Goal: Task Accomplishment & Management: Complete application form

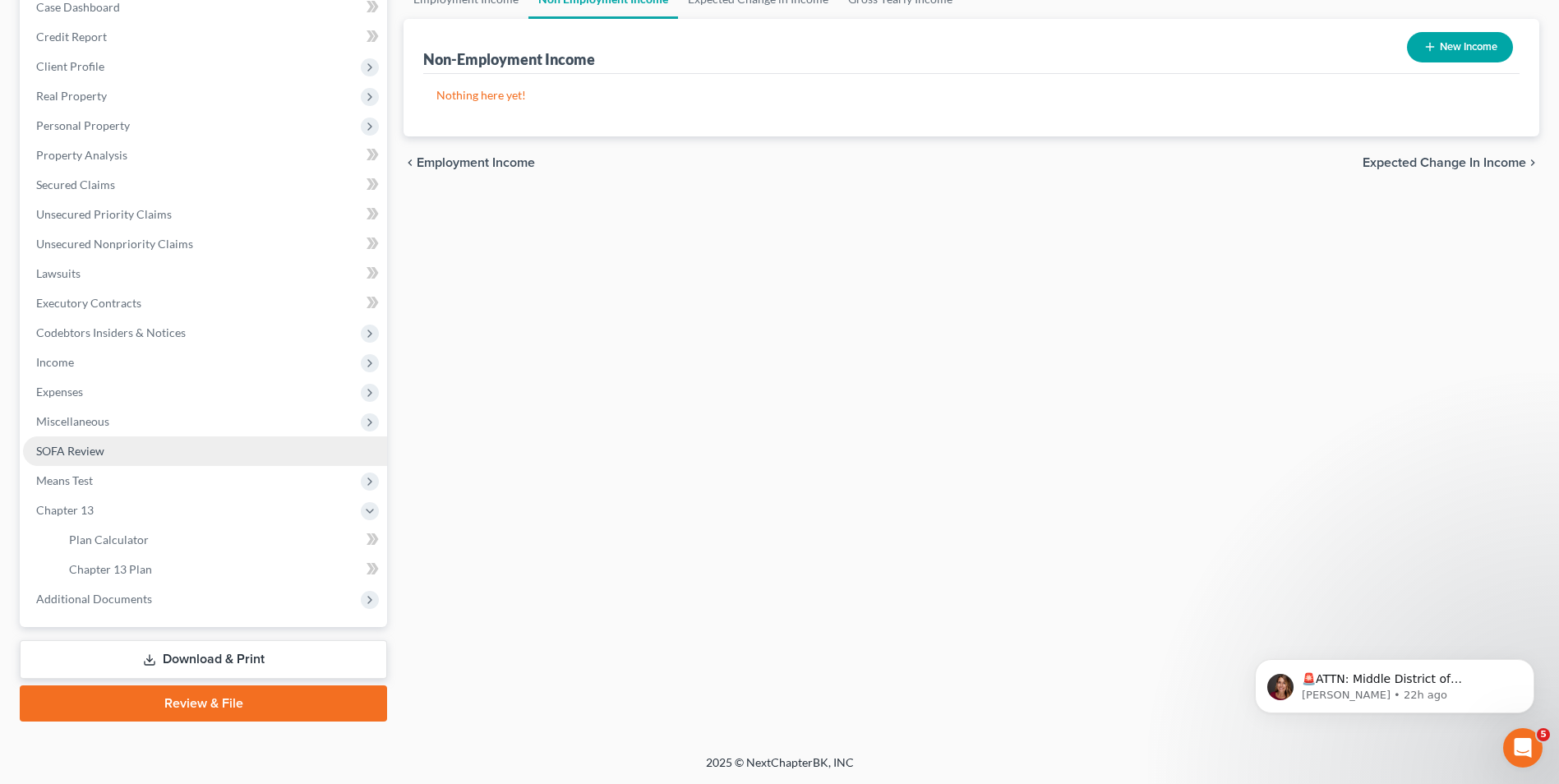
click at [70, 443] on span "SOFA Review" at bounding box center [70, 450] width 68 height 14
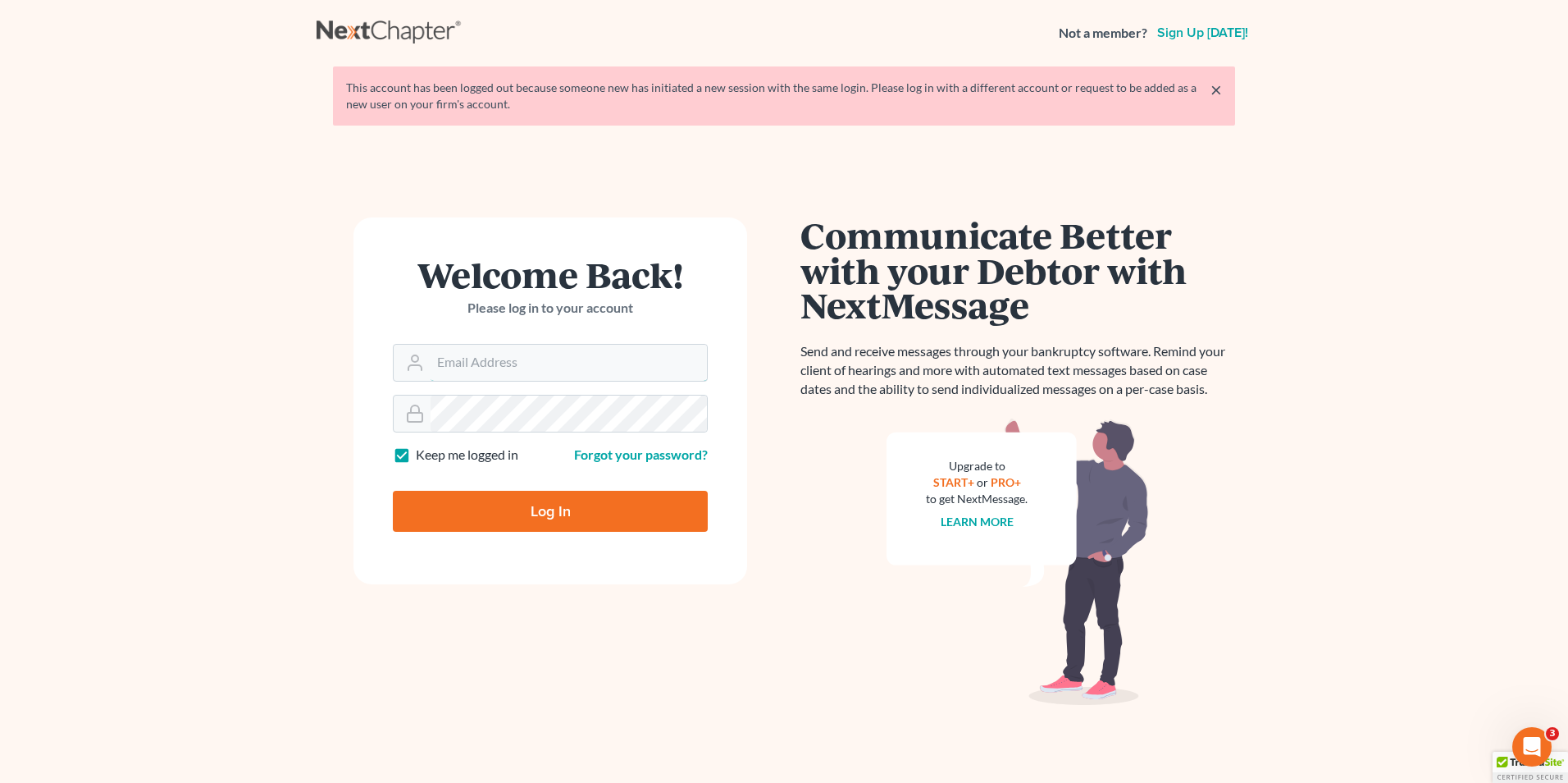
type input "Robertaltagen@altagenlaw.com"
click at [514, 514] on input "Log In" at bounding box center [550, 511] width 315 height 41
type input "Thinking..."
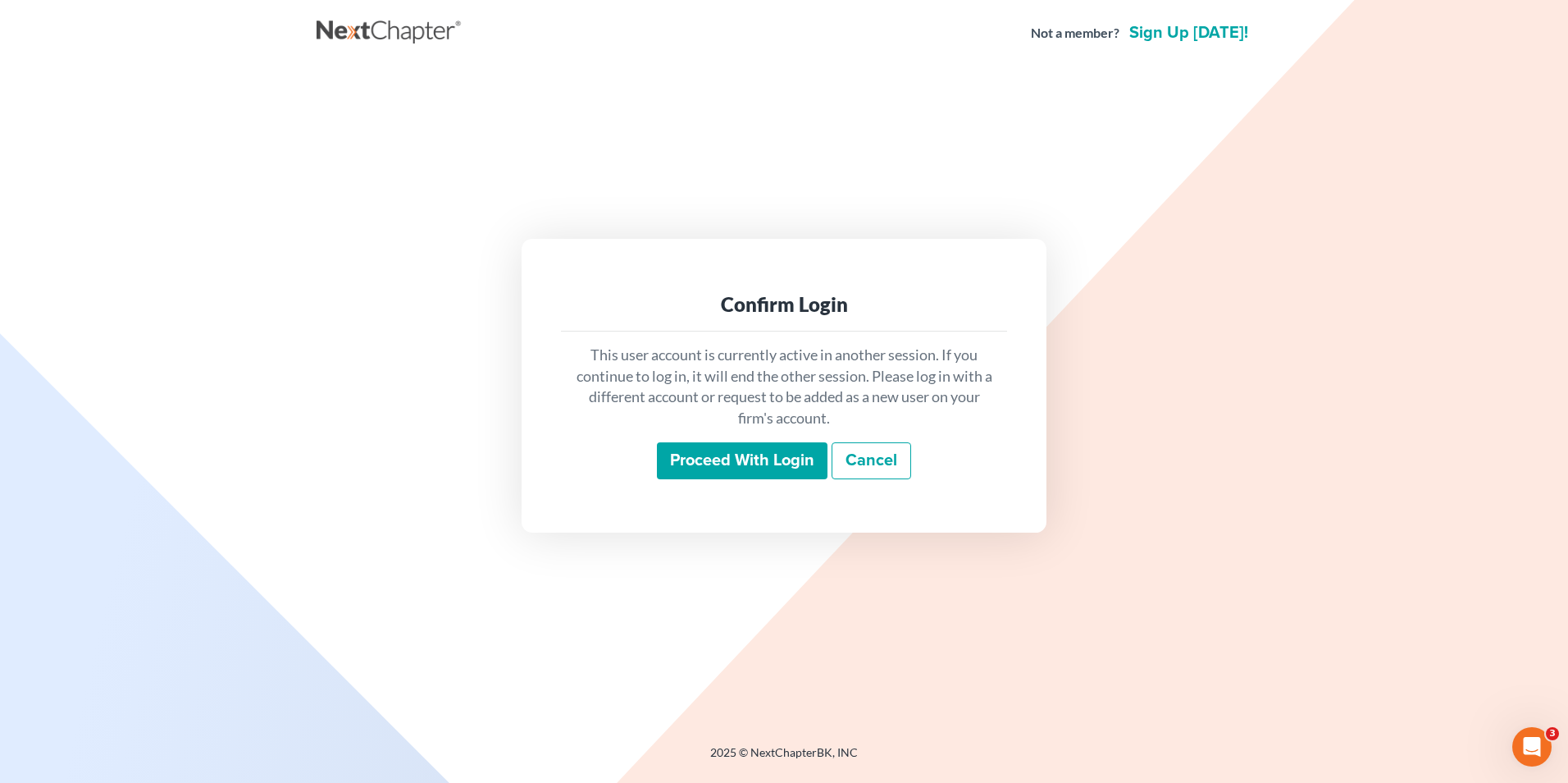
click at [728, 463] on input "Proceed with login" at bounding box center [742, 461] width 171 height 38
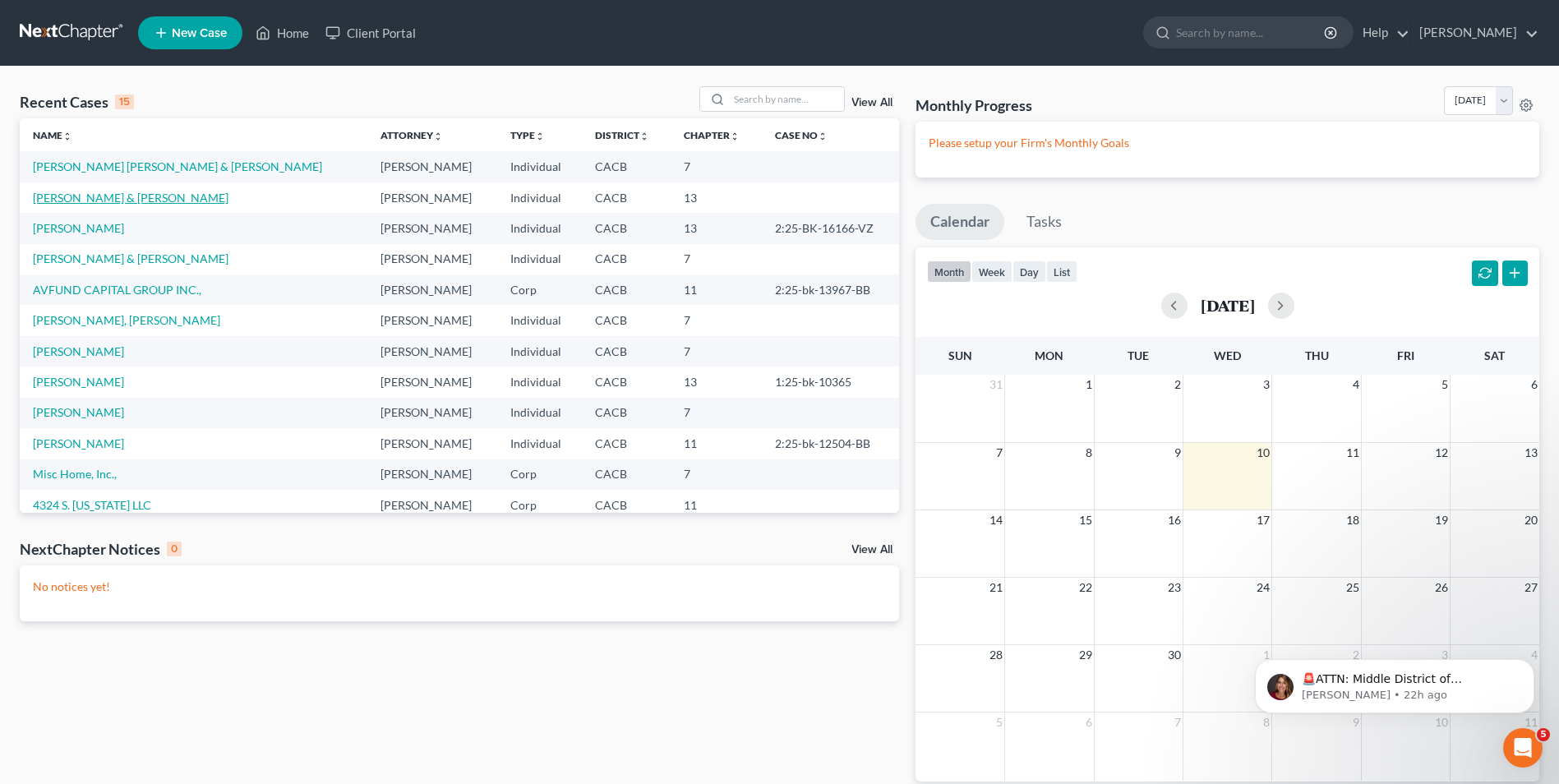
click at [79, 197] on link "Ceja, Ferman & Maria" at bounding box center [130, 197] width 196 height 14
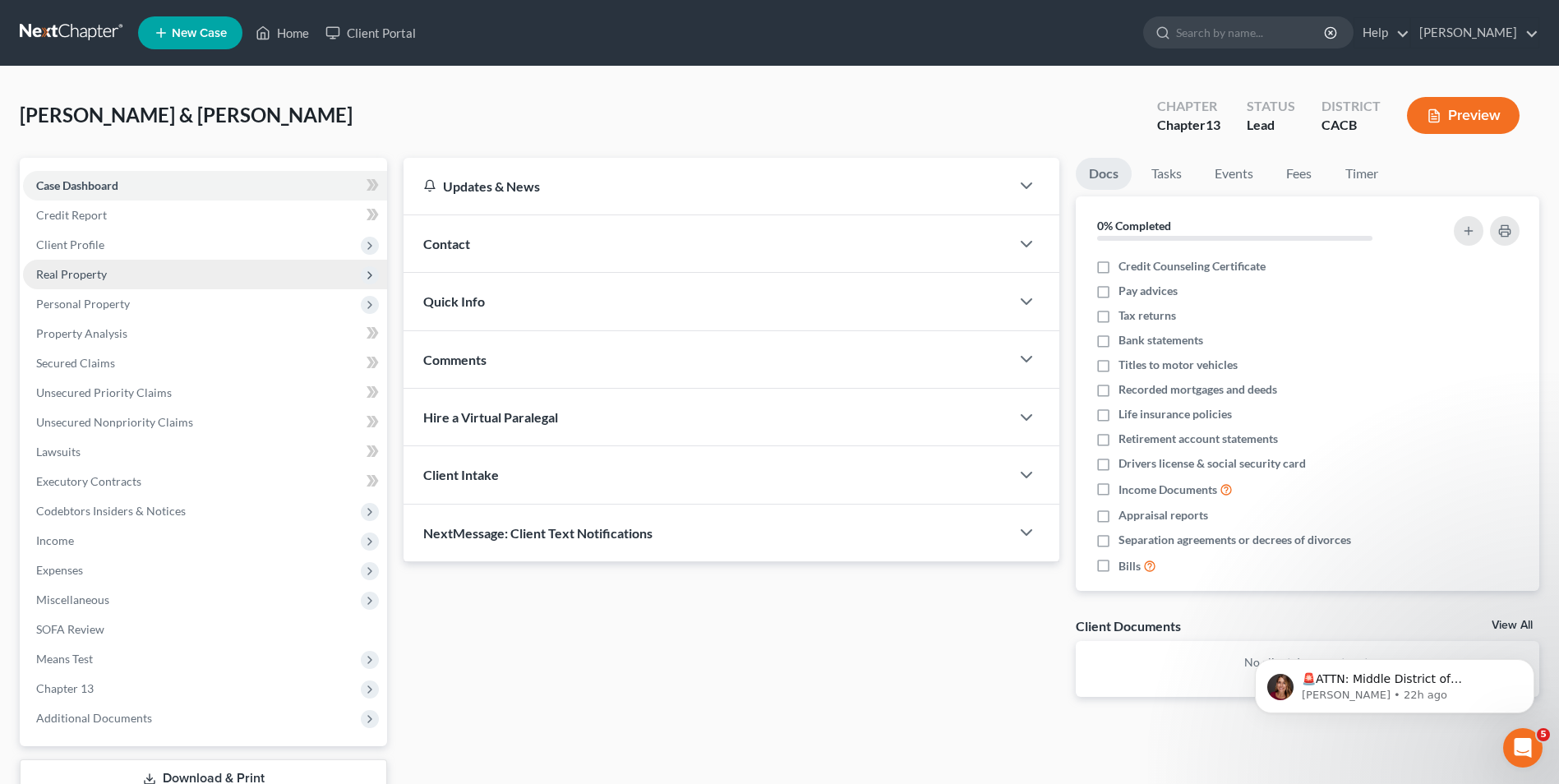
click at [84, 274] on span "Real Property" at bounding box center [71, 274] width 71 height 14
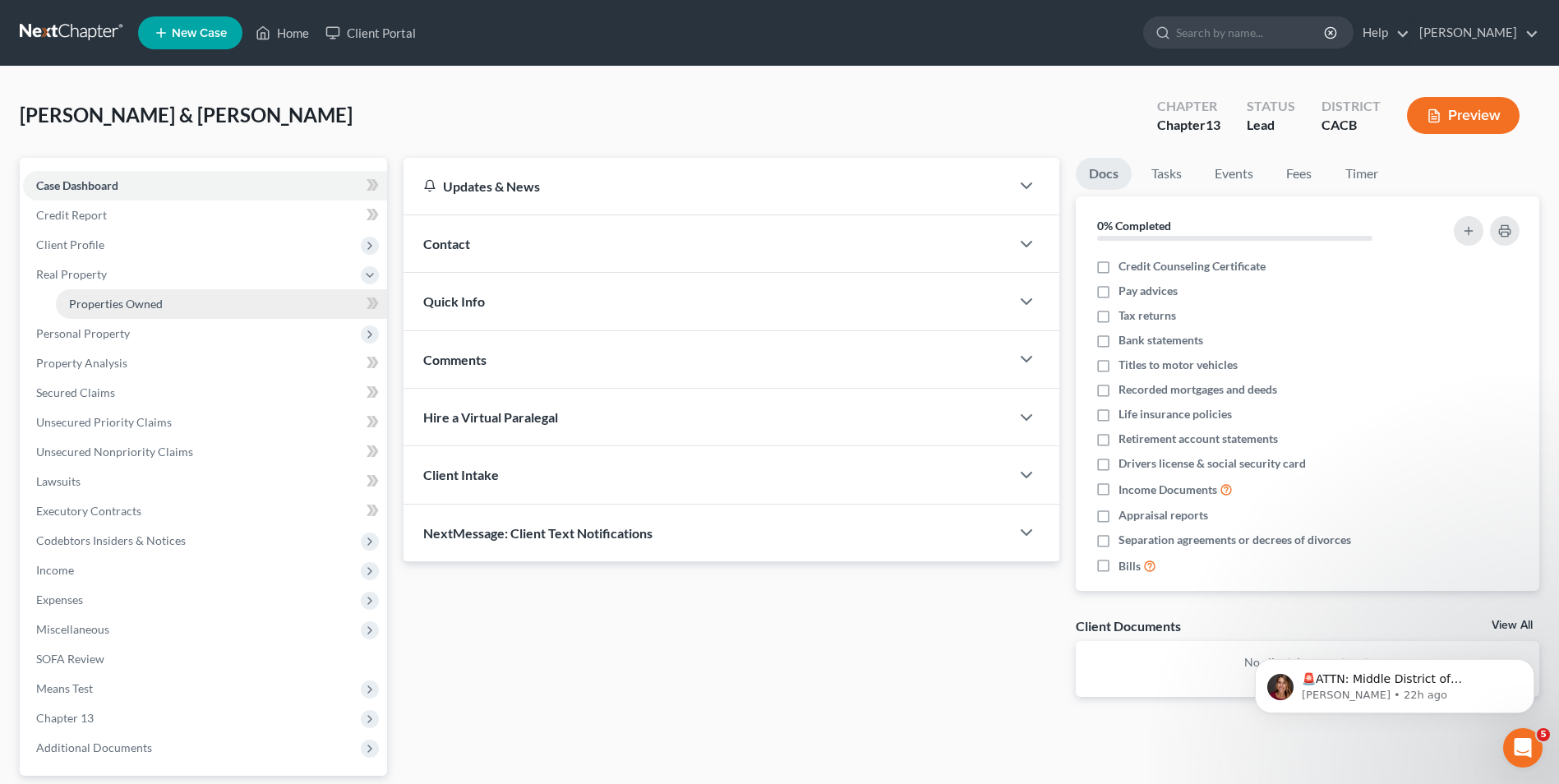
click at [140, 300] on span "Properties Owned" at bounding box center [116, 303] width 94 height 14
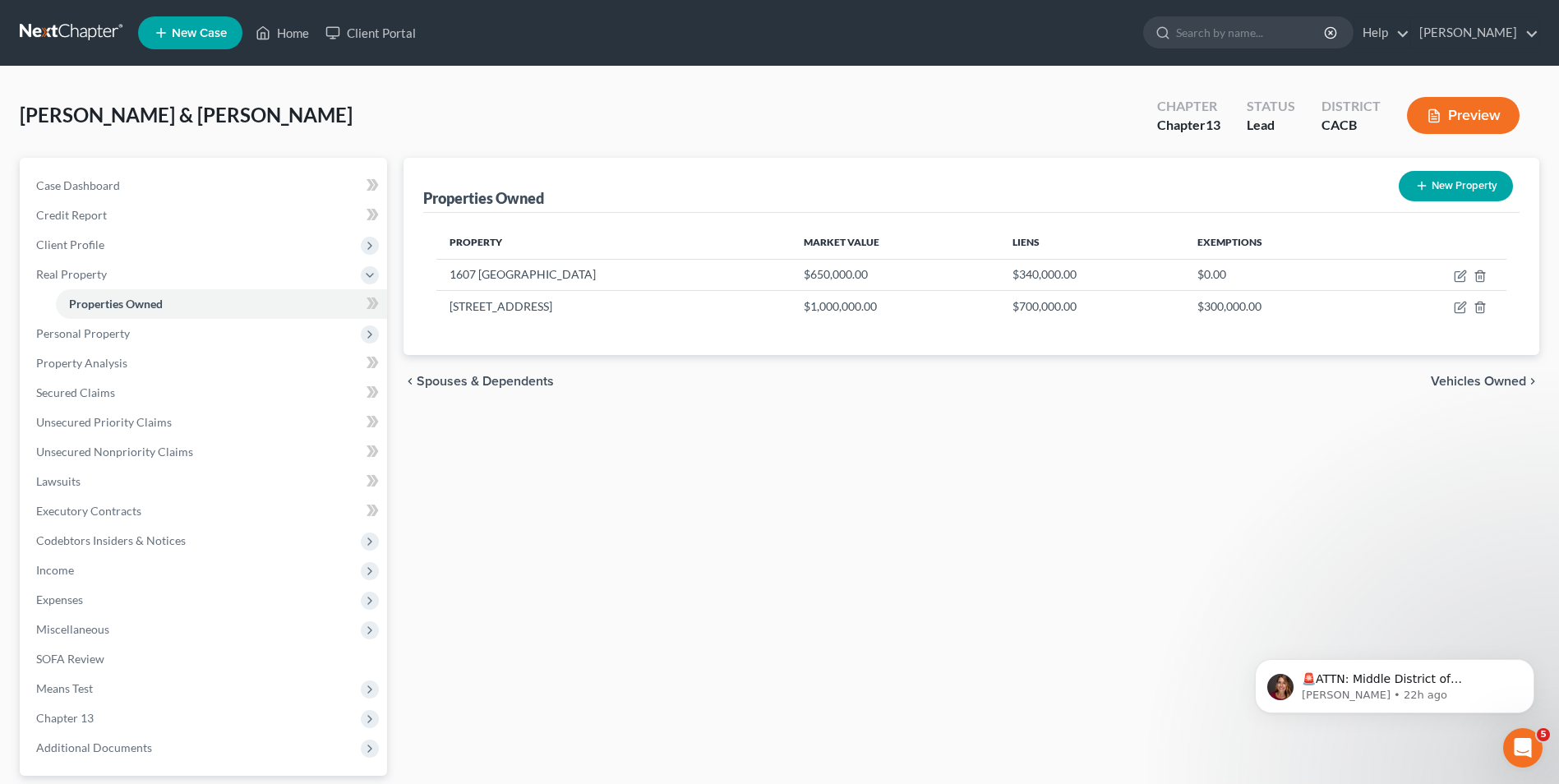
click at [1440, 184] on button "New Property" at bounding box center [1456, 186] width 114 height 31
select select "4"
select select "2"
select select "0"
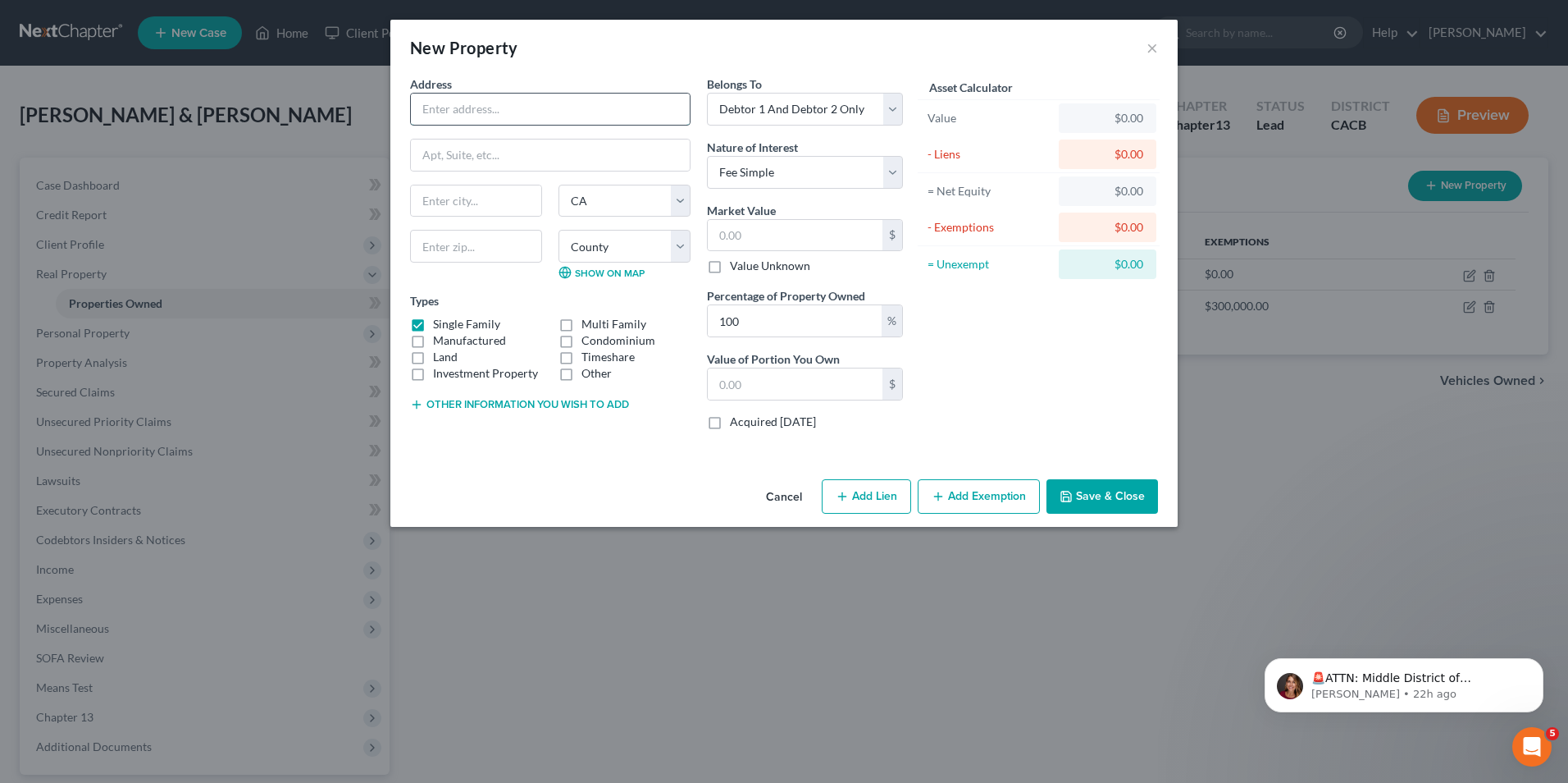
click at [506, 109] on input "text" at bounding box center [550, 109] width 279 height 32
type input "11536 Keith Ave"
type input "Q"
type input "Whittier"
type input "90601"
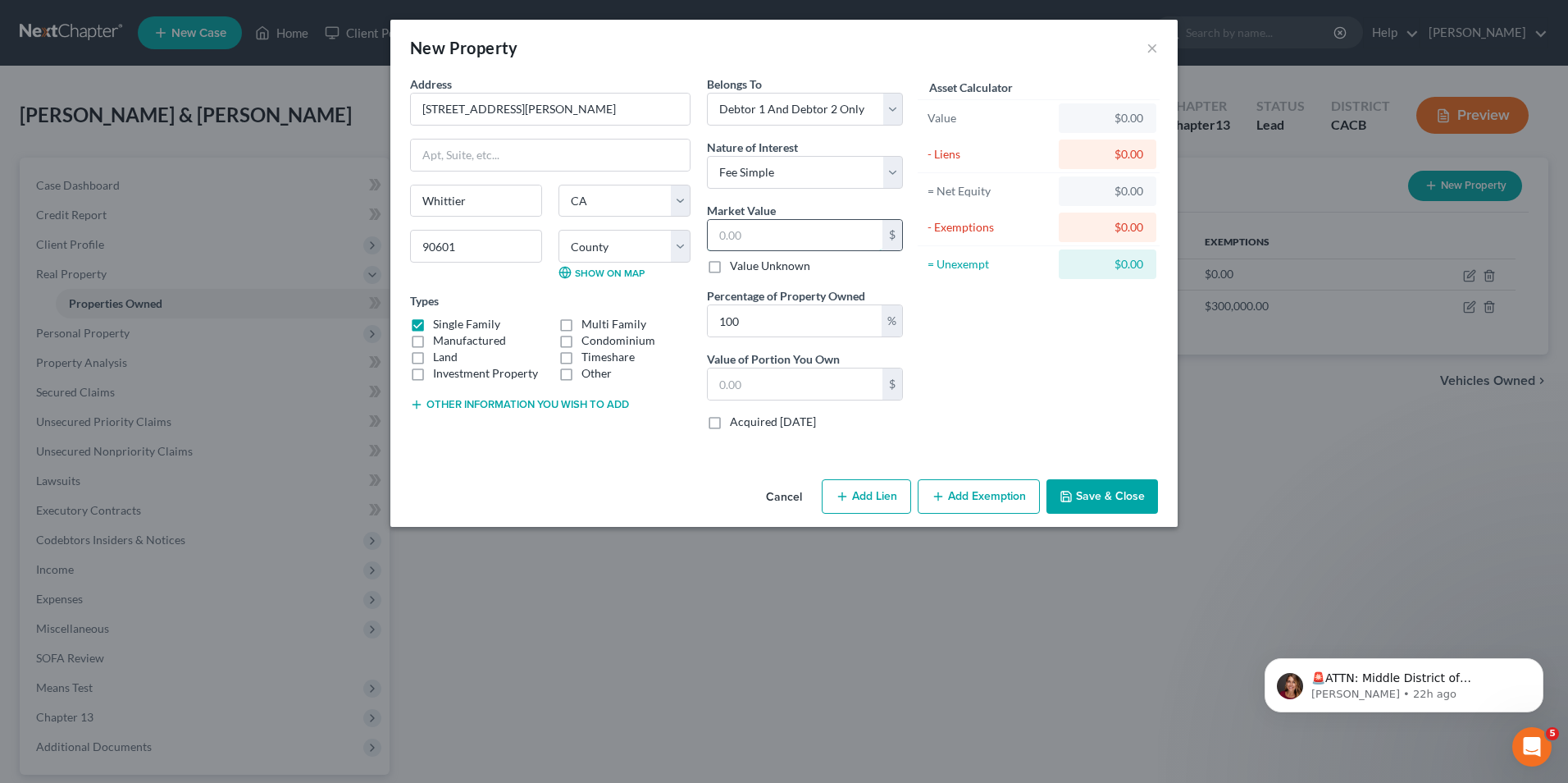
click at [772, 235] on input "text" at bounding box center [795, 235] width 175 height 32
type input "7"
type input "7.00"
type input "70"
type input "70.00"
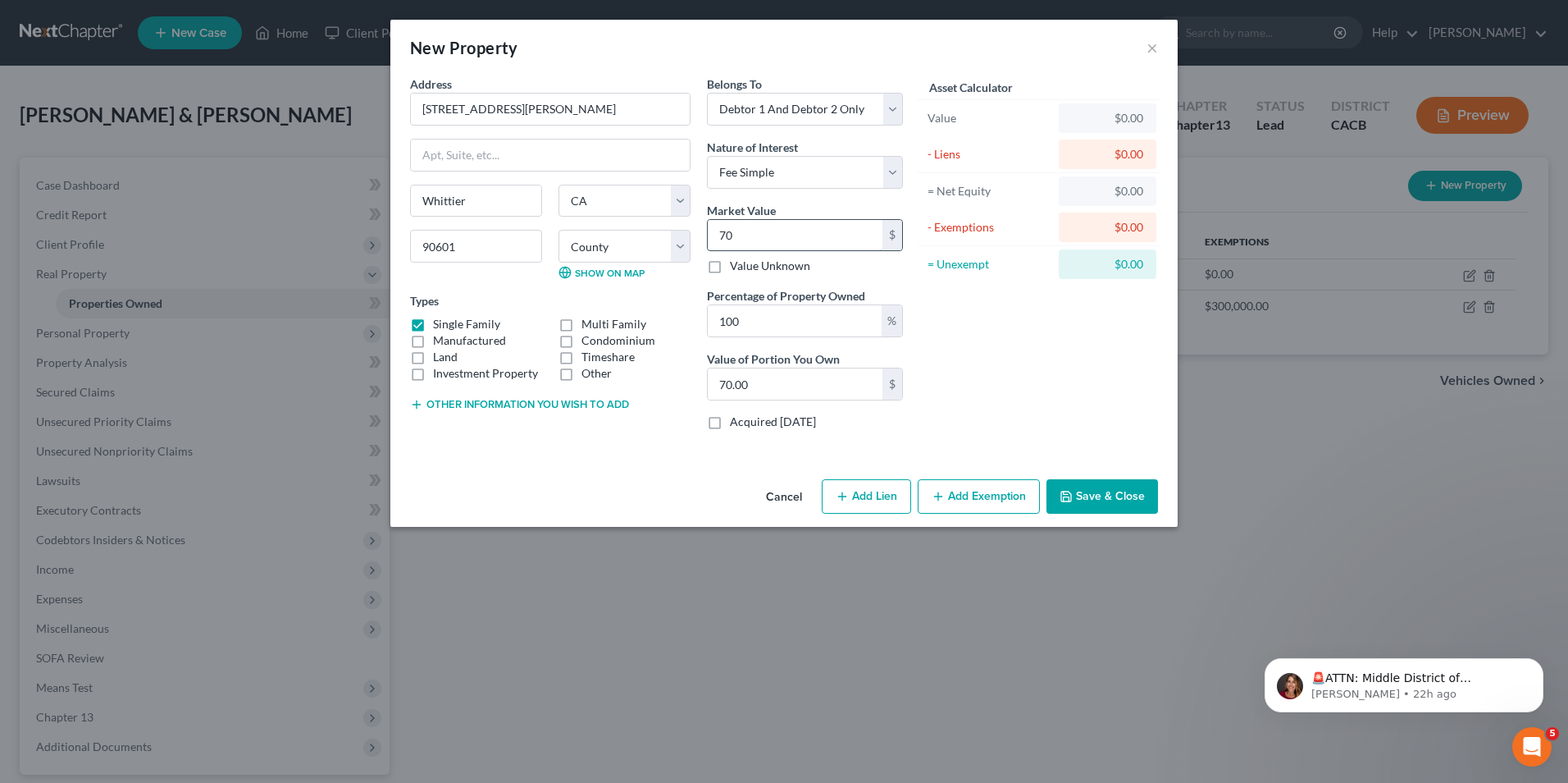
type input "700"
type input "700.00"
type input "70"
type input "70.00"
type input "7"
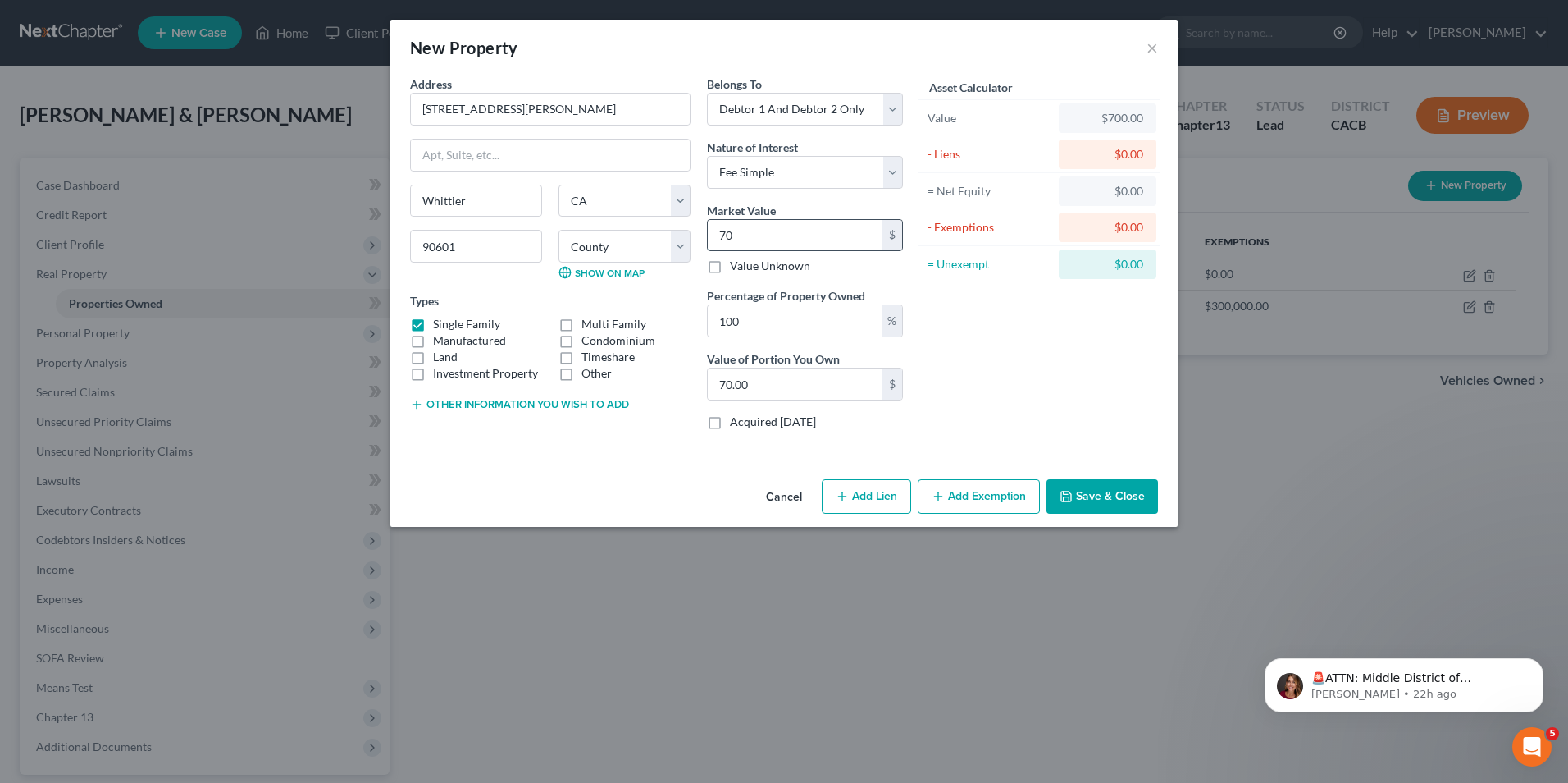
type input "7.00"
type input "0"
type input "6"
type input "6.00"
type input "65"
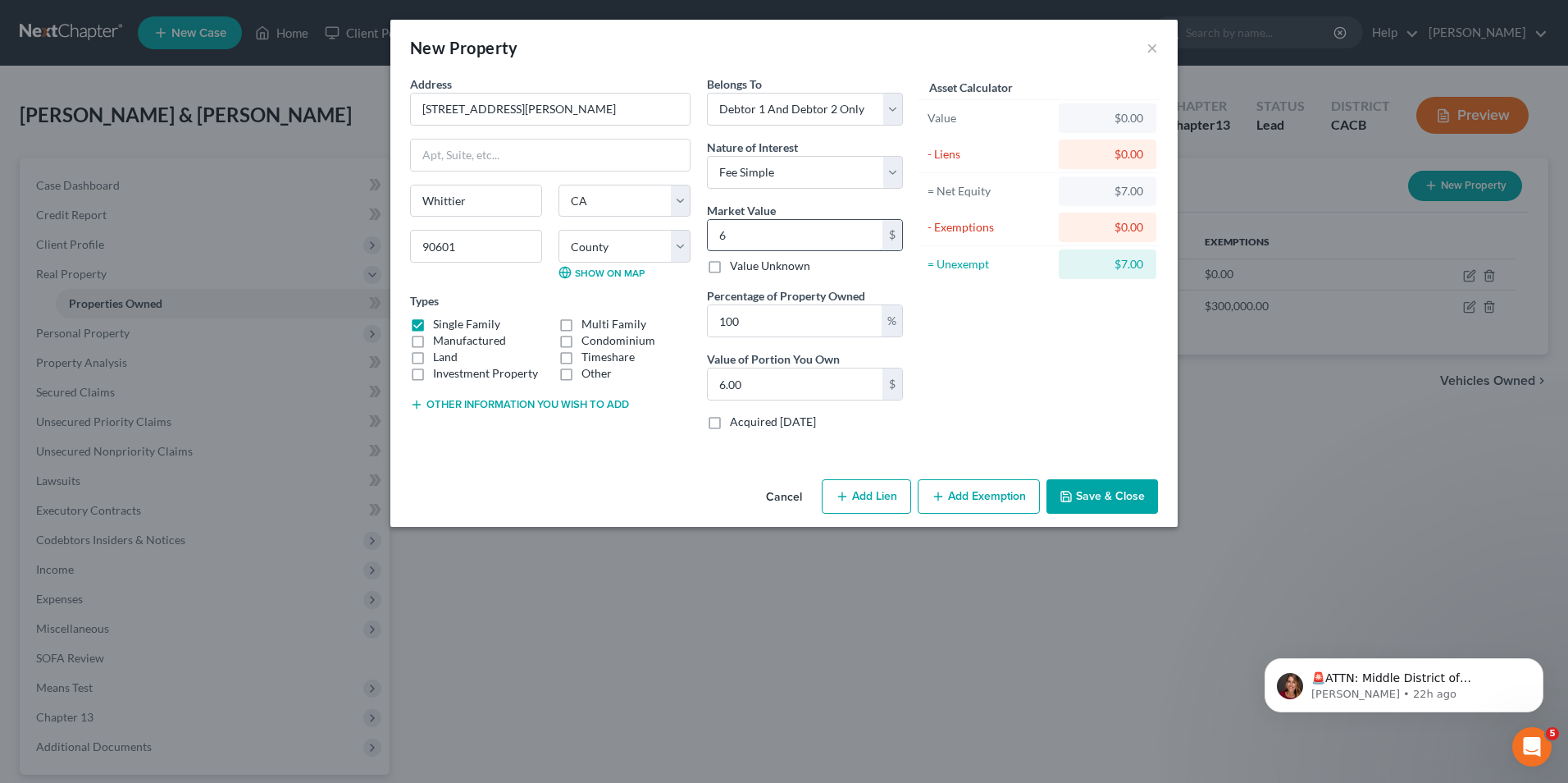
type input "65.00"
type input "650"
type input "650.00"
type input "6500"
type input "6,500.00"
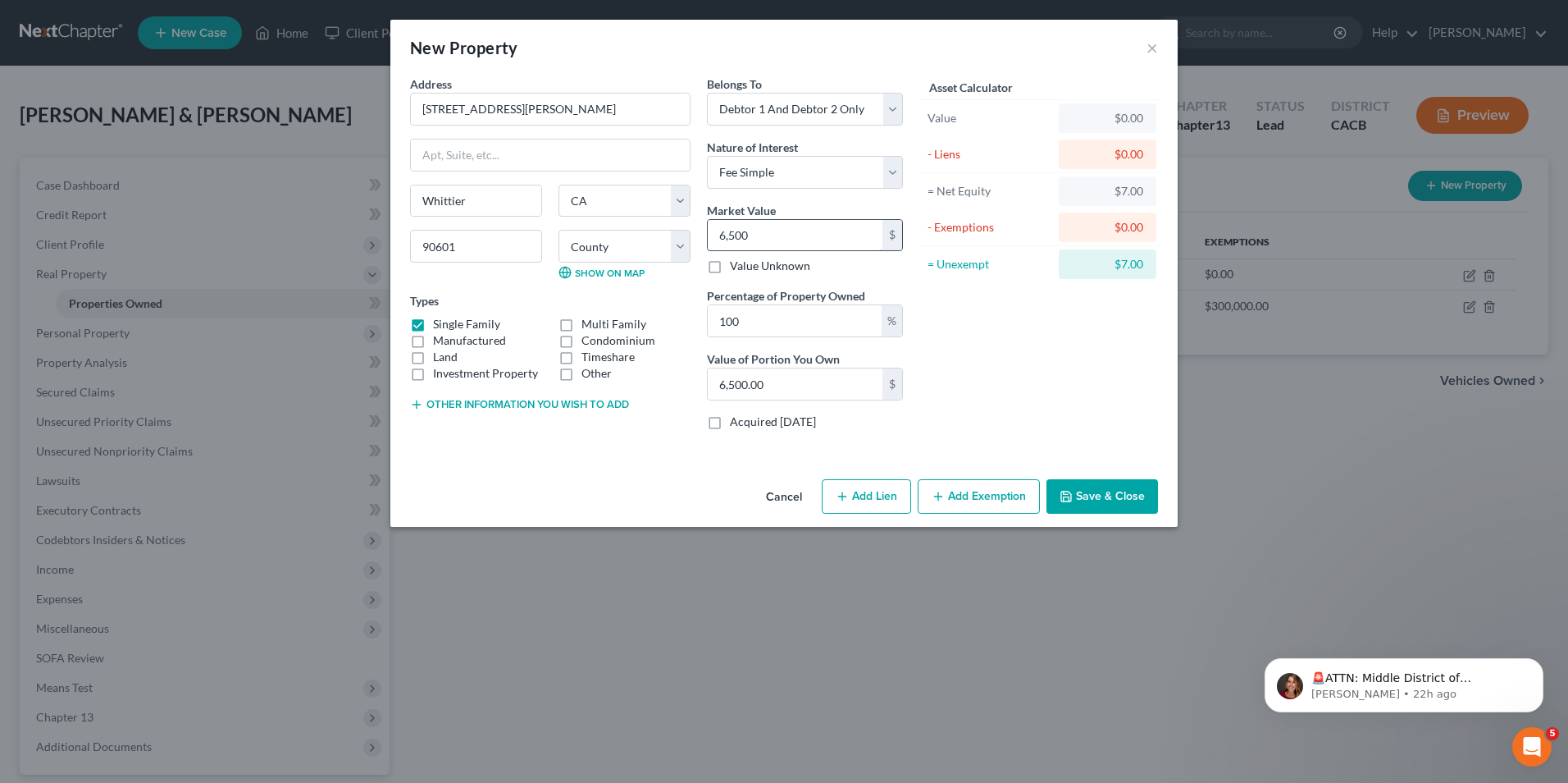
type input "6,5000"
type input "65,000.00"
type input "65,0000"
type input "650,000.00"
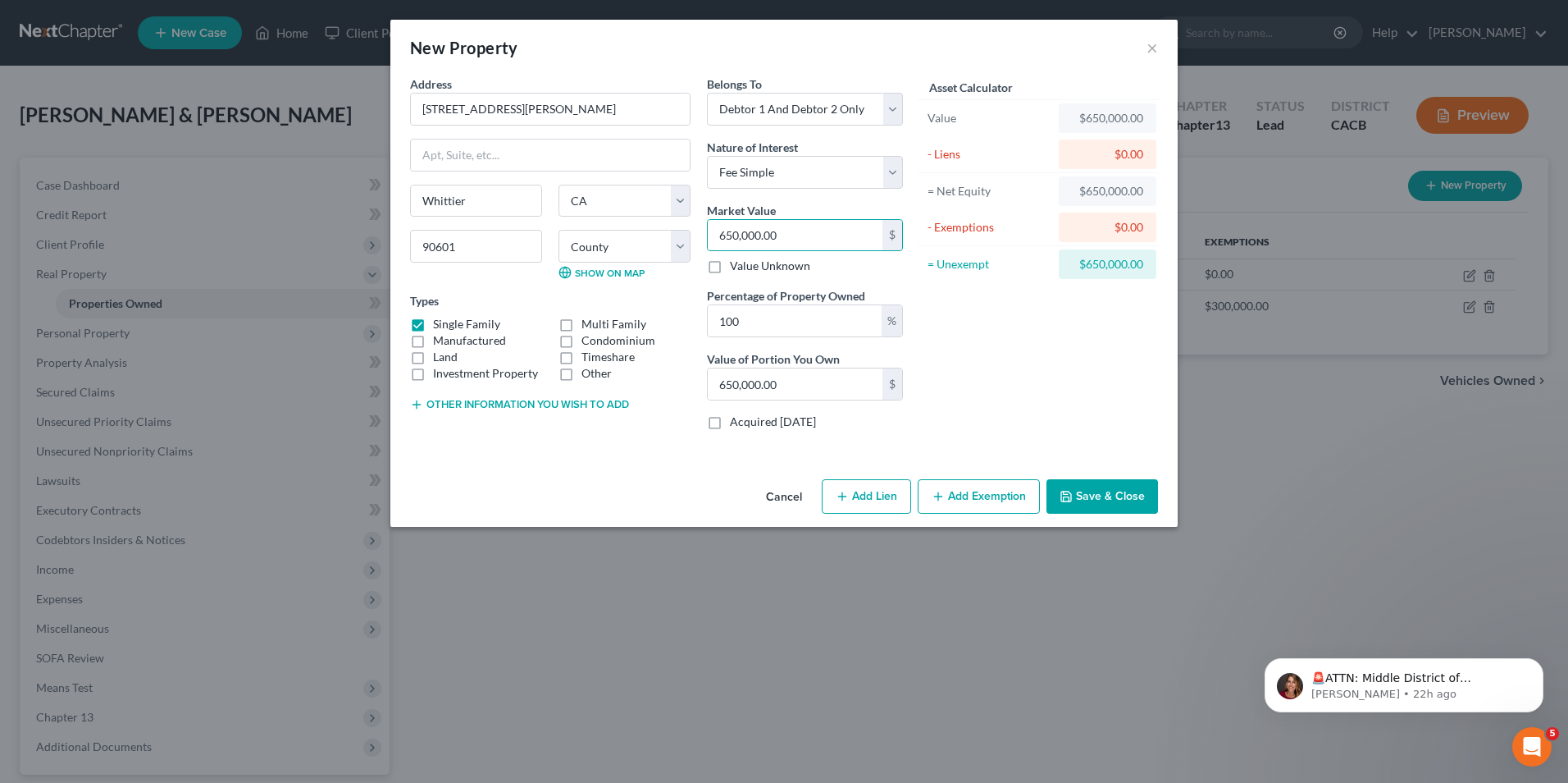
click at [1106, 496] on button "Save & Close" at bounding box center [1102, 496] width 112 height 34
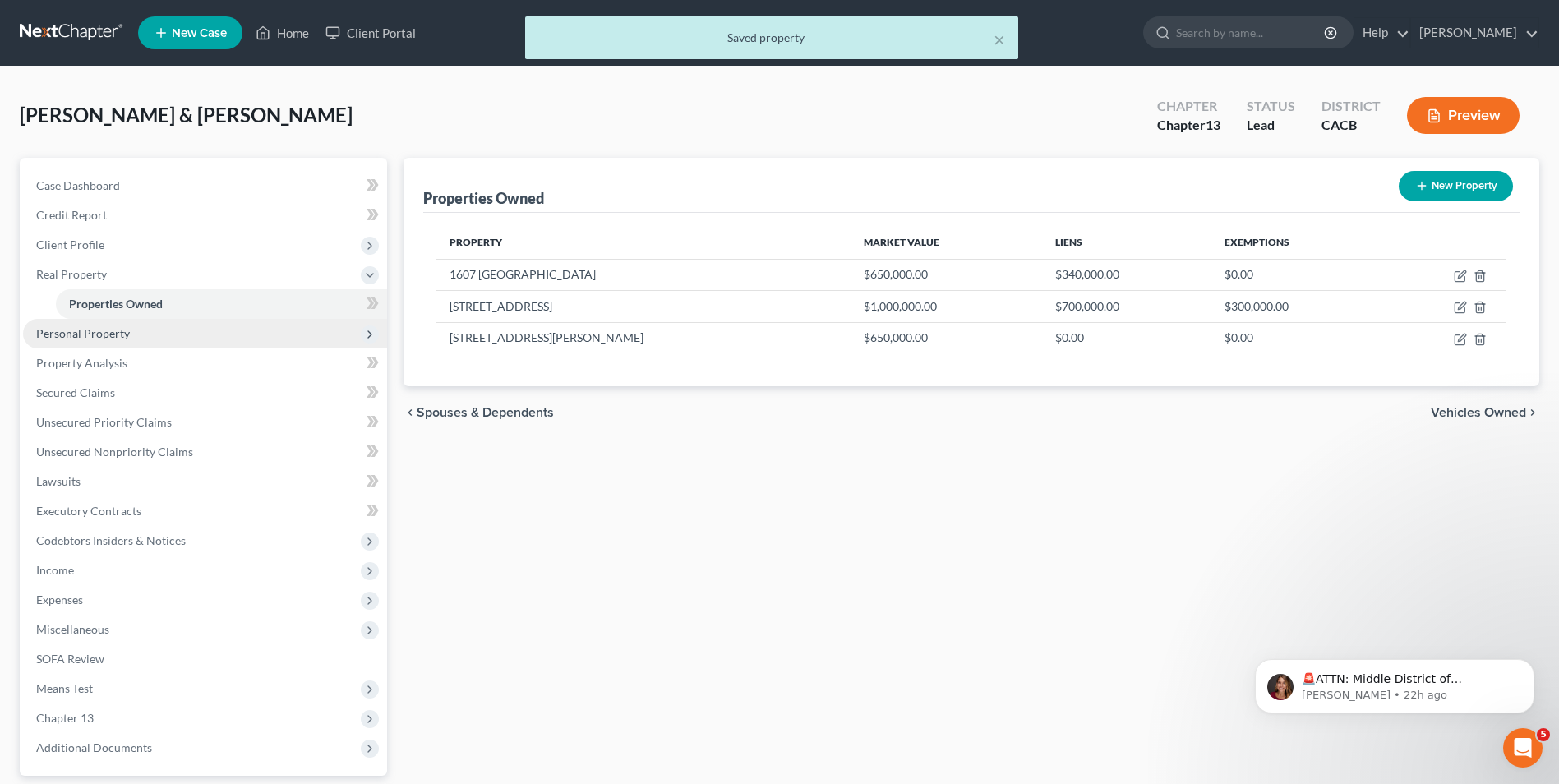
click at [54, 335] on span "Personal Property" at bounding box center [83, 333] width 94 height 14
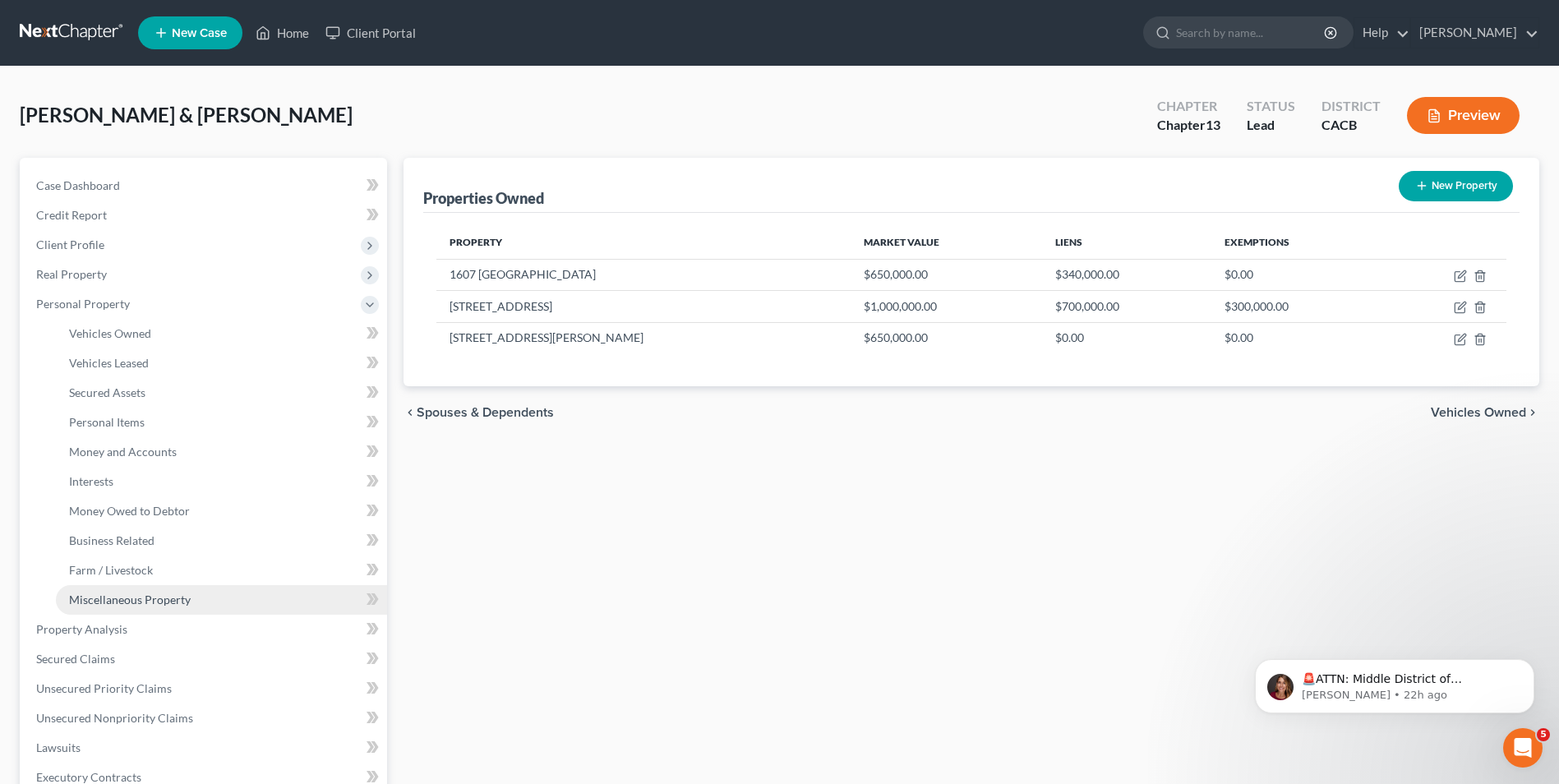
click at [160, 603] on span "Miscellaneous Property" at bounding box center [130, 600] width 121 height 14
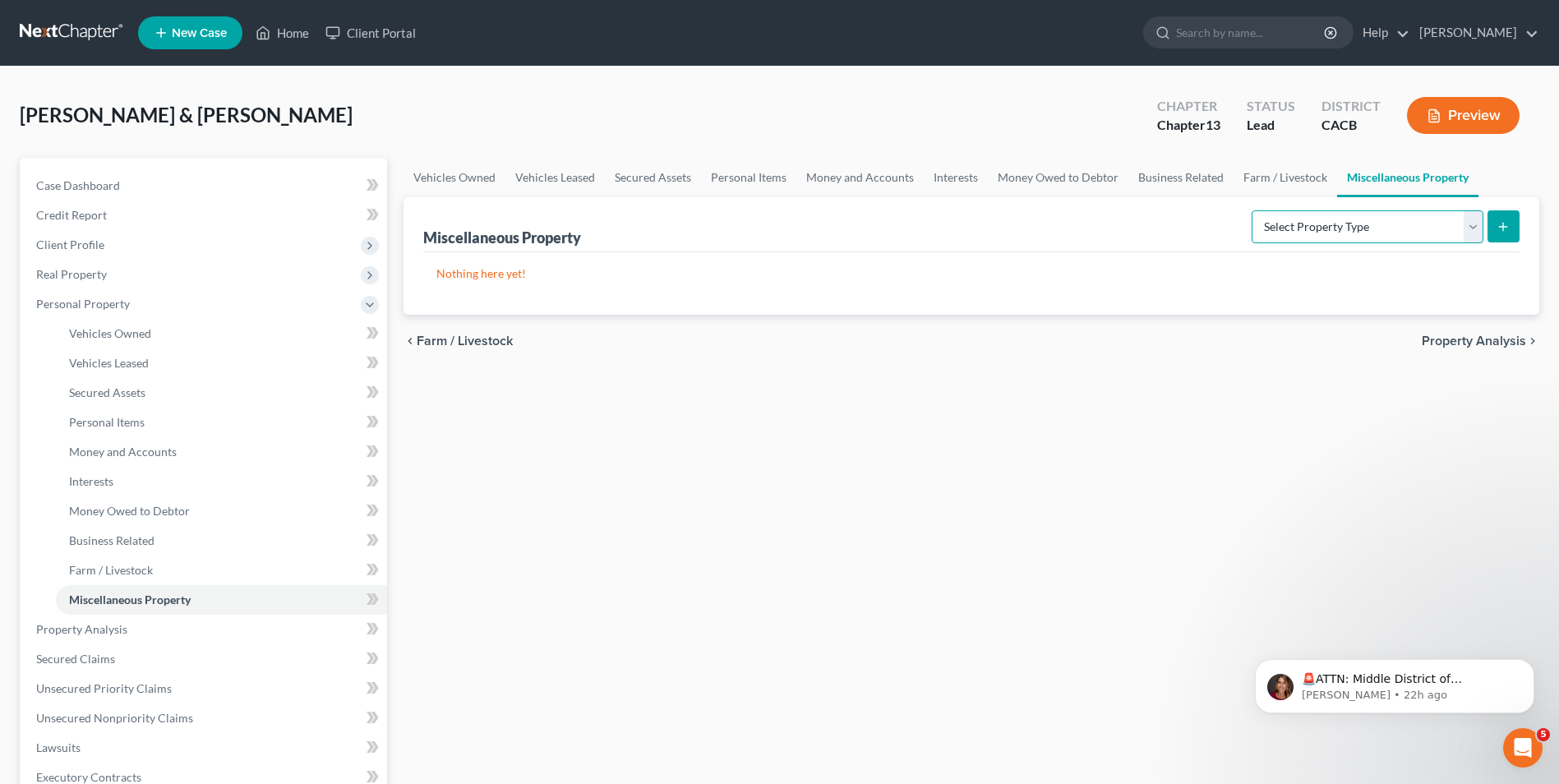
click at [1380, 235] on select "Select Property Type Assigned for Creditor Benefit Within 1 Year Holding for An…" at bounding box center [1367, 226] width 232 height 32
click at [964, 184] on link "Interests" at bounding box center [955, 178] width 64 height 39
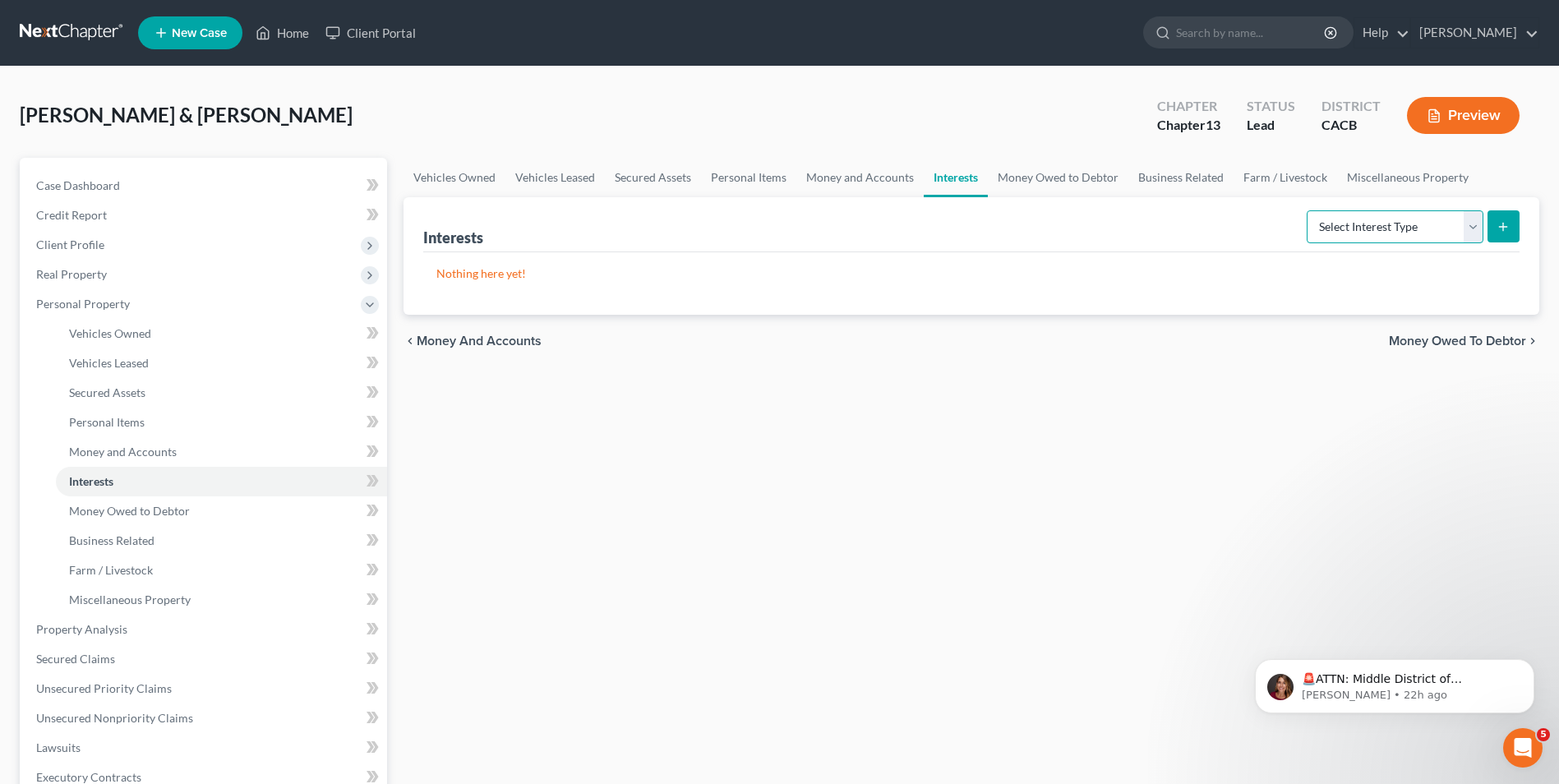
click at [1476, 231] on select "Select Interest Type 401K Annuity Bond Education IRA Government Bond Government…" at bounding box center [1394, 226] width 177 height 32
select select "pension_plan"
click at [1308, 210] on select "Select Interest Type 401K Annuity Bond Education IRA Government Bond Government…" at bounding box center [1394, 226] width 177 height 32
click at [1509, 231] on icon "submit" at bounding box center [1503, 226] width 13 height 13
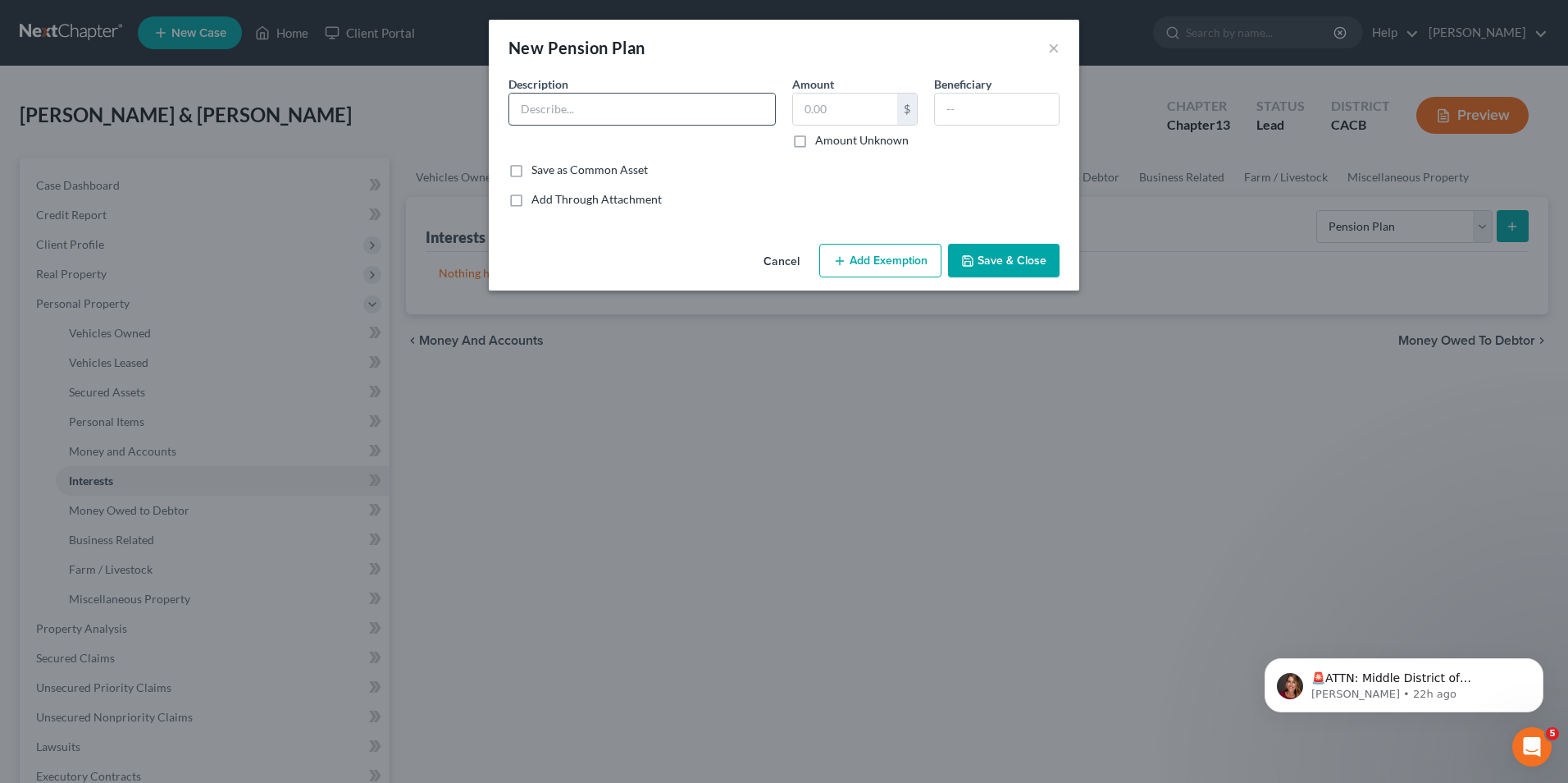
click at [598, 103] on input "text" at bounding box center [642, 109] width 266 height 32
type input "I"
type input "401k Savings PLus"
click at [531, 170] on label "Save as Common Asset" at bounding box center [589, 169] width 117 height 16
click at [538, 170] on input "Save as Common Asset" at bounding box center [543, 166] width 11 height 11
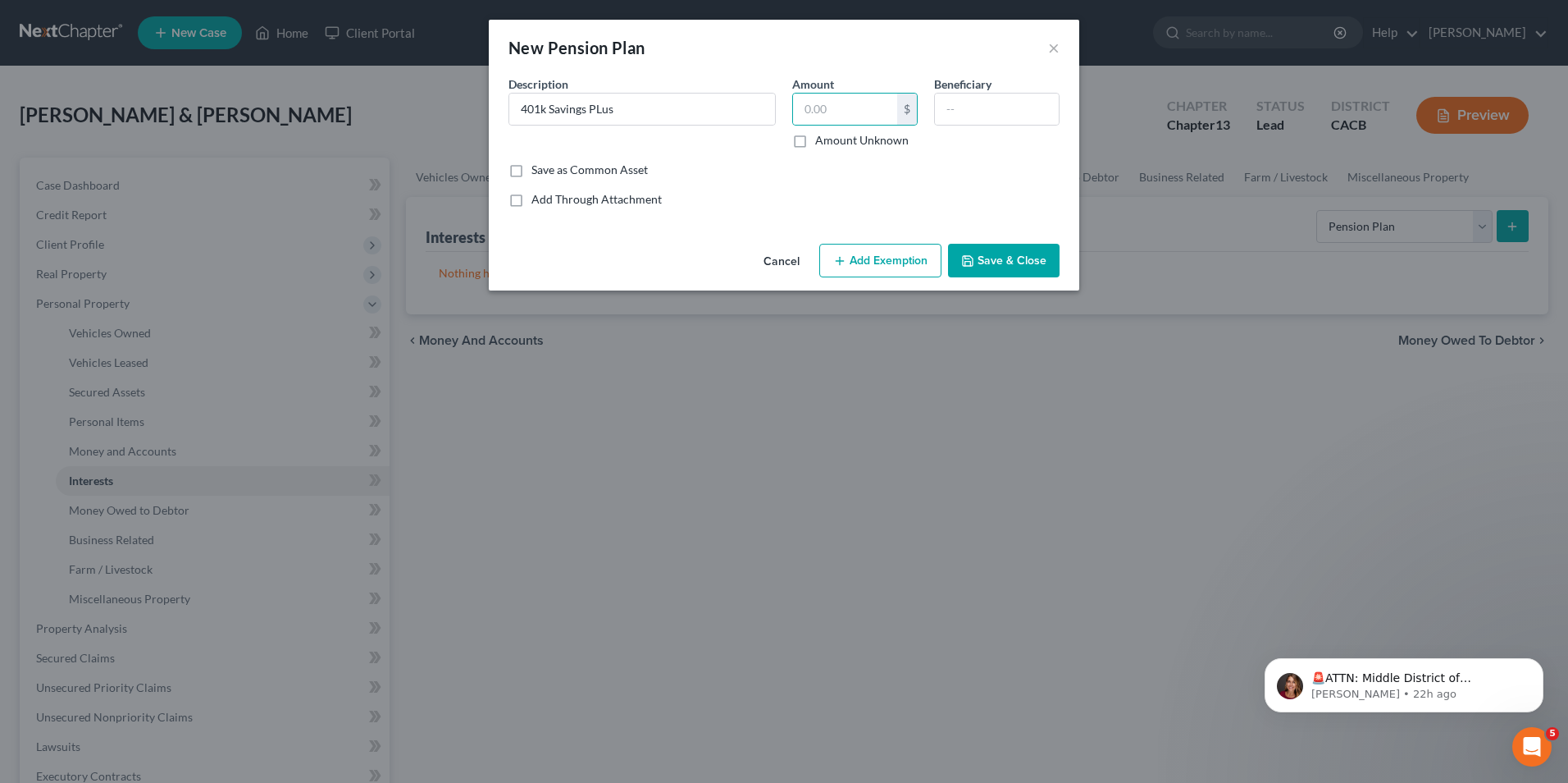
checkbox input "true"
click at [849, 116] on input "text" at bounding box center [845, 109] width 104 height 32
type input "73,000.00"
click at [911, 264] on button "Add Exemption" at bounding box center [880, 261] width 122 height 34
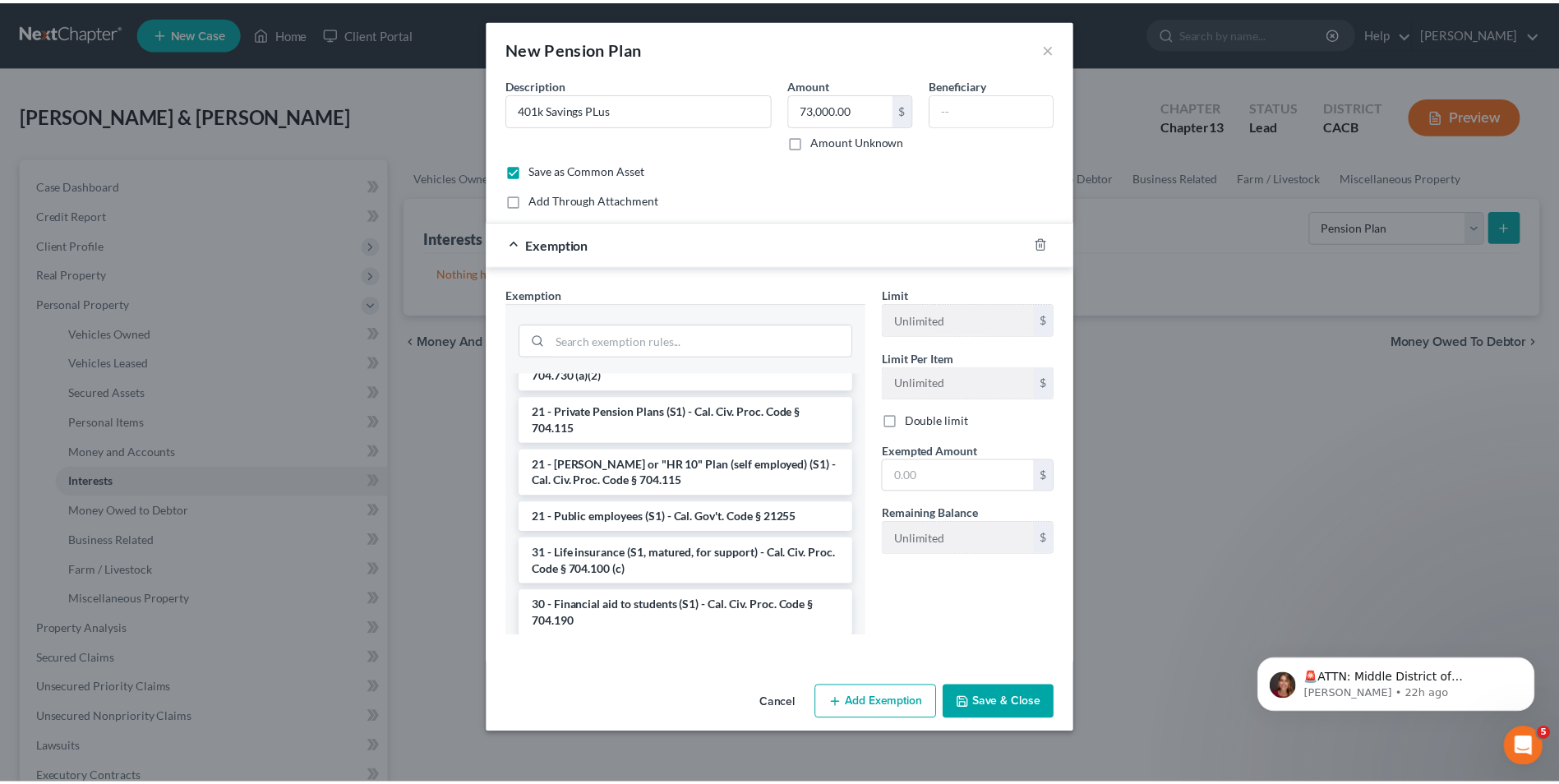
scroll to position [247, 0]
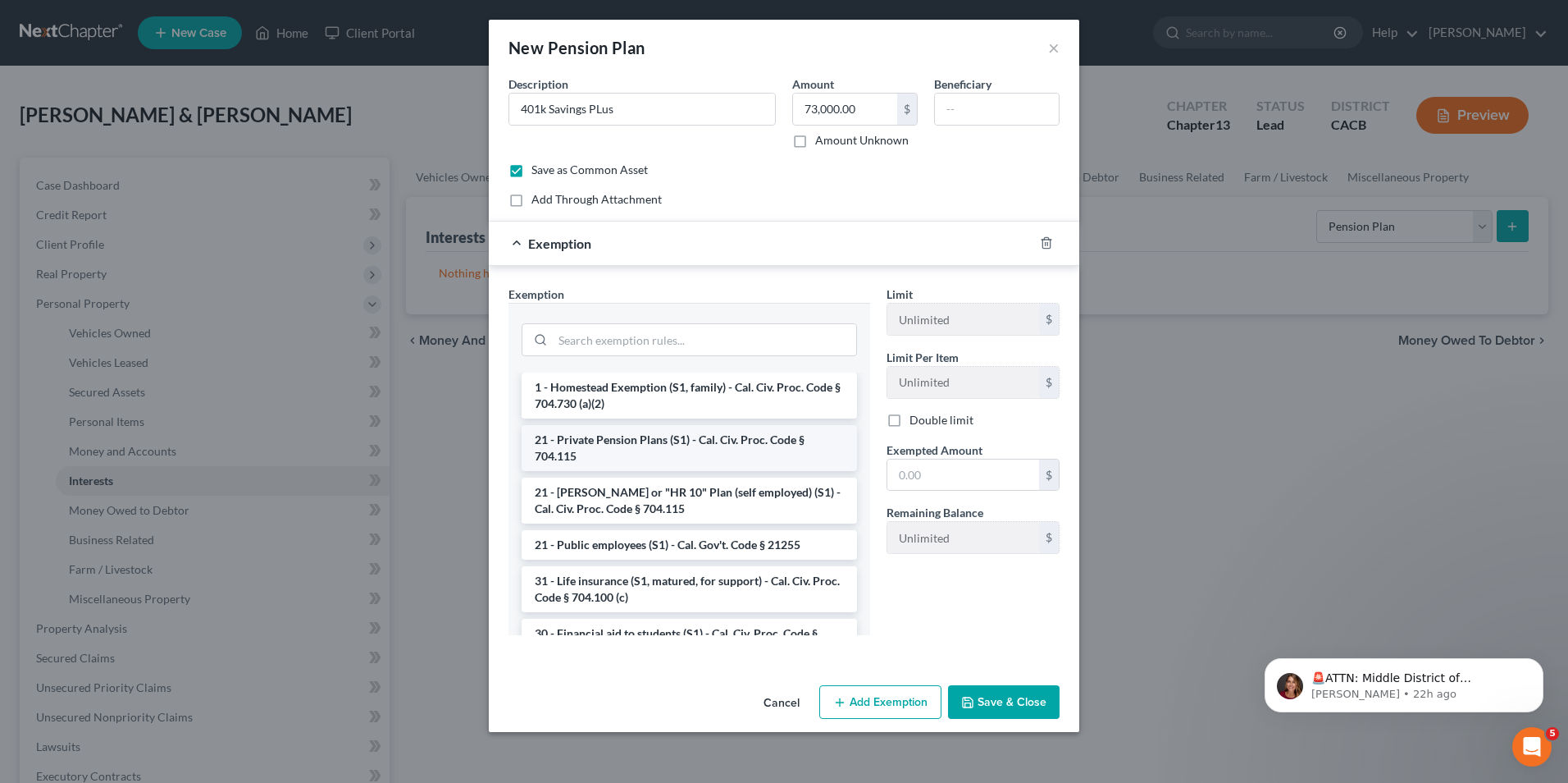
click at [671, 460] on li "21 - Private Pension Plans (S1) - Cal. Civ. Proc. Code § 704.115" at bounding box center [689, 448] width 335 height 46
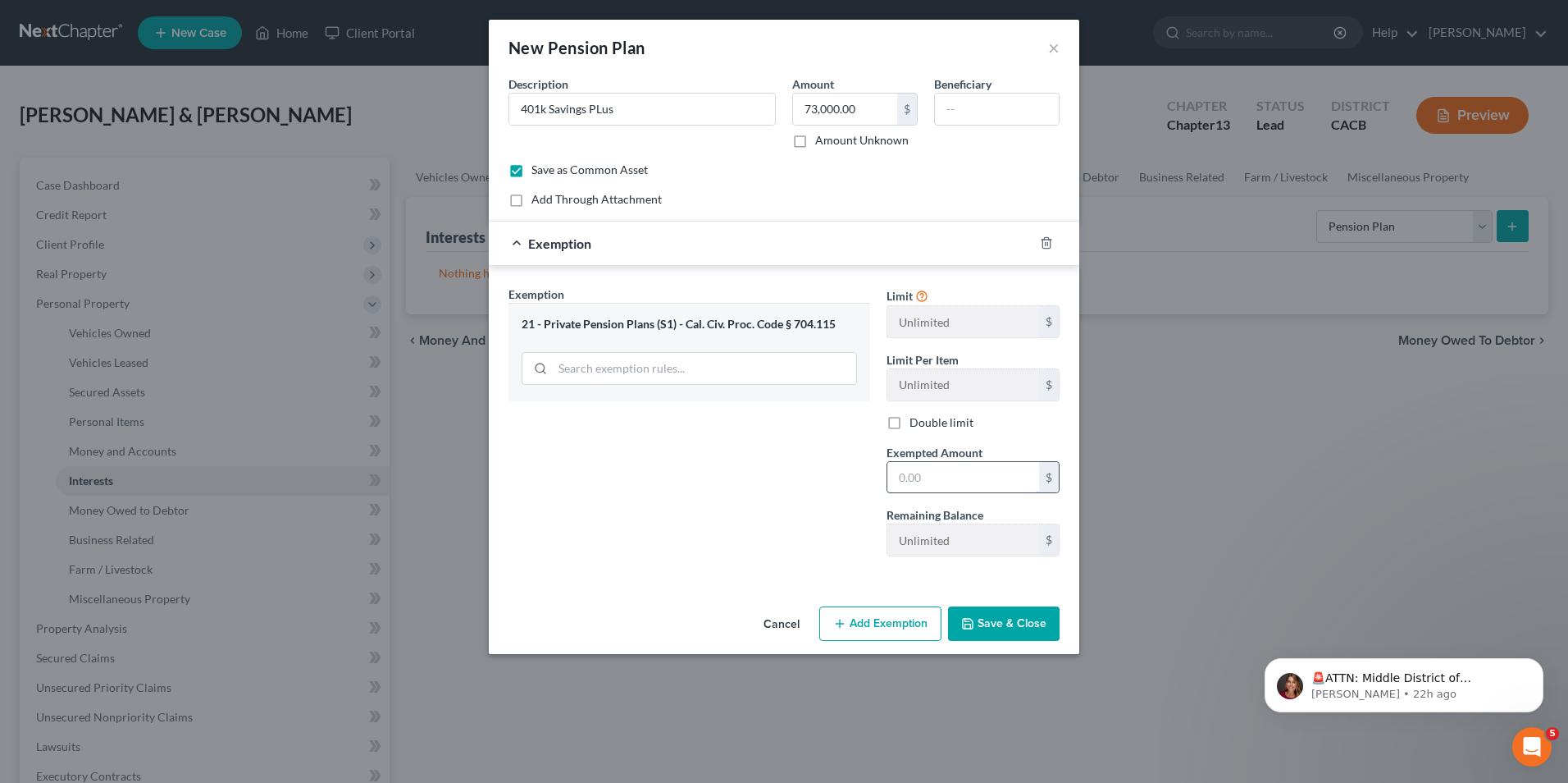
click at [932, 475] on input "text" at bounding box center [963, 478] width 152 height 32
type input "73,000.00"
click at [987, 618] on button "Save & Close" at bounding box center [1004, 624] width 112 height 34
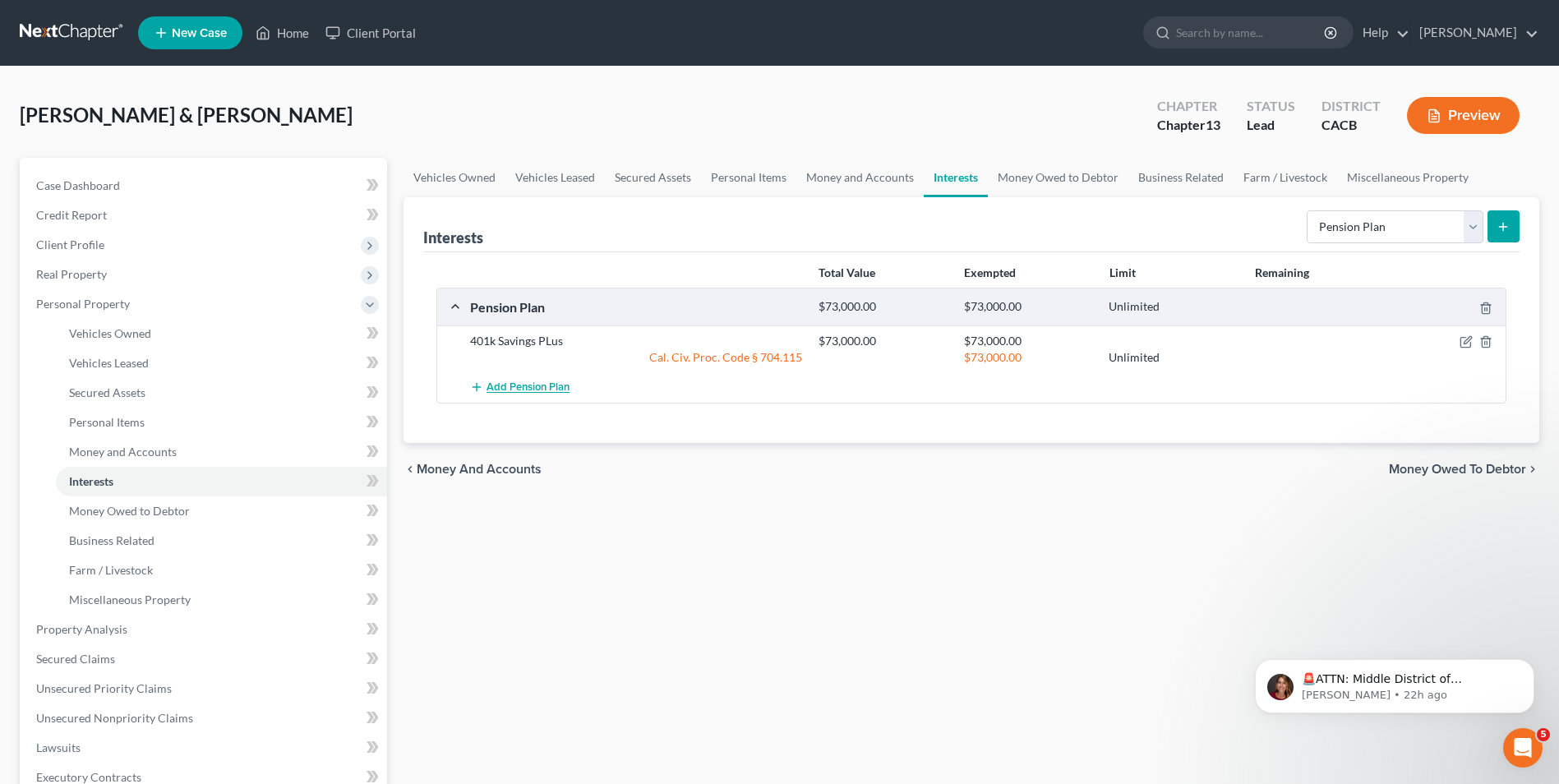
click at [526, 393] on span "Add Pension Plan" at bounding box center [527, 387] width 83 height 13
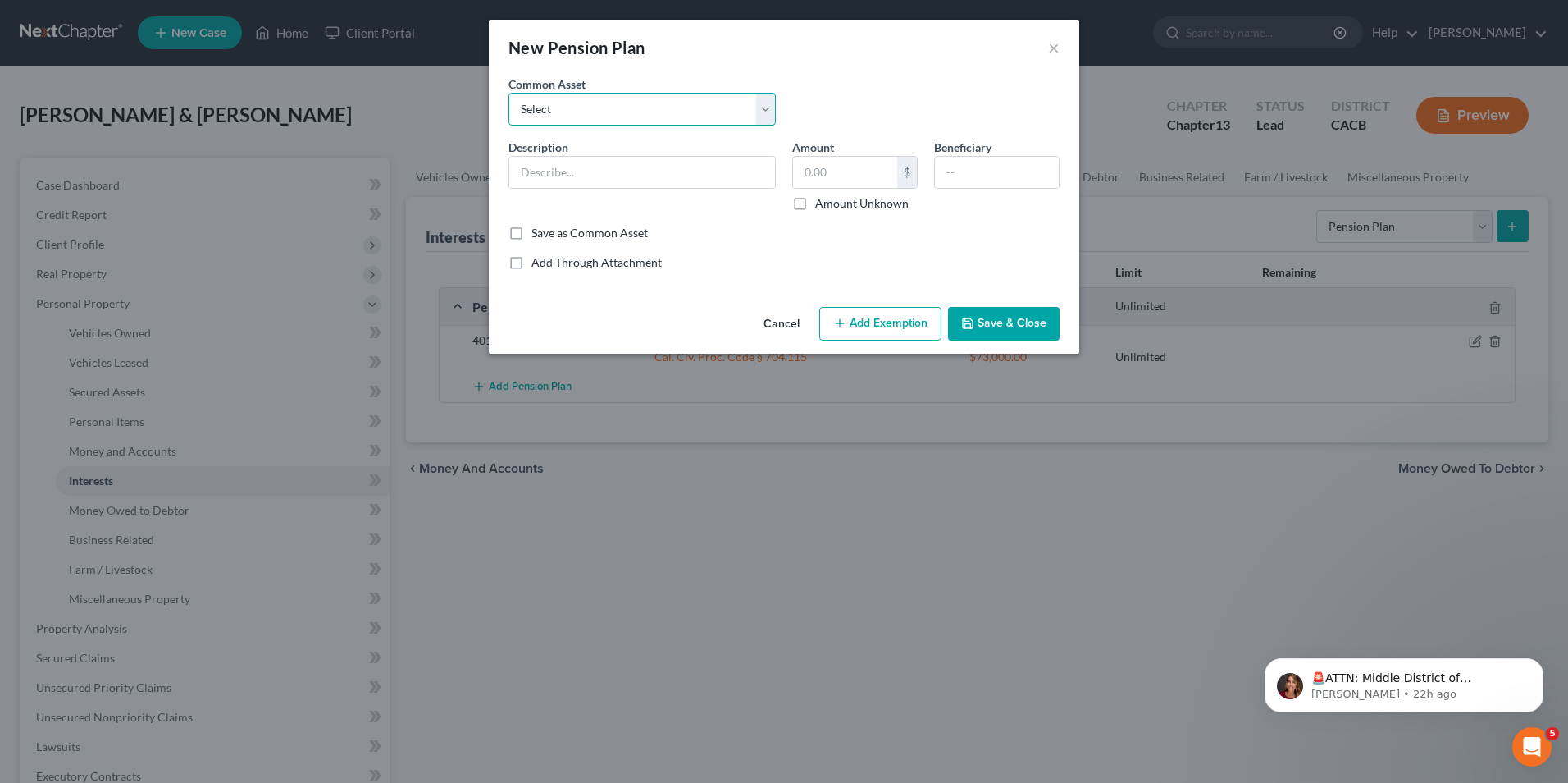
click at [628, 111] on select "Select 401k Savings PLus" at bounding box center [642, 109] width 268 height 32
click at [602, 176] on input "text" at bounding box center [642, 172] width 266 height 32
type input "L"
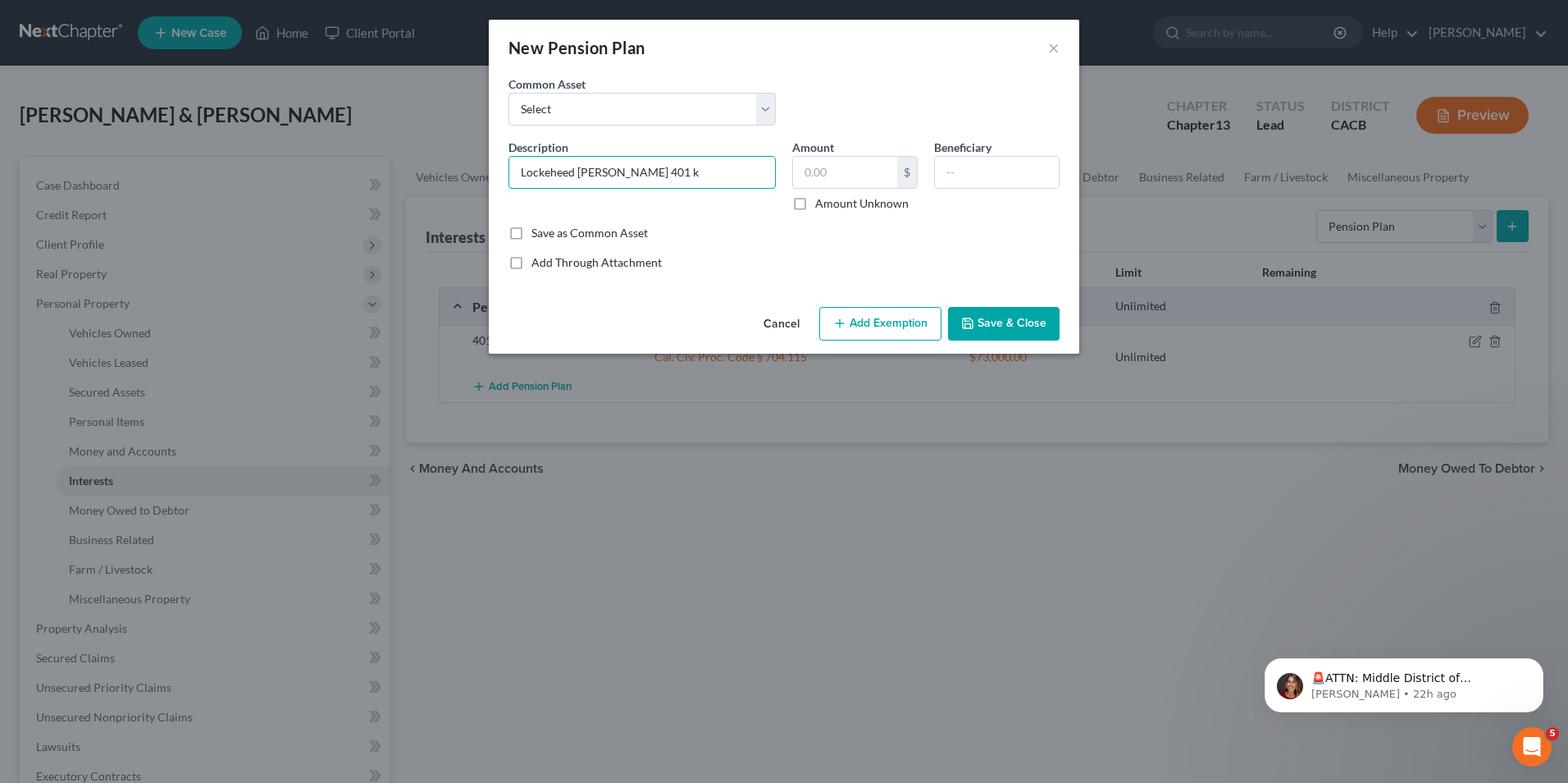
type input "Lockeheed [PERSON_NAME] 401 k"
click at [531, 229] on label "Save as Common Asset" at bounding box center [589, 233] width 117 height 16
click at [538, 229] on input "Save as Common Asset" at bounding box center [543, 230] width 11 height 11
checkbox input "true"
click at [1006, 334] on button "Save & Close" at bounding box center [1004, 324] width 112 height 34
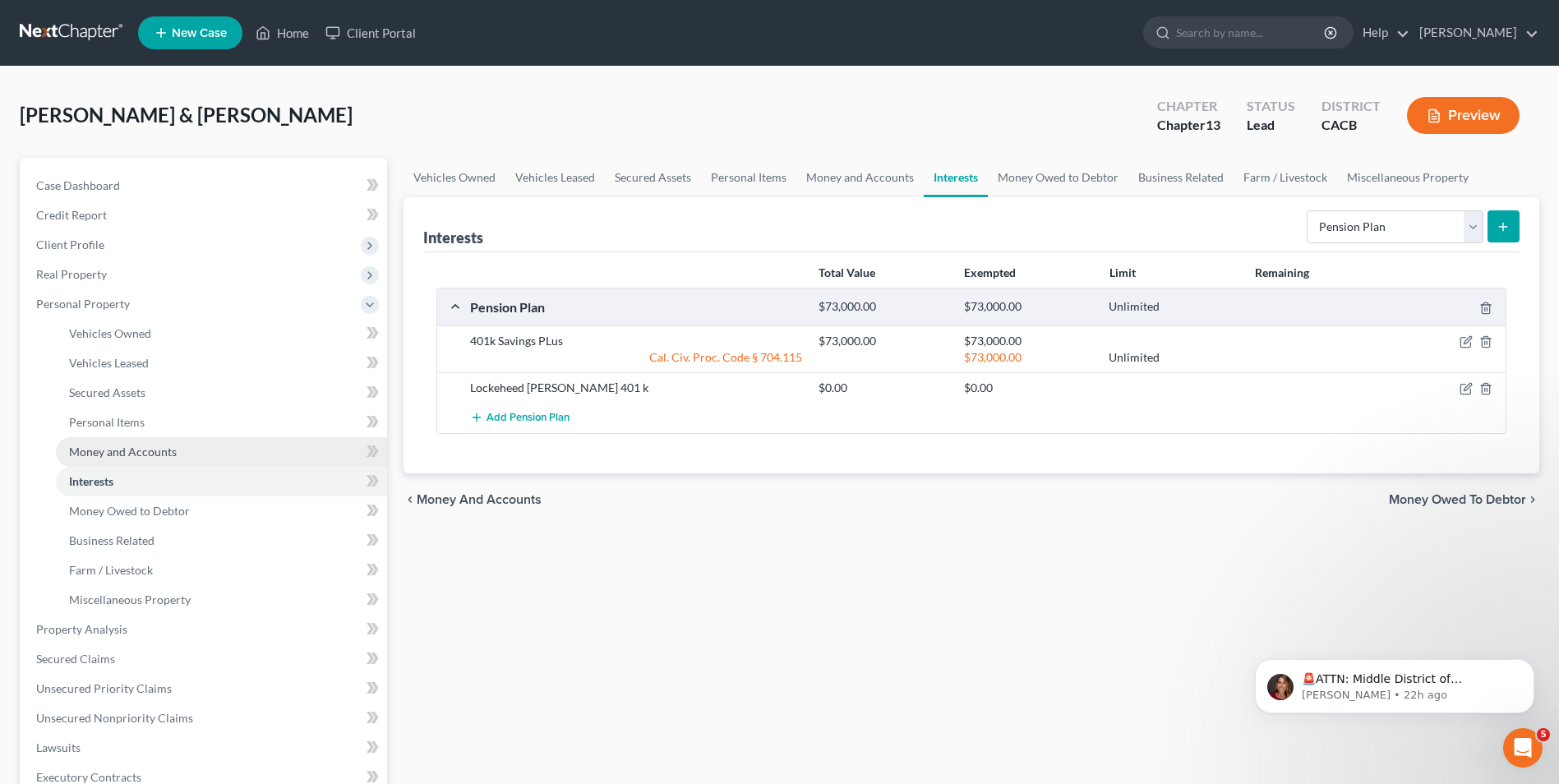
click at [126, 457] on span "Money and Accounts" at bounding box center [123, 451] width 108 height 14
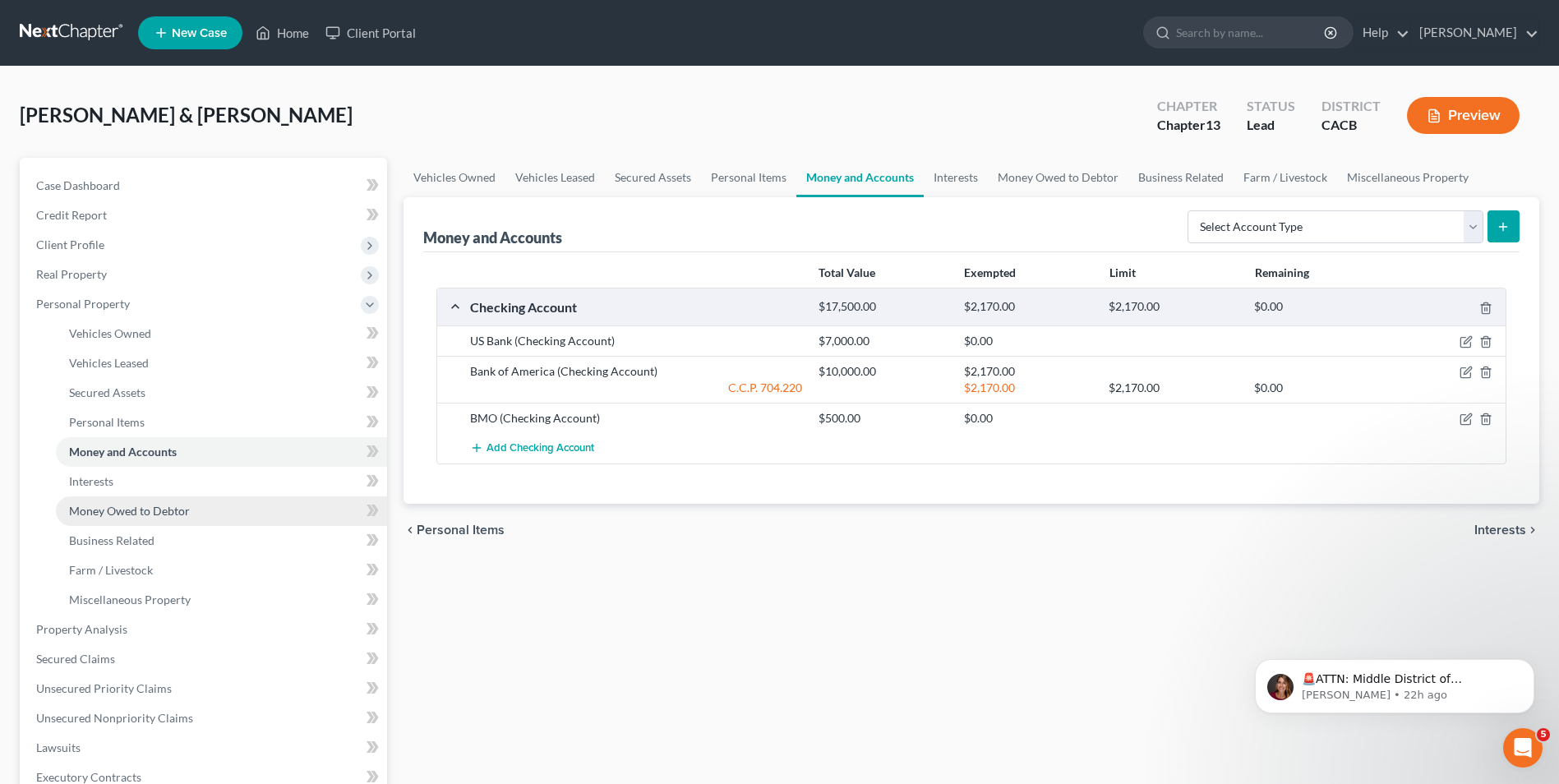
click at [135, 517] on span "Money Owed to Debtor" at bounding box center [129, 511] width 120 height 14
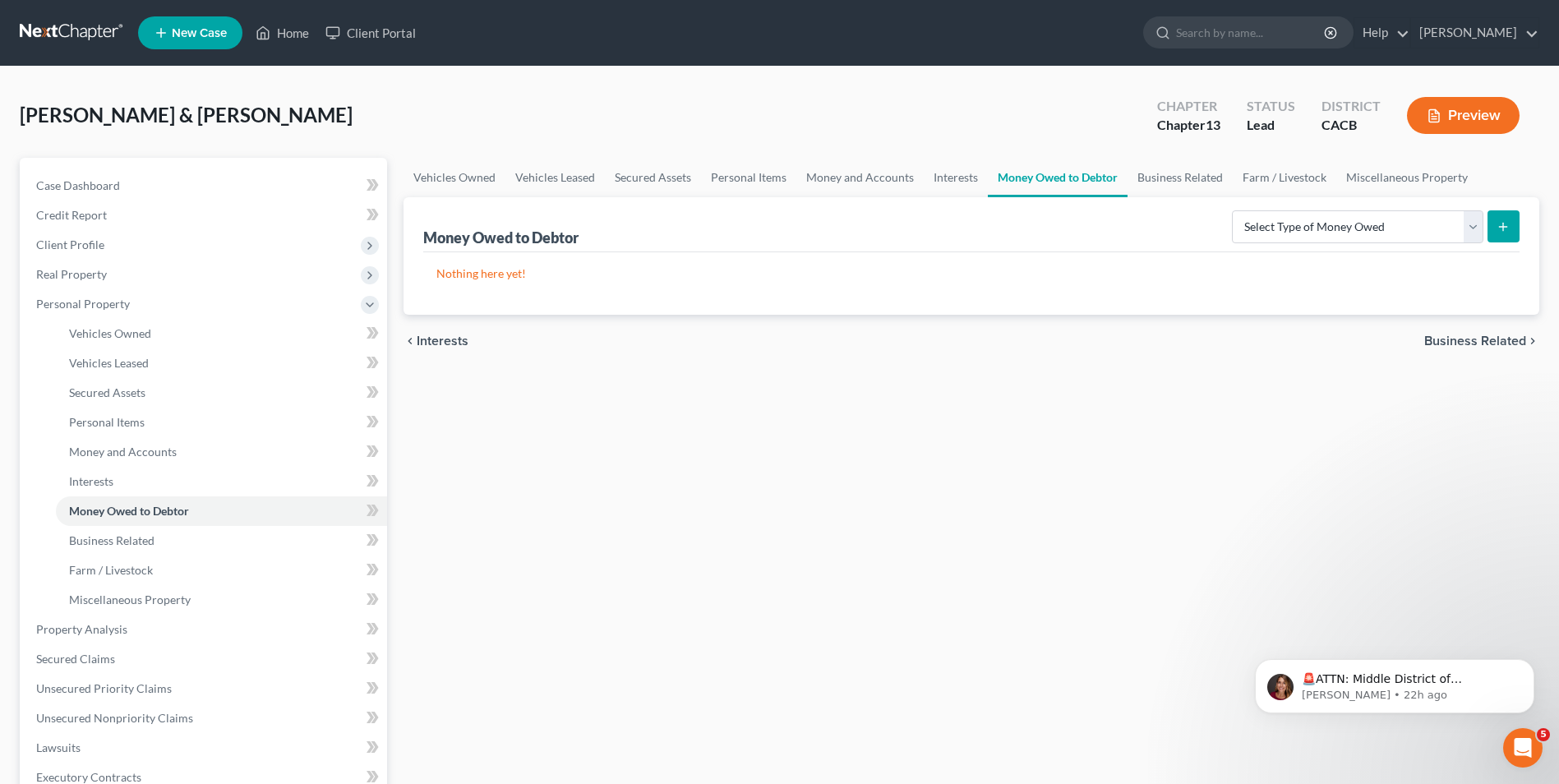
click at [1496, 224] on button "submit" at bounding box center [1503, 226] width 32 height 32
click at [1362, 225] on select "Select Type of Money Owed Accounts Receivable Alimony Child Support Claims Agai…" at bounding box center [1357, 226] width 251 height 32
select select "claims_against_third_parties"
click at [1234, 210] on select "Select Type of Money Owed Accounts Receivable Alimony Child Support Claims Agai…" at bounding box center [1357, 226] width 251 height 32
click at [1504, 228] on icon "submit" at bounding box center [1503, 226] width 13 height 13
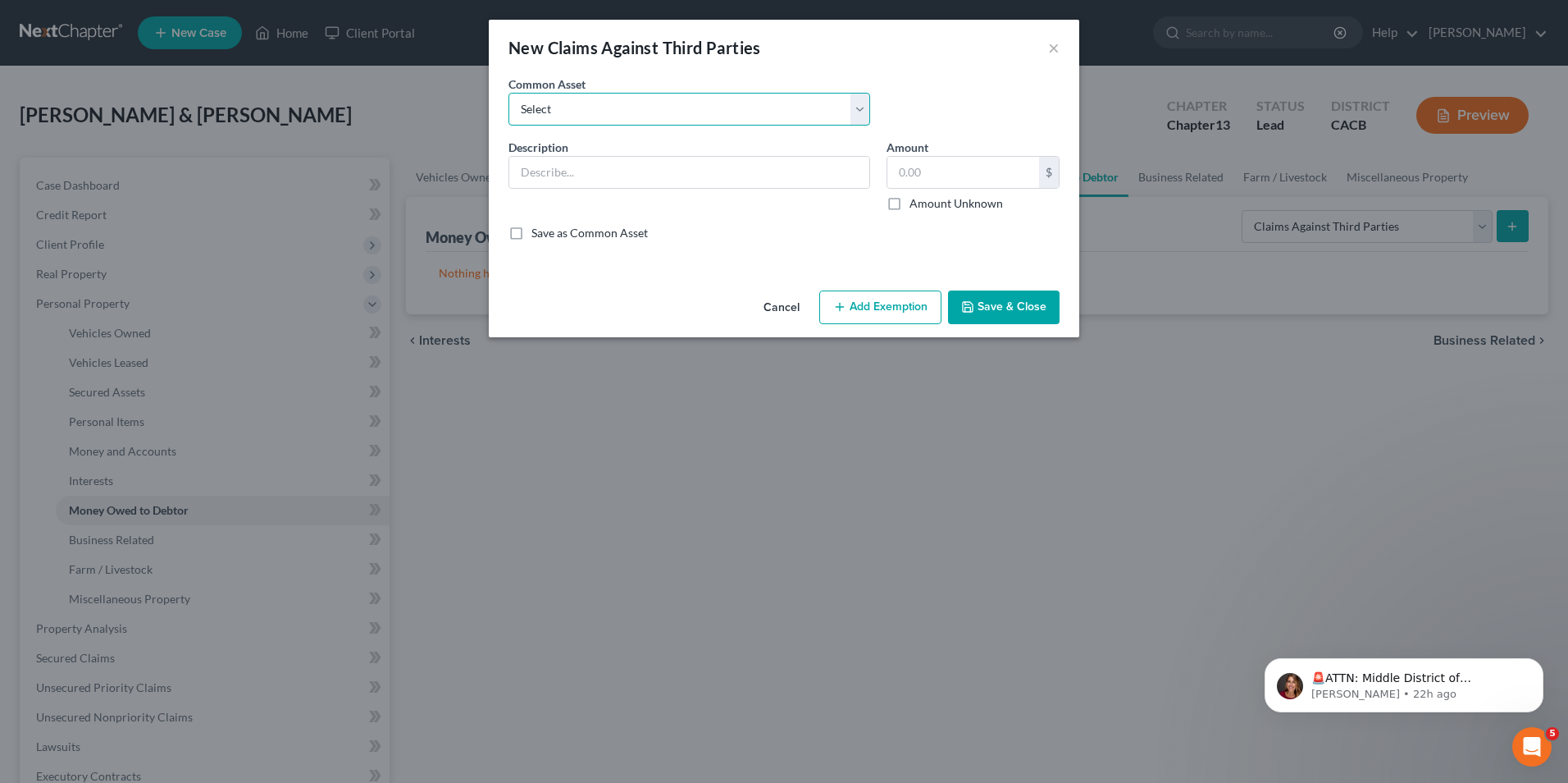
click at [610, 109] on select "Select potential claims against business partner, Charles Johnson for mismanage…" at bounding box center [689, 109] width 362 height 32
drag, startPoint x: 626, startPoint y: 248, endPoint x: 680, endPoint y: 229, distance: 57.2
click at [639, 244] on div "Description * Amount $ Amount Unknown Balance Undetermined $ Amount Unknown Sav…" at bounding box center [784, 197] width 568 height 116
click at [620, 178] on input "text" at bounding box center [689, 172] width 360 height 32
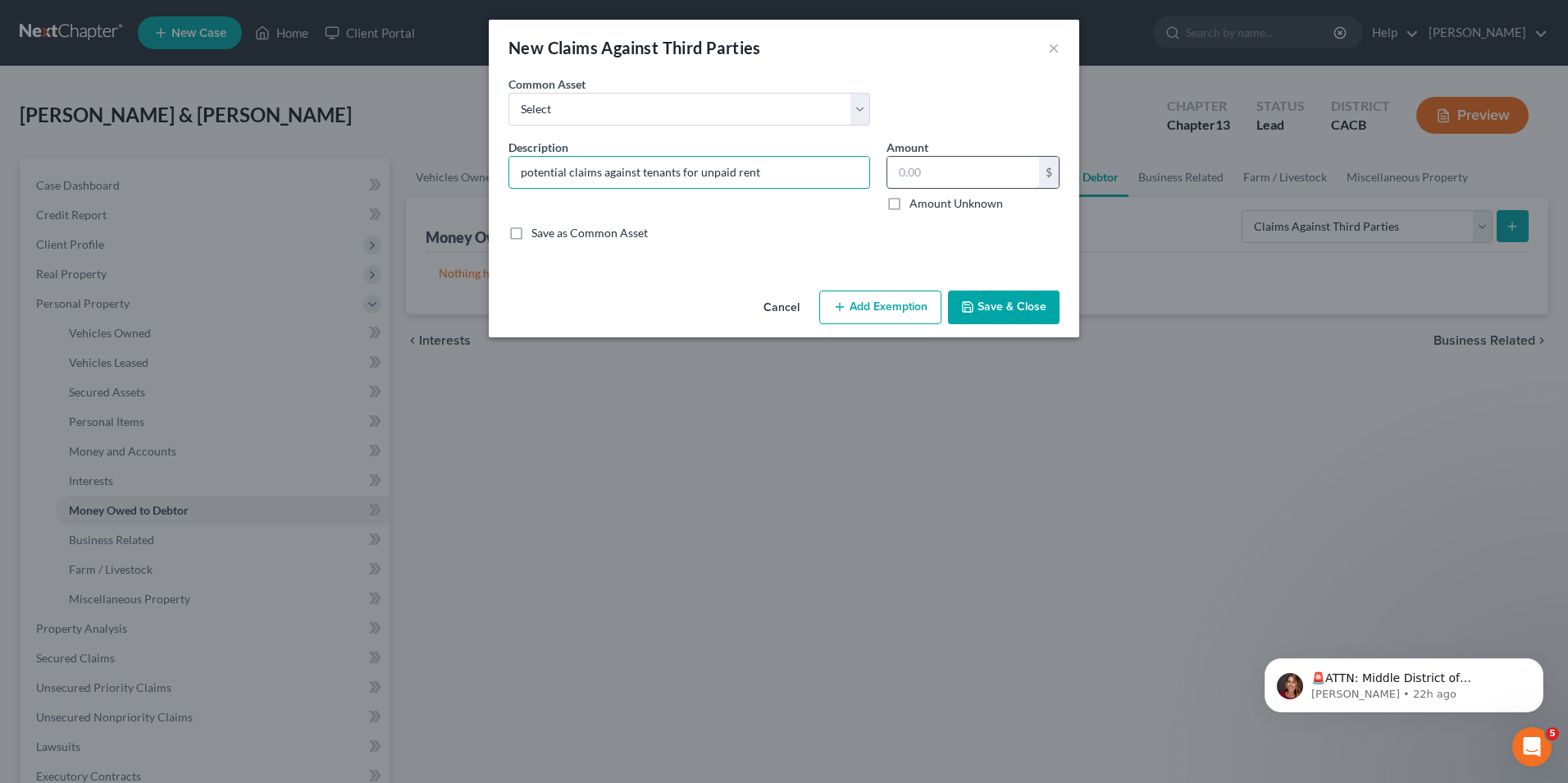
type input "potential claims against tenants for unpaid rent"
click at [964, 169] on input "text" at bounding box center [963, 172] width 152 height 32
click at [910, 203] on label "Amount Unknown" at bounding box center [957, 203] width 94 height 16
click at [916, 203] on input "Amount Unknown" at bounding box center [921, 200] width 11 height 11
checkbox input "true"
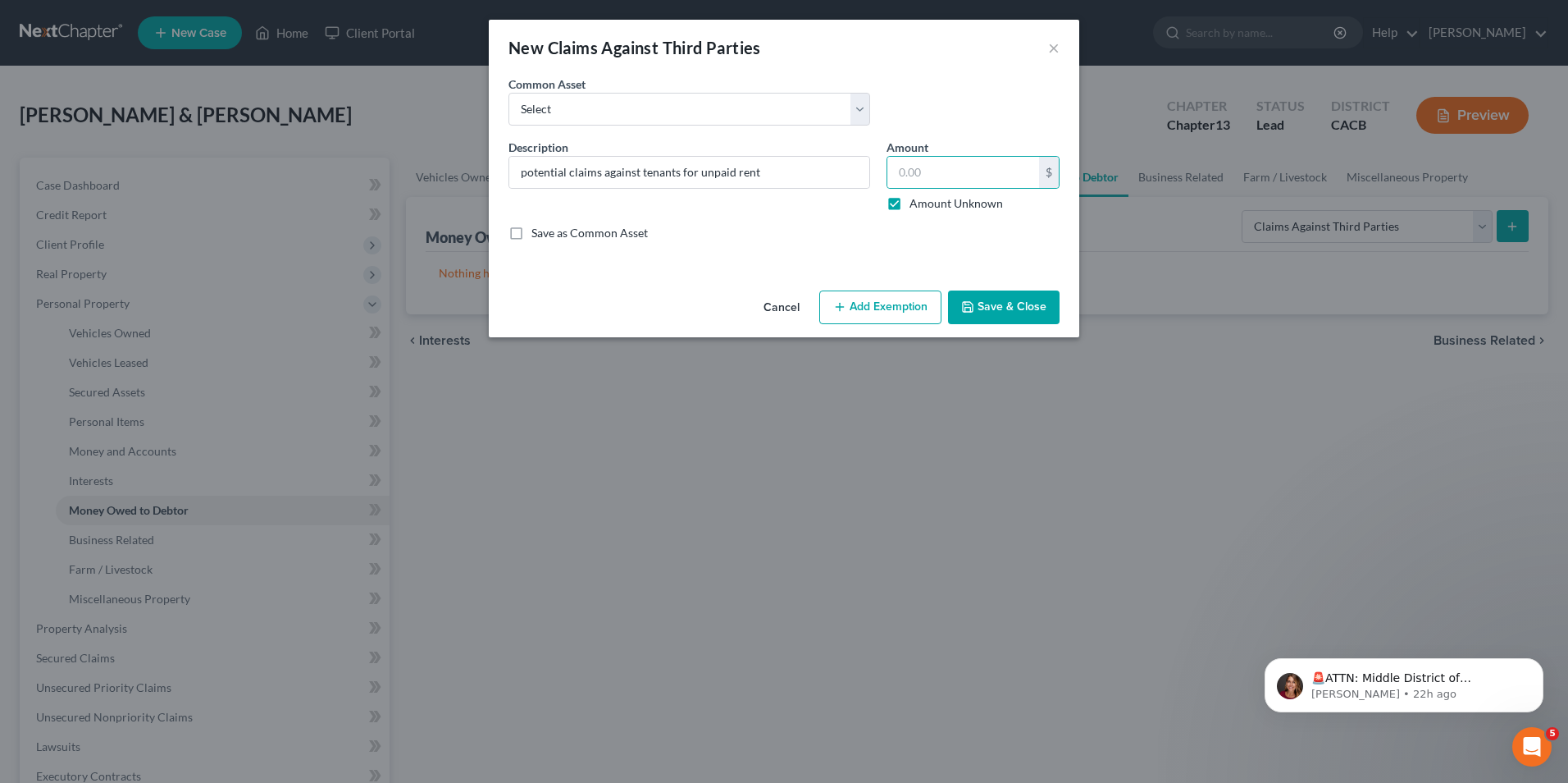
type input "0.00"
click at [531, 237] on label "Save as Common Asset" at bounding box center [589, 233] width 117 height 16
click at [538, 235] on input "Save as Common Asset" at bounding box center [543, 230] width 11 height 11
checkbox input "true"
click at [984, 314] on button "Save & Close" at bounding box center [1004, 308] width 112 height 34
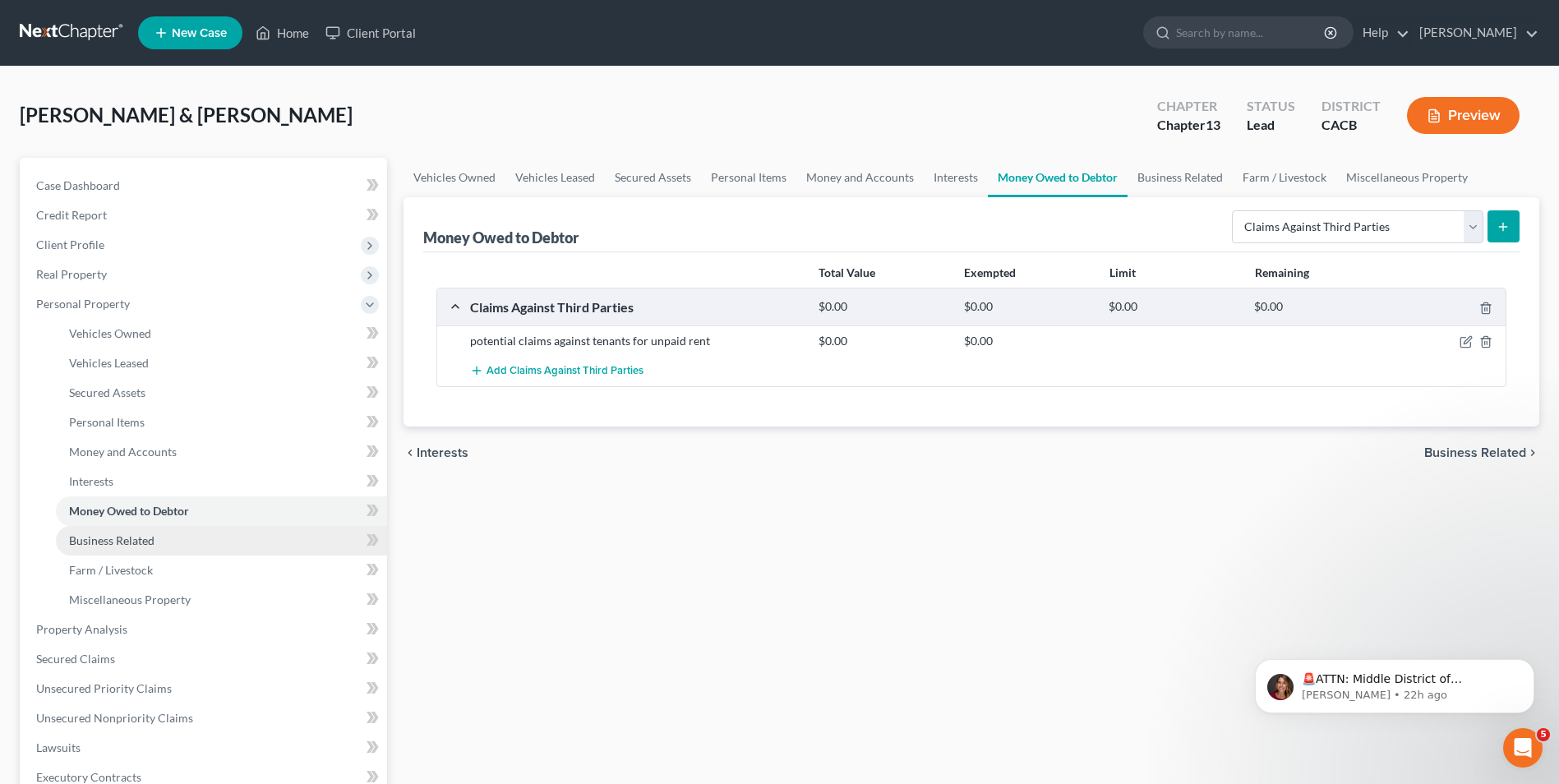
click at [149, 544] on span "Business Related" at bounding box center [112, 540] width 85 height 14
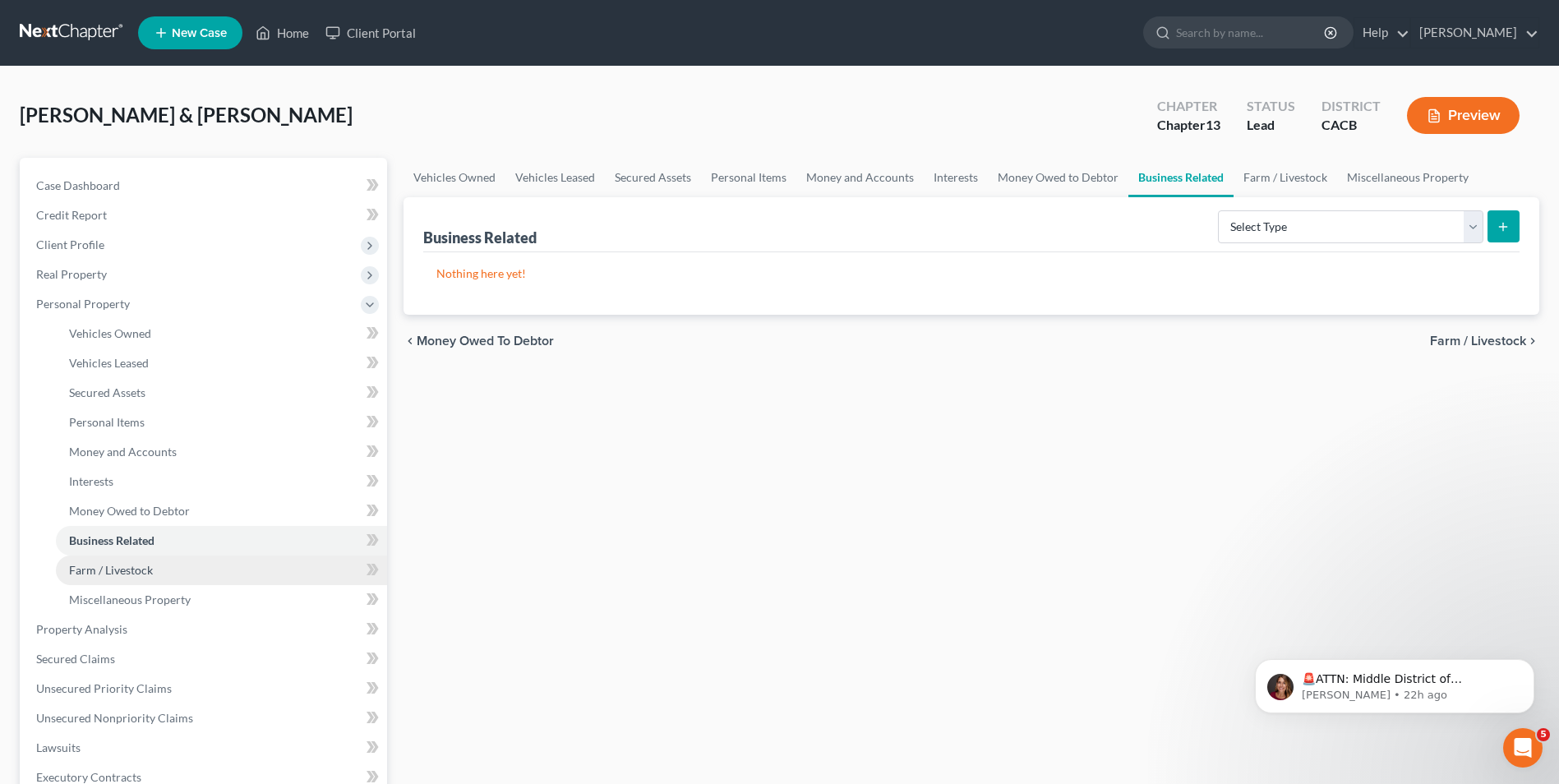
click at [133, 572] on span "Farm / Livestock" at bounding box center [111, 570] width 84 height 14
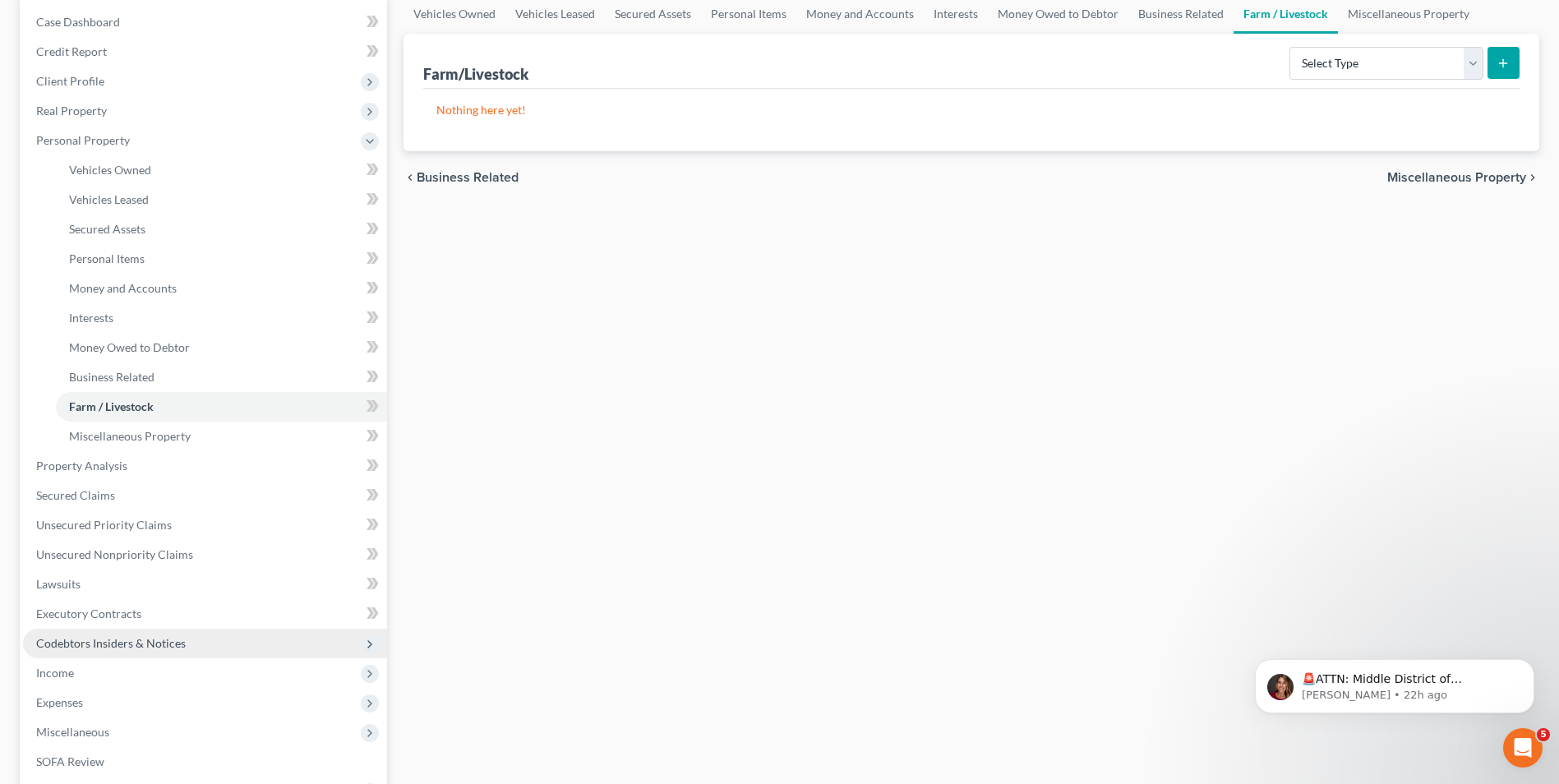
scroll to position [164, 0]
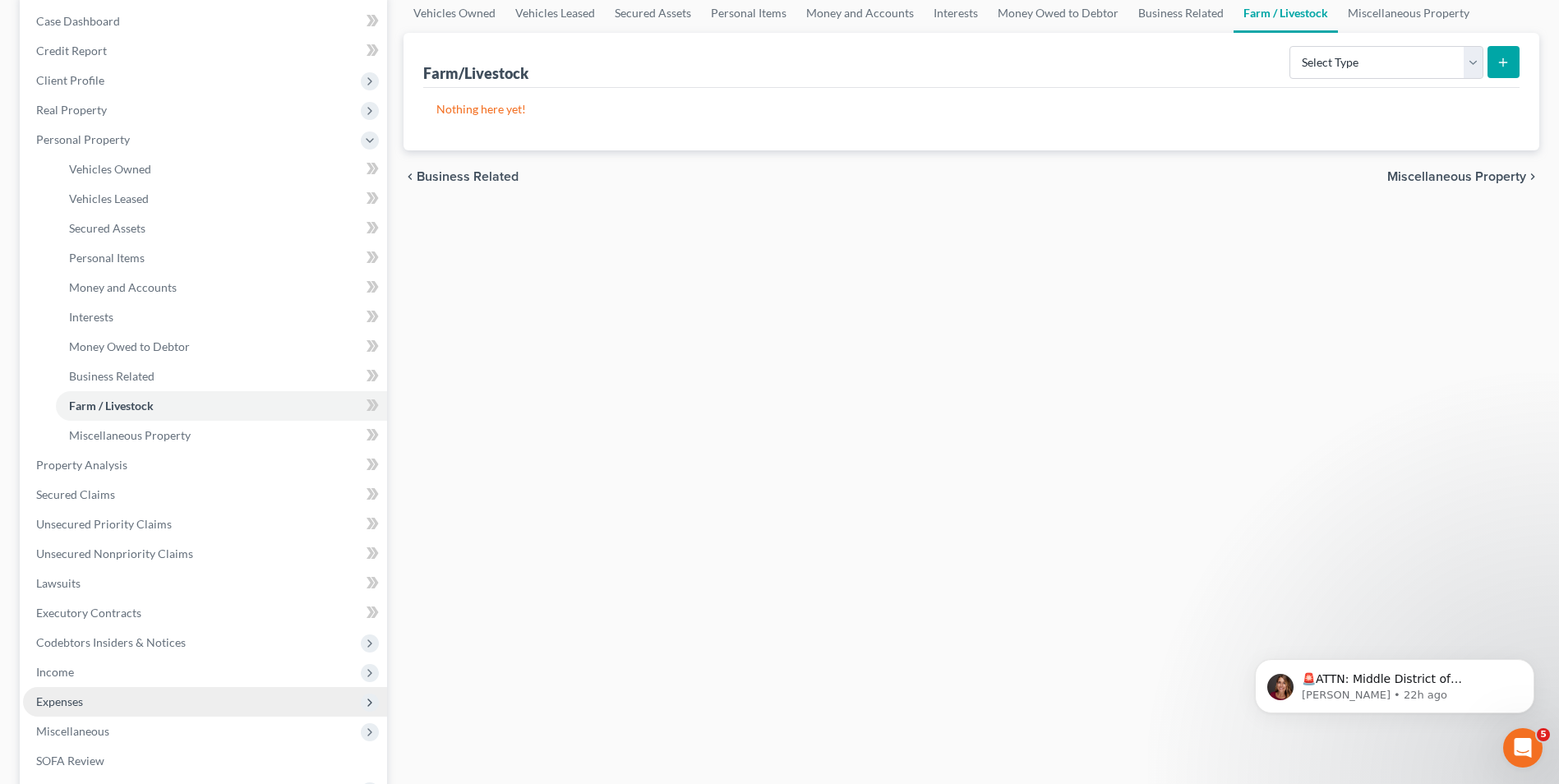
click at [36, 704] on span "Expenses" at bounding box center [59, 701] width 47 height 14
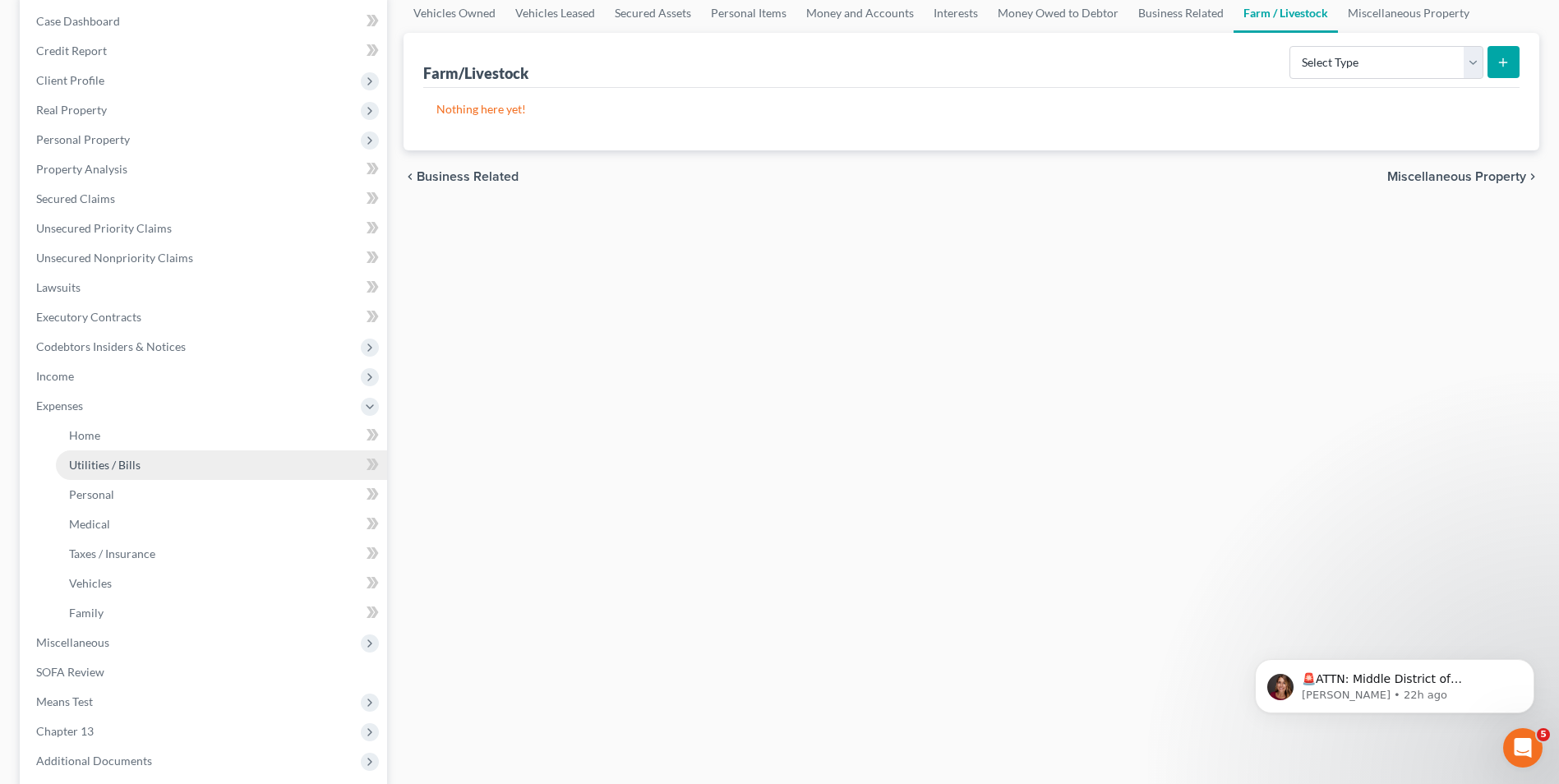
click at [116, 466] on span "Utilities / Bills" at bounding box center [105, 465] width 72 height 14
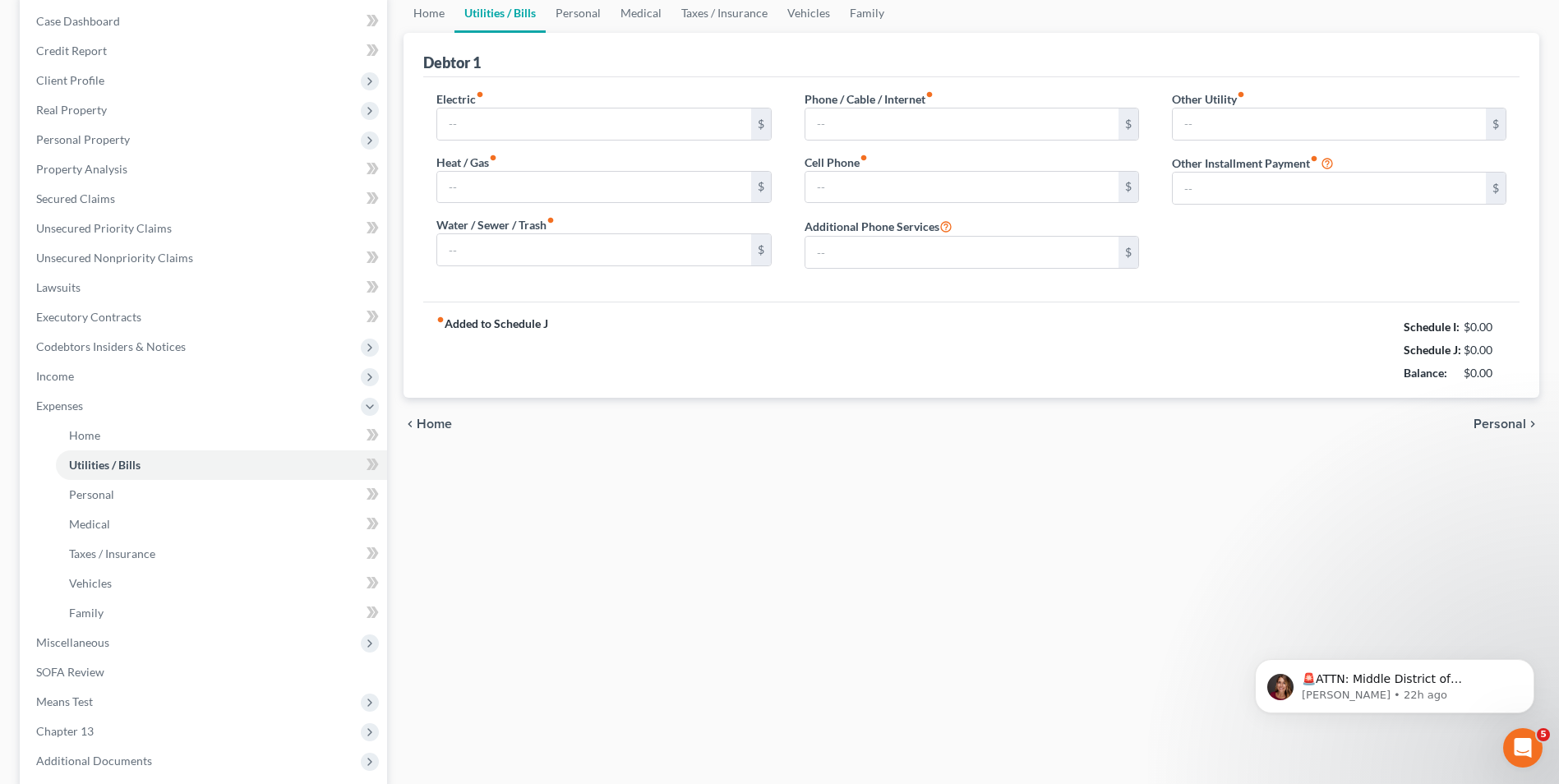
scroll to position [83, 0]
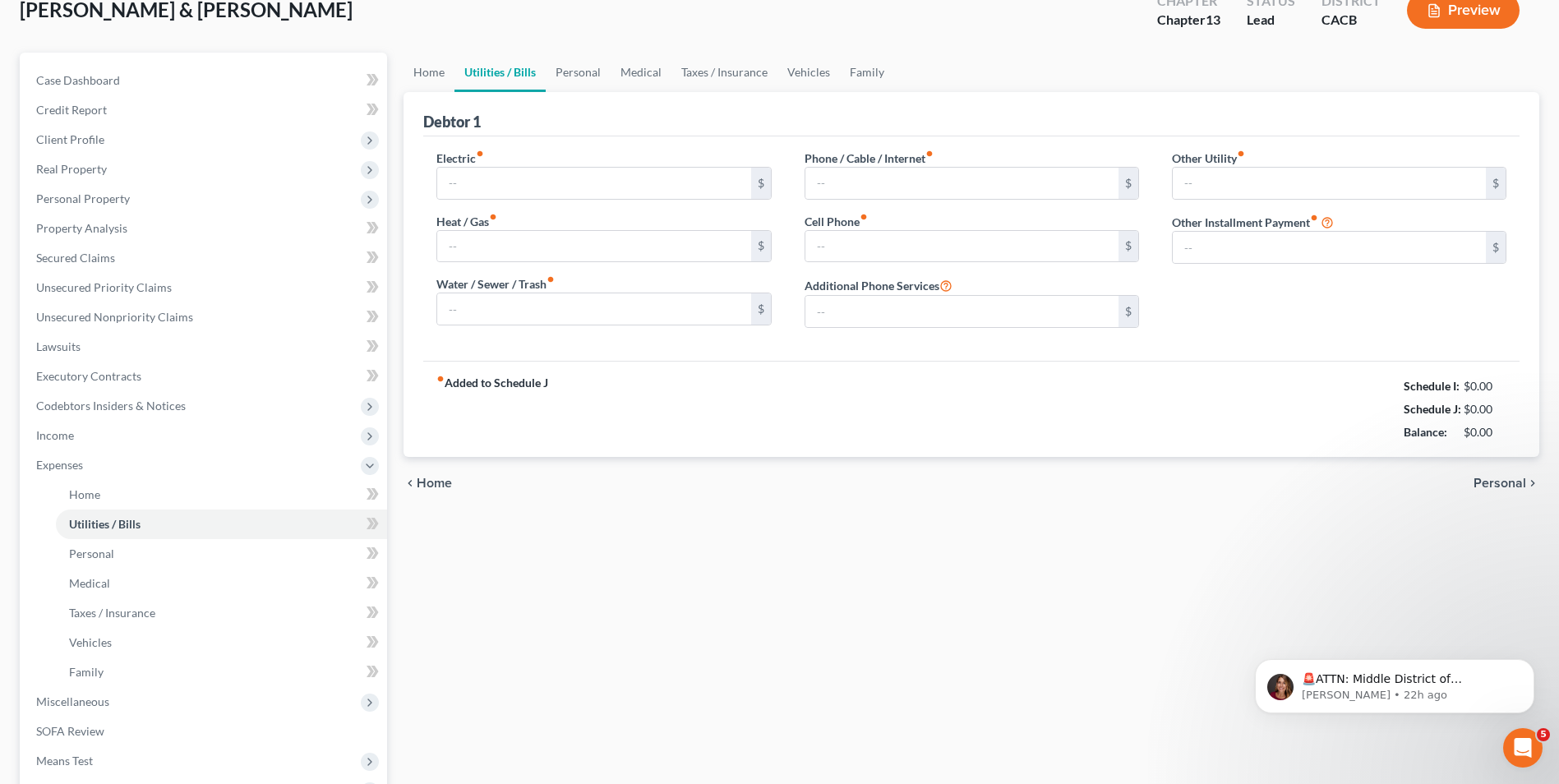
type input "250.00"
type input "30.00"
type input "100.00"
type input "270.00"
type input "0.00"
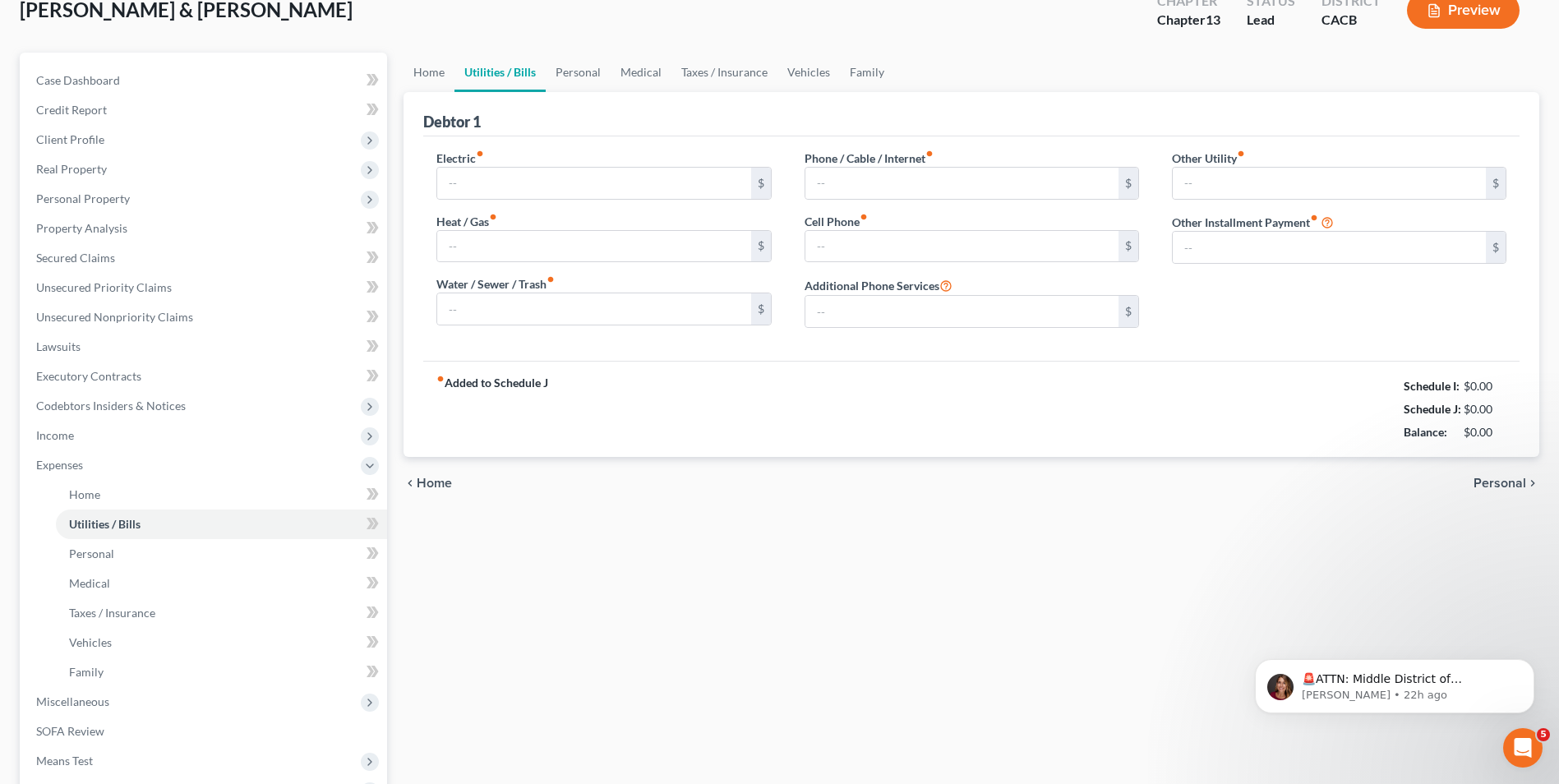
type input "0.00"
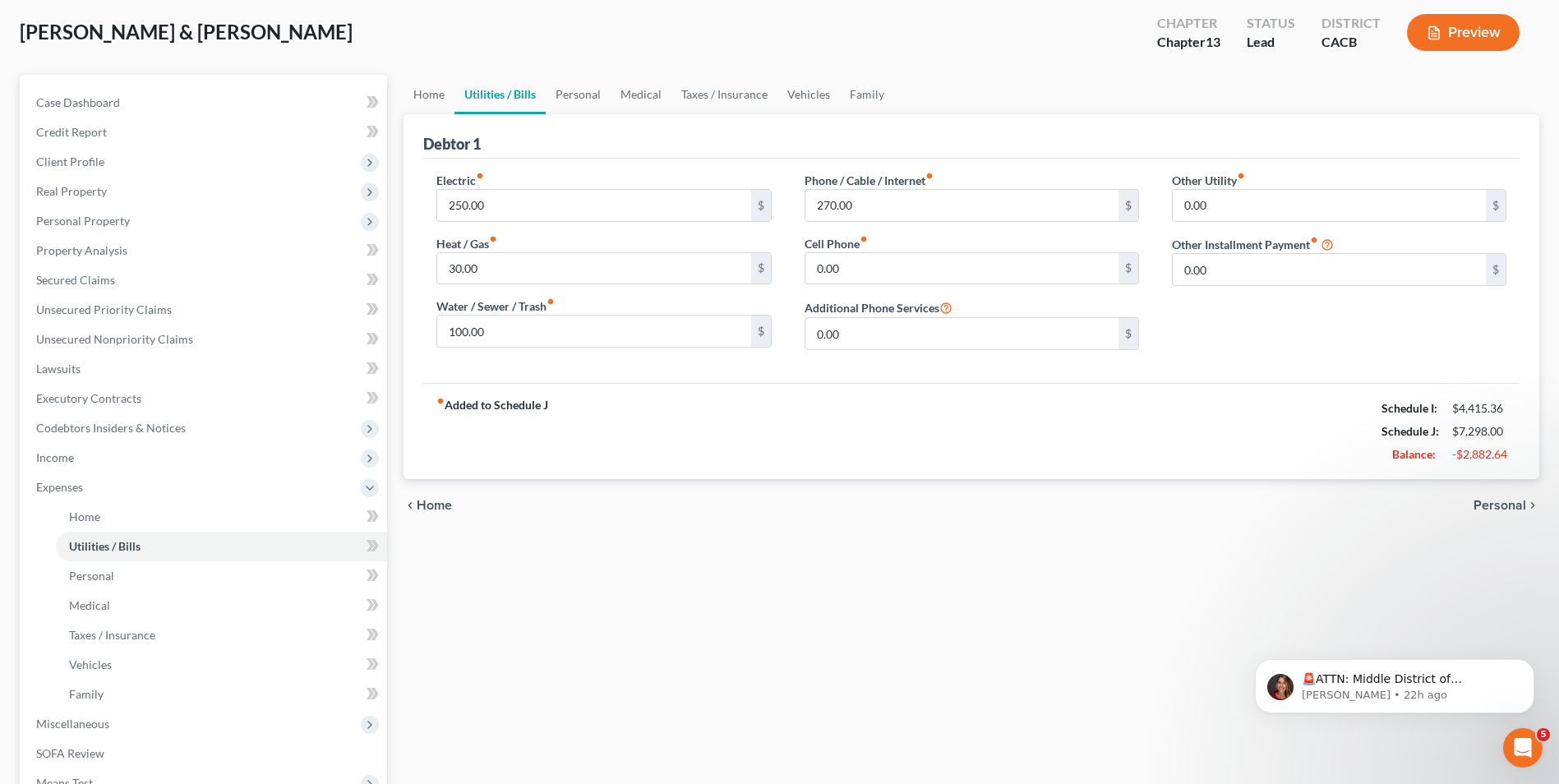
scroll to position [0, 0]
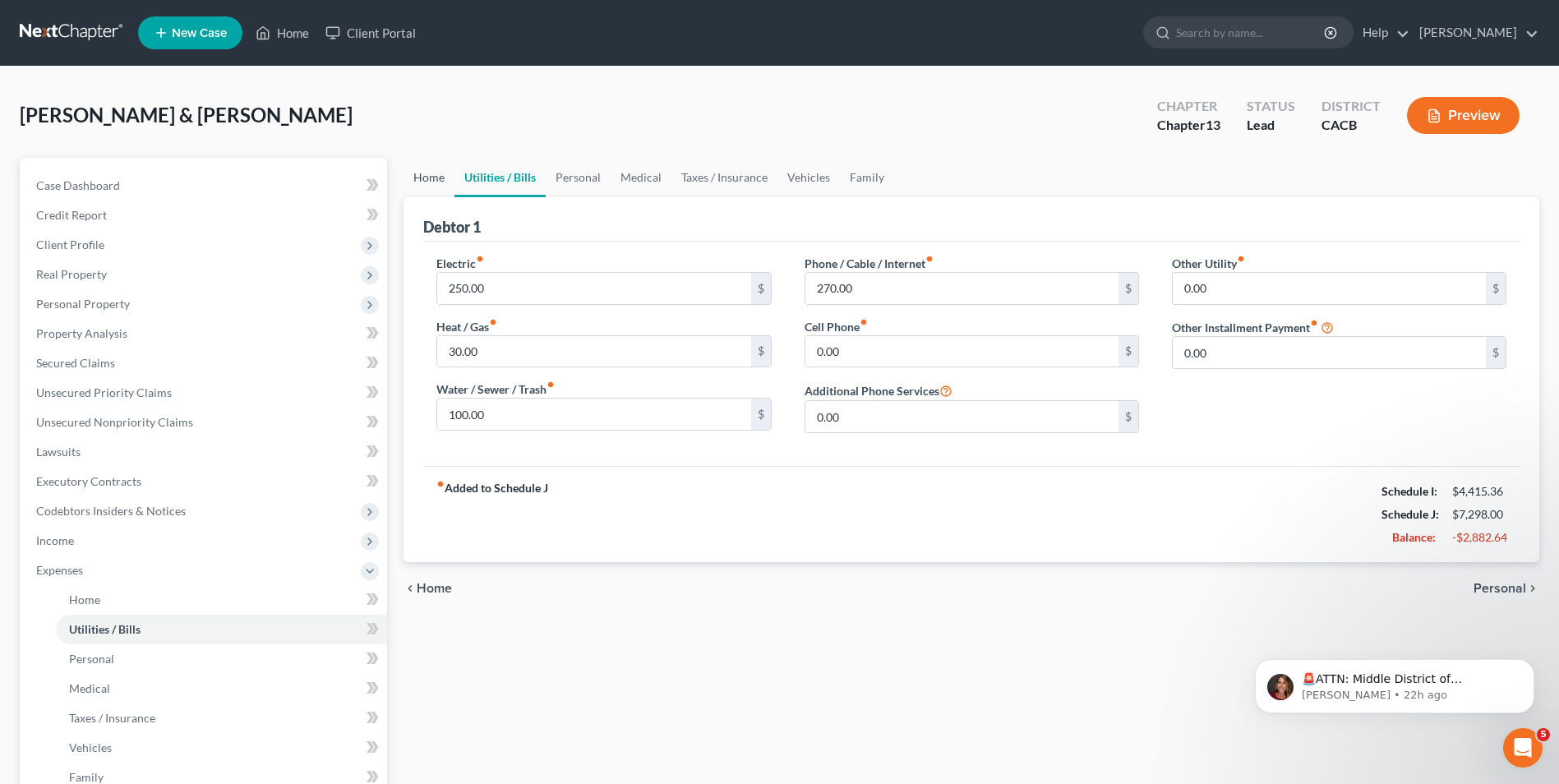
click at [419, 172] on link "Home" at bounding box center [429, 178] width 51 height 39
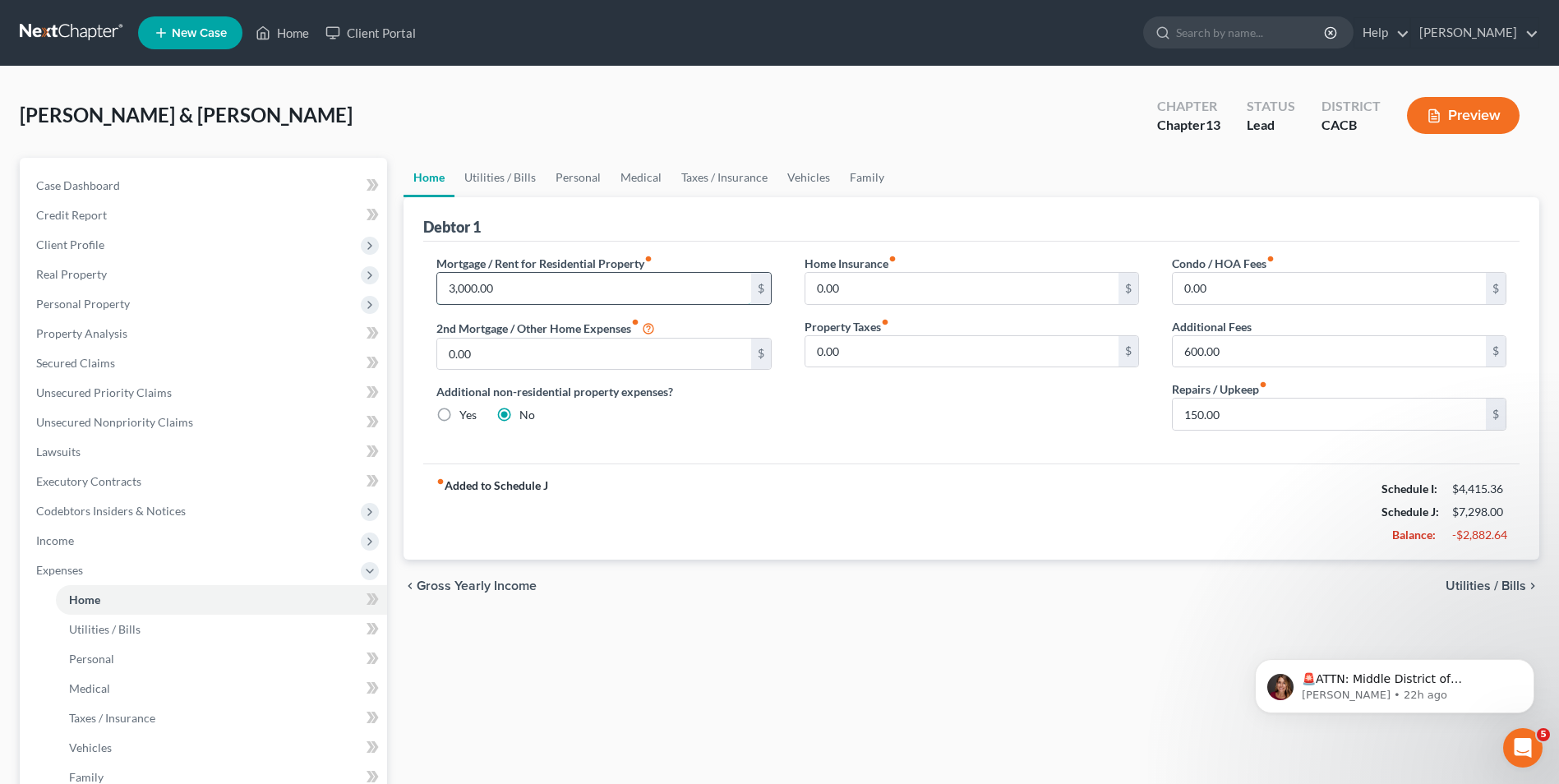
click at [554, 292] on input "3,000.00" at bounding box center [594, 288] width 313 height 32
type input "4,921"
click at [869, 483] on div "fiber_manual_record Added to Schedule J Schedule I: $4,415.36 Schedule J: $9,21…" at bounding box center [970, 512] width 1096 height 97
click at [460, 414] on label "Yes" at bounding box center [468, 414] width 17 height 16
click at [466, 414] on input "Yes" at bounding box center [471, 412] width 11 height 11
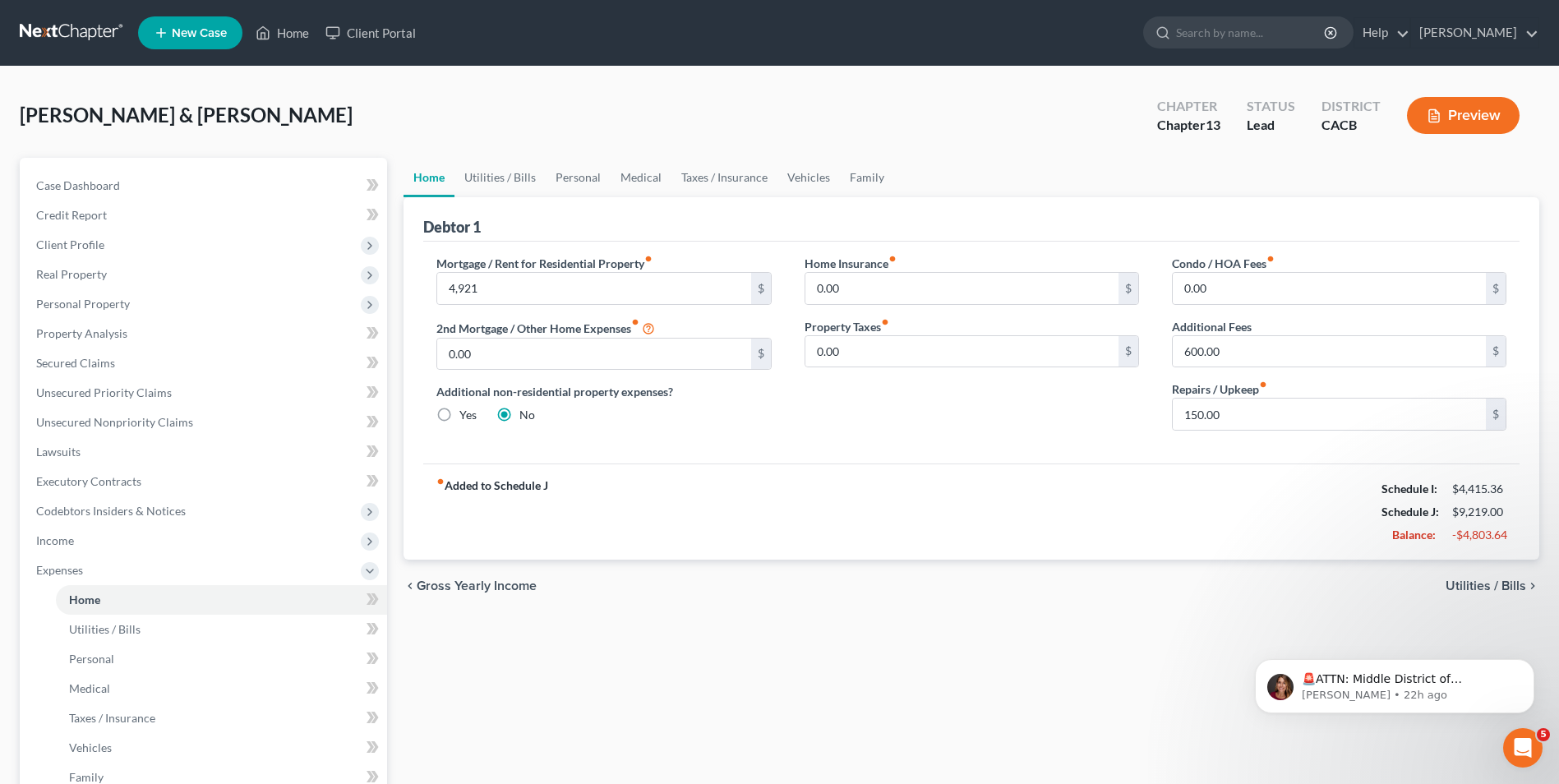
radio input "true"
radio input "false"
type input "4,921.00"
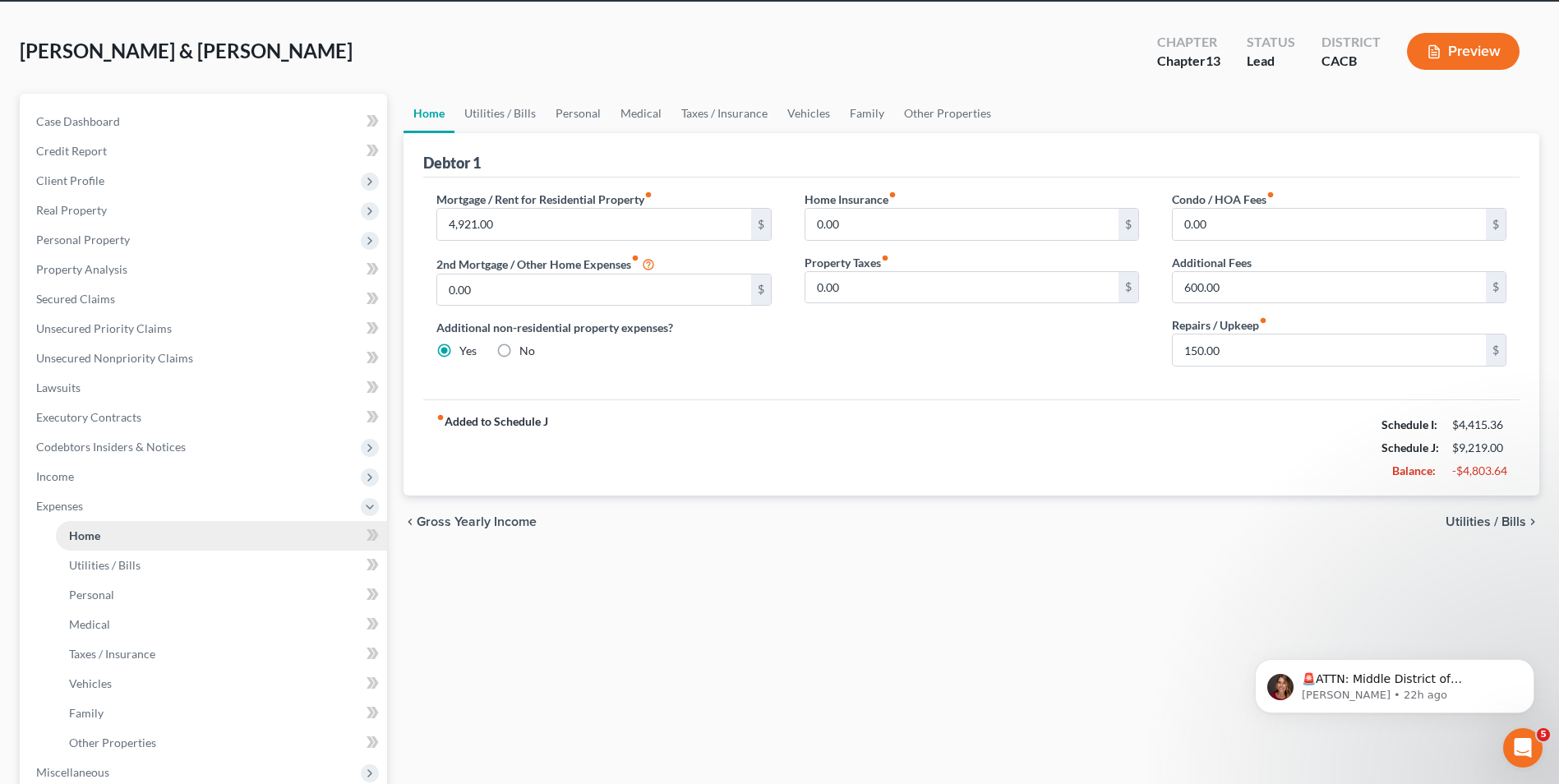
scroll to position [82, 0]
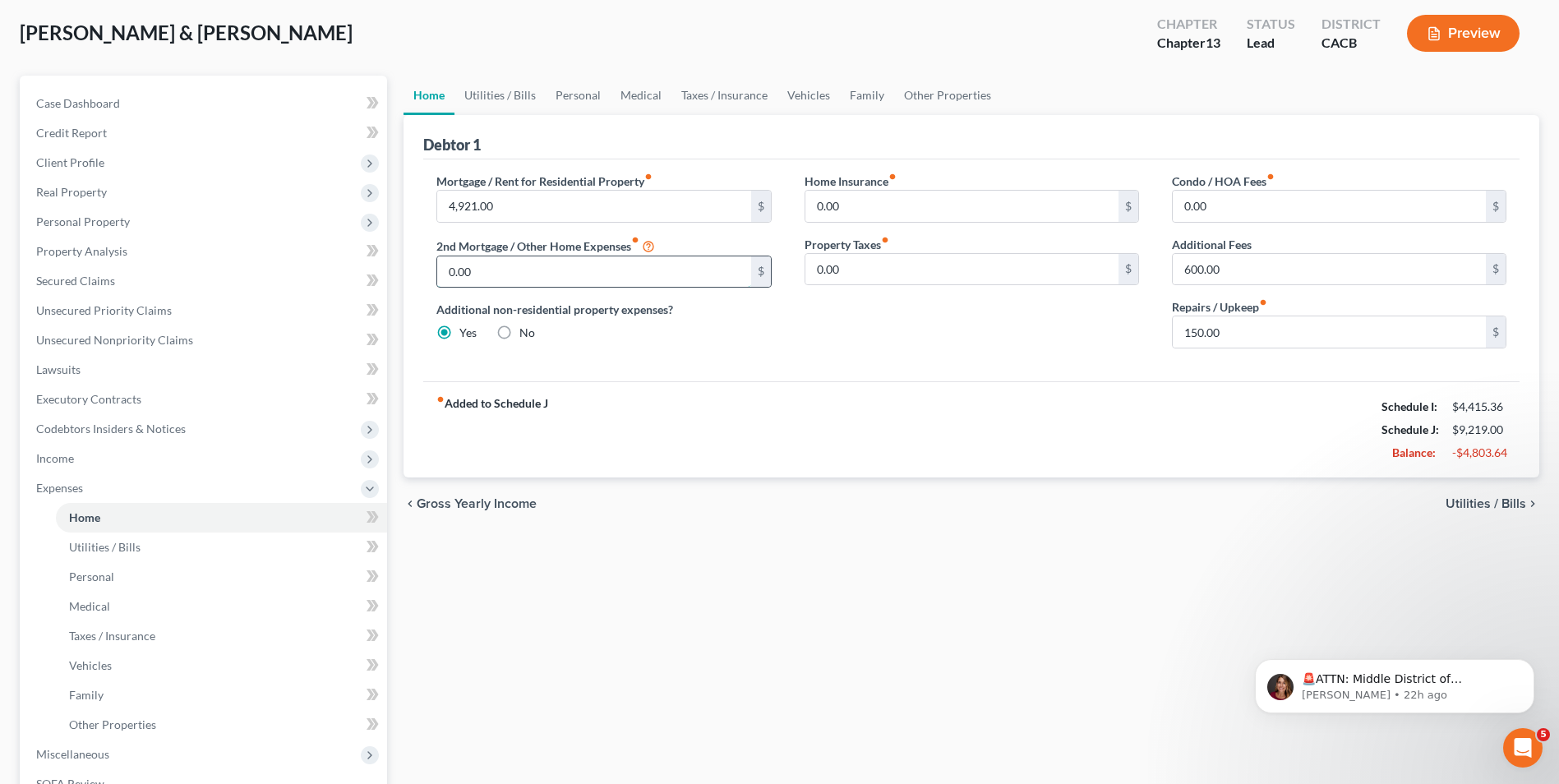
click at [519, 279] on input "0.00" at bounding box center [594, 272] width 313 height 32
click at [953, 97] on link "Other Properties" at bounding box center [947, 95] width 107 height 39
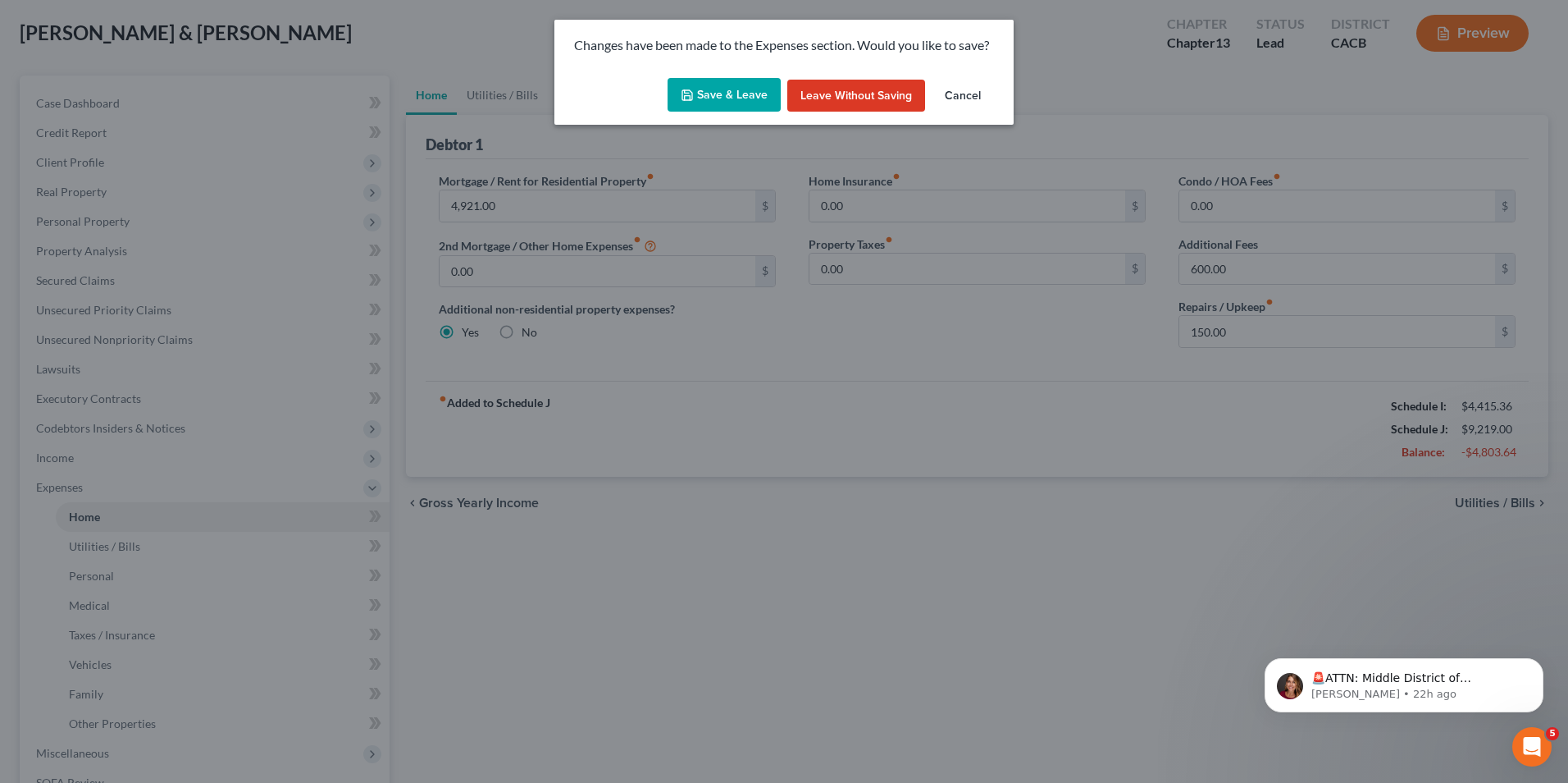
click at [748, 94] on button "Save & Leave" at bounding box center [724, 95] width 113 height 34
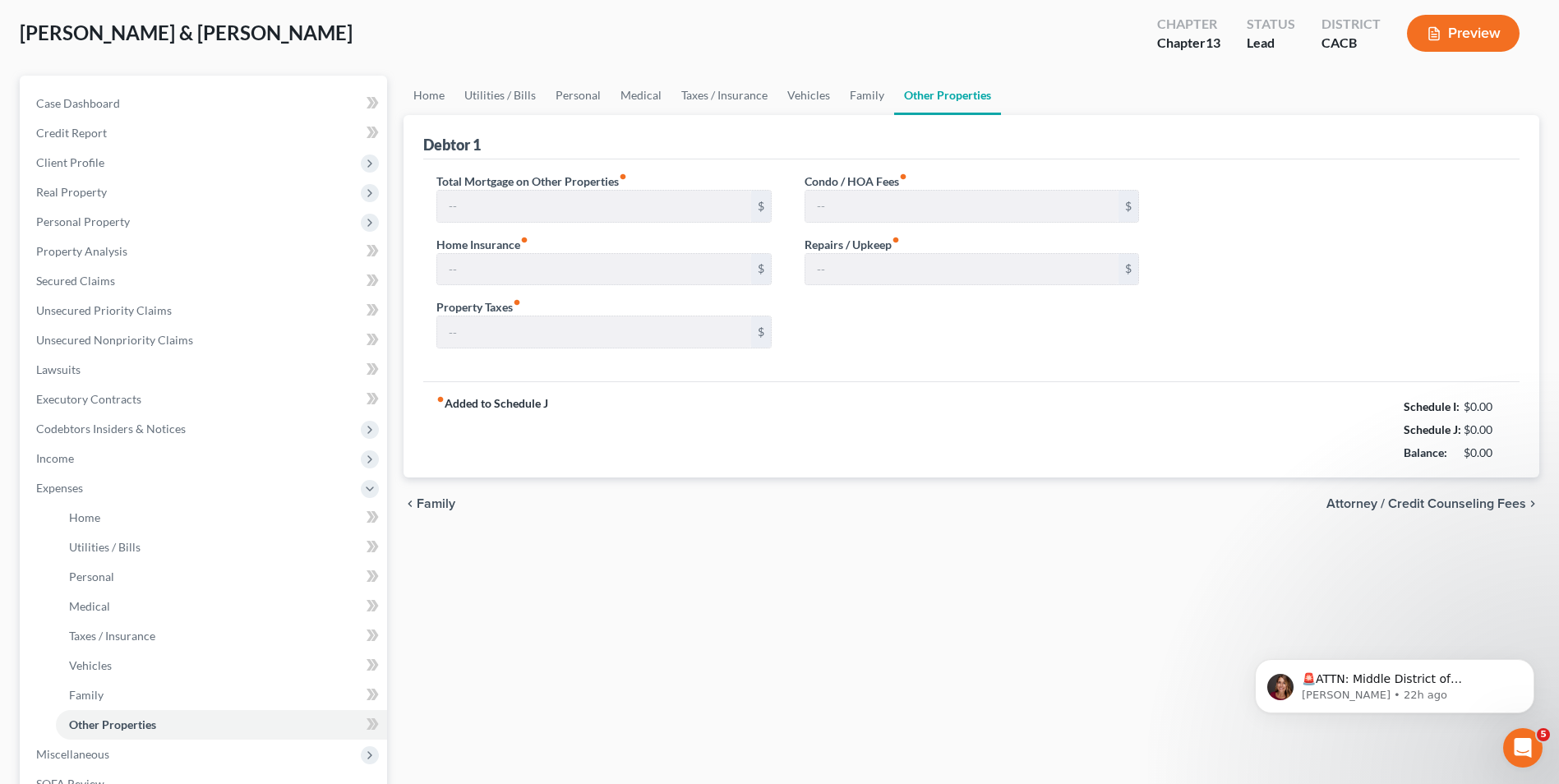
type input "0.00"
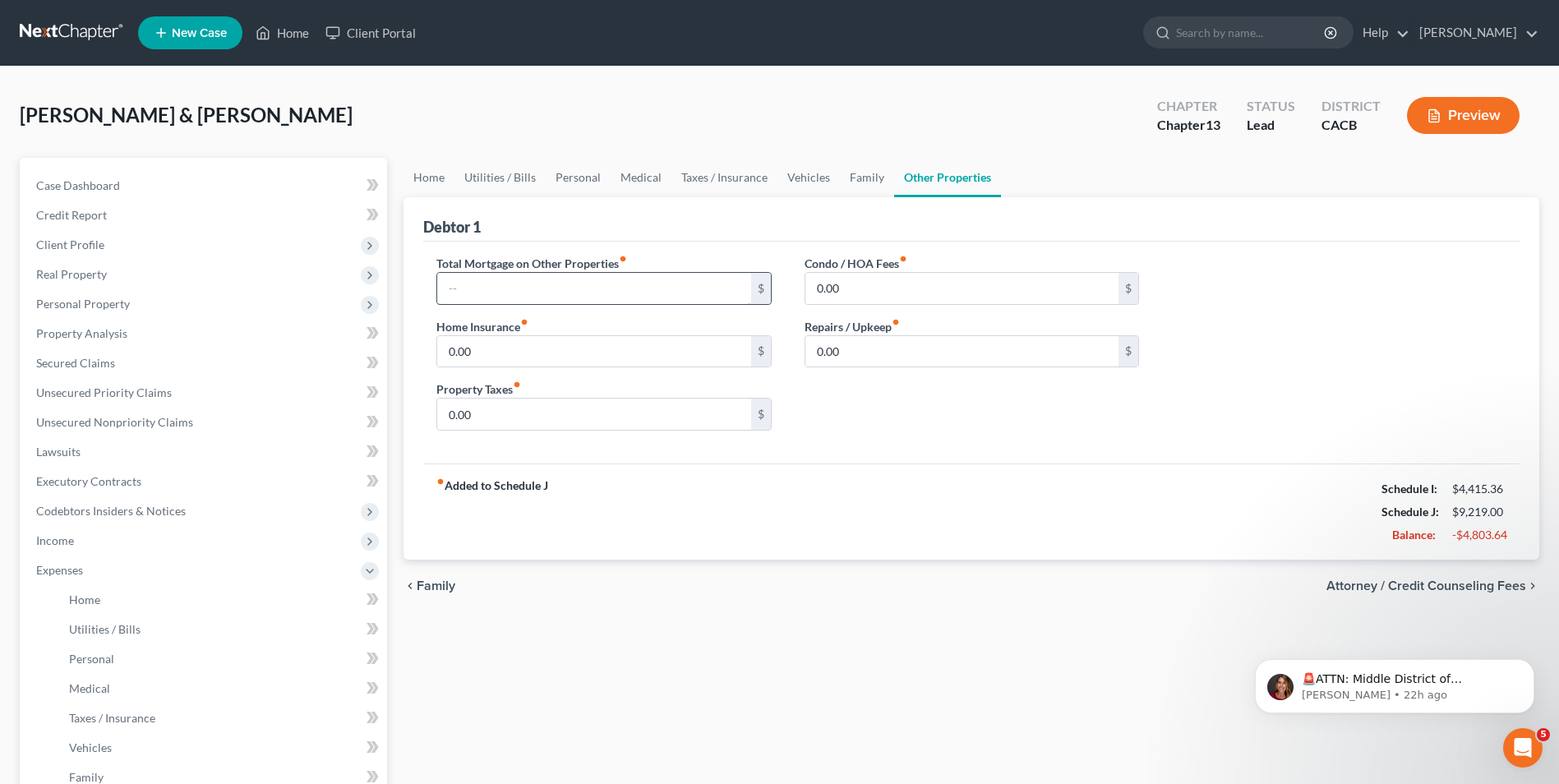
click at [576, 288] on input "text" at bounding box center [594, 288] width 313 height 32
type input "1"
type input "2,900.00"
click at [729, 693] on div "Home Utilities / Bills Personal Medical Taxes / Insurance Vehicles Family Other…" at bounding box center [971, 617] width 1152 height 919
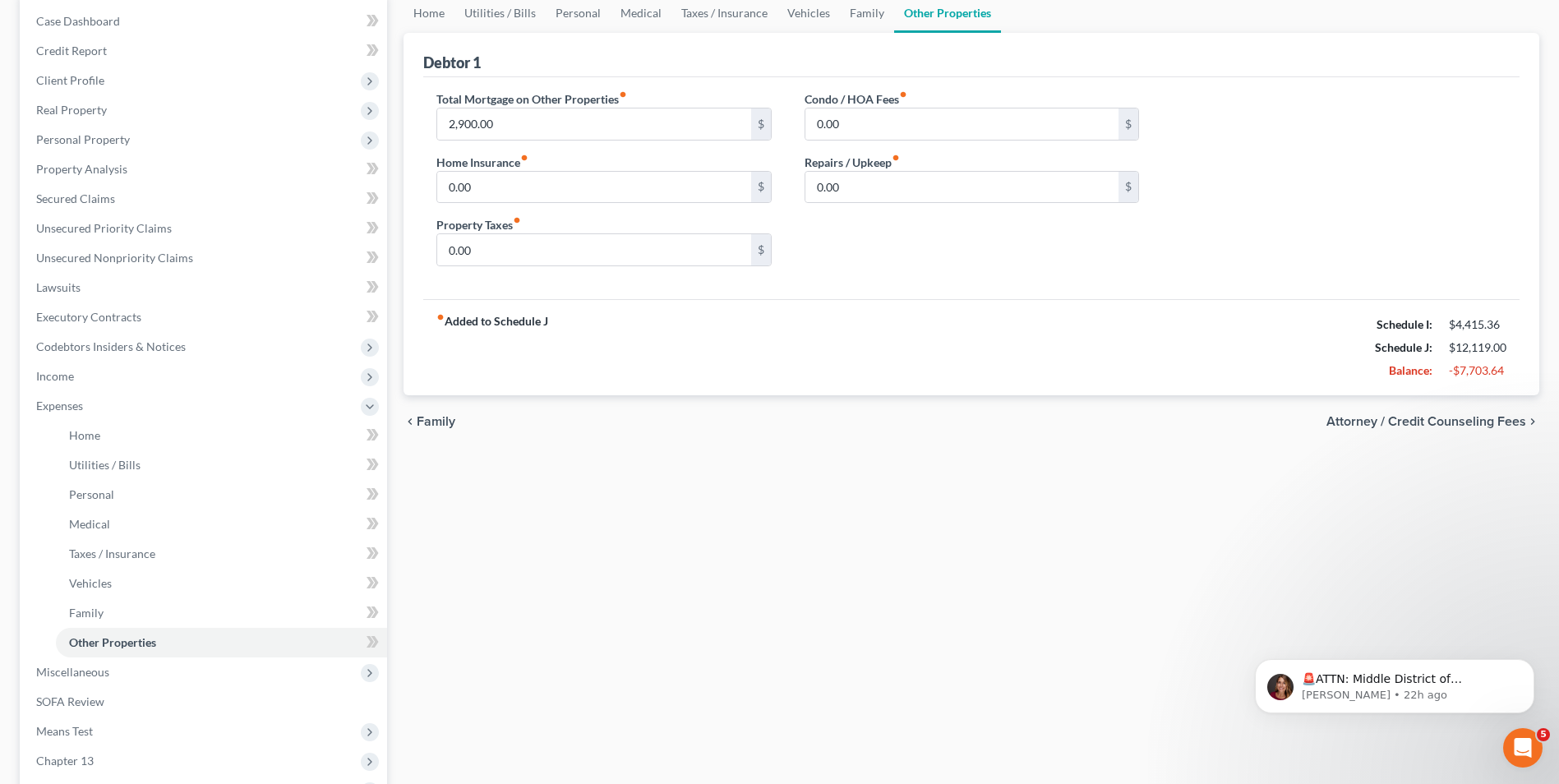
scroll to position [82, 0]
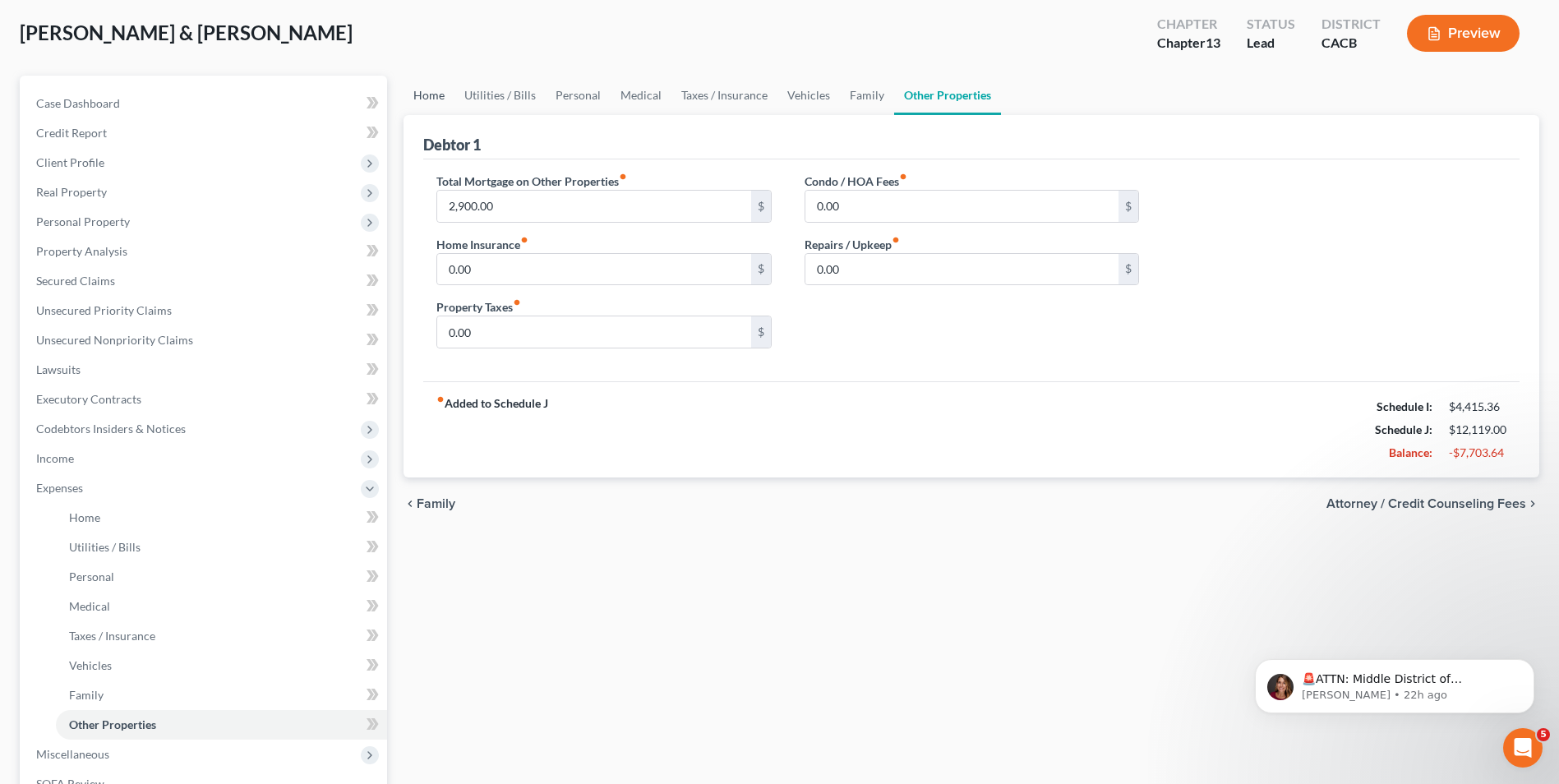
click at [428, 100] on link "Home" at bounding box center [429, 95] width 51 height 39
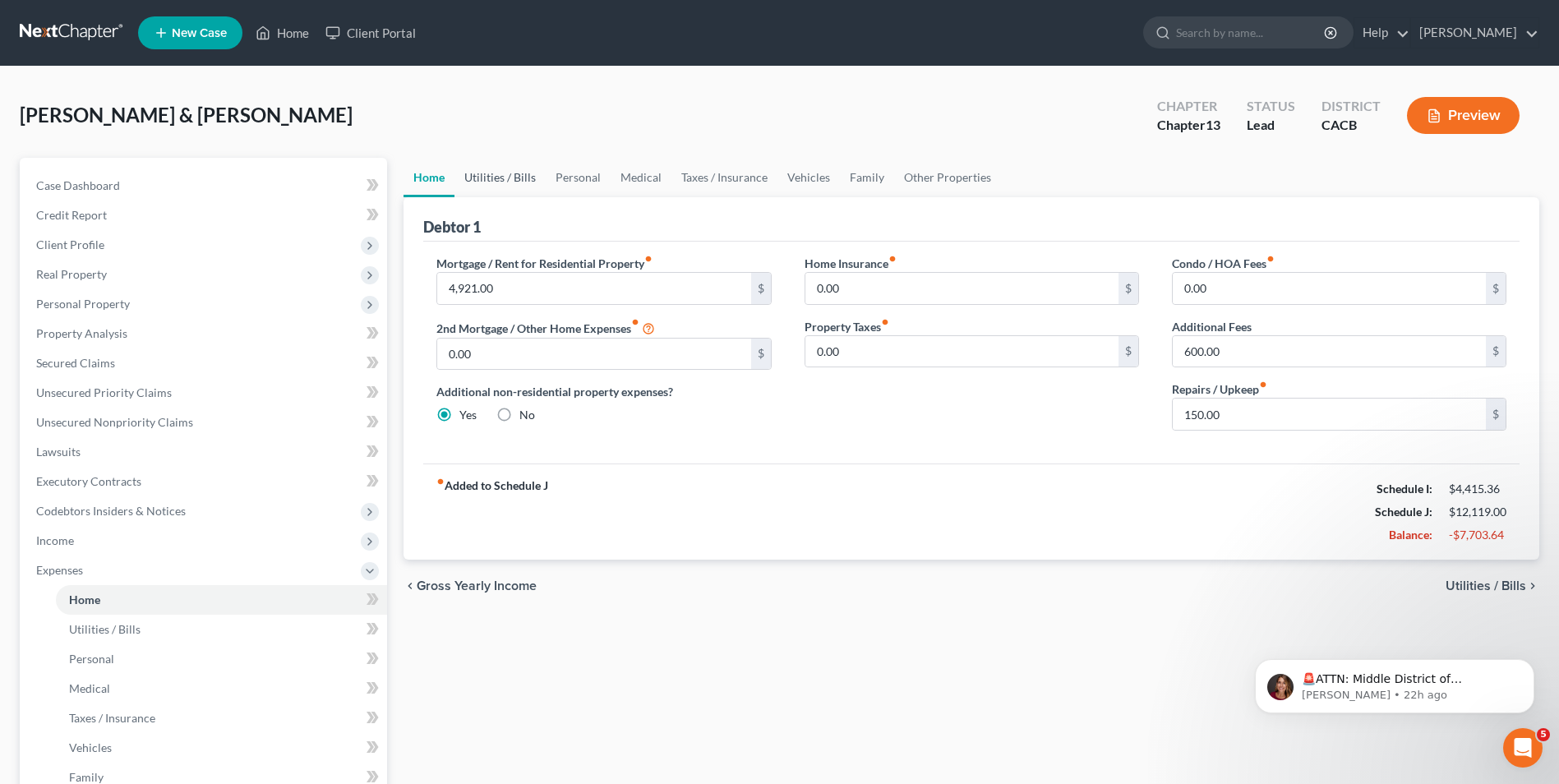
click at [491, 175] on link "Utilities / Bills" at bounding box center [500, 178] width 91 height 39
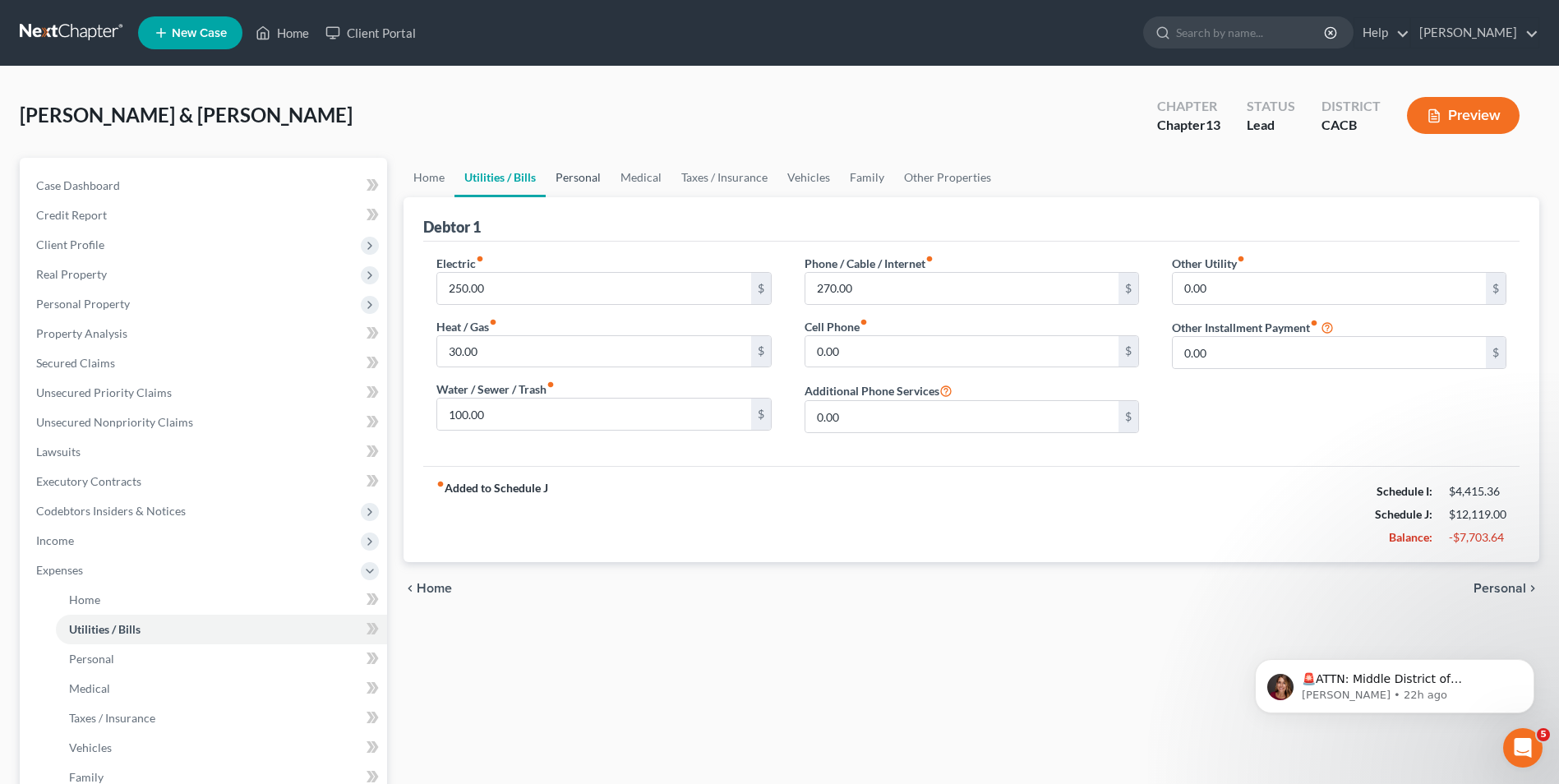
click at [553, 179] on link "Personal" at bounding box center [578, 178] width 65 height 39
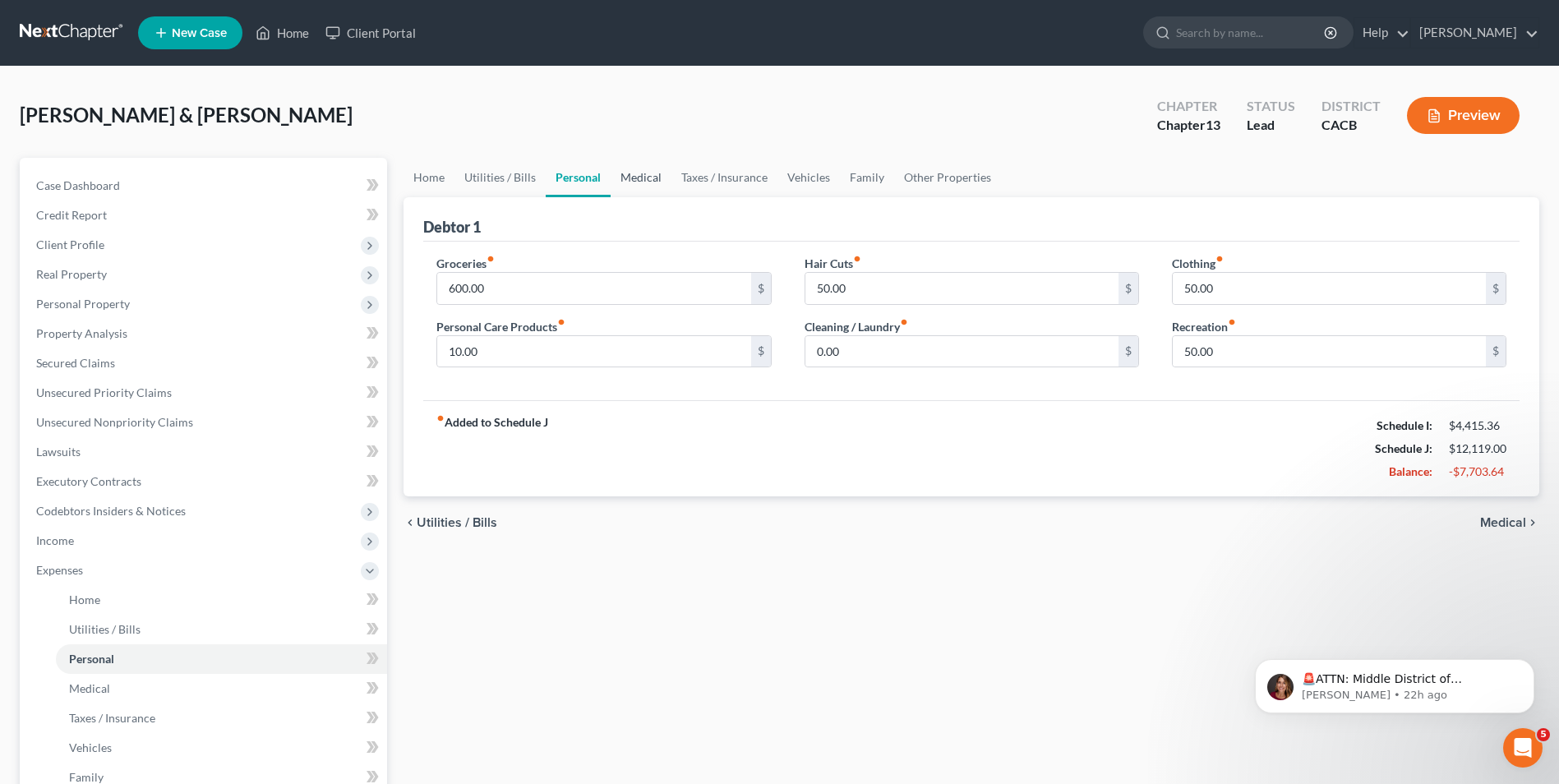
click at [634, 179] on link "Medical" at bounding box center [641, 178] width 61 height 39
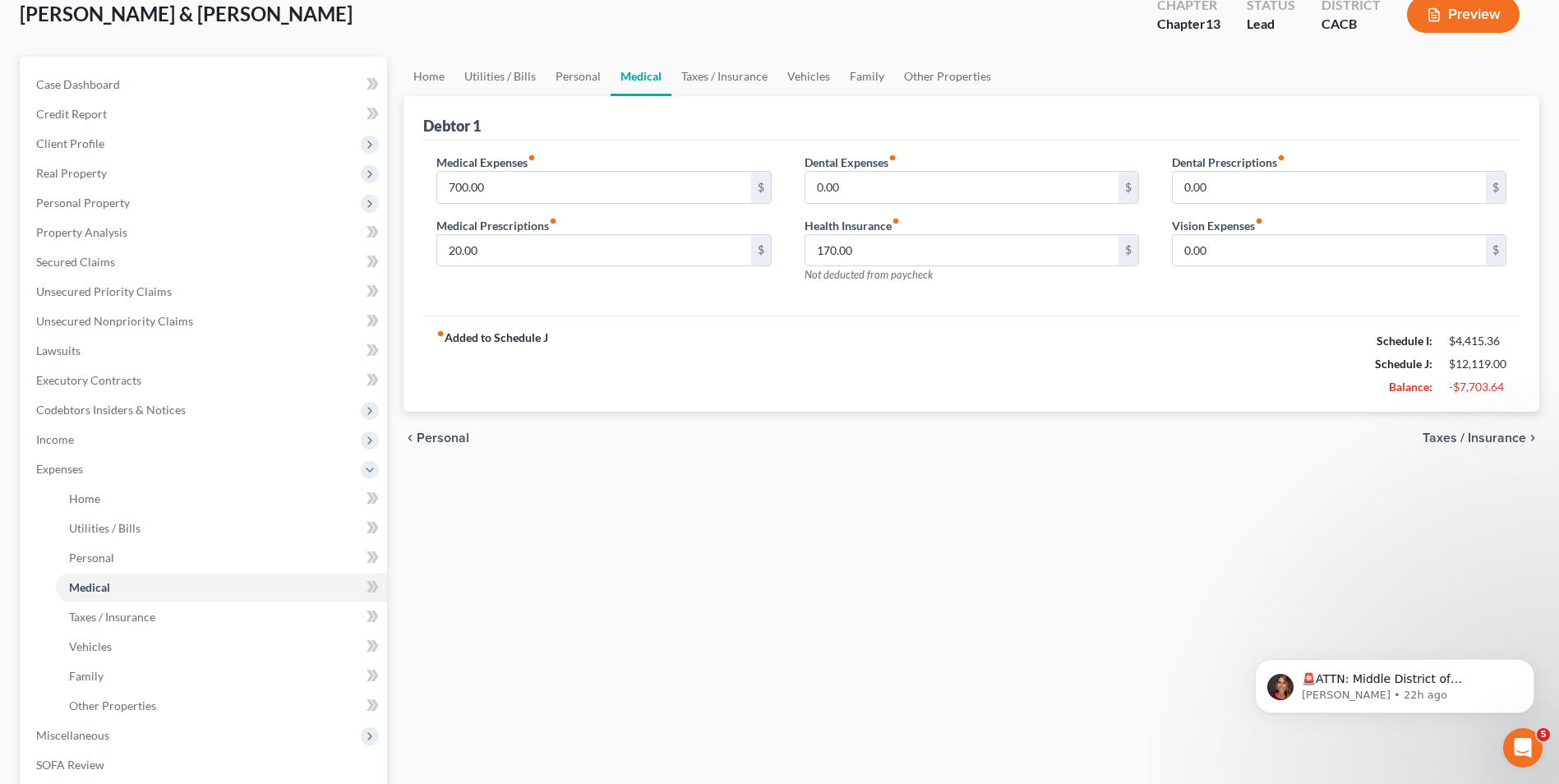
scroll to position [247, 0]
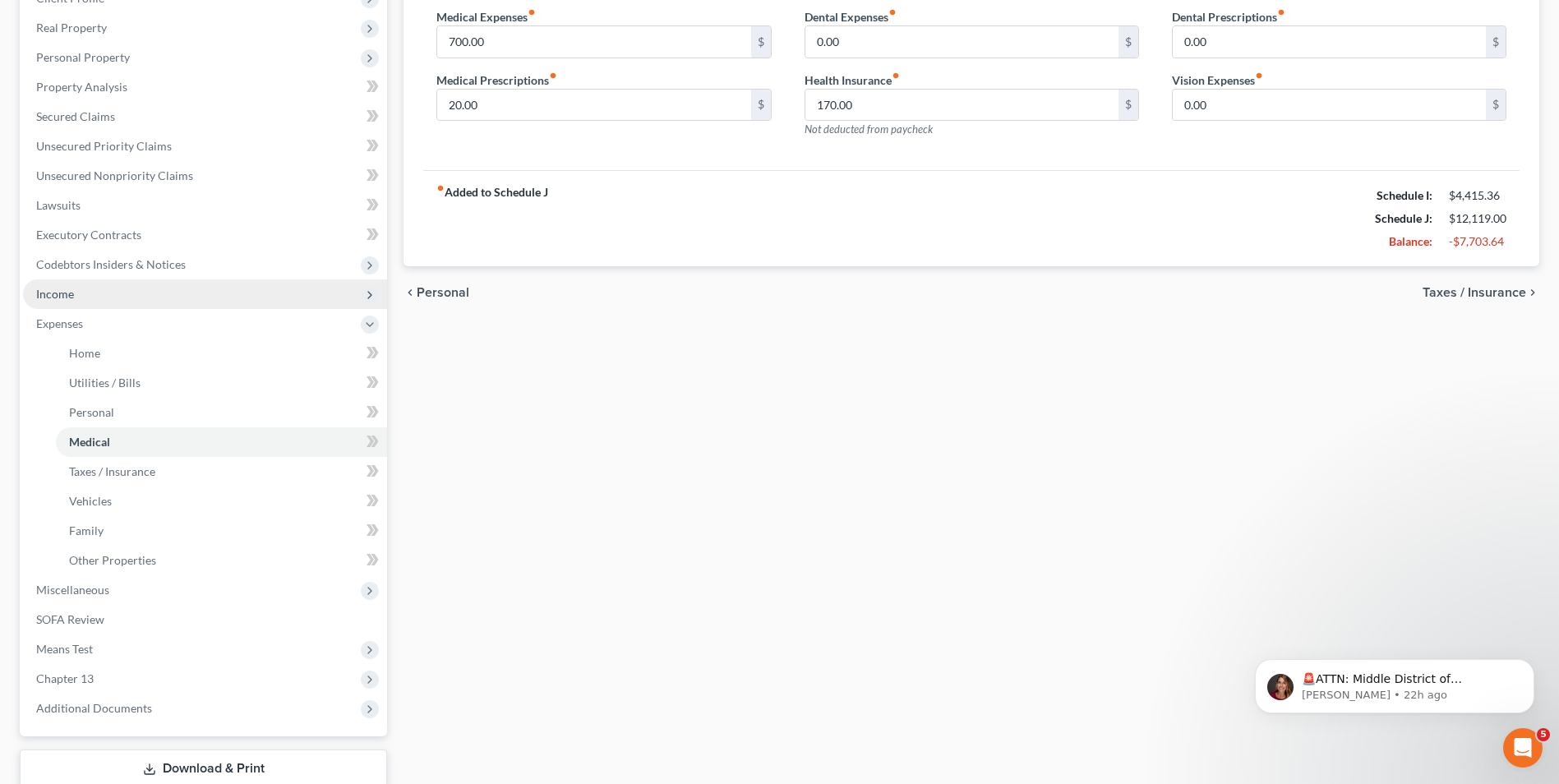
click at [61, 297] on span "Income" at bounding box center [55, 294] width 38 height 14
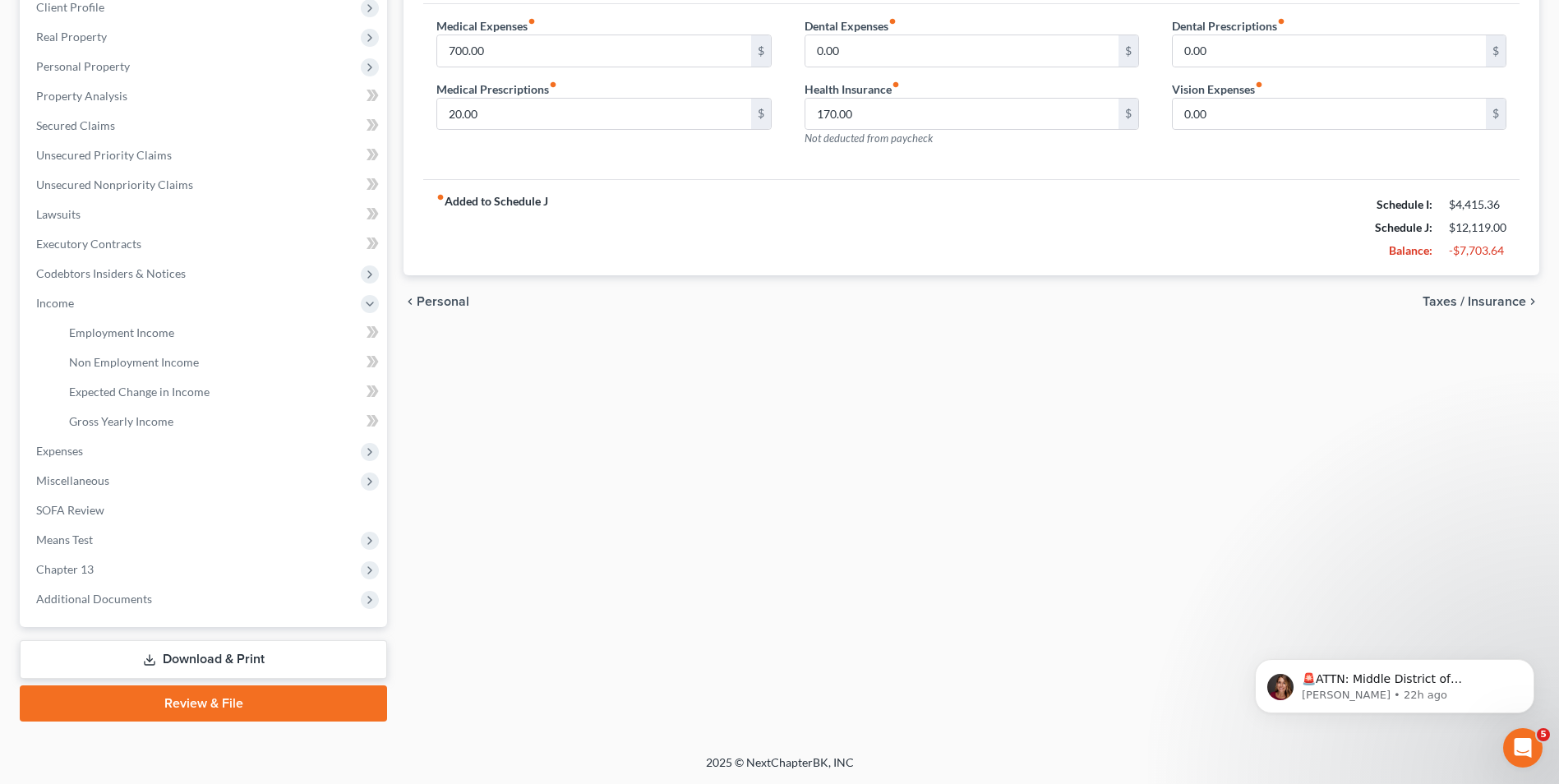
scroll to position [73, 0]
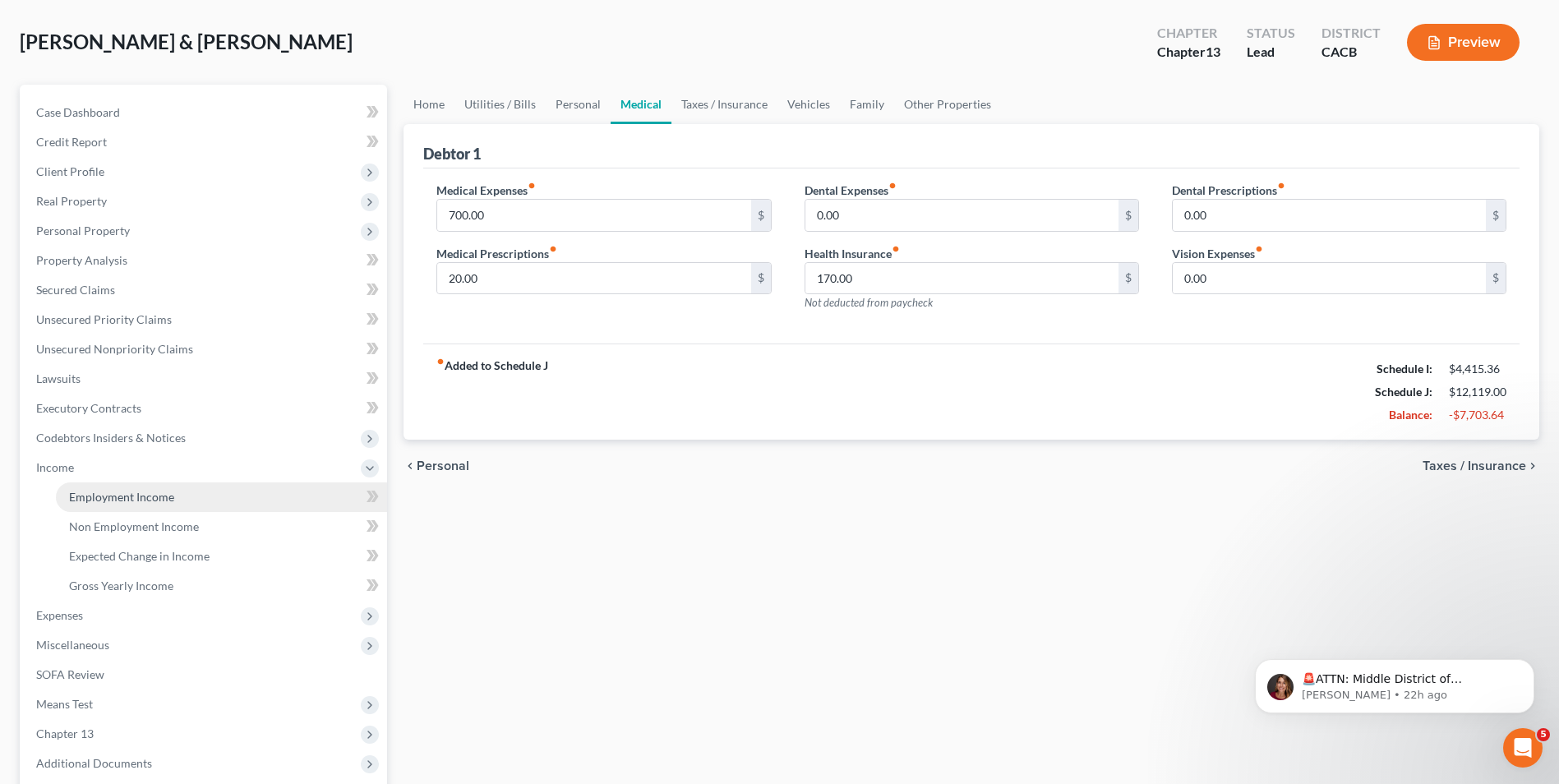
click at [166, 501] on span "Employment Income" at bounding box center [121, 496] width 105 height 14
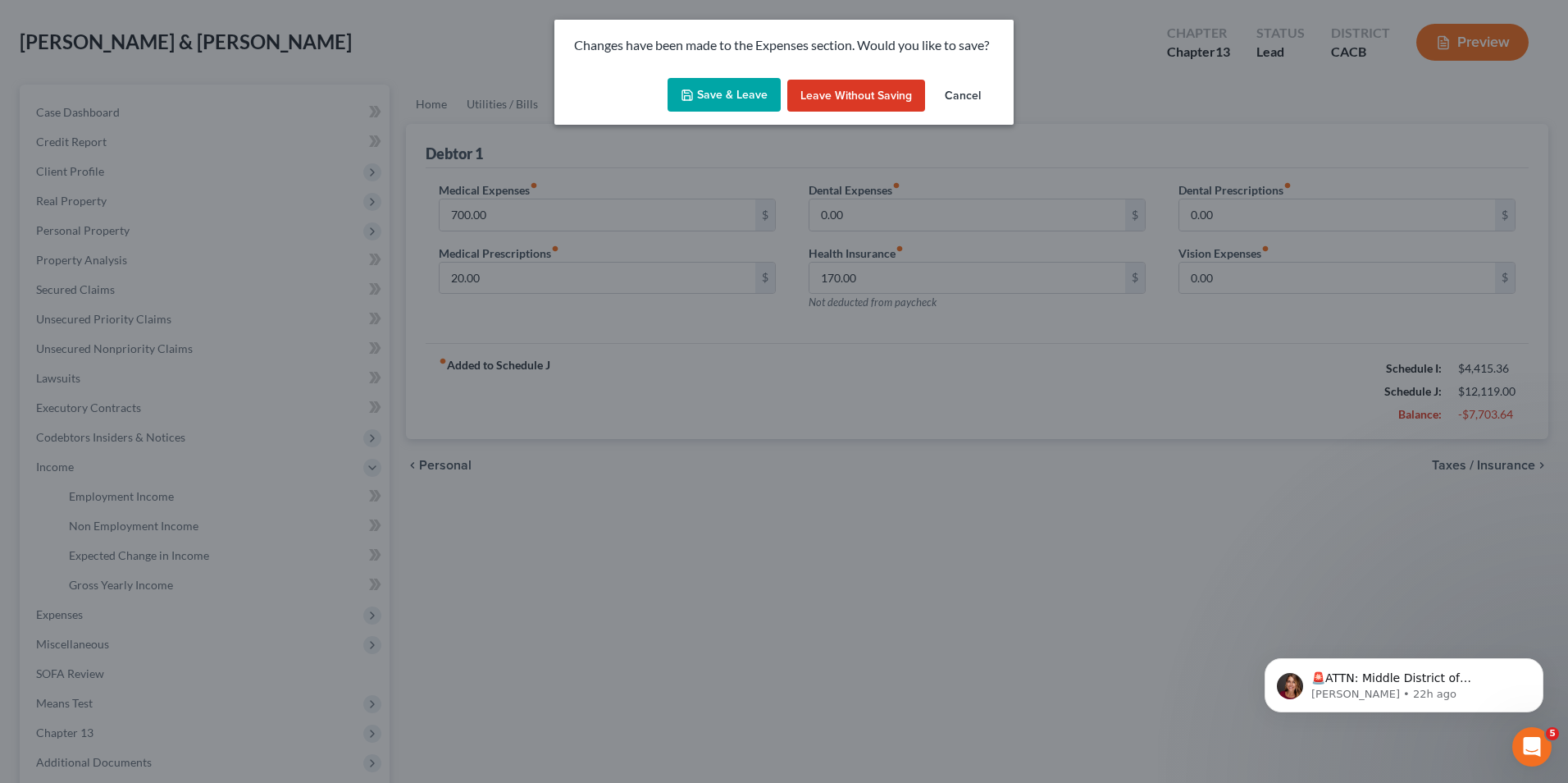
click at [715, 96] on button "Save & Leave" at bounding box center [724, 95] width 113 height 34
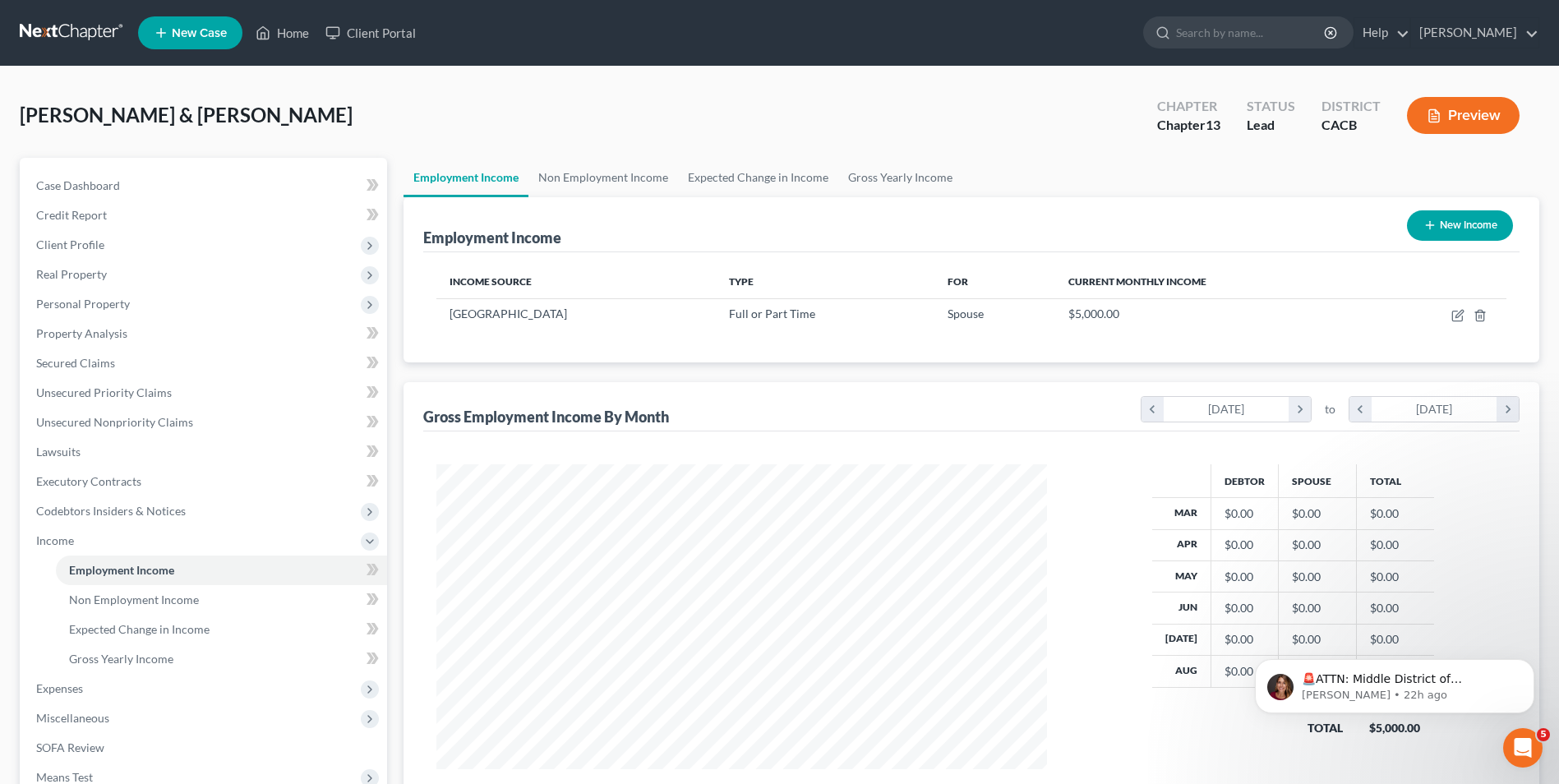
scroll to position [164, 0]
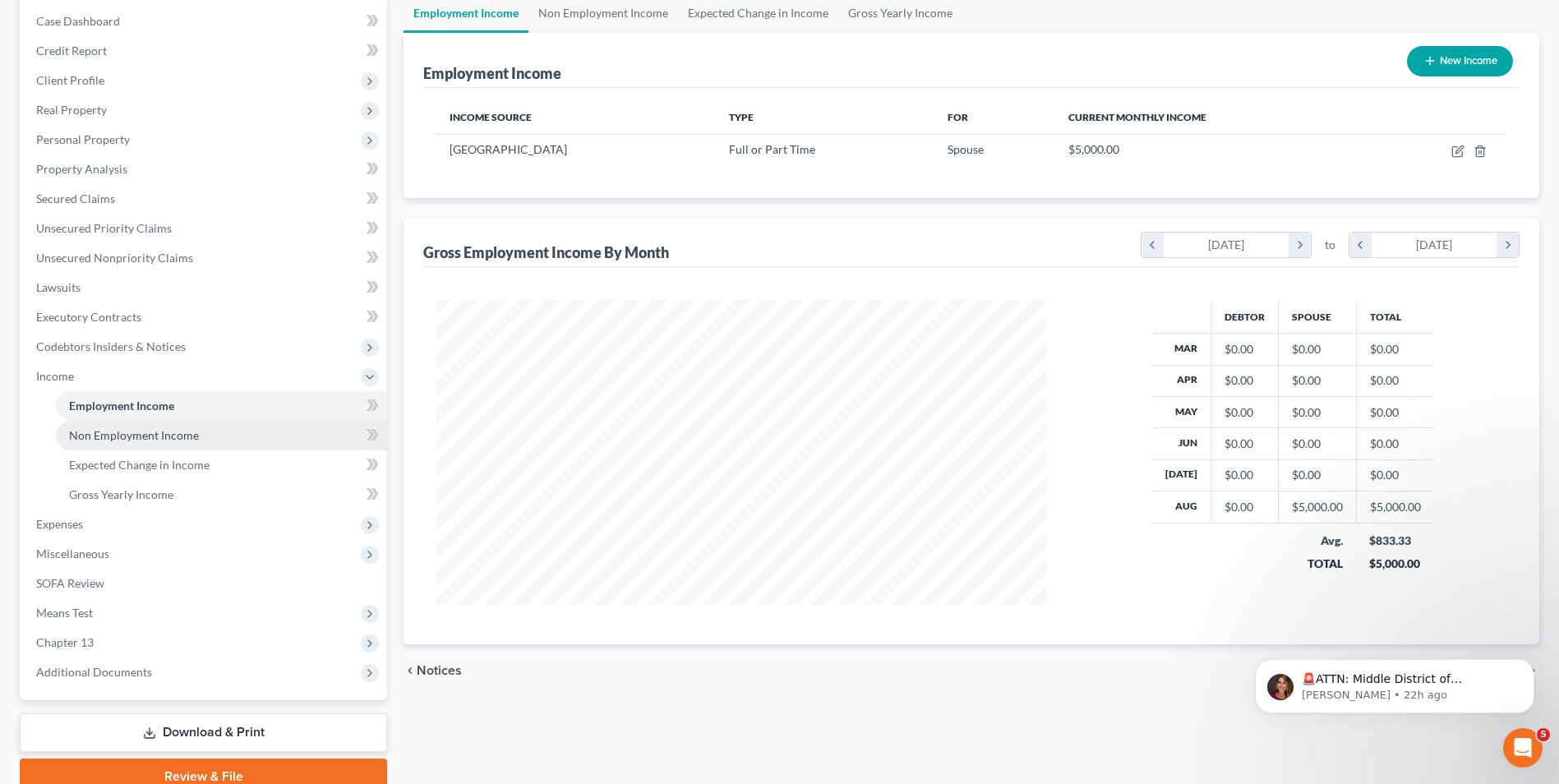
click at [183, 440] on span "Non Employment Income" at bounding box center [134, 435] width 130 height 14
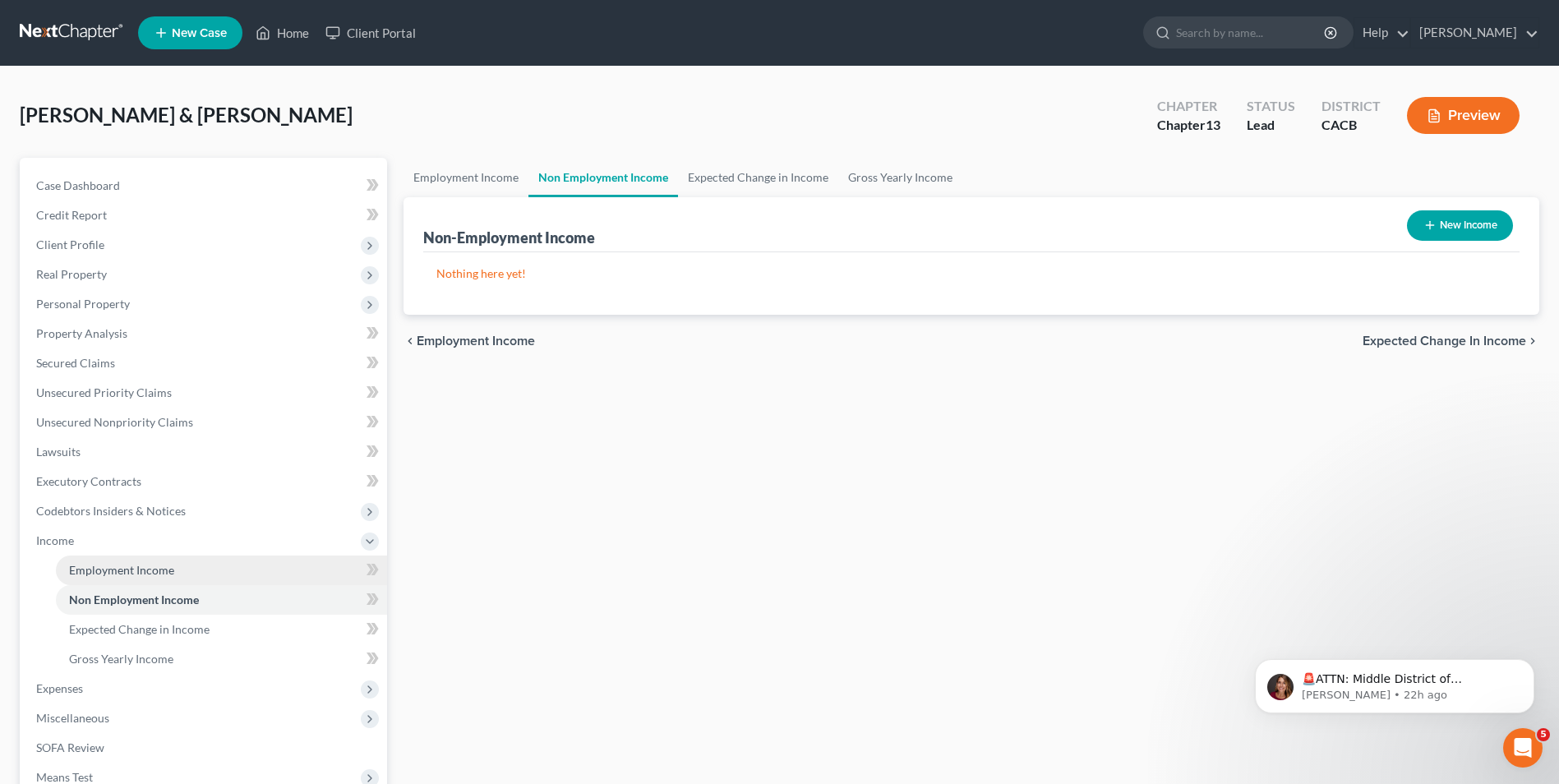
click at [104, 569] on span "Employment Income" at bounding box center [121, 570] width 105 height 14
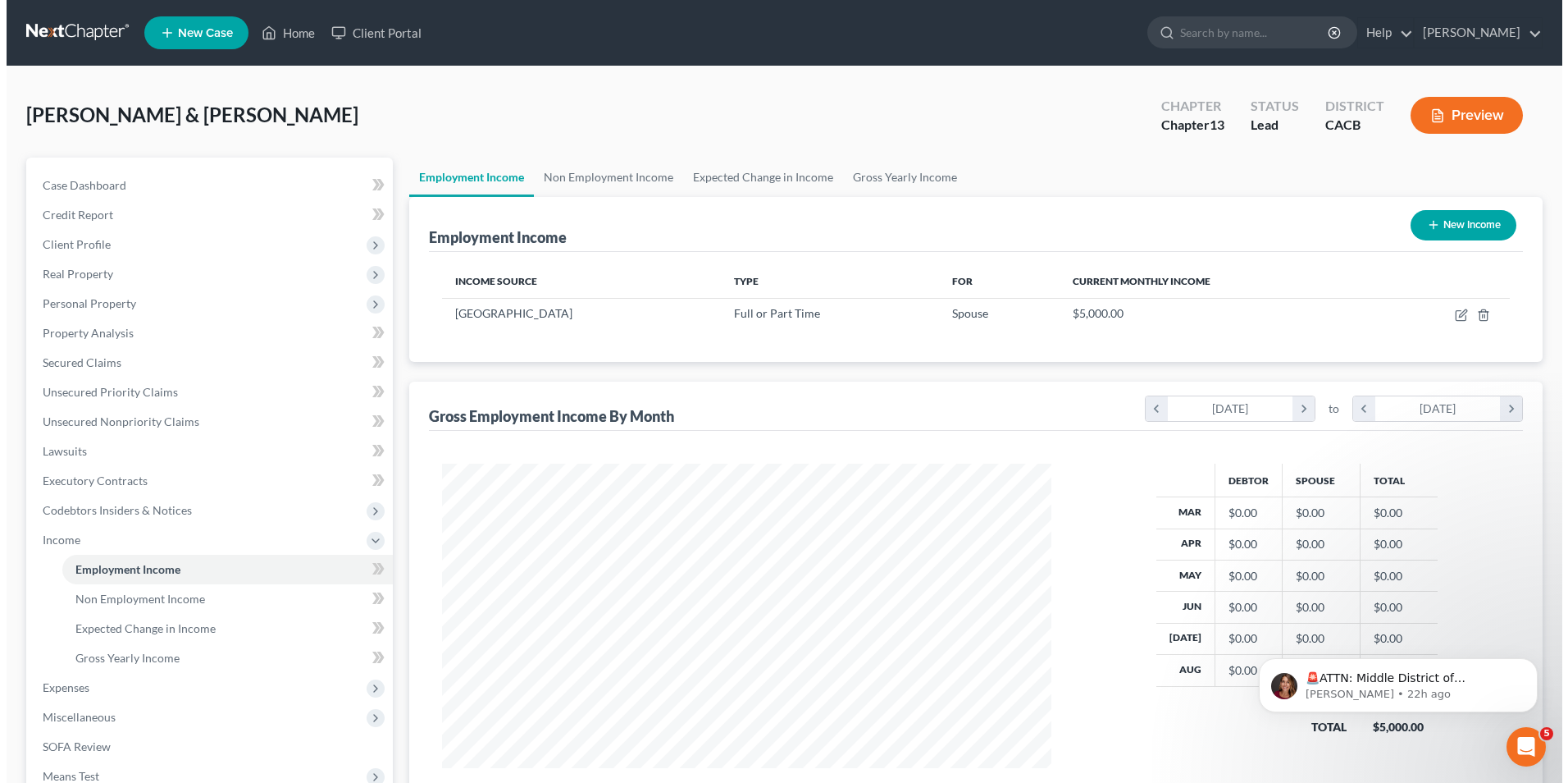
scroll to position [304, 641]
click at [1449, 226] on button "New Income" at bounding box center [1457, 225] width 106 height 31
select select "0"
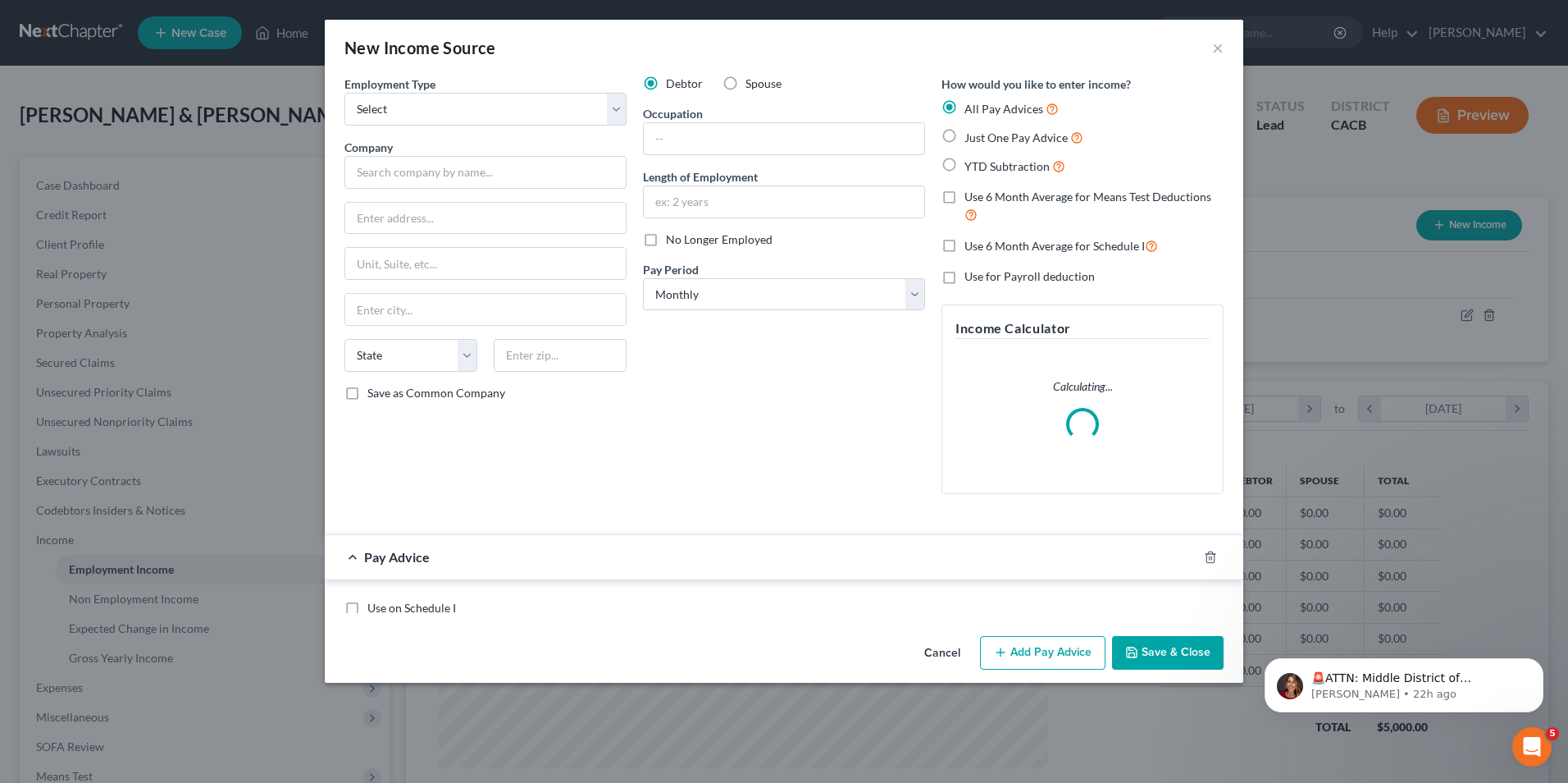
scroll to position [307, 648]
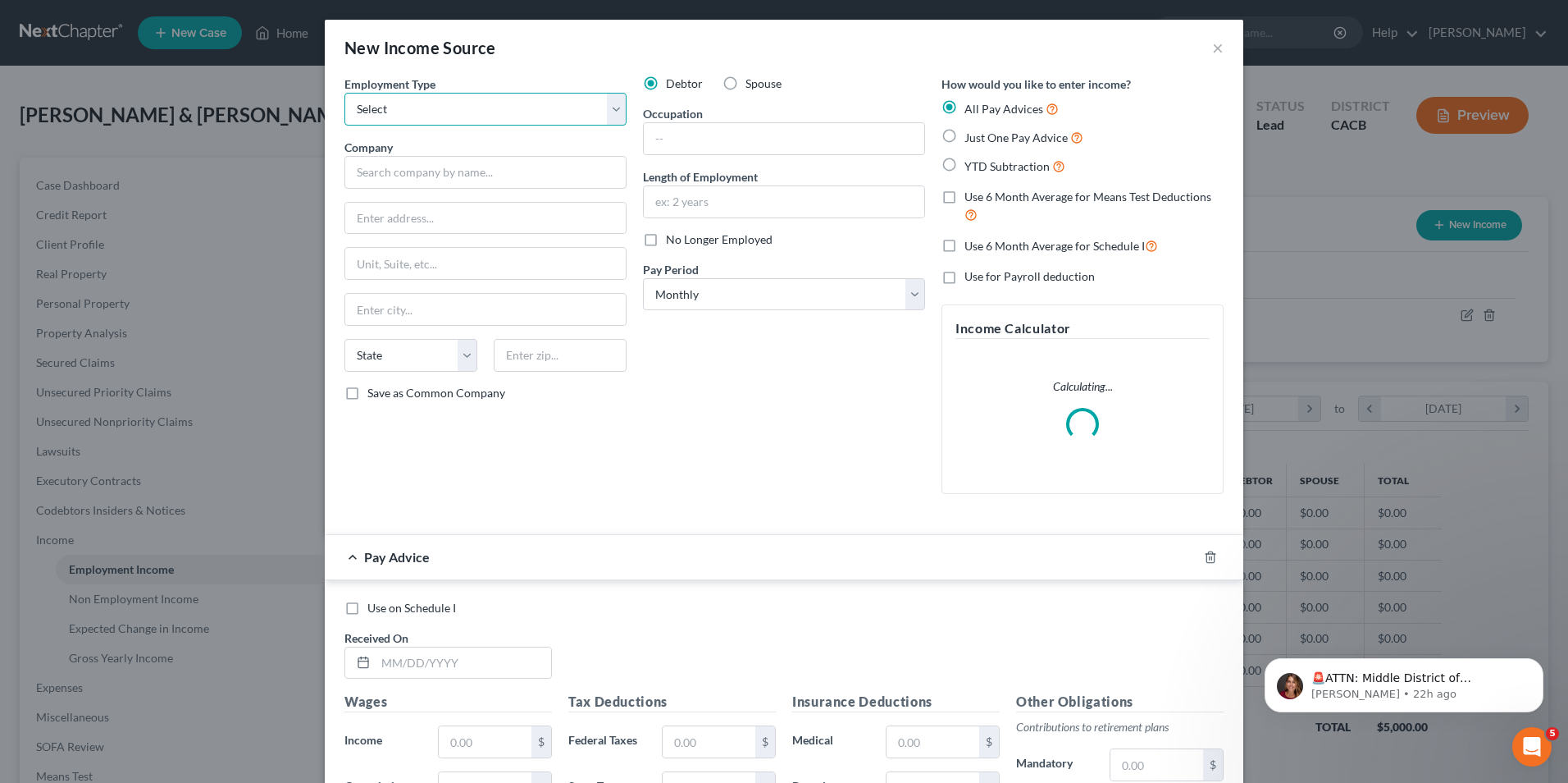
click at [406, 108] on select "Select Full or Part Time Employment Self Employment" at bounding box center [485, 109] width 282 height 32
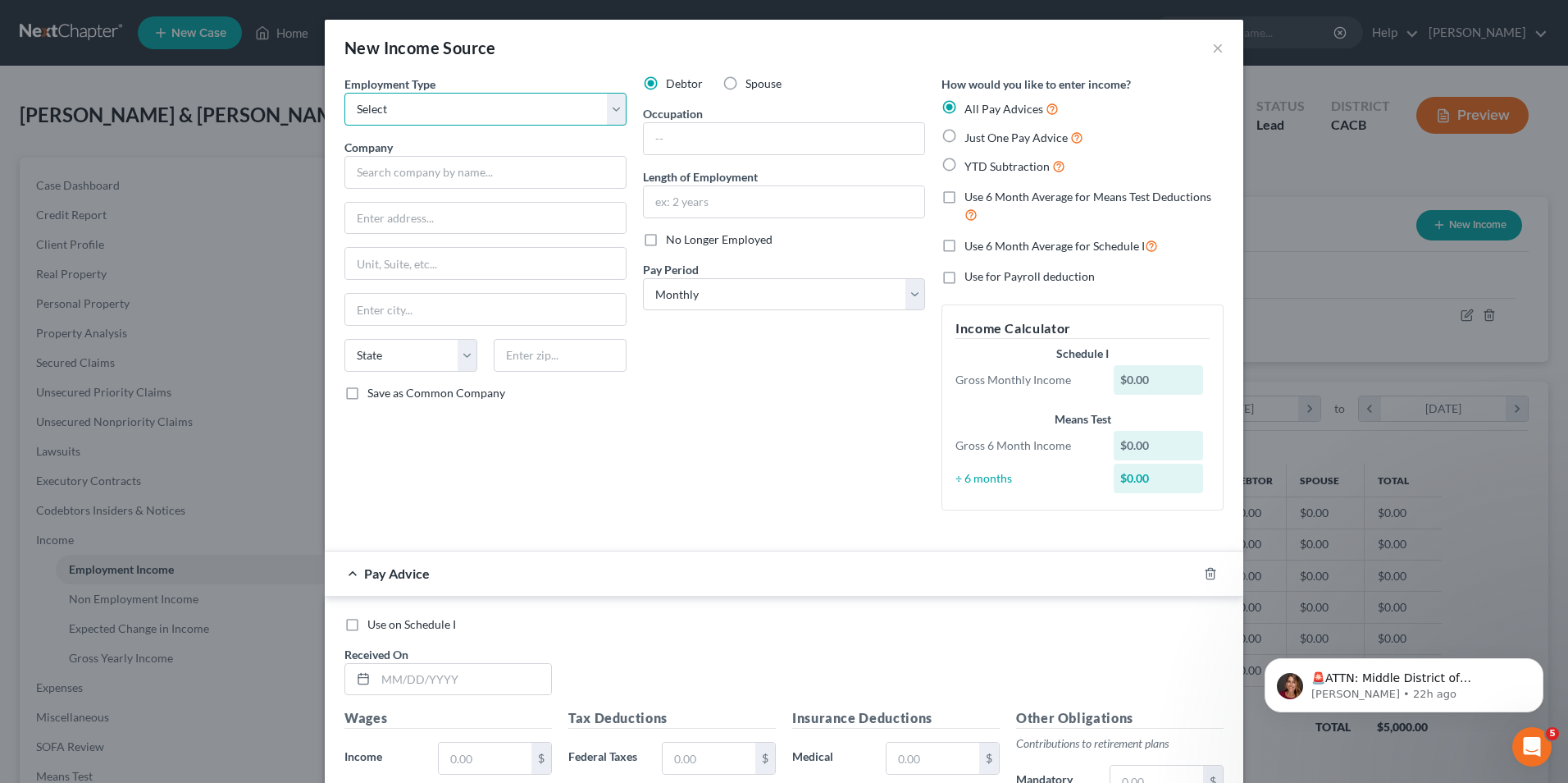
select select "0"
click at [344, 93] on select "Select Full or Part Time Employment Self Employment" at bounding box center [485, 109] width 282 height 32
click at [406, 172] on input "text" at bounding box center [485, 172] width 282 height 32
type input "Lockheed [PERSON_NAME]"
click at [666, 147] on input "text" at bounding box center [784, 138] width 281 height 32
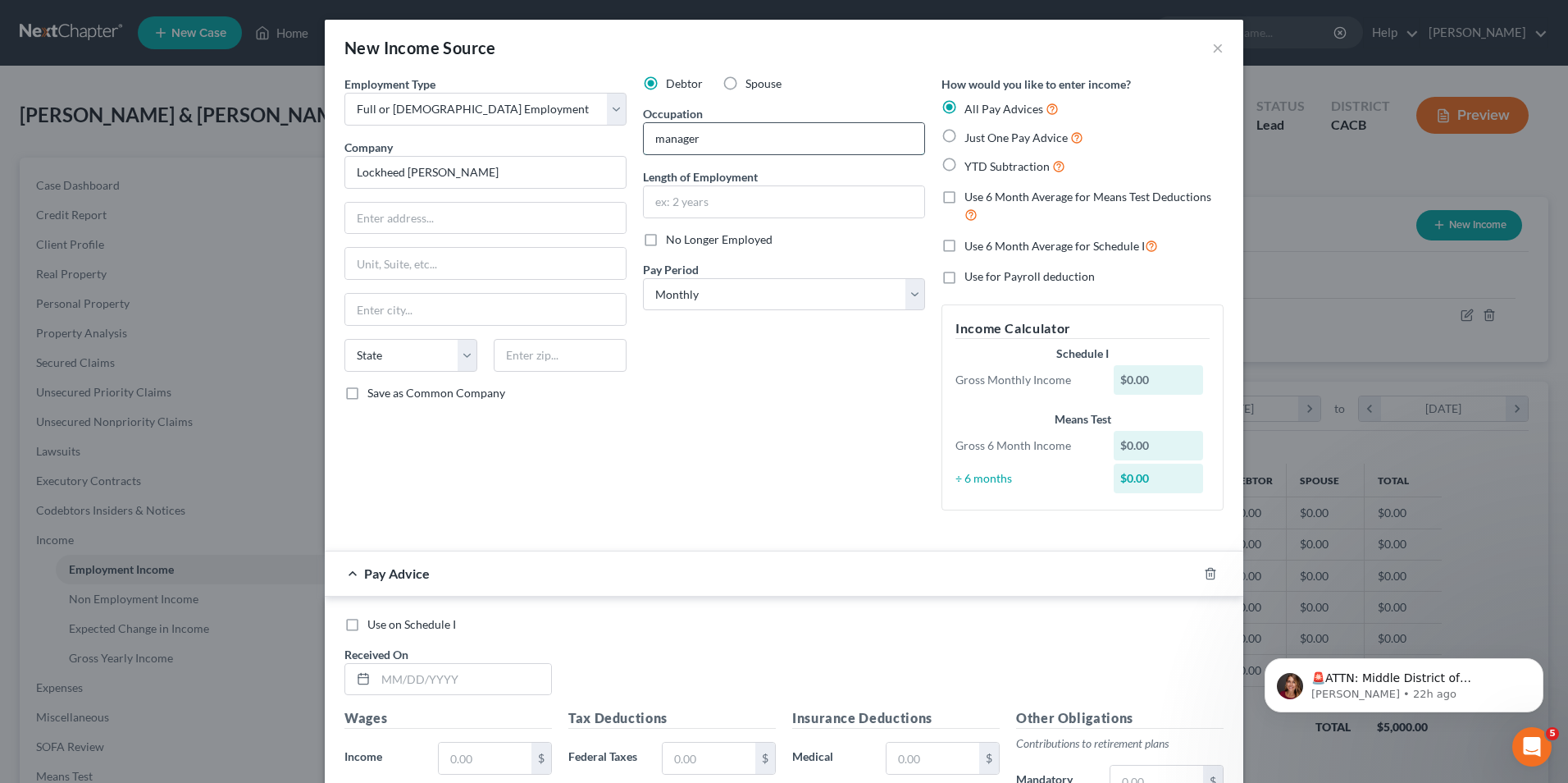
type input "manager"
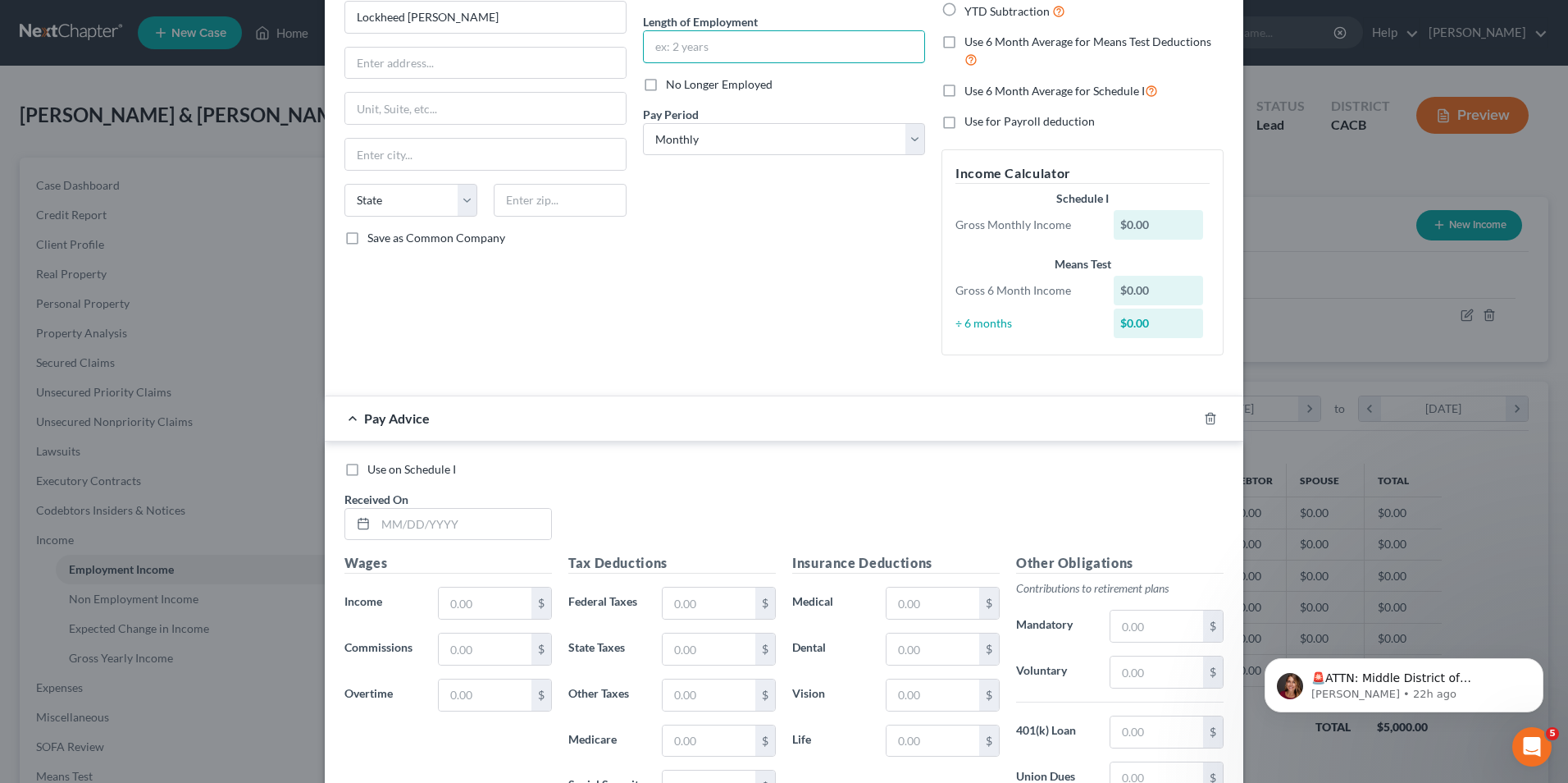
scroll to position [164, 0]
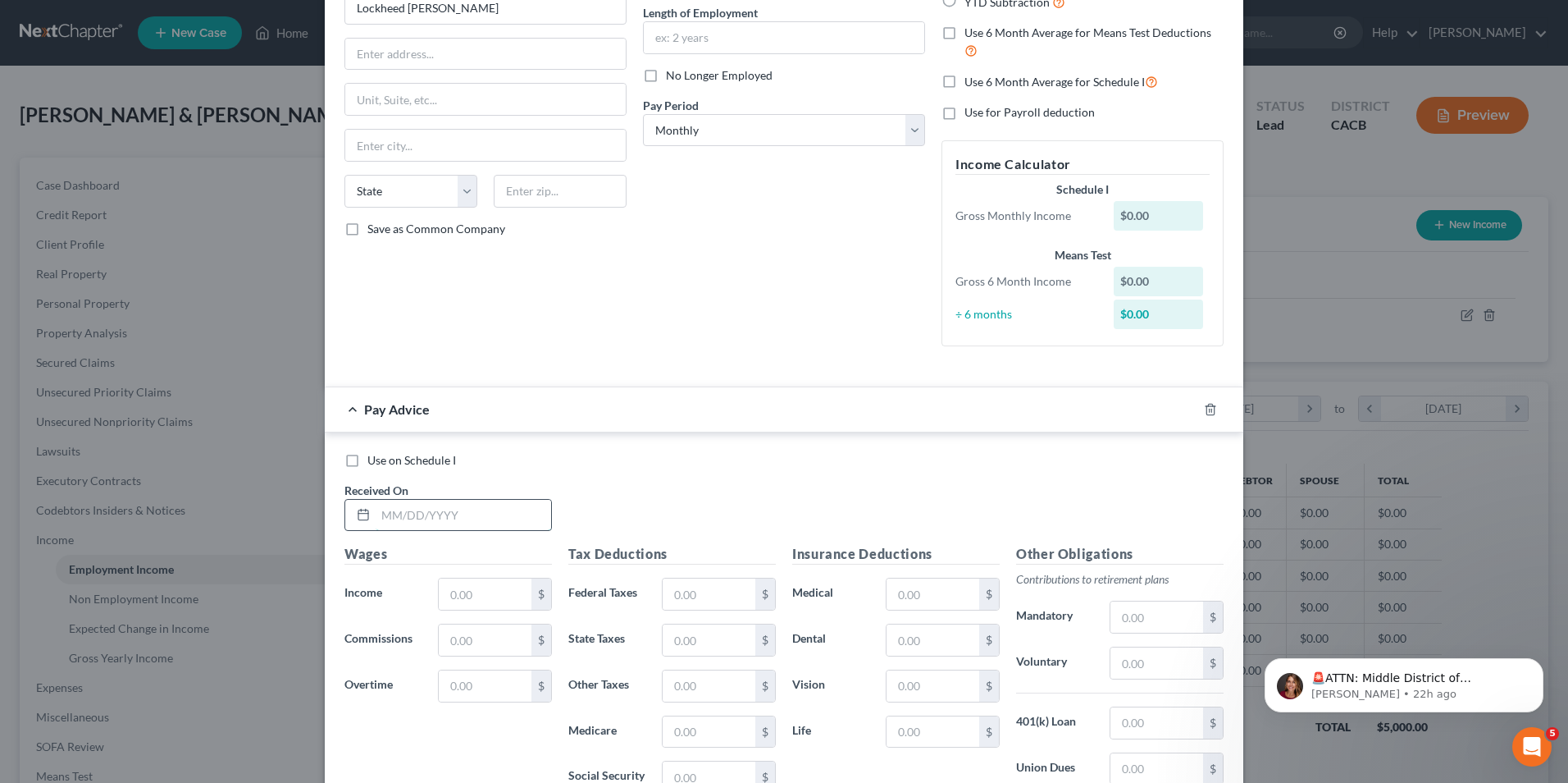
click at [419, 521] on input "text" at bounding box center [464, 515] width 176 height 32
type input "9"
type input "8/31/2025"
click at [458, 596] on input "text" at bounding box center [485, 594] width 93 height 32
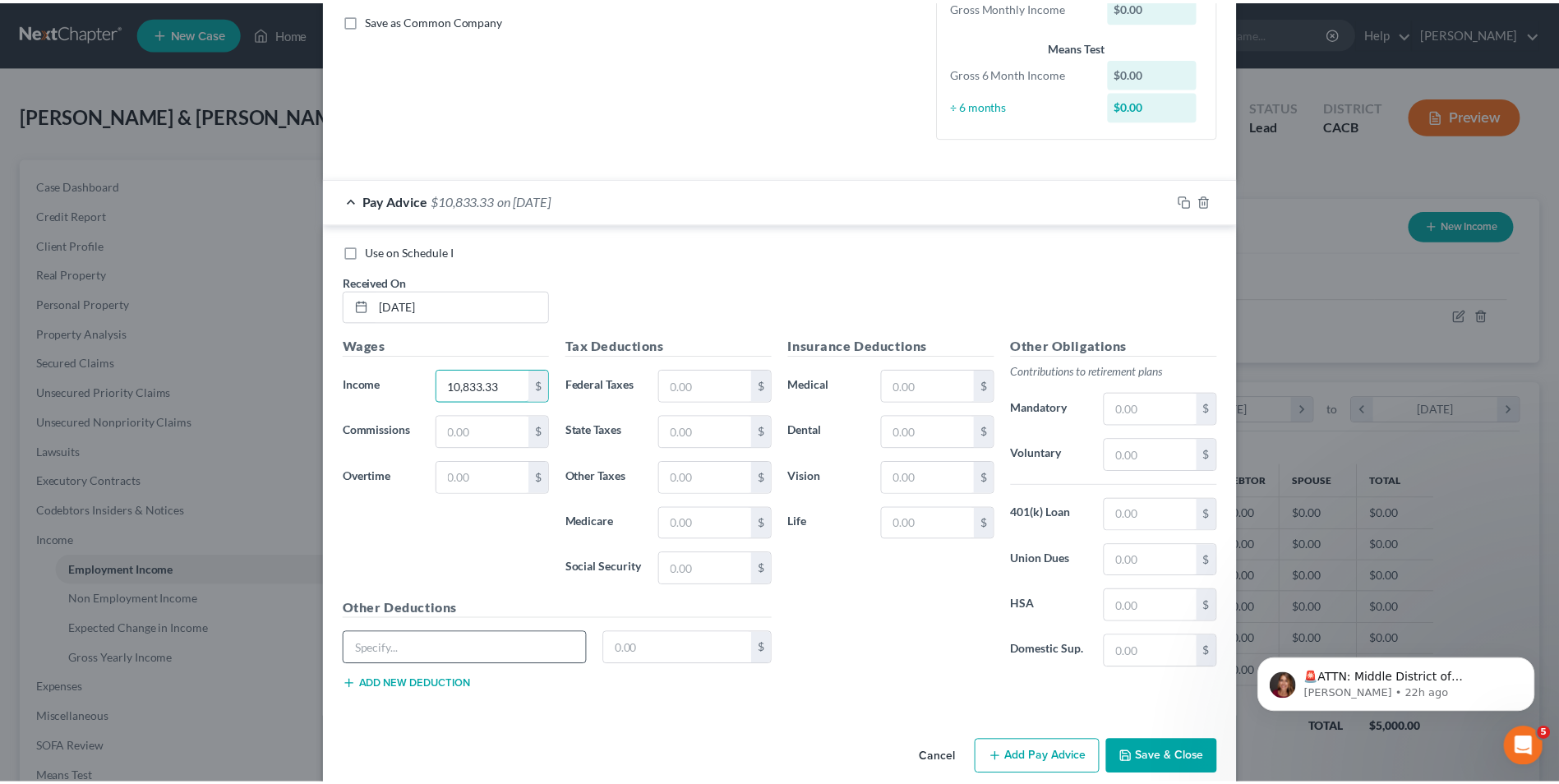
scroll to position [398, 0]
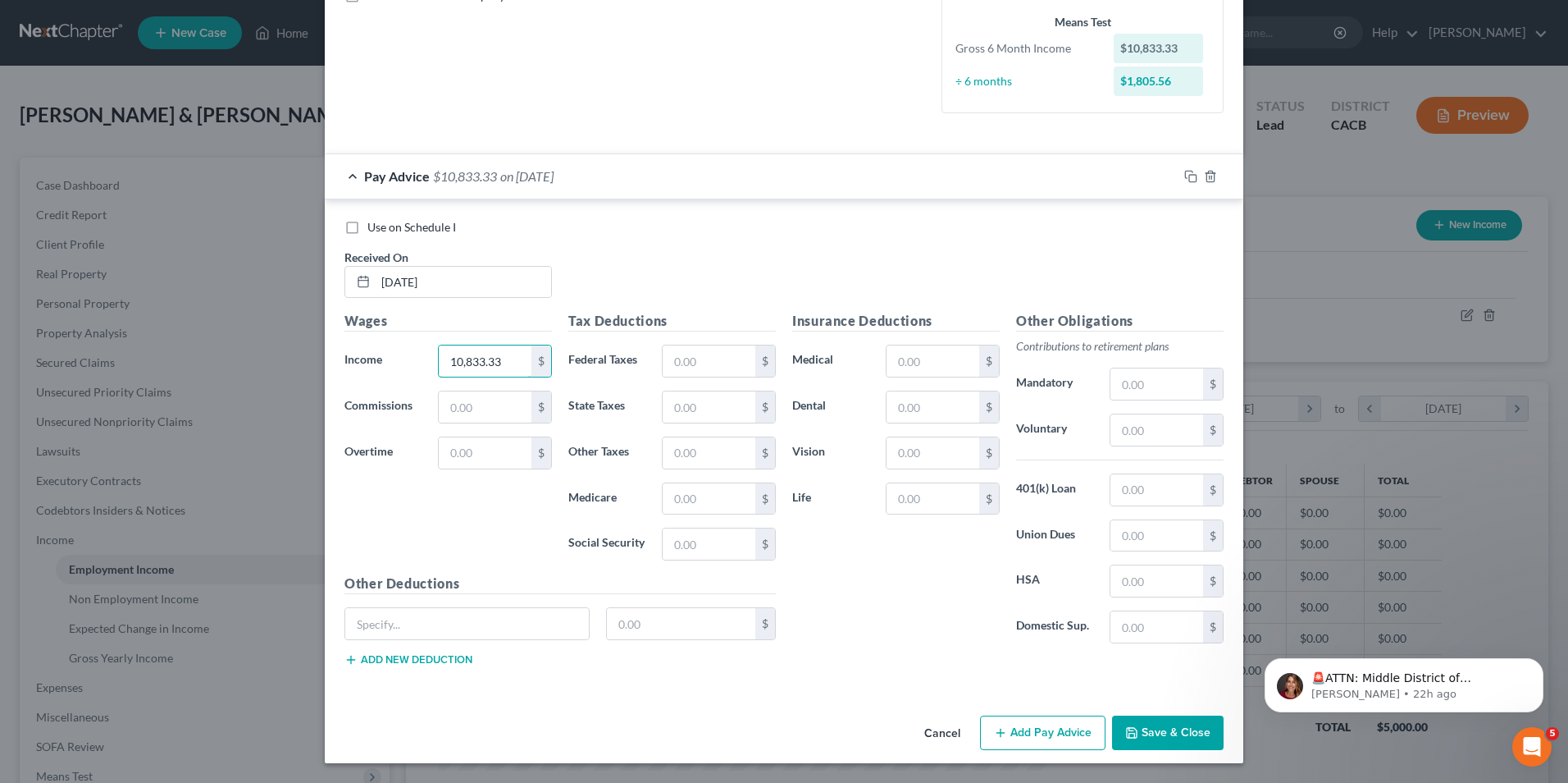
type input "10,833.33"
click at [1152, 740] on button "Save & Close" at bounding box center [1167, 733] width 112 height 34
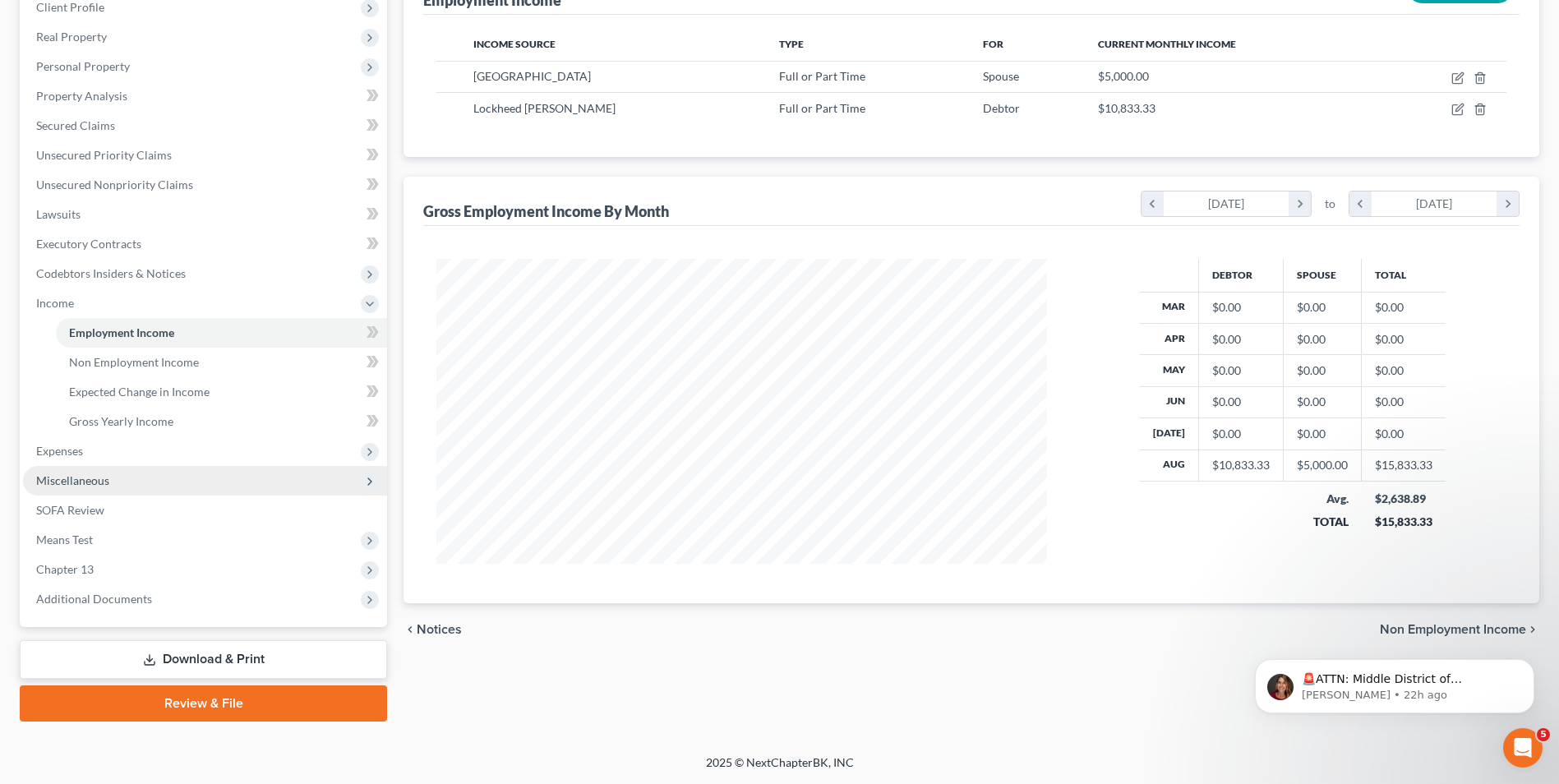
scroll to position [0, 0]
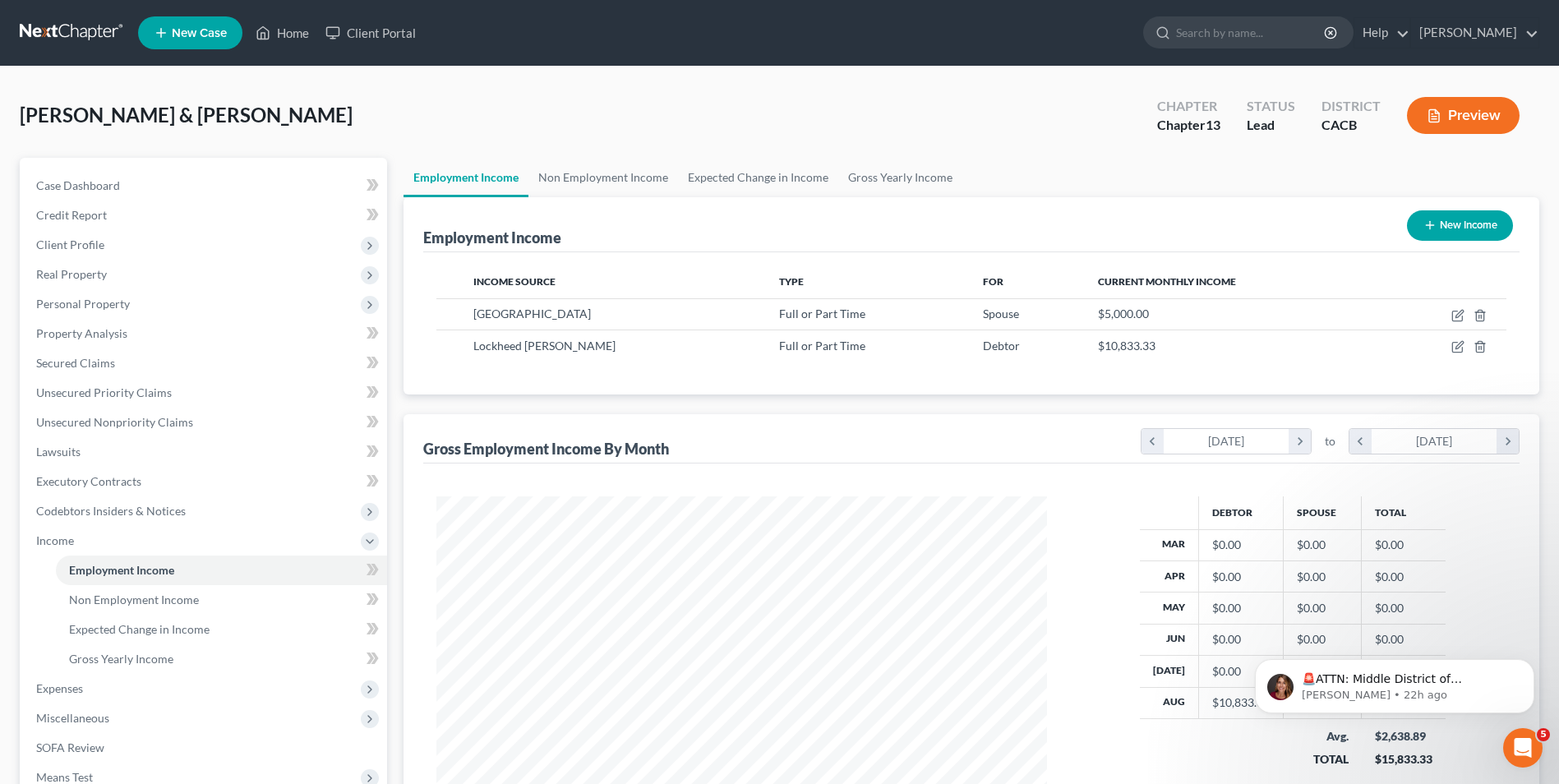
click at [495, 125] on div "Ceja, Ferman & Maria Upgraded Chapter Chapter 13 Status Lead District CACB Prev…" at bounding box center [779, 122] width 1520 height 72
click at [105, 211] on span "Credit Report" at bounding box center [71, 214] width 71 height 14
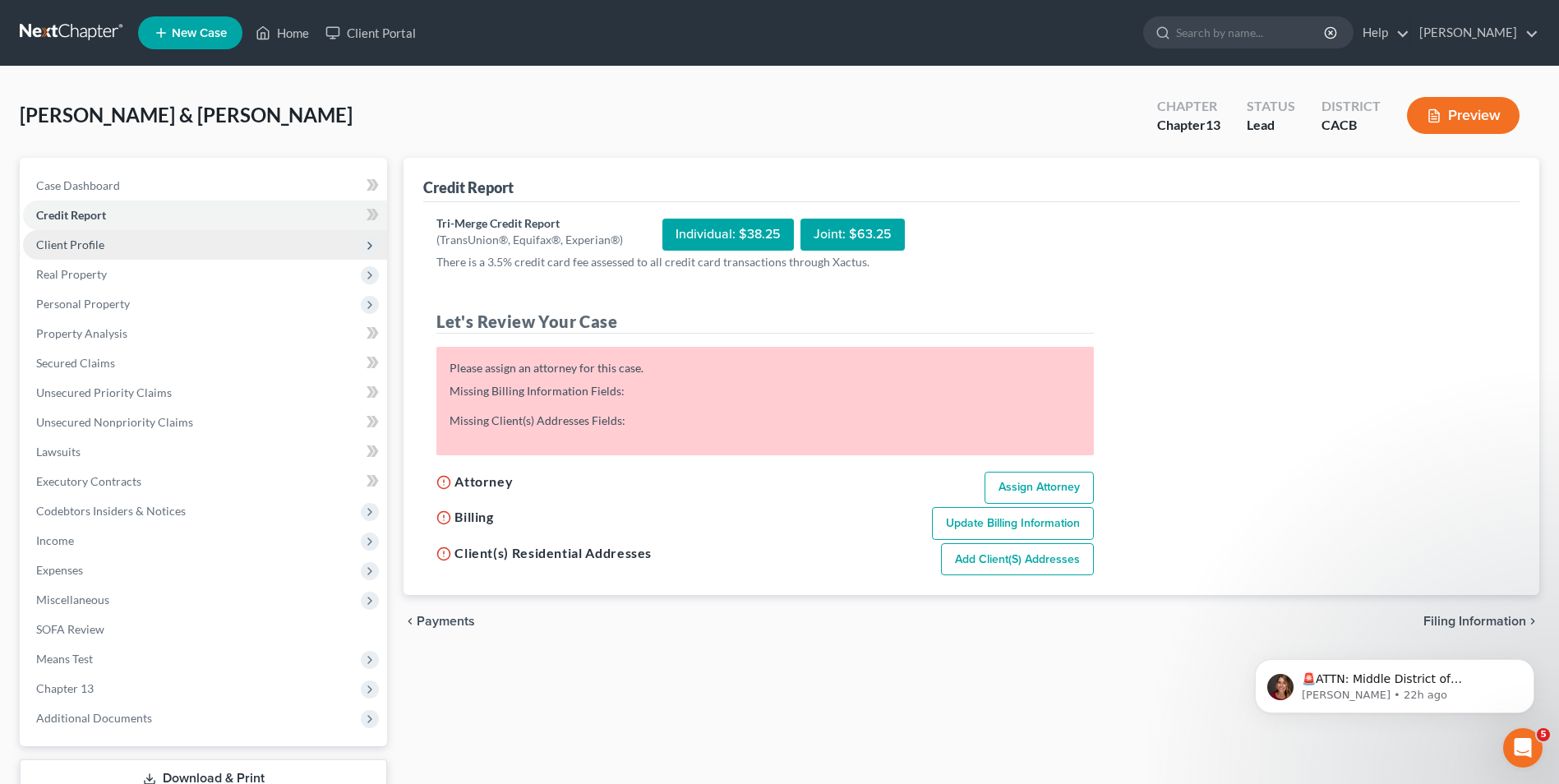
click at [92, 249] on span "Client Profile" at bounding box center [70, 244] width 68 height 14
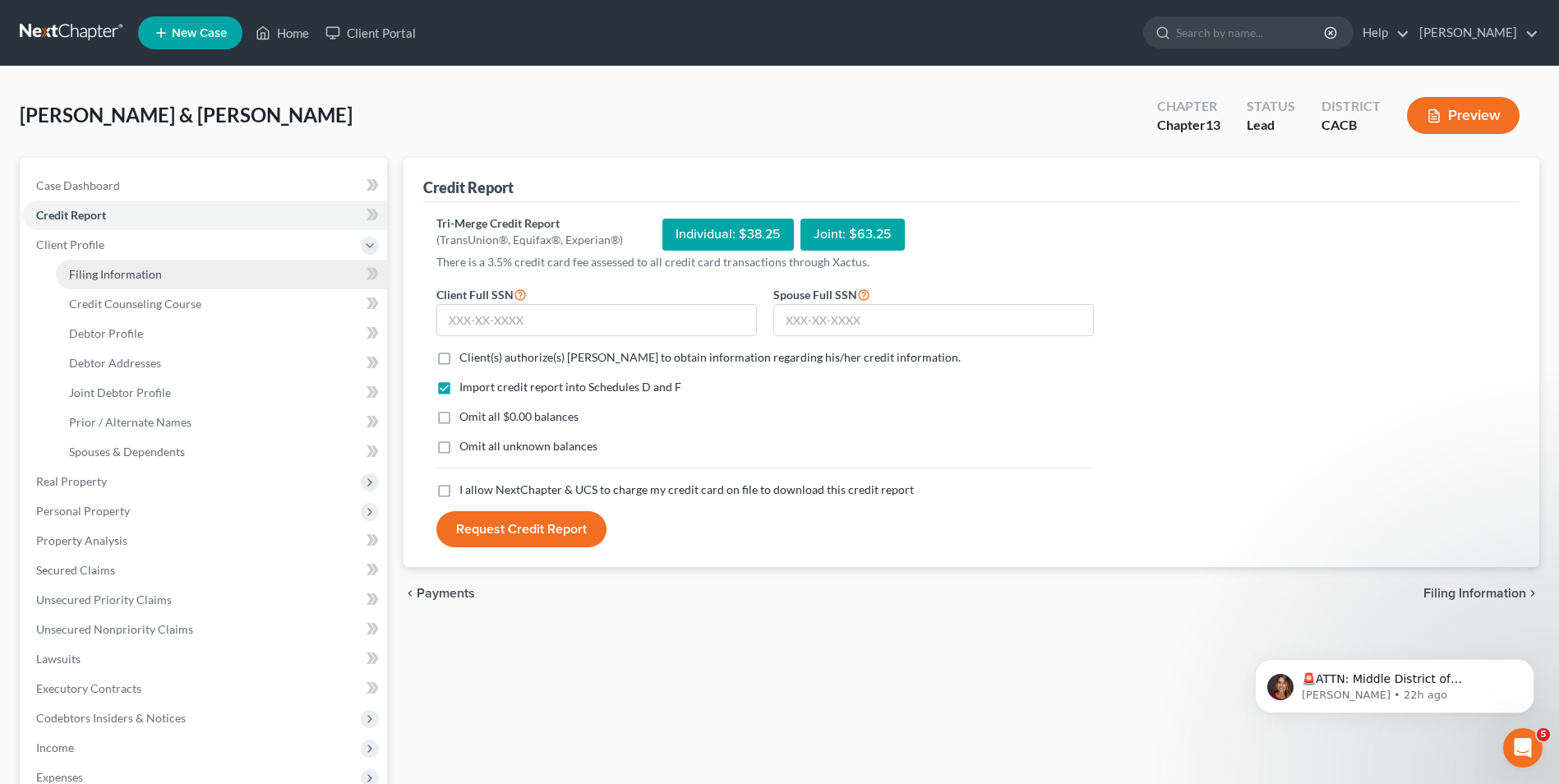
click at [92, 275] on span "Filing Information" at bounding box center [115, 274] width 93 height 14
select select "0"
select select "3"
select select "1"
select select "3"
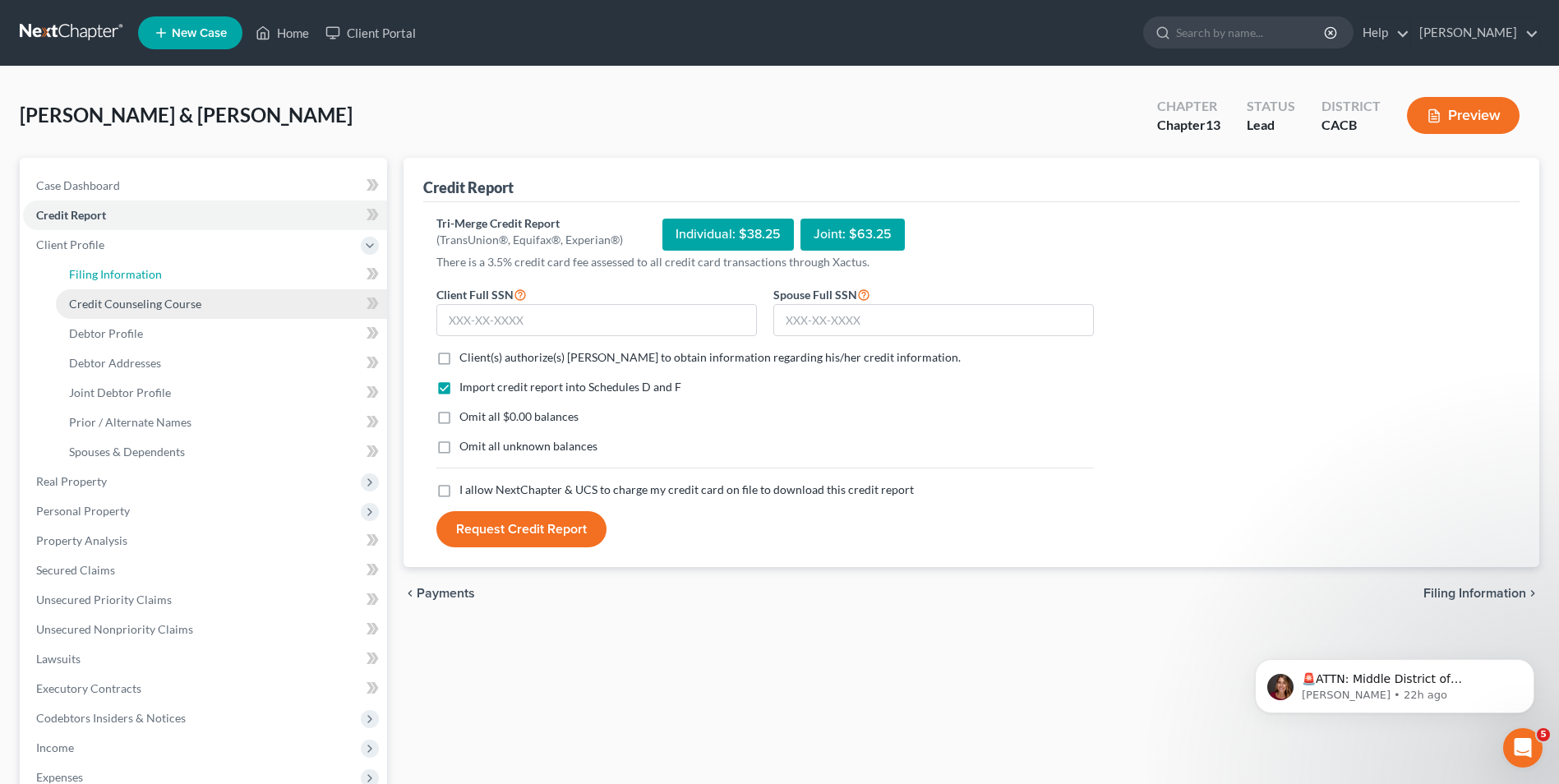
select select "4"
select select "1"
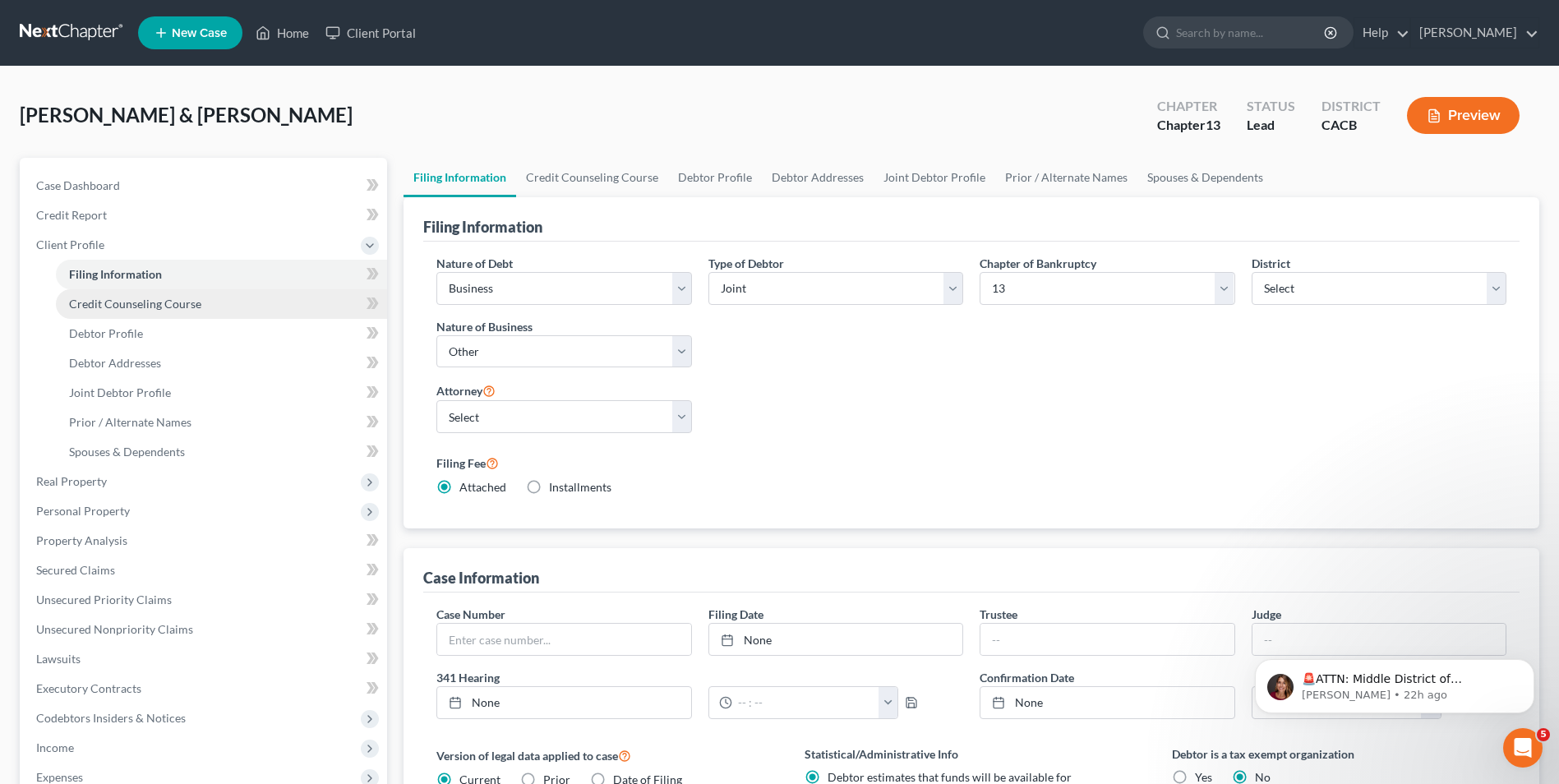
click at [102, 298] on span "Credit Counseling Course" at bounding box center [135, 303] width 132 height 14
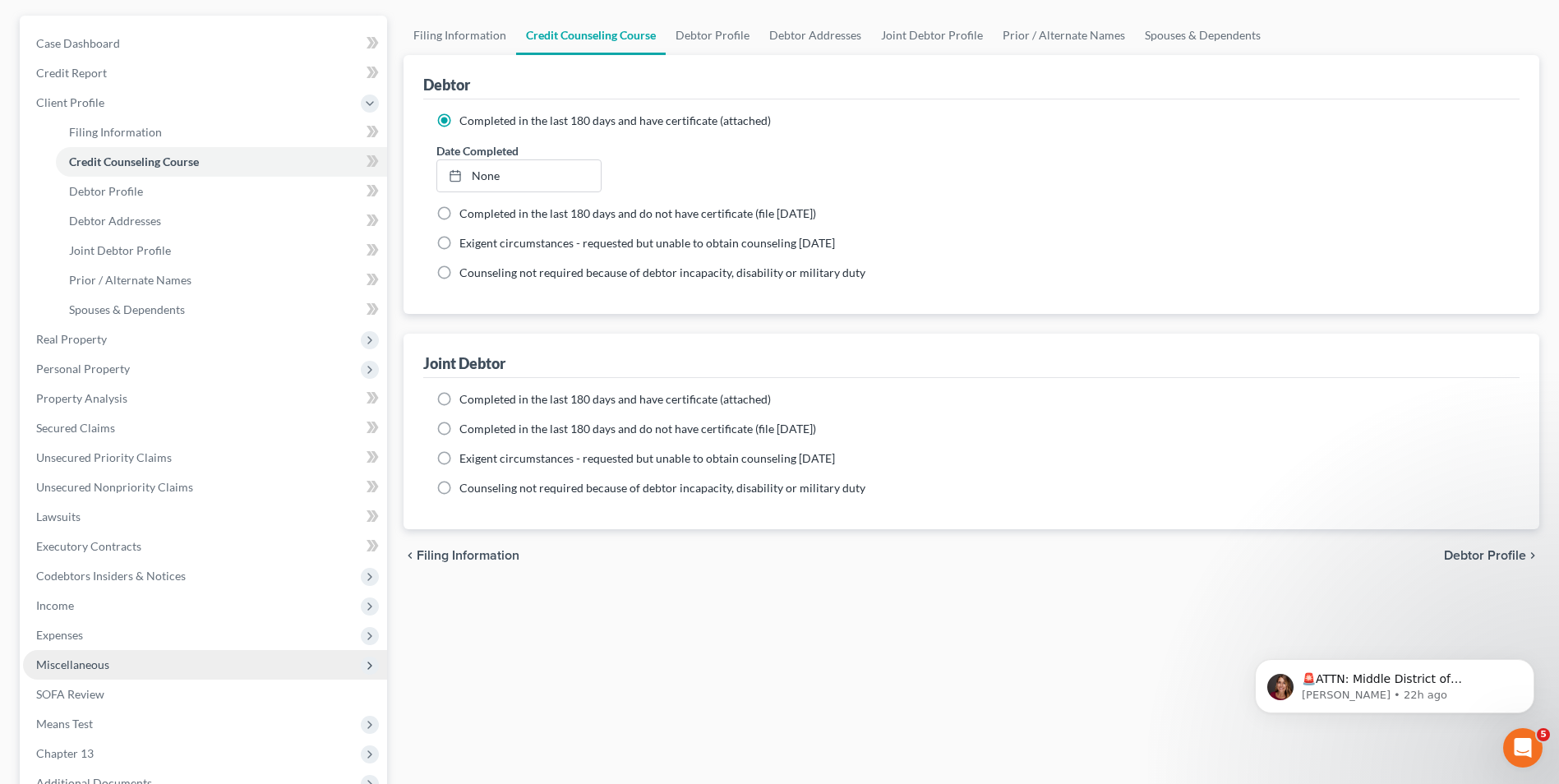
scroll to position [326, 0]
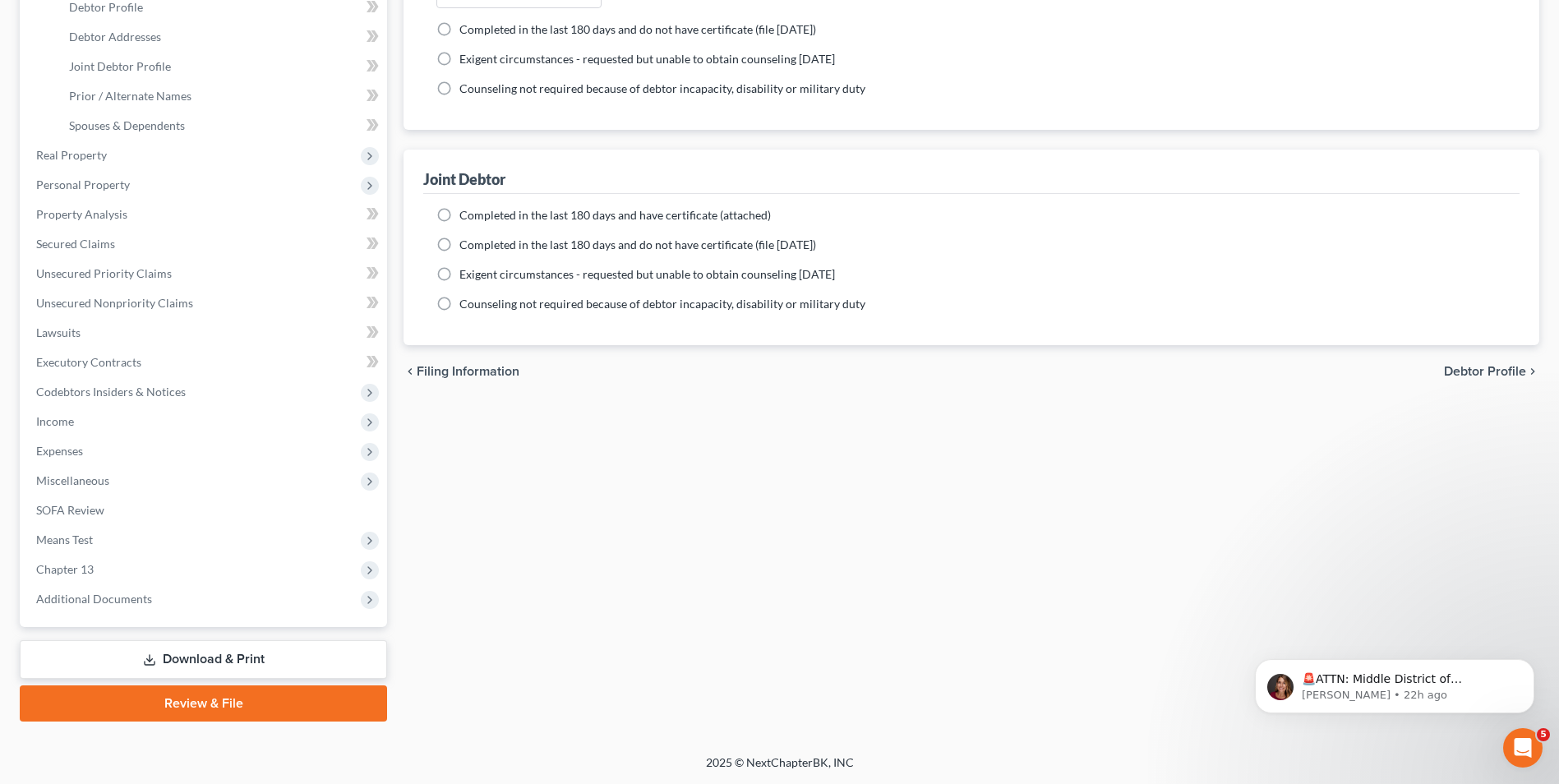
click at [232, 659] on link "Download & Print" at bounding box center [203, 658] width 367 height 38
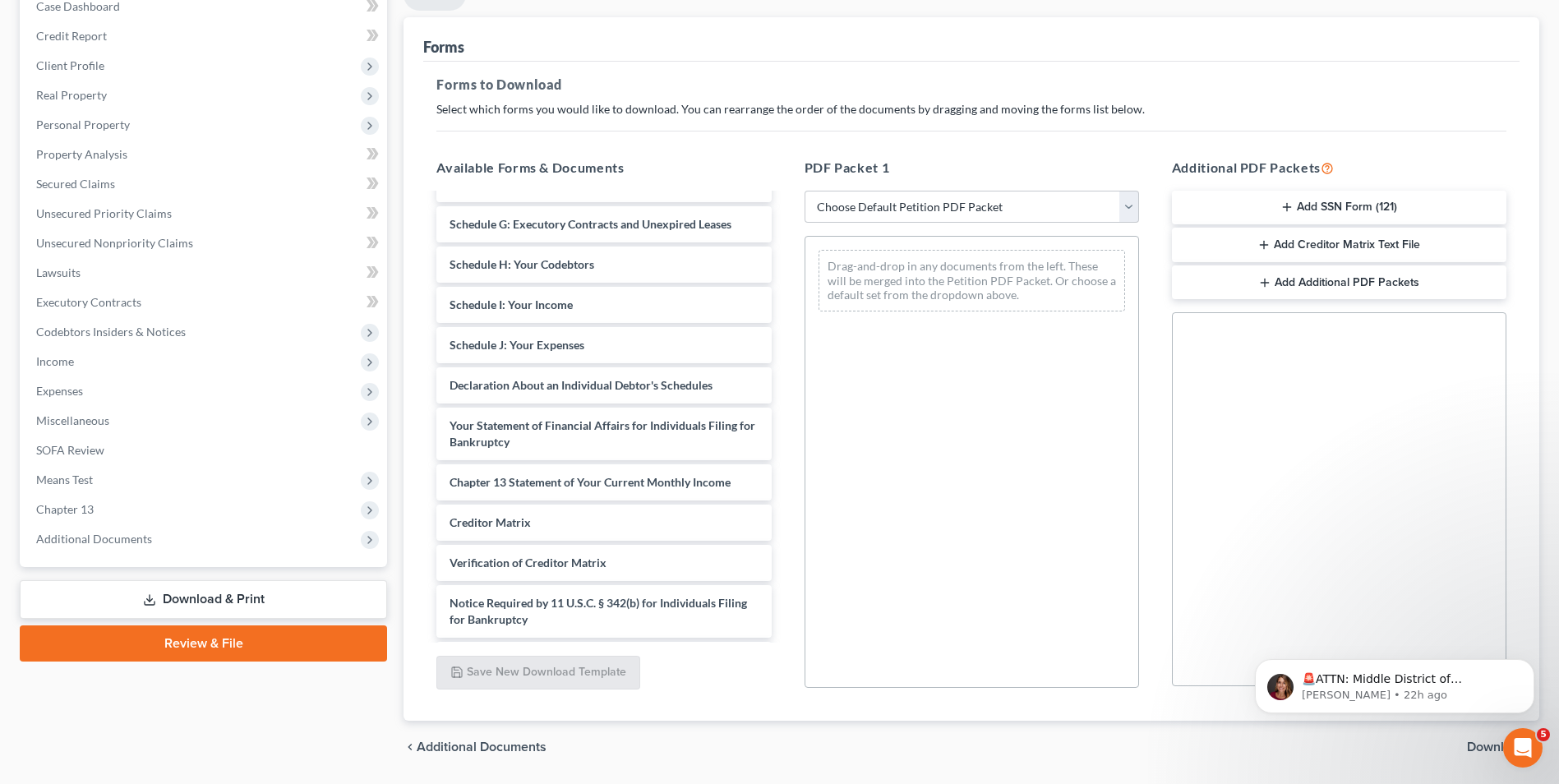
scroll to position [231, 0]
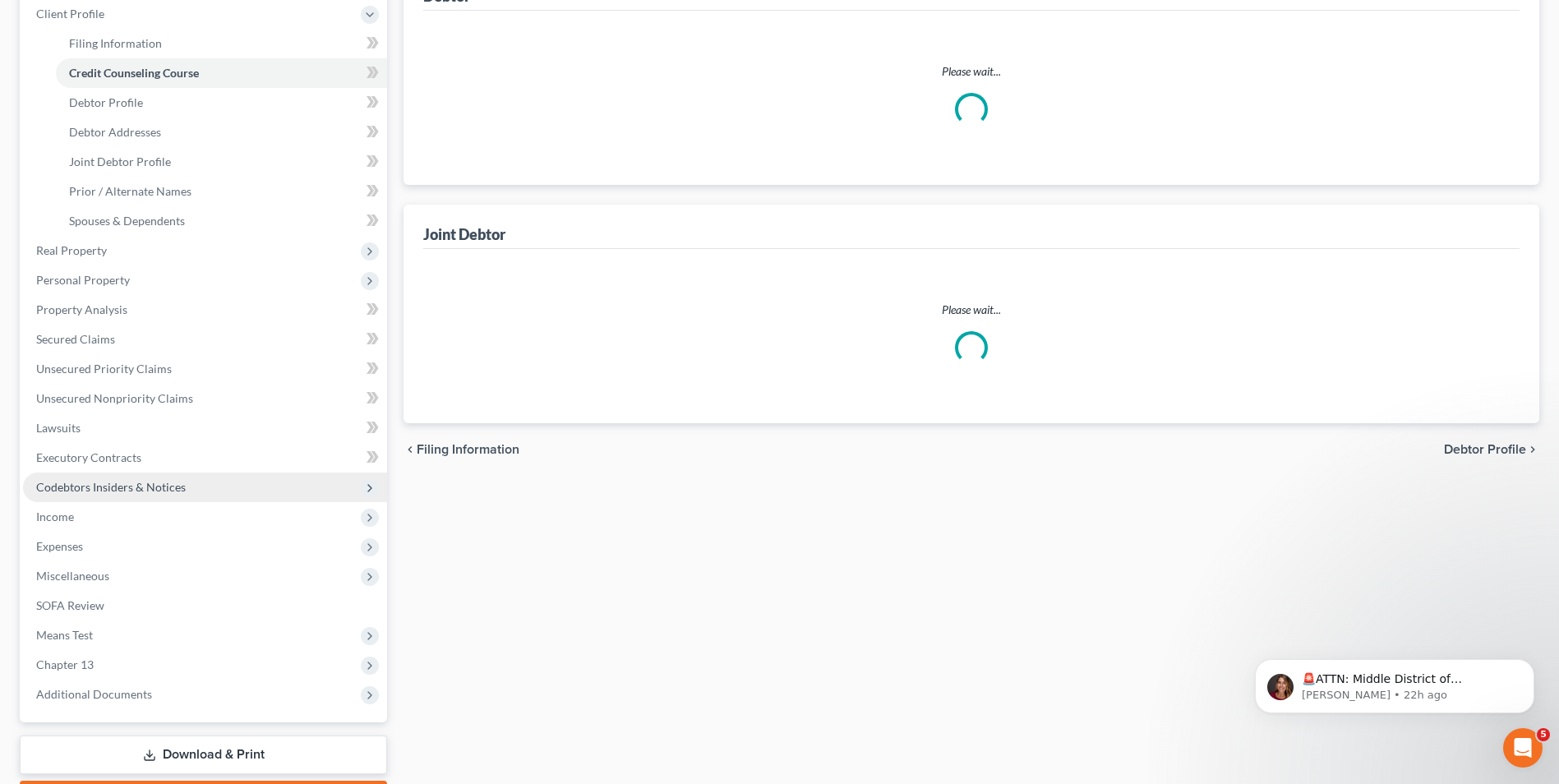
scroll to position [231, 0]
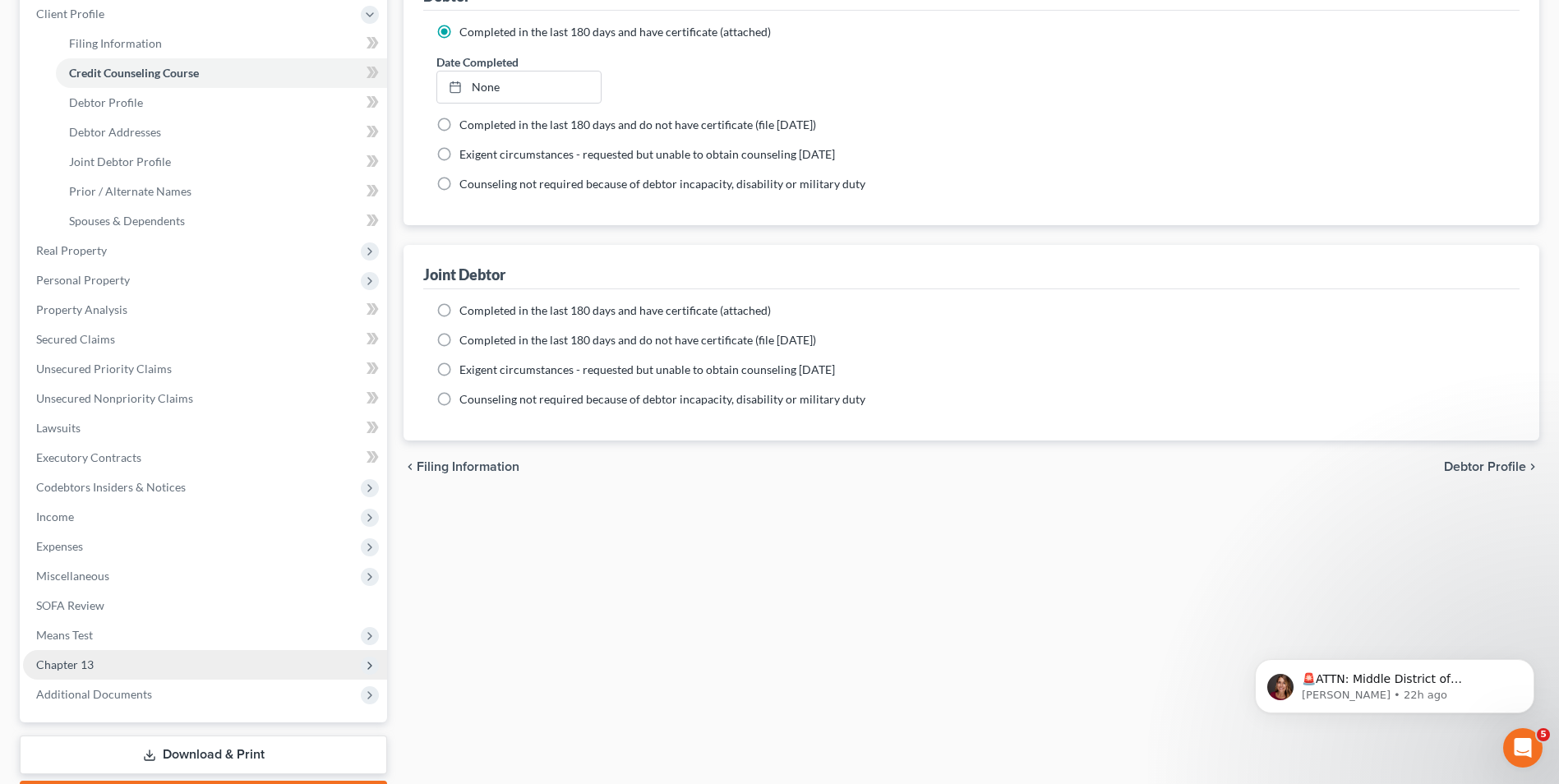
click at [101, 662] on span "Chapter 13" at bounding box center [205, 664] width 364 height 30
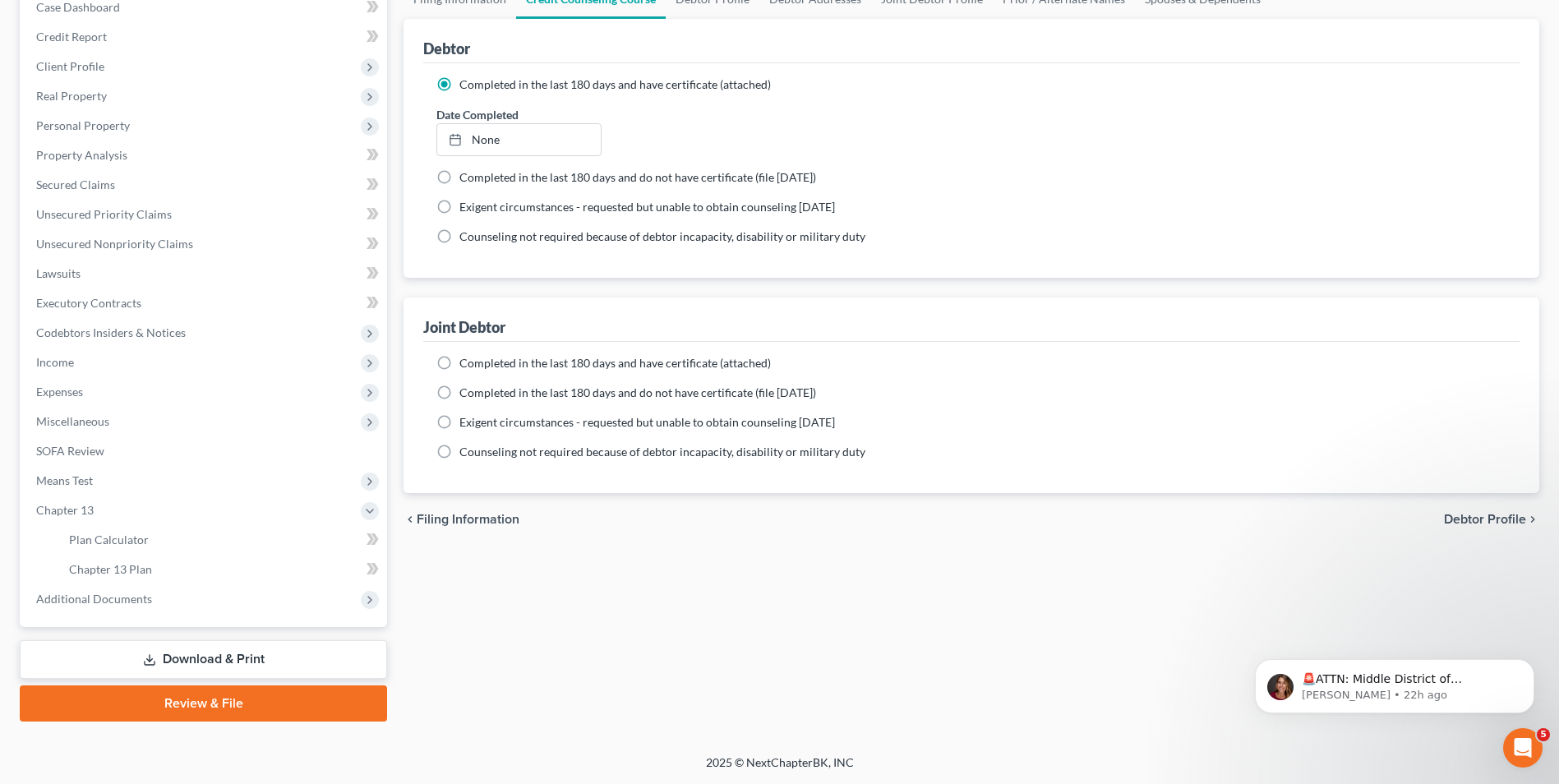
scroll to position [178, 0]
click at [78, 485] on span "Means Test" at bounding box center [64, 480] width 56 height 14
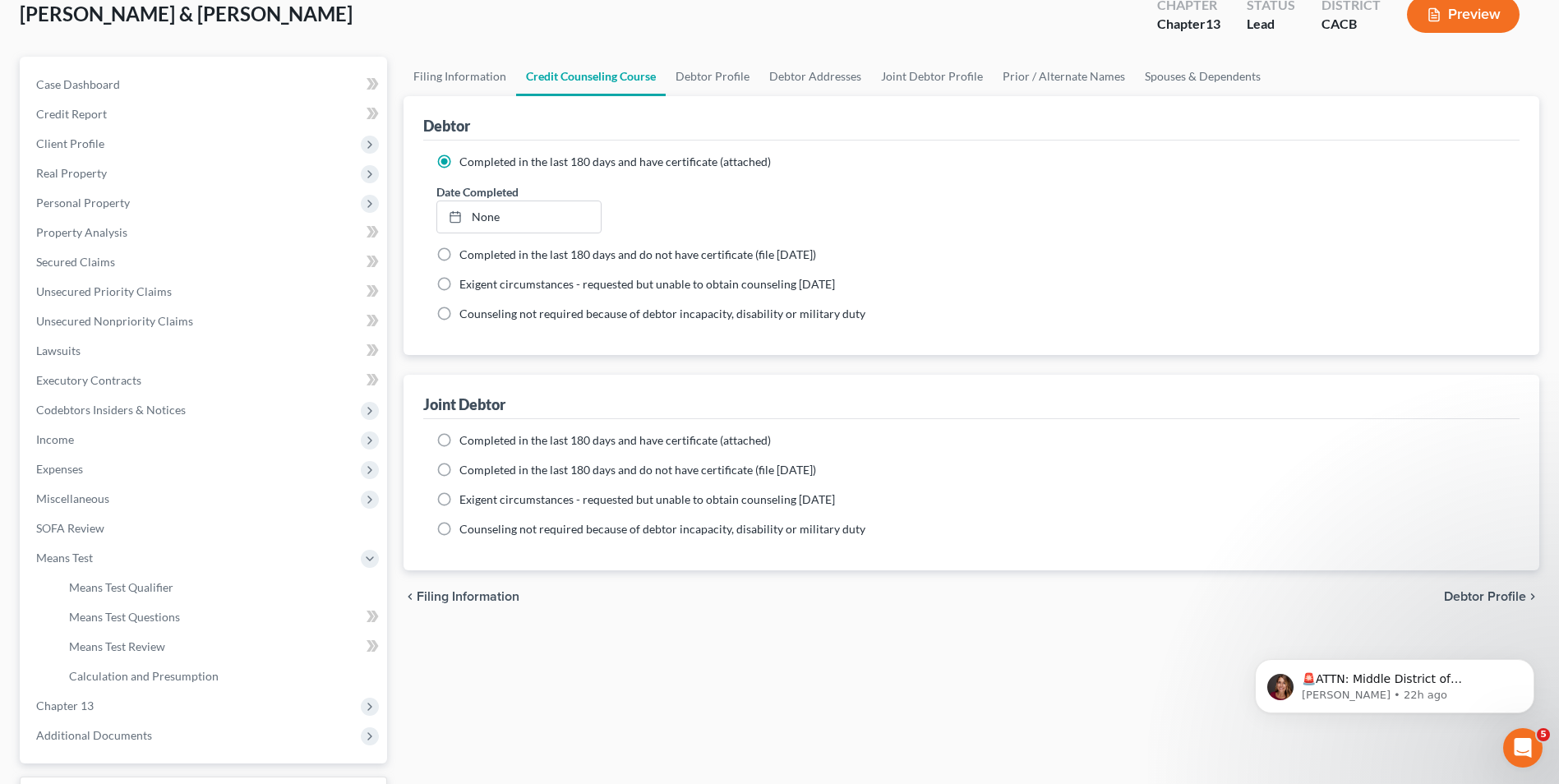
scroll to position [0, 0]
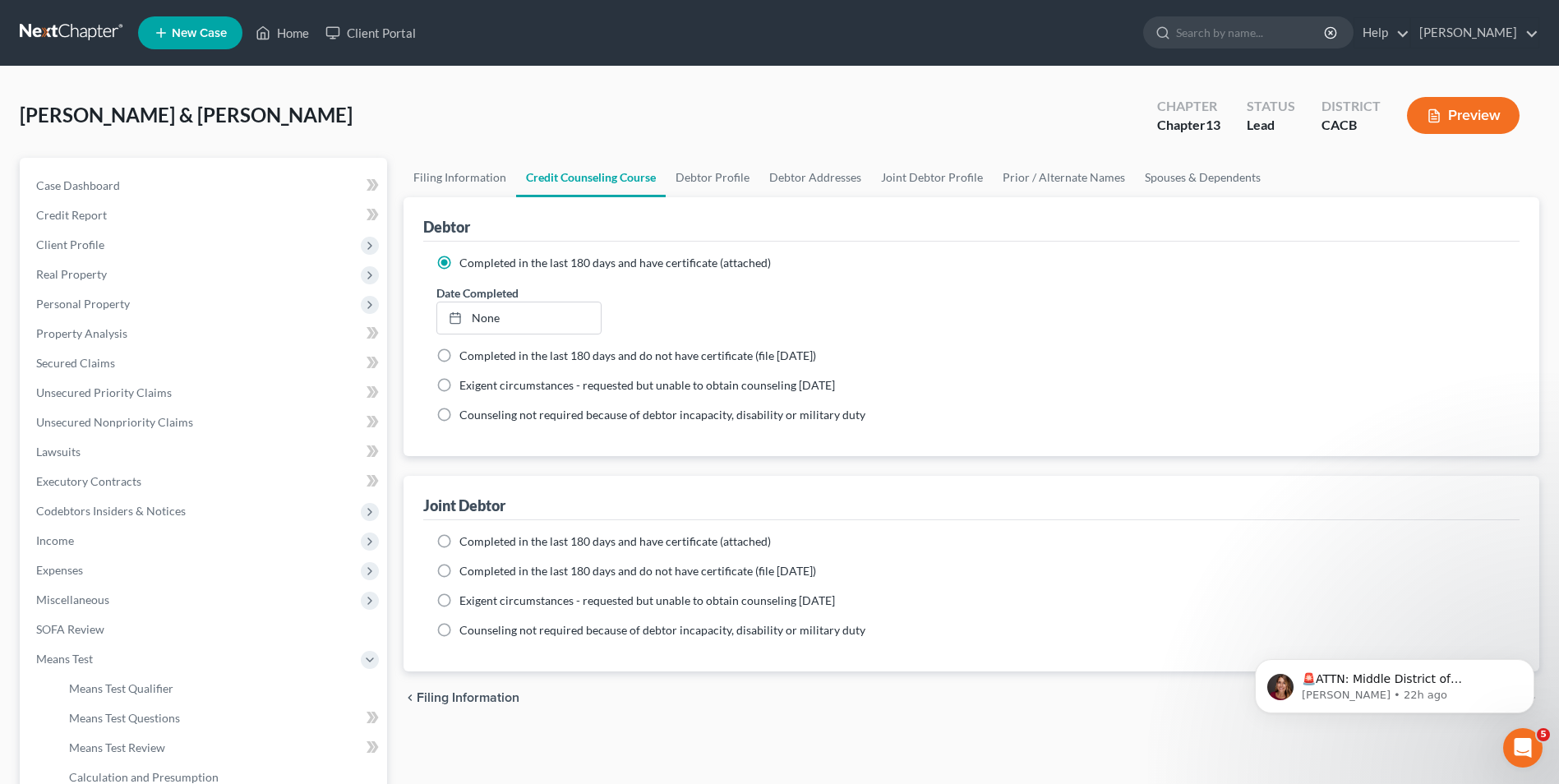
click at [460, 355] on label "Completed in the last 180 days and do not have certificate (file within 14 days)" at bounding box center [637, 355] width 356 height 16
click at [466, 355] on input "Completed in the last 180 days and do not have certificate (file within 14 days)" at bounding box center [471, 353] width 11 height 11
radio input "true"
radio input "false"
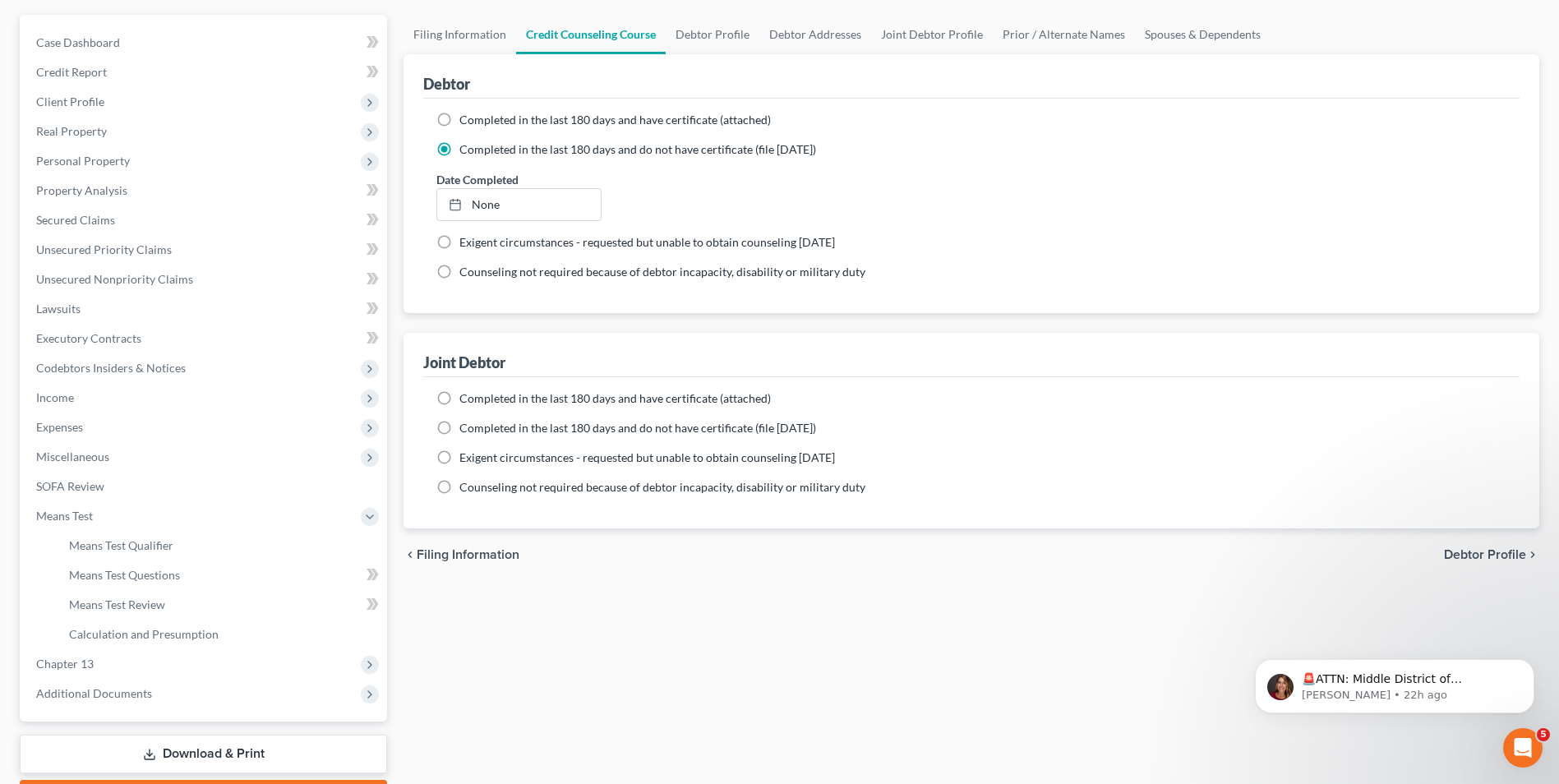
scroll to position [164, 0]
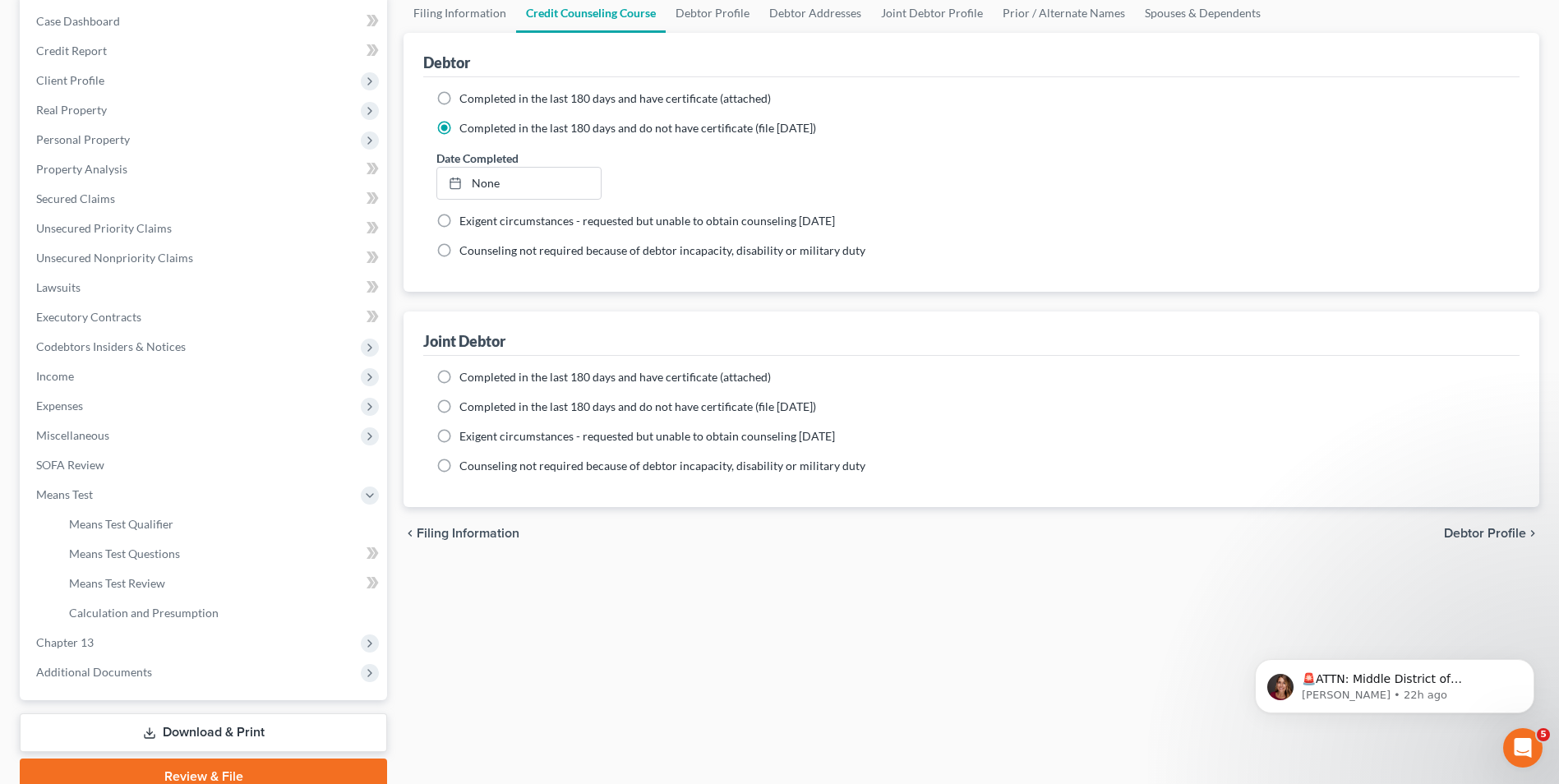
click at [460, 377] on label "Completed in the last 180 days and have certificate (attached)" at bounding box center [615, 377] width 312 height 16
click at [466, 377] on input "Completed in the last 180 days and have certificate (attached)" at bounding box center [471, 374] width 11 height 11
radio input "true"
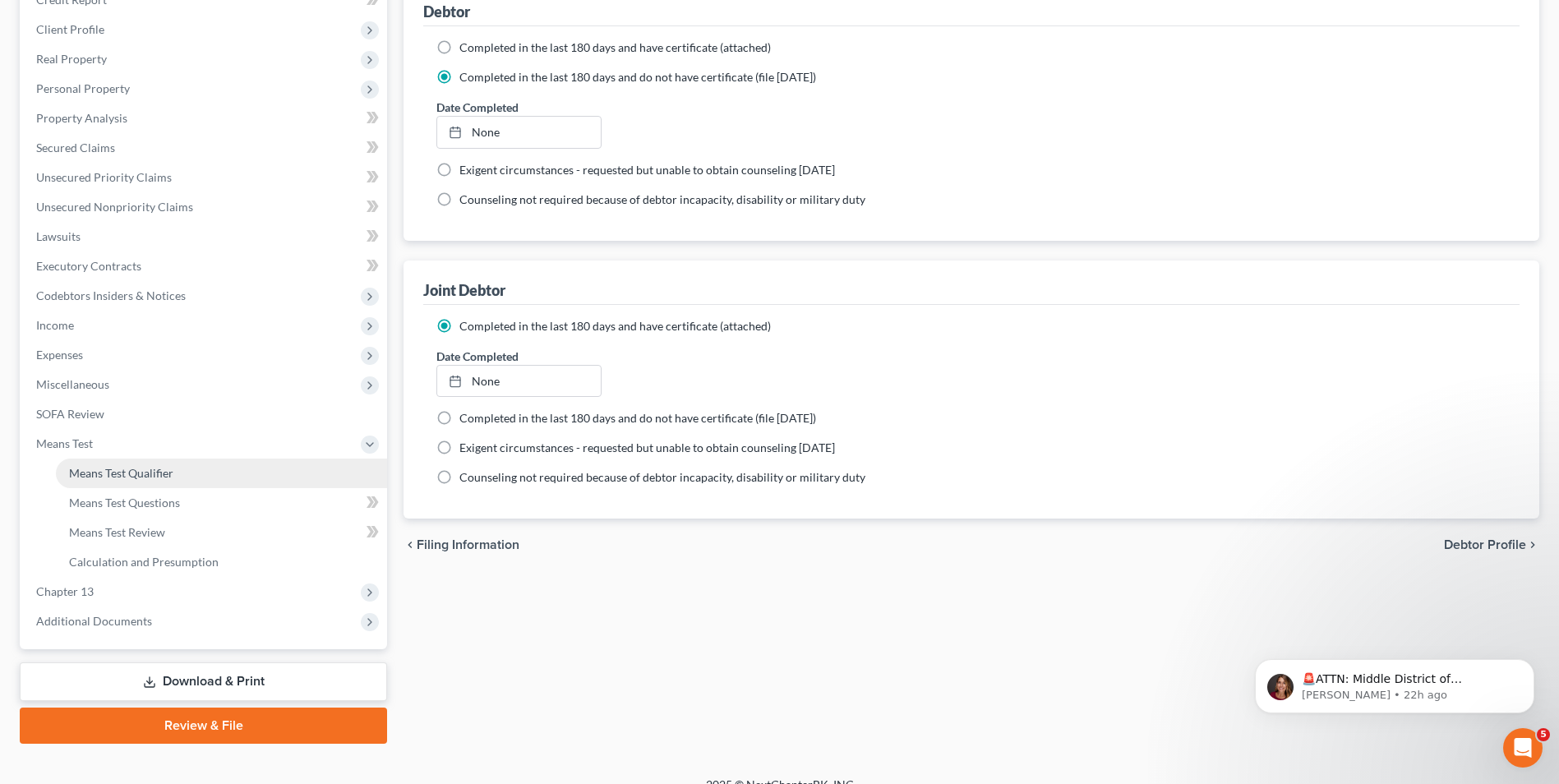
scroll to position [237, 0]
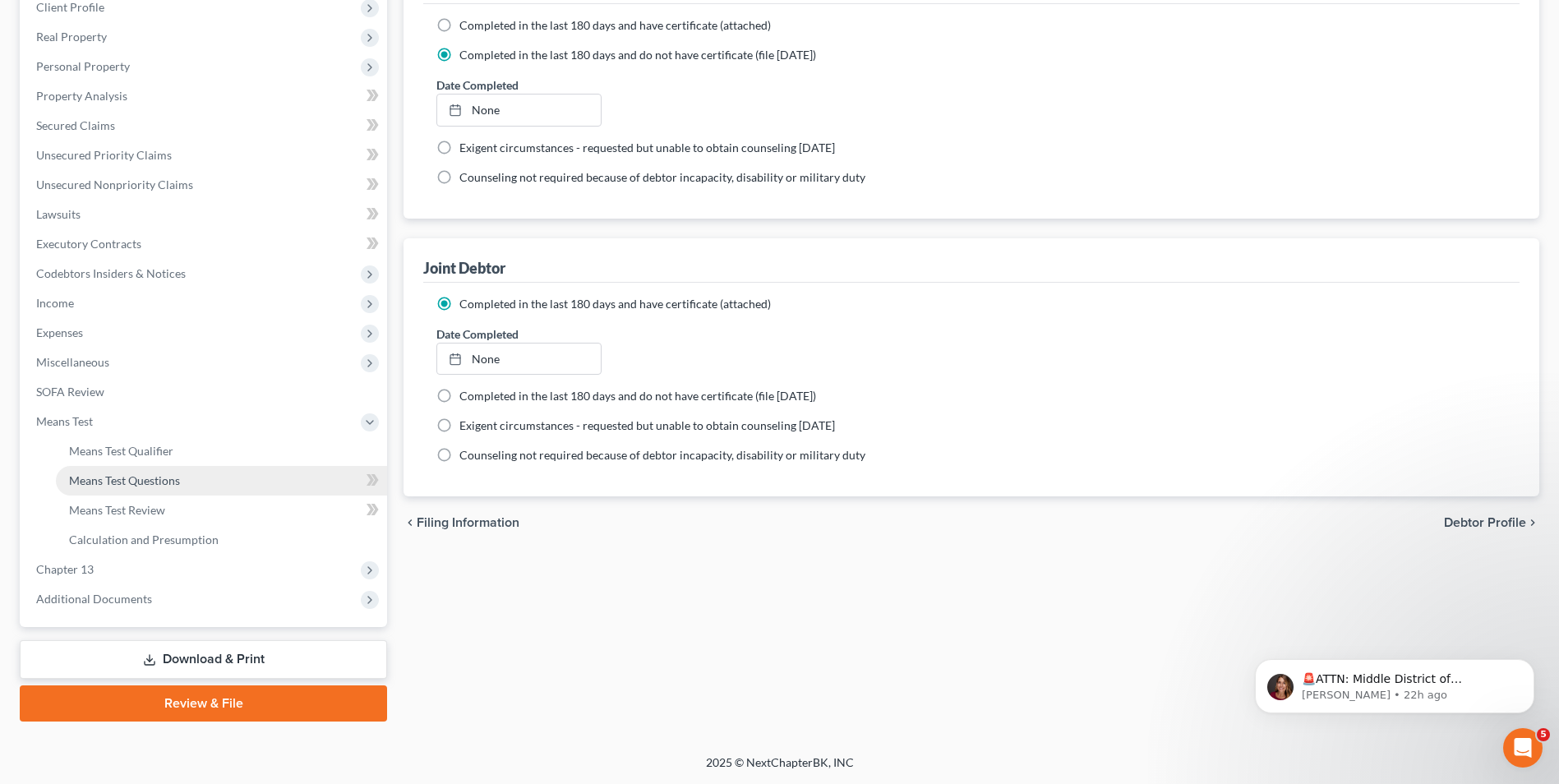
click at [156, 483] on span "Means Test Questions" at bounding box center [125, 480] width 111 height 14
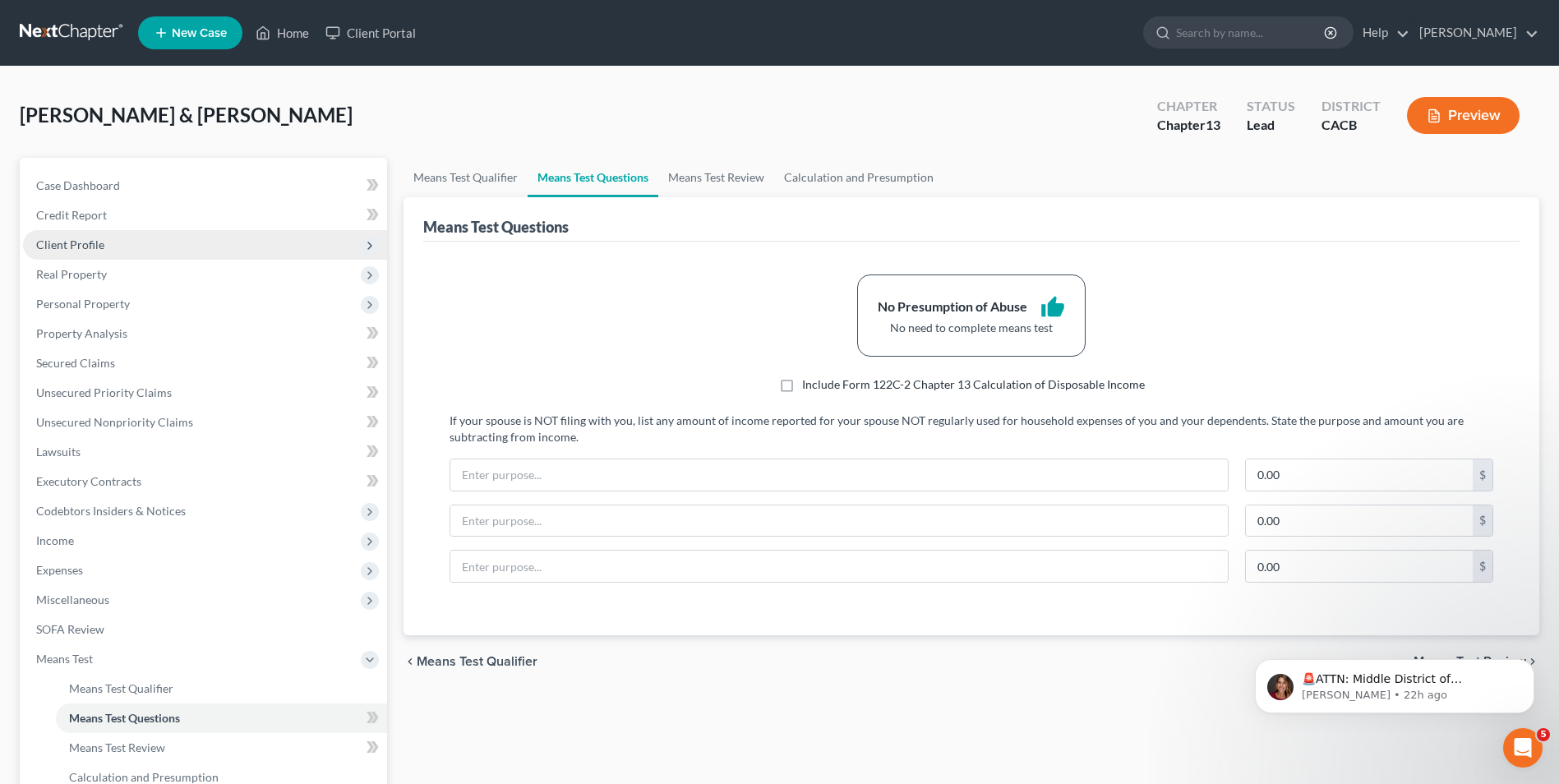
click at [81, 251] on span "Client Profile" at bounding box center [205, 244] width 364 height 30
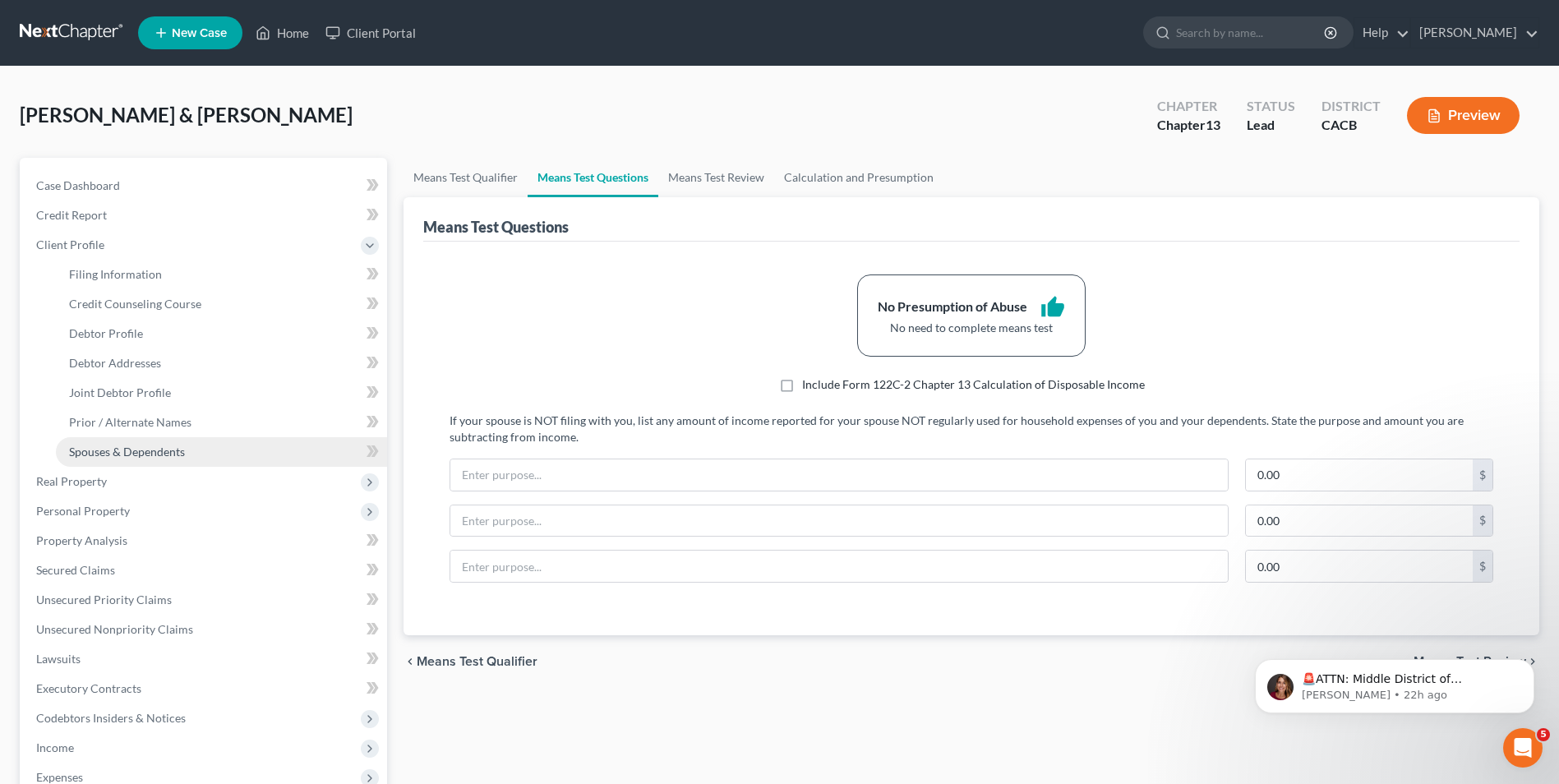
click at [144, 456] on span "Spouses & Dependents" at bounding box center [127, 451] width 116 height 14
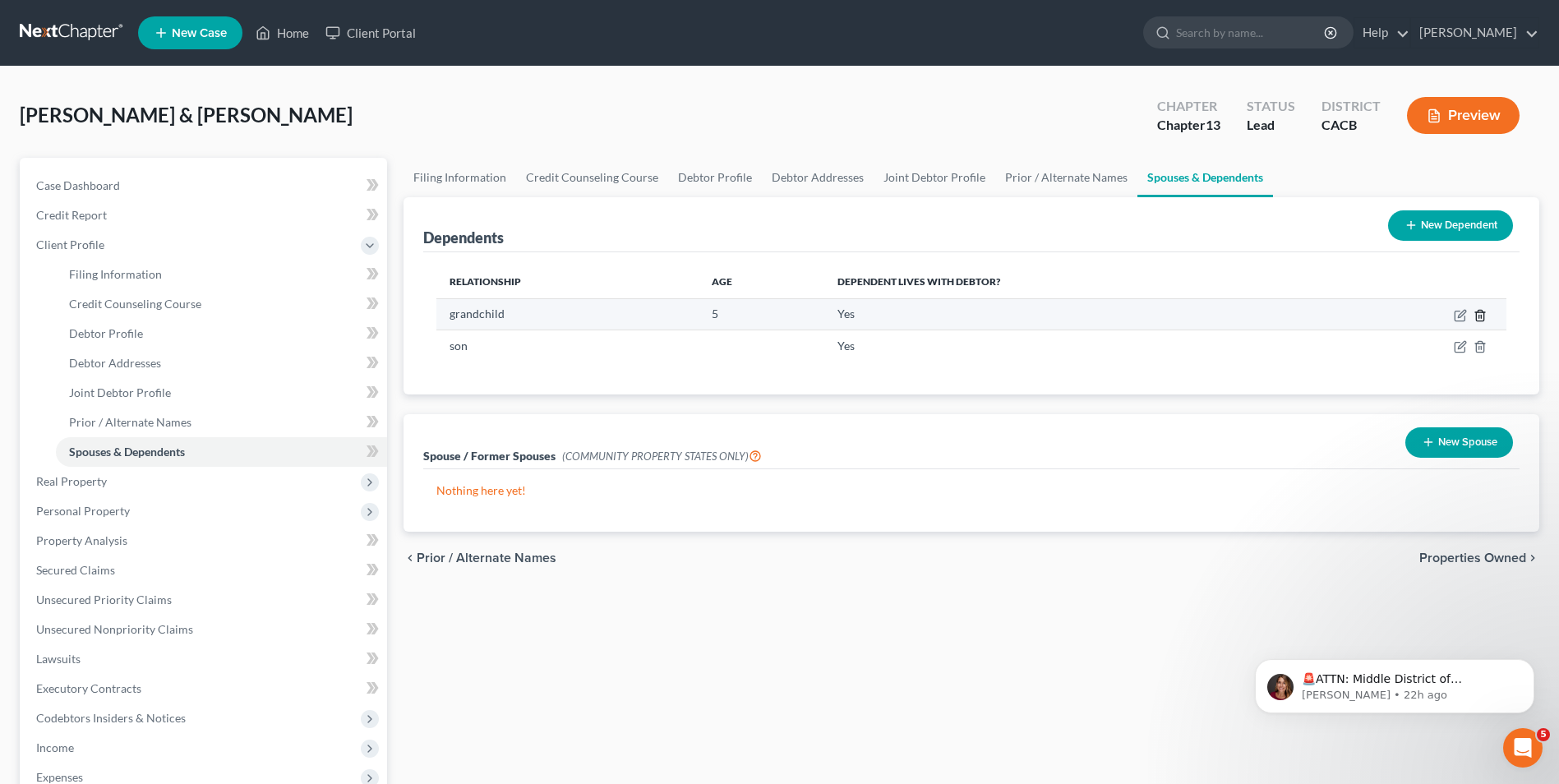
click at [1485, 316] on icon "button" at bounding box center [1480, 315] width 13 height 13
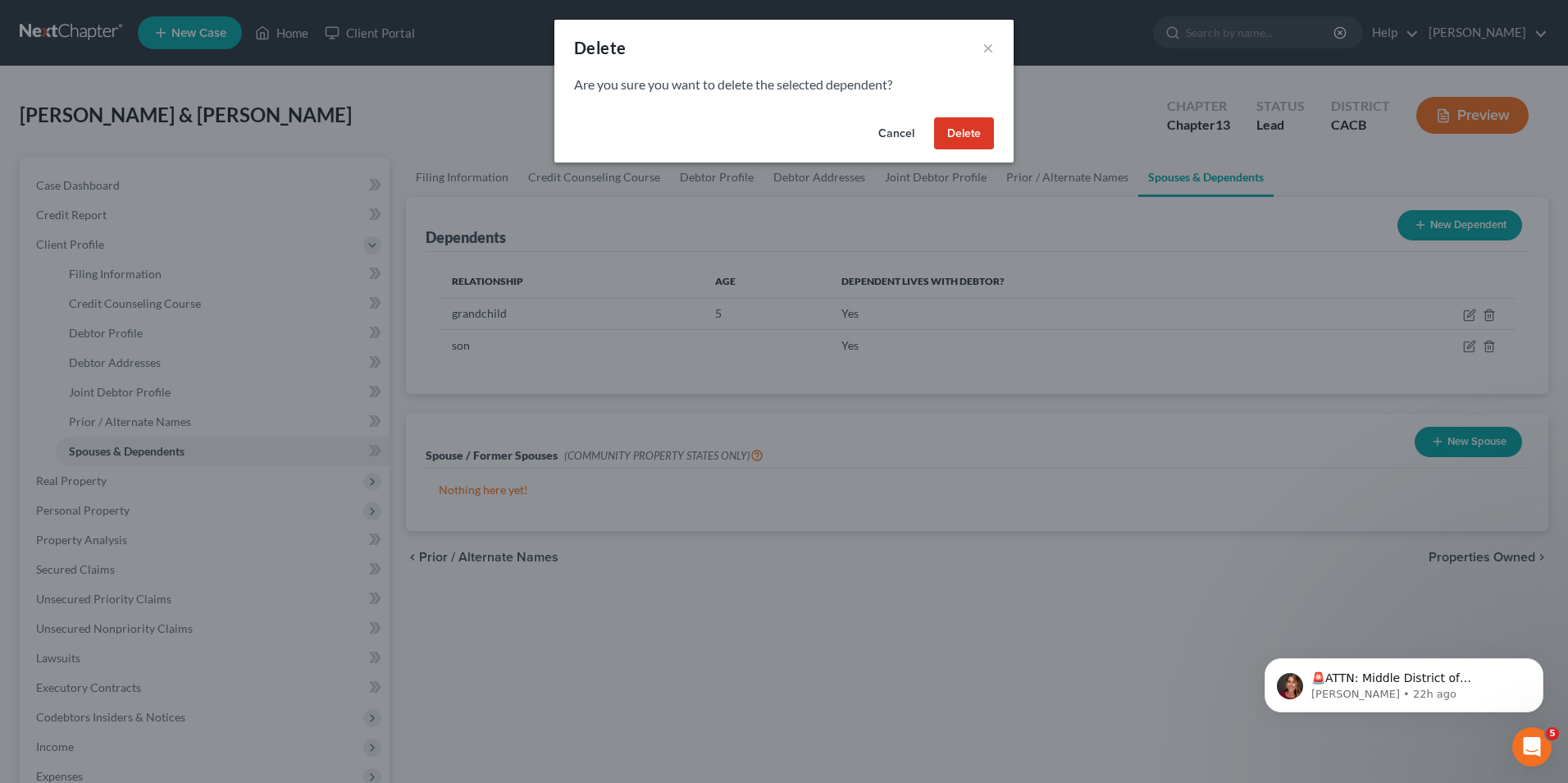
click at [944, 134] on button "Delete" at bounding box center [964, 134] width 60 height 32
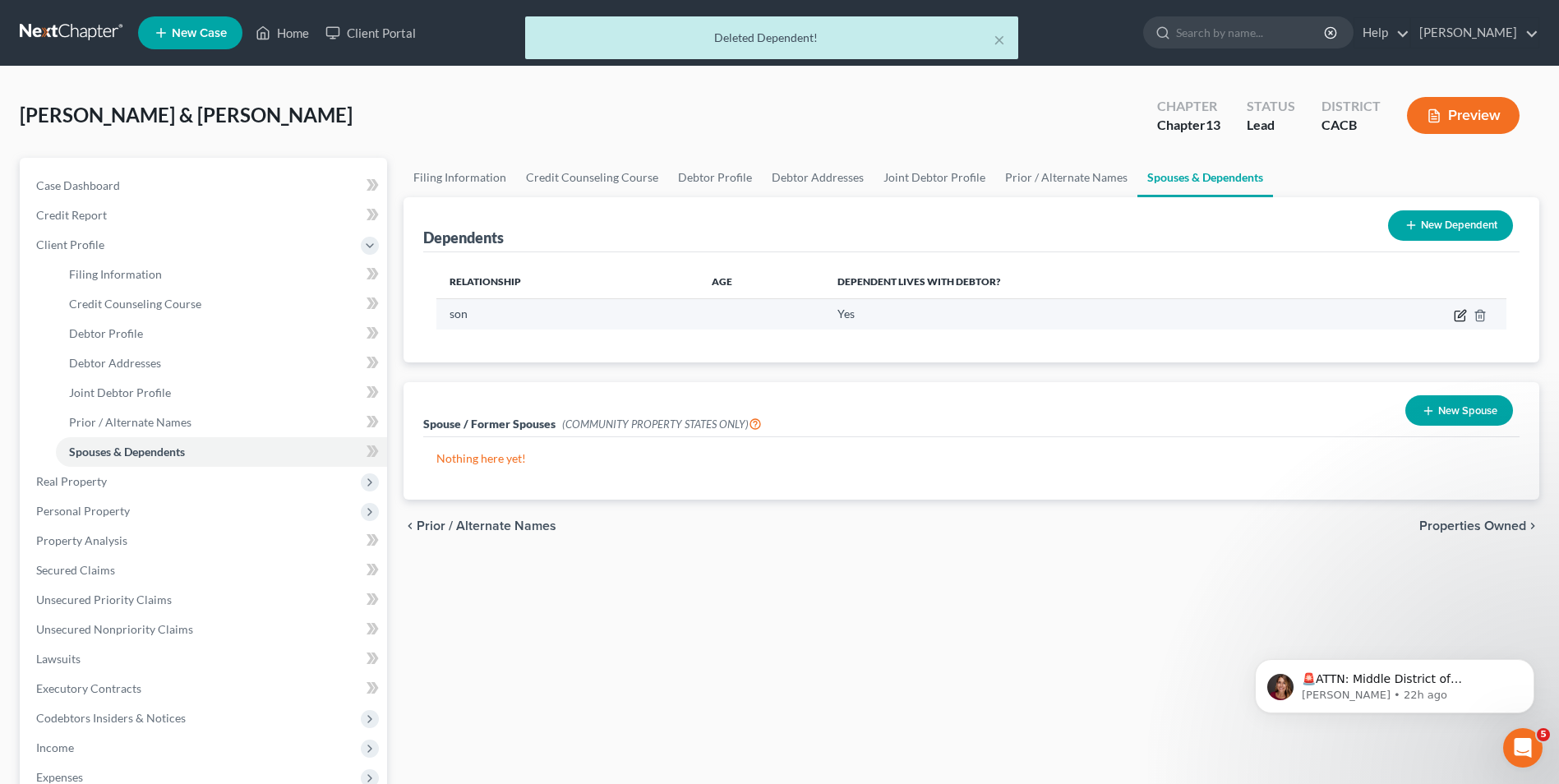
click at [1459, 319] on icon "button" at bounding box center [1460, 315] width 13 height 13
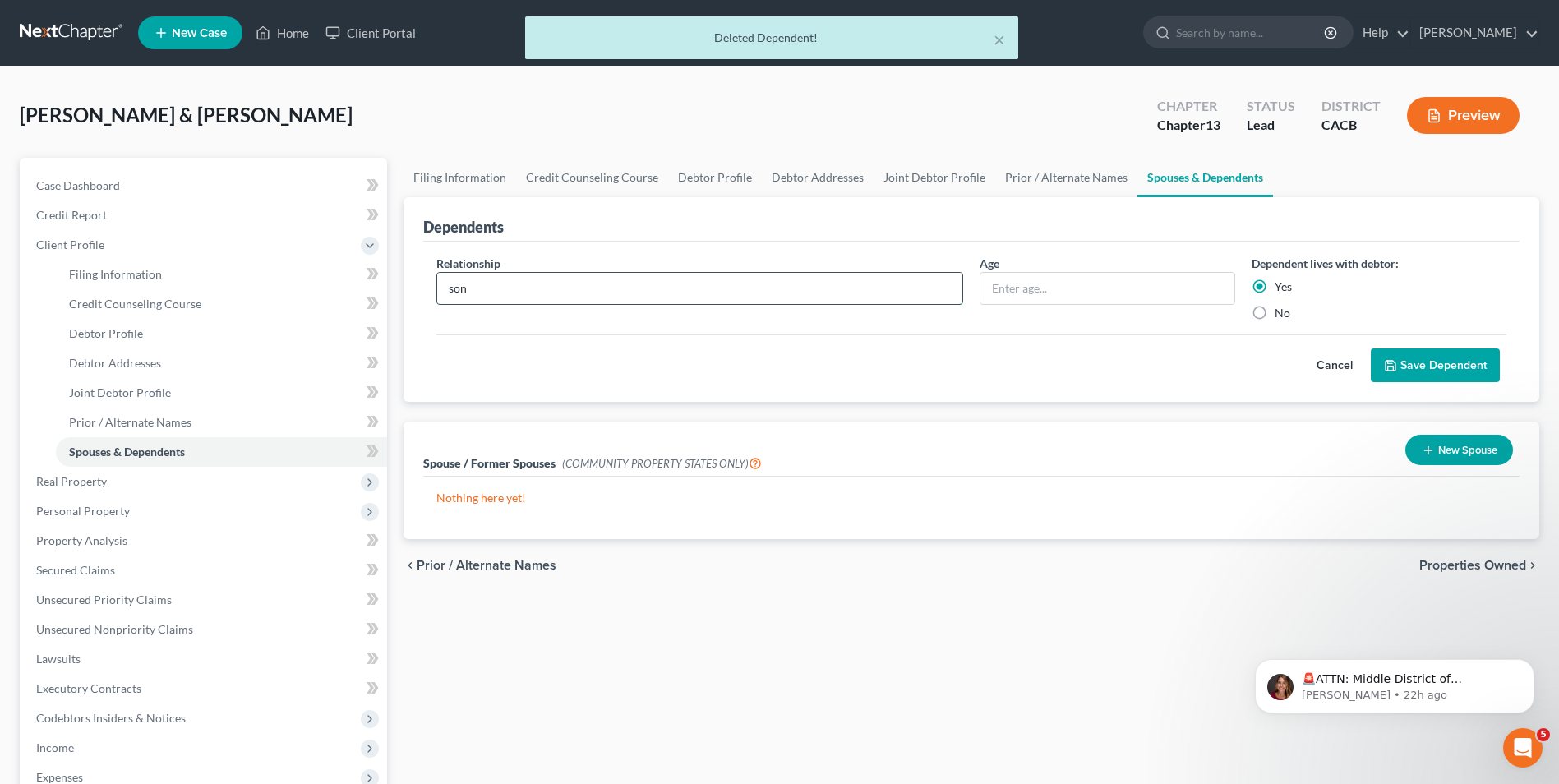
click at [525, 291] on input "son" at bounding box center [700, 288] width 525 height 32
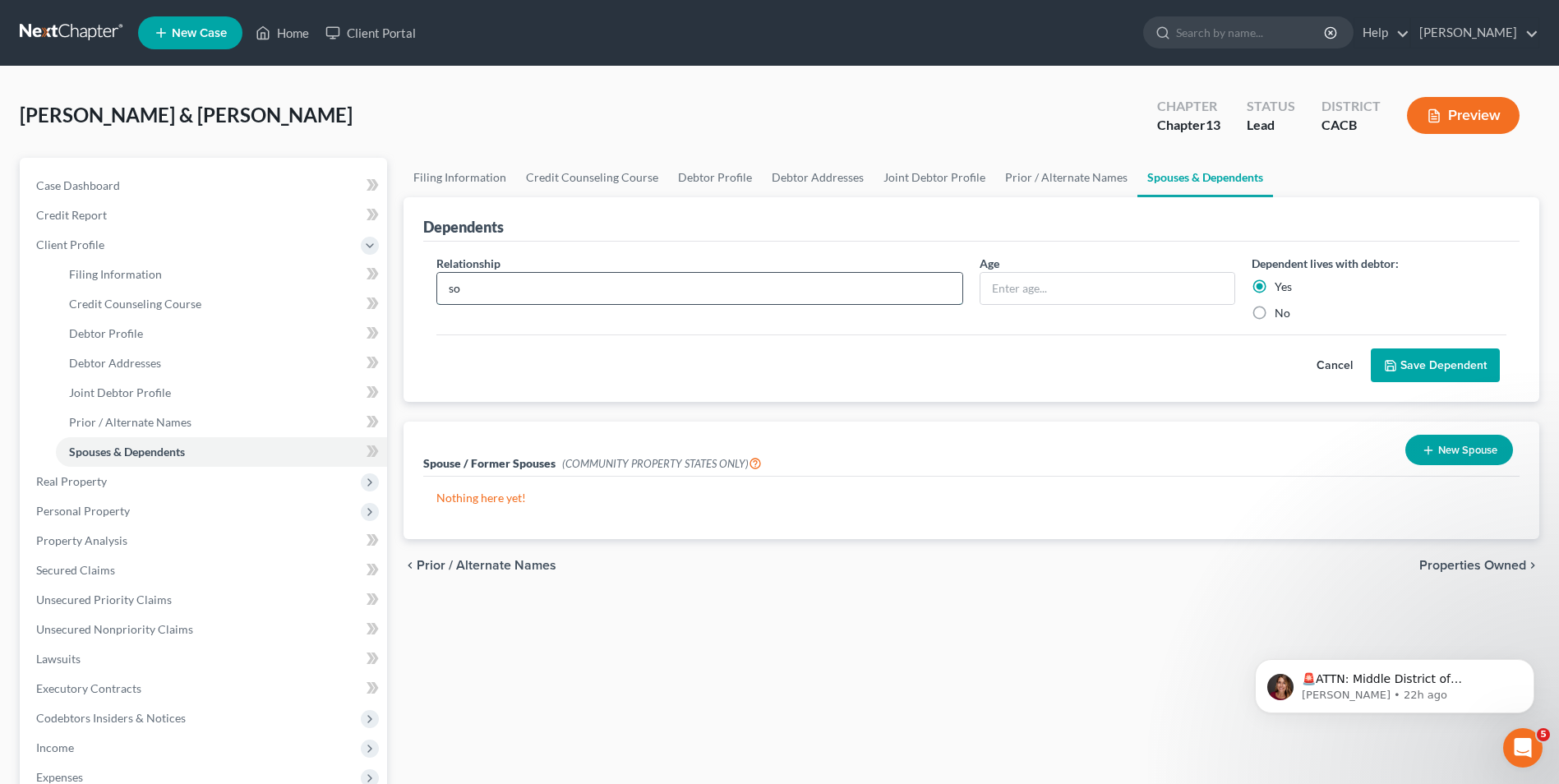
type input "s"
type input "daughter"
type input "31"
click at [1435, 359] on button "Save Dependent" at bounding box center [1434, 366] width 129 height 34
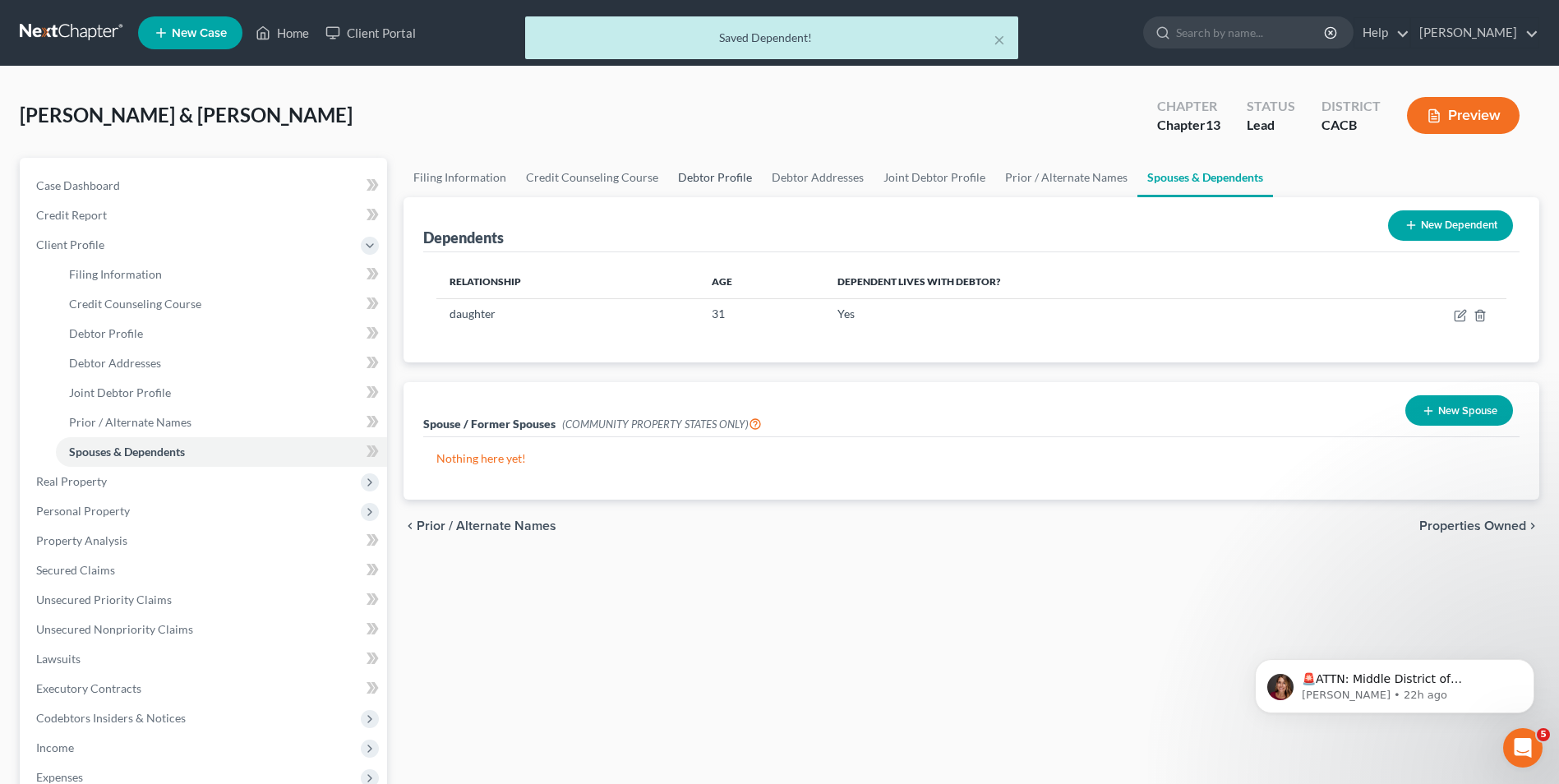
click at [716, 184] on link "Debtor Profile" at bounding box center [715, 178] width 94 height 39
select select "1"
select select "3"
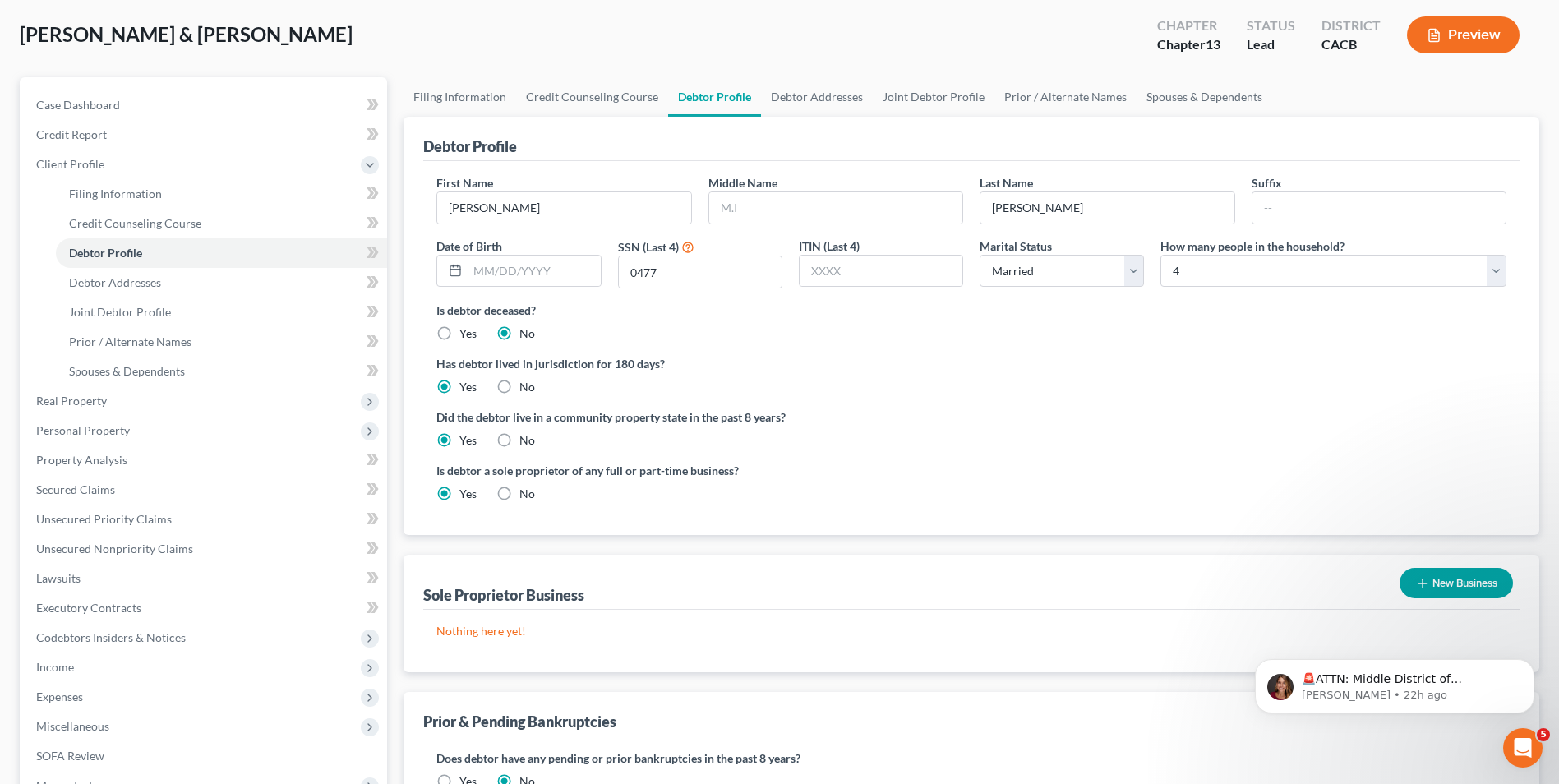
scroll to position [79, 0]
click at [785, 98] on link "Debtor Addresses" at bounding box center [817, 97] width 112 height 39
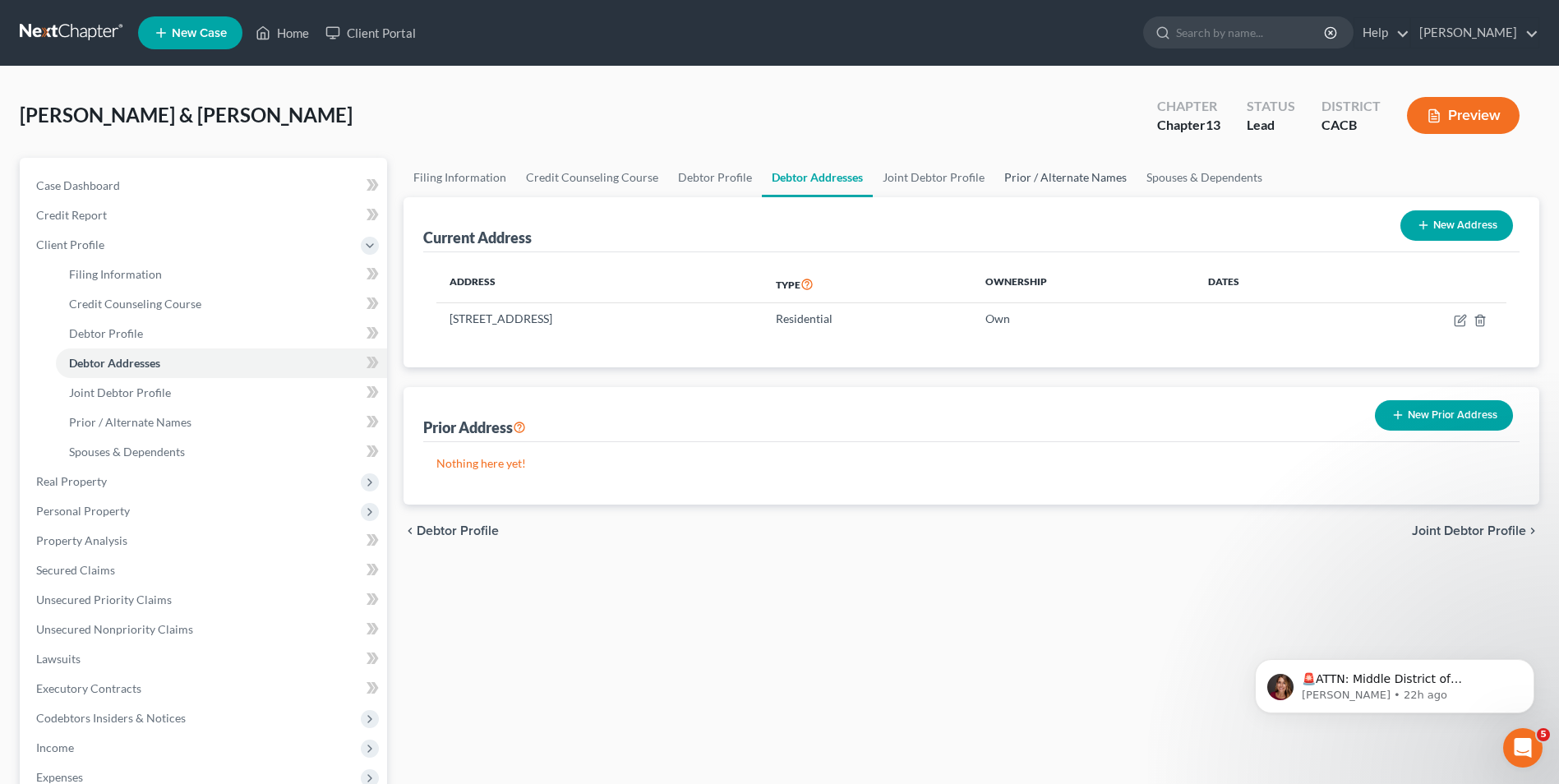
click at [1074, 171] on link "Prior / Alternate Names" at bounding box center [1065, 178] width 142 height 39
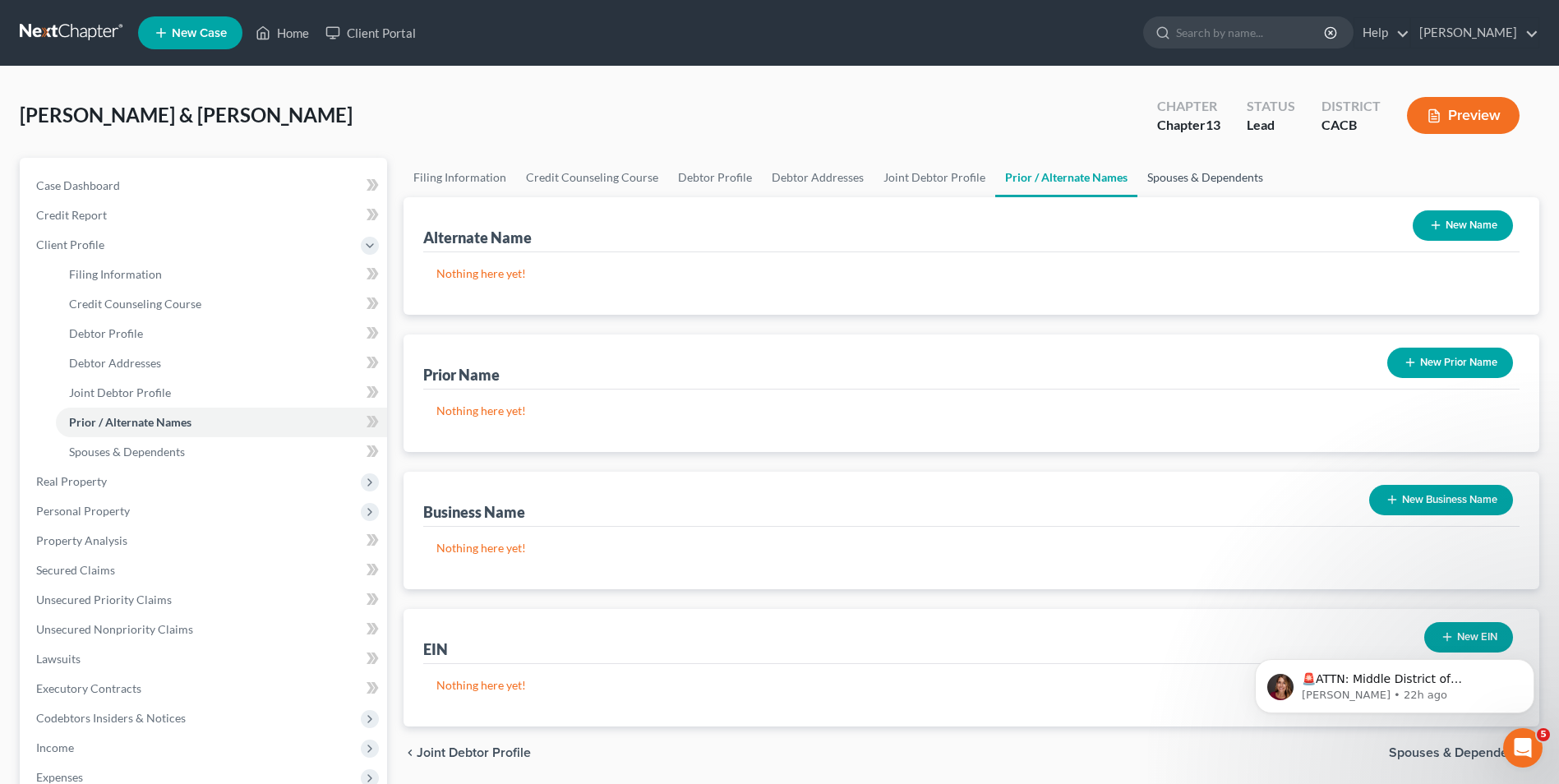
click at [1184, 186] on link "Spouses & Dependents" at bounding box center [1204, 178] width 136 height 39
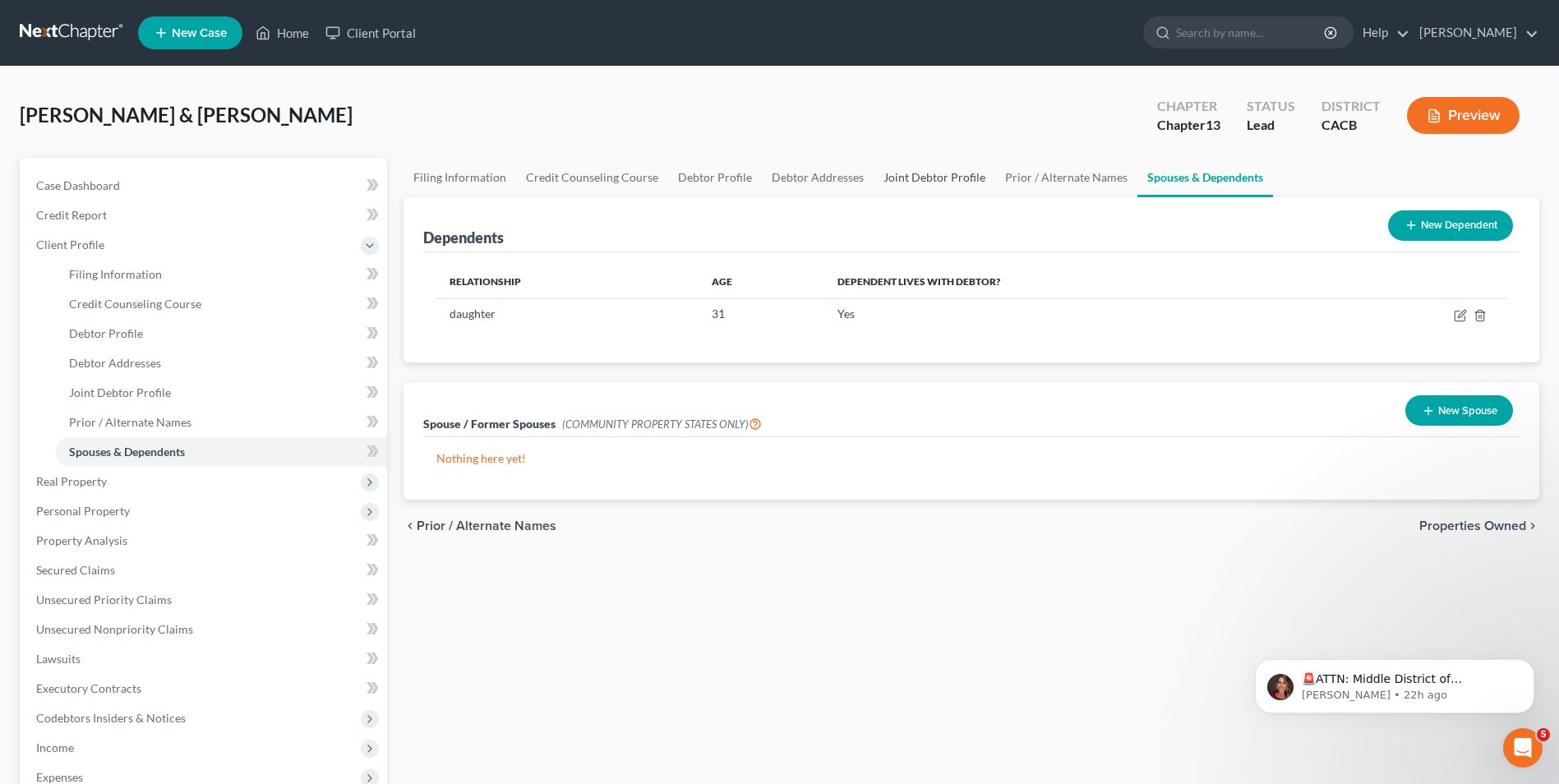
click at [958, 180] on link "Joint Debtor Profile" at bounding box center [935, 178] width 121 height 39
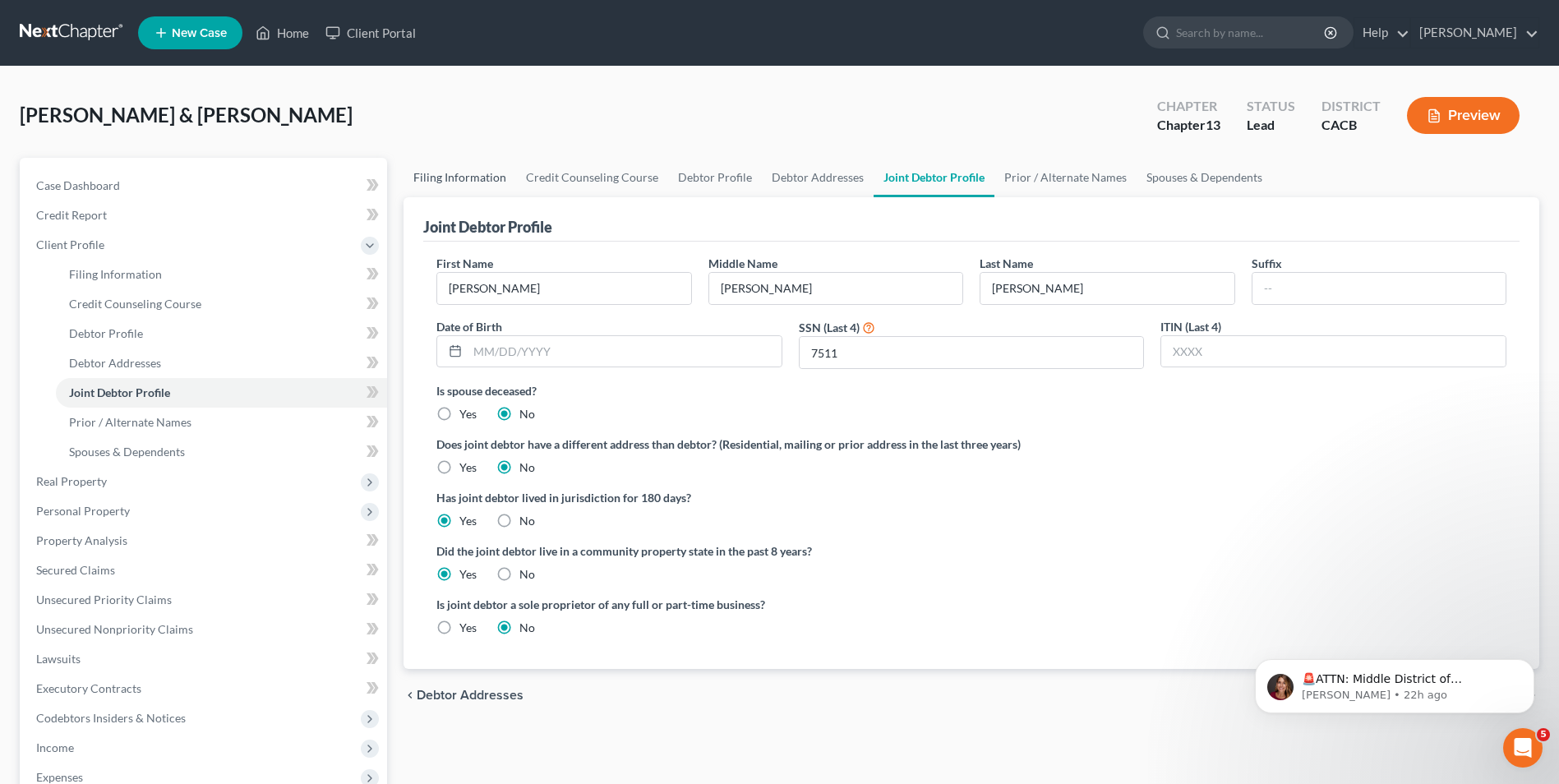
click at [475, 183] on link "Filing Information" at bounding box center [460, 178] width 113 height 39
select select "0"
select select "3"
select select "1"
select select "3"
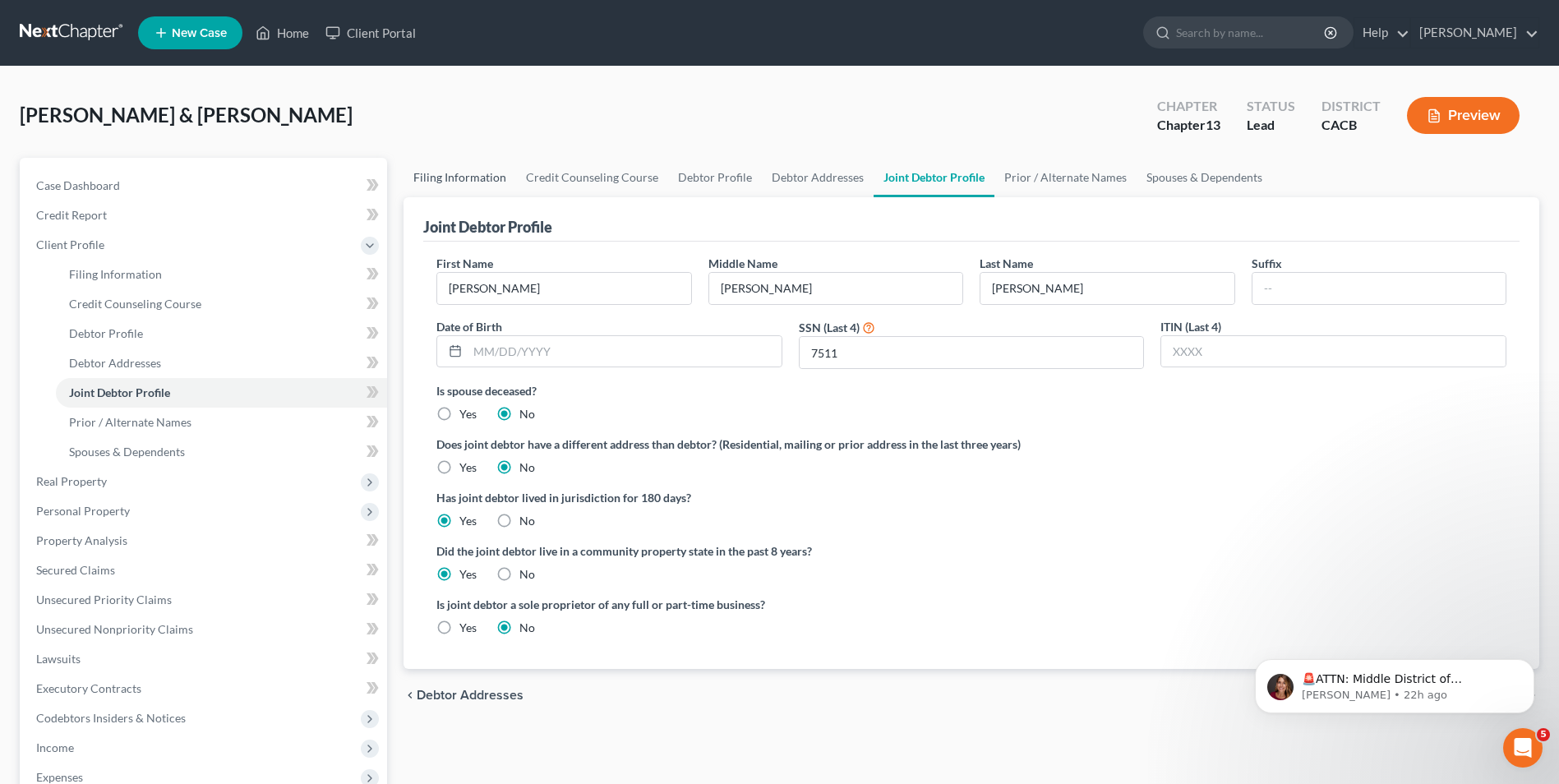
select select "7"
select select "0"
select select "4"
select select "1"
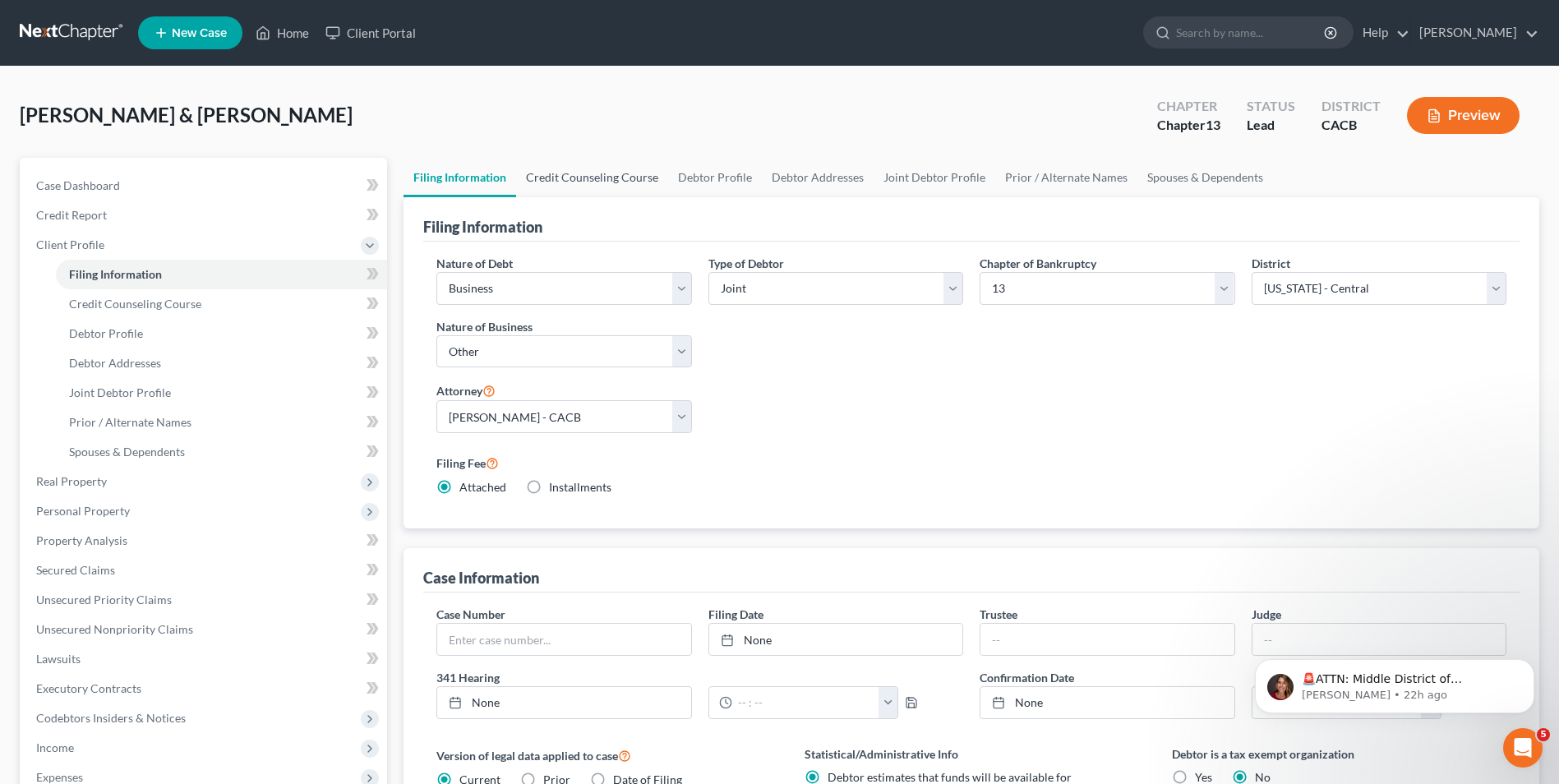
click at [594, 179] on link "Credit Counseling Course" at bounding box center [592, 178] width 152 height 39
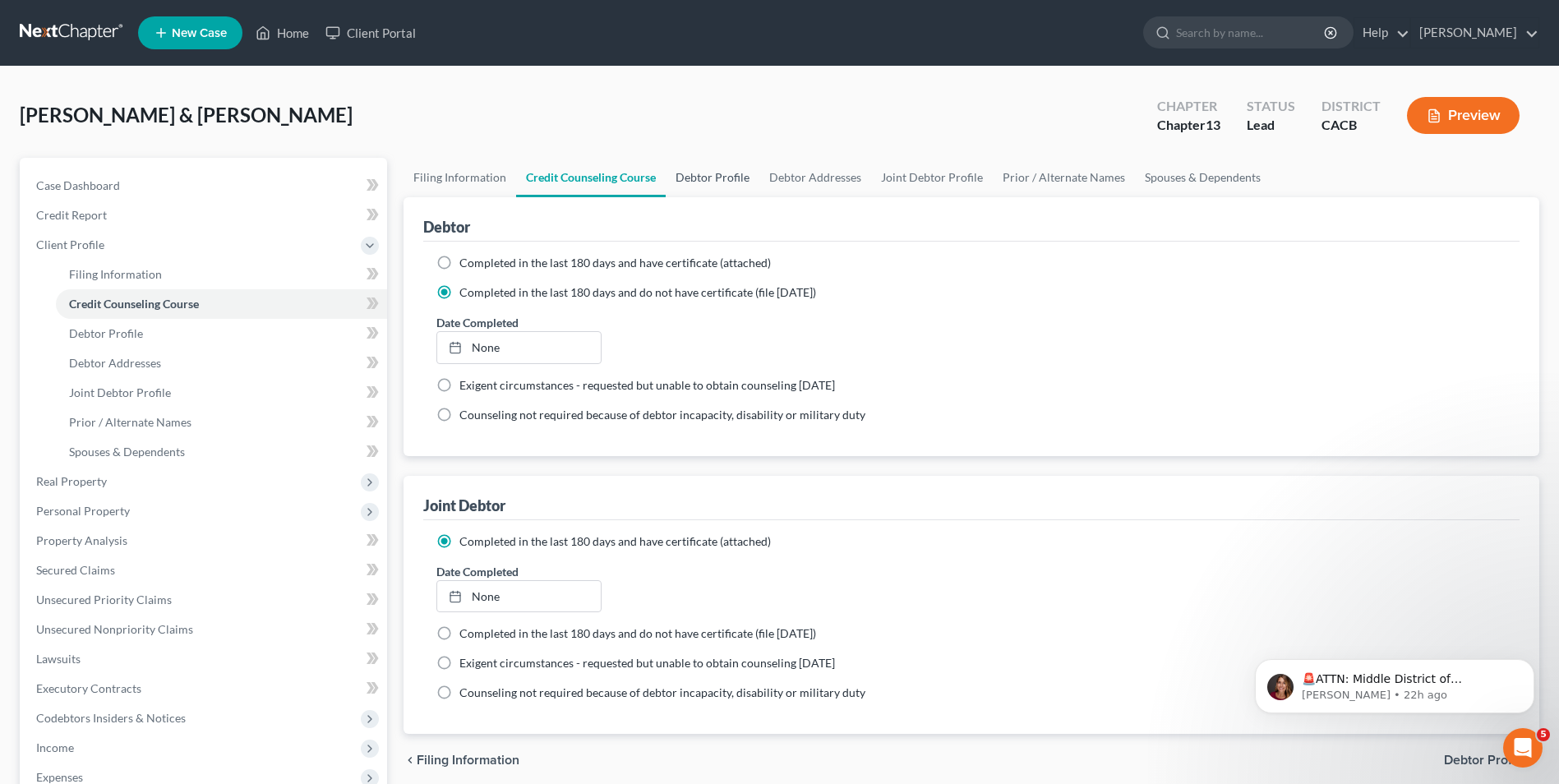
click at [724, 184] on link "Debtor Profile" at bounding box center [712, 178] width 94 height 39
select select "1"
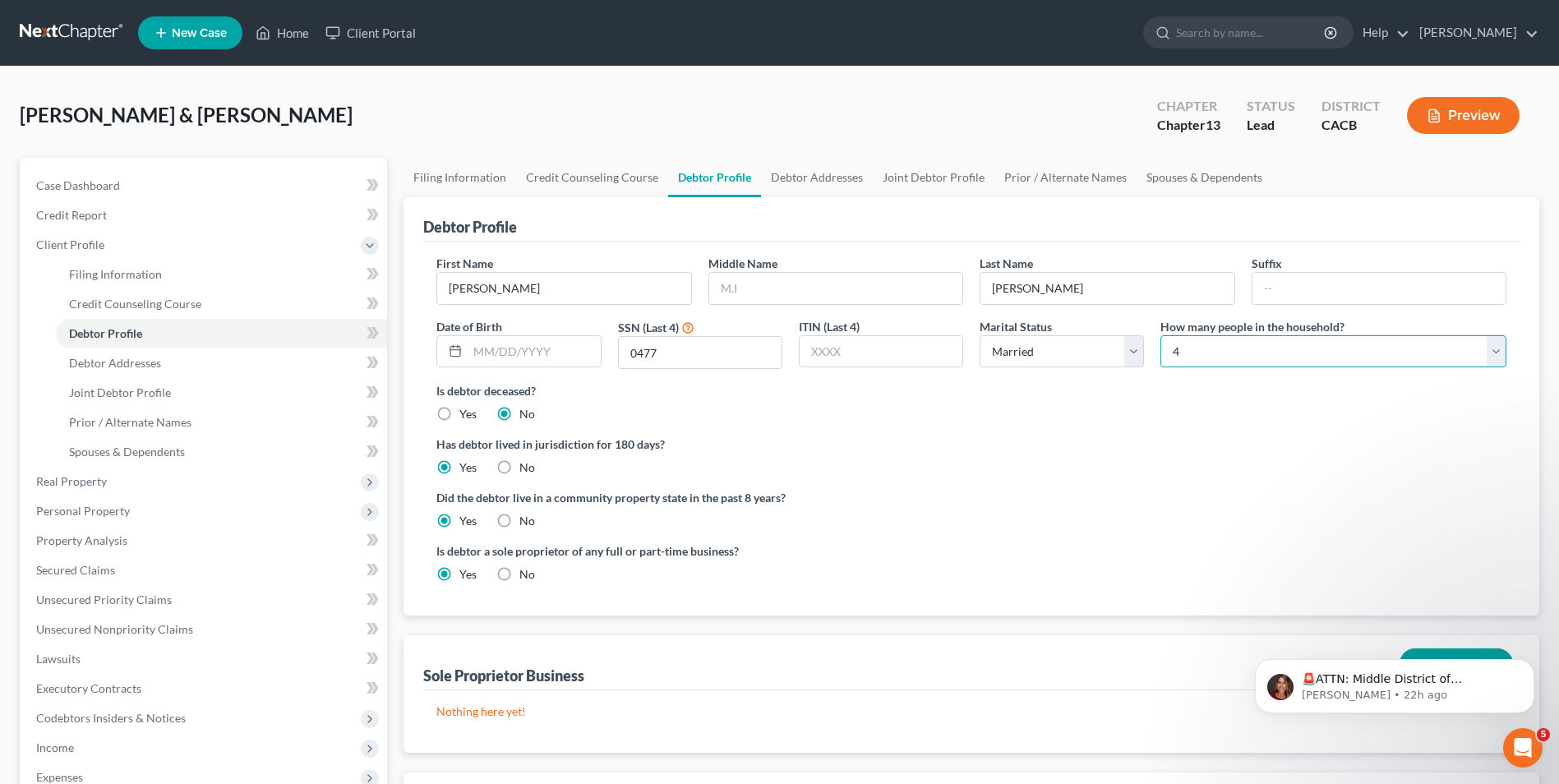
click at [1197, 355] on select "Select 1 2 3 4 5 6 7 8 9 10 11 12 13 14 15 16 17 18 19 20" at bounding box center [1333, 351] width 346 height 32
select select "2"
click at [1160, 335] on select "Select 1 2 3 4 5 6 7 8 9 10 11 12 13 14 15 16 17 18 19 20" at bounding box center [1333, 351] width 346 height 32
drag, startPoint x: 1149, startPoint y: 488, endPoint x: 1438, endPoint y: 183, distance: 420.2
click at [1152, 477] on ng-include "First Name Ferman Middle Name Last Name Ceja Suffix Date of Birth SSN (Last 4) …" at bounding box center [971, 424] width 1070 height 341
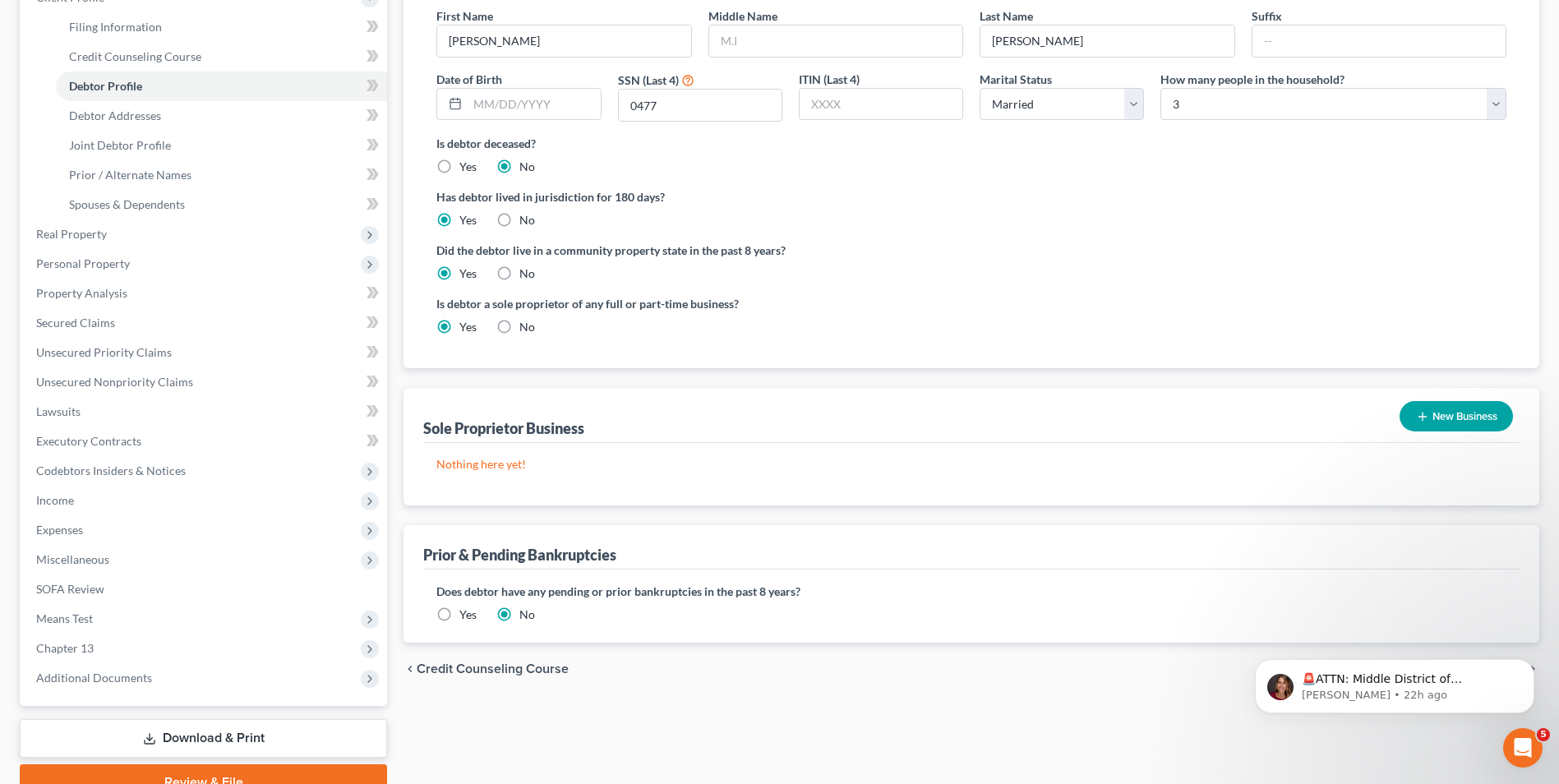
scroll to position [79, 0]
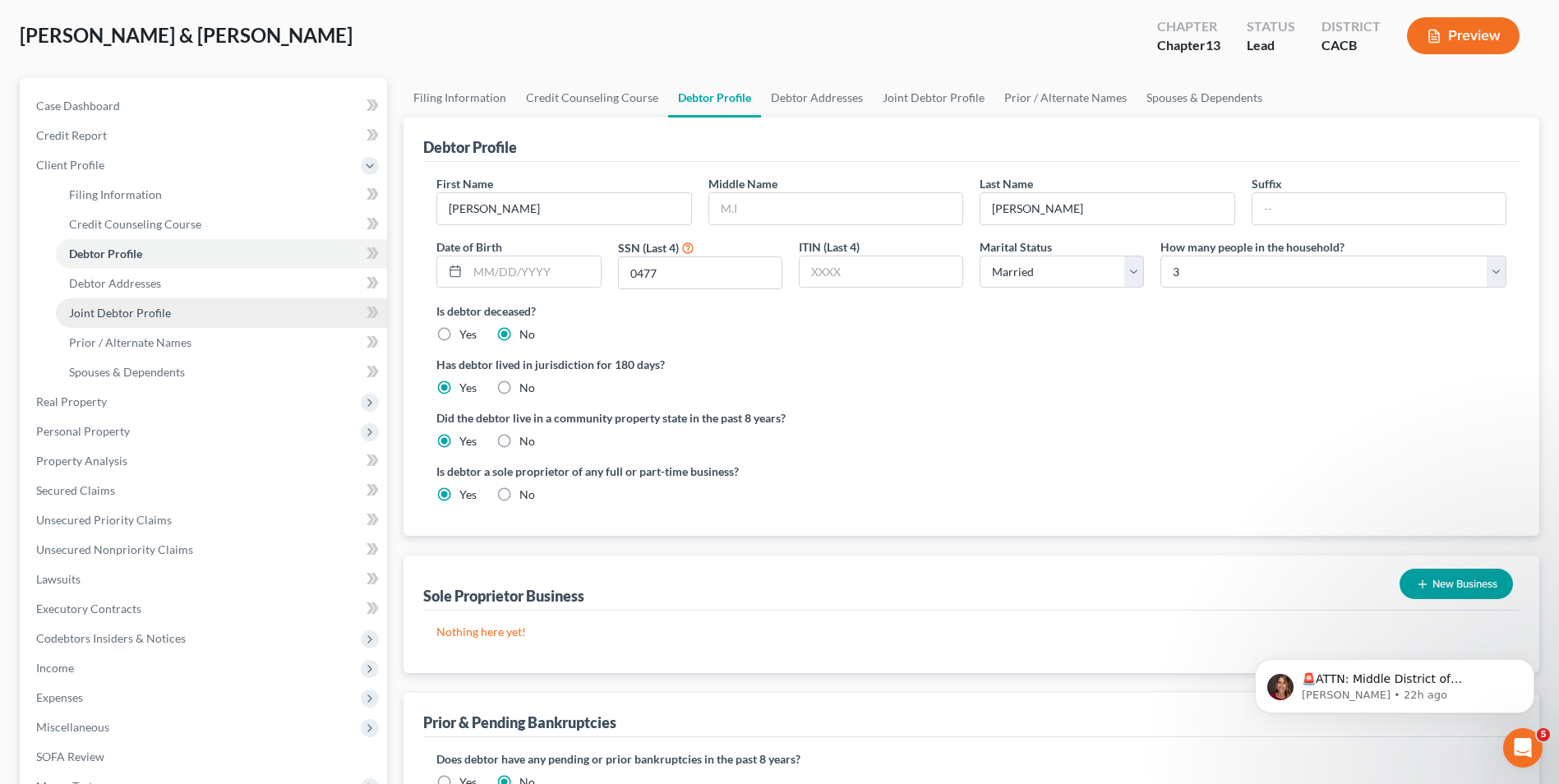
click at [127, 322] on link "Joint Debtor Profile" at bounding box center [221, 313] width 331 height 30
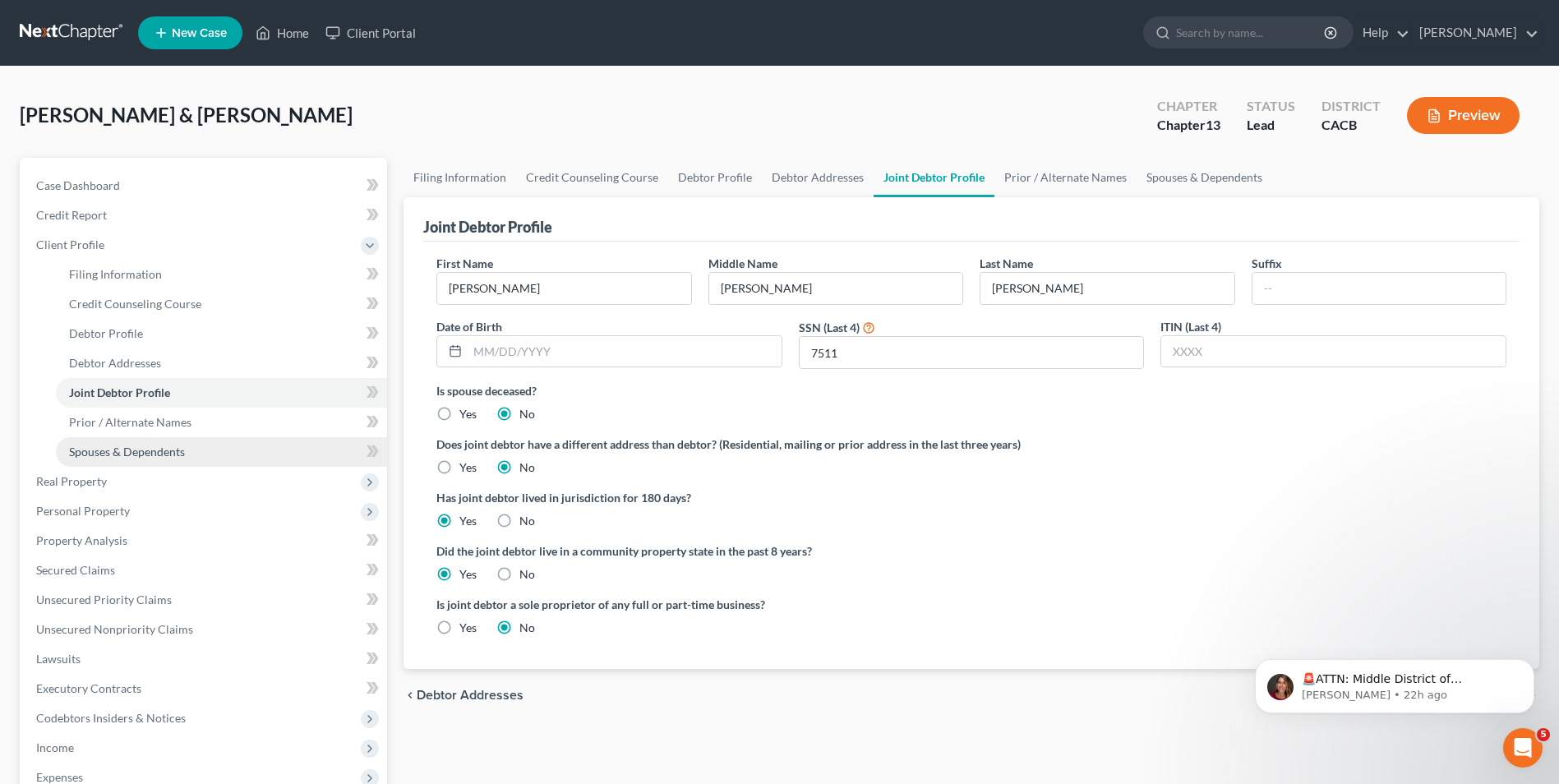
click at [132, 451] on span "Spouses & Dependents" at bounding box center [127, 451] width 116 height 14
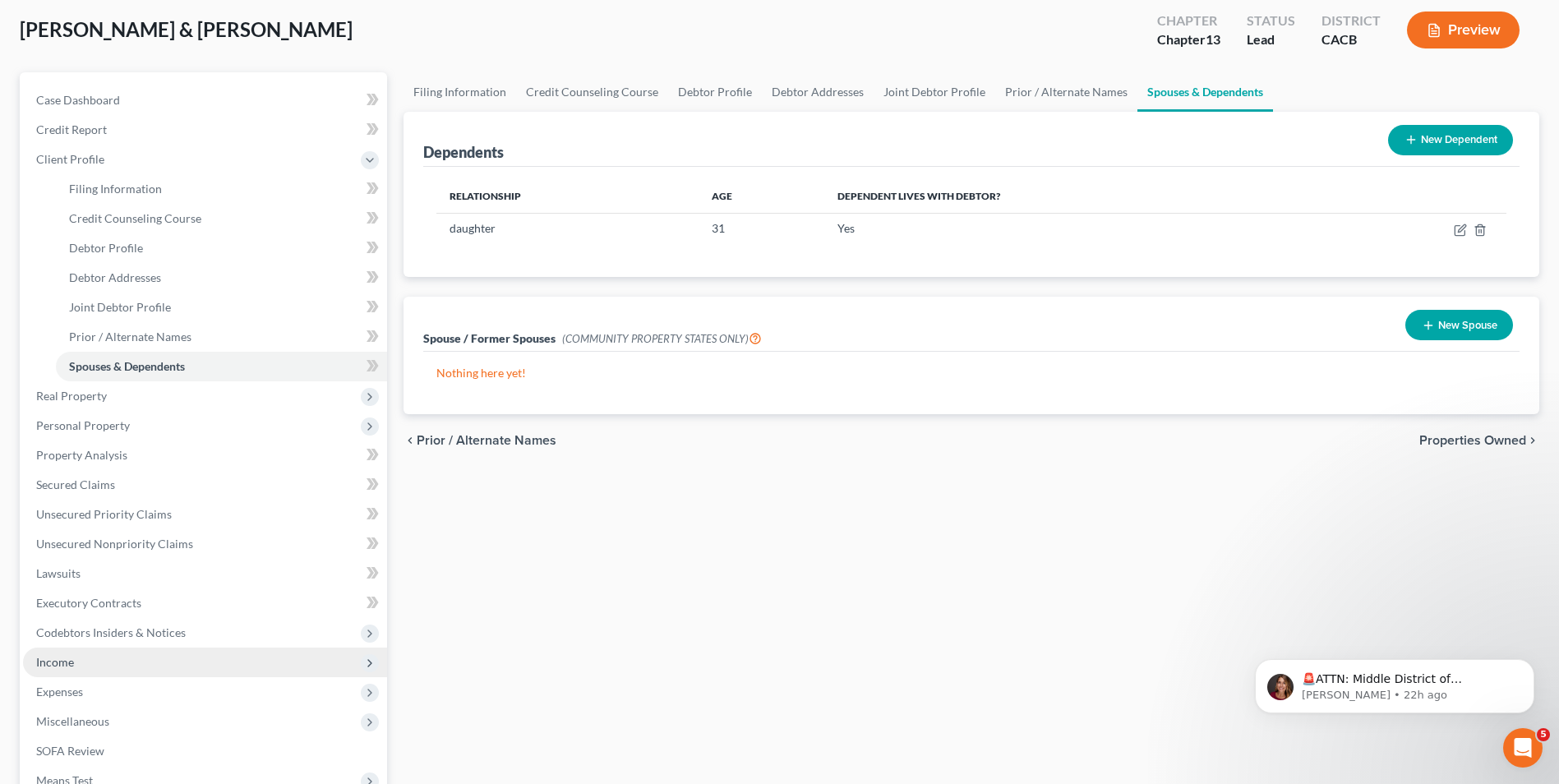
scroll to position [247, 0]
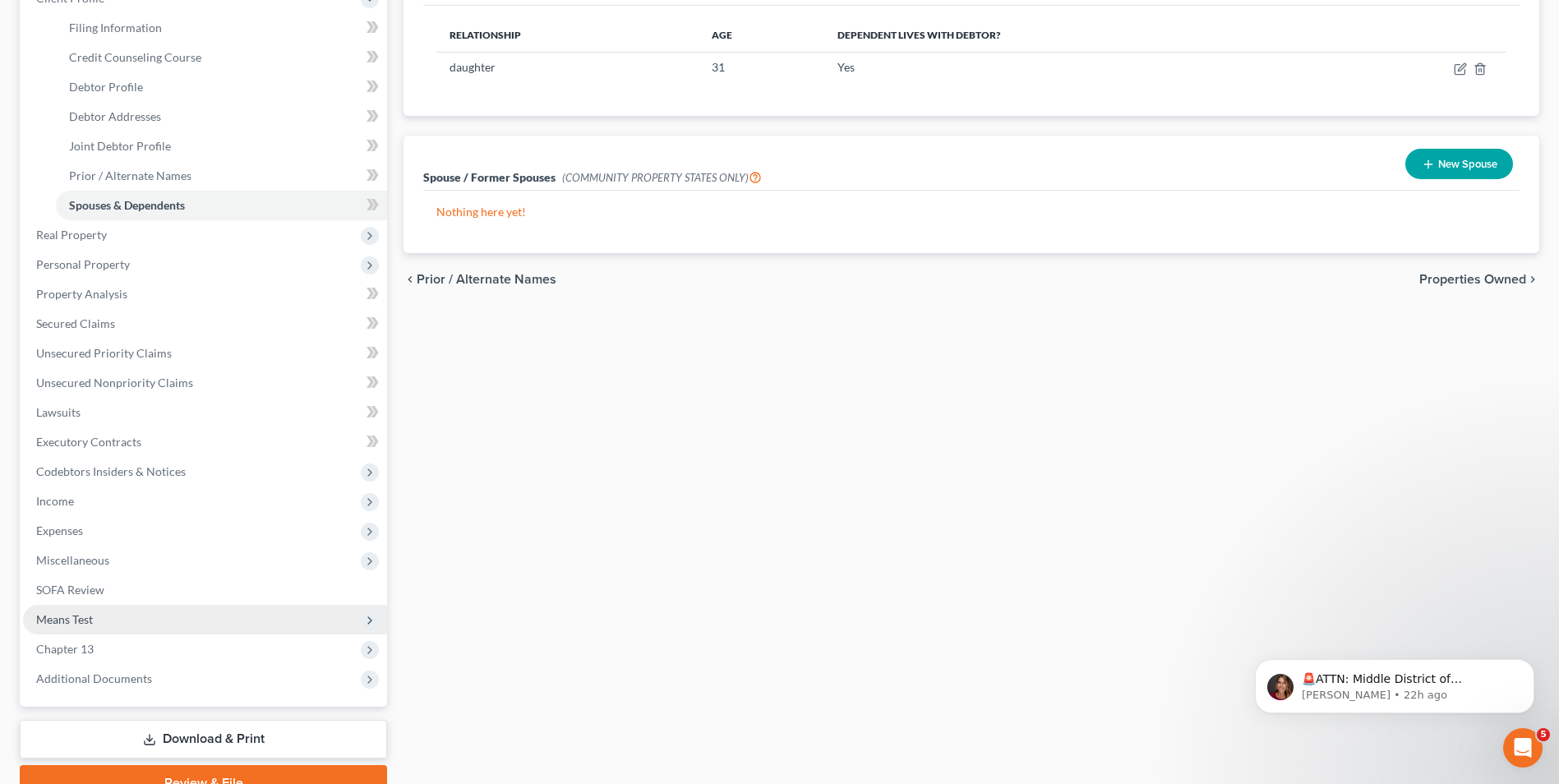
click at [83, 622] on span "Means Test" at bounding box center [64, 619] width 56 height 14
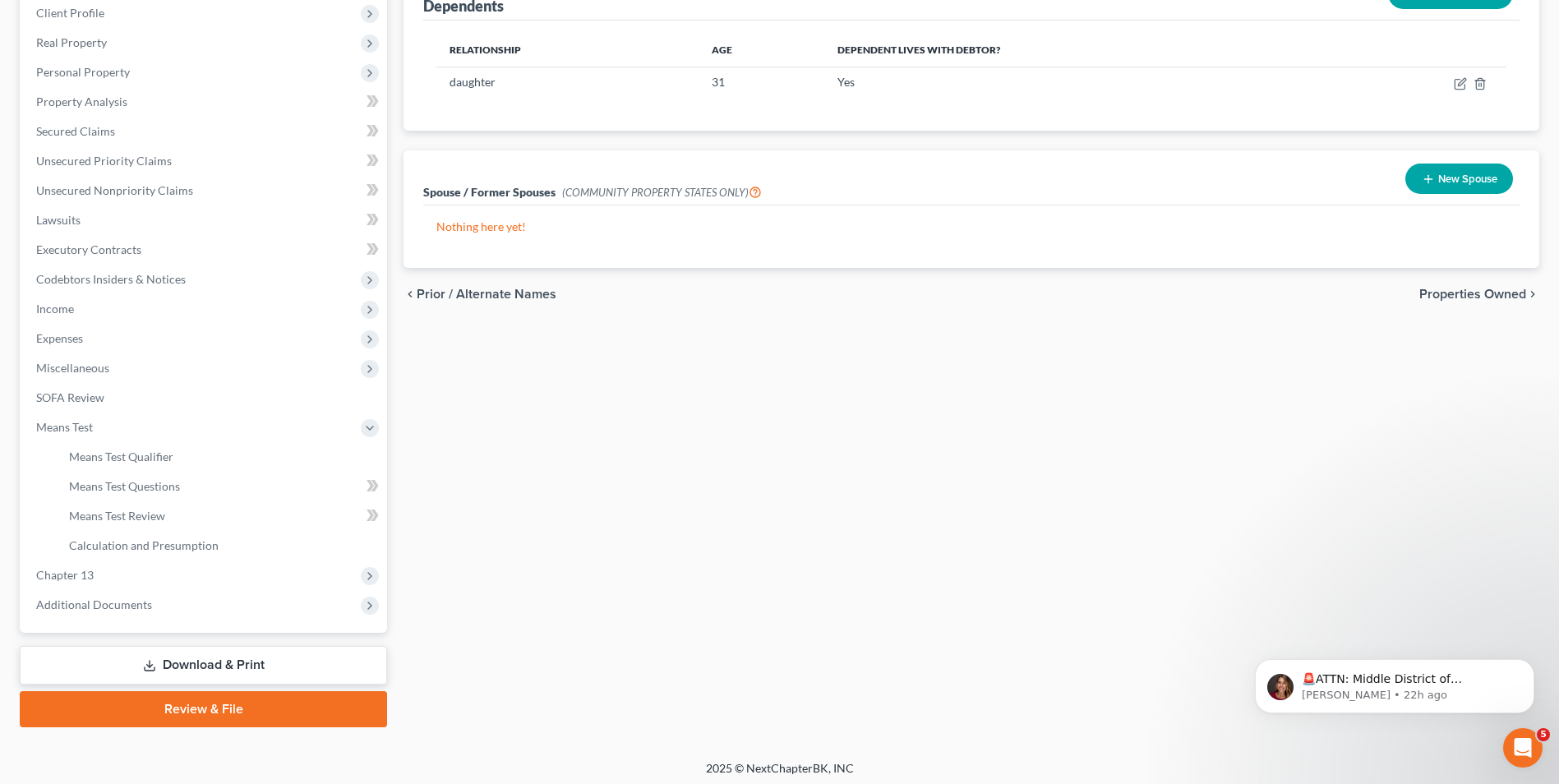
scroll to position [237, 0]
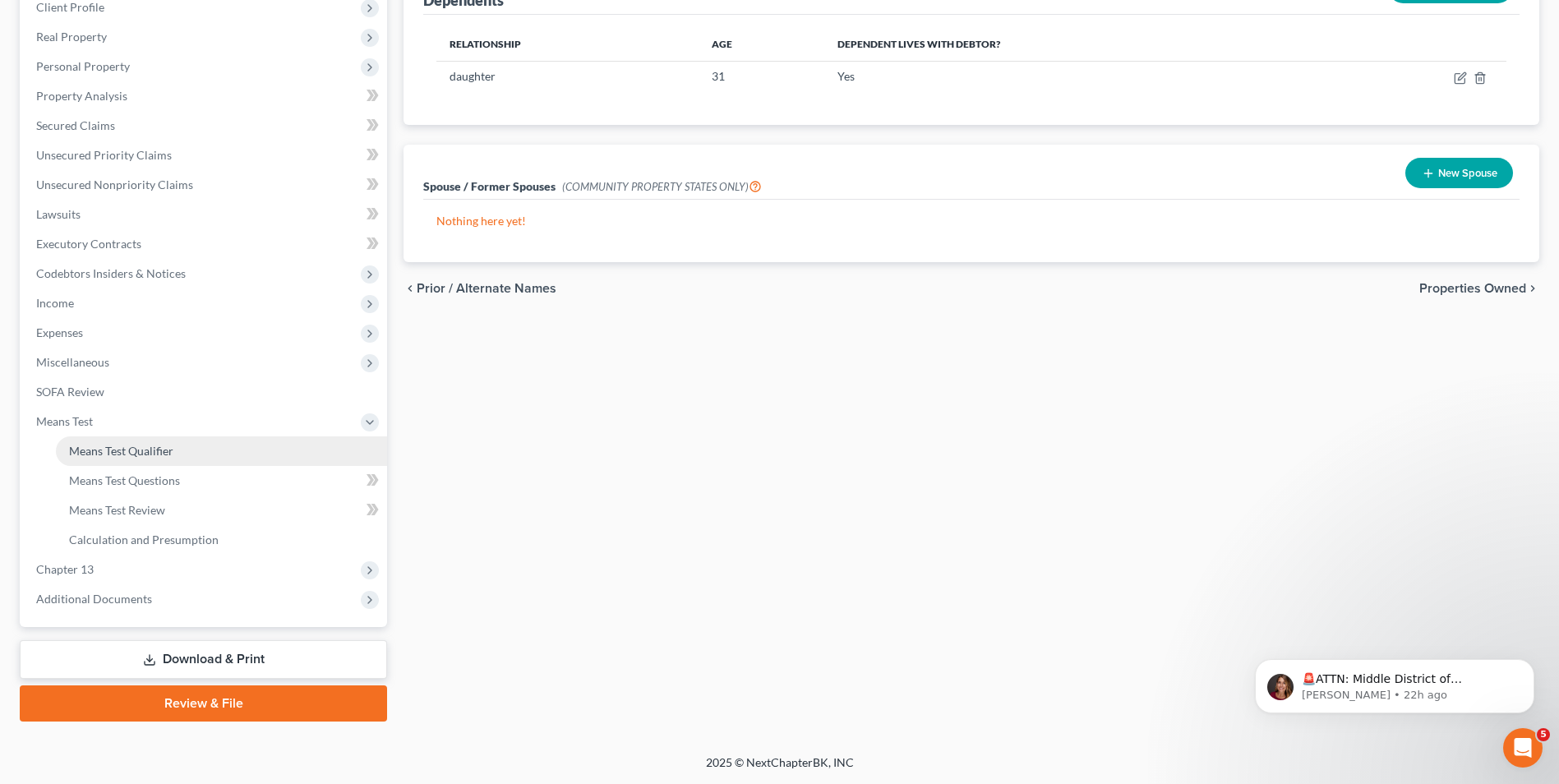
click at [86, 443] on span "Means Test Qualifier" at bounding box center [121, 450] width 104 height 14
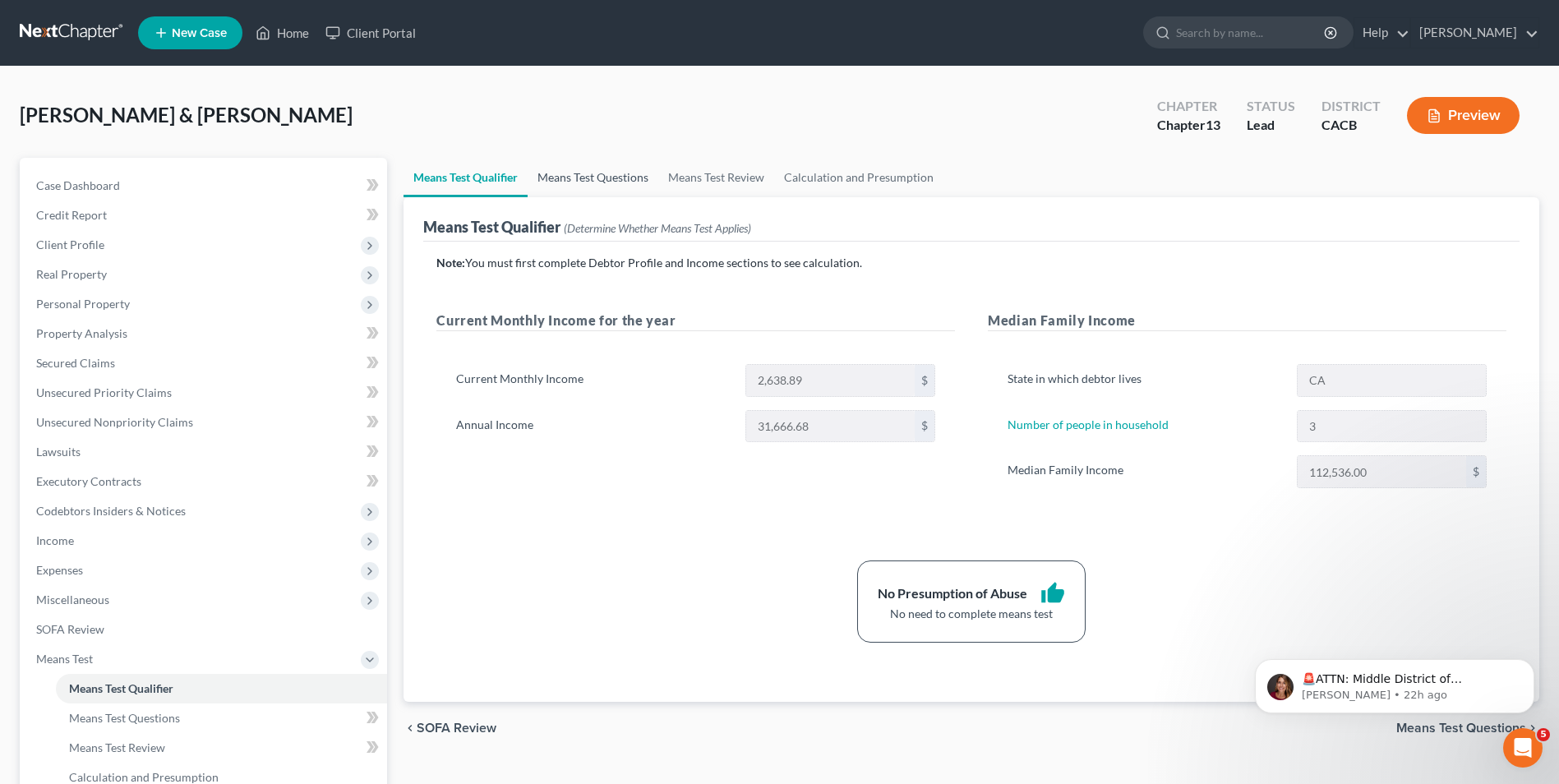
click at [584, 170] on link "Means Test Questions" at bounding box center [593, 178] width 131 height 39
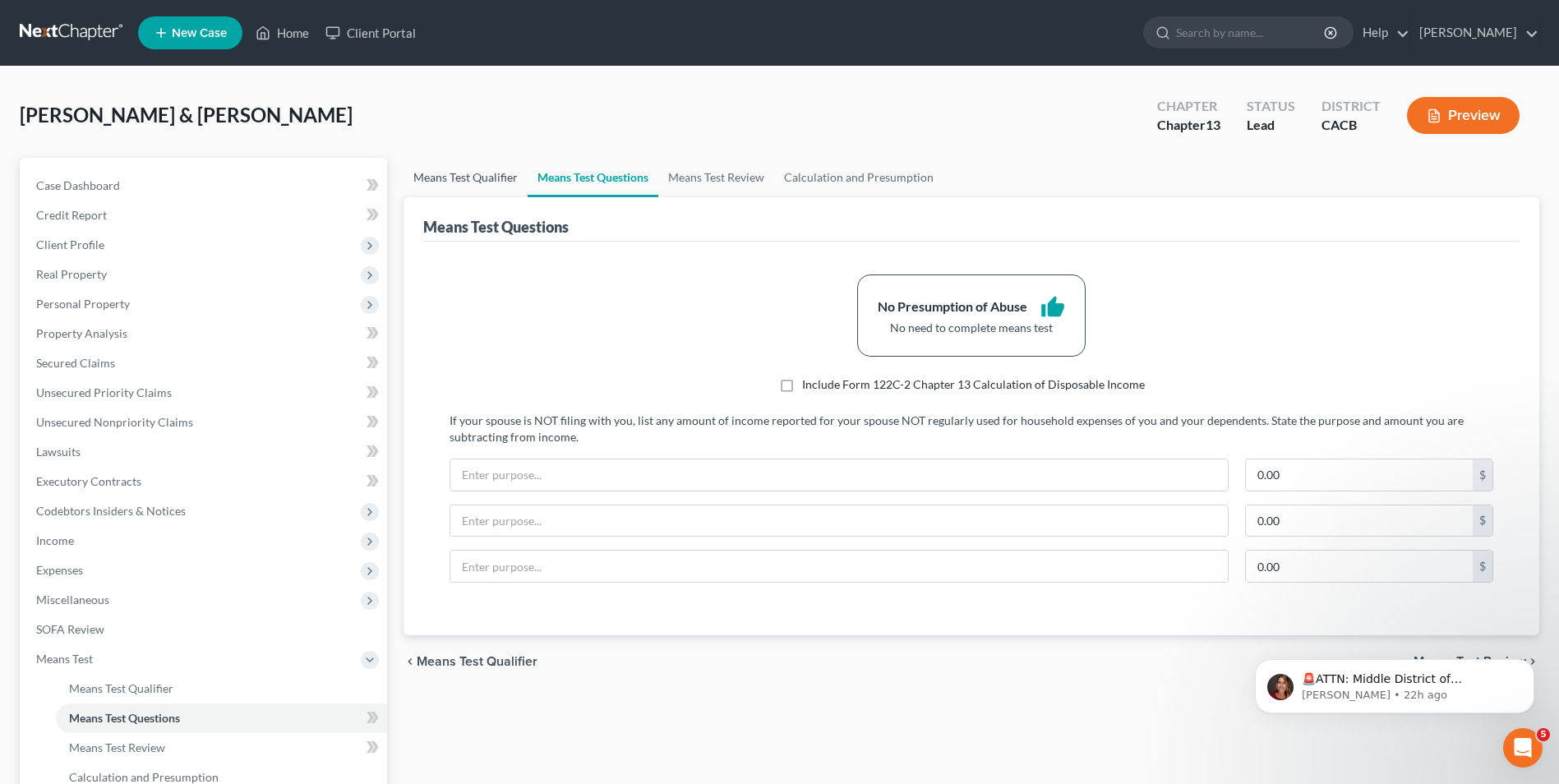
click at [490, 174] on link "Means Test Qualifier" at bounding box center [465, 178] width 124 height 39
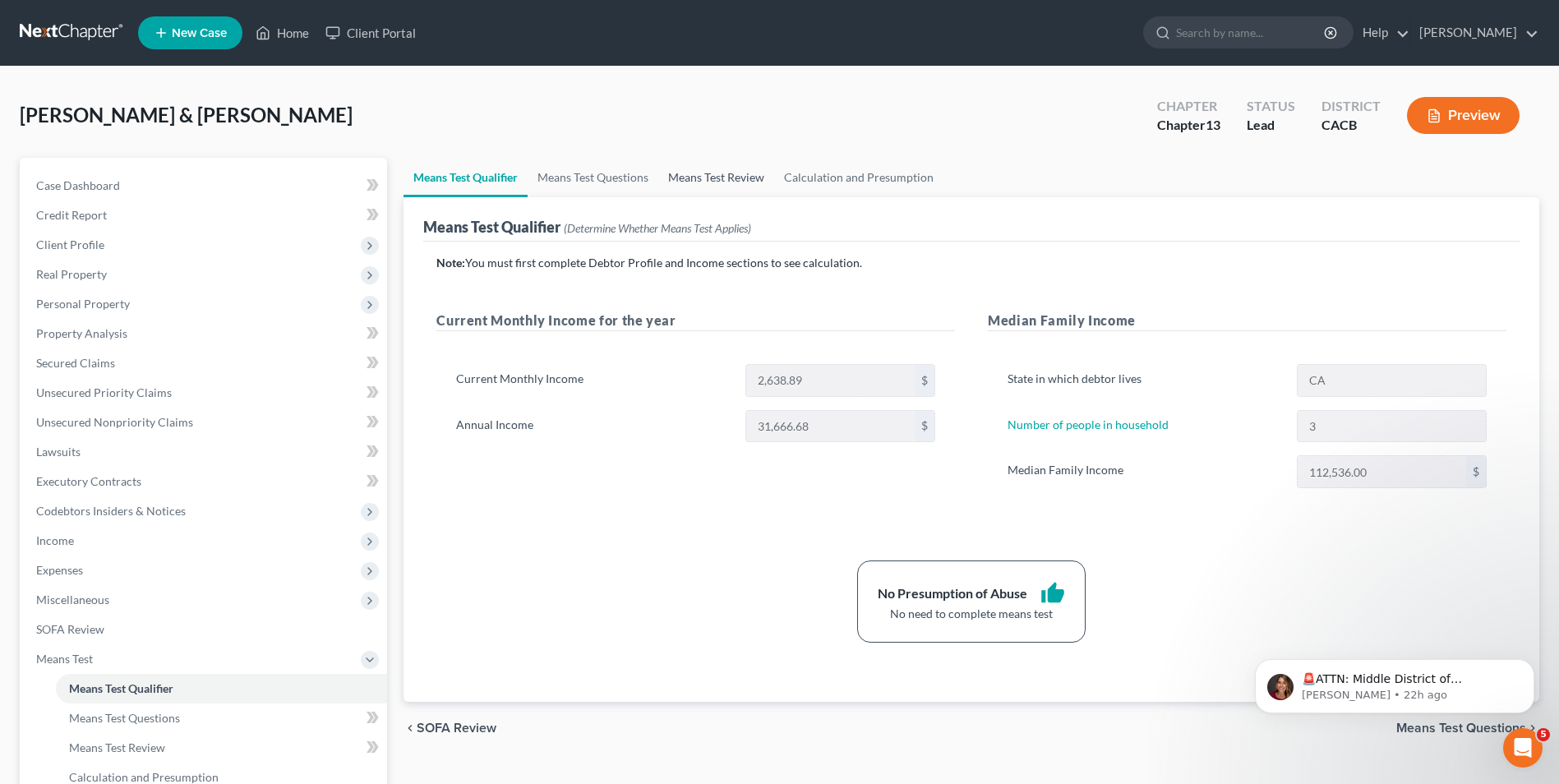
click at [702, 186] on link "Means Test Review" at bounding box center [716, 178] width 116 height 39
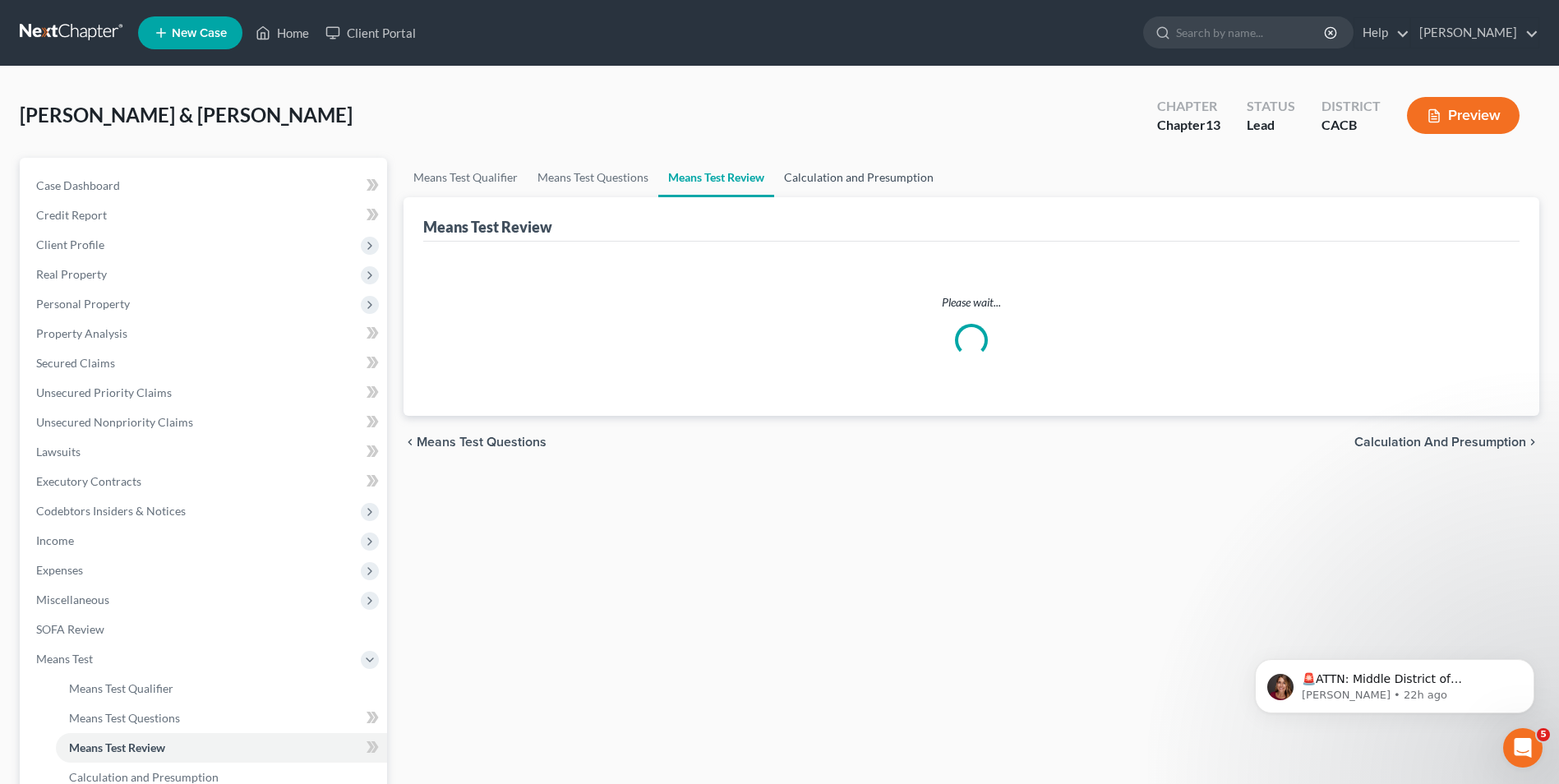
click at [862, 182] on link "Calculation and Presumption" at bounding box center [859, 178] width 169 height 39
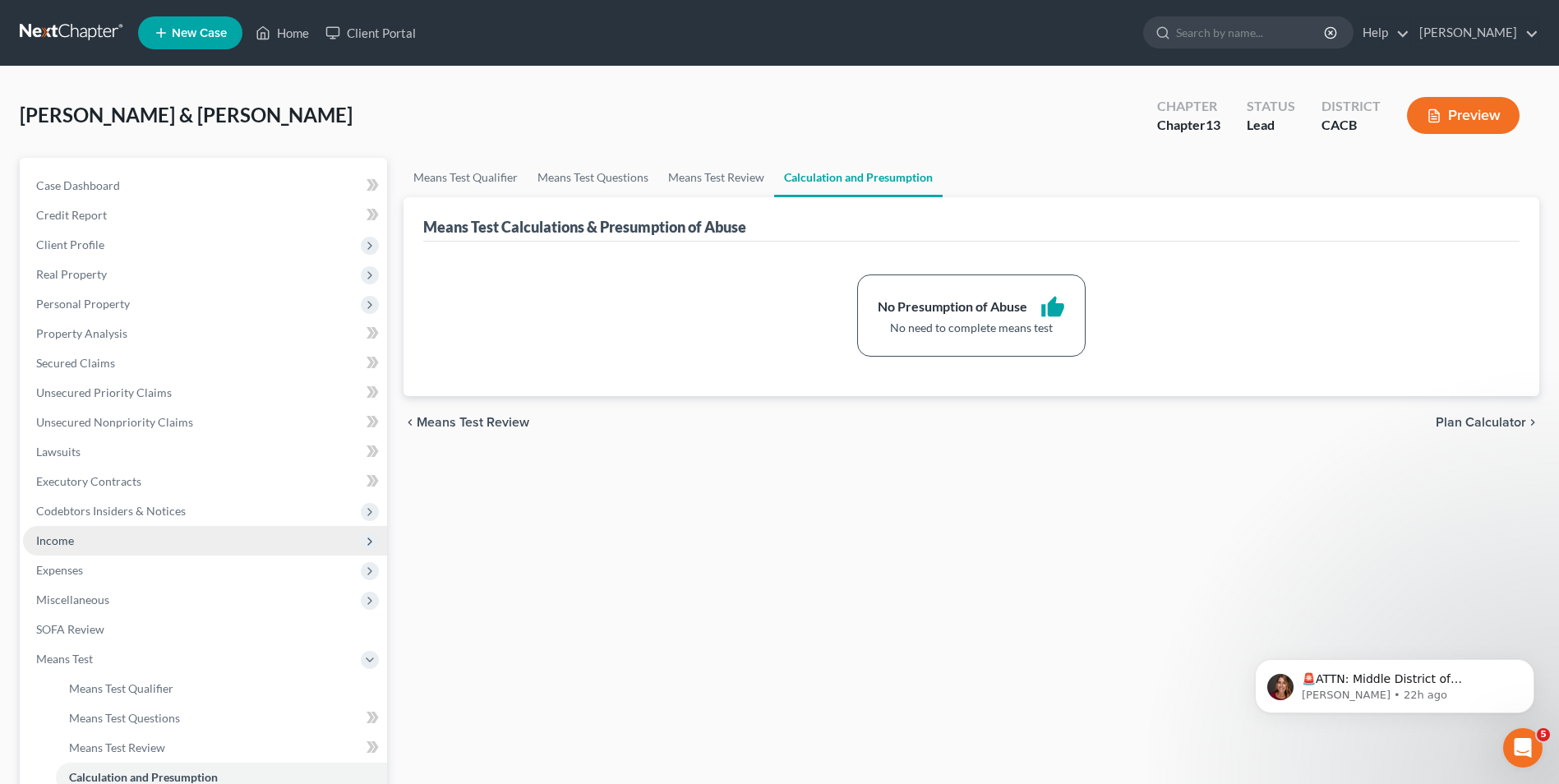
click at [75, 551] on span "Income" at bounding box center [205, 541] width 364 height 30
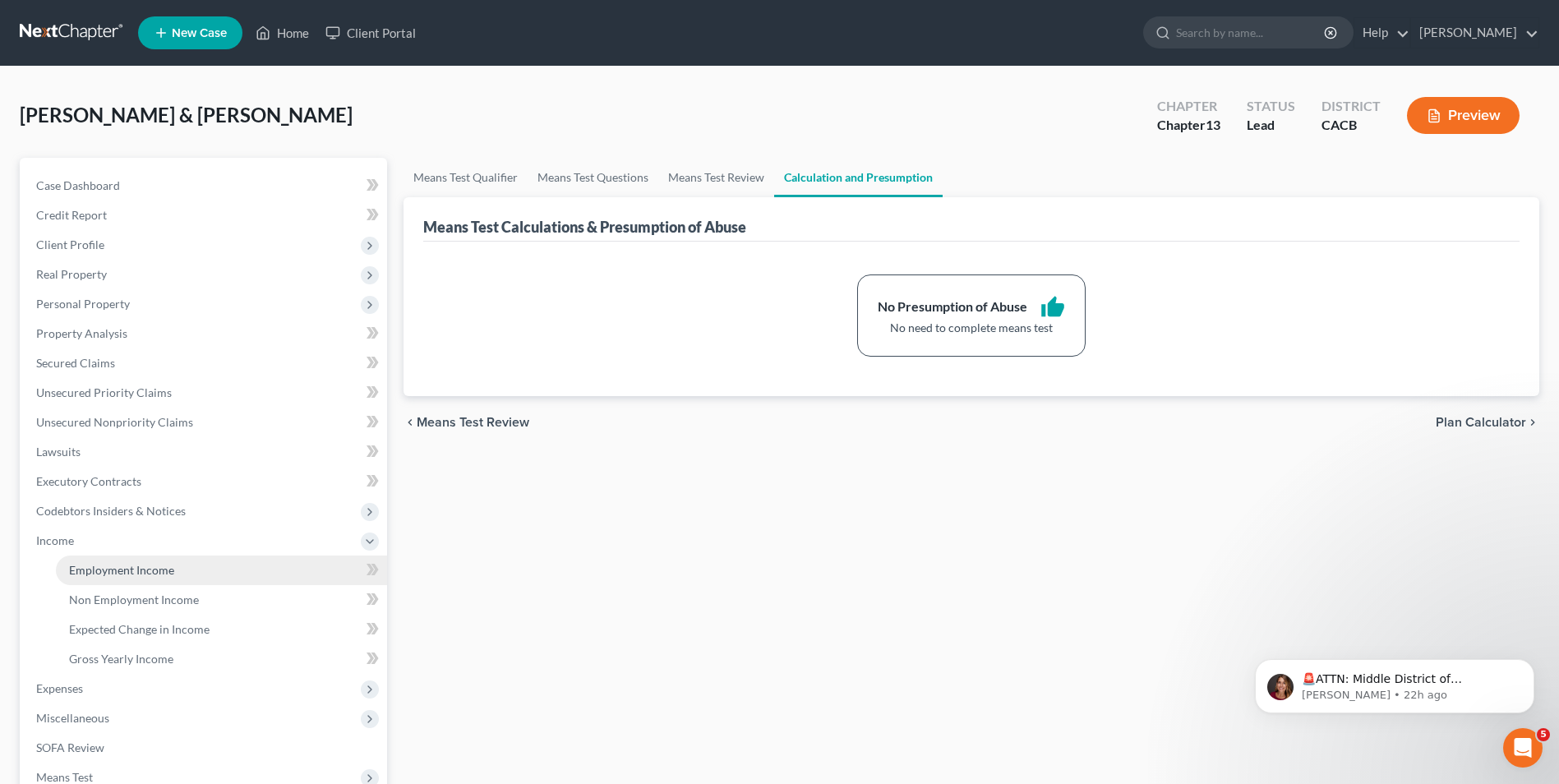
click at [160, 563] on span "Employment Income" at bounding box center [121, 570] width 105 height 14
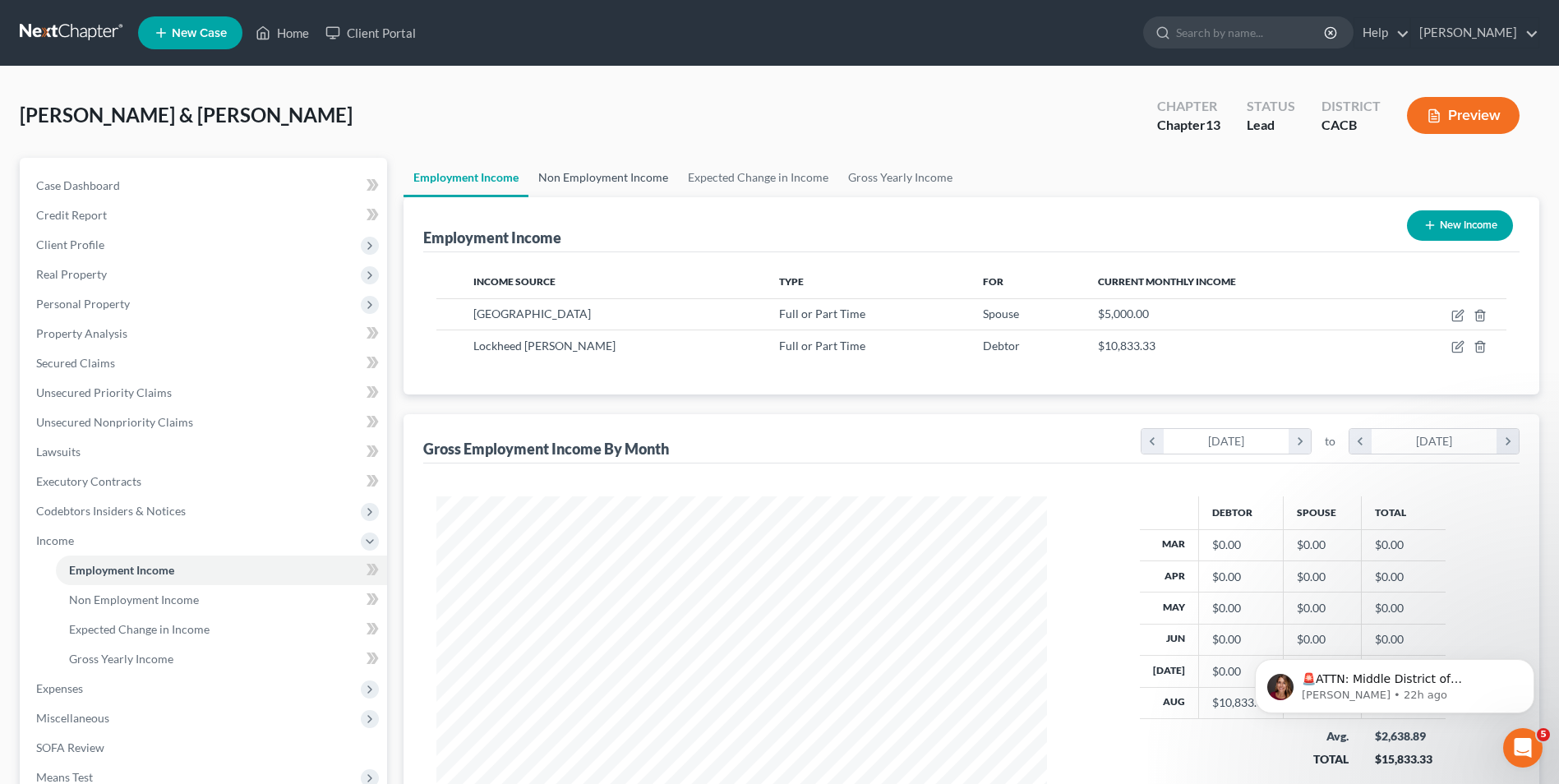
click at [602, 188] on link "Non Employment Income" at bounding box center [603, 178] width 149 height 39
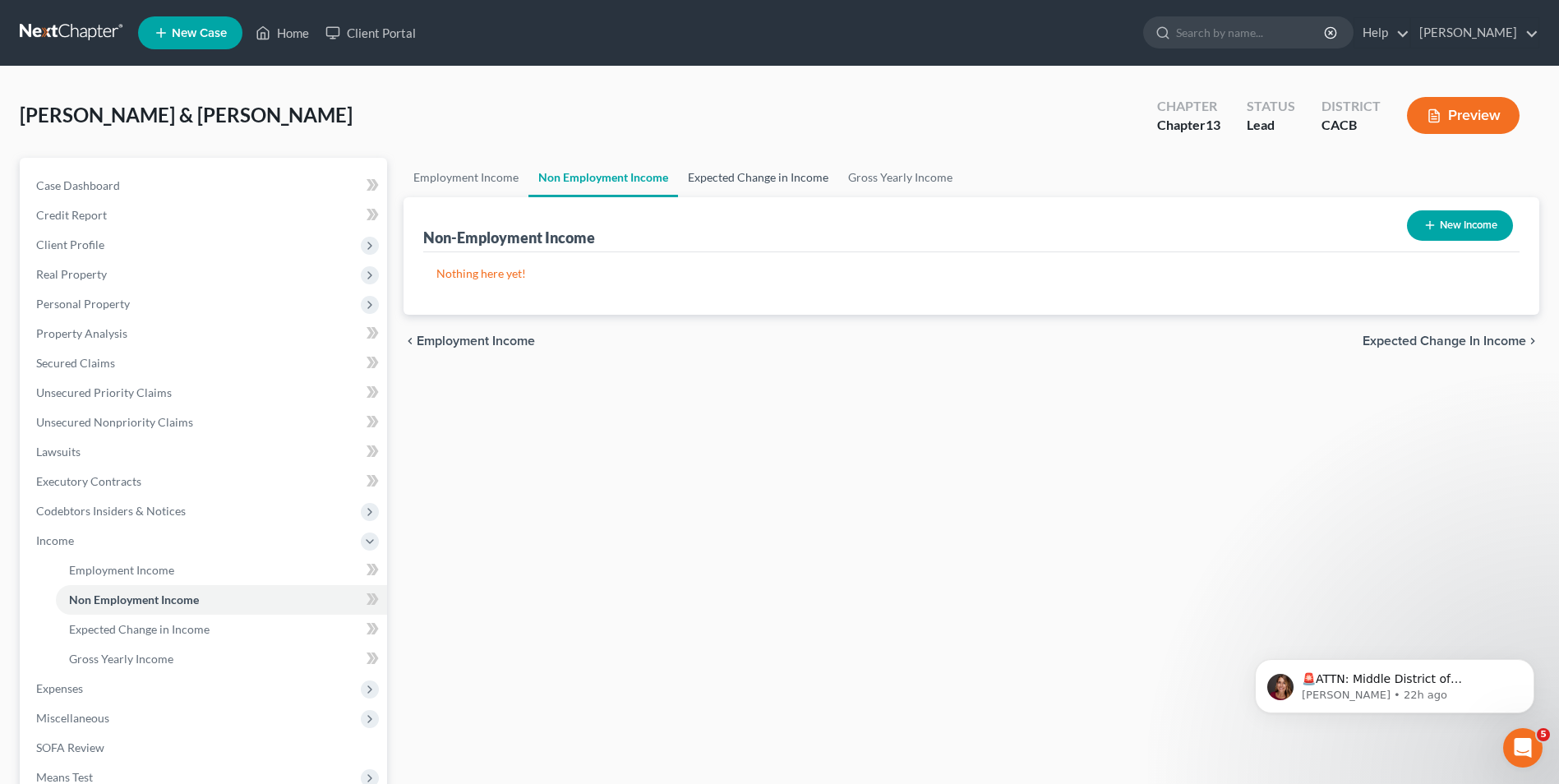
click at [731, 184] on link "Expected Change in Income" at bounding box center [759, 178] width 161 height 39
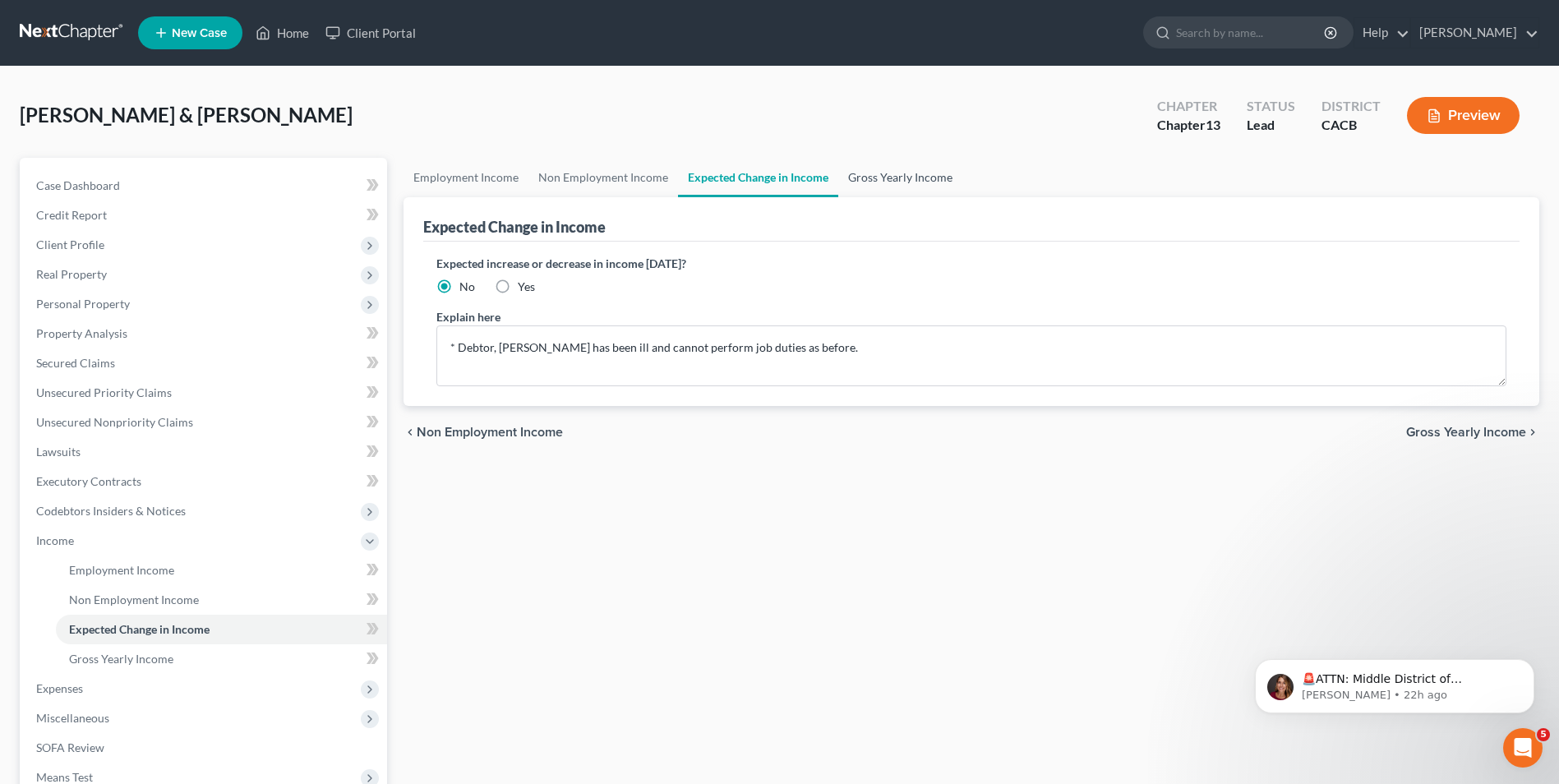
click at [882, 176] on link "Gross Yearly Income" at bounding box center [900, 178] width 124 height 39
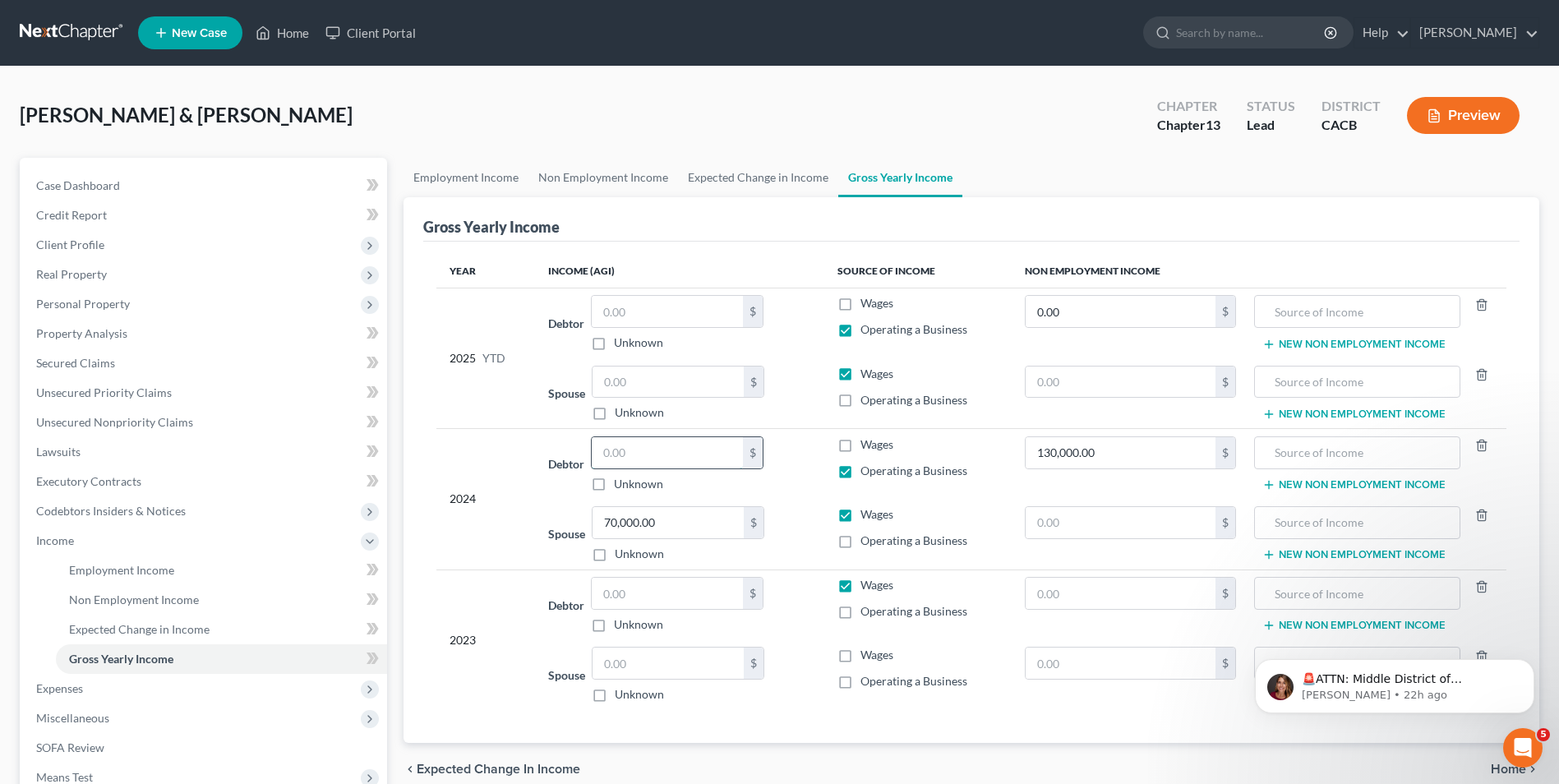
click at [665, 464] on input "text" at bounding box center [667, 453] width 151 height 32
click at [860, 446] on label "Wages" at bounding box center [876, 444] width 32 height 16
click at [867, 446] on input "Wages" at bounding box center [872, 442] width 11 height 11
checkbox input "true"
click at [625, 456] on input "text" at bounding box center [667, 453] width 151 height 32
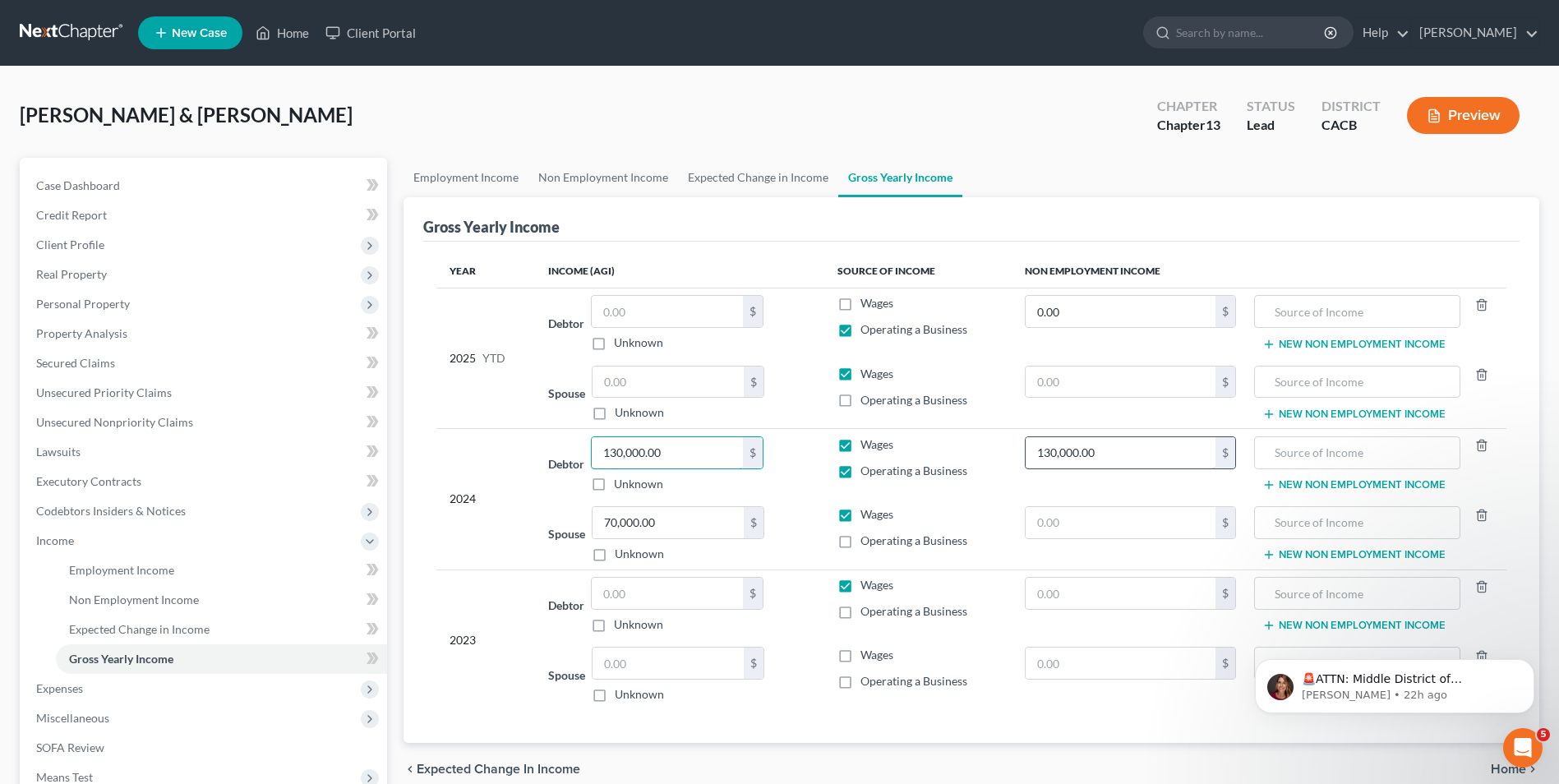
type input "130,000.00"
click at [1113, 442] on input "130,000.00" at bounding box center [1120, 453] width 190 height 32
type input "0.00"
click at [860, 327] on label "Operating a Business" at bounding box center [913, 329] width 107 height 16
click at [867, 327] on input "Operating a Business" at bounding box center [872, 326] width 11 height 11
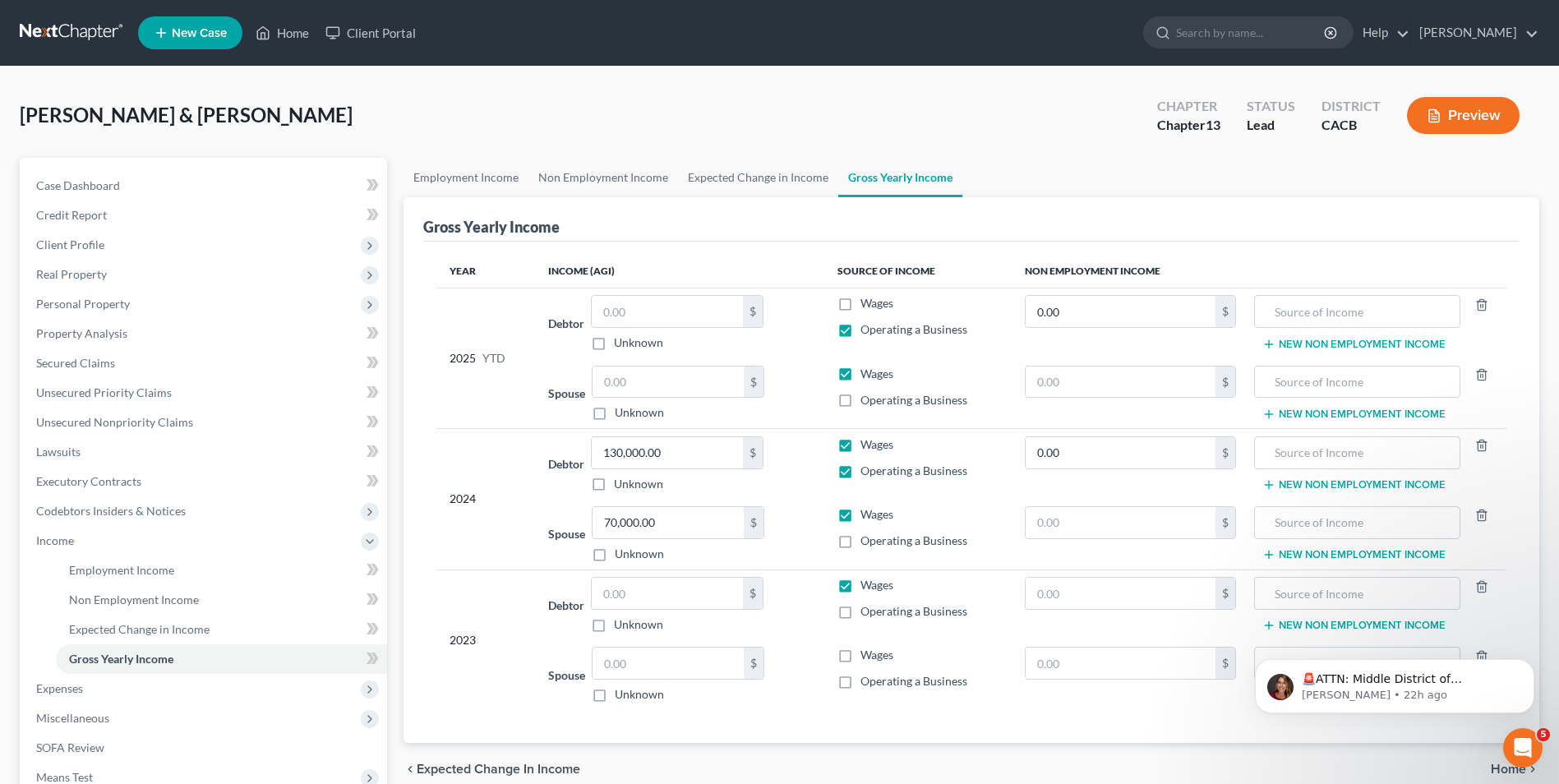
checkbox input "false"
click at [860, 299] on label "Wages" at bounding box center [876, 302] width 32 height 16
click at [867, 299] on input "Wages" at bounding box center [872, 300] width 11 height 11
checkbox input "true"
click at [634, 381] on input "text" at bounding box center [668, 382] width 151 height 32
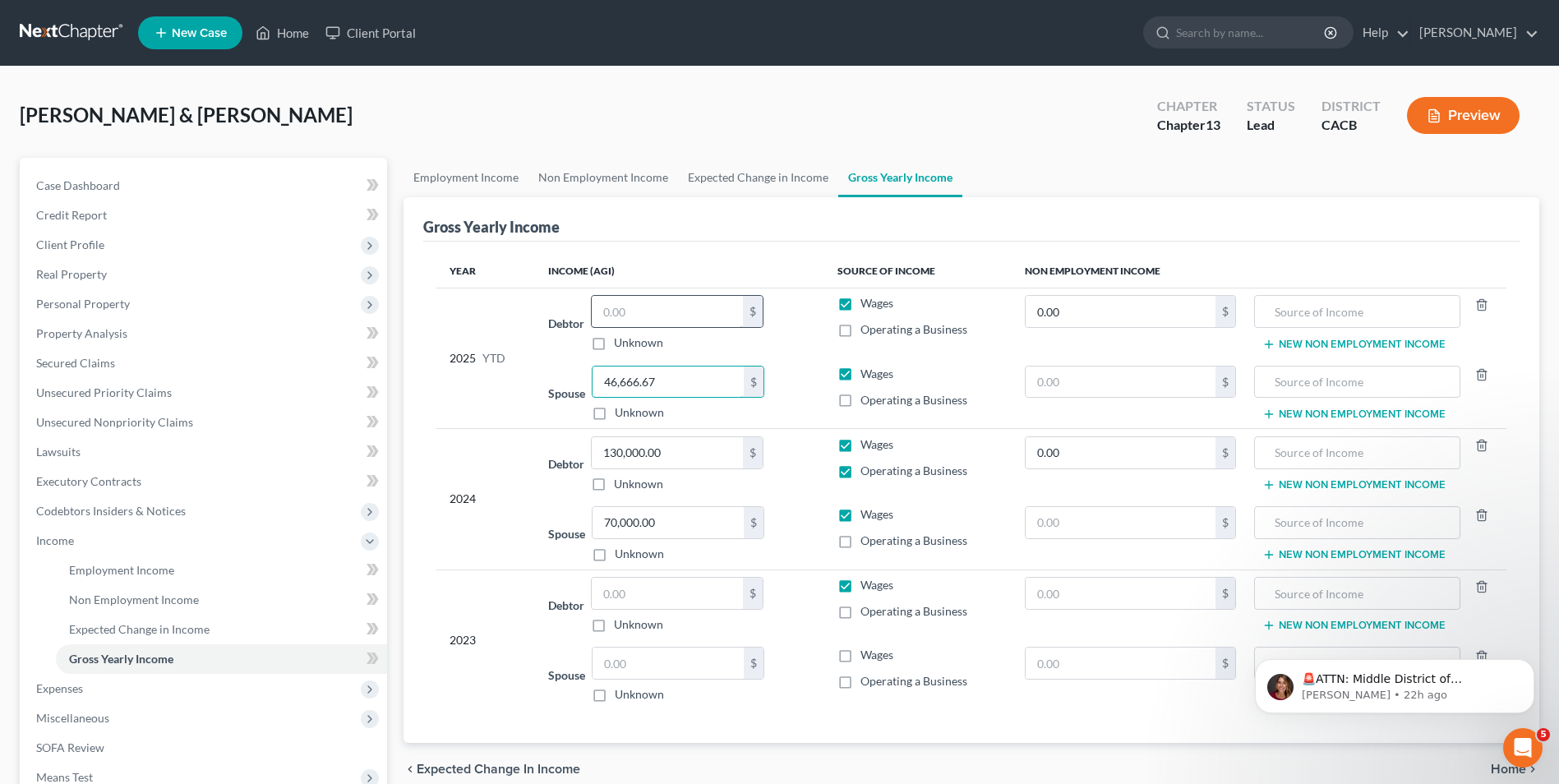
type input "46,666.67"
click at [664, 302] on input "text" at bounding box center [667, 311] width 151 height 32
type input "86,666.67"
click at [1143, 349] on td "0.00 $" at bounding box center [1130, 323] width 237 height 71
click at [123, 568] on span "Employment Income" at bounding box center [121, 570] width 105 height 14
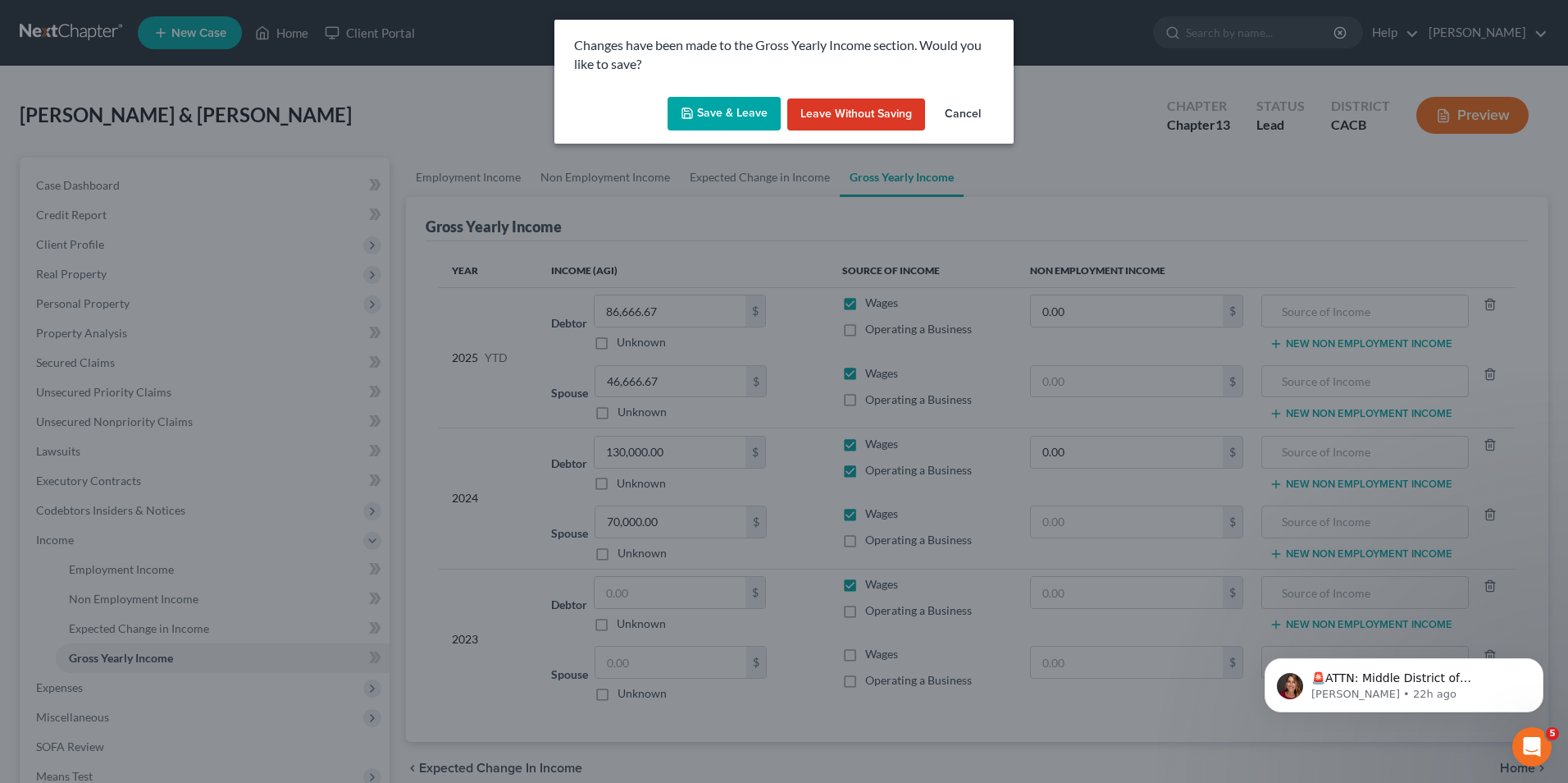
click at [761, 120] on button "Save & Leave" at bounding box center [724, 114] width 113 height 34
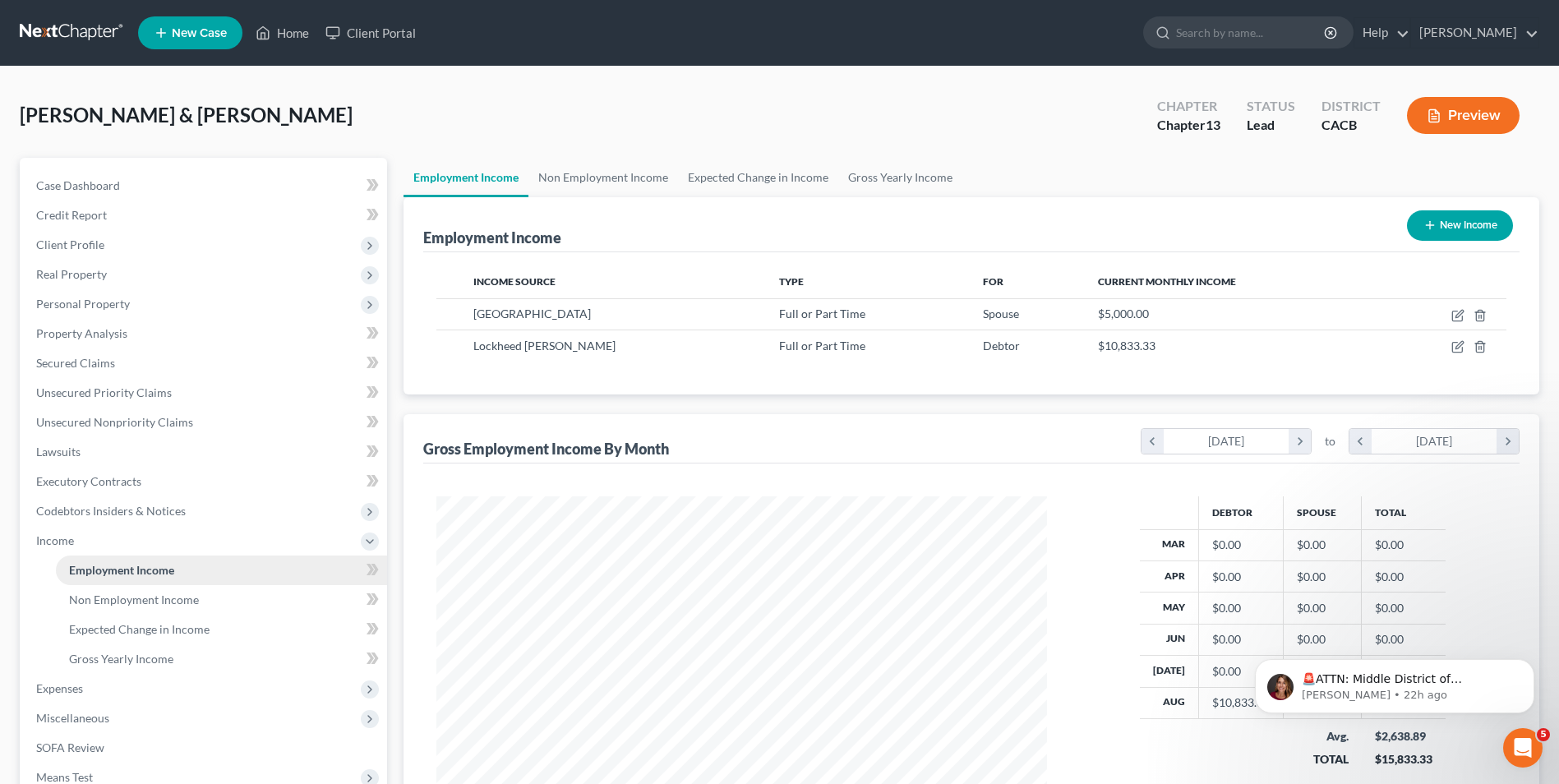
scroll to position [305, 642]
click at [870, 171] on link "Gross Yearly Income" at bounding box center [900, 178] width 124 height 39
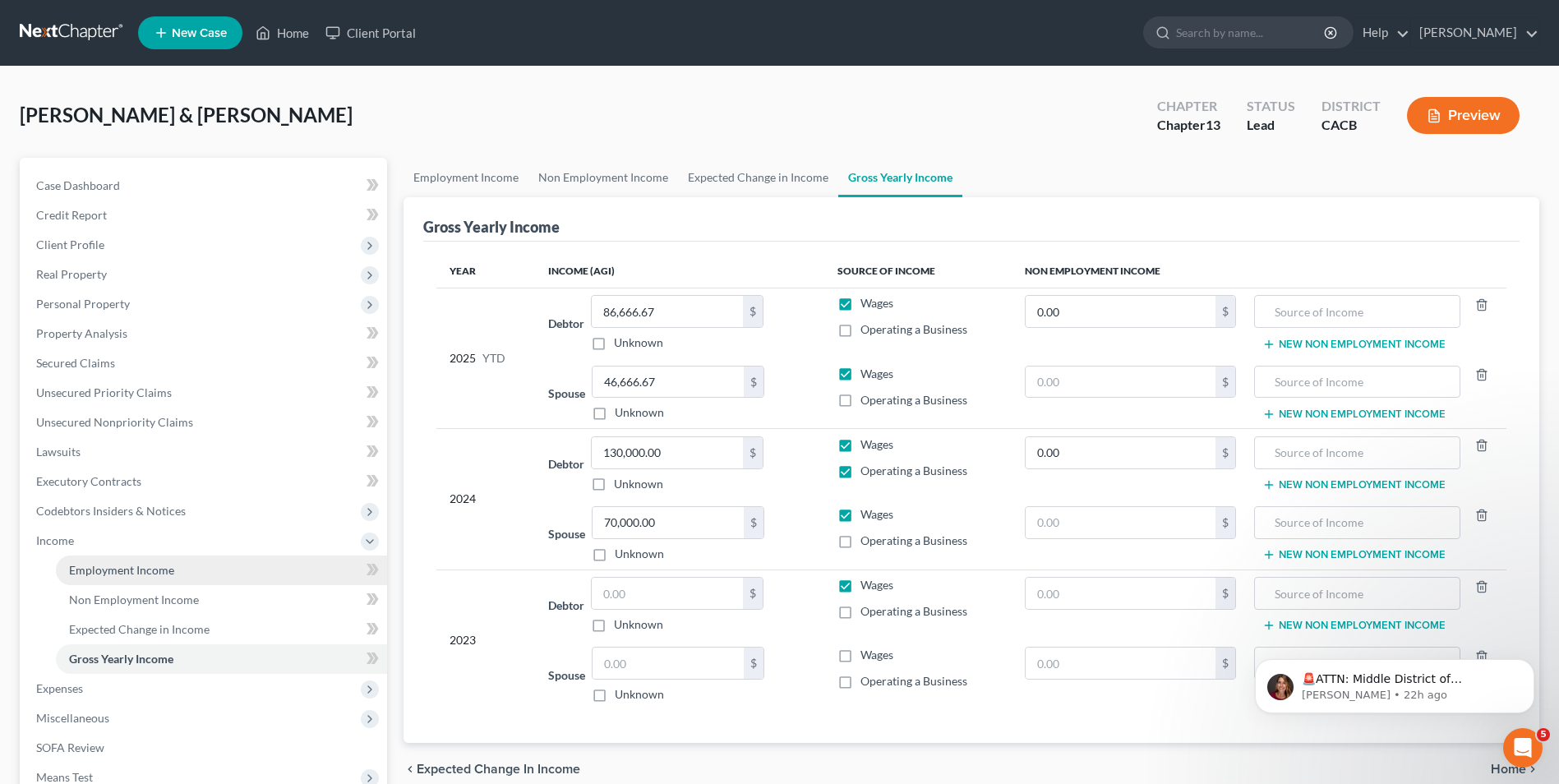
click at [105, 567] on span "Employment Income" at bounding box center [121, 570] width 105 height 14
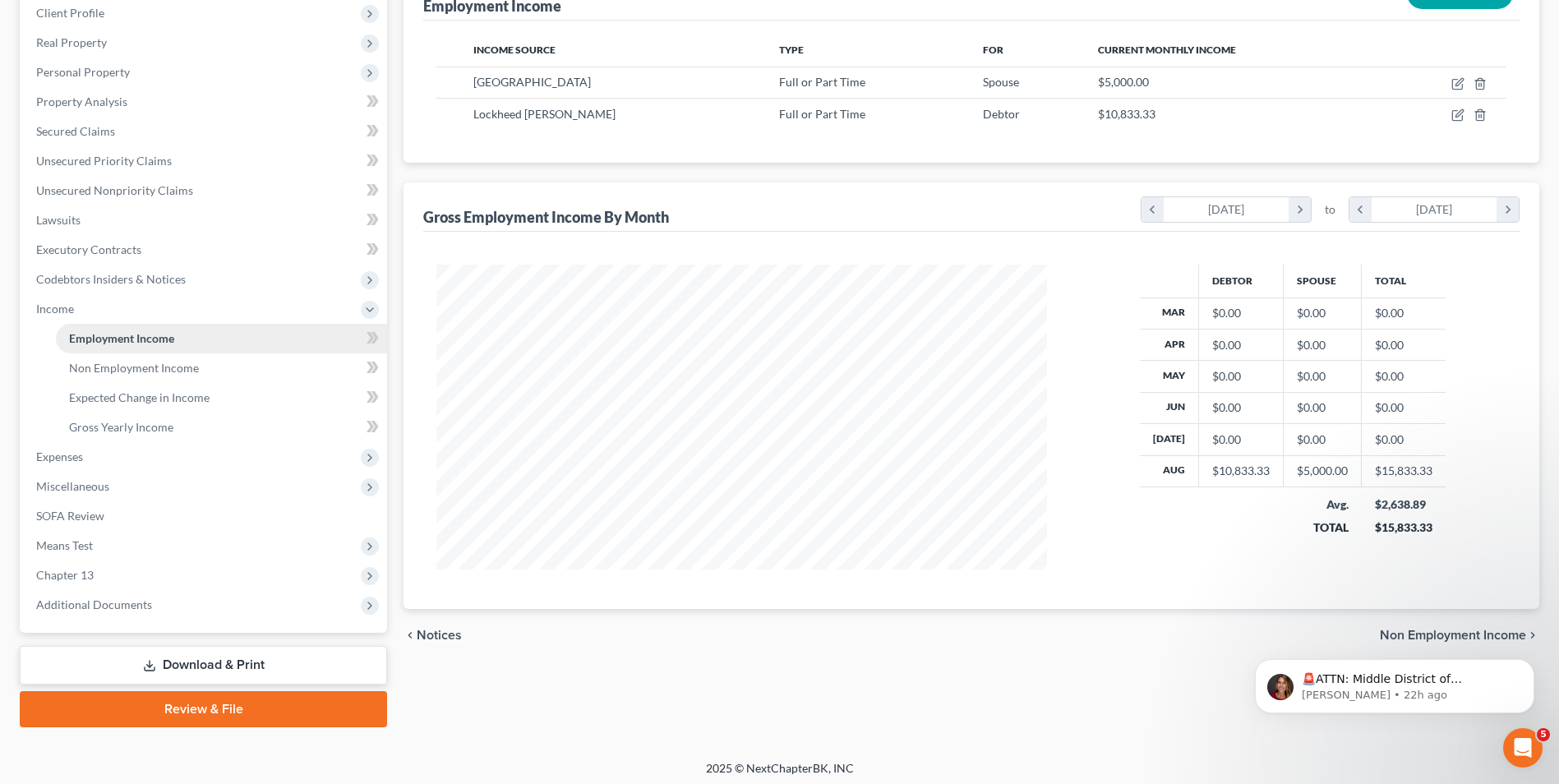
scroll to position [237, 0]
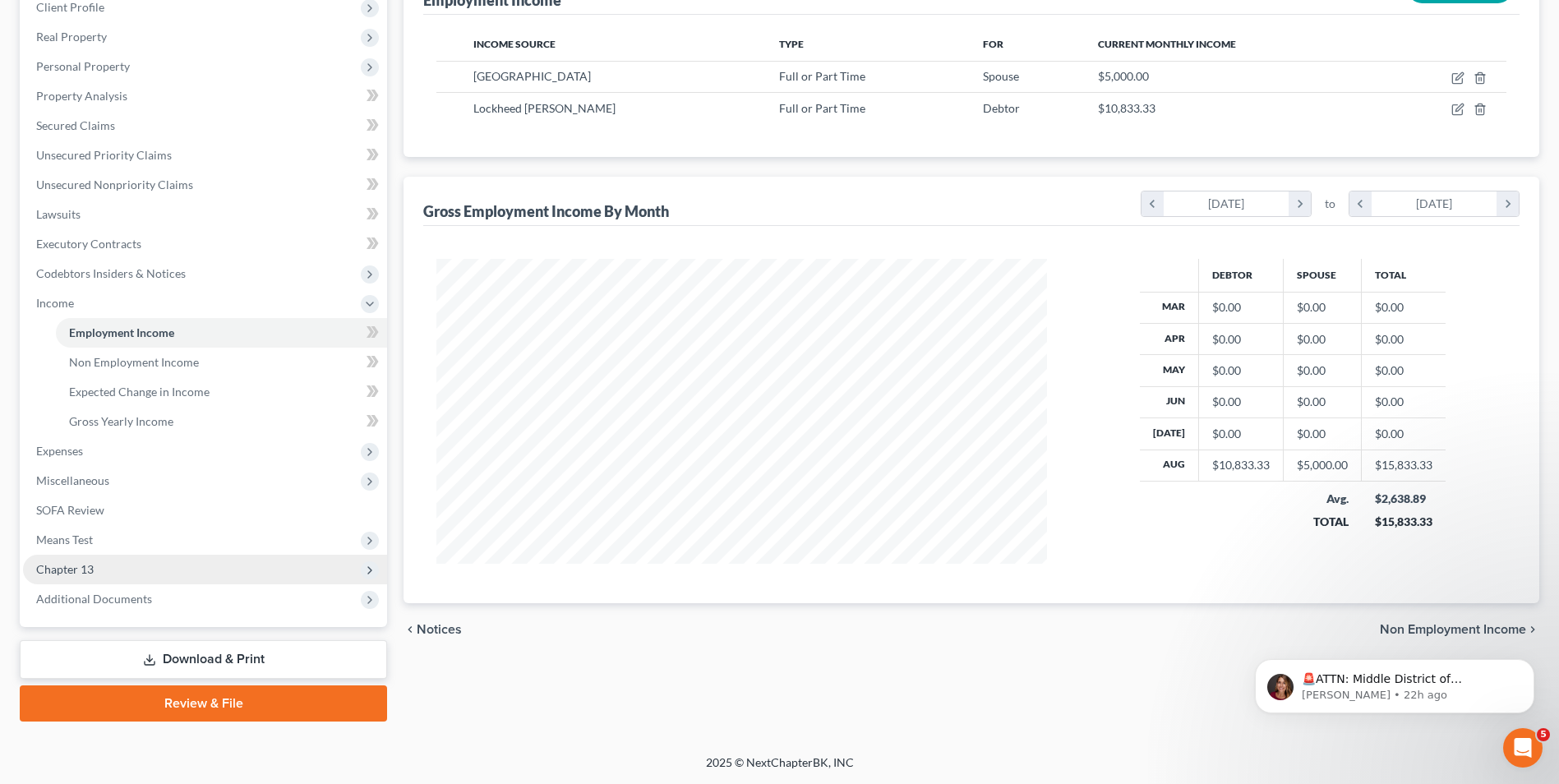
click at [62, 562] on span "Chapter 13" at bounding box center [64, 569] width 57 height 14
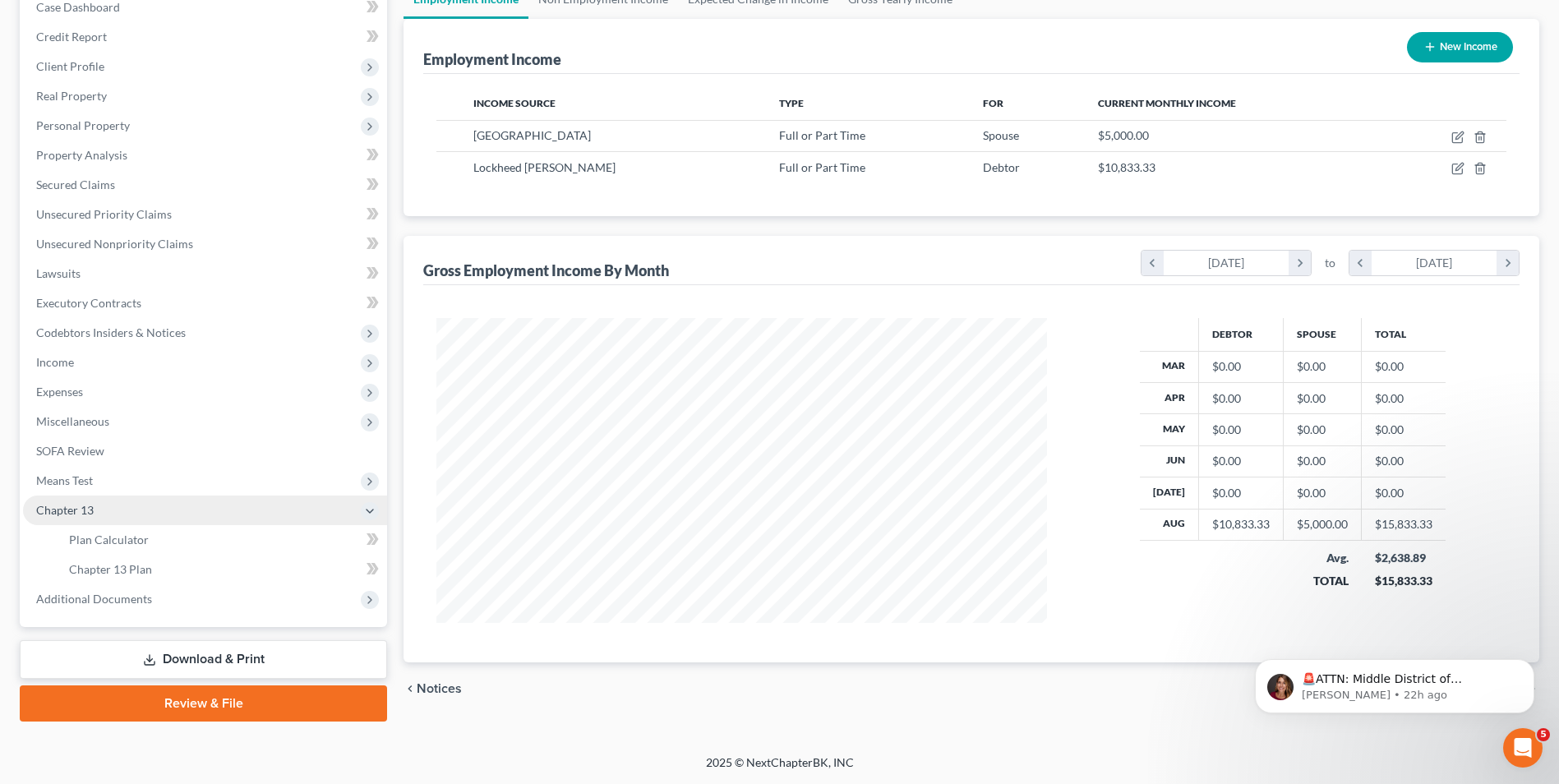
scroll to position [178, 0]
click at [60, 482] on span "Means Test" at bounding box center [64, 480] width 56 height 14
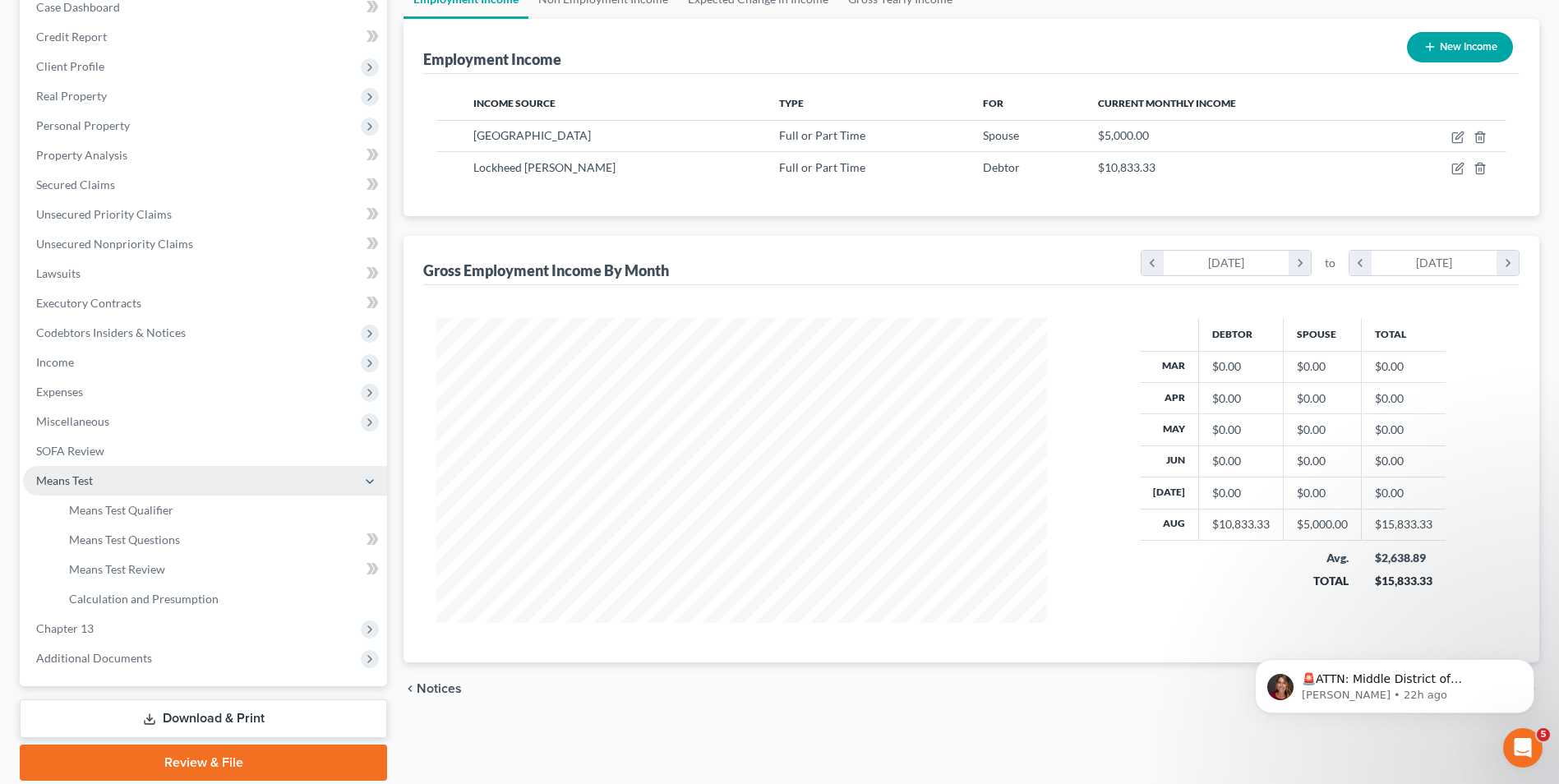
scroll to position [237, 0]
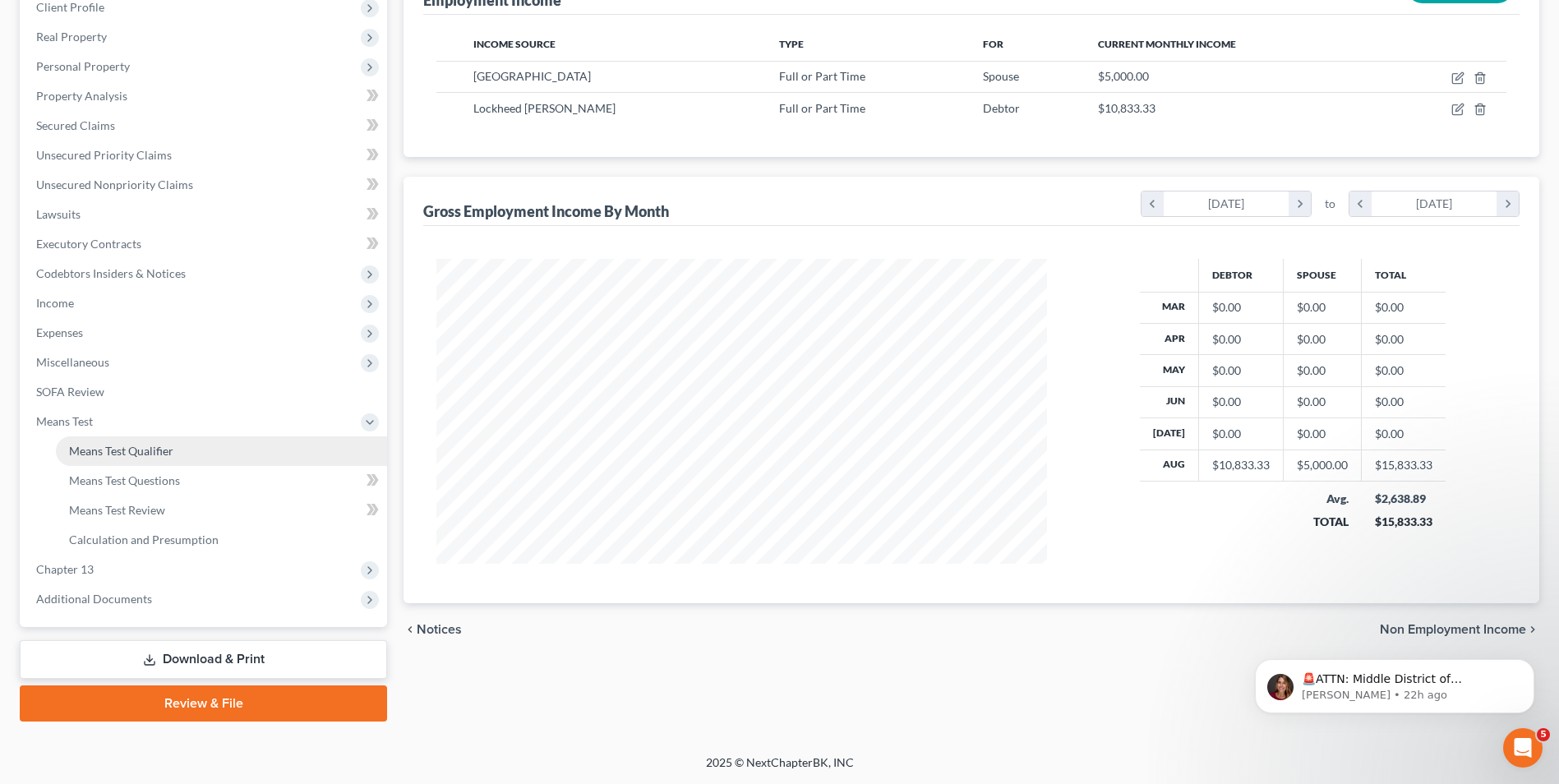
click at [159, 453] on span "Means Test Qualifier" at bounding box center [121, 450] width 104 height 14
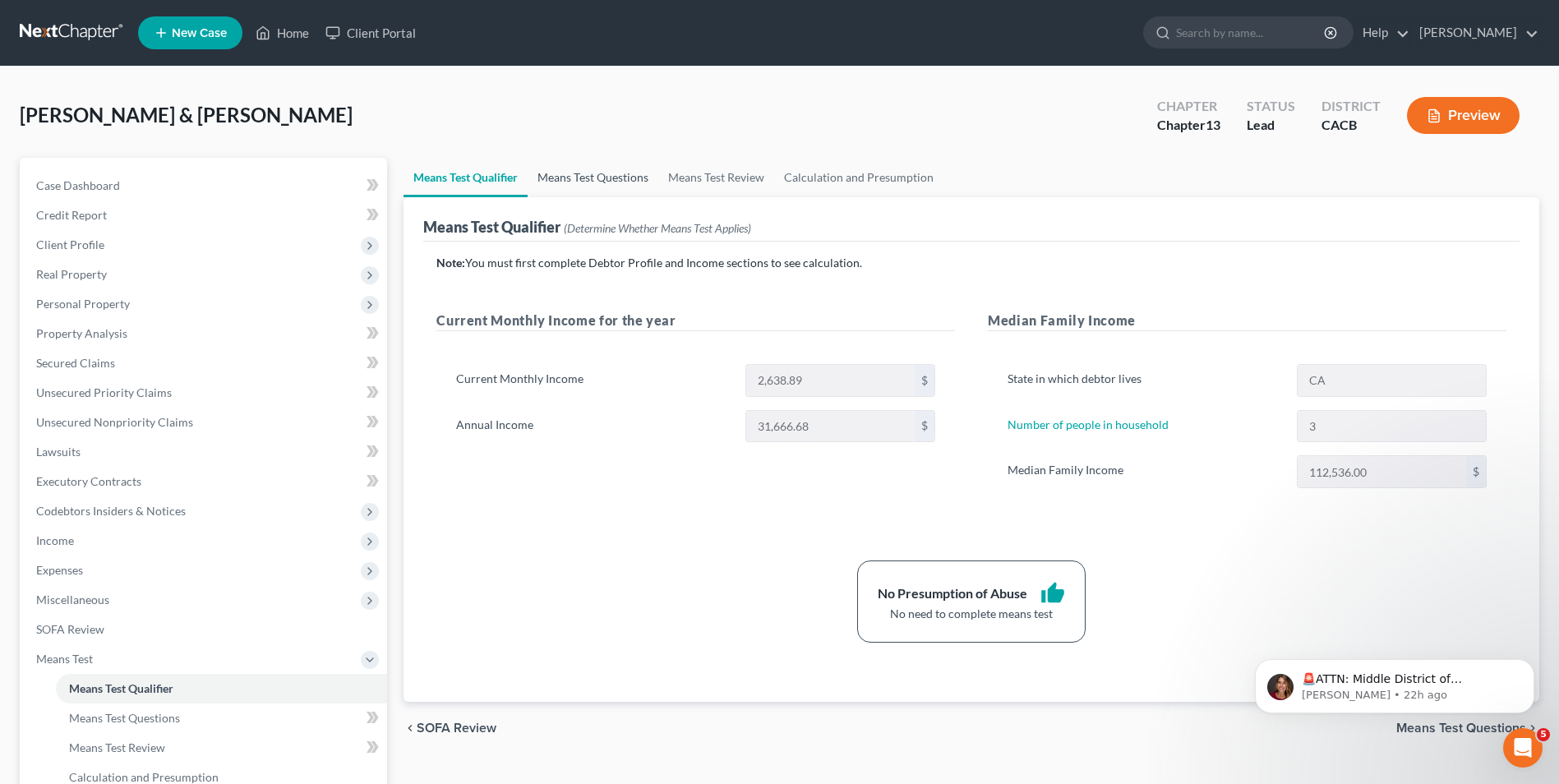
click at [587, 173] on link "Means Test Questions" at bounding box center [593, 178] width 131 height 39
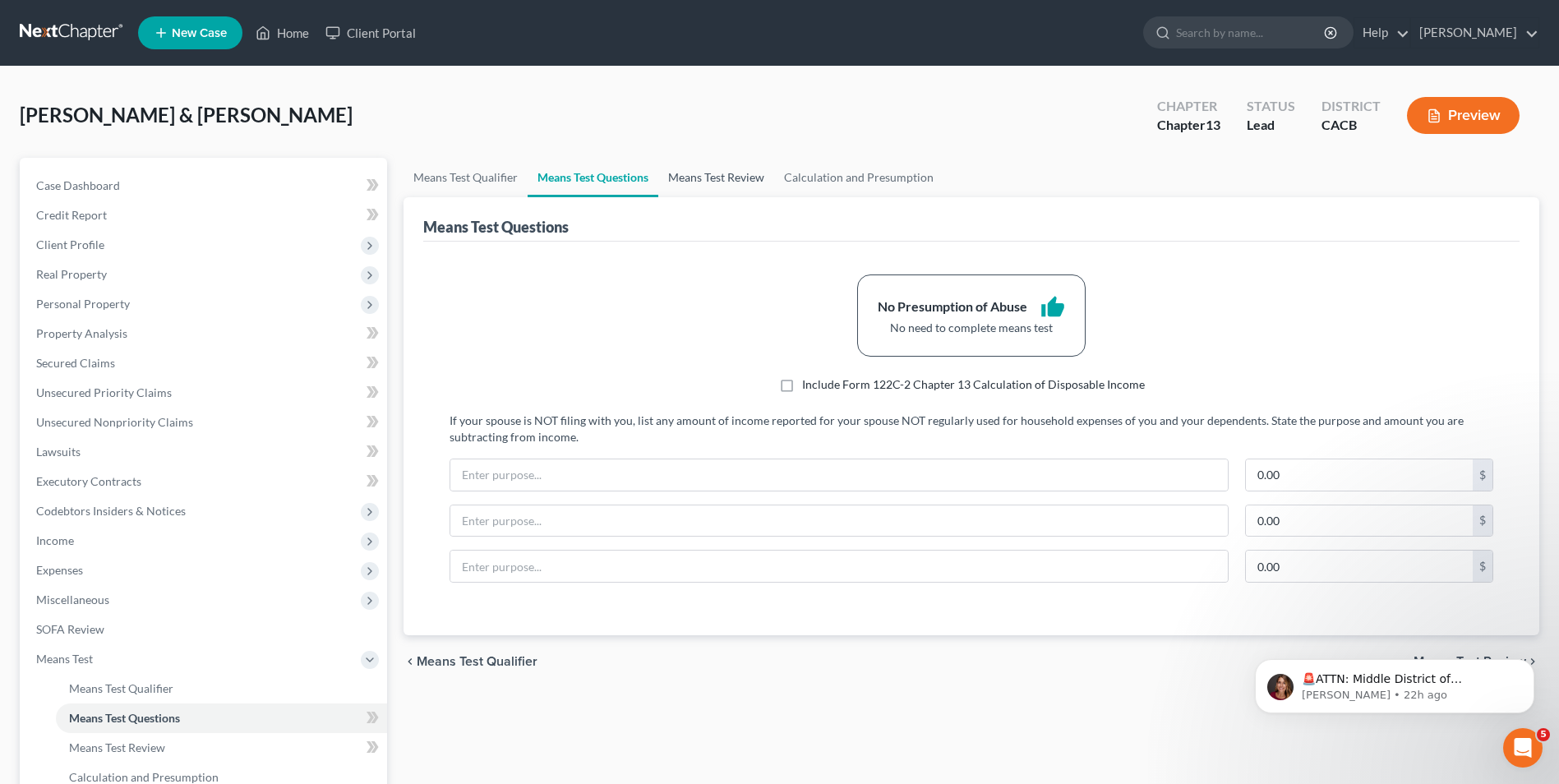
click at [709, 184] on link "Means Test Review" at bounding box center [716, 178] width 116 height 39
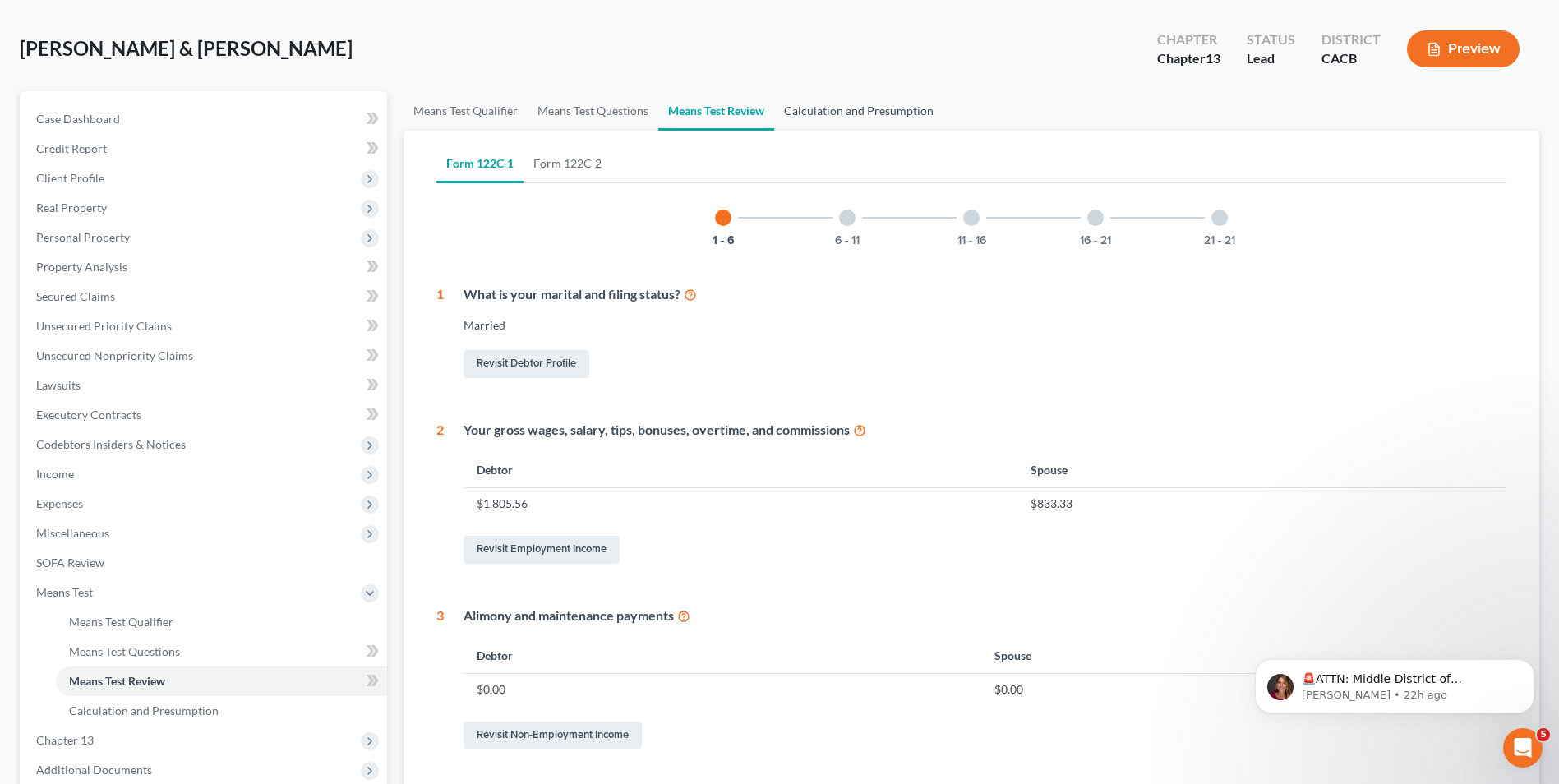
scroll to position [164, 0]
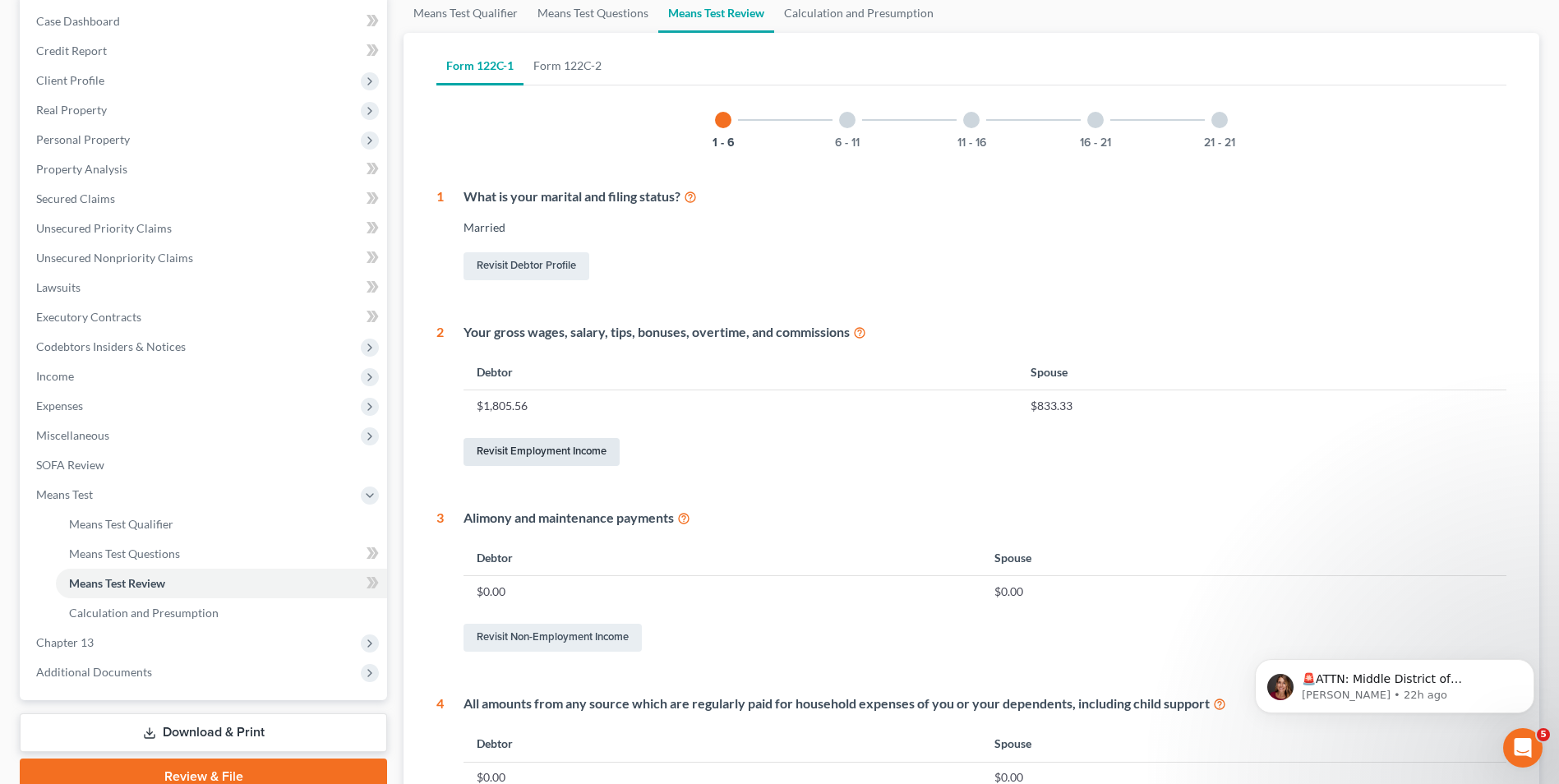
click at [550, 450] on link "Revisit Employment Income" at bounding box center [542, 452] width 156 height 28
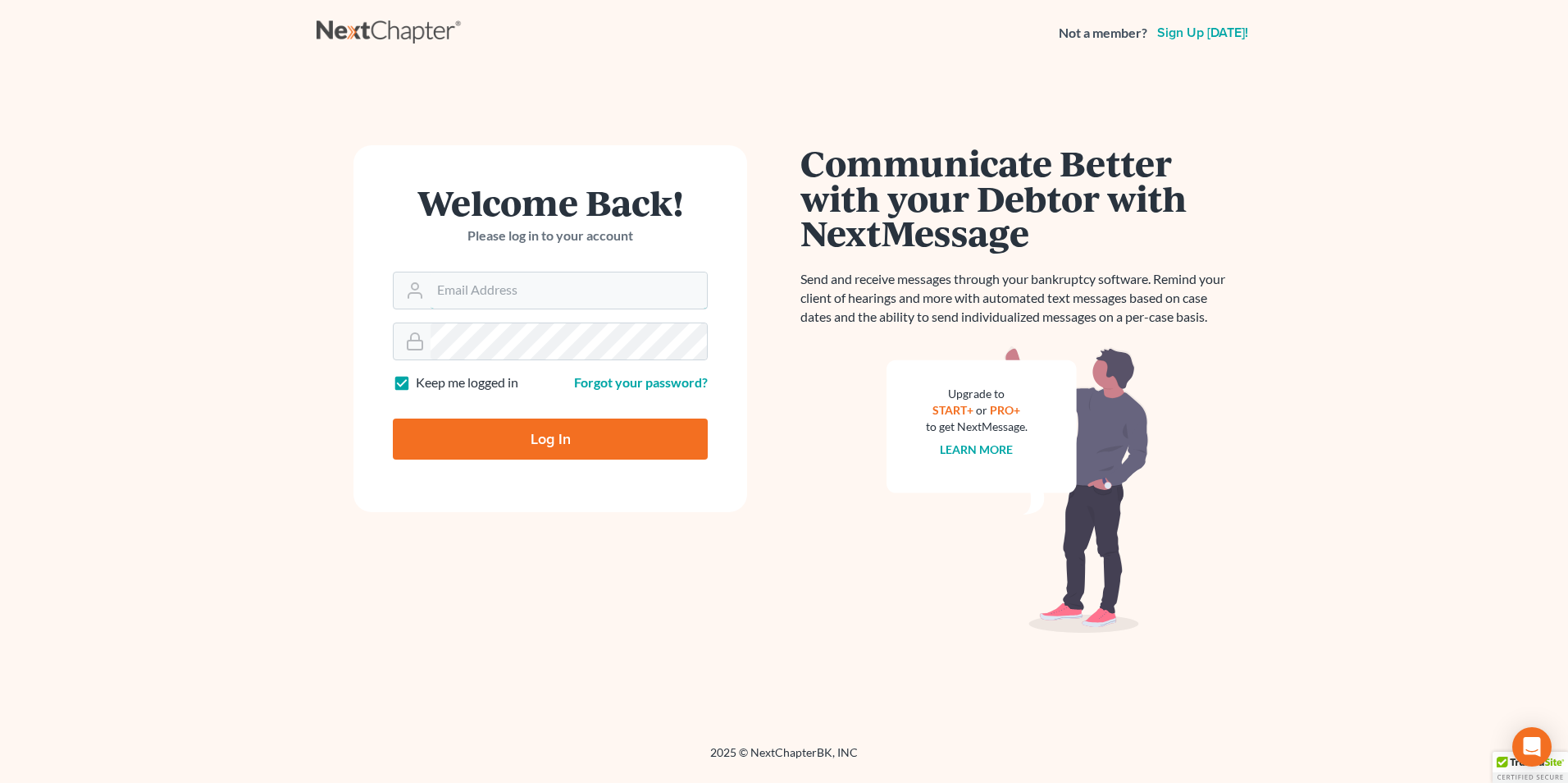
type input "[EMAIL_ADDRESS][DOMAIN_NAME]"
click at [539, 451] on input "Log In" at bounding box center [550, 439] width 315 height 41
type input "Thinking..."
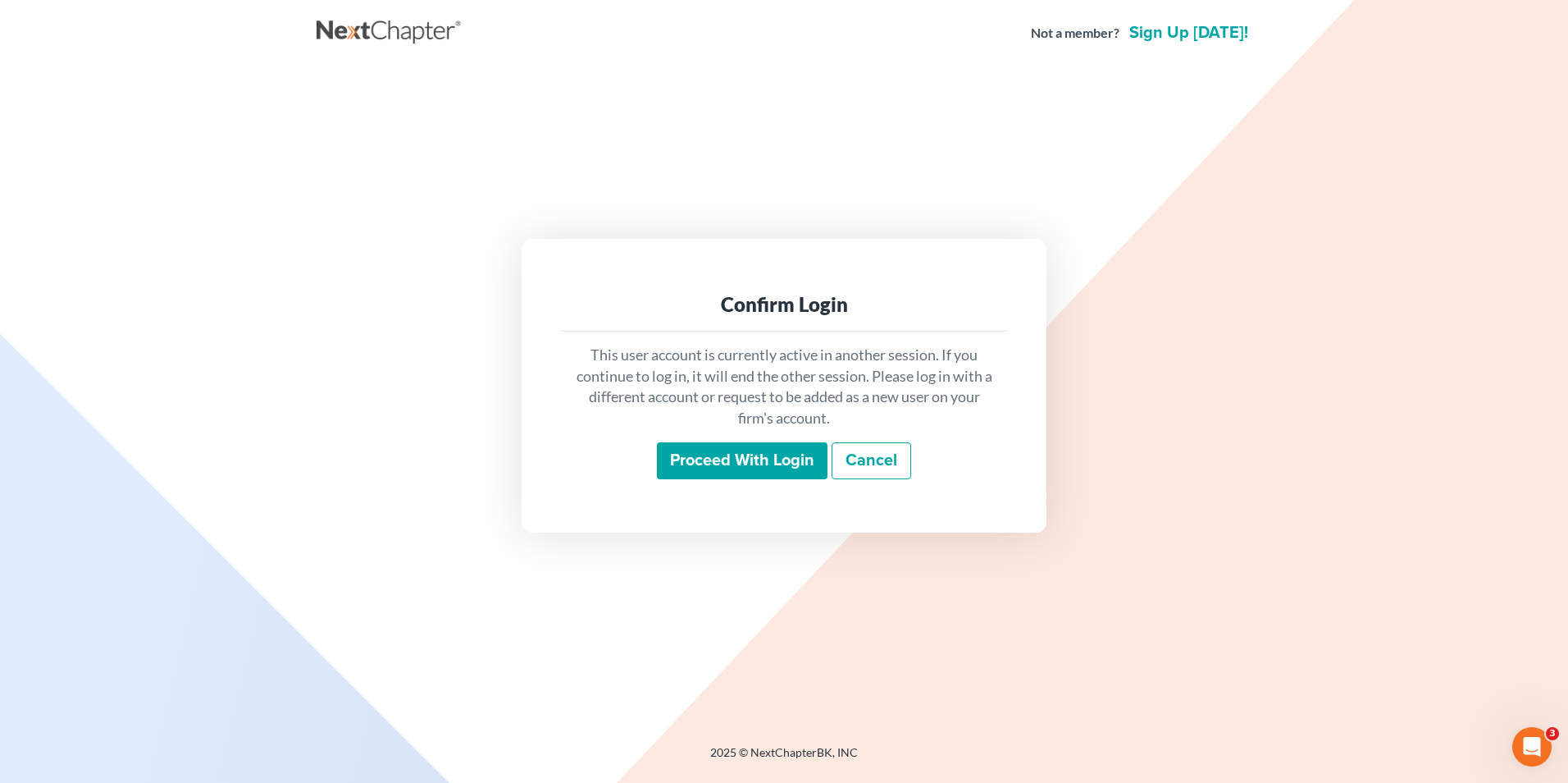
click at [729, 460] on input "Proceed with login" at bounding box center [742, 461] width 171 height 38
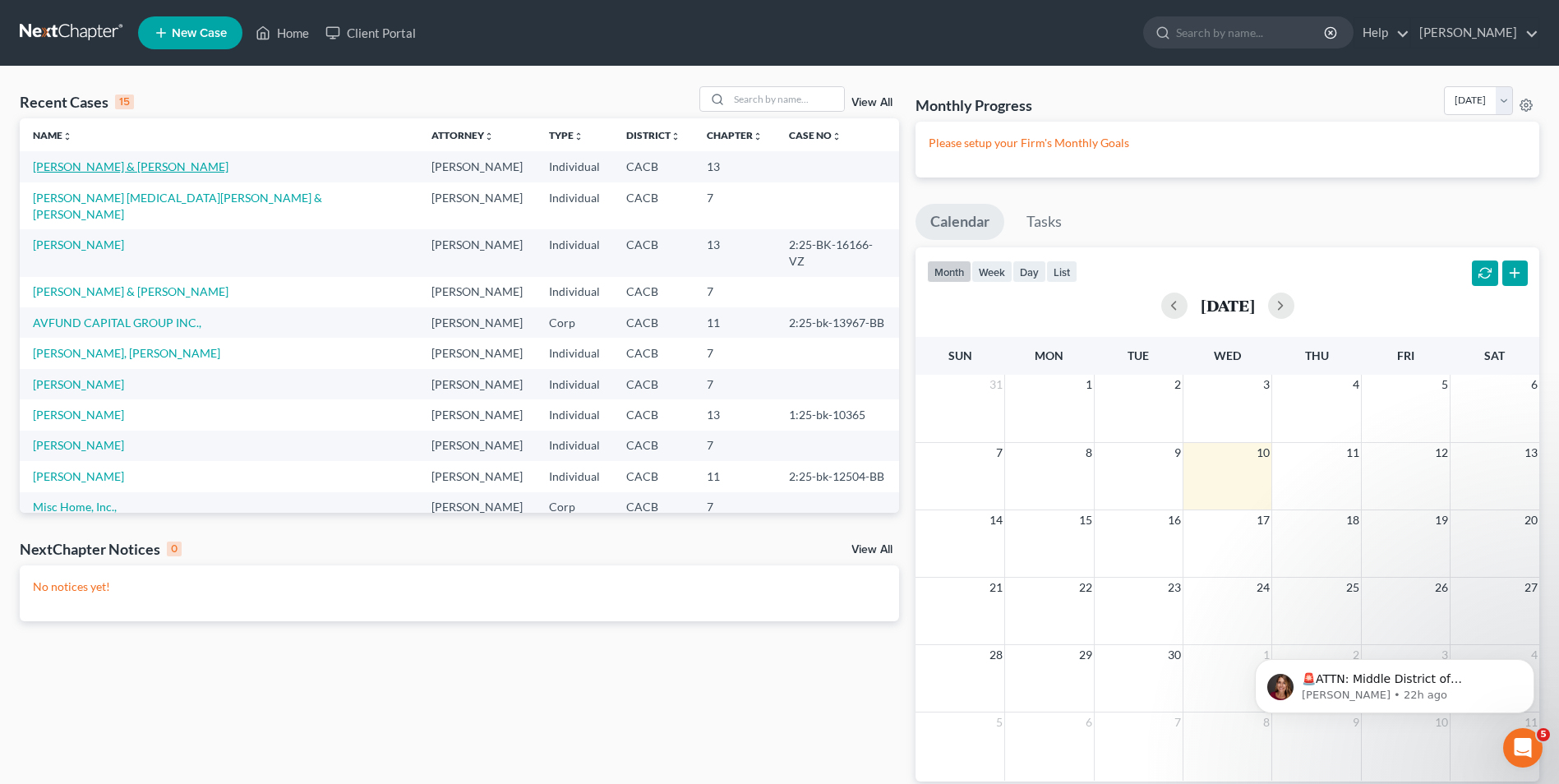
click at [83, 164] on link "[PERSON_NAME] & [PERSON_NAME]" at bounding box center [130, 167] width 196 height 14
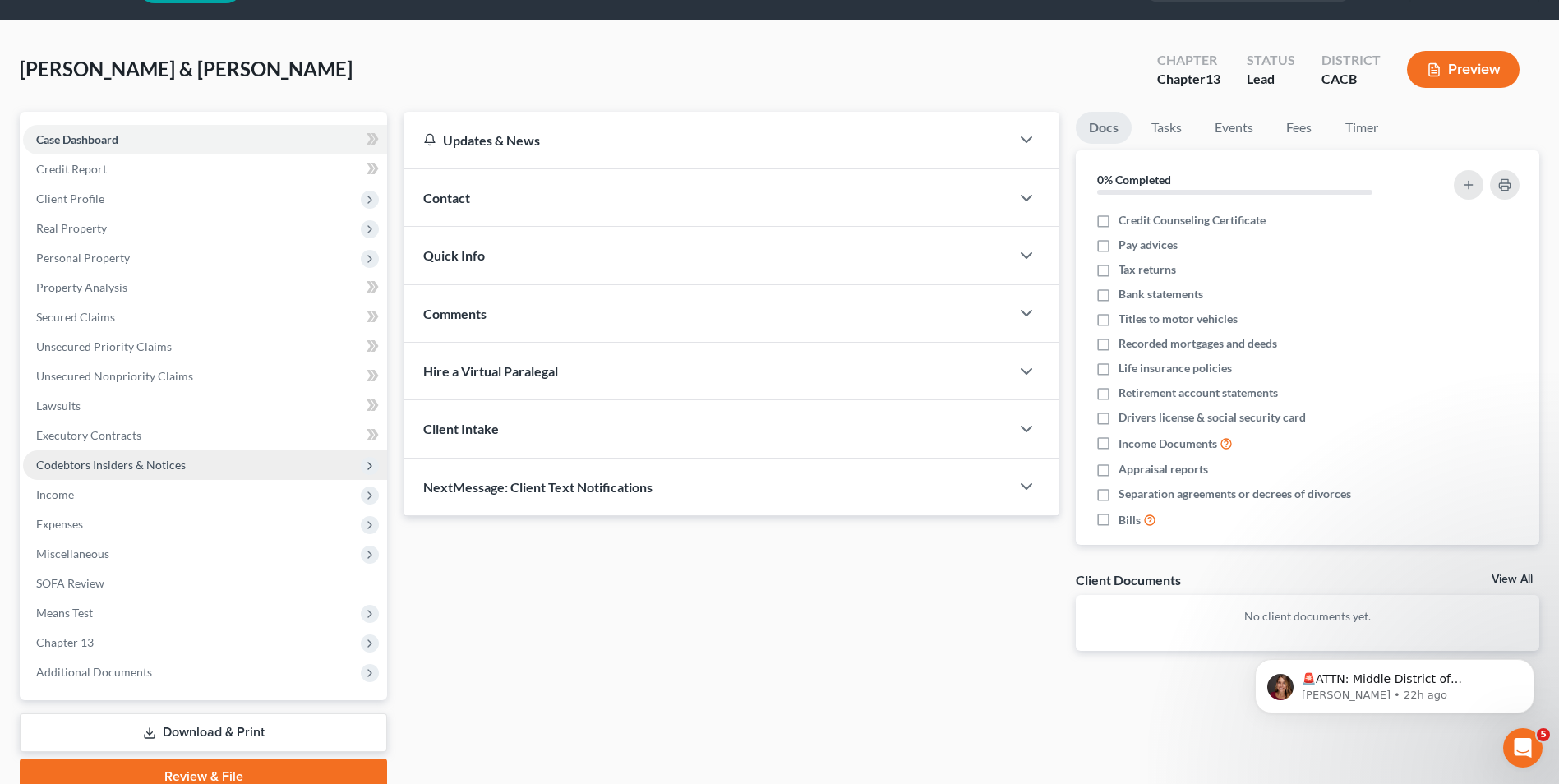
scroll to position [82, 0]
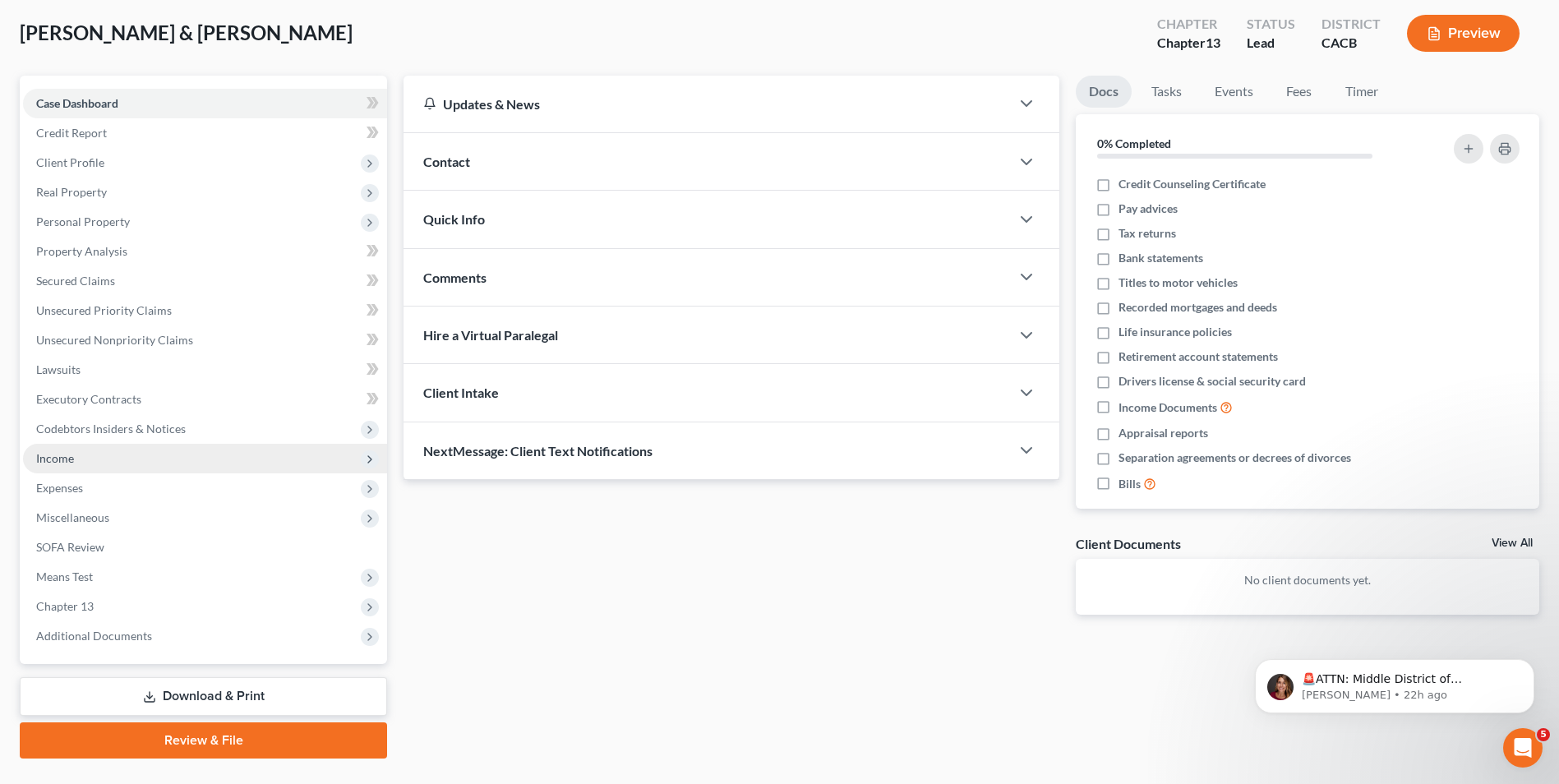
click at [109, 461] on span "Income" at bounding box center [205, 458] width 364 height 30
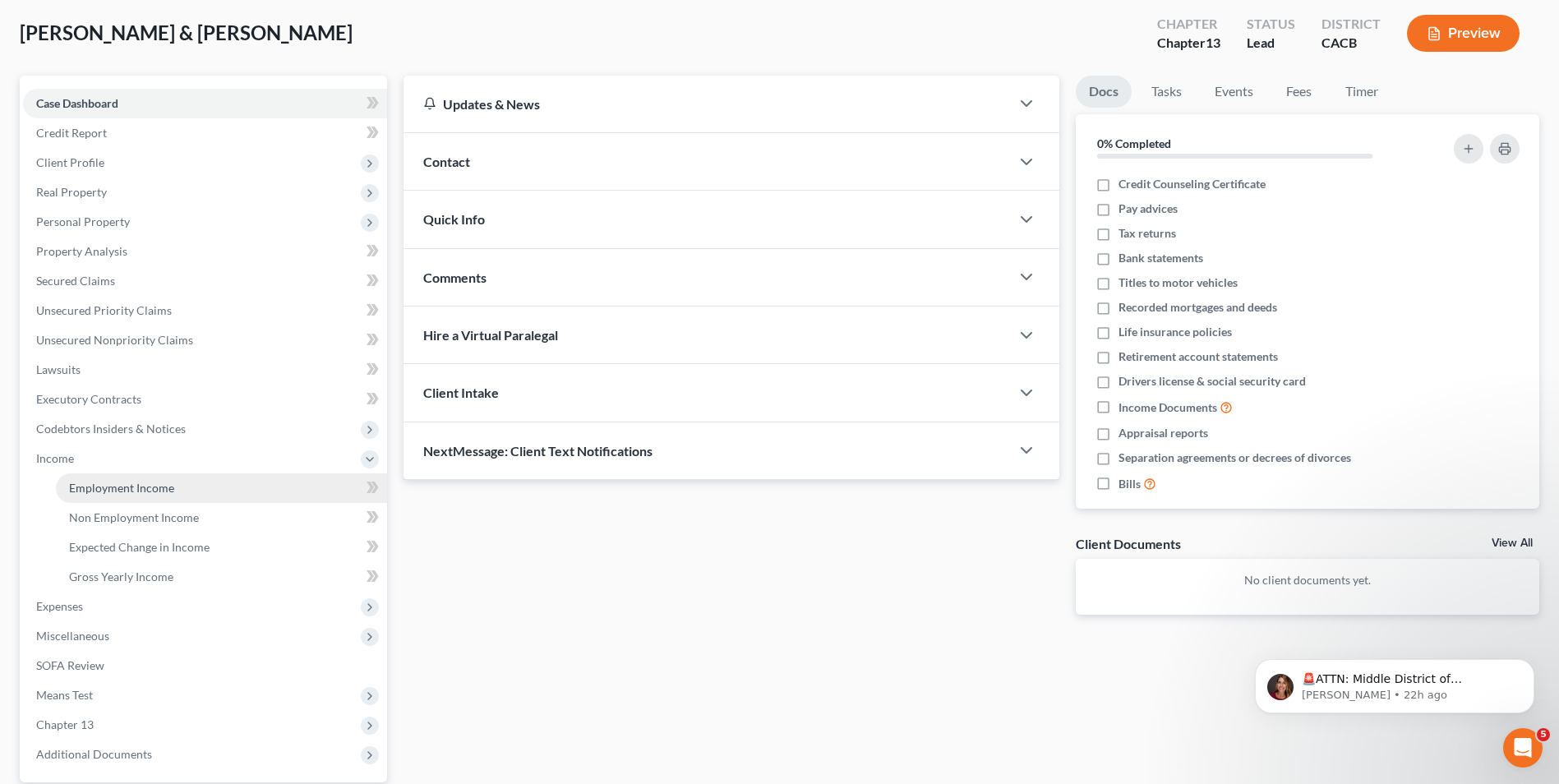
click at [119, 489] on span "Employment Income" at bounding box center [121, 488] width 105 height 14
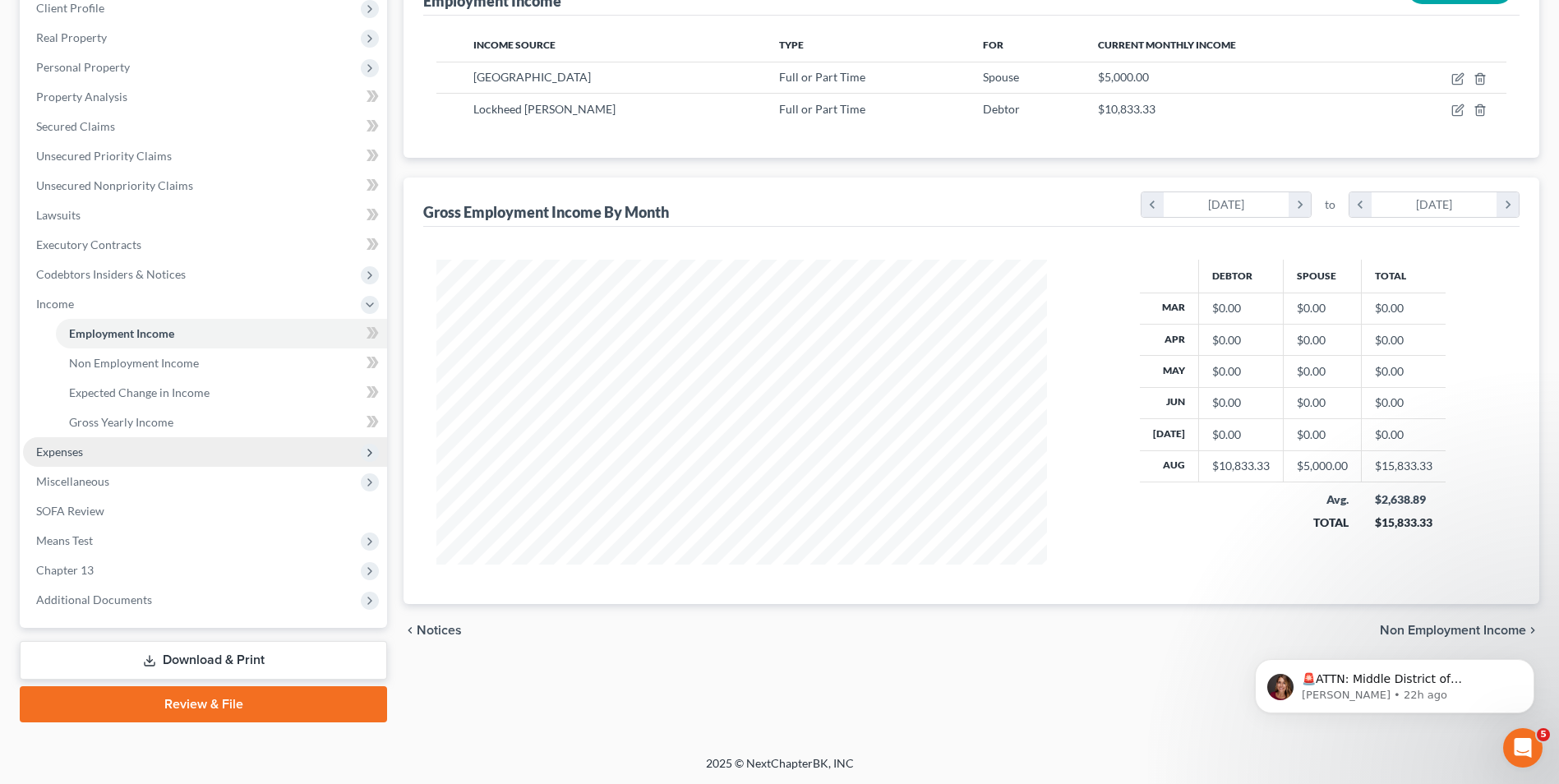
scroll to position [237, 0]
click at [61, 455] on span "Expenses" at bounding box center [59, 450] width 47 height 14
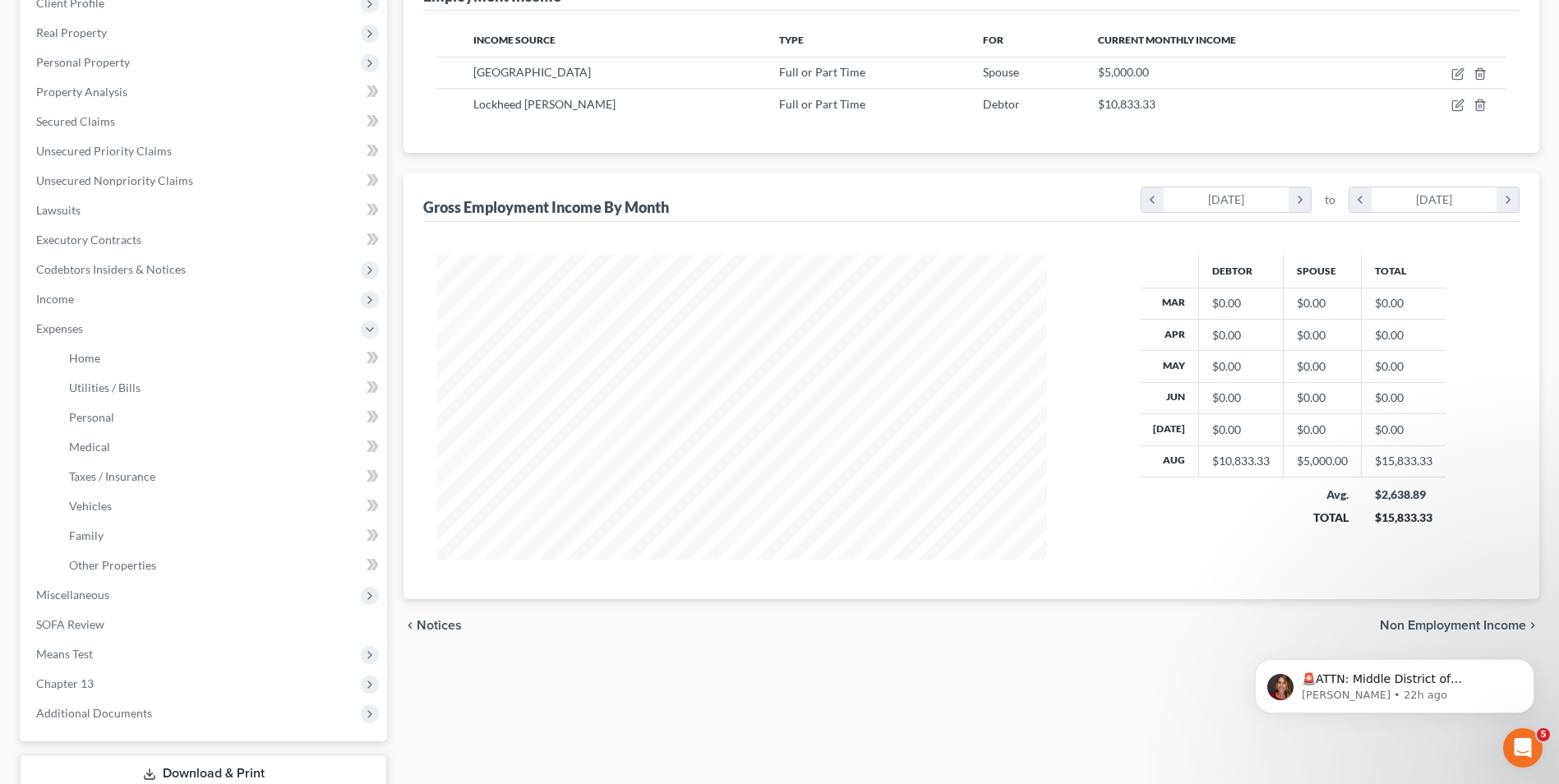
scroll to position [247, 0]
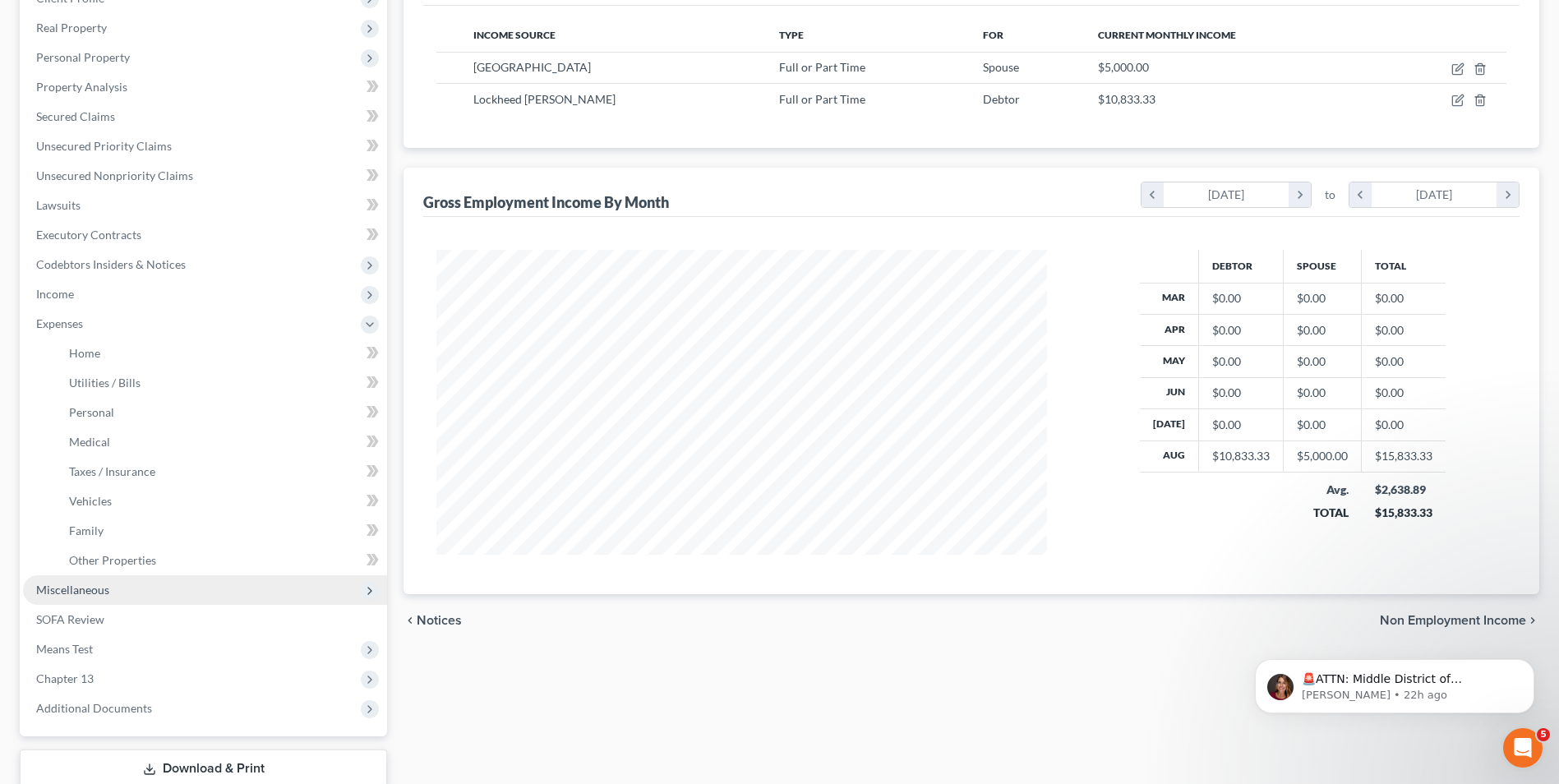
click at [103, 594] on span "Miscellaneous" at bounding box center [73, 589] width 73 height 14
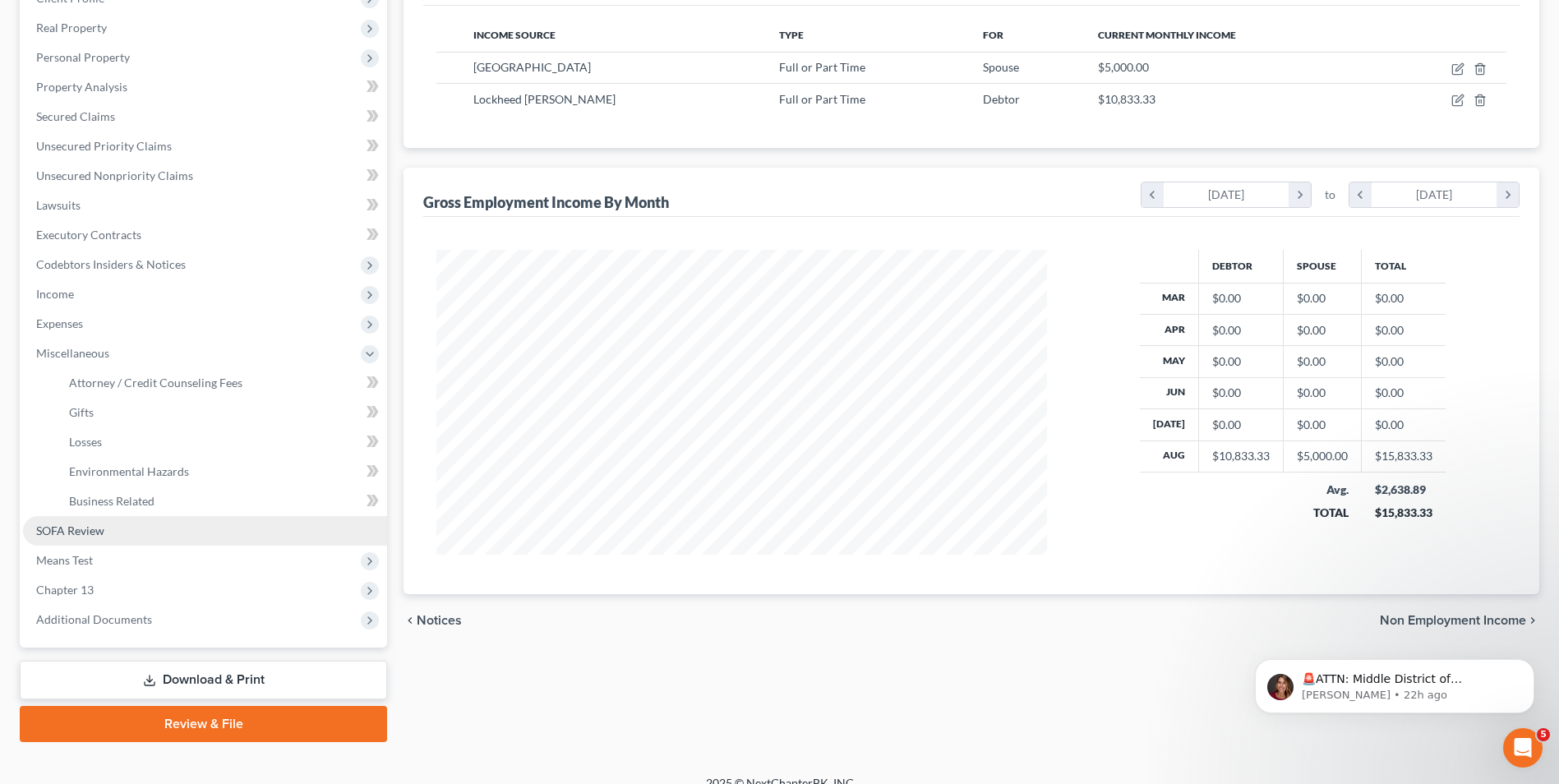
click at [57, 534] on span "SOFA Review" at bounding box center [70, 530] width 68 height 14
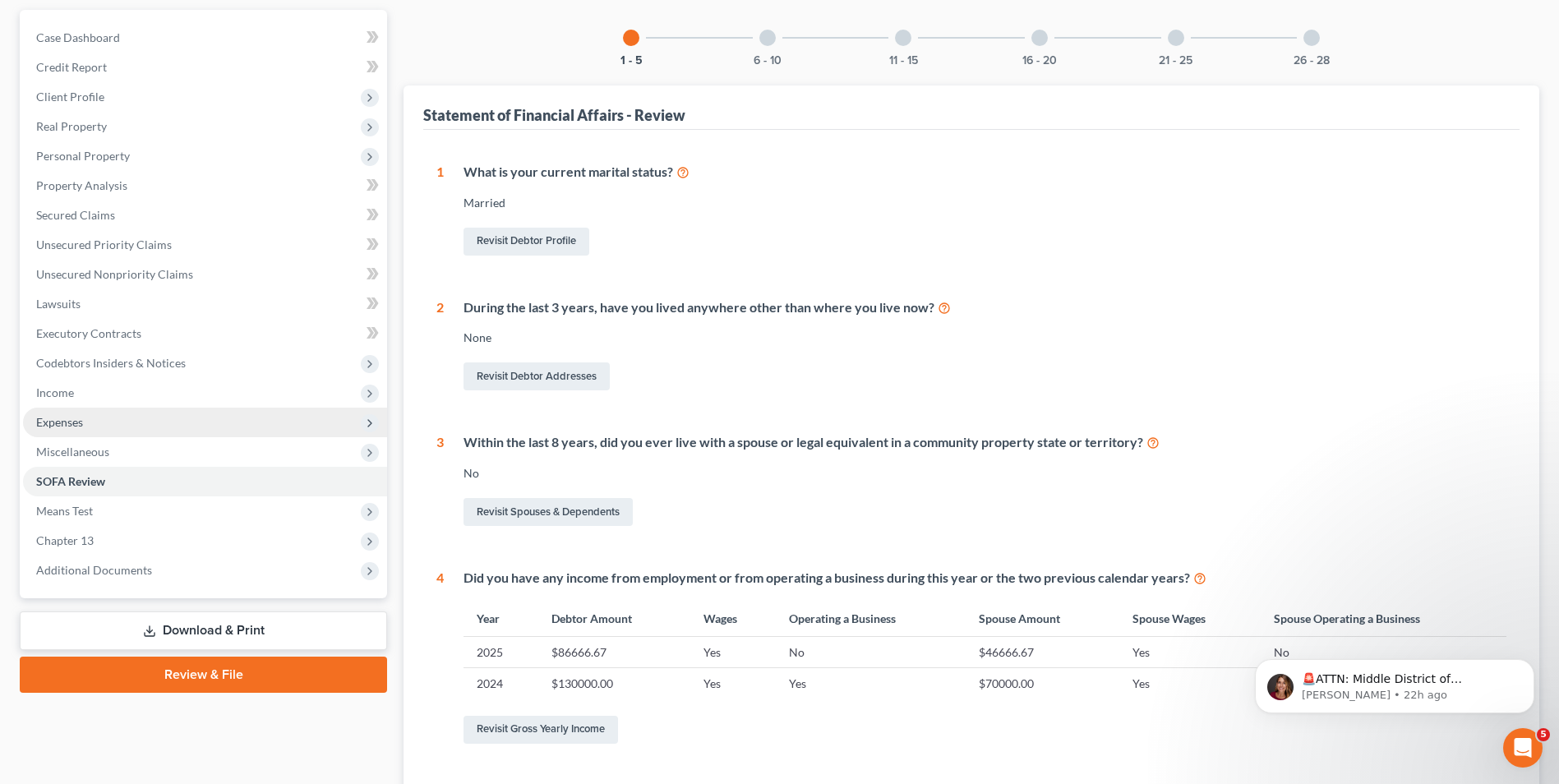
scroll to position [164, 0]
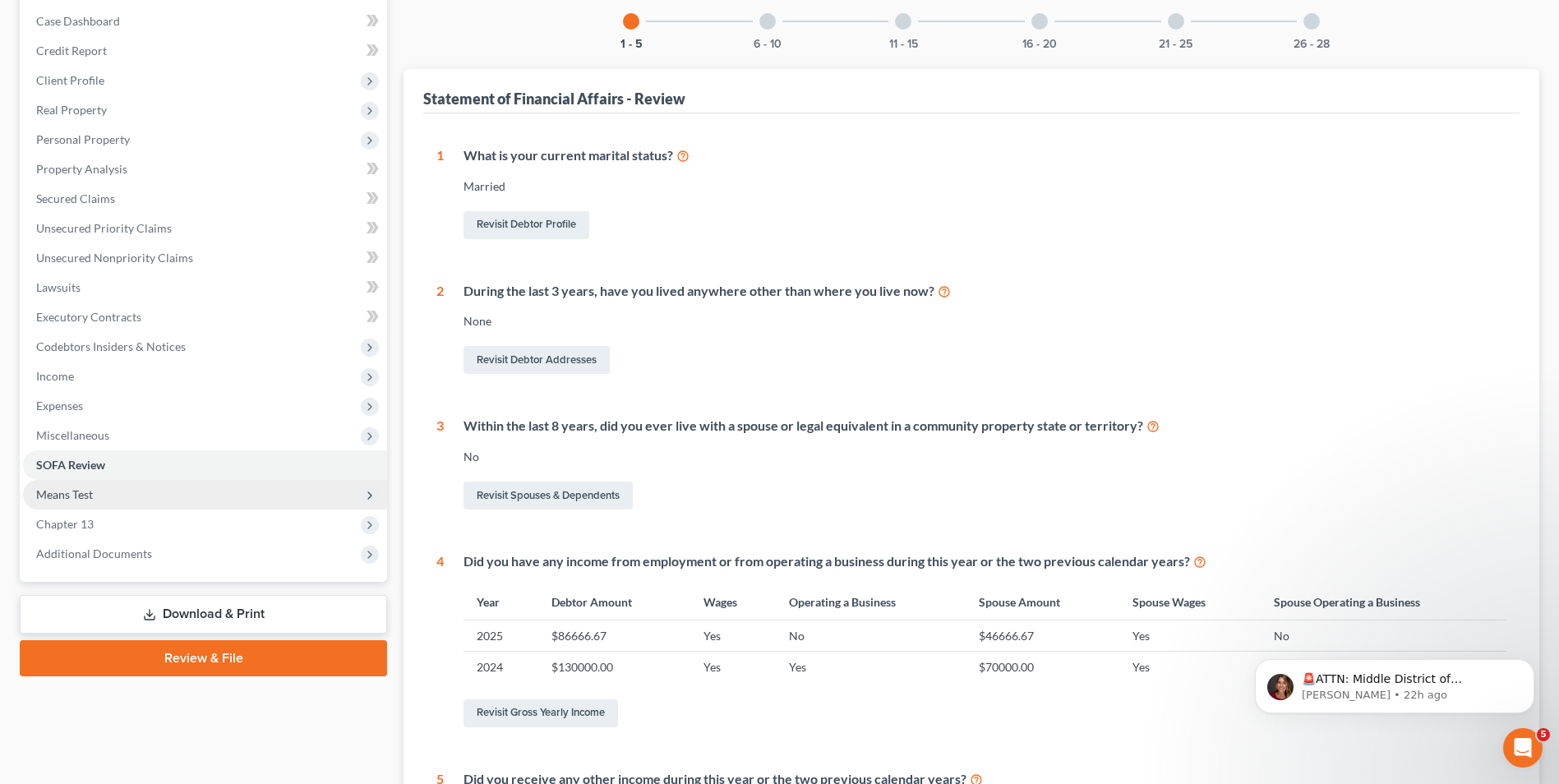
click at [59, 489] on span "Means Test" at bounding box center [64, 494] width 56 height 14
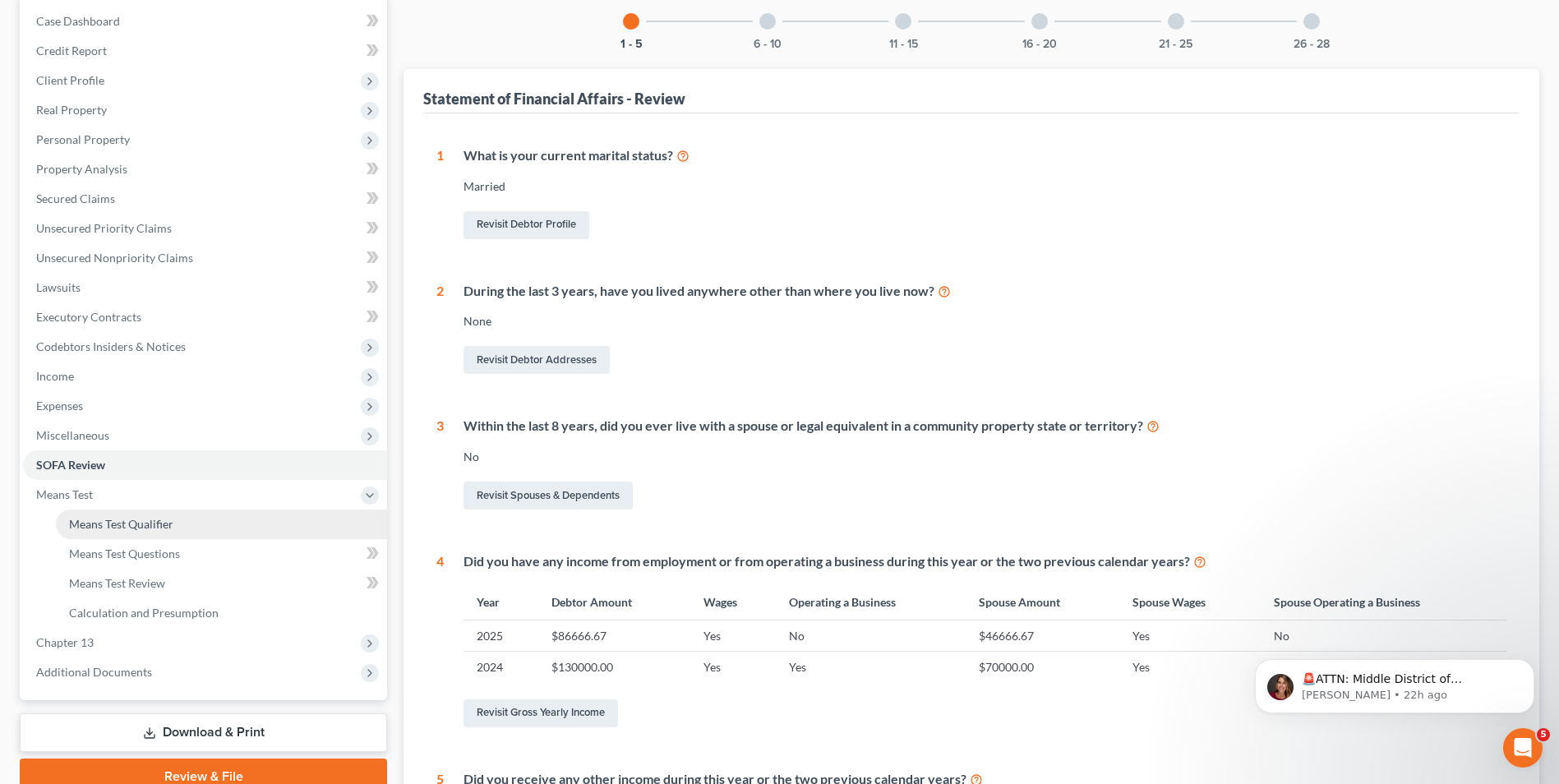
click at [152, 517] on span "Means Test Qualifier" at bounding box center [121, 524] width 104 height 14
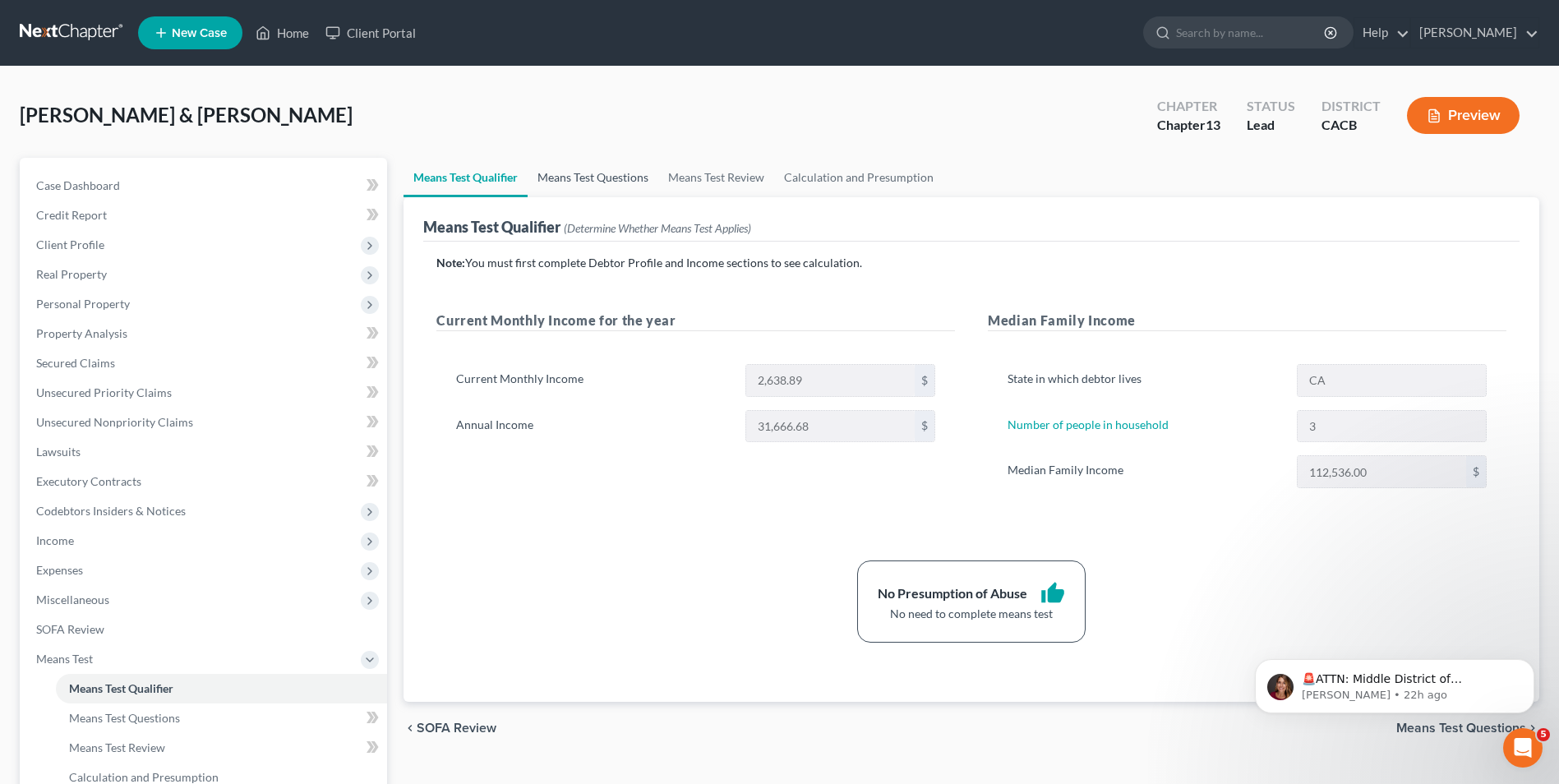
click at [601, 174] on link "Means Test Questions" at bounding box center [593, 178] width 131 height 39
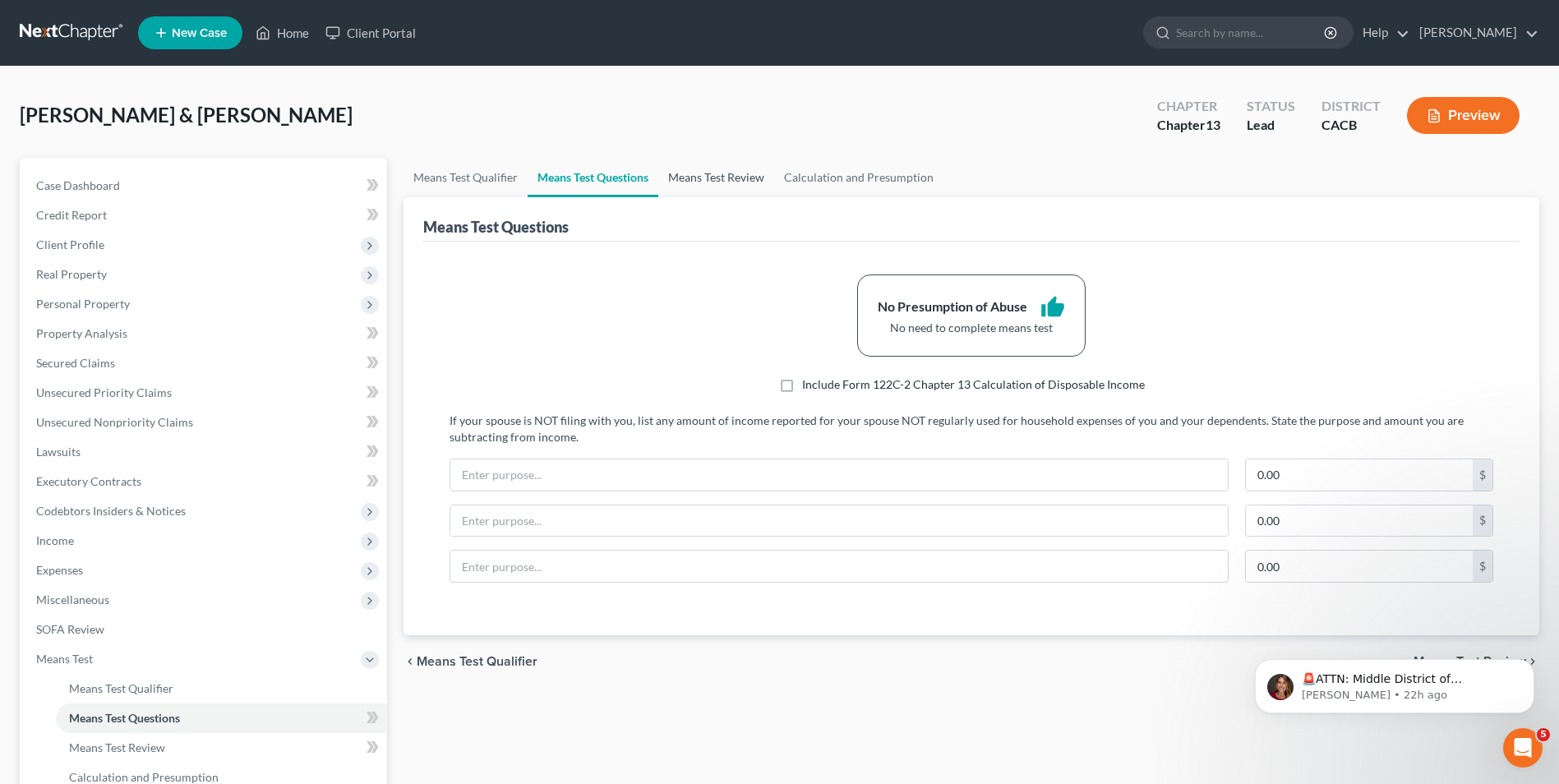
click at [736, 182] on link "Means Test Review" at bounding box center [716, 178] width 116 height 39
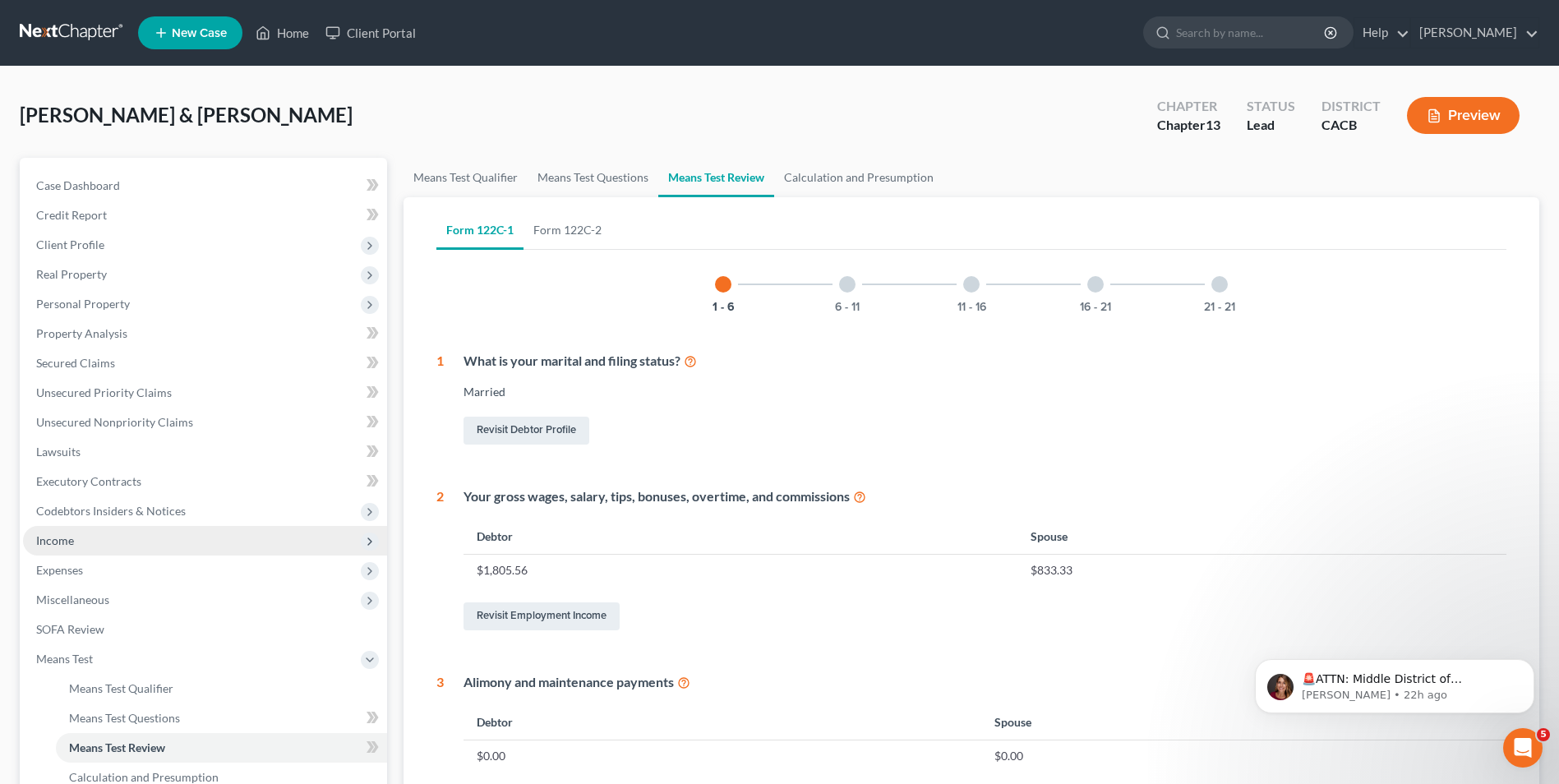
click at [107, 549] on span "Income" at bounding box center [205, 541] width 364 height 30
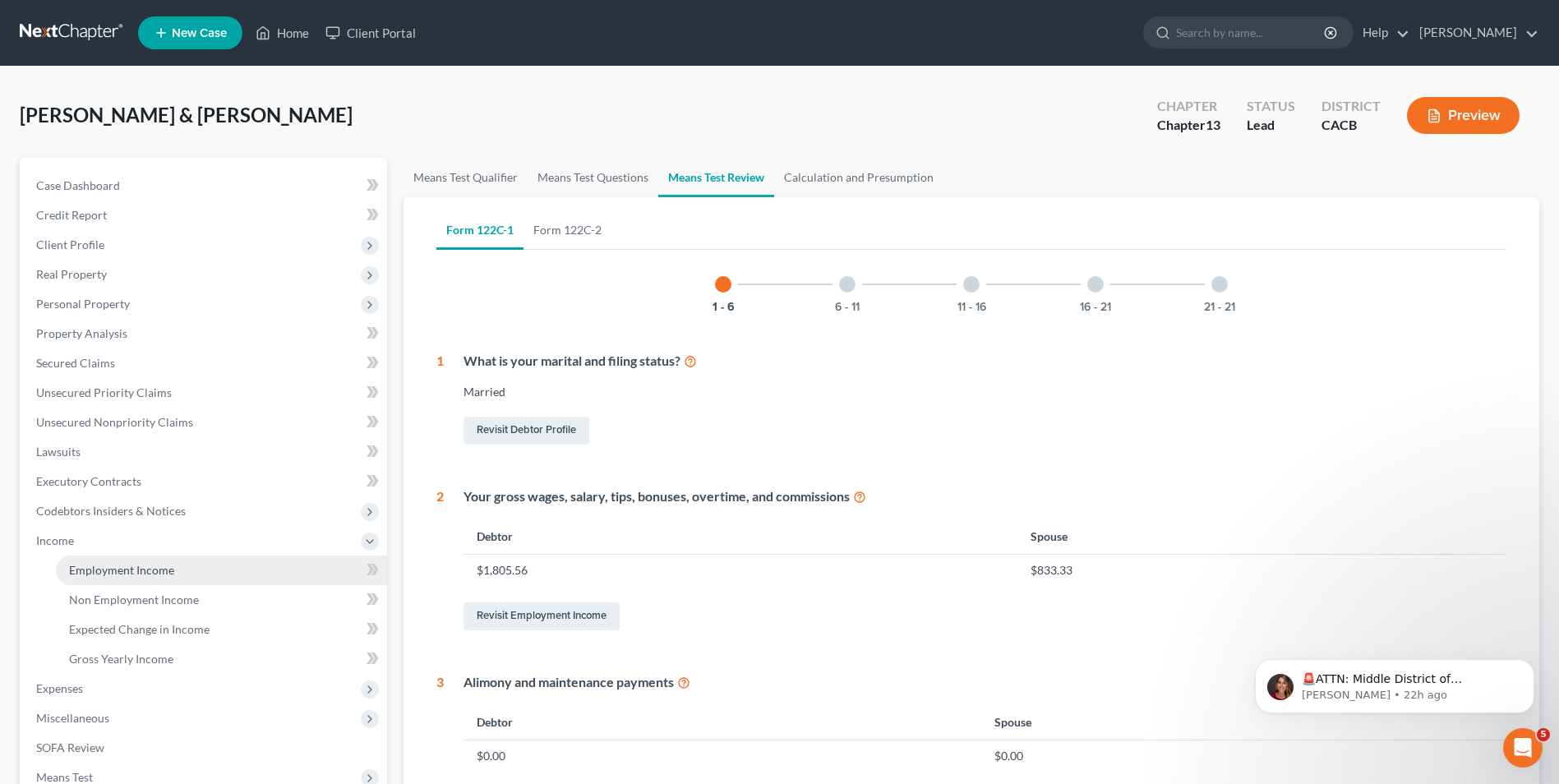
click at [157, 575] on span "Employment Income" at bounding box center [121, 570] width 105 height 14
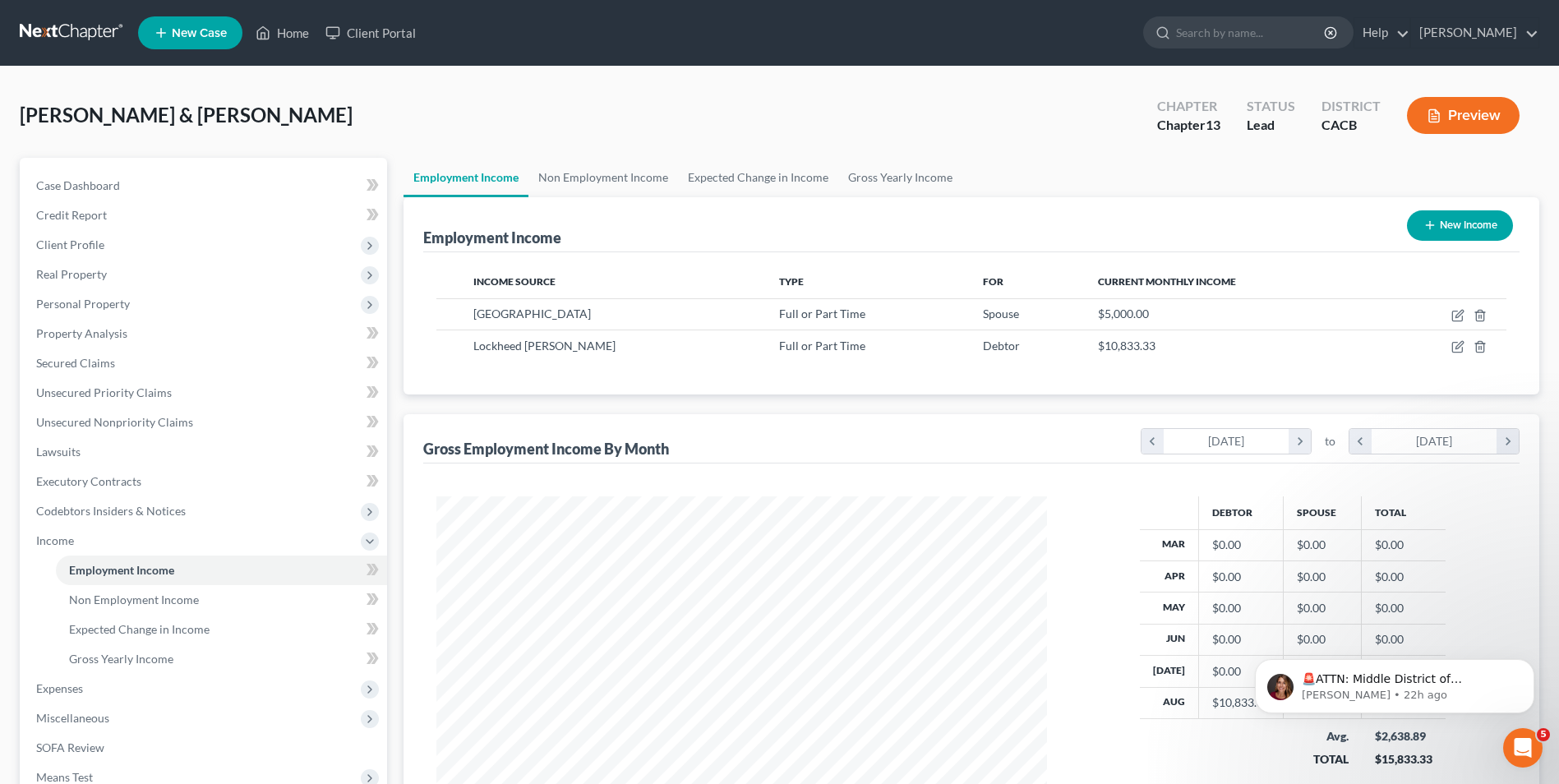
scroll to position [305, 642]
click at [1302, 444] on icon "chevron_right" at bounding box center [1299, 441] width 22 height 25
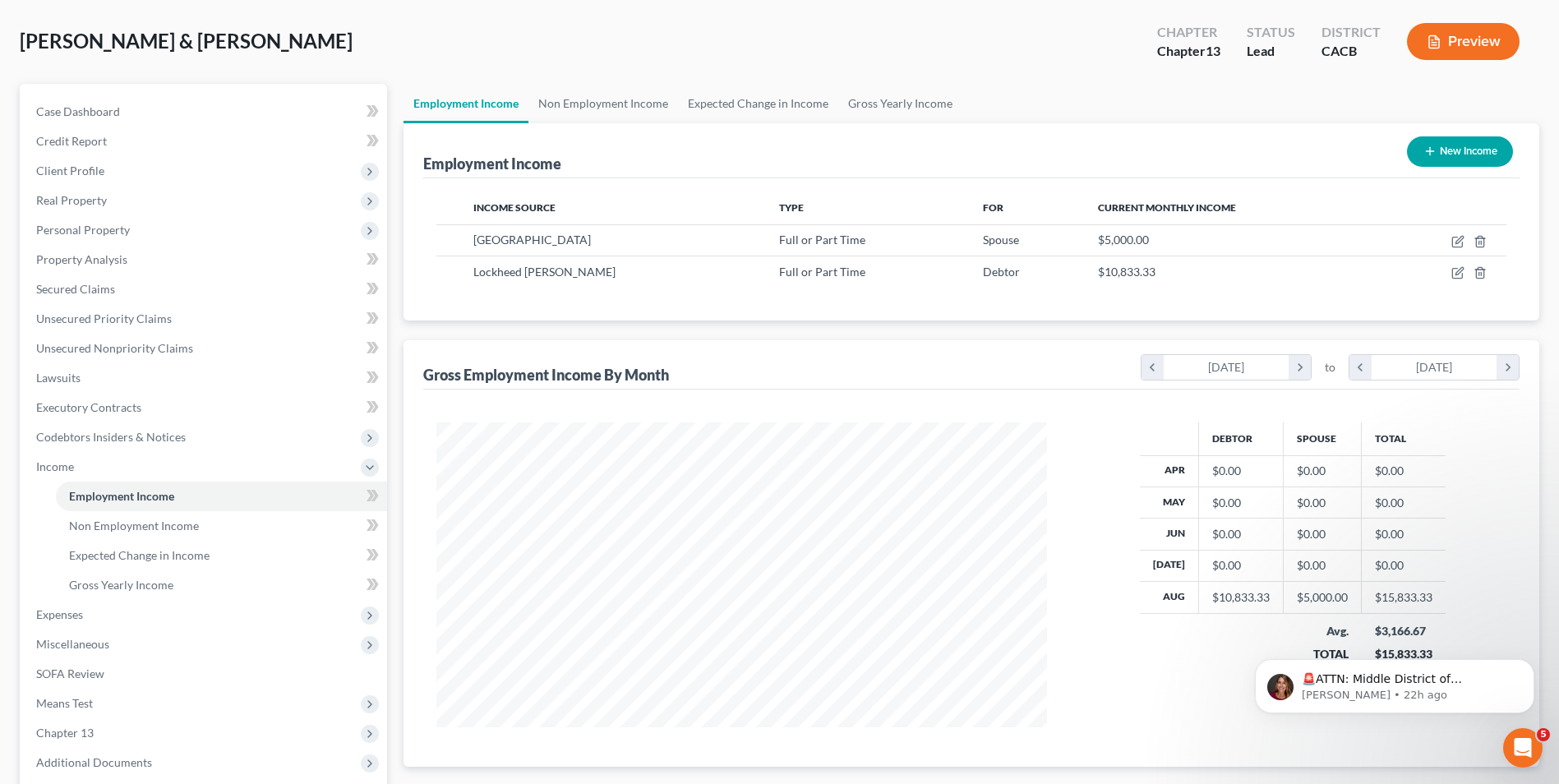
scroll to position [73, 0]
click at [1295, 370] on icon "chevron_right" at bounding box center [1299, 368] width 22 height 25
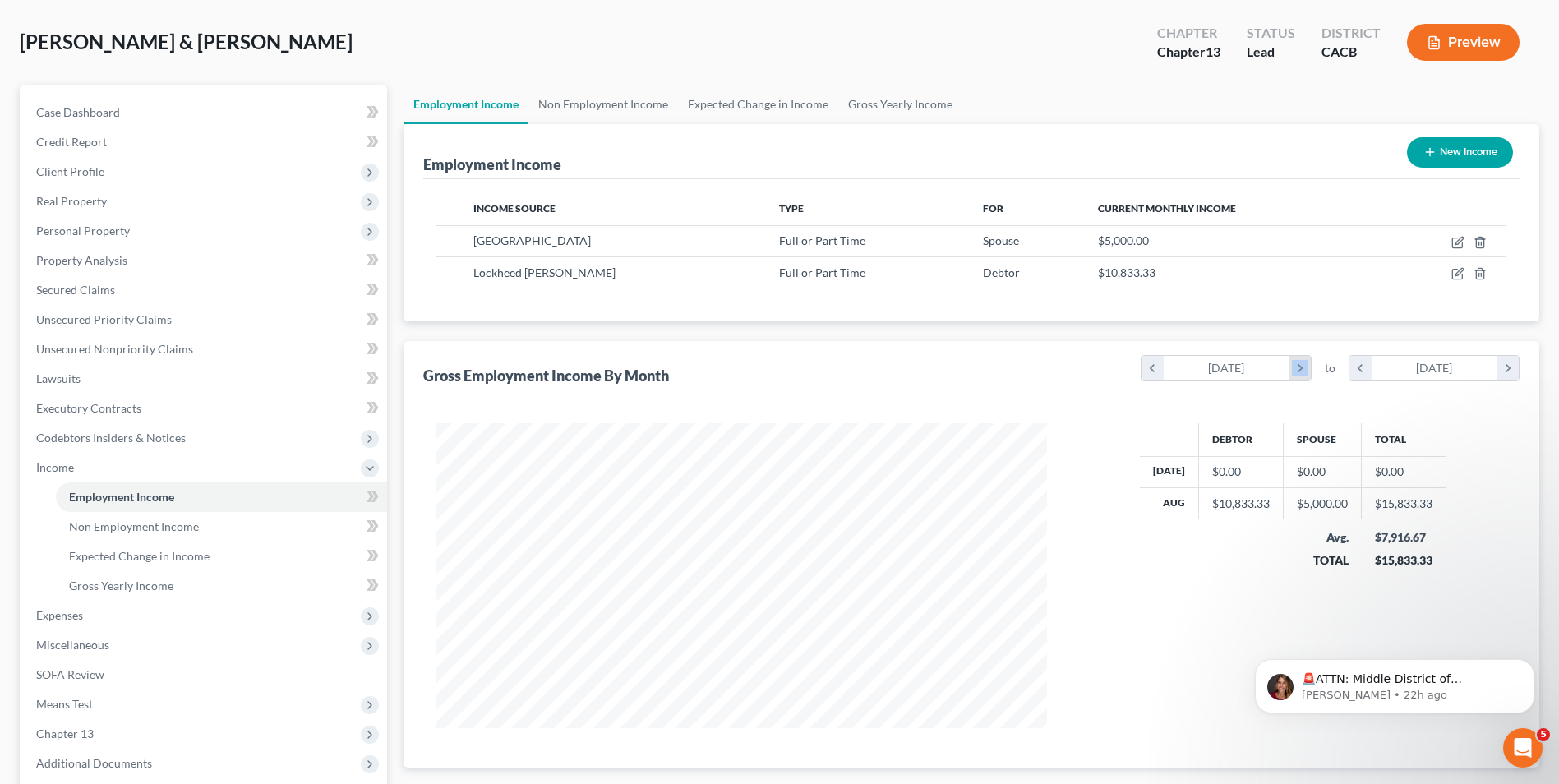
click at [1295, 370] on icon "chevron_right" at bounding box center [1299, 368] width 22 height 25
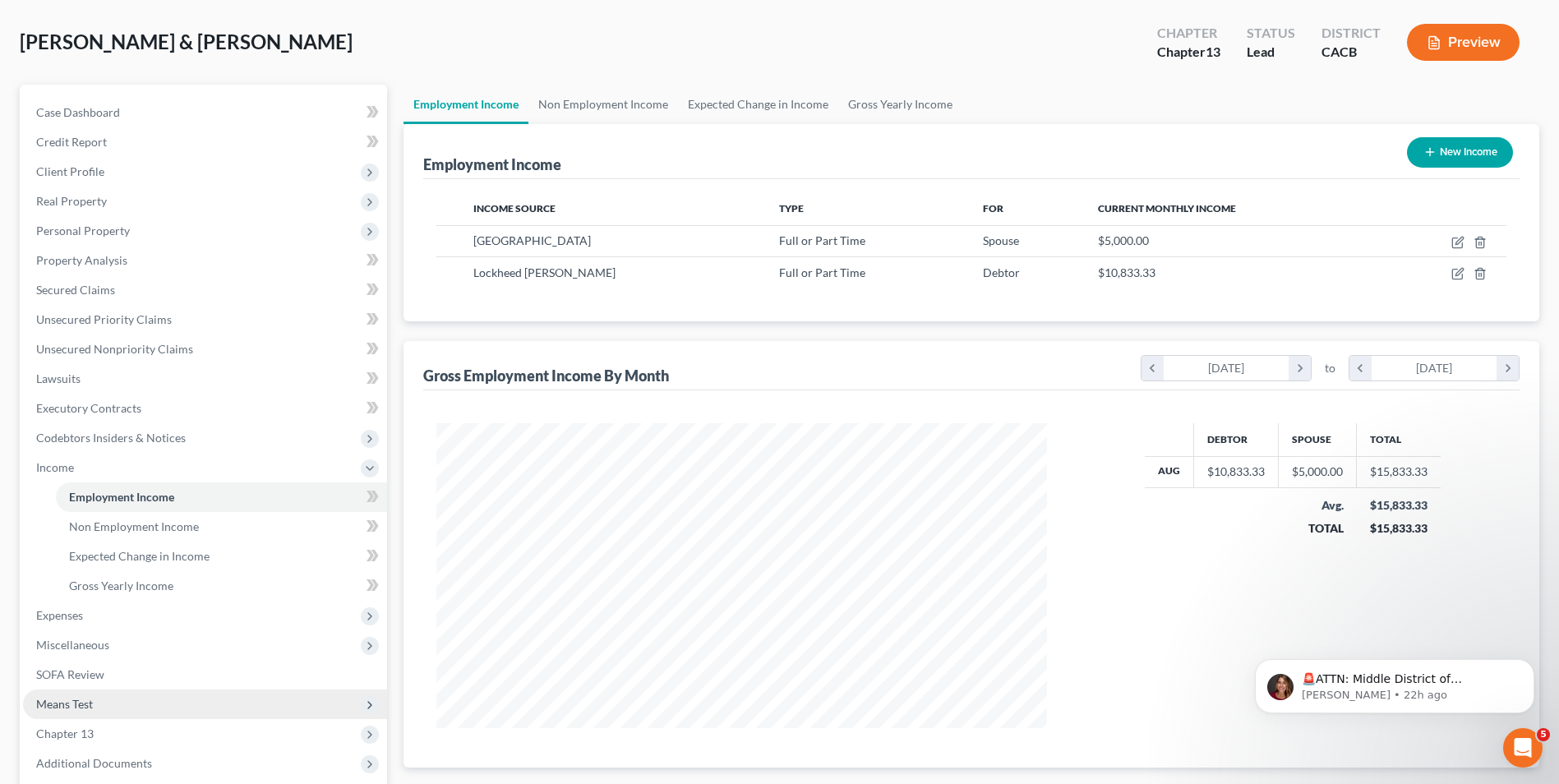
click at [93, 712] on span "Means Test" at bounding box center [205, 704] width 364 height 30
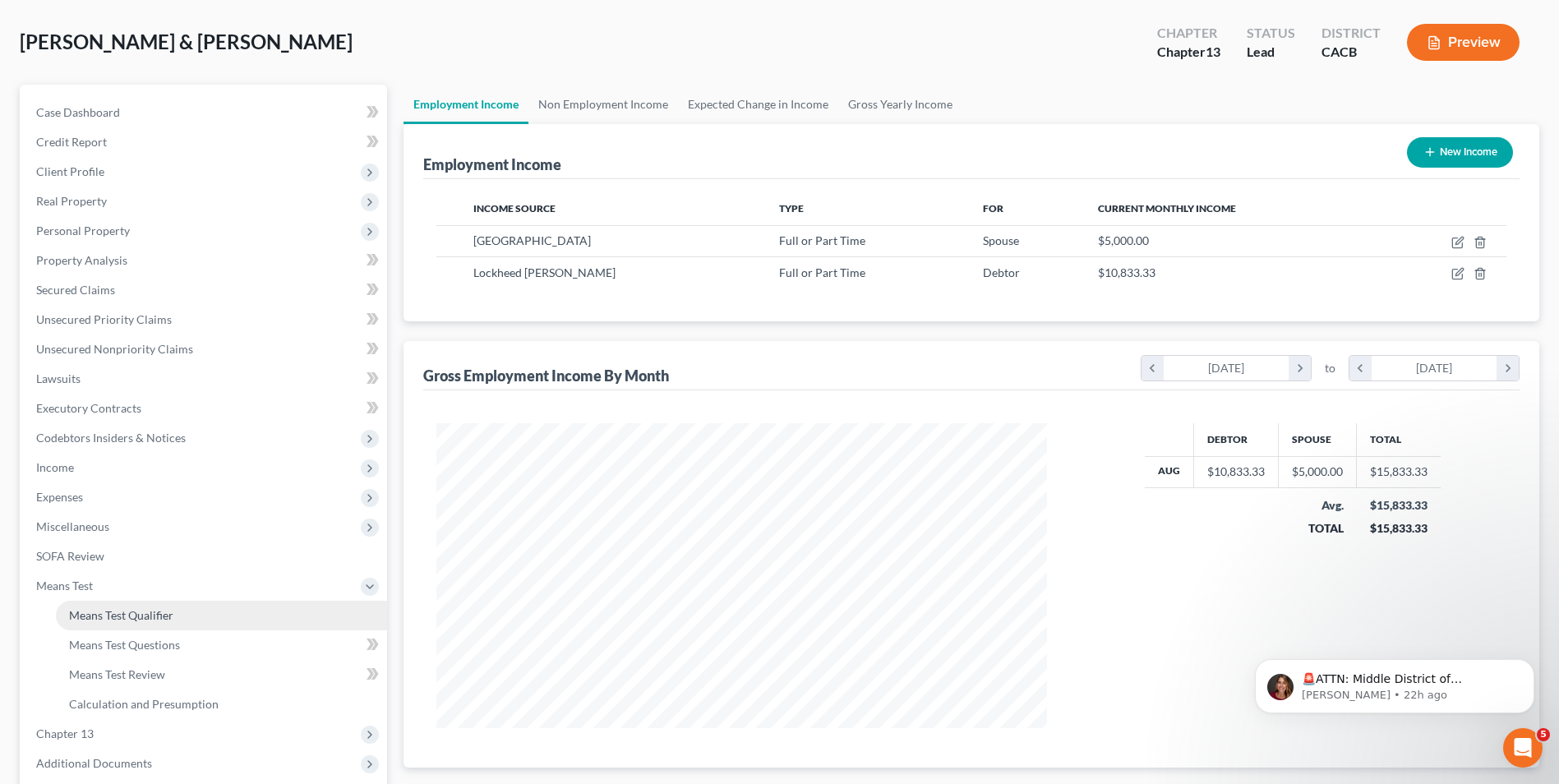
click at [122, 608] on span "Means Test Qualifier" at bounding box center [121, 615] width 104 height 14
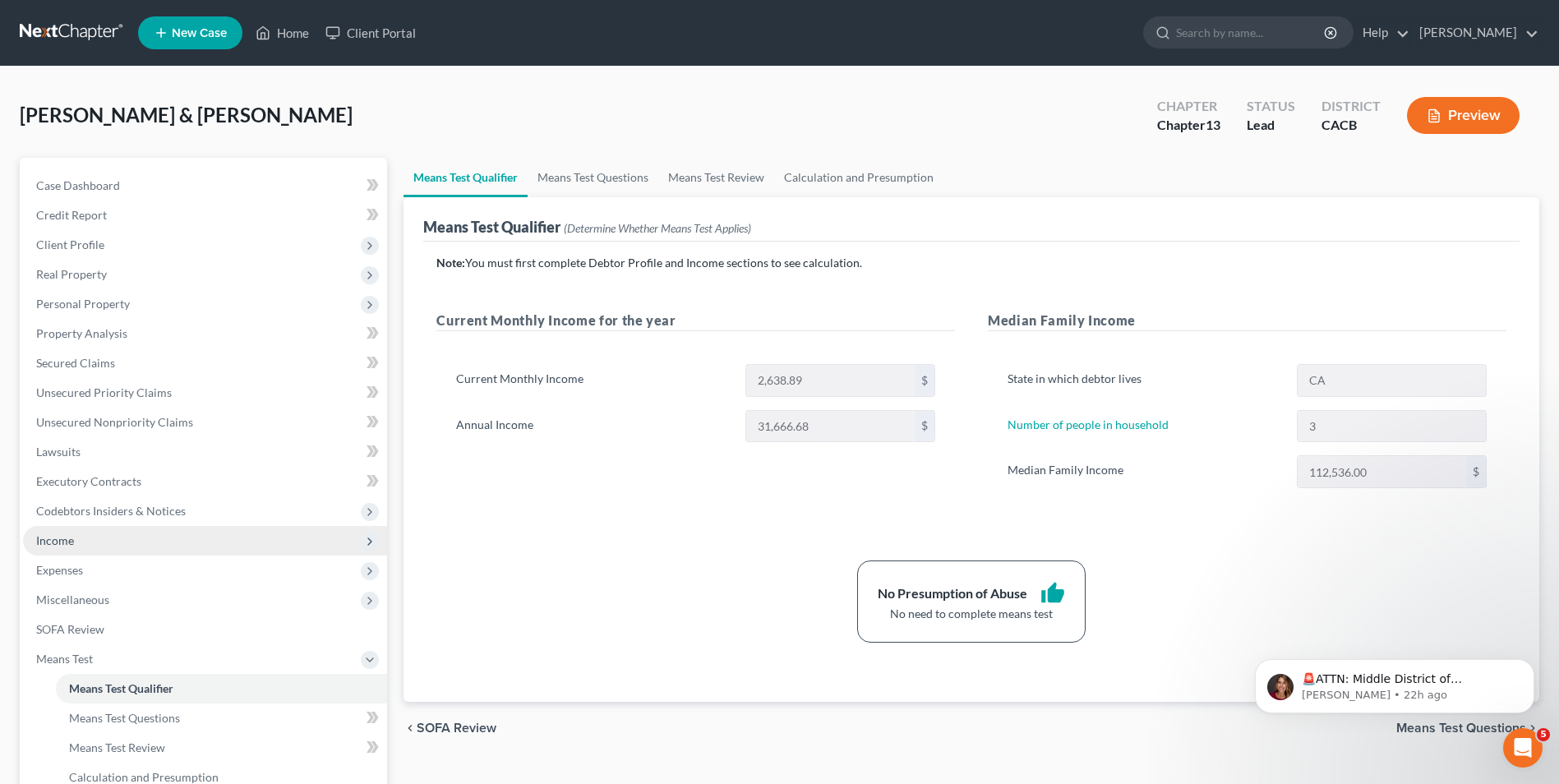
click at [59, 544] on span "Income" at bounding box center [55, 540] width 38 height 14
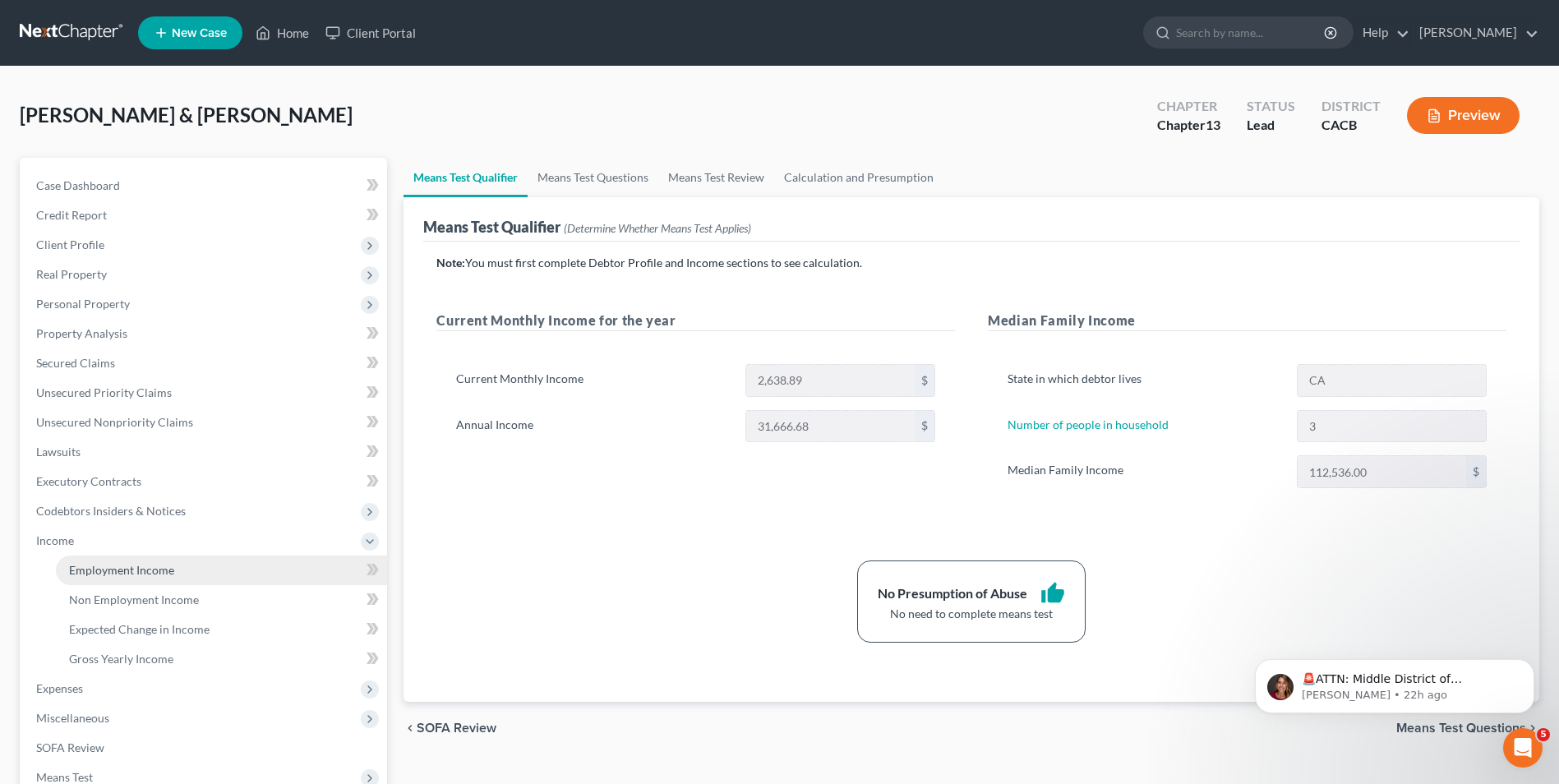
click at [162, 569] on span "Employment Income" at bounding box center [121, 570] width 105 height 14
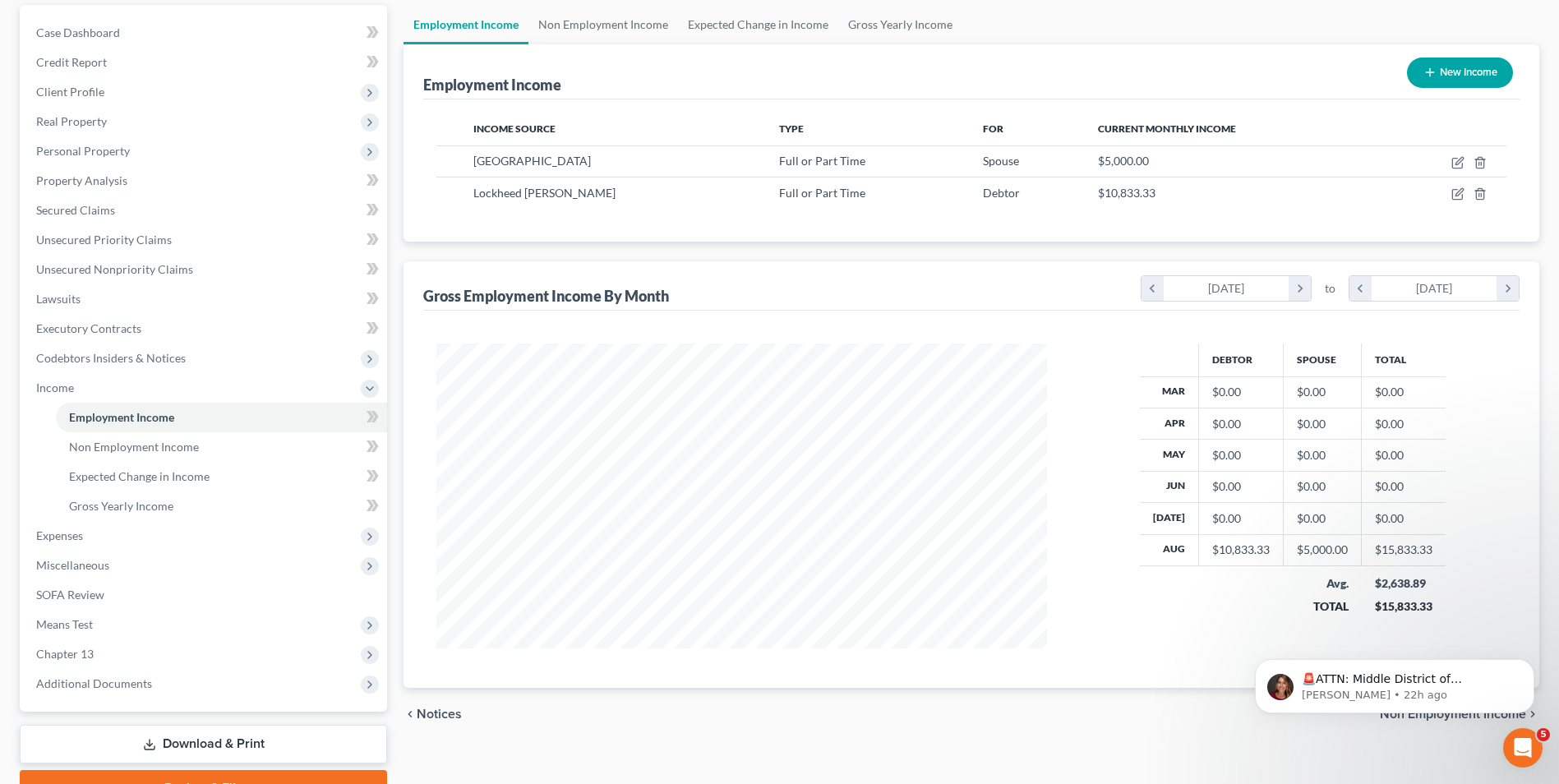
scroll to position [164, 0]
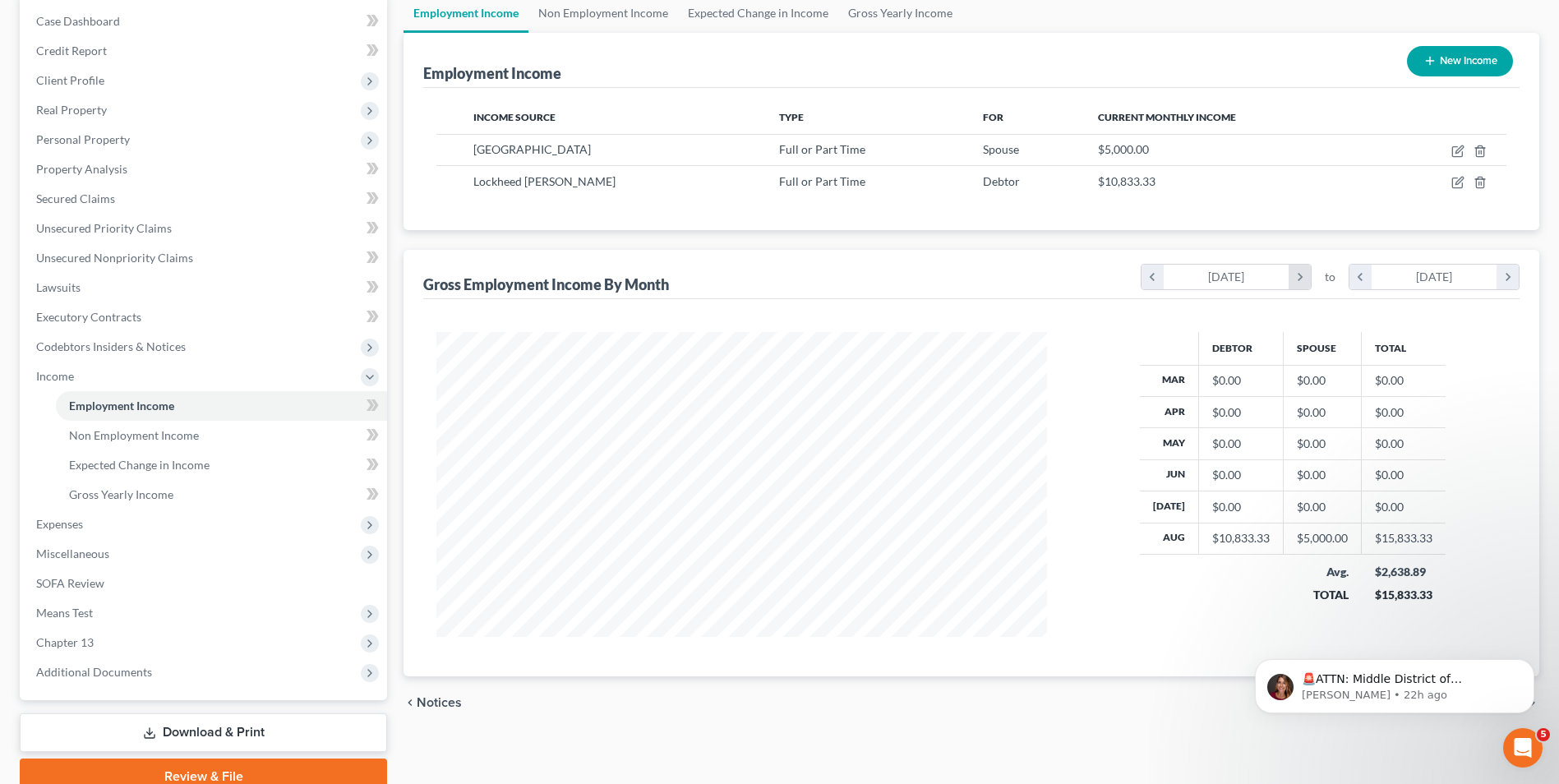
click at [1298, 270] on icon "chevron_right" at bounding box center [1299, 277] width 22 height 25
click at [1292, 275] on icon "chevron_right" at bounding box center [1299, 277] width 22 height 25
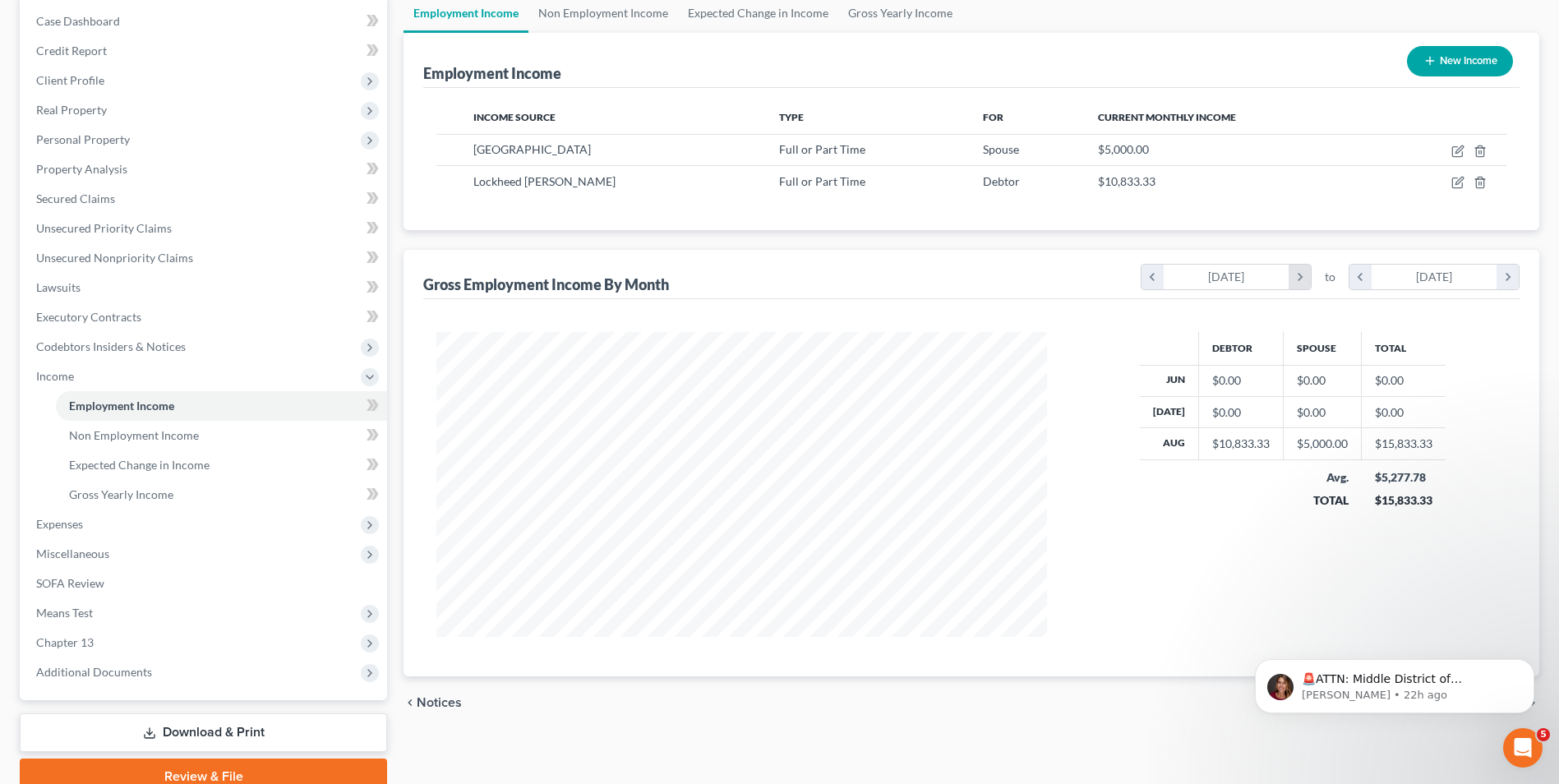
click at [1292, 275] on icon "chevron_right" at bounding box center [1299, 277] width 22 height 25
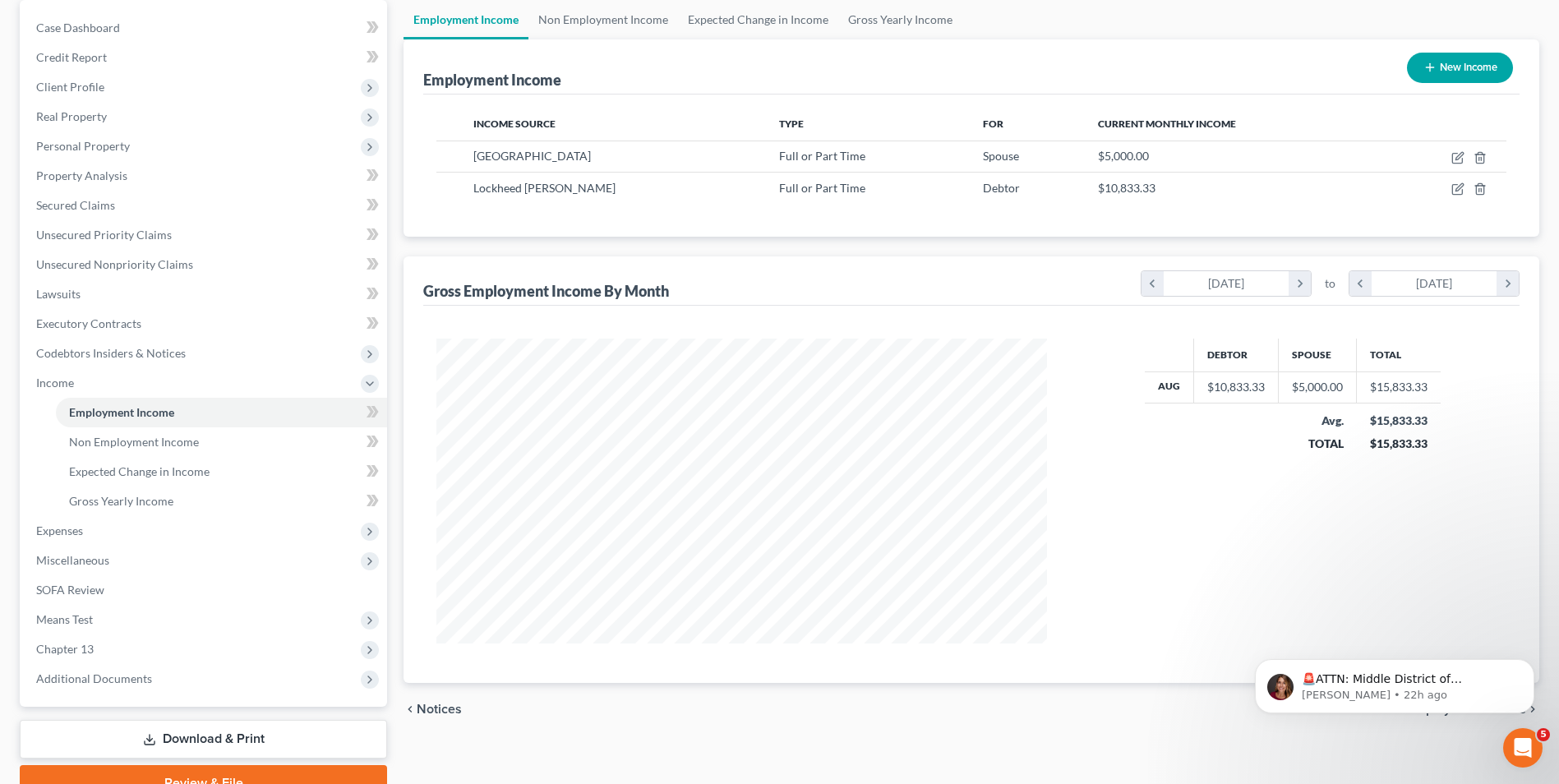
scroll to position [73, 0]
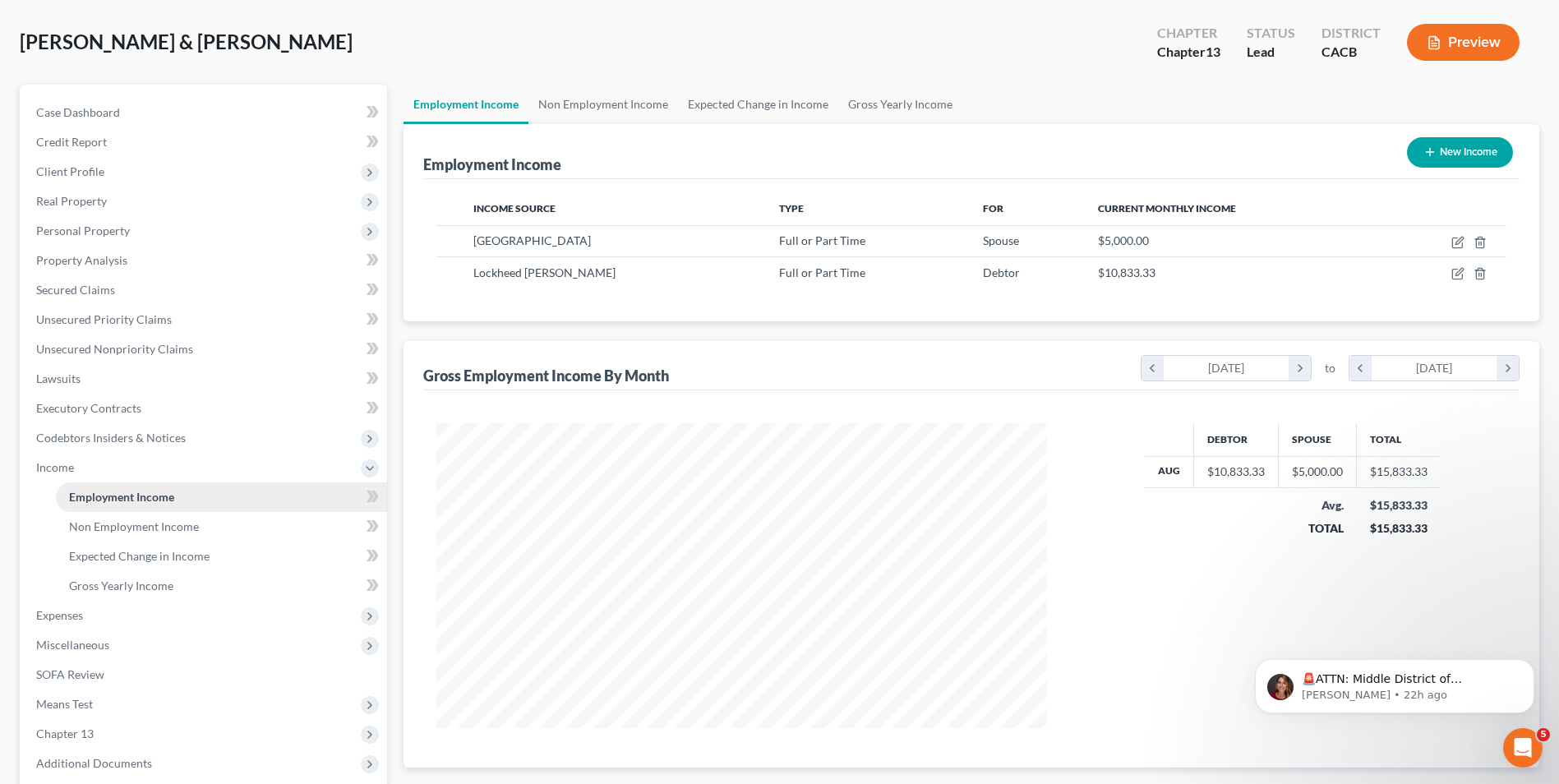
click at [97, 495] on span "Employment Income" at bounding box center [121, 496] width 105 height 14
click at [122, 528] on span "Non Employment Income" at bounding box center [134, 526] width 130 height 14
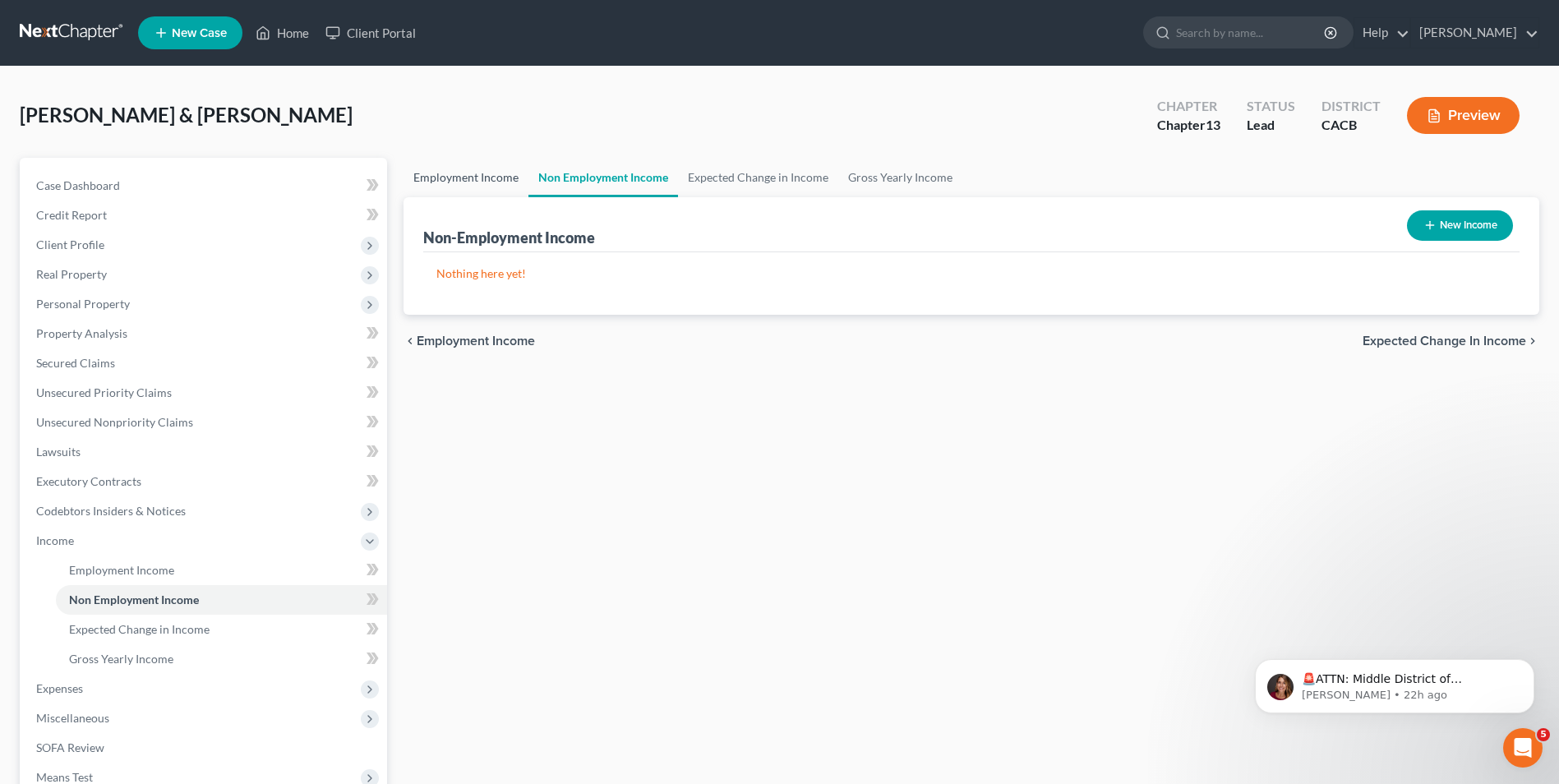
click at [431, 182] on link "Employment Income" at bounding box center [466, 178] width 125 height 39
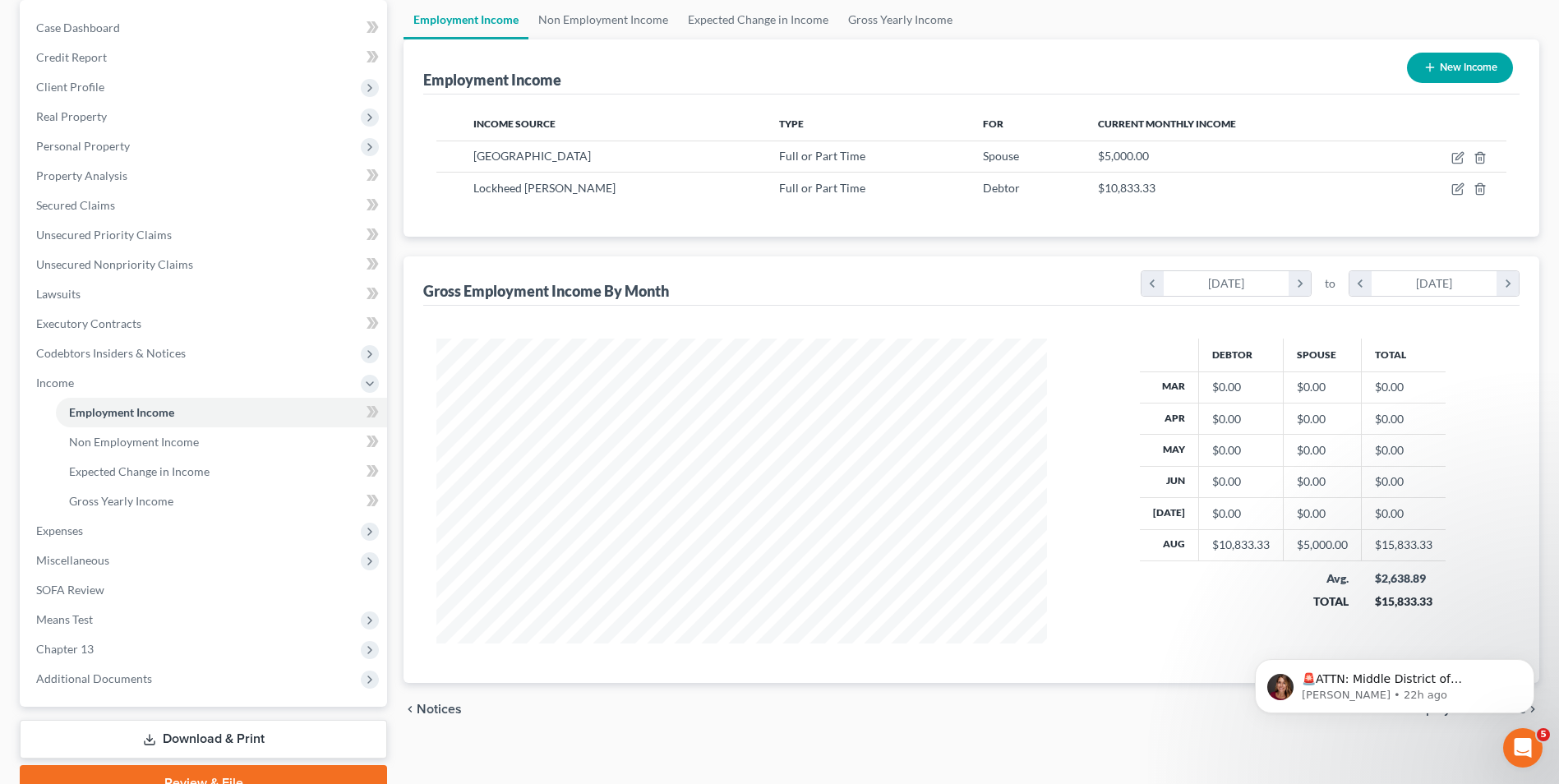
scroll to position [164, 0]
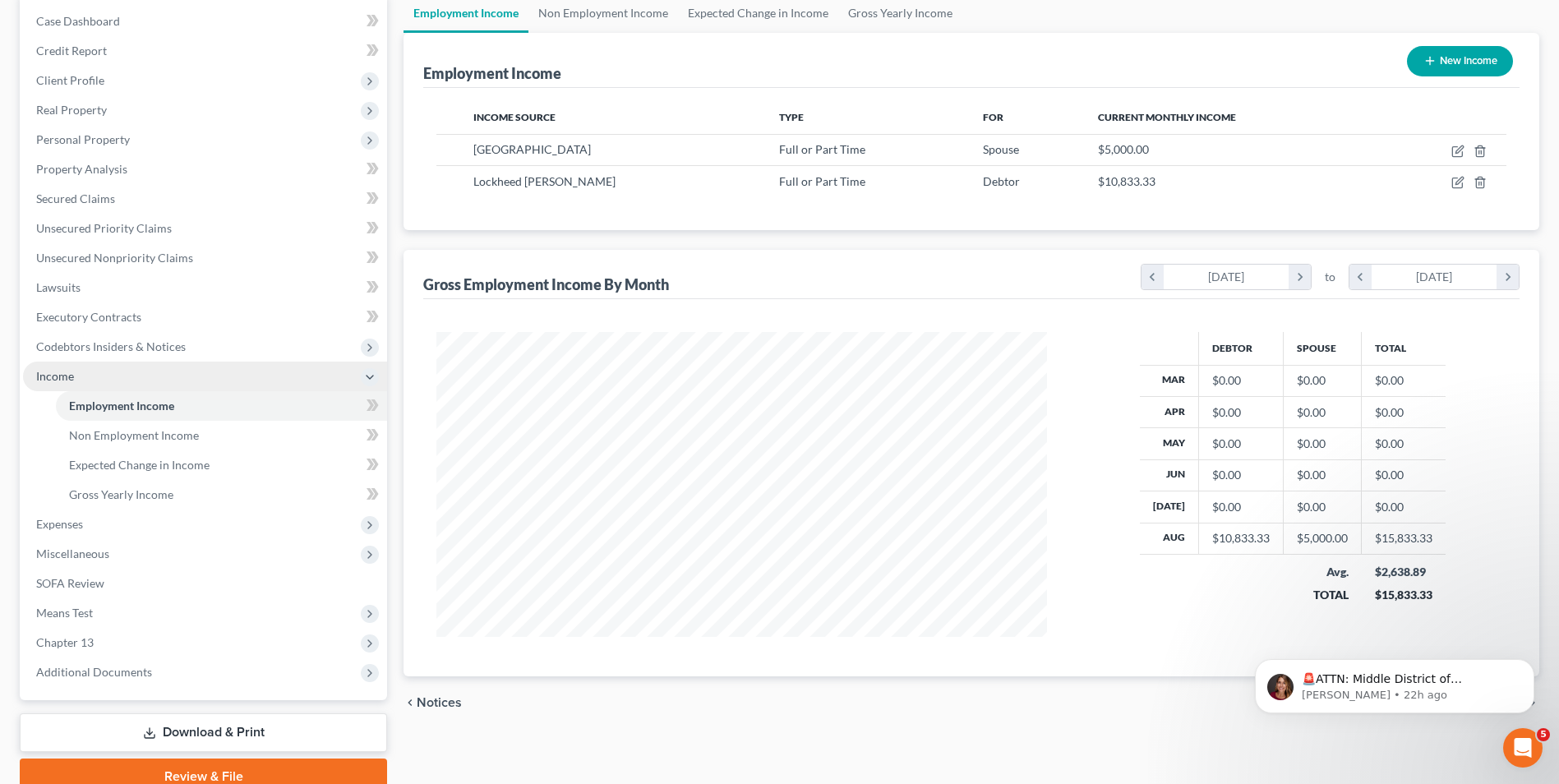
click at [66, 382] on span "Income" at bounding box center [55, 376] width 38 height 14
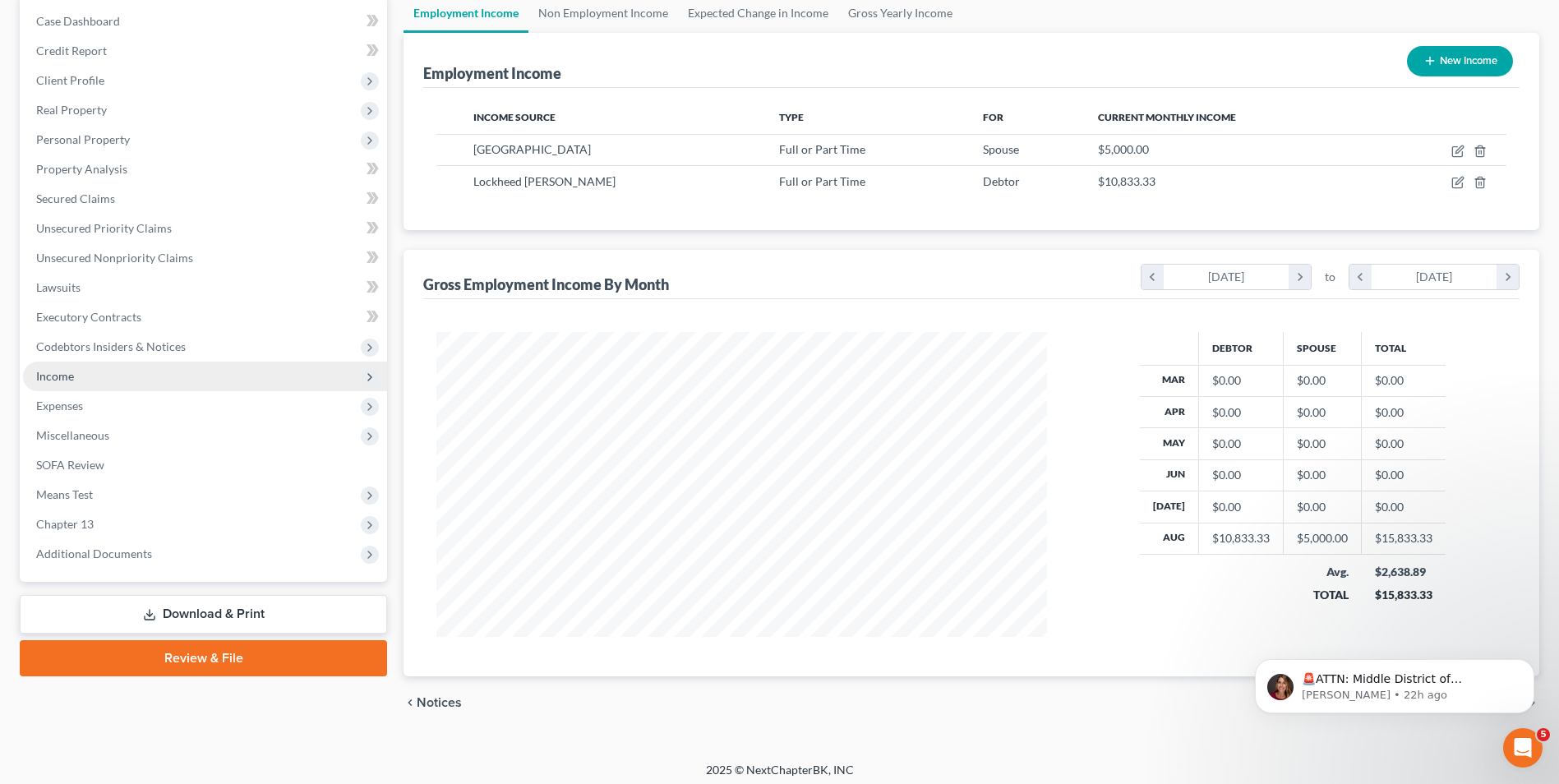
click at [66, 382] on span "Income" at bounding box center [55, 376] width 38 height 14
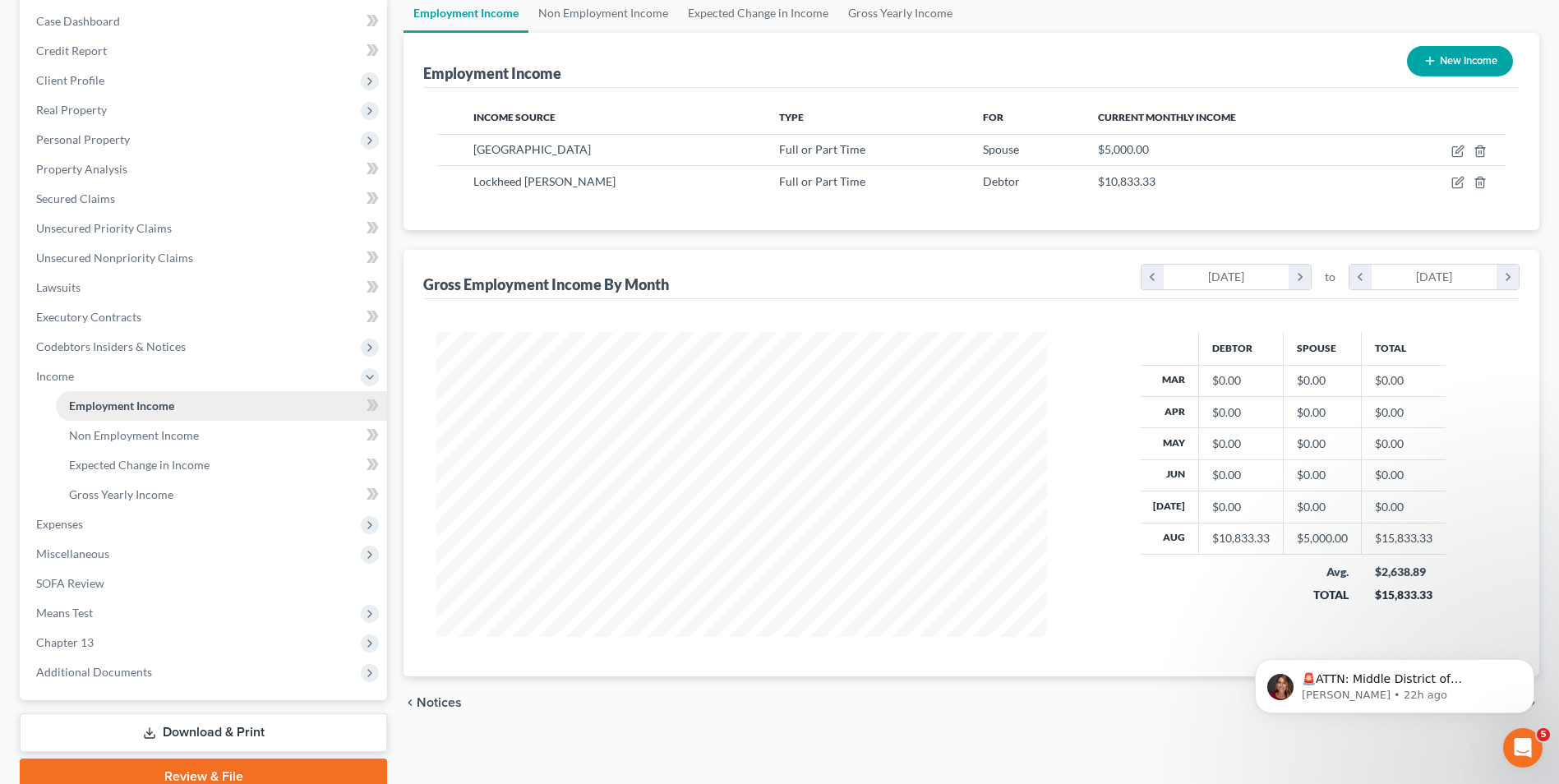
click at [128, 405] on span "Employment Income" at bounding box center [121, 406] width 105 height 14
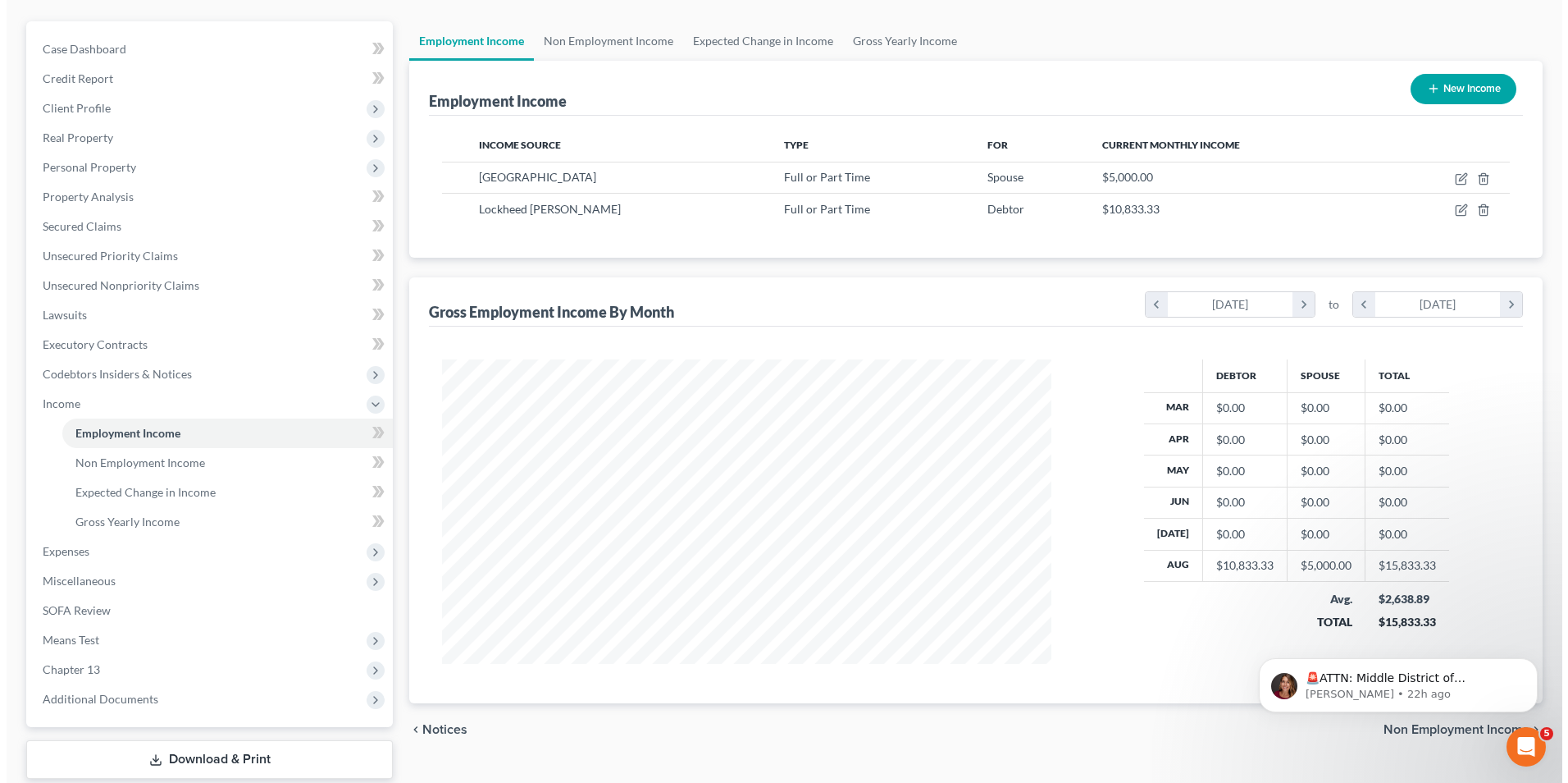
scroll to position [0, 0]
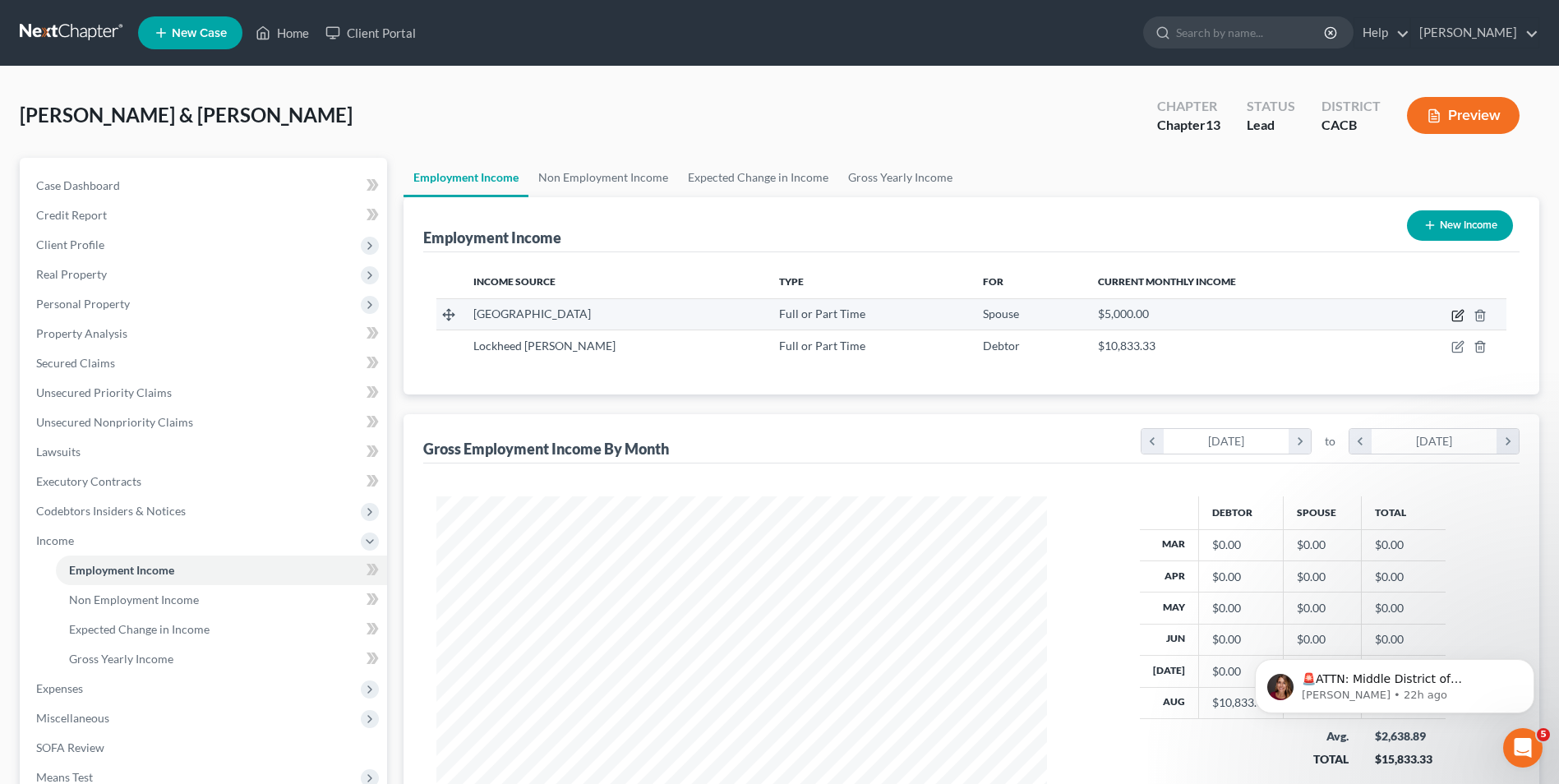
click at [1456, 318] on icon "button" at bounding box center [1457, 315] width 13 height 13
select select "0"
select select "4"
select select "0"
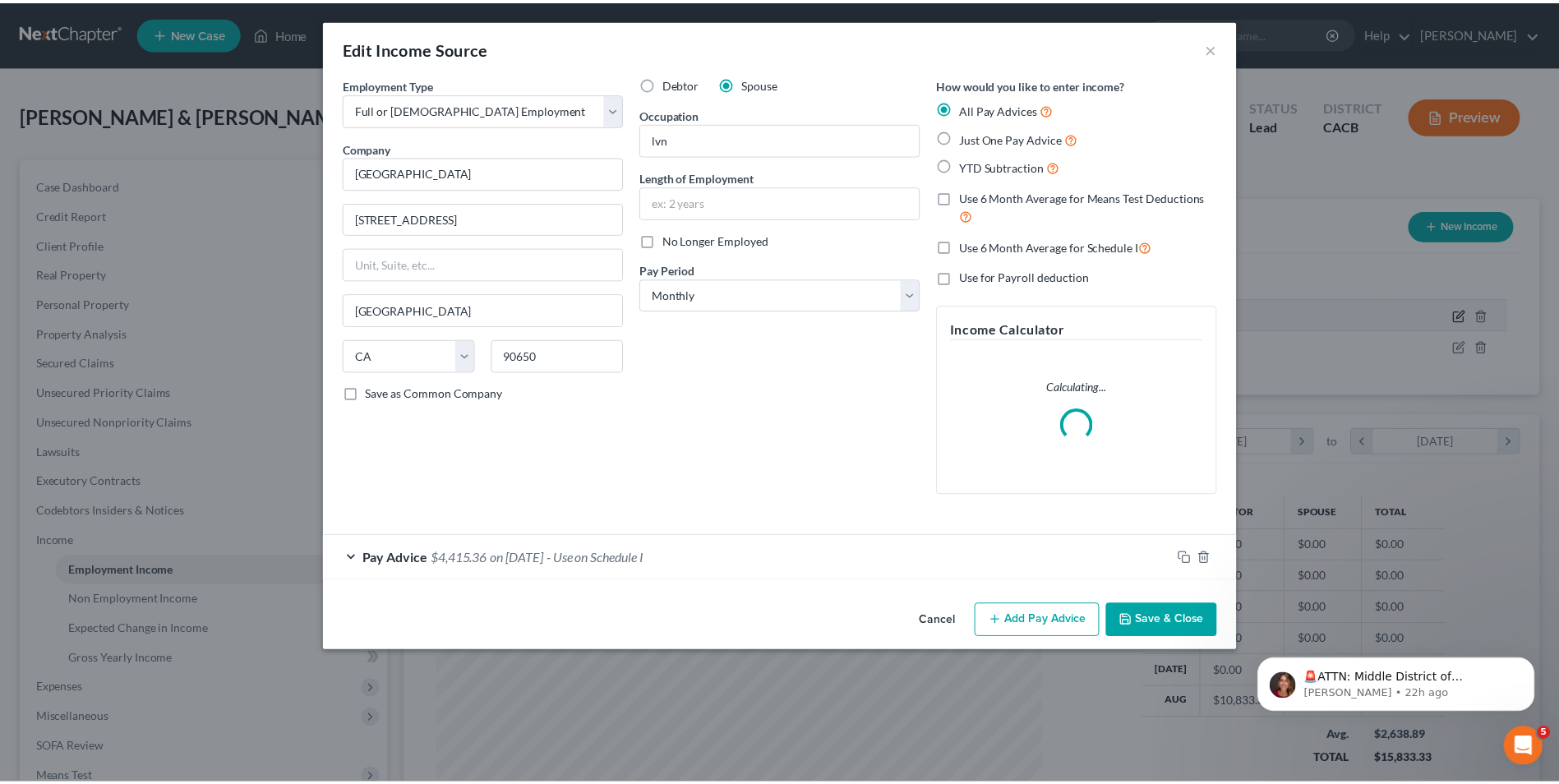
scroll to position [307, 649]
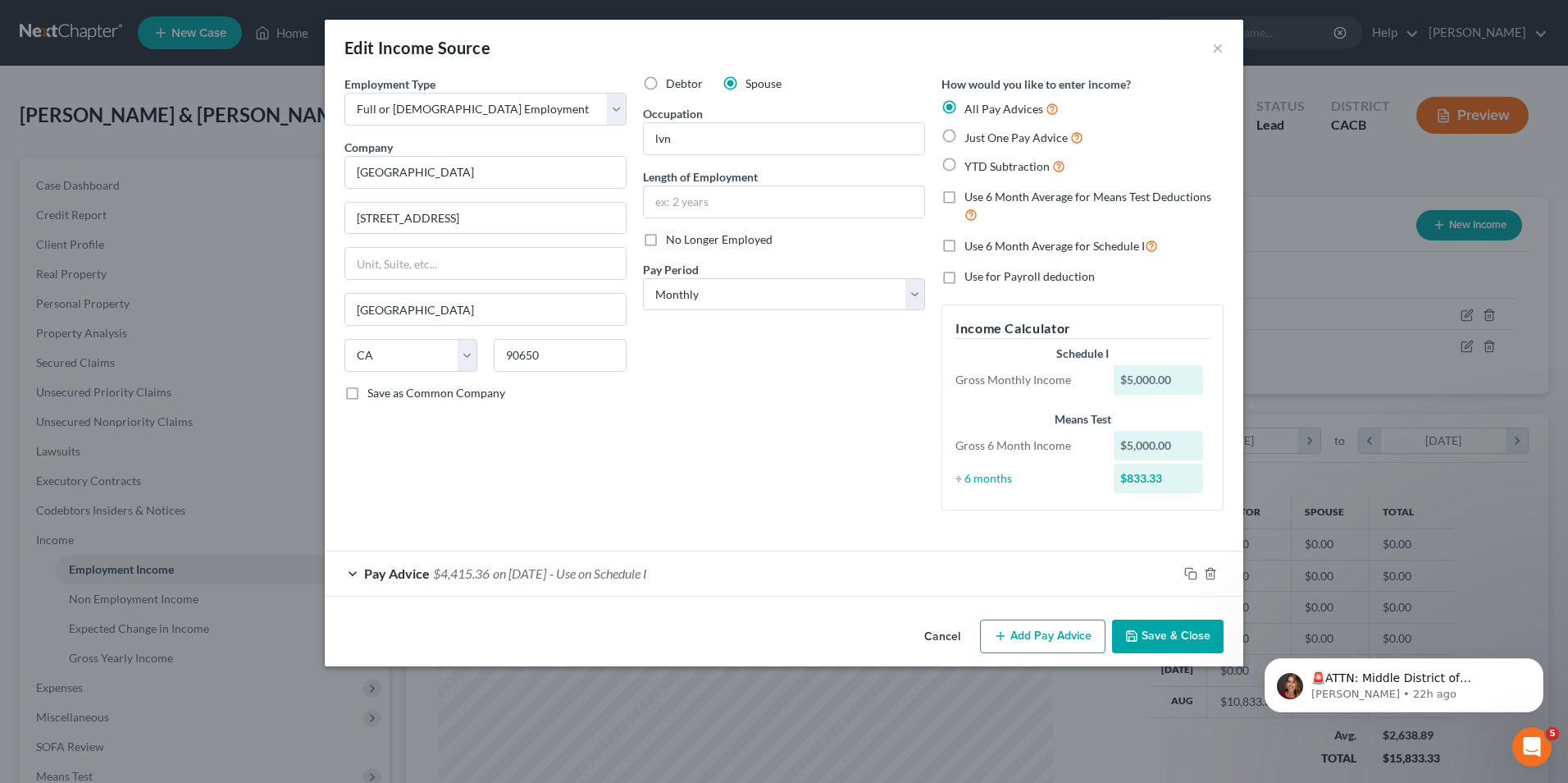
click at [964, 136] on label "Just One Pay Advice" at bounding box center [1023, 137] width 119 height 19
click at [971, 136] on input "Just One Pay Advice" at bounding box center [976, 133] width 11 height 11
radio input "true"
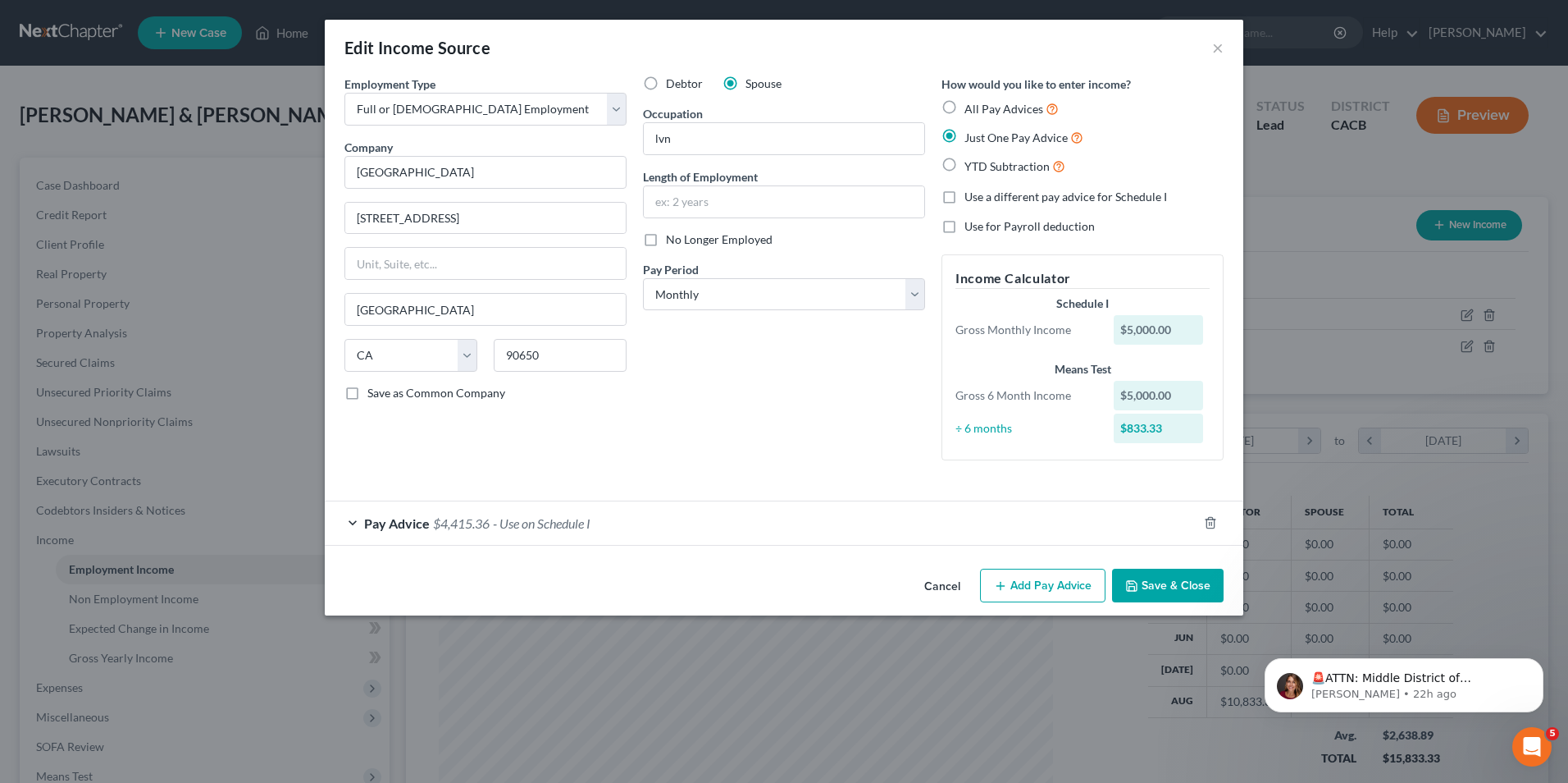
click at [1143, 584] on button "Save & Close" at bounding box center [1167, 586] width 112 height 34
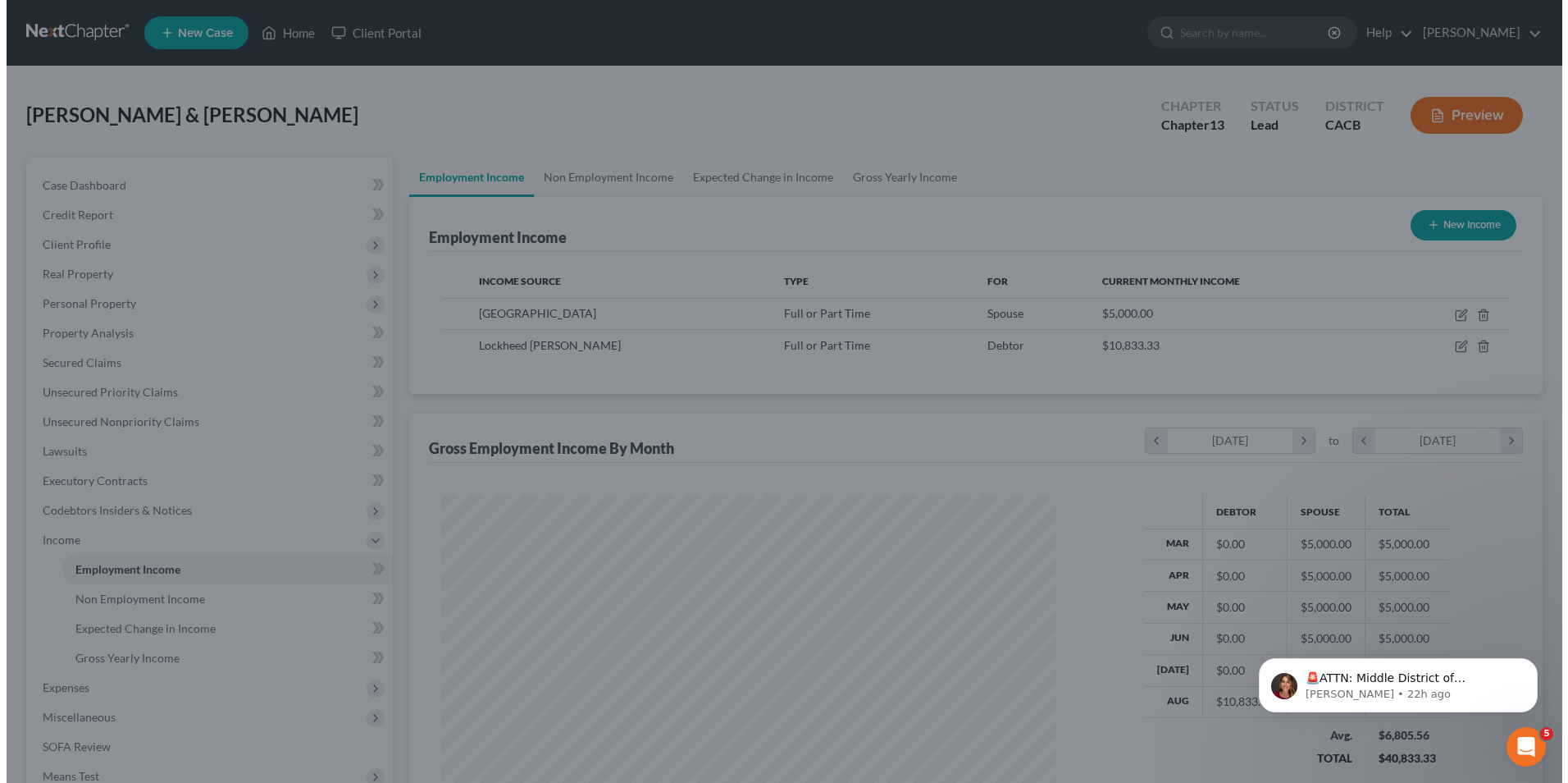
scroll to position [820158, 819529]
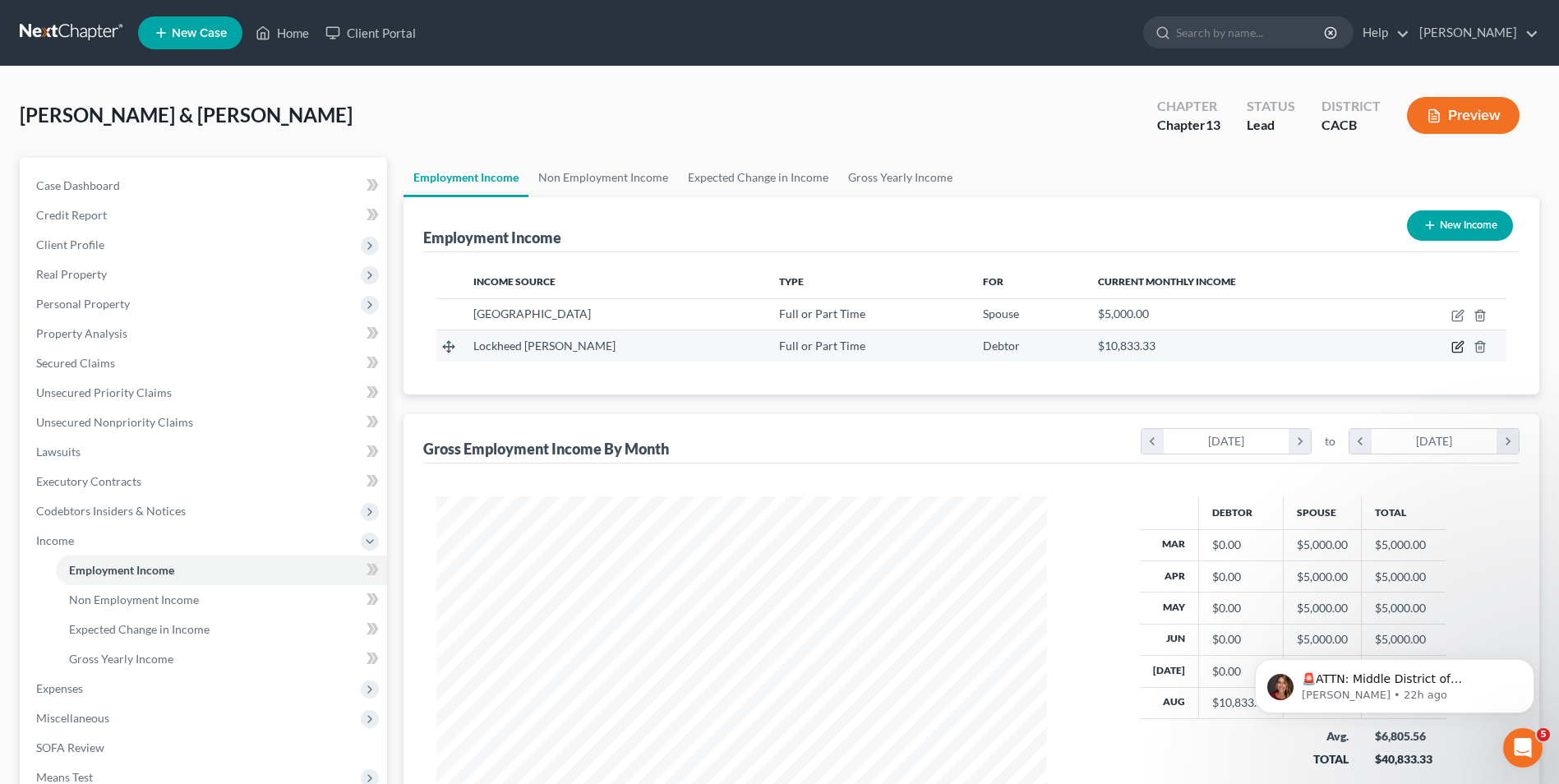
click at [1452, 348] on icon "button" at bounding box center [1457, 348] width 10 height 10
select select "0"
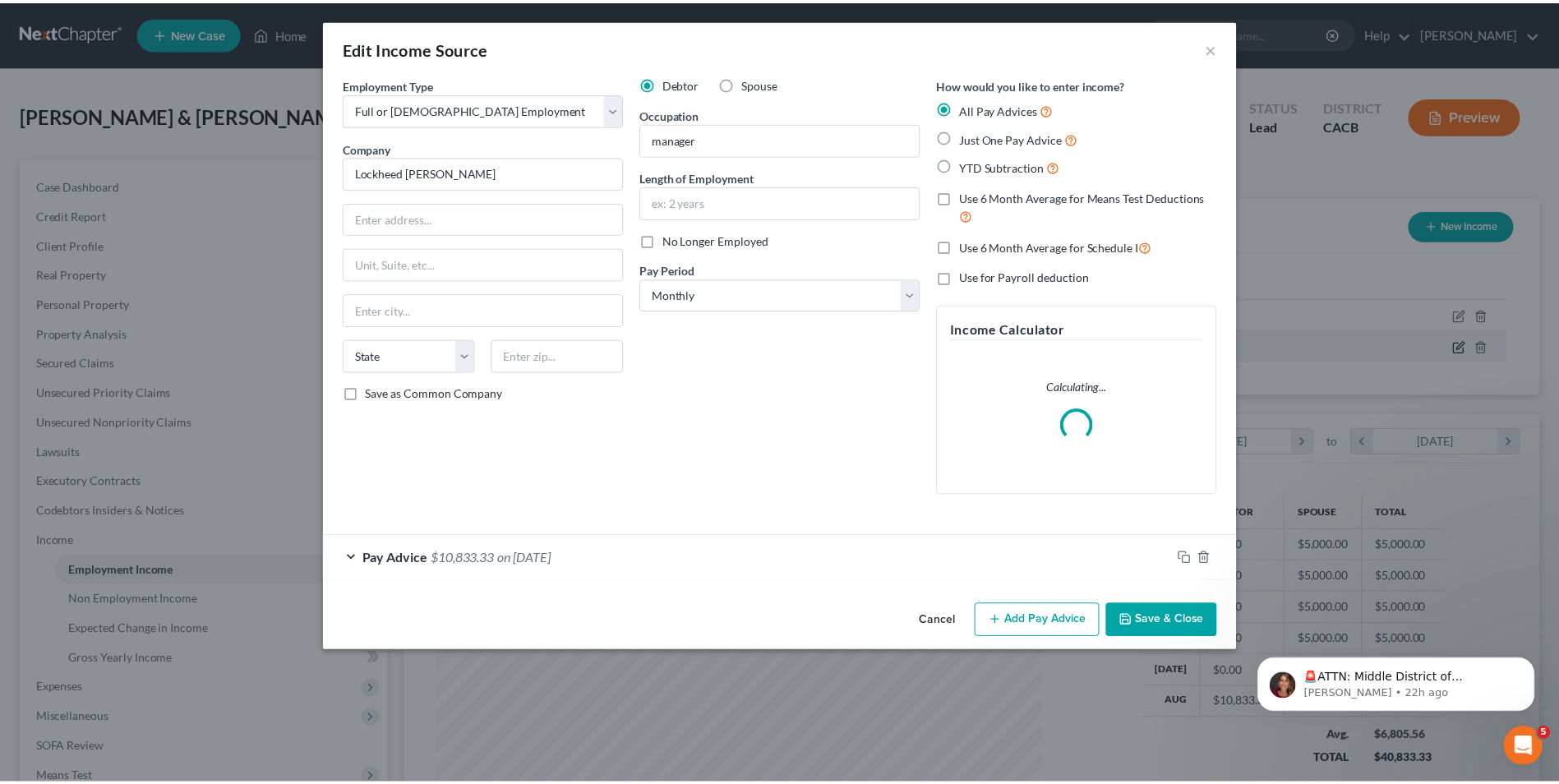
scroll to position [307, 649]
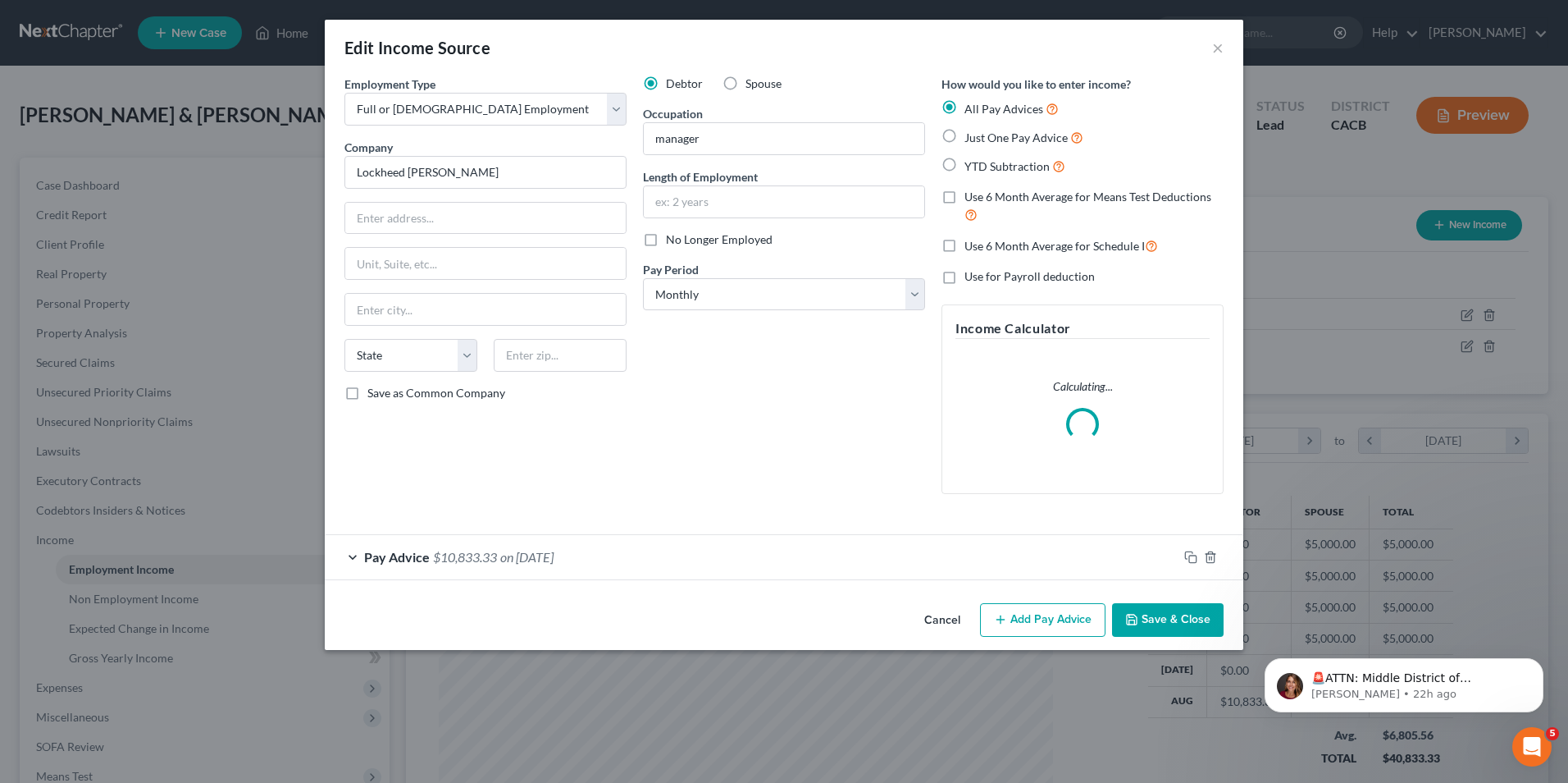
click at [964, 136] on label "Just One Pay Advice" at bounding box center [1023, 137] width 119 height 19
click at [971, 136] on input "Just One Pay Advice" at bounding box center [976, 133] width 11 height 11
radio input "true"
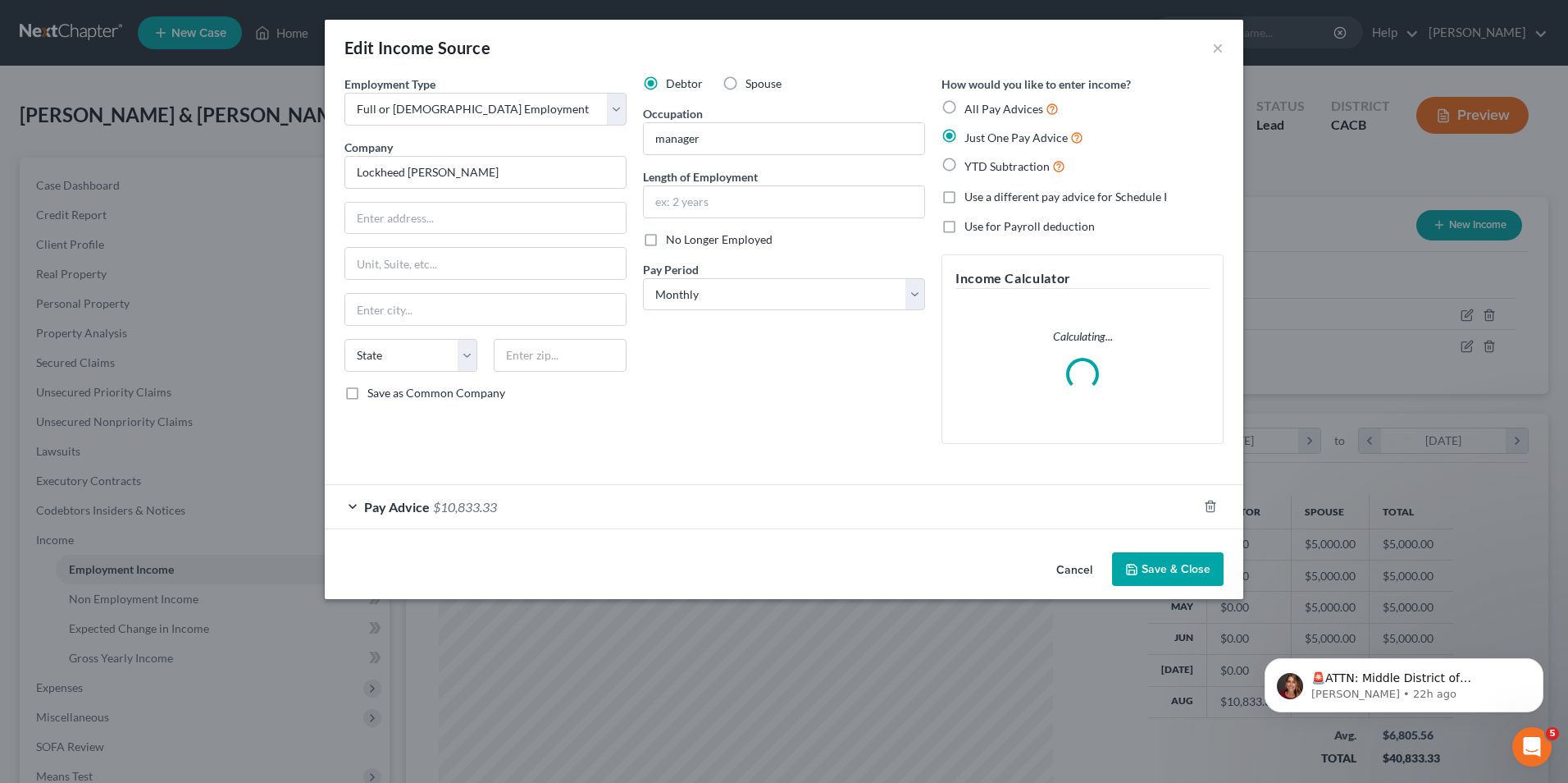
click at [1186, 573] on button "Save & Close" at bounding box center [1167, 569] width 112 height 34
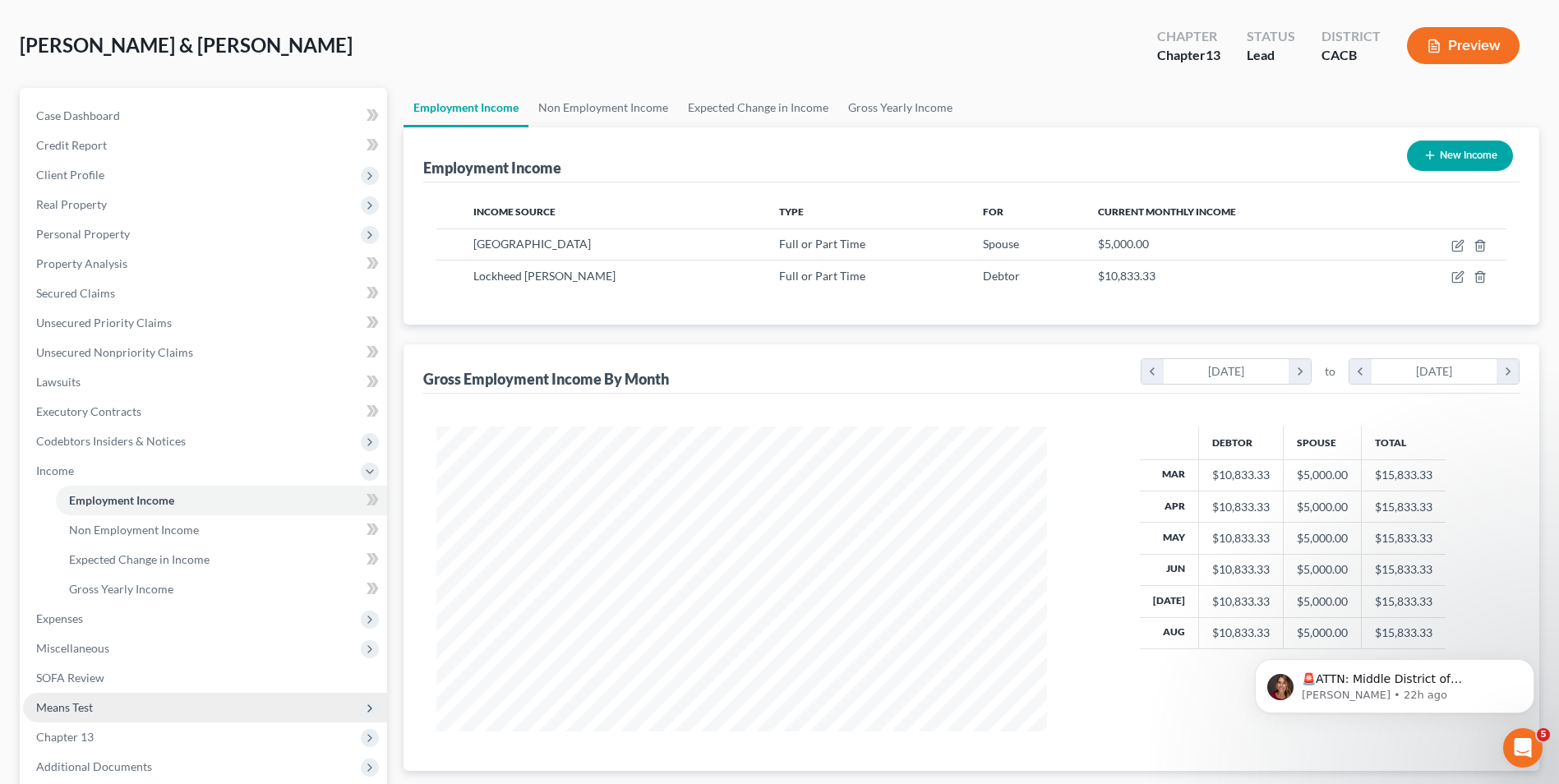
scroll to position [164, 0]
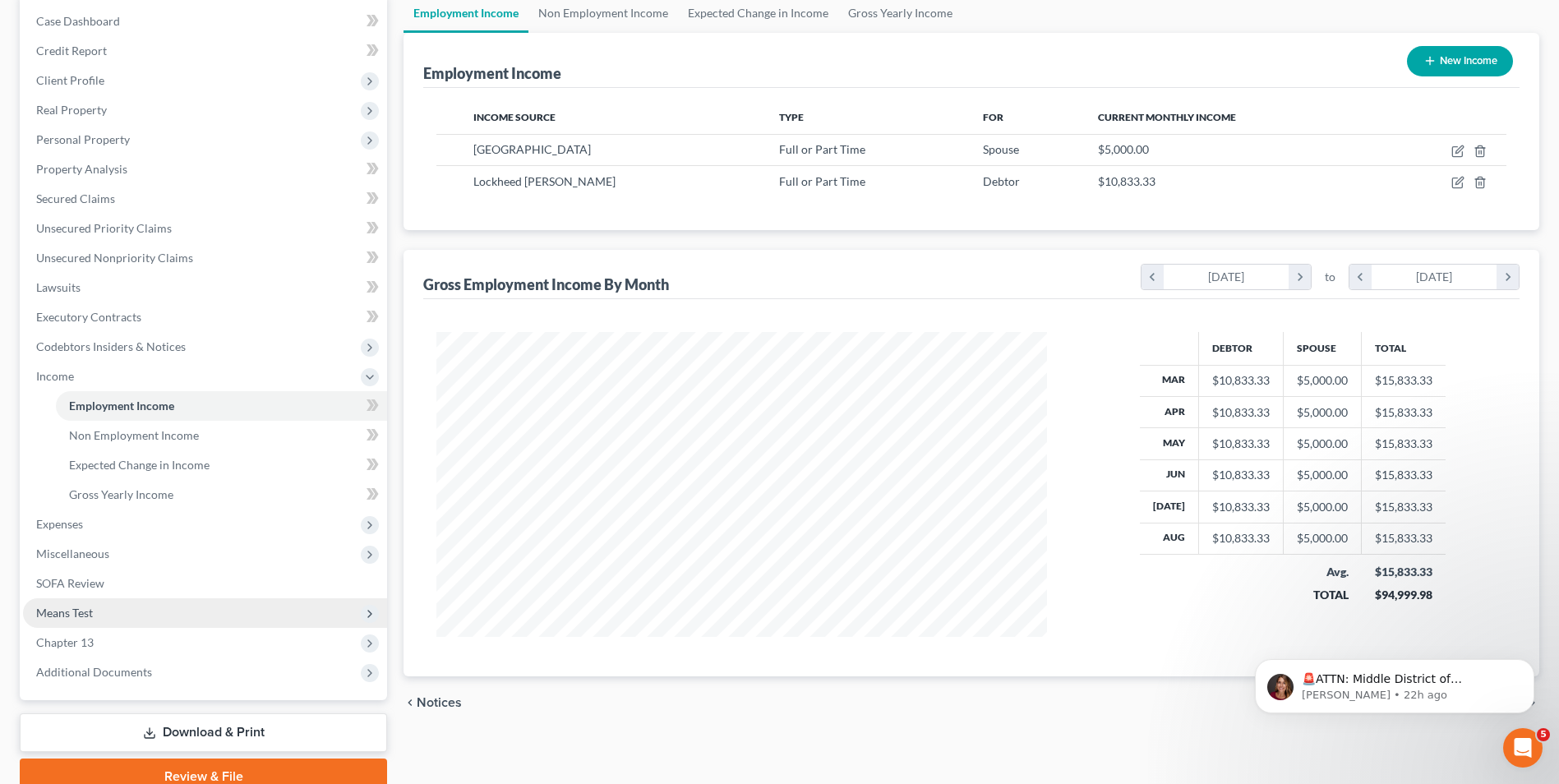
click at [79, 611] on span "Means Test" at bounding box center [64, 612] width 56 height 14
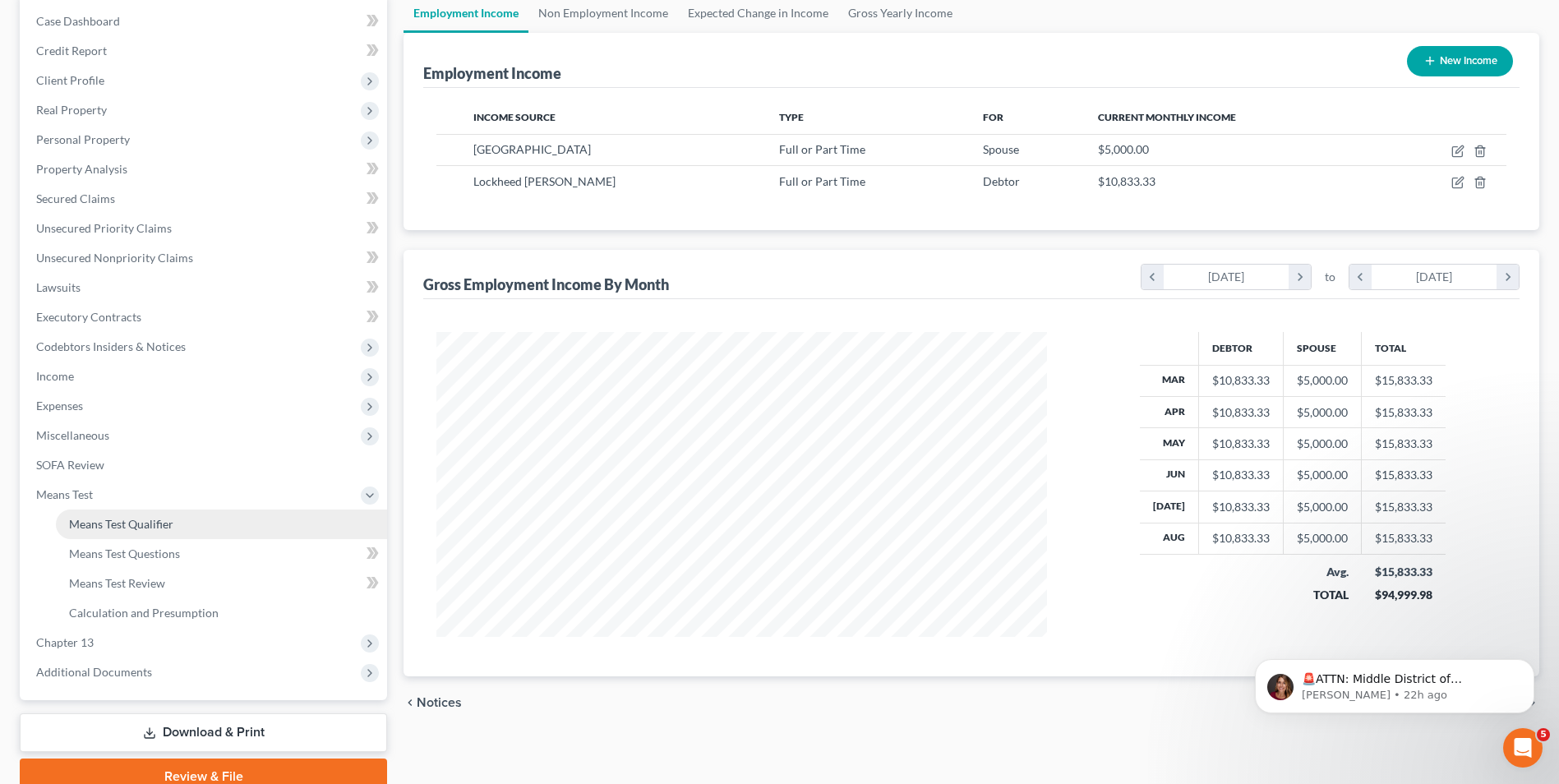
click at [167, 531] on link "Means Test Qualifier" at bounding box center [221, 524] width 331 height 30
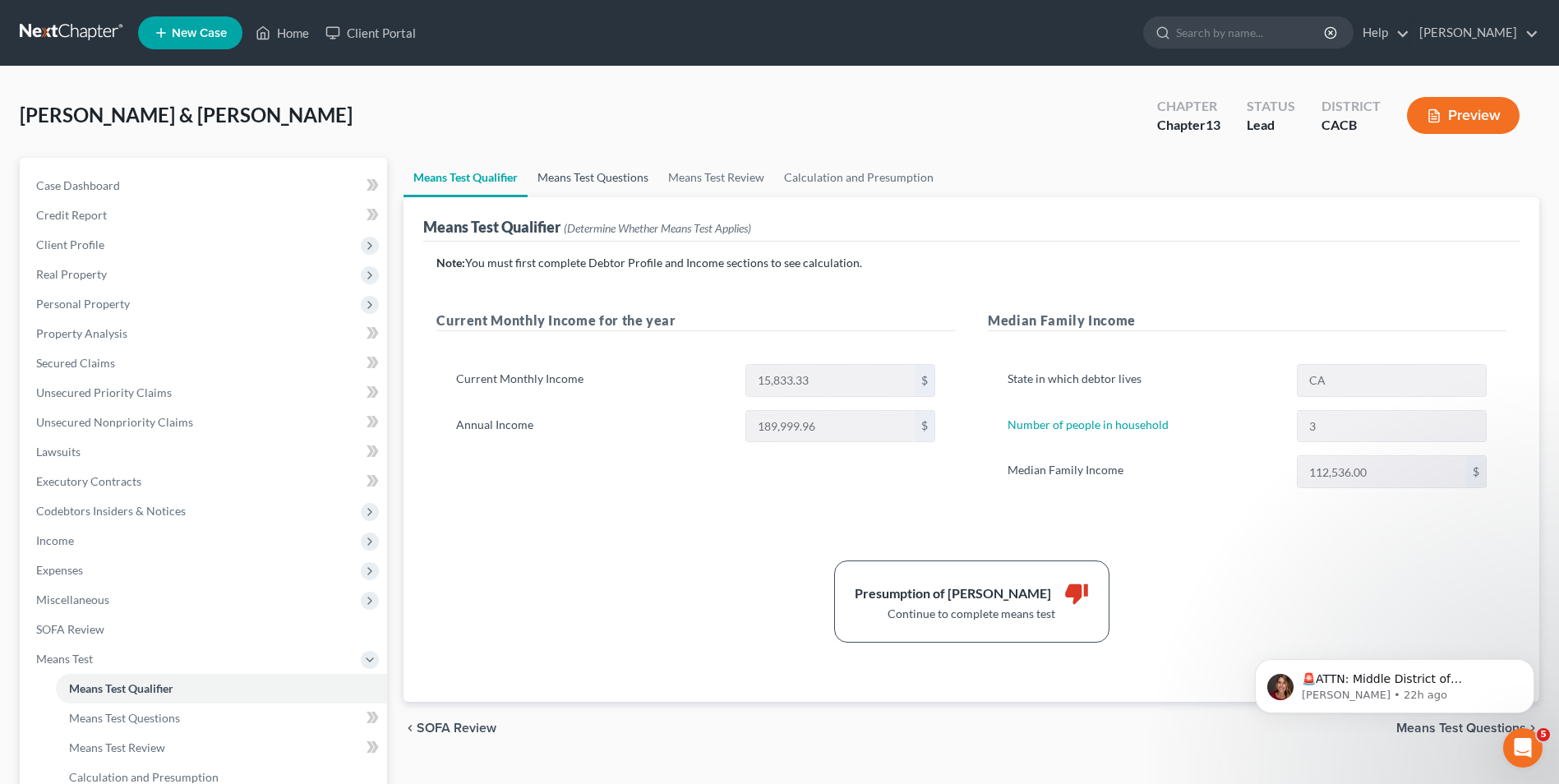
click at [611, 182] on link "Means Test Questions" at bounding box center [593, 178] width 131 height 39
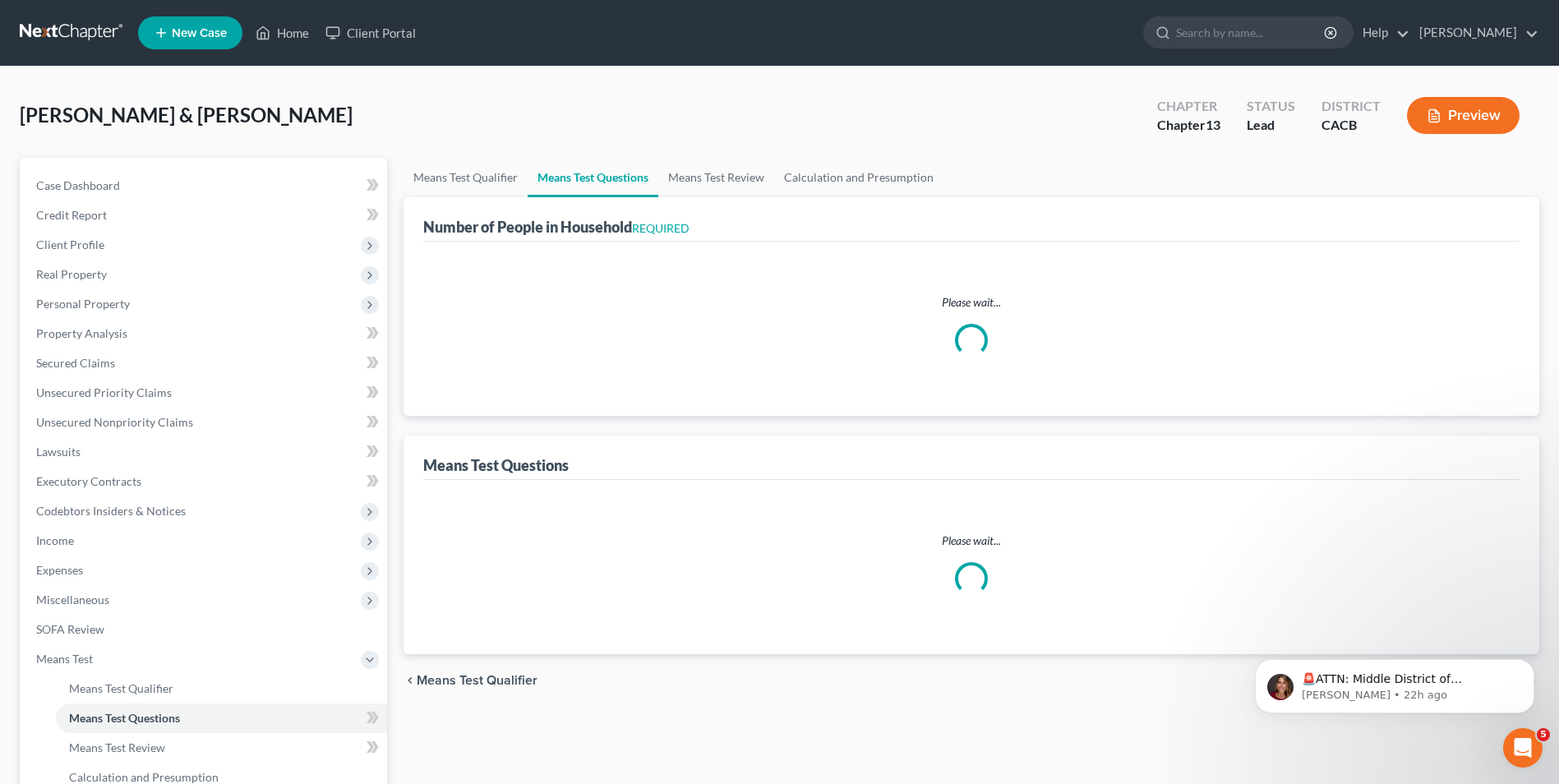
select select "0"
select select "60"
select select "0"
select select "60"
select select "2"
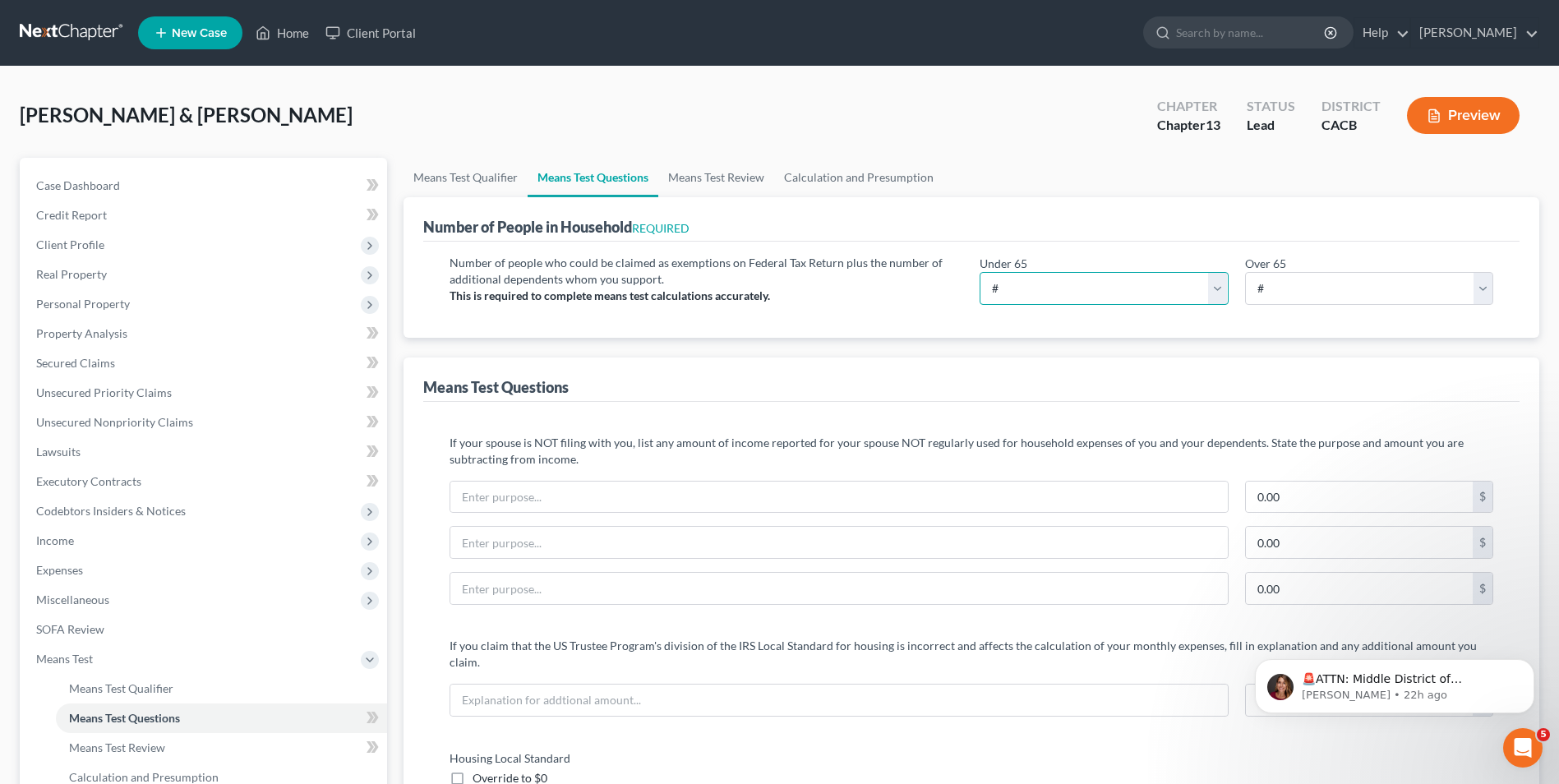
click at [1034, 291] on select "# 0 1 2 3 4 5 6 7 8 9 10" at bounding box center [1104, 288] width 249 height 32
select select "1"
click at [980, 272] on select "# 0 1 2 3 4 5 6 7 8 9 10" at bounding box center [1104, 288] width 249 height 32
click at [1295, 283] on select "# 0 1 2 3 4 5 6 7 8 9 10" at bounding box center [1369, 288] width 249 height 32
select select "1"
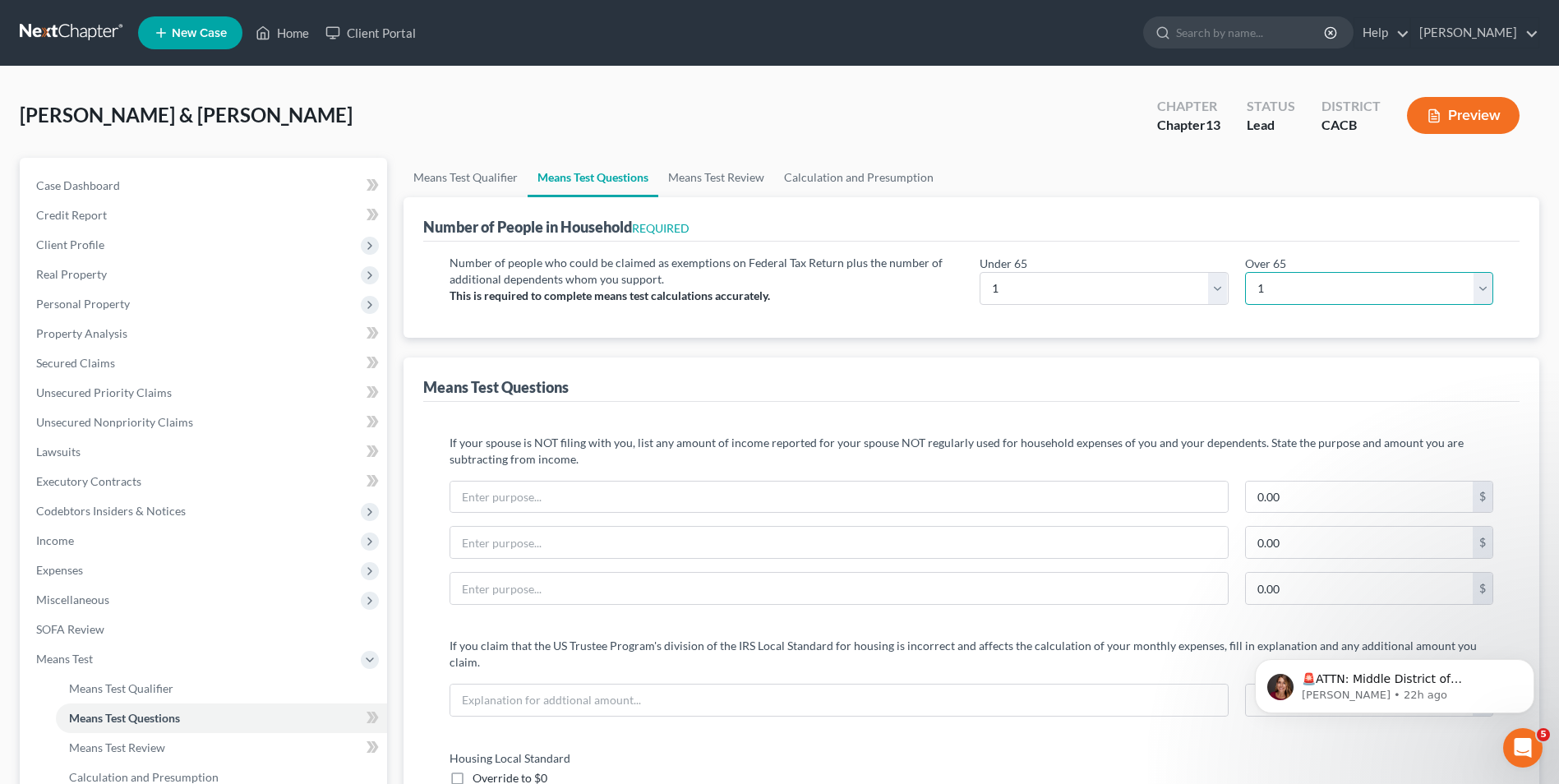
click at [1245, 272] on select "# 0 1 2 3 4 5 6 7 8 9 10" at bounding box center [1369, 288] width 249 height 32
click at [925, 369] on div "Means Test Questions" at bounding box center [970, 379] width 1096 height 44
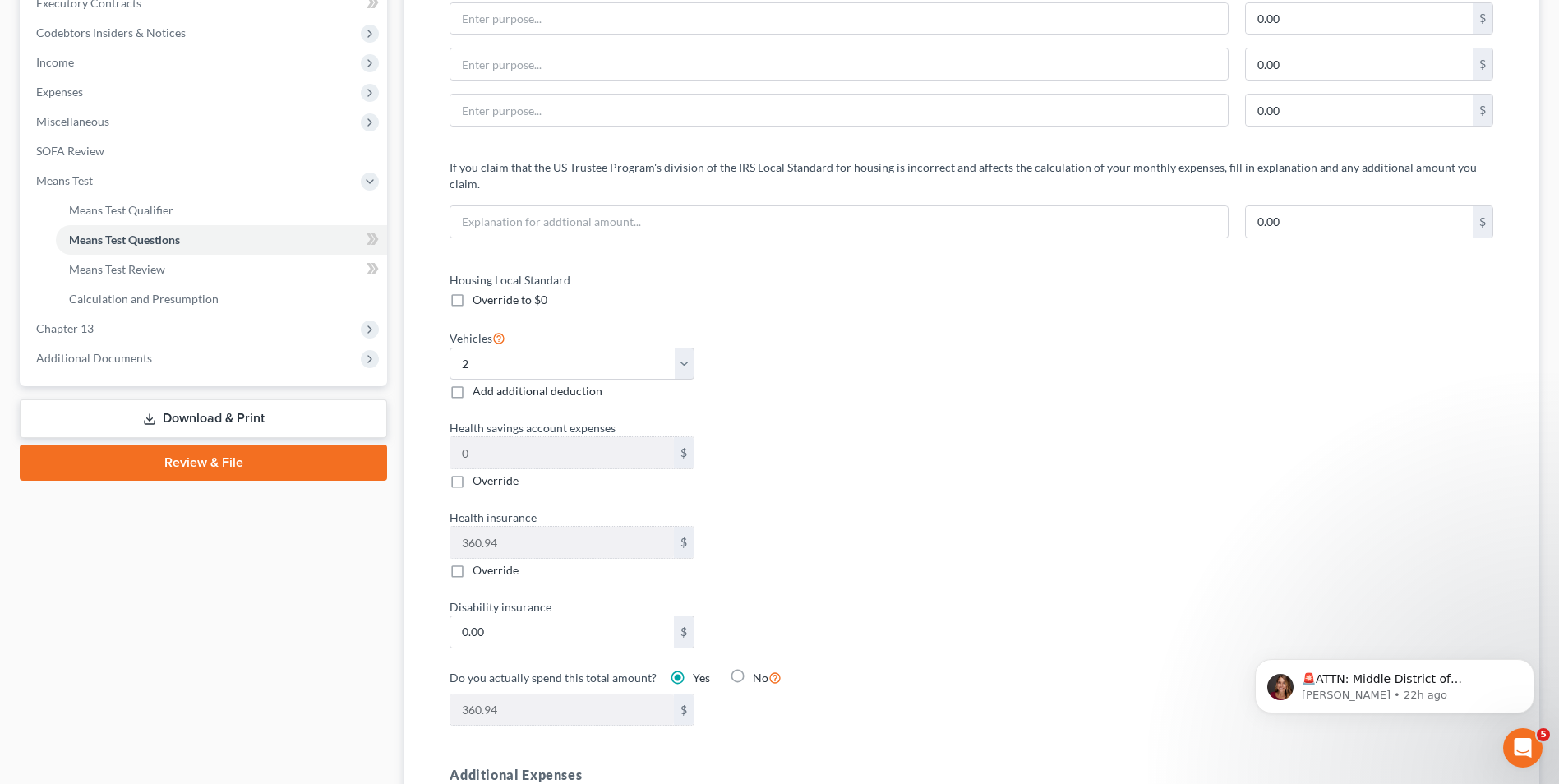
scroll to position [493, 0]
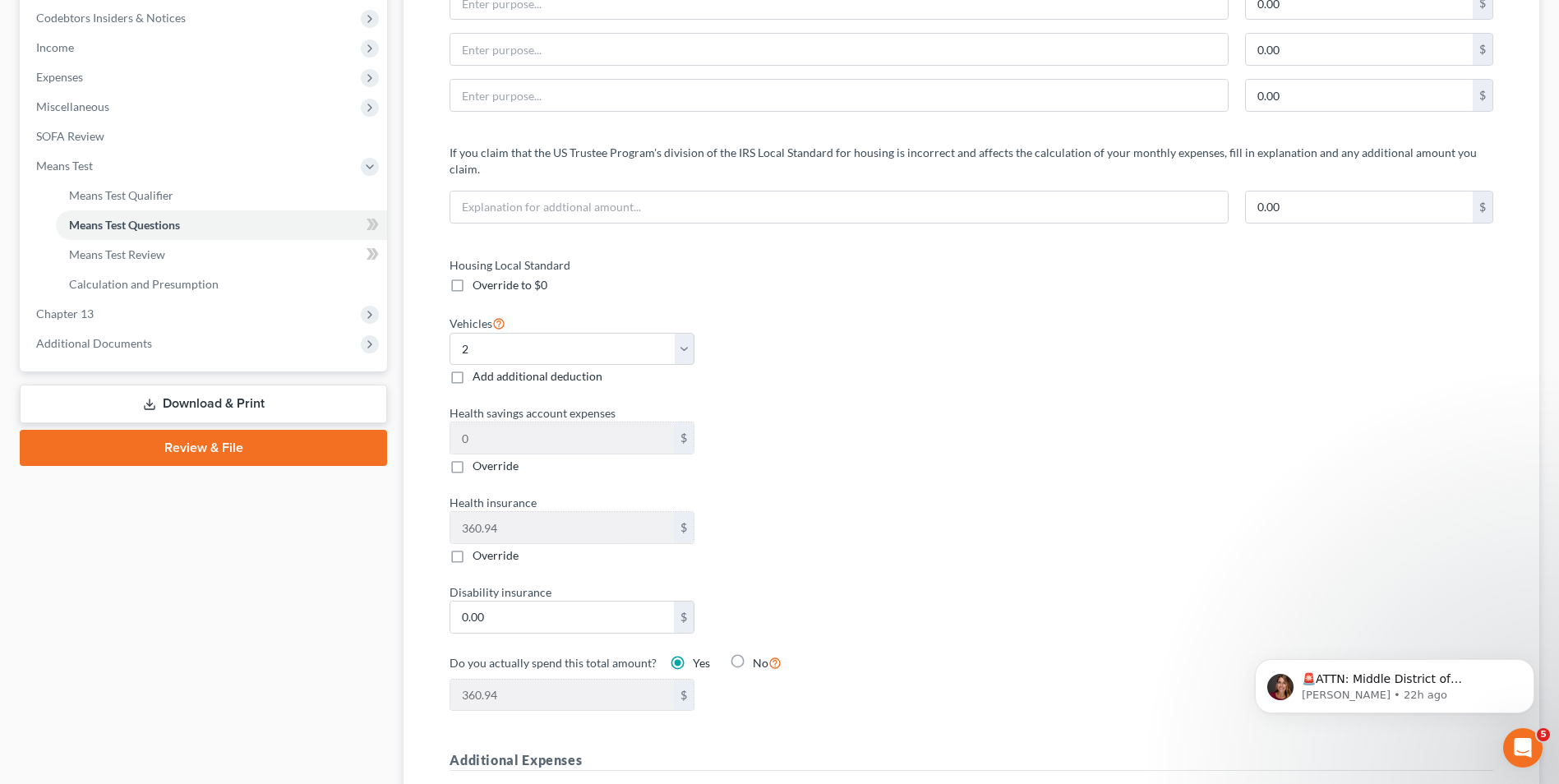
click at [944, 524] on div "Health insurance 360.94 $ Override" at bounding box center [702, 529] width 522 height 70
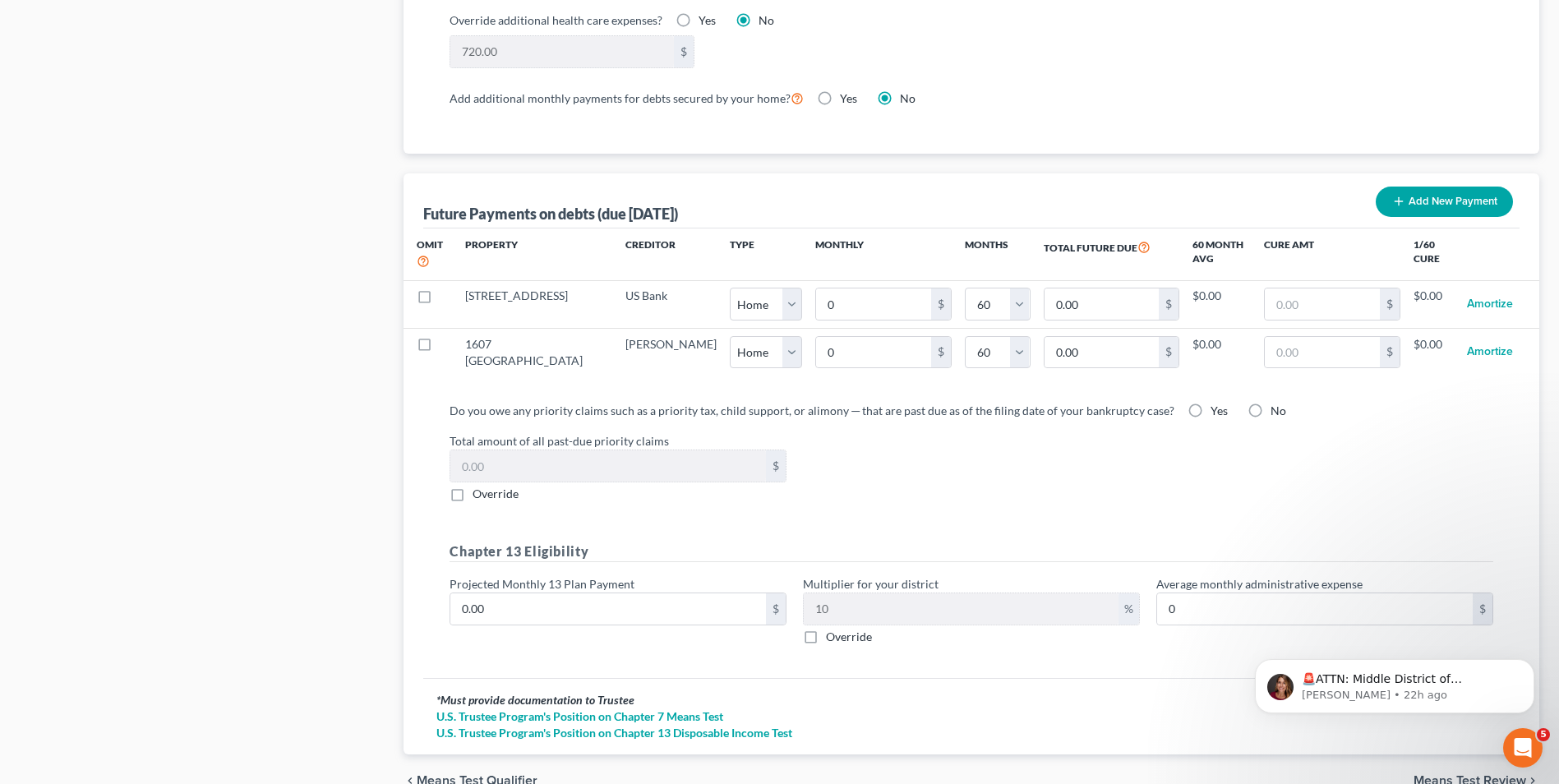
scroll to position [1548, 0]
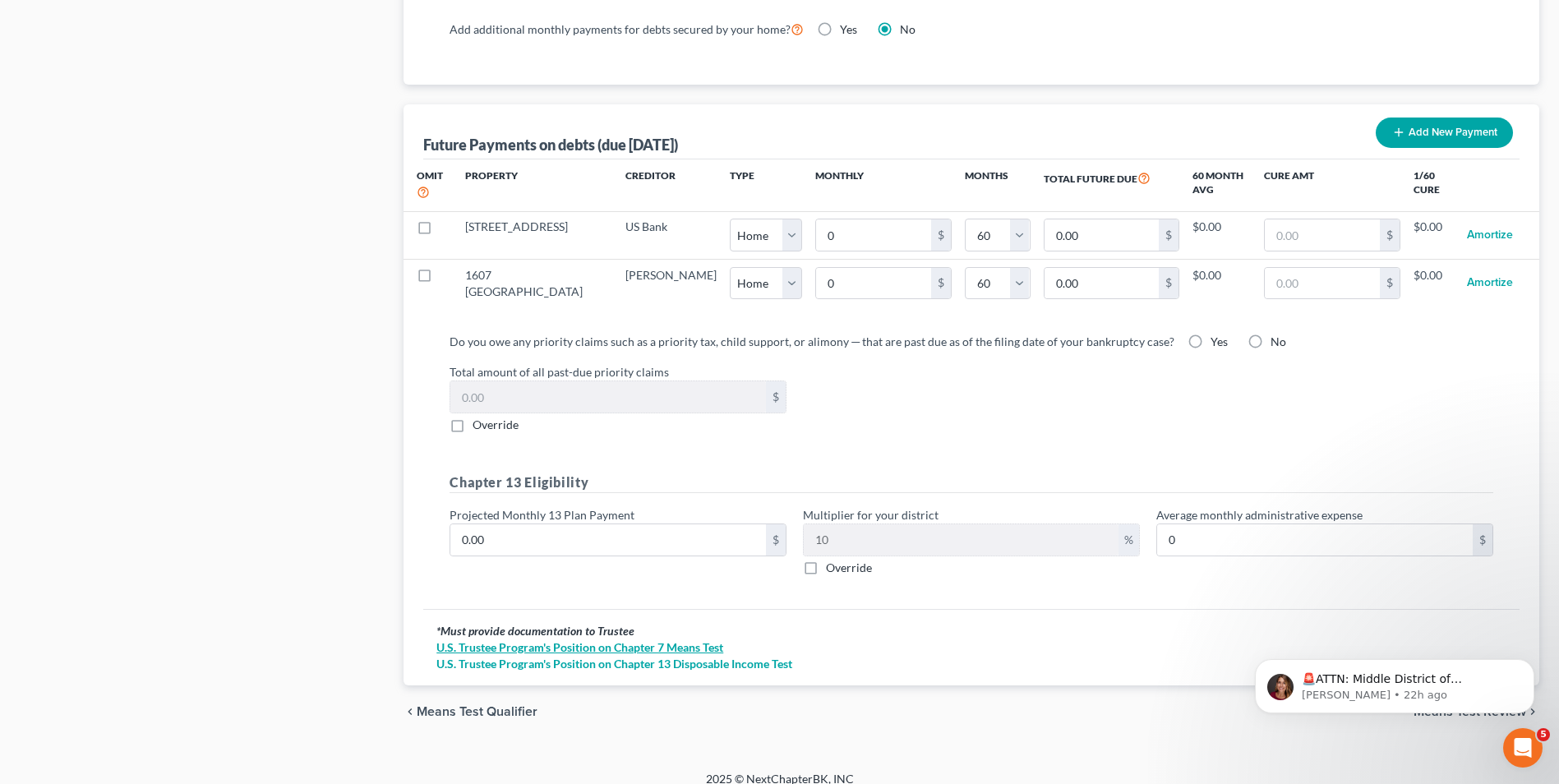
click at [574, 639] on link "U.S. Trustee Program's Position on Chapter 7 Means Test" at bounding box center [971, 647] width 1070 height 16
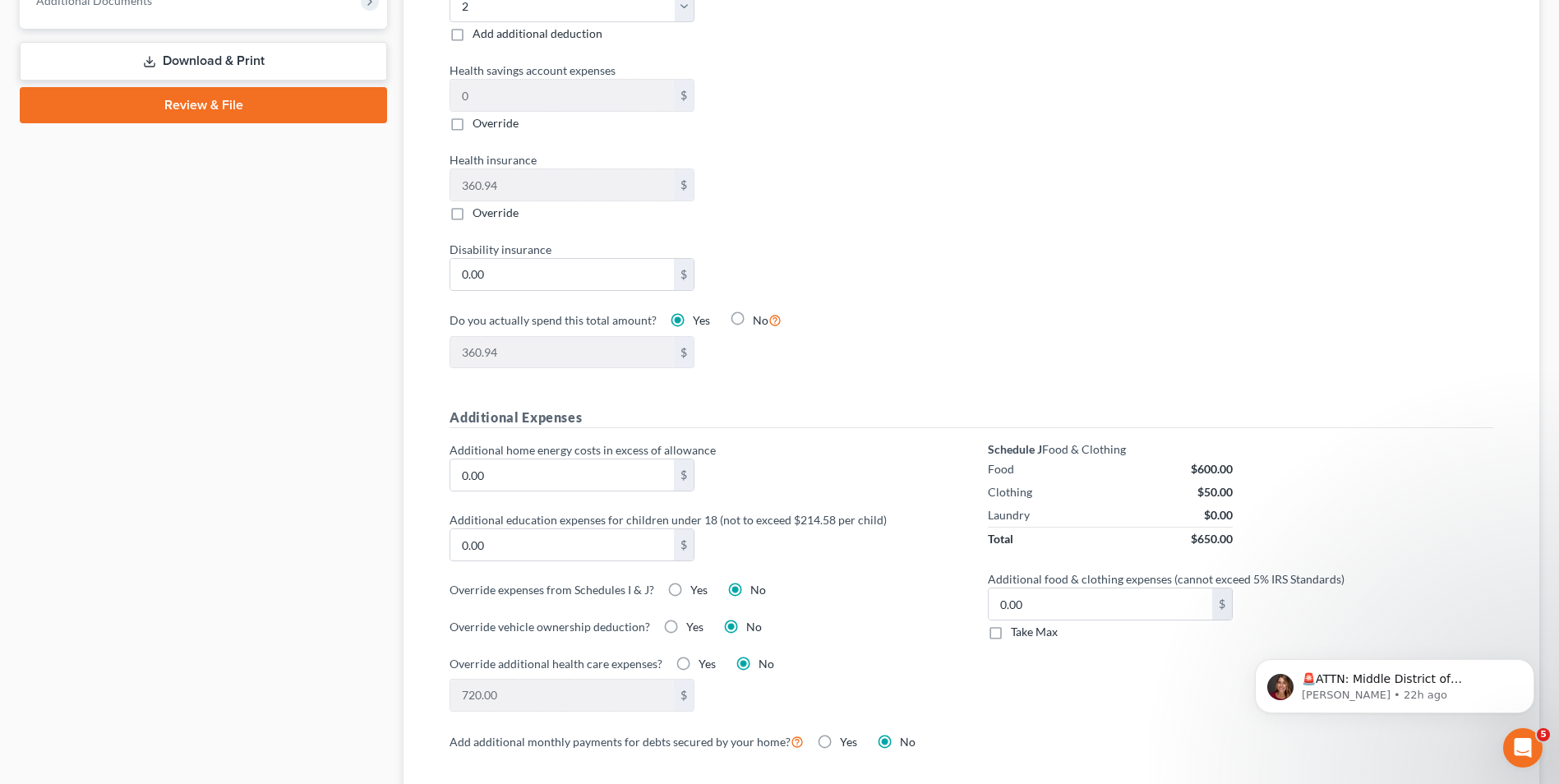
scroll to position [973, 0]
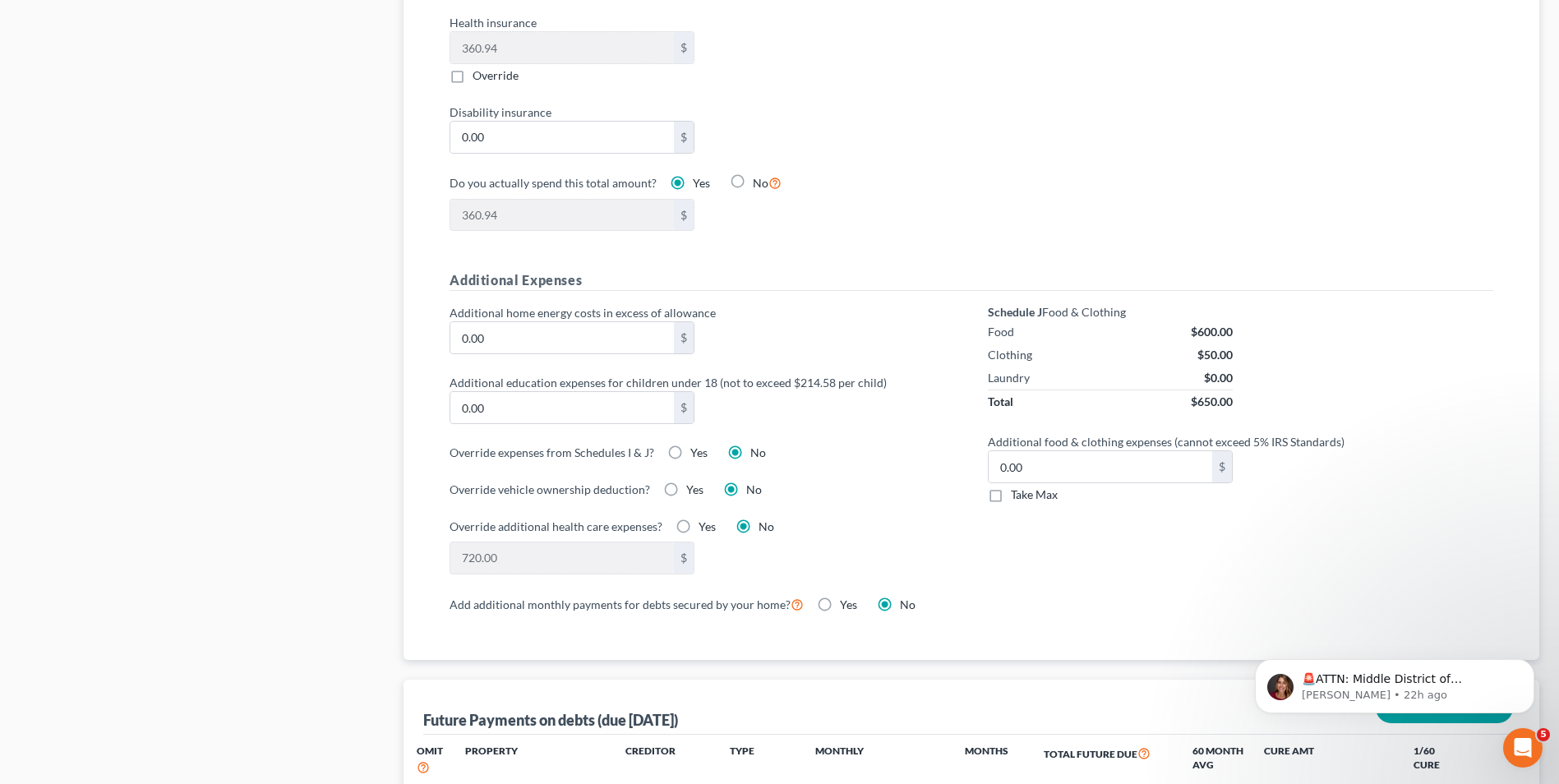
click at [1011, 486] on label "Take Max" at bounding box center [1034, 494] width 47 height 16
click at [1017, 486] on input "Take Max" at bounding box center [1023, 491] width 11 height 11
checkbox input "true"
type input "63.00"
click at [853, 481] on div "Override vehicle ownership deduction? Yes No" at bounding box center [702, 489] width 506 height 17
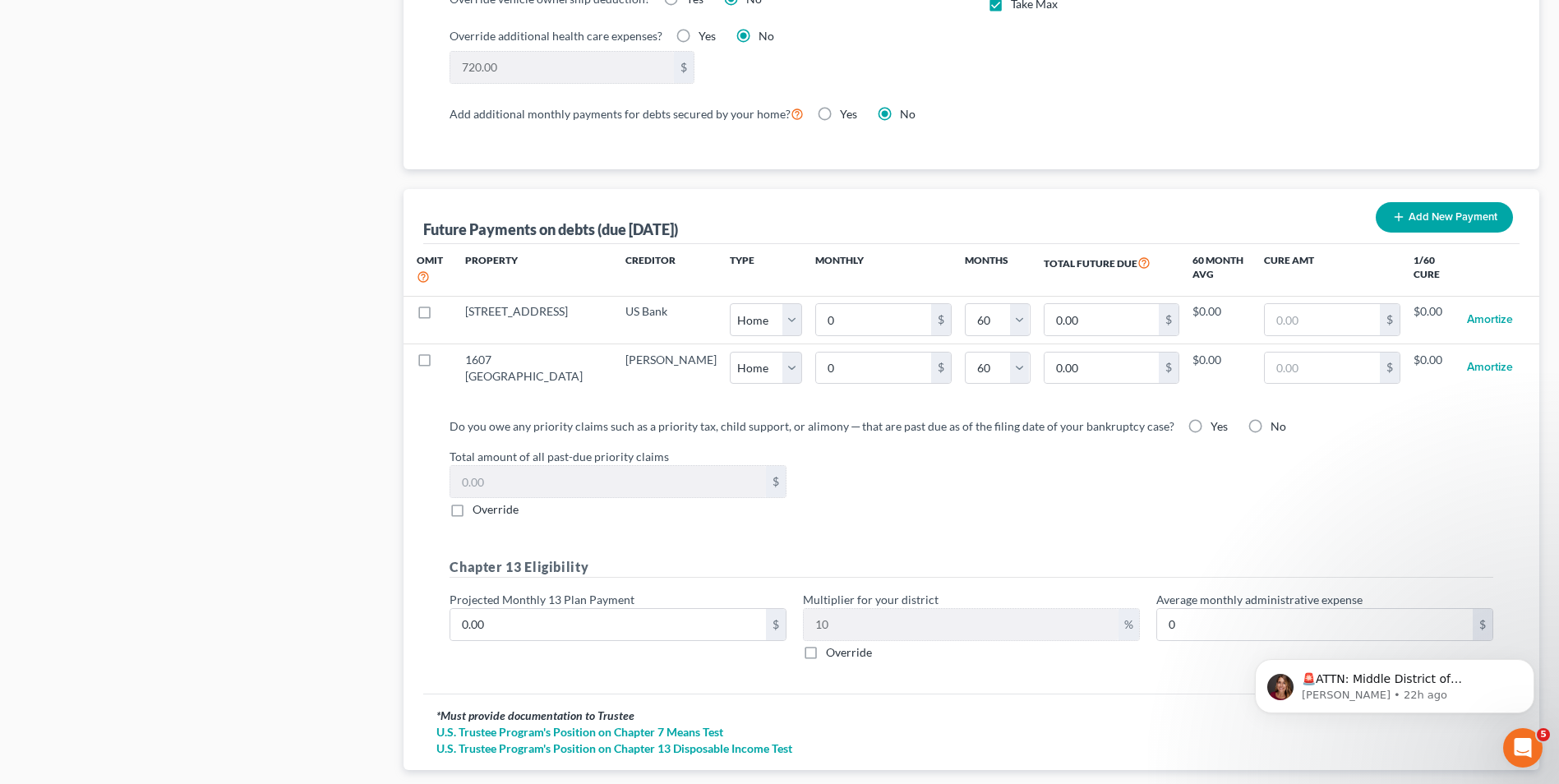
scroll to position [1466, 0]
click at [1270, 416] on label "No" at bounding box center [1278, 424] width 15 height 16
click at [1277, 416] on input "No" at bounding box center [1282, 421] width 11 height 11
radio input "true"
click at [786, 507] on div "Do you owe any priority claims such as a priority tax, child support, or alimon…" at bounding box center [971, 543] width 1070 height 256
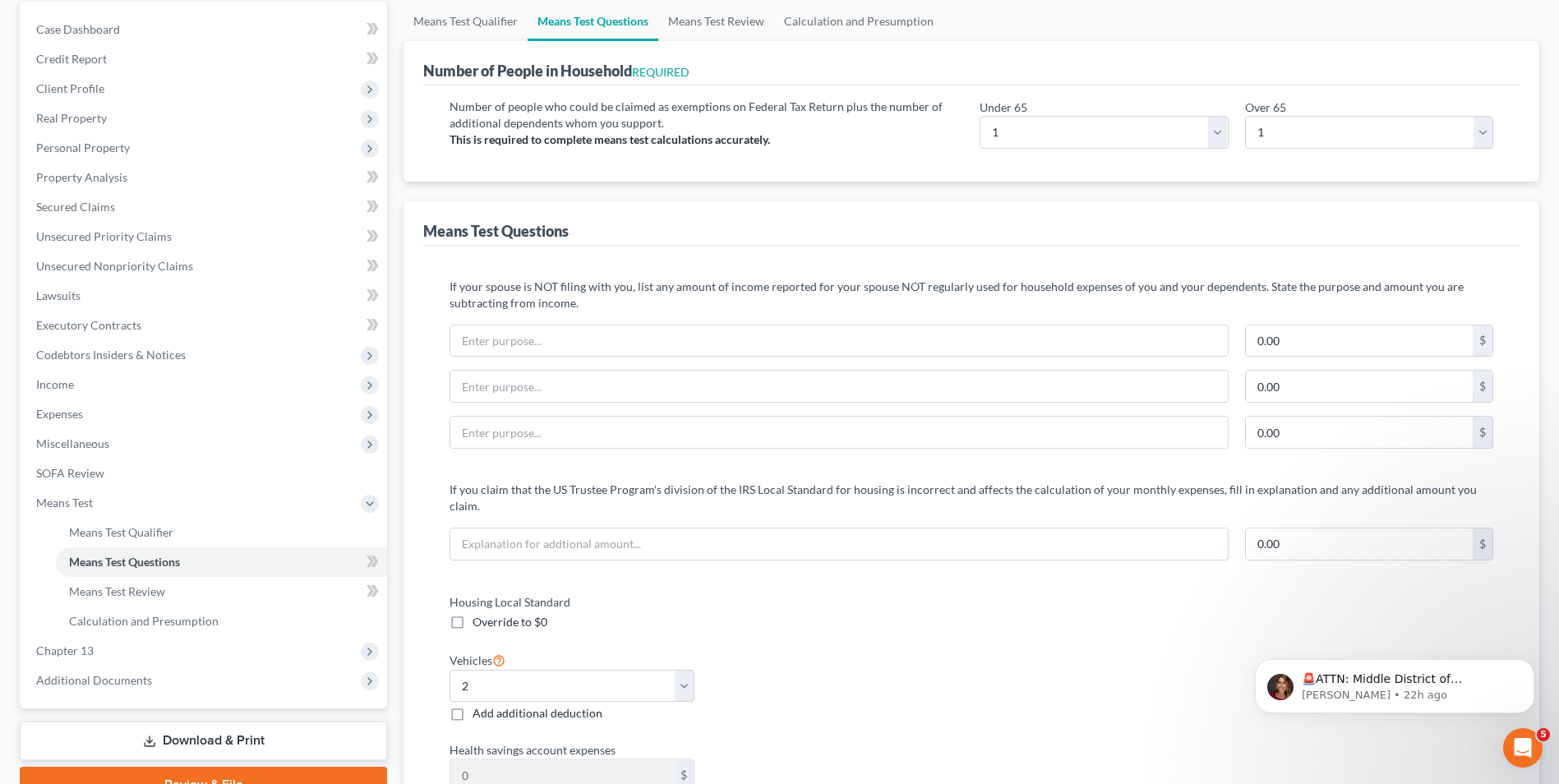
scroll to position [0, 0]
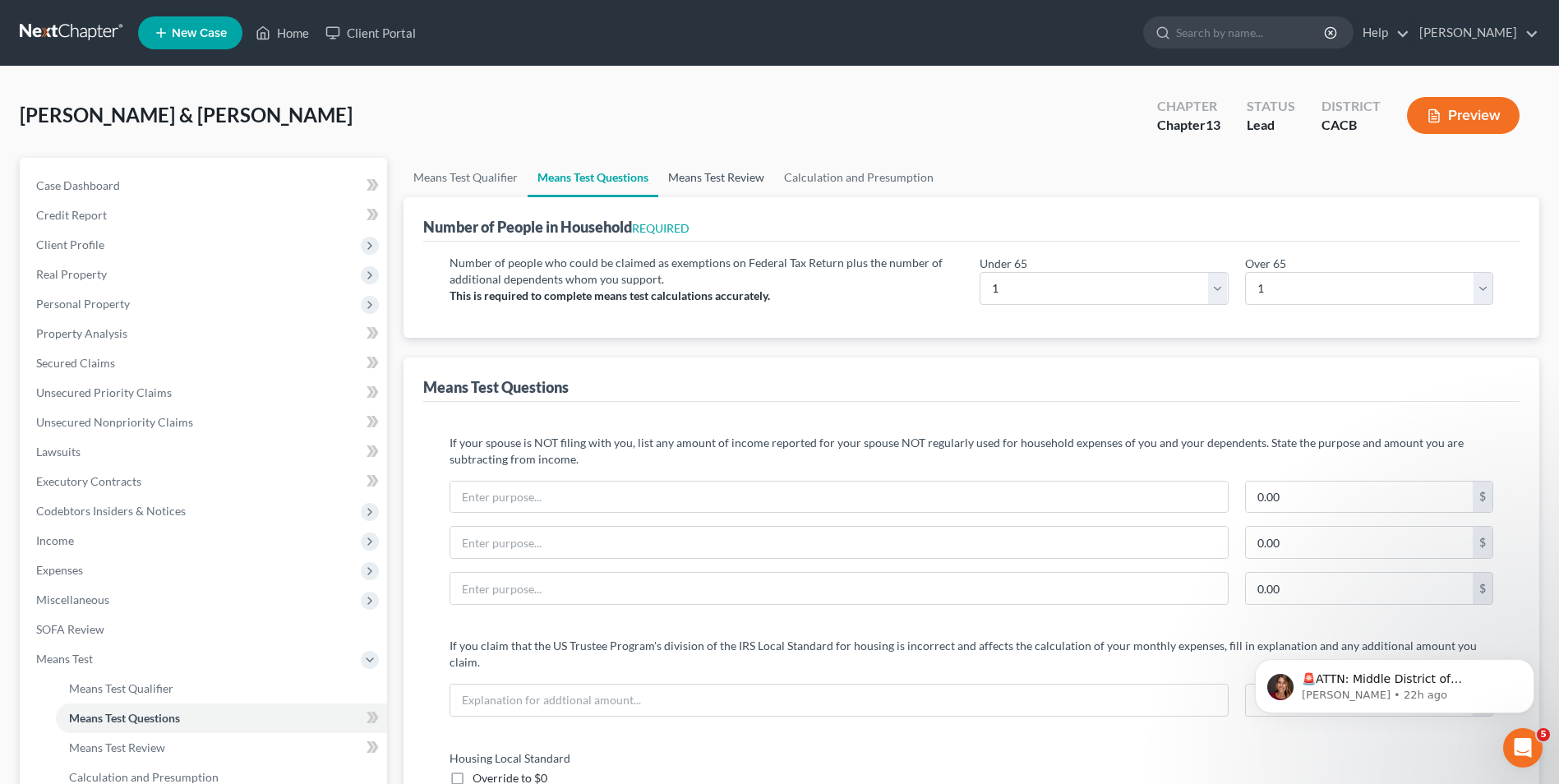
click at [729, 180] on link "Means Test Review" at bounding box center [716, 178] width 116 height 39
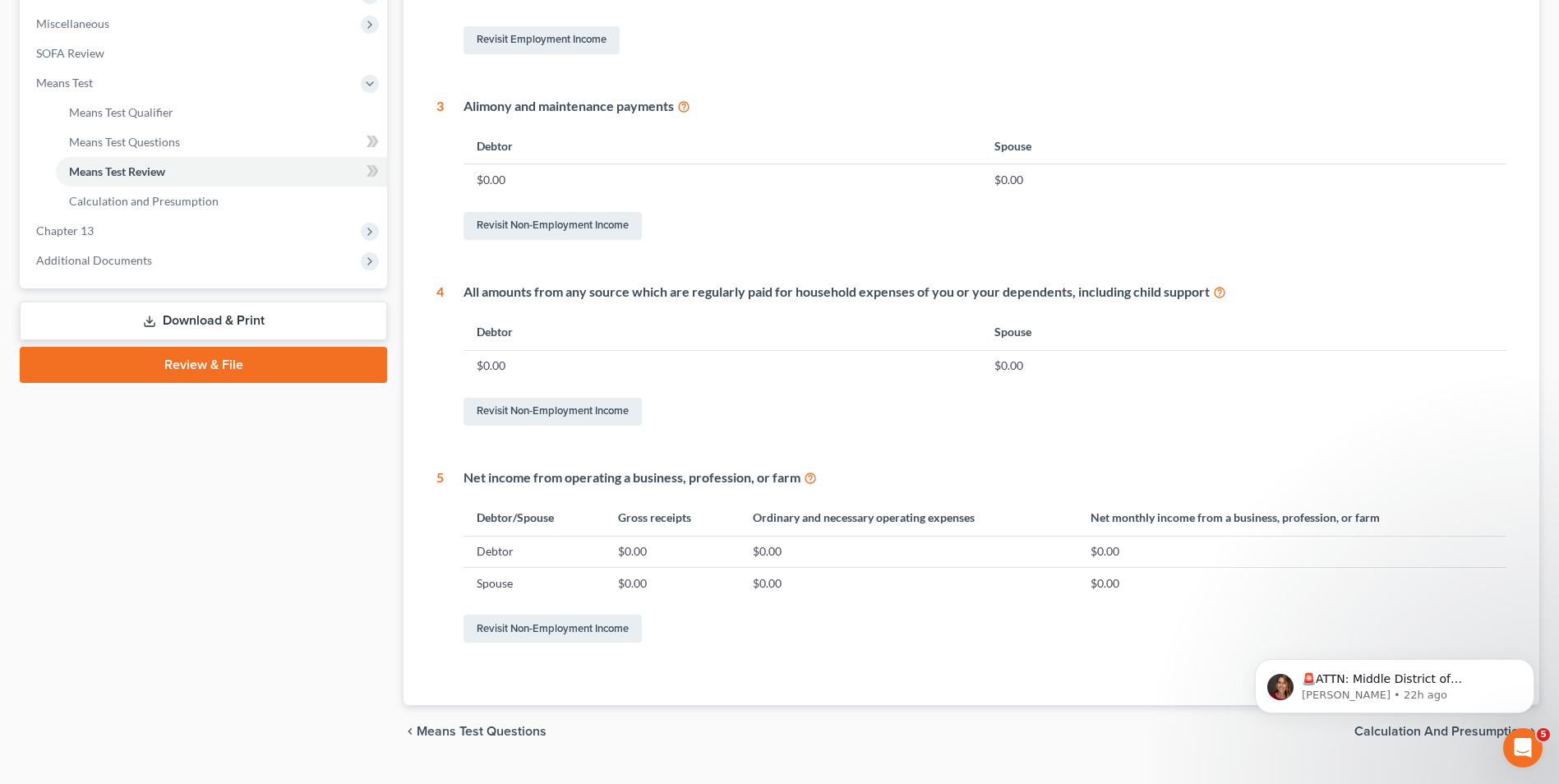
scroll to position [612, 0]
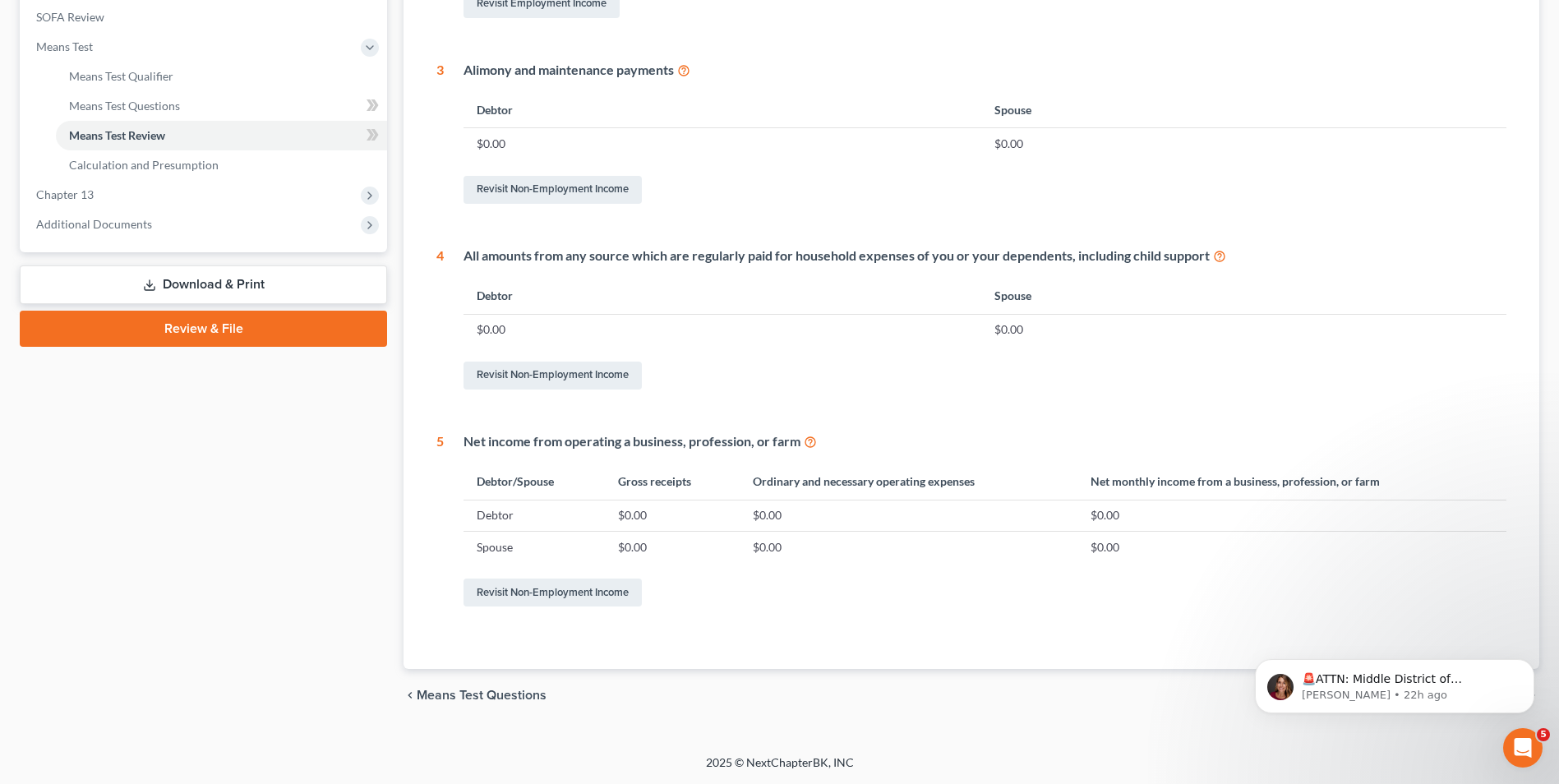
click at [455, 700] on span "Means Test Questions" at bounding box center [482, 694] width 130 height 13
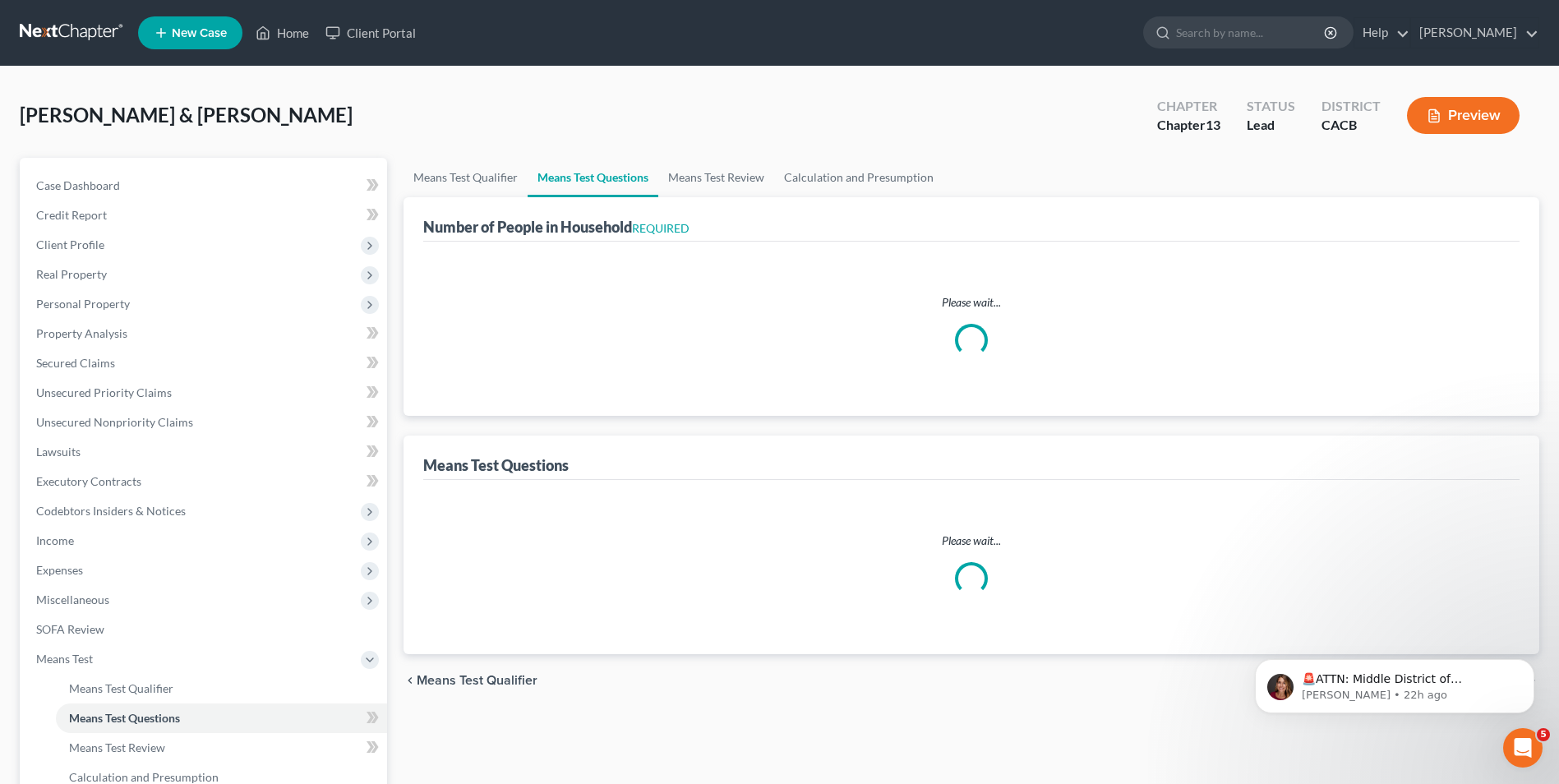
select select "0"
select select "60"
select select "0"
select select "60"
select select "1"
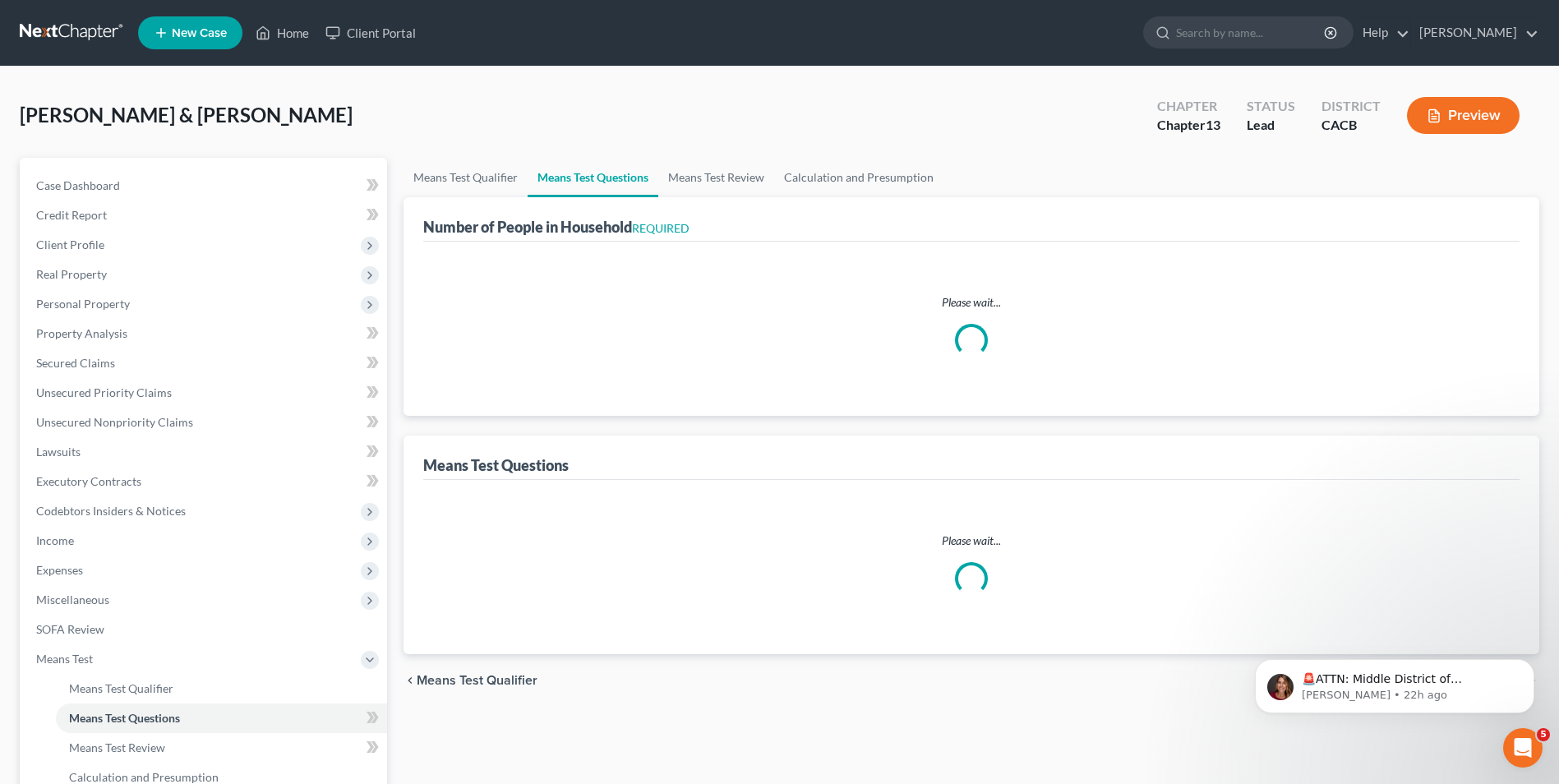
select select "1"
select select "2"
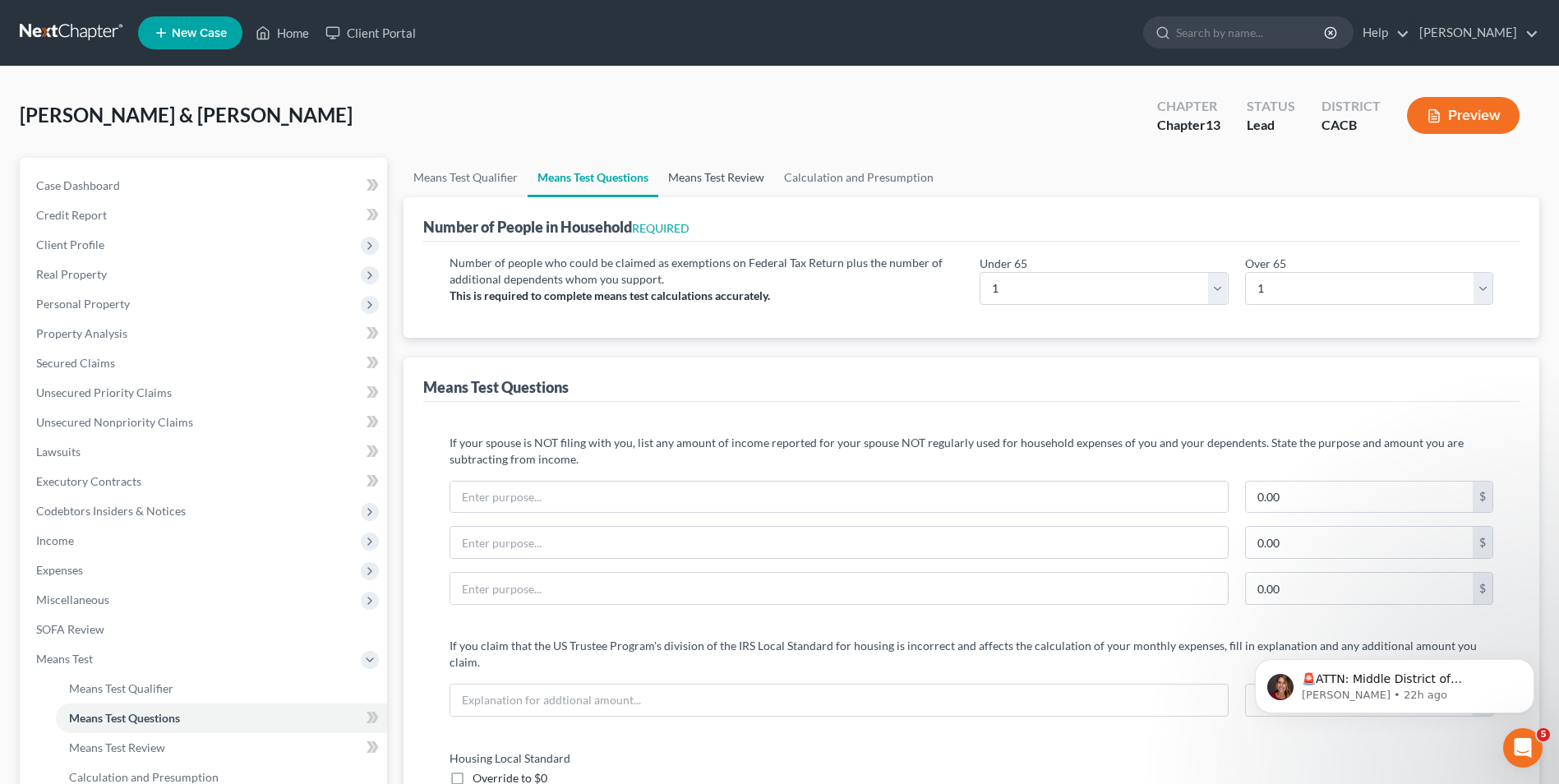
click at [740, 184] on link "Means Test Review" at bounding box center [716, 178] width 116 height 39
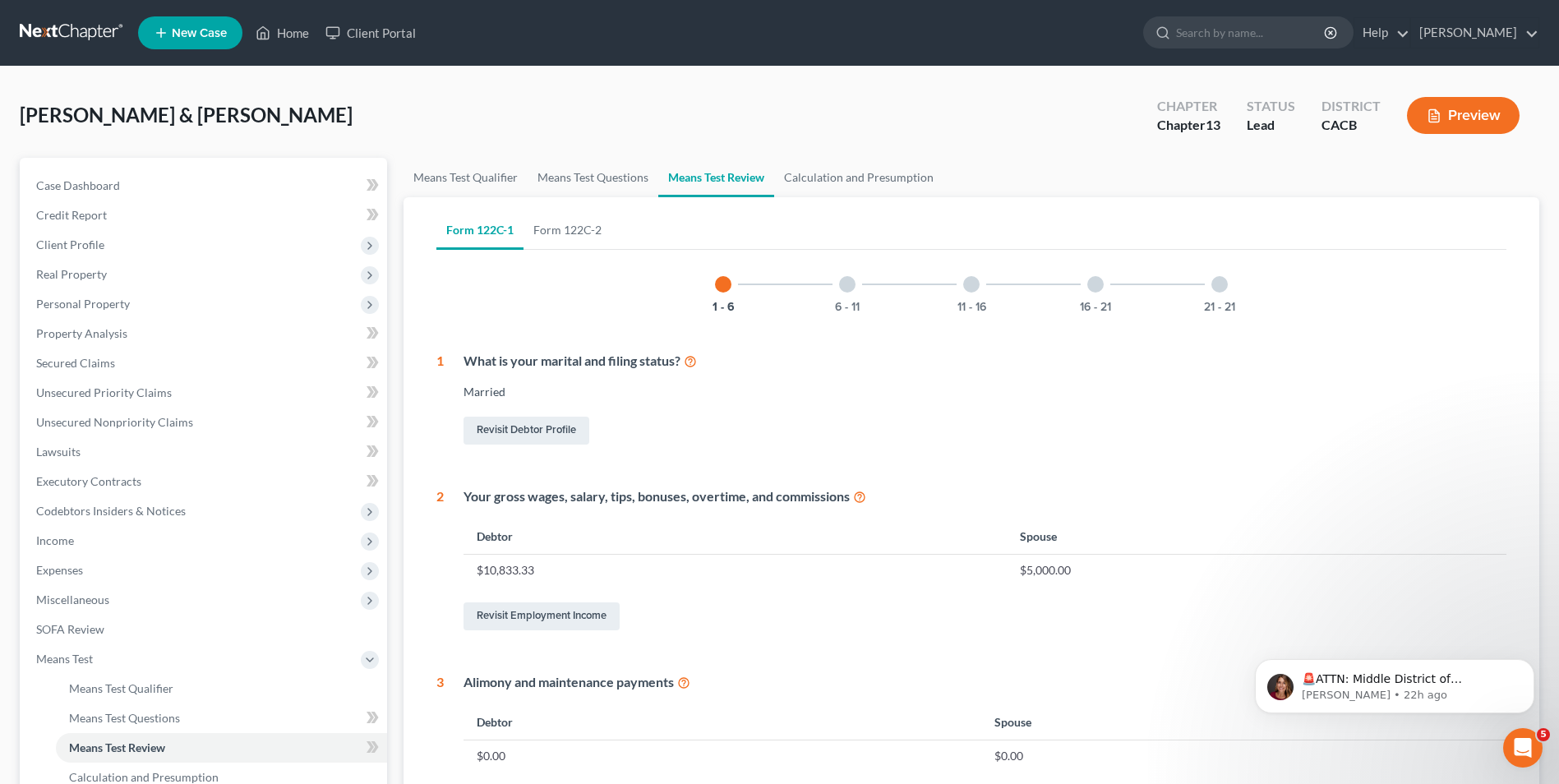
click at [856, 284] on div "6 - 11" at bounding box center [847, 284] width 56 height 56
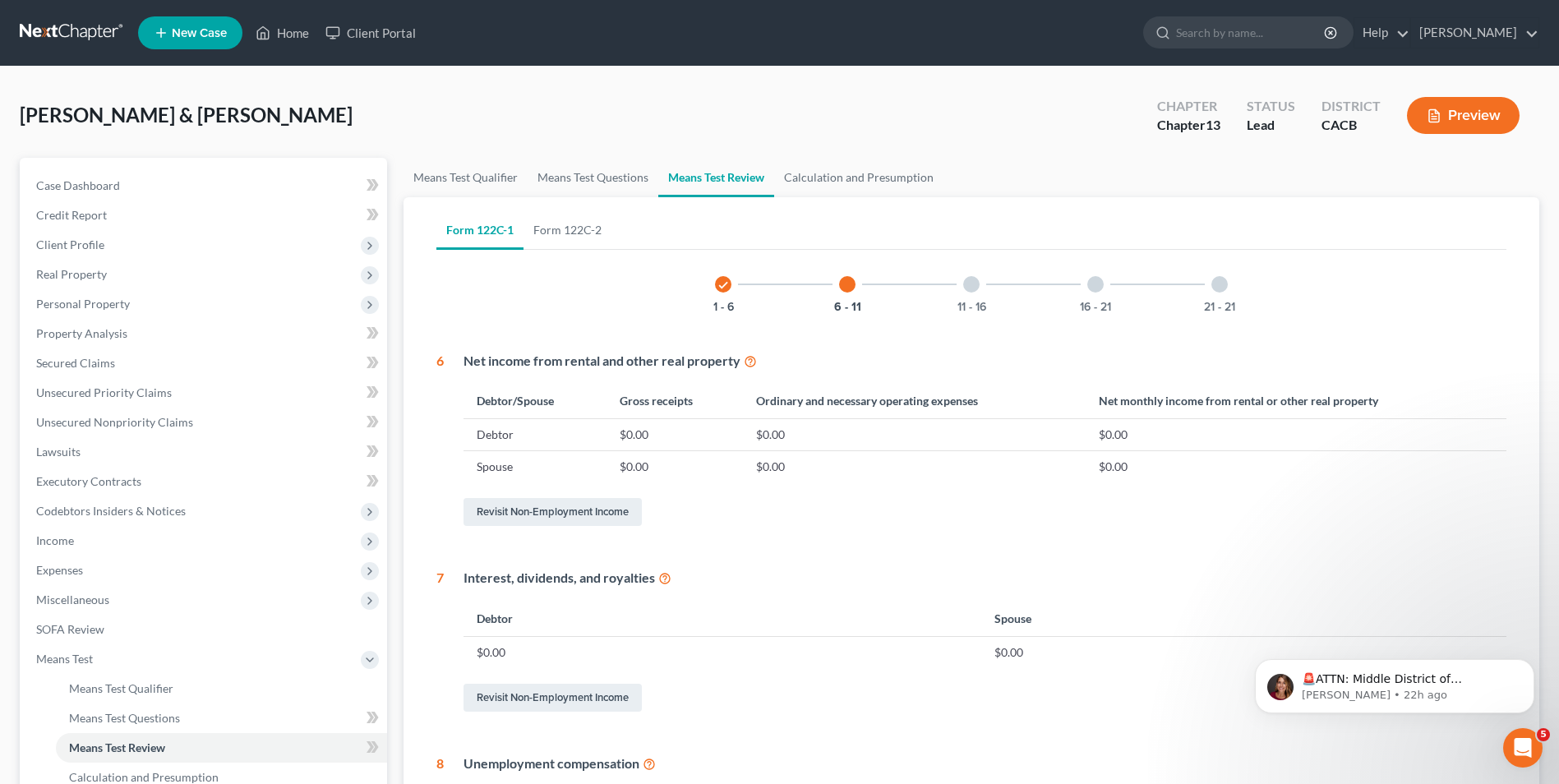
click at [979, 286] on div at bounding box center [970, 284] width 16 height 16
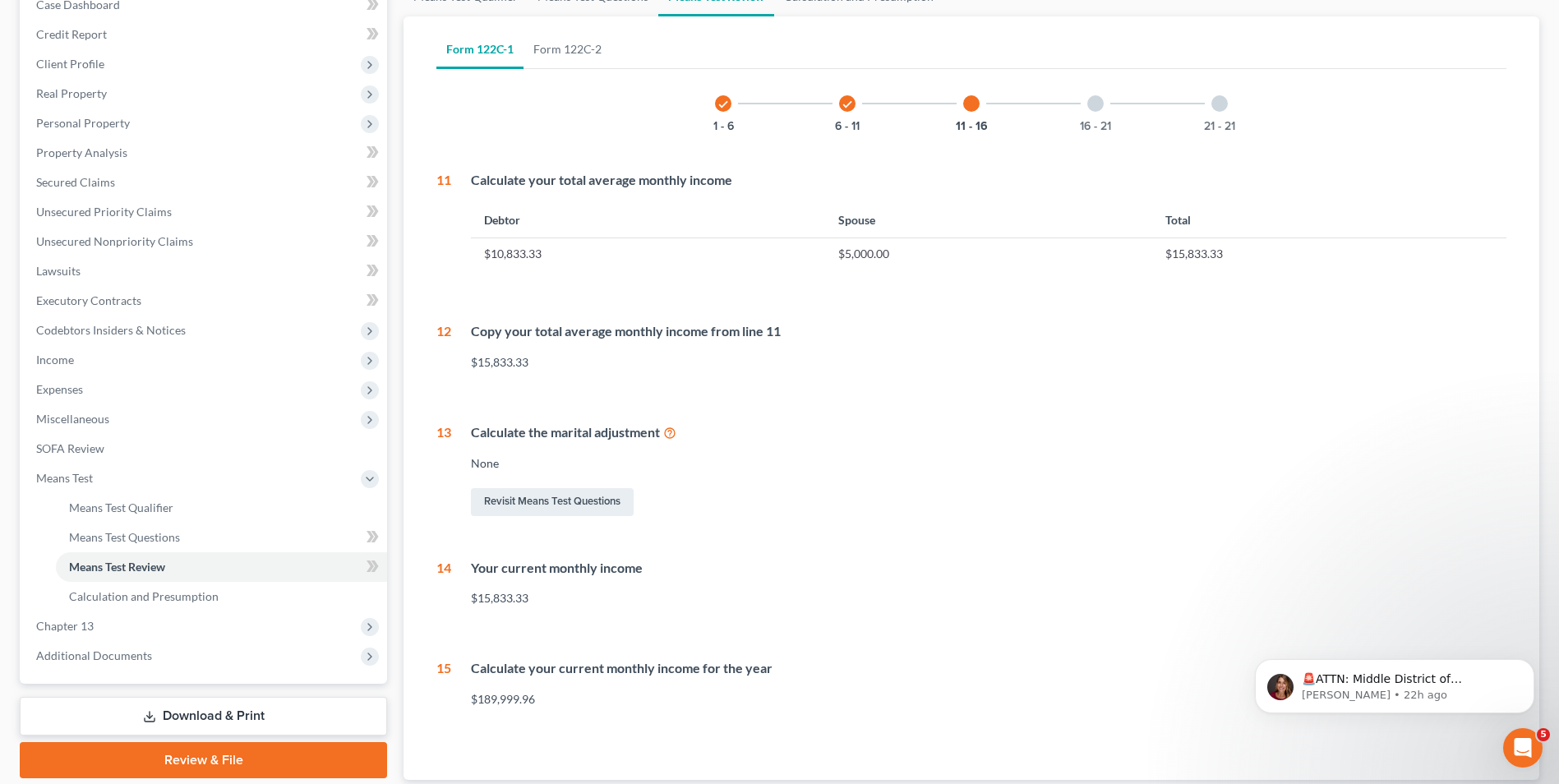
scroll to position [45, 0]
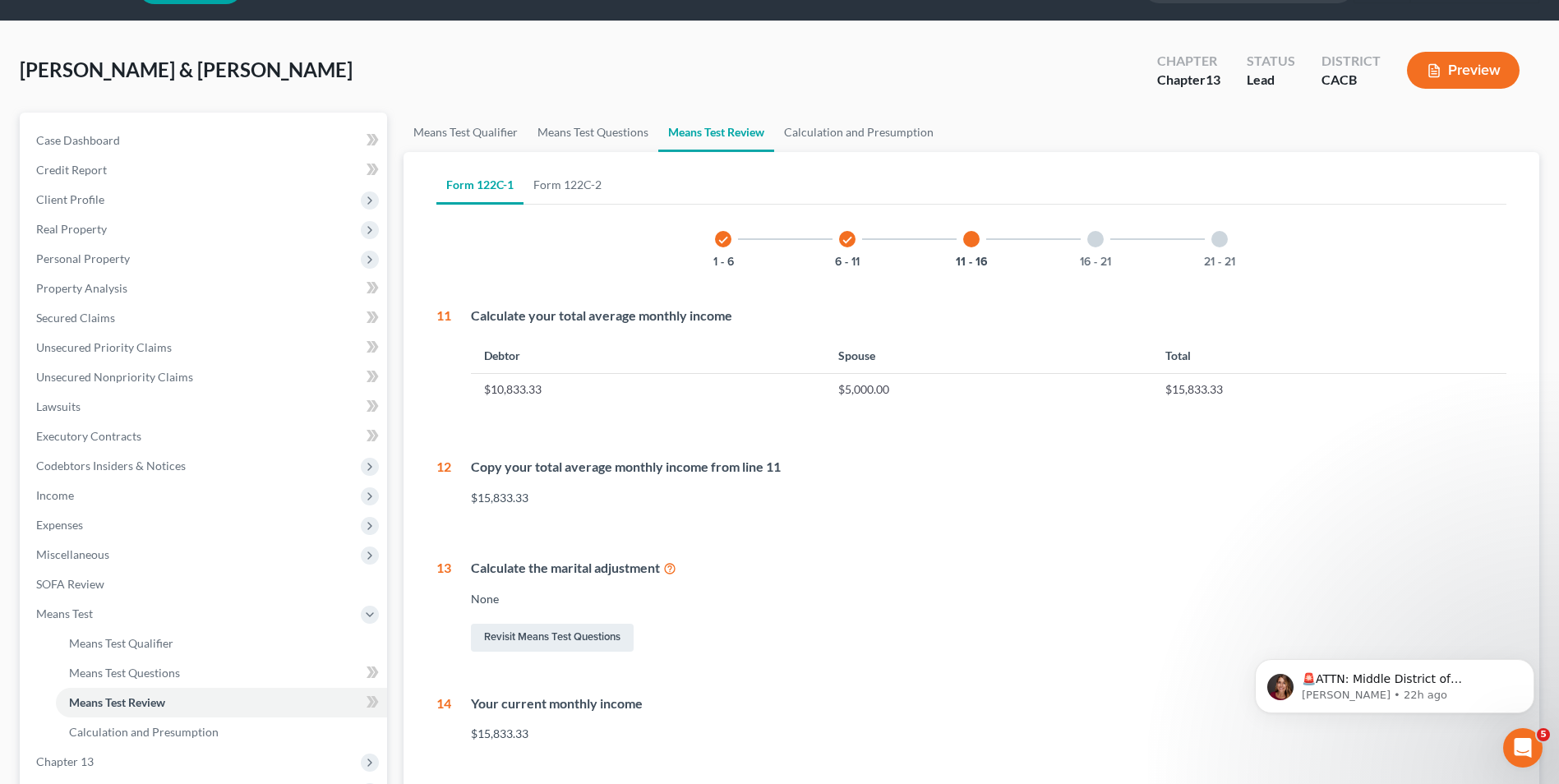
click at [1094, 236] on div at bounding box center [1095, 238] width 16 height 16
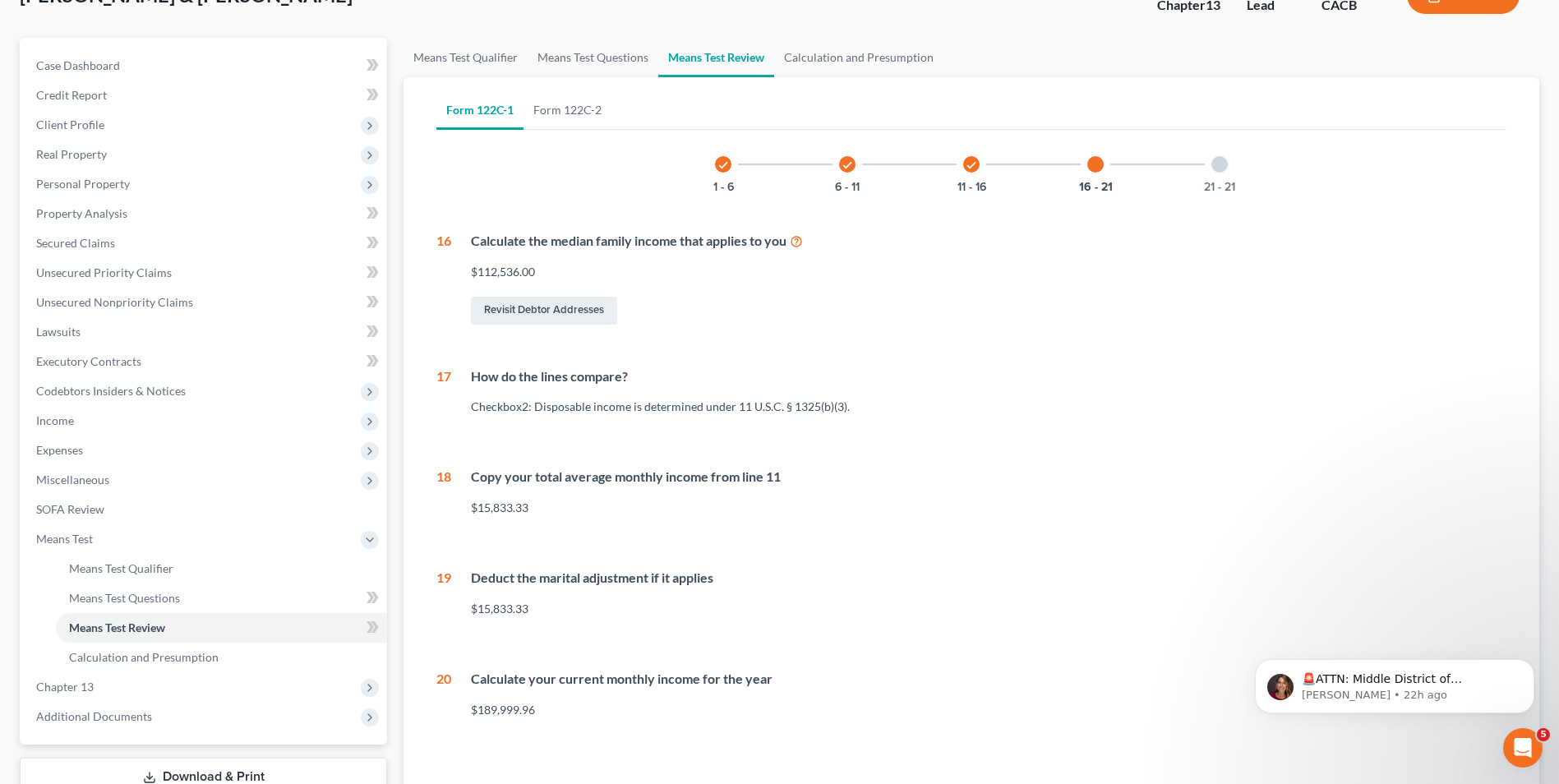
scroll to position [0, 0]
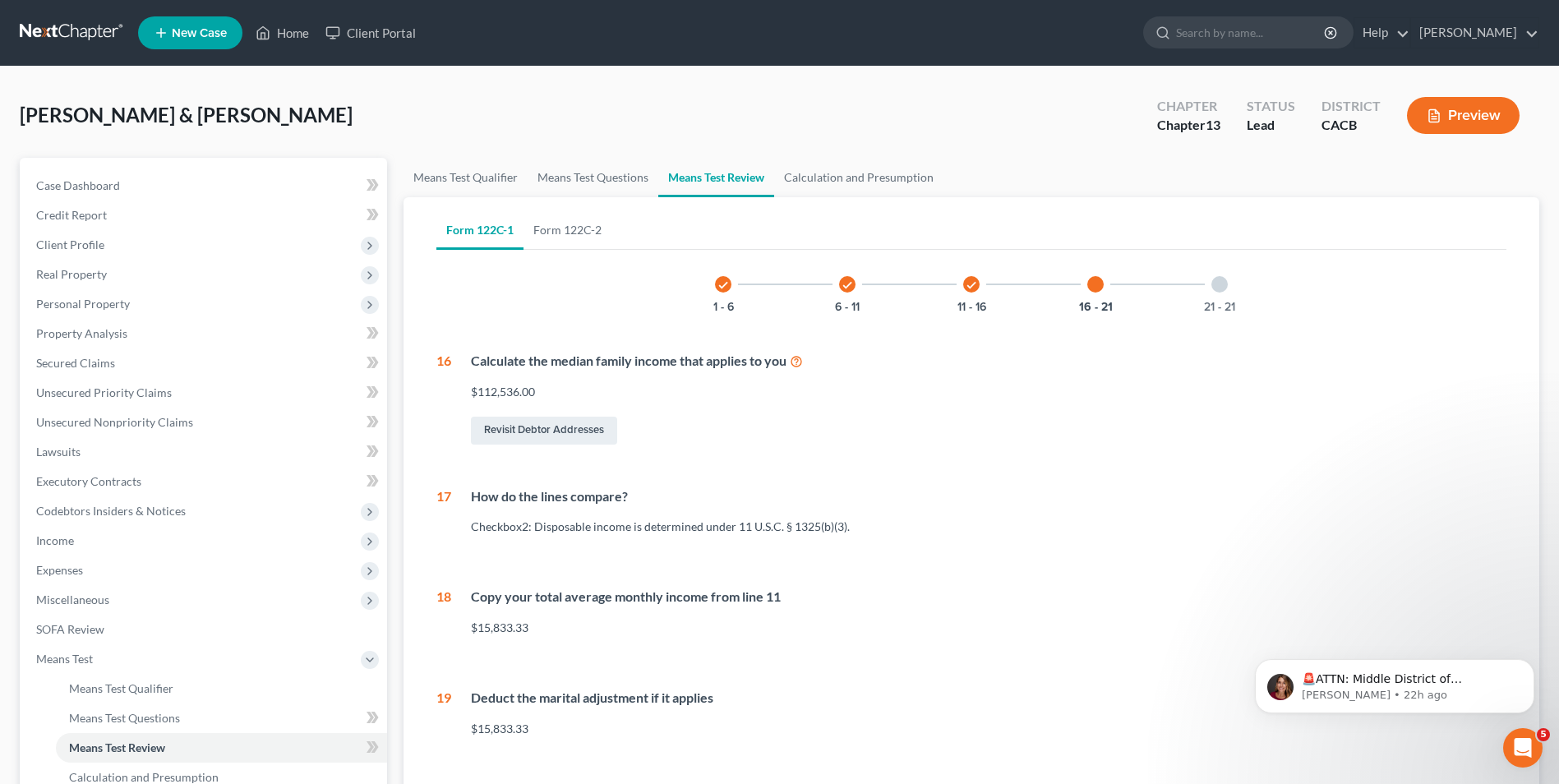
click at [1222, 287] on div at bounding box center [1219, 284] width 16 height 16
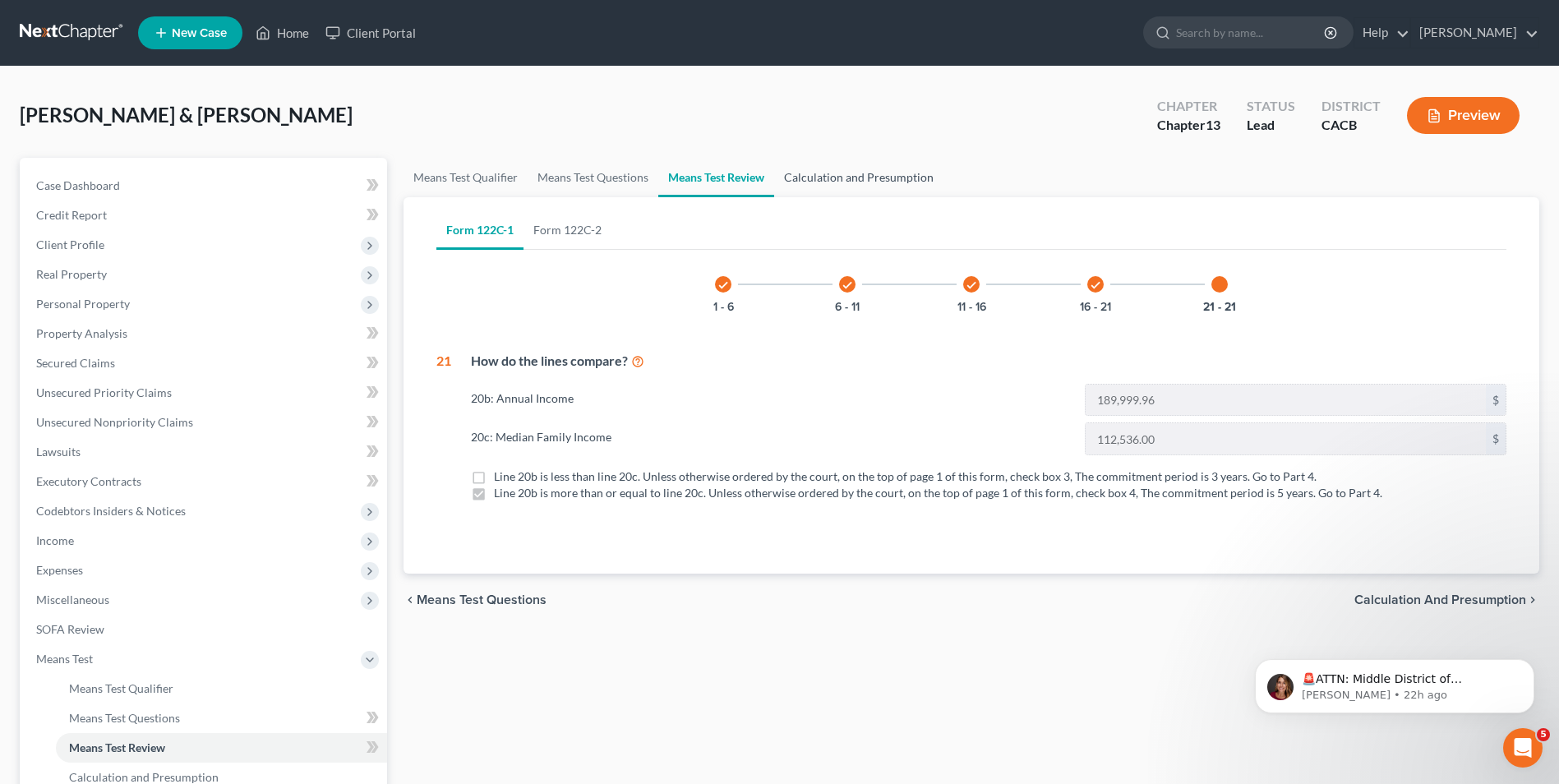
click at [853, 175] on link "Calculation and Presumption" at bounding box center [859, 178] width 169 height 39
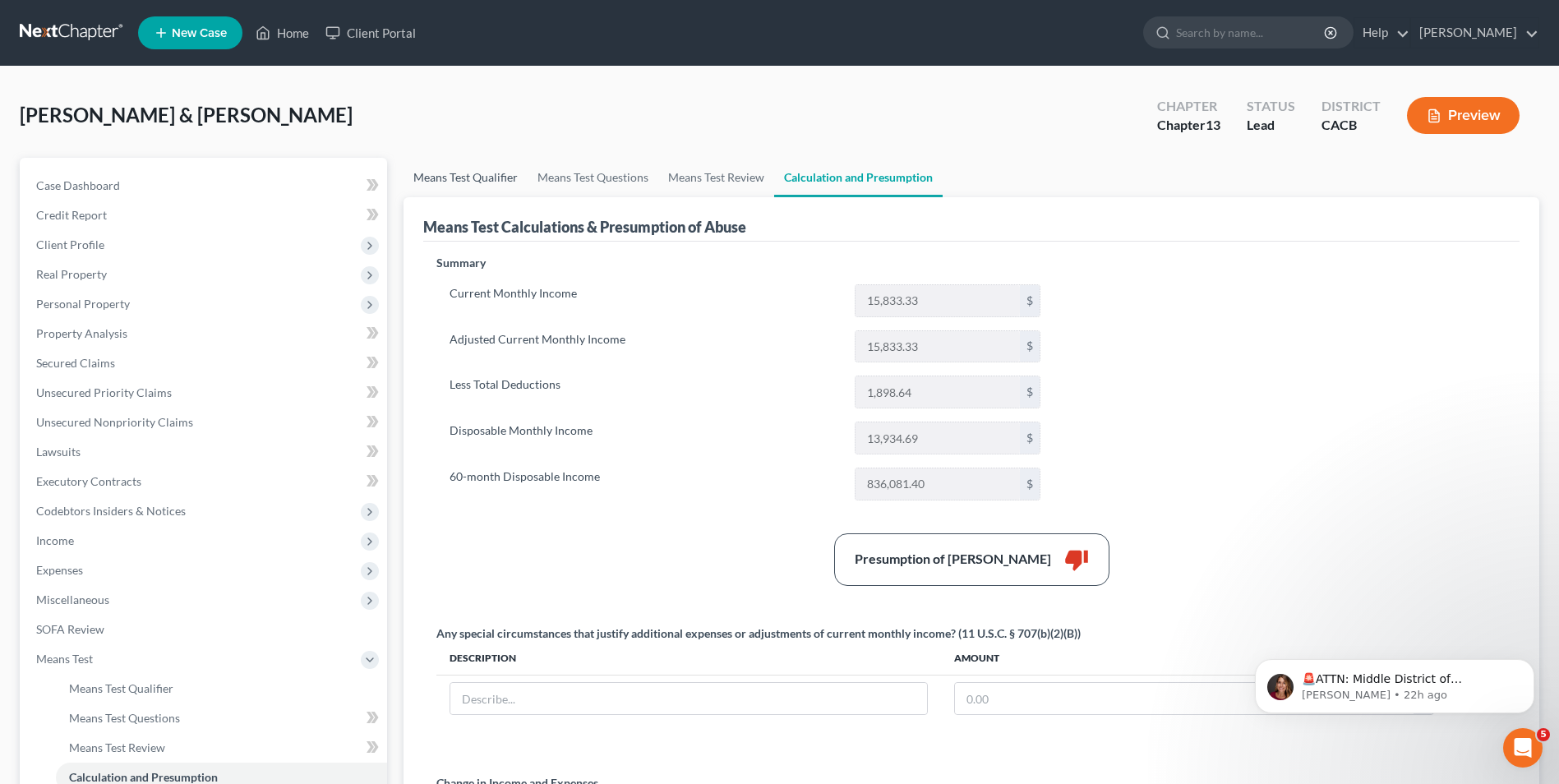
click at [478, 184] on link "Means Test Qualifier" at bounding box center [465, 178] width 124 height 39
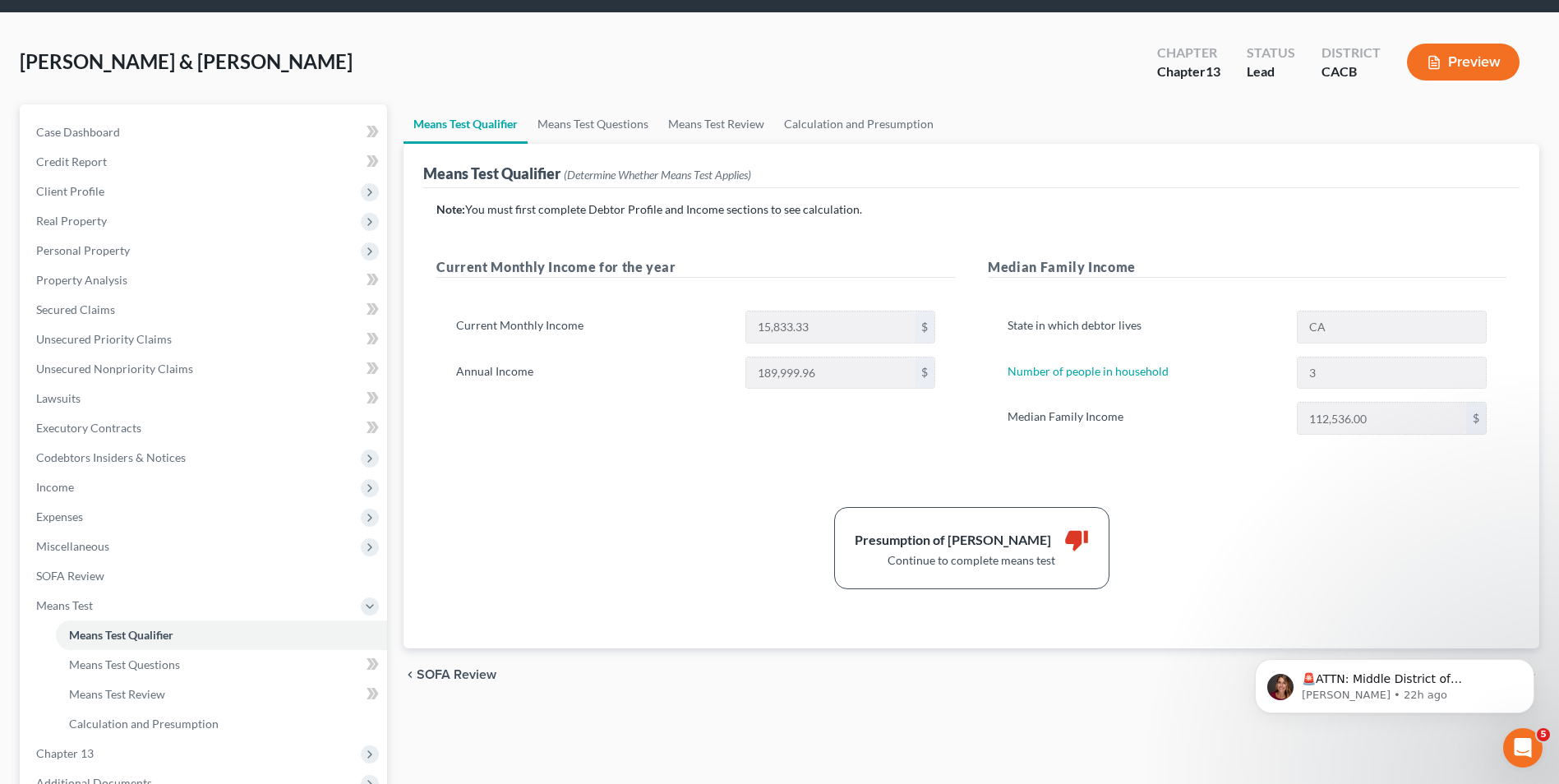
scroll to position [82, 0]
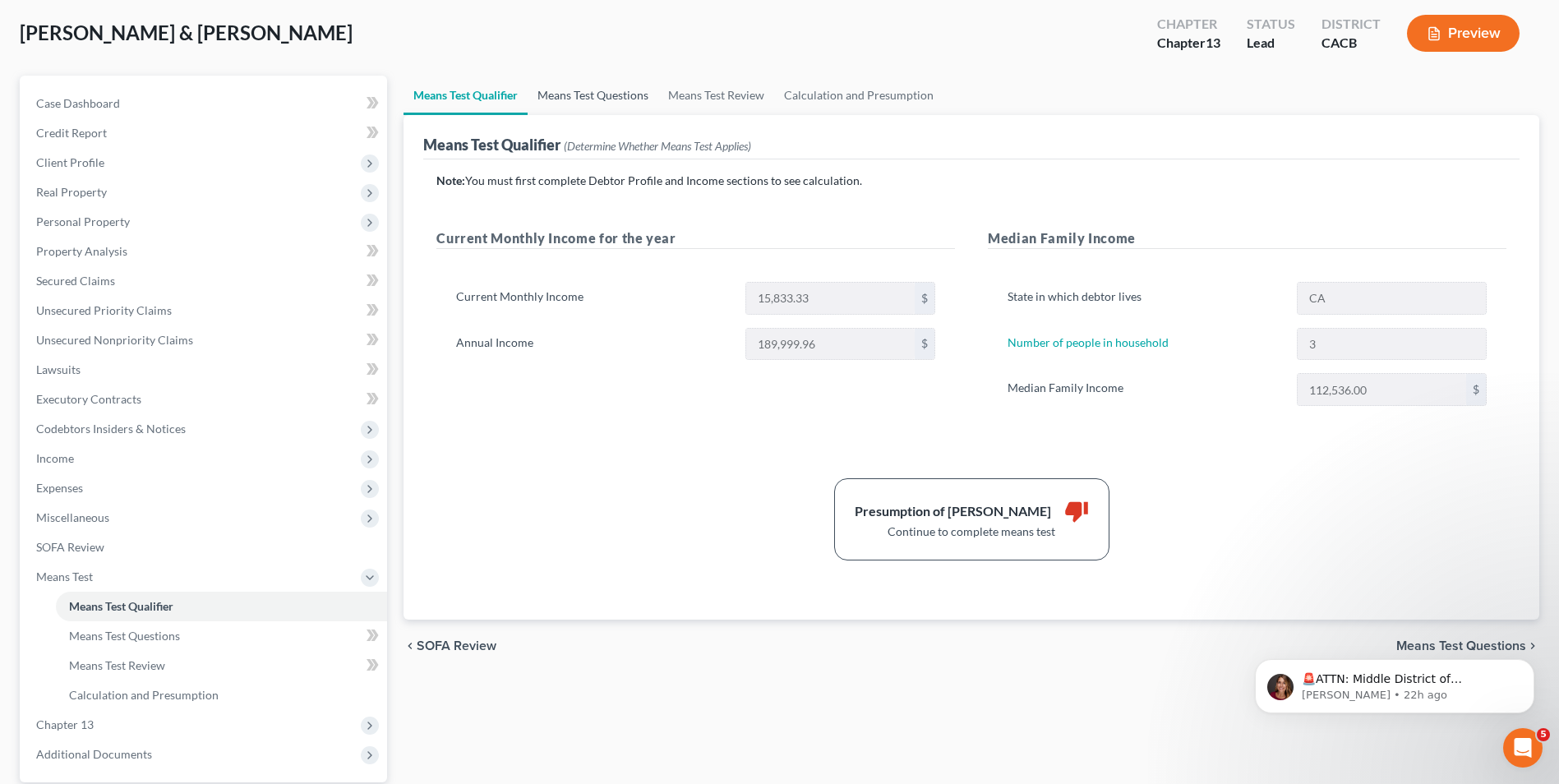
click at [594, 97] on link "Means Test Questions" at bounding box center [593, 95] width 131 height 39
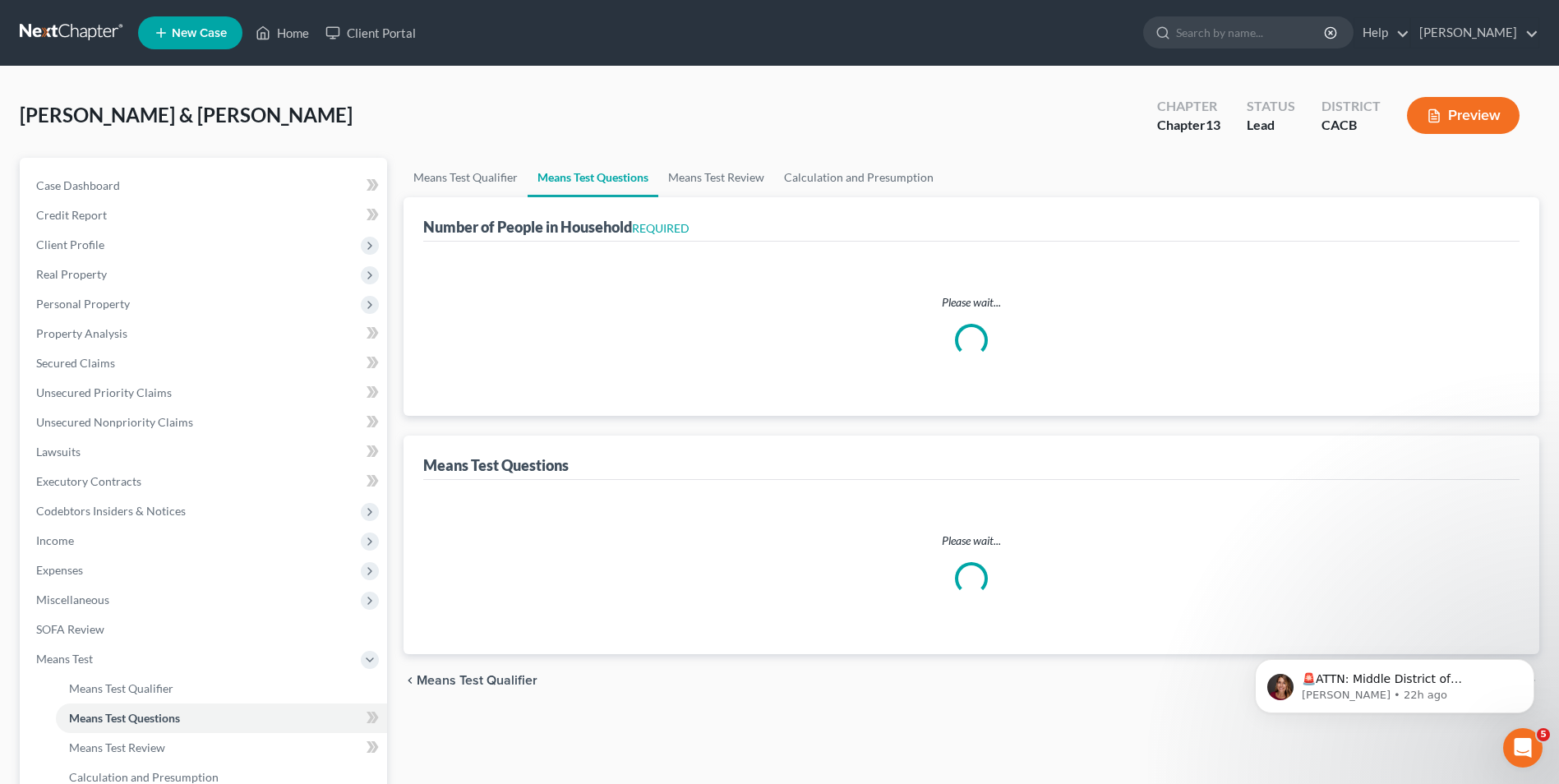
select select "0"
select select "60"
select select "0"
select select "60"
select select "1"
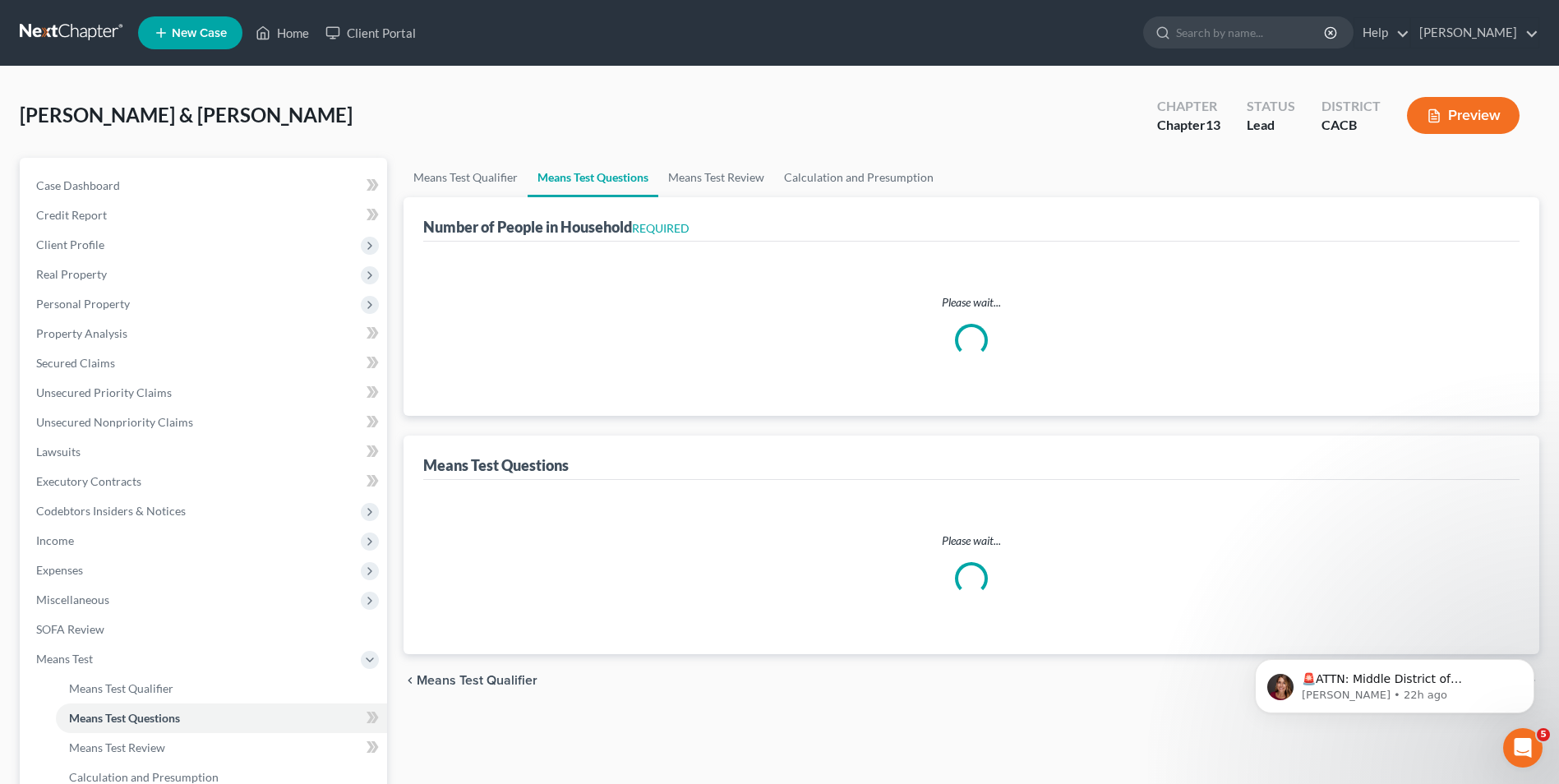
select select "1"
select select "2"
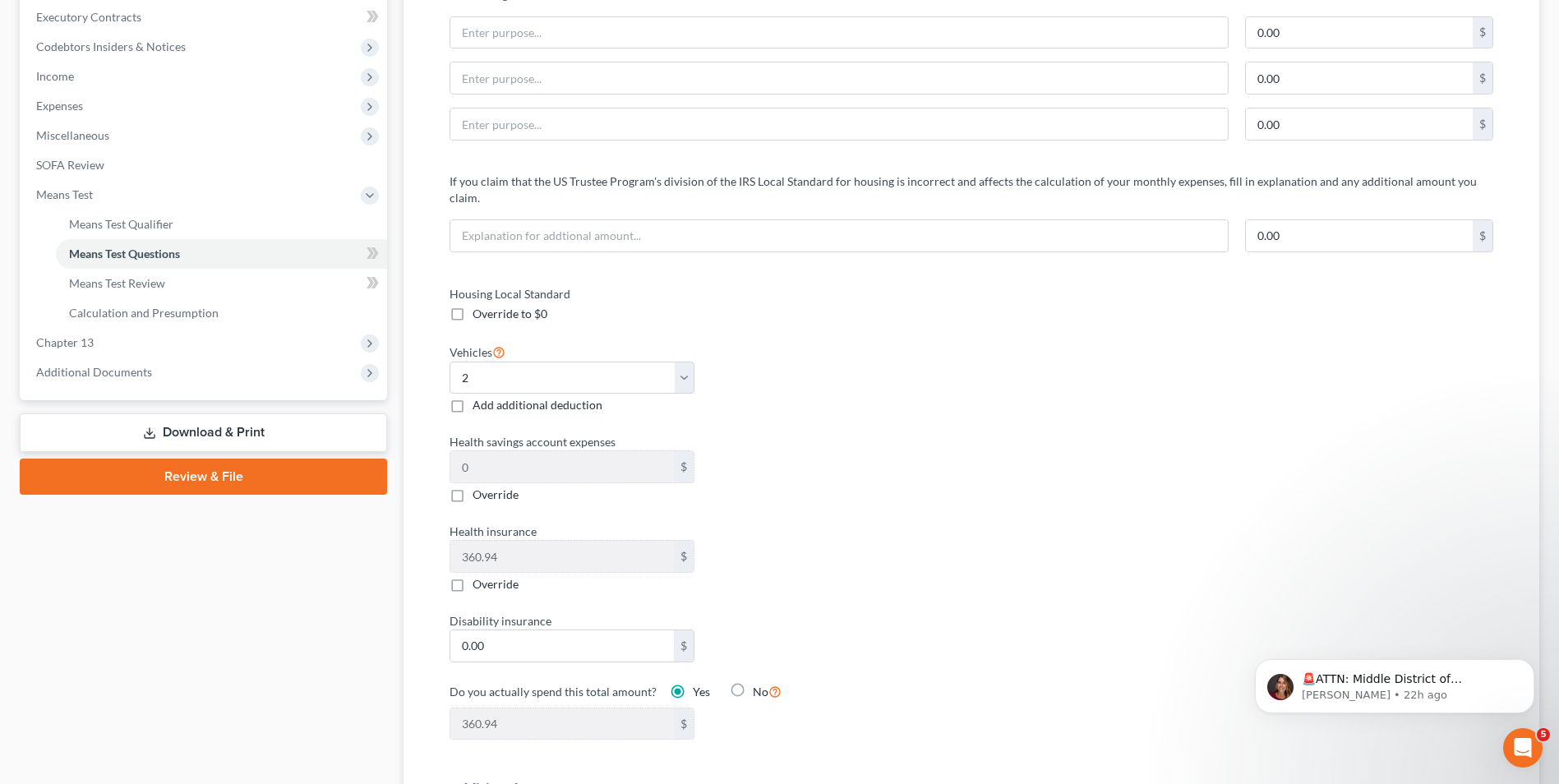
scroll to position [493, 0]
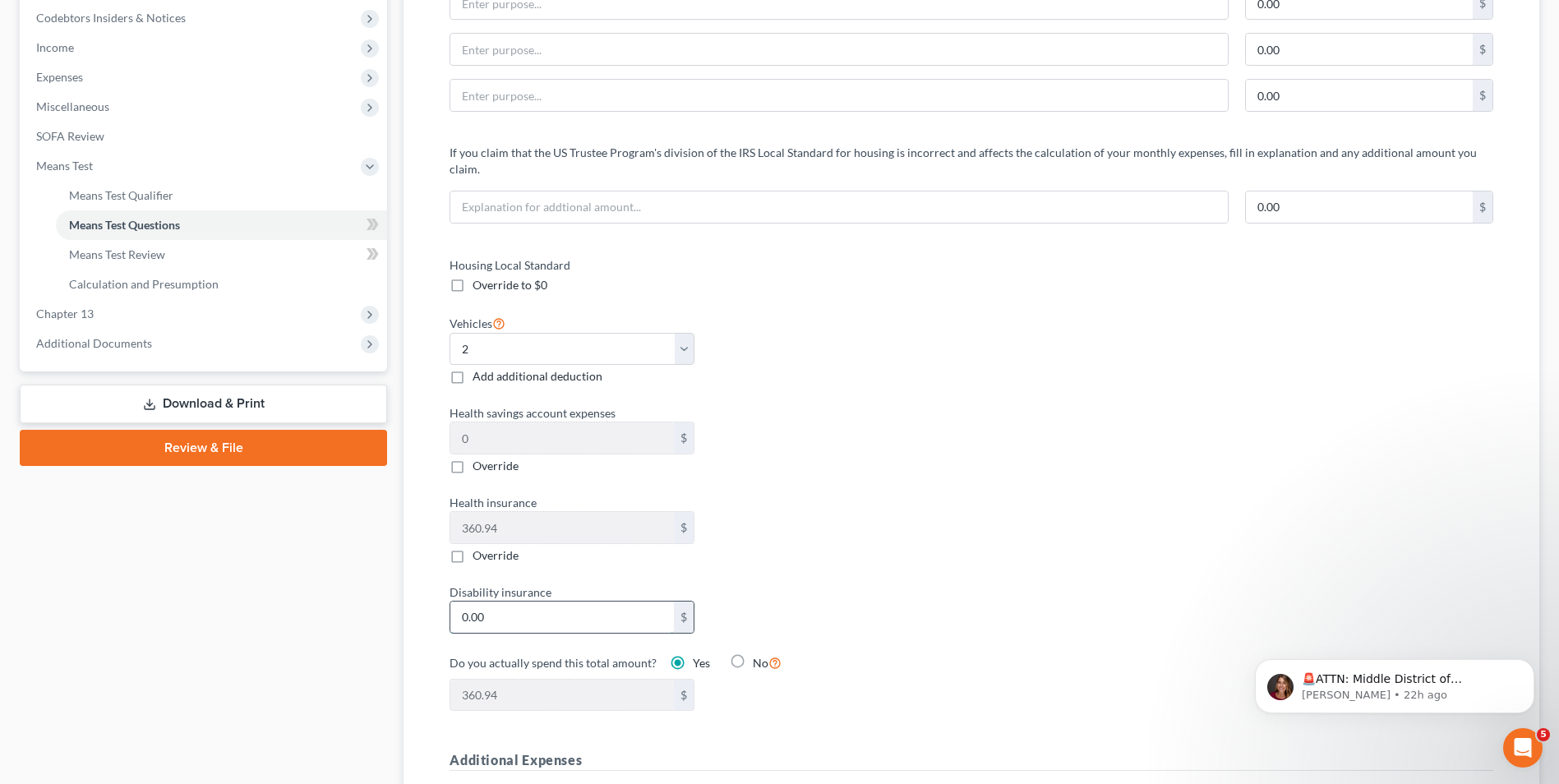
click at [552, 606] on input "0.00" at bounding box center [561, 617] width 223 height 32
type input "2"
type input "362.94"
type input "21"
type input "381.94"
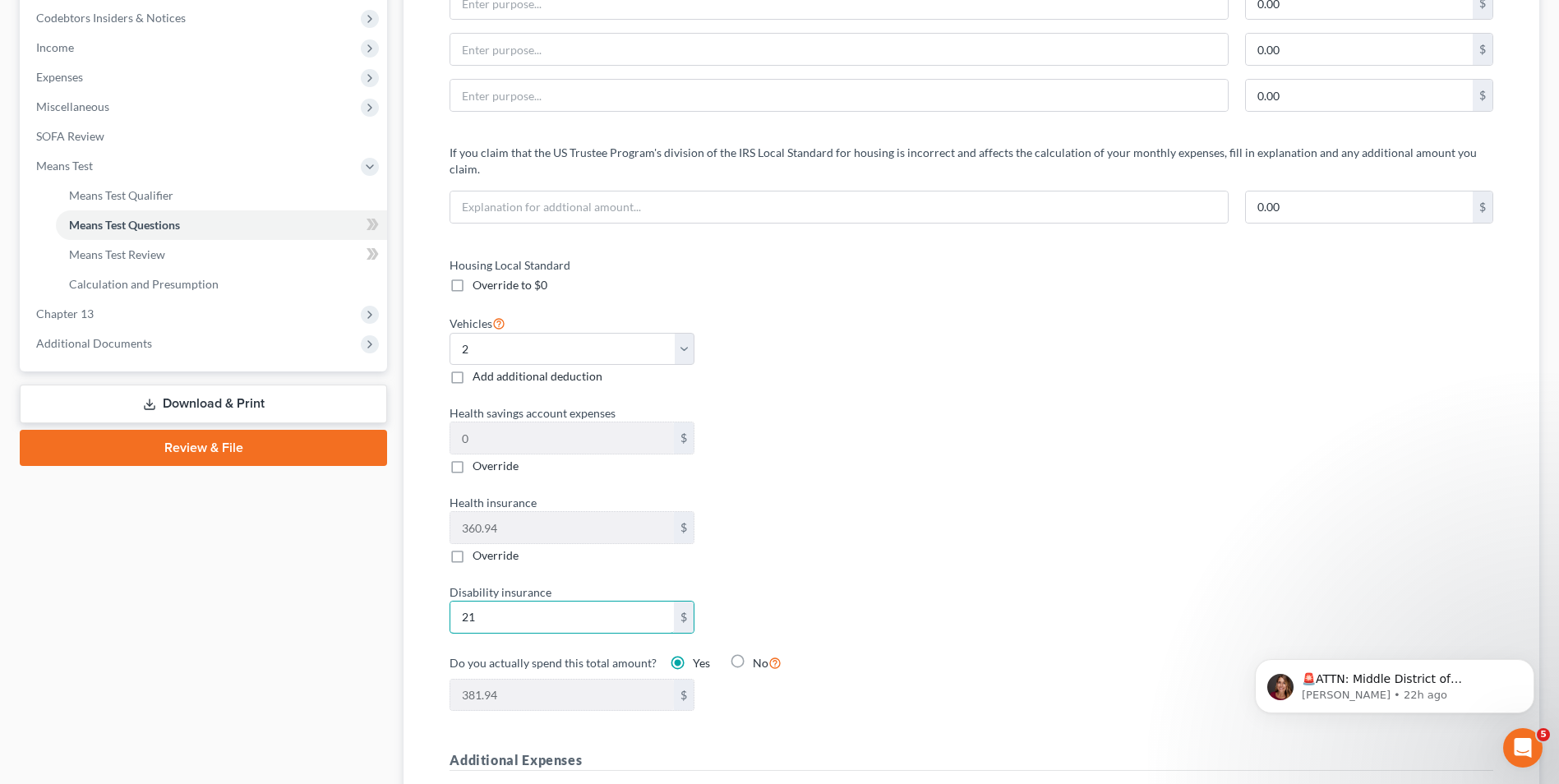
type input "212"
type input "572.94"
type input "212.00"
click at [1025, 558] on div "Housing Local Standard Override to $0 Vehicles Select 0 1 2 3 4 5 Add additiona…" at bounding box center [971, 494] width 1076 height 475
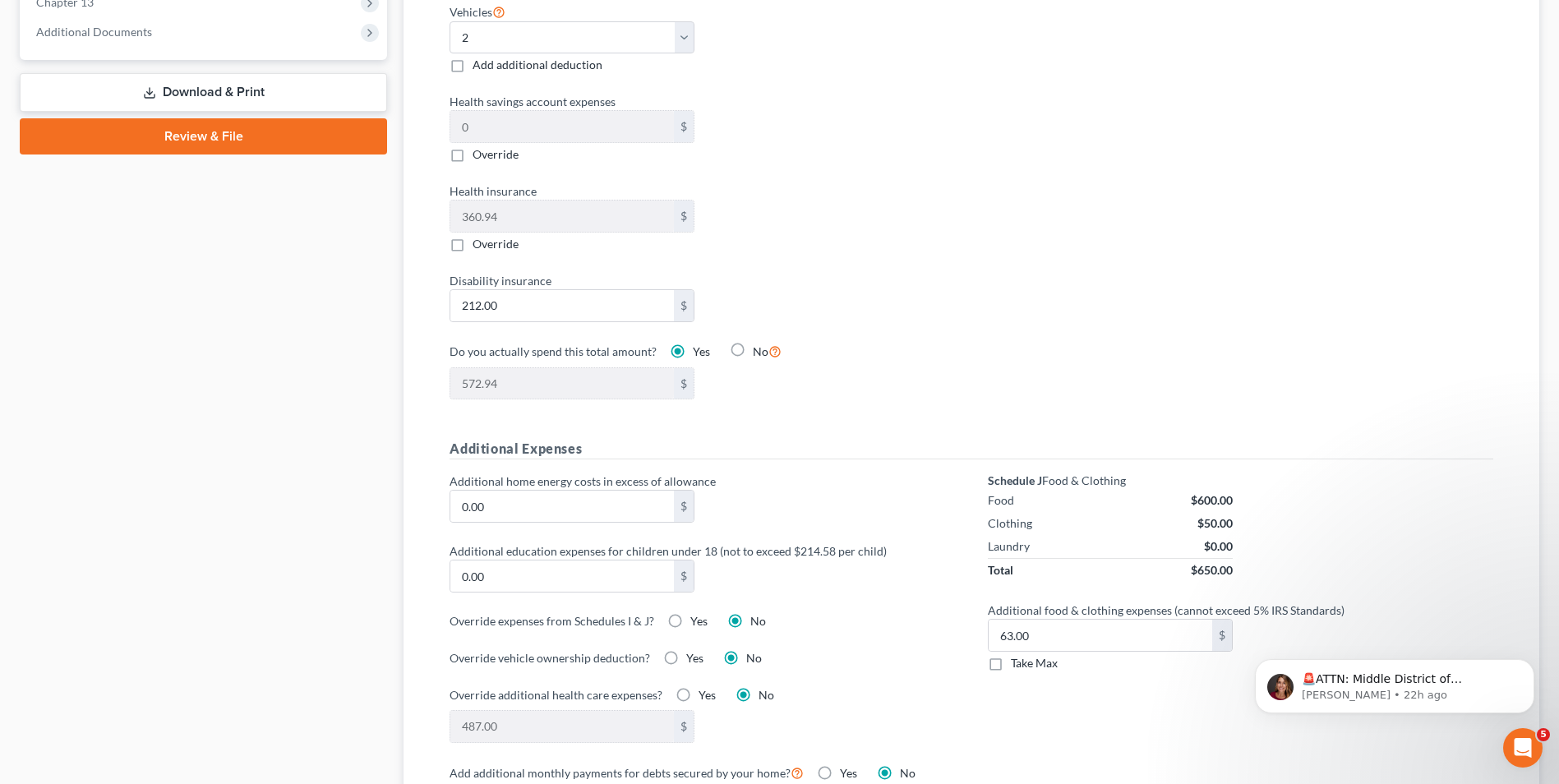
scroll to position [822, 0]
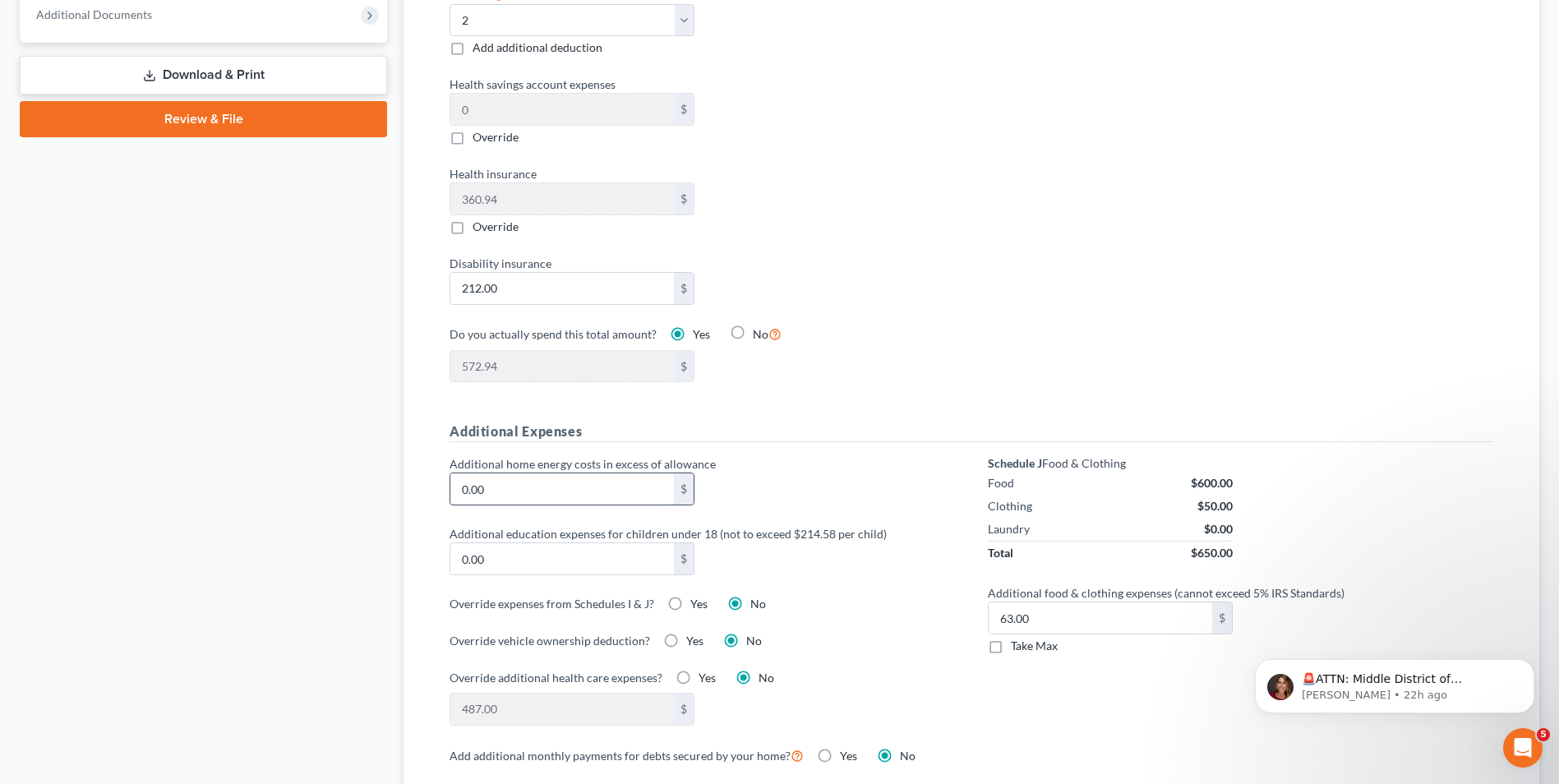
click at [507, 482] on input "0.00" at bounding box center [561, 489] width 223 height 32
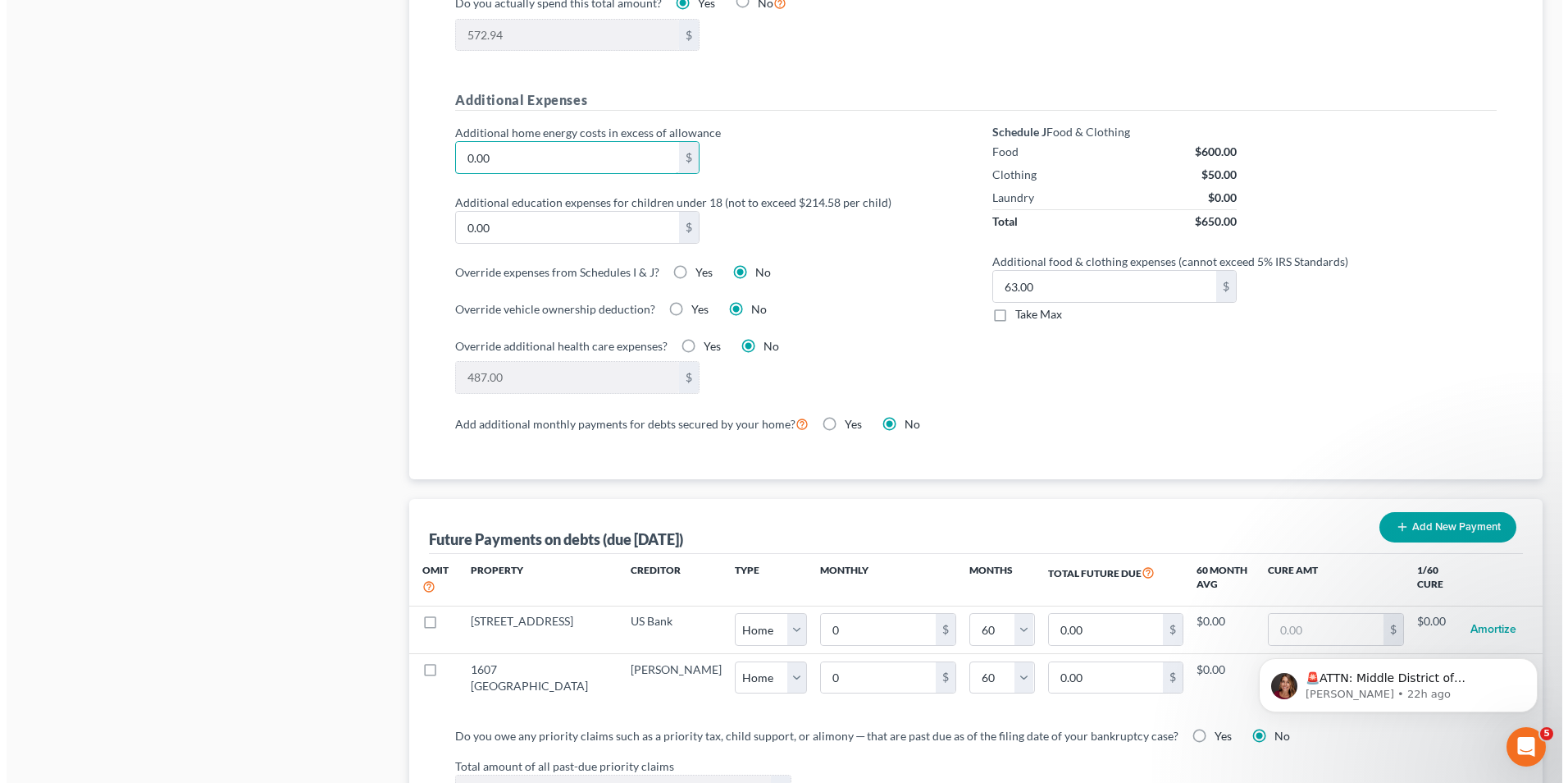
scroll to position [1053, 0]
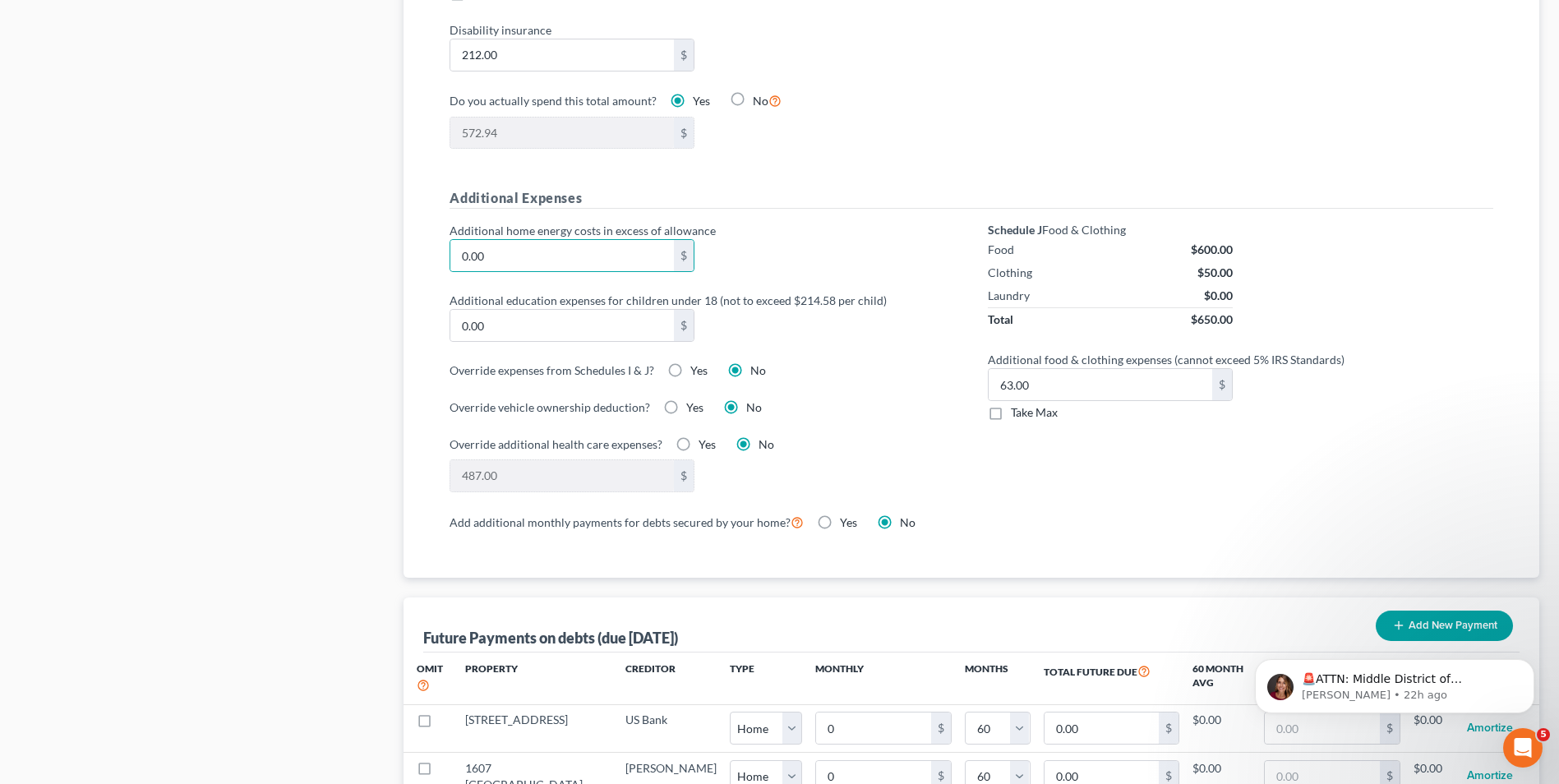
click at [690, 362] on label "Yes" at bounding box center [699, 370] width 17 height 16
click at [697, 362] on input "Yes" at bounding box center [702, 367] width 11 height 11
radio input "true"
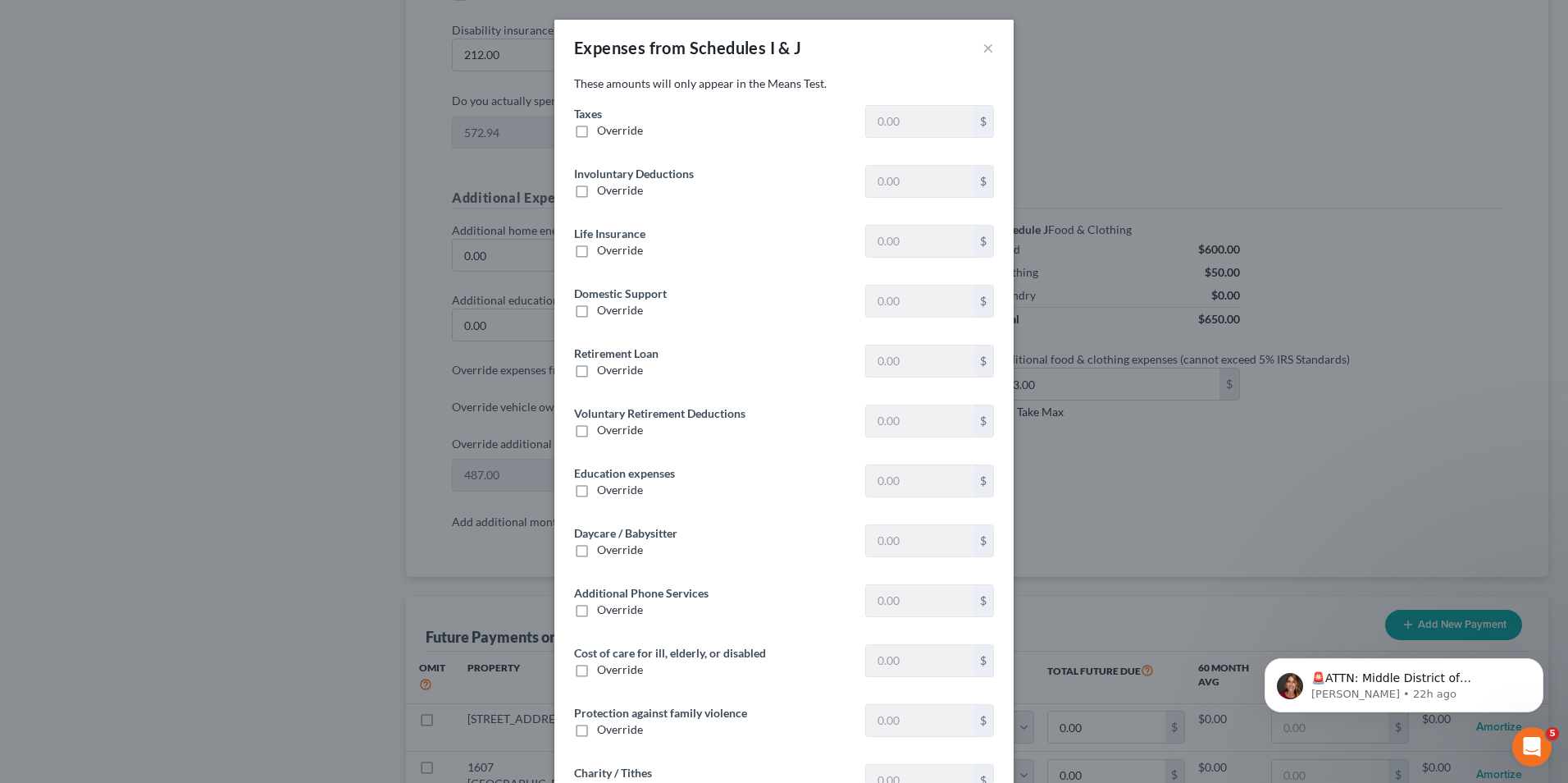
type input "86.70"
type input "0"
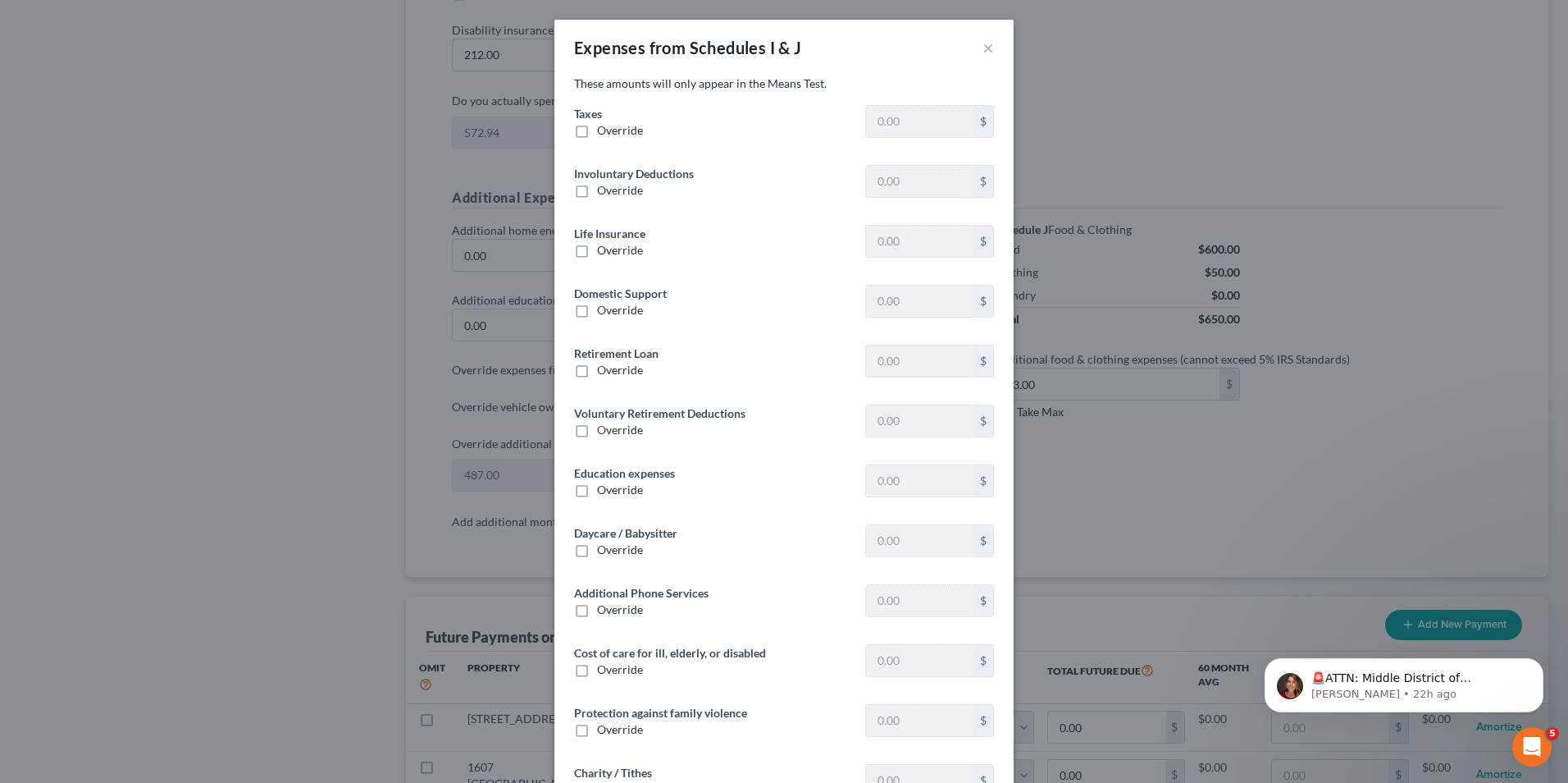
type input "0"
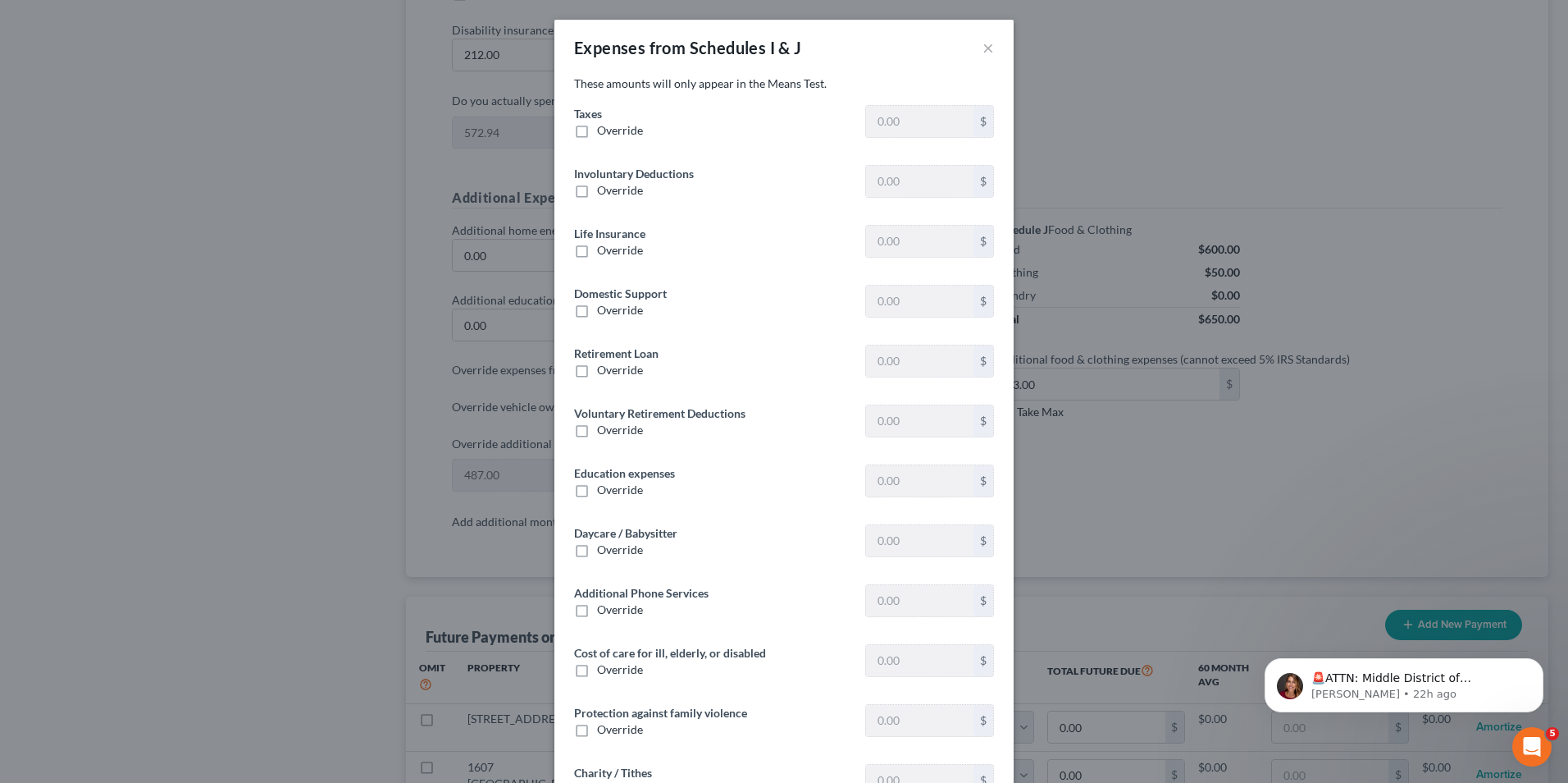
type input "0"
type input "25.00"
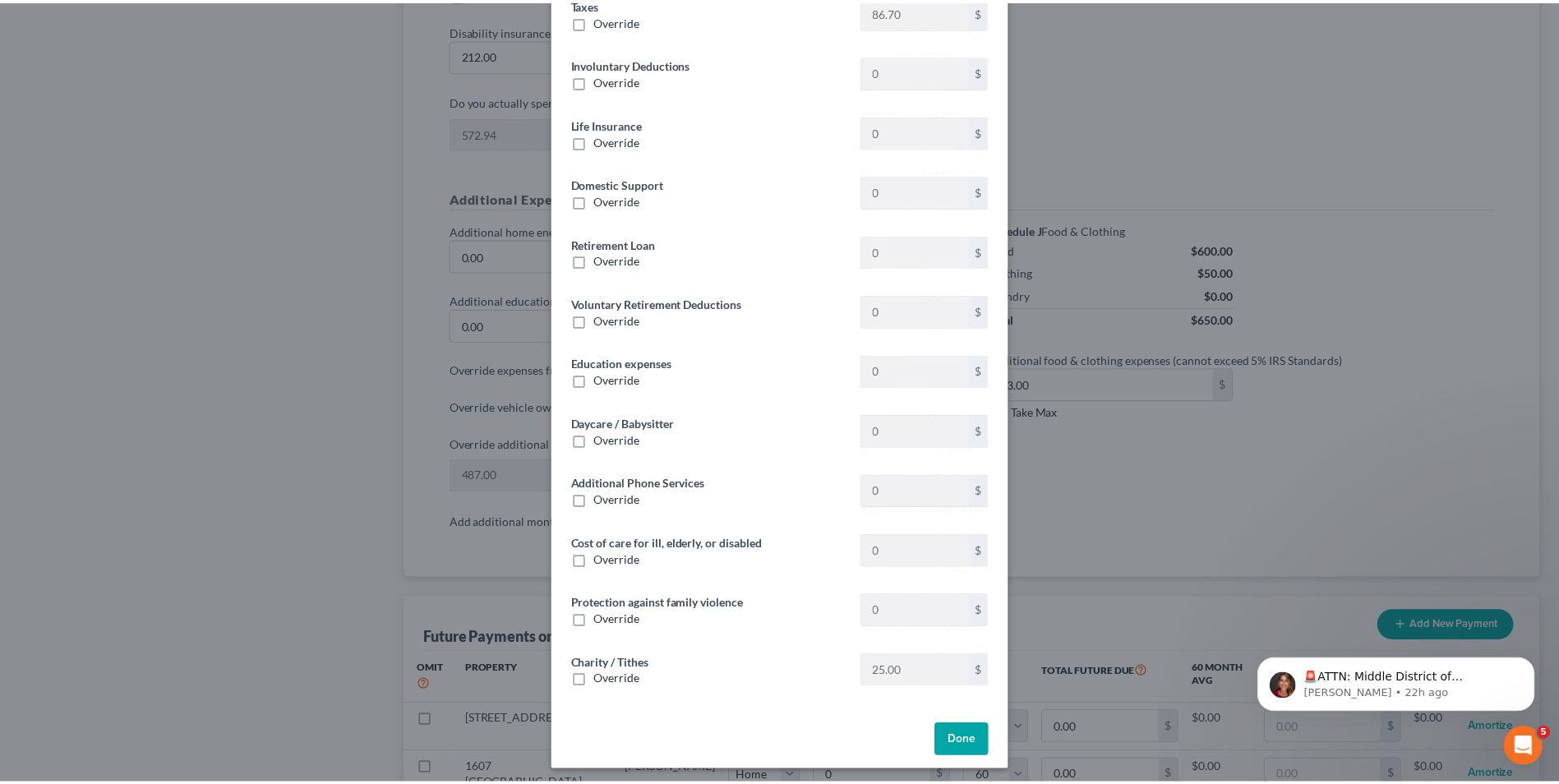
scroll to position [117, 0]
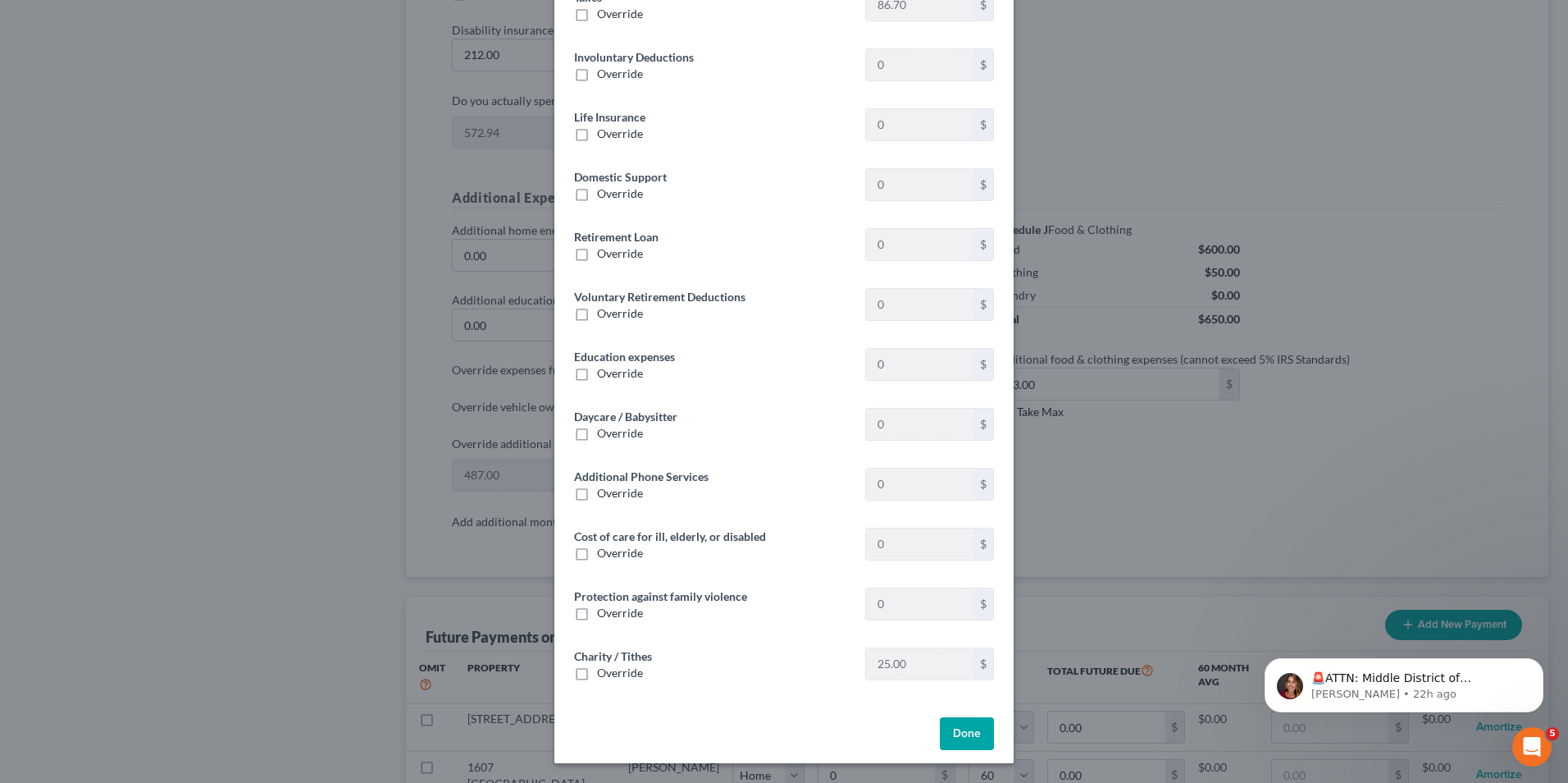
click at [269, 349] on div "Expenses from Schedules I & J × These amounts will only appear in the Means Tes…" at bounding box center [784, 392] width 1568 height 783
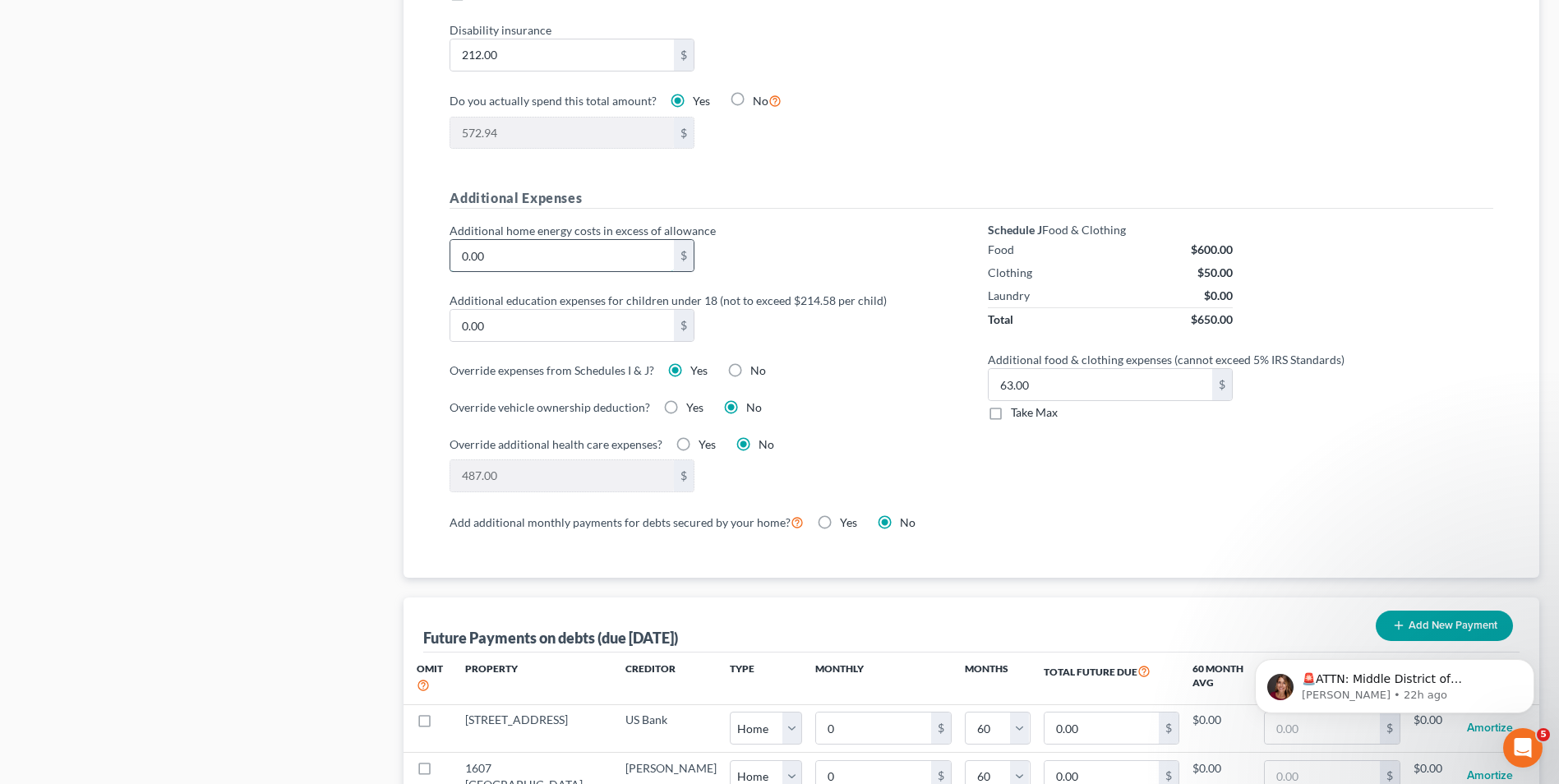
click at [531, 250] on input "0.00" at bounding box center [561, 255] width 223 height 32
click at [750, 362] on label "No" at bounding box center [758, 370] width 15 height 16
click at [757, 362] on input "No" at bounding box center [762, 367] width 11 height 11
radio input "true"
click at [686, 399] on label "Yes" at bounding box center [695, 407] width 17 height 16
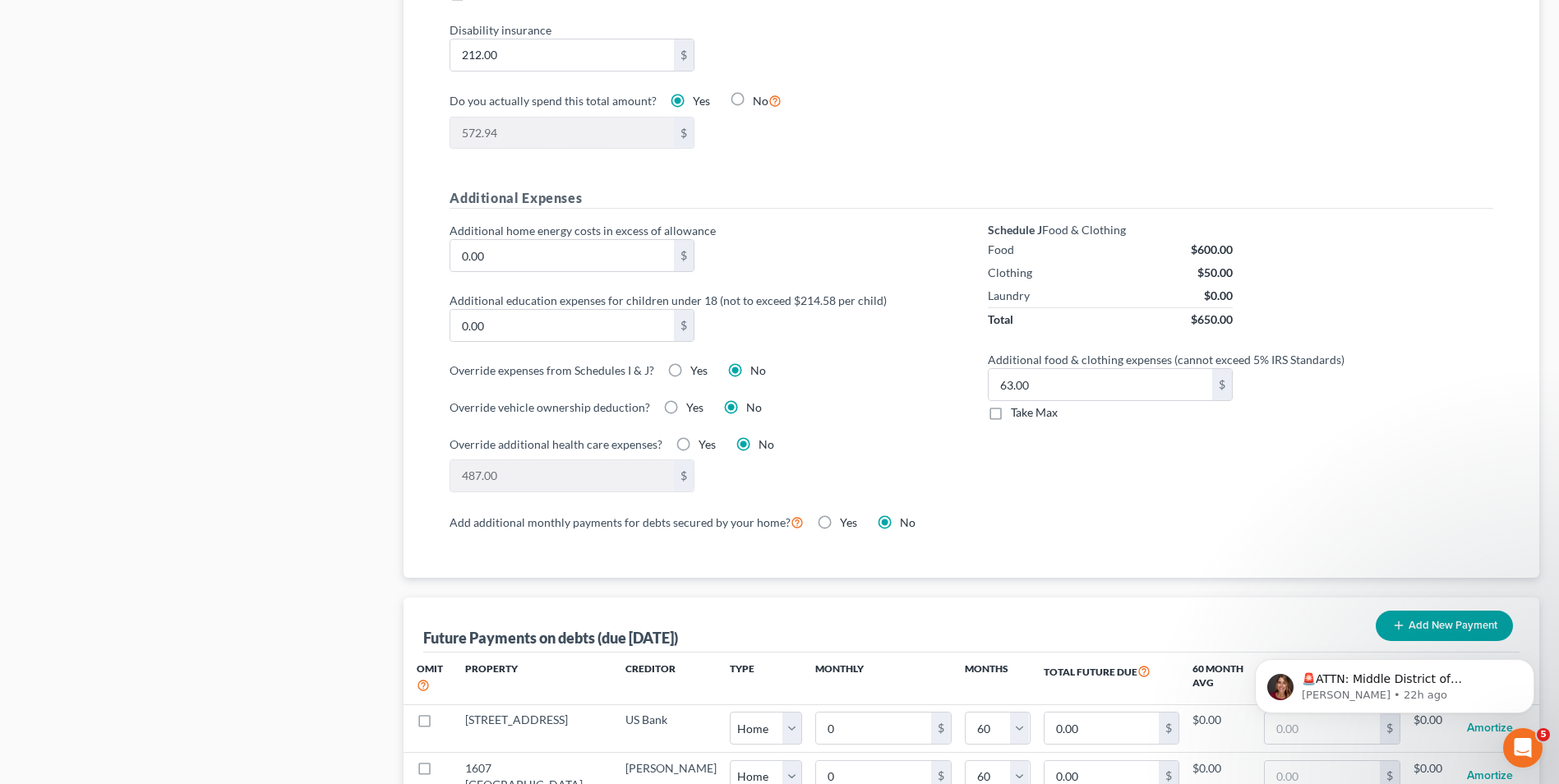
click at [693, 399] on input "Yes" at bounding box center [698, 404] width 11 height 11
radio input "true"
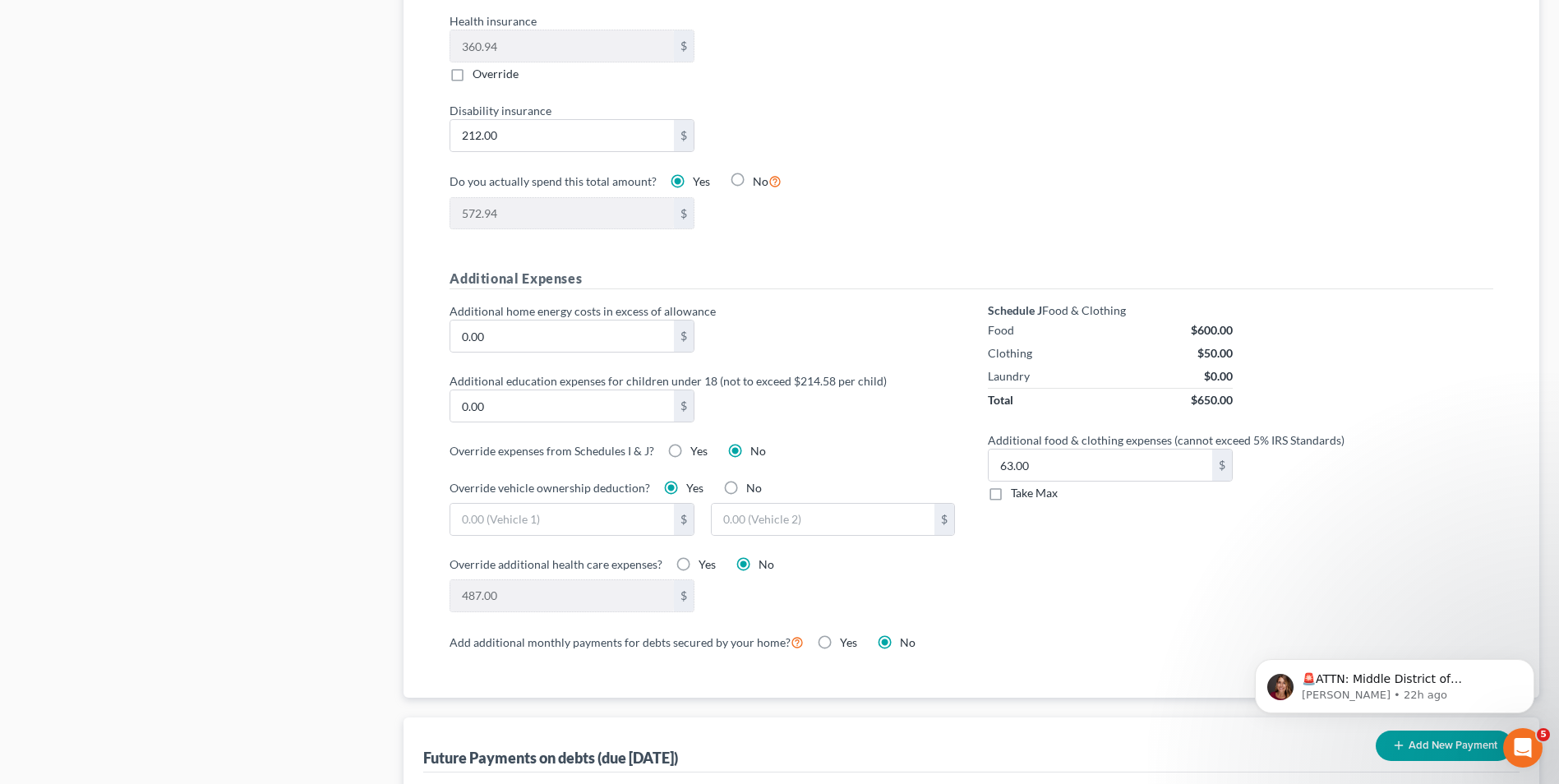
scroll to position [973, 0]
click at [550, 328] on input "0.00" at bounding box center [561, 337] width 223 height 32
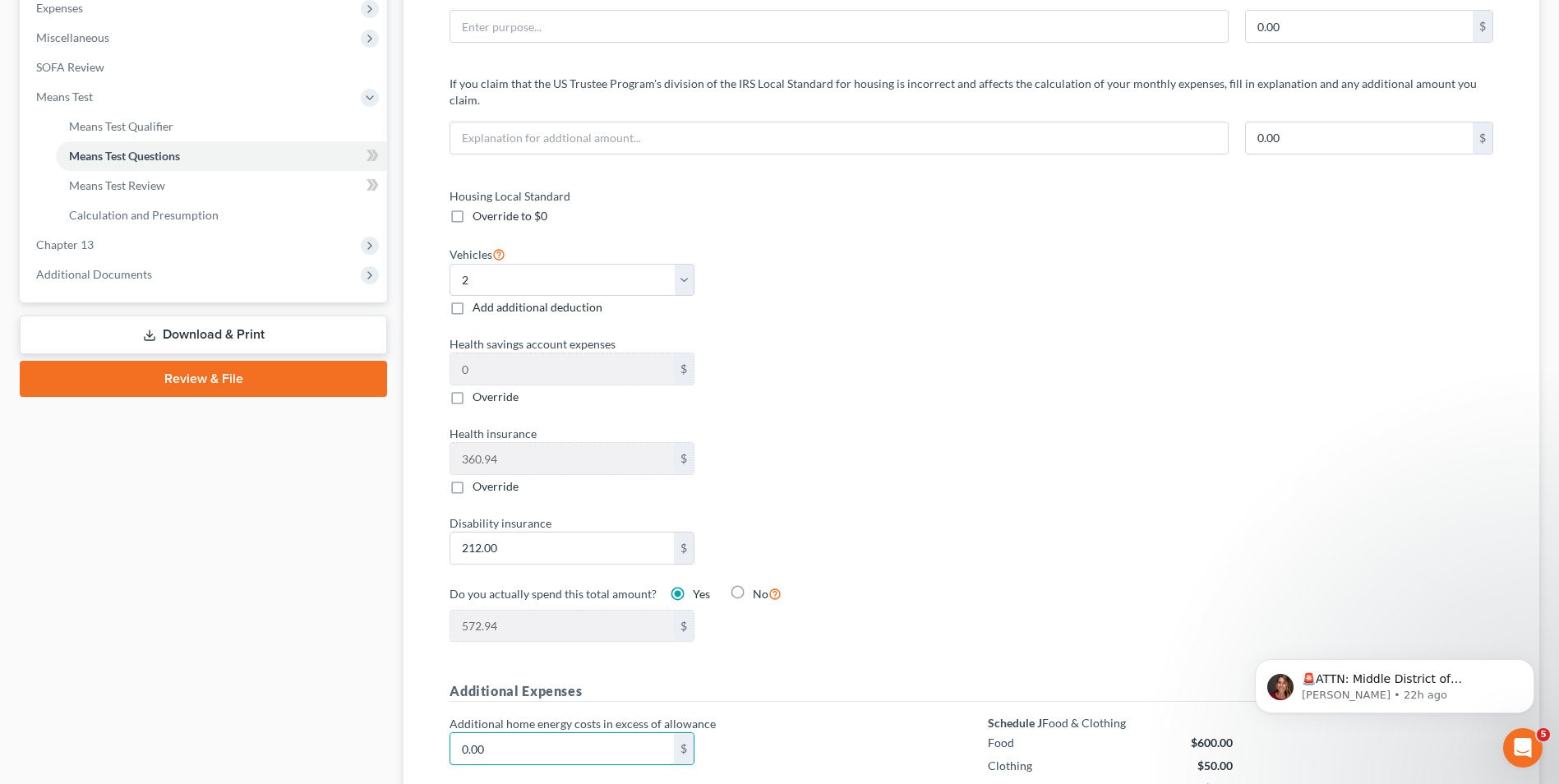
scroll to position [233, 0]
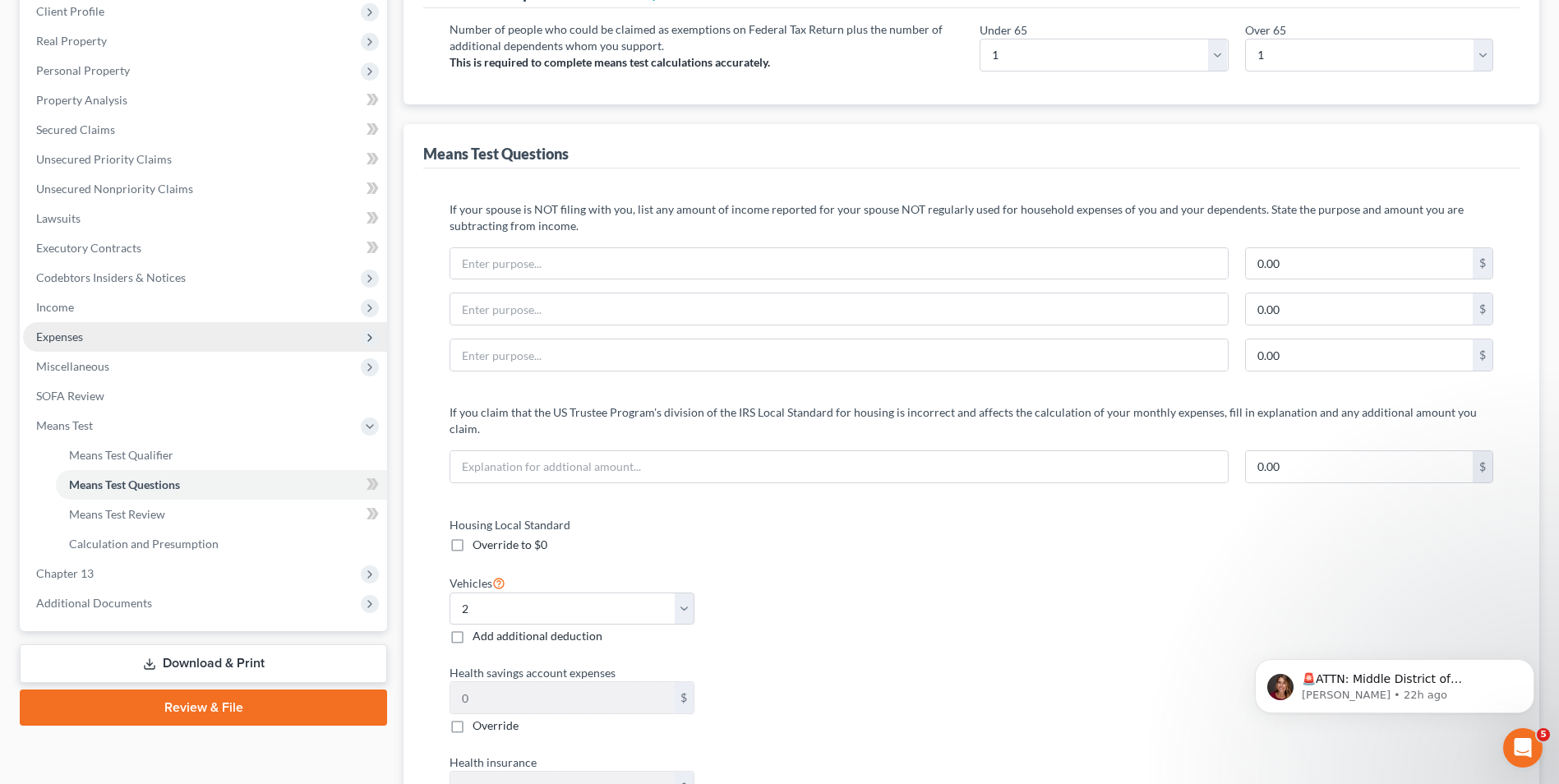
click at [97, 335] on span "Expenses" at bounding box center [205, 336] width 364 height 30
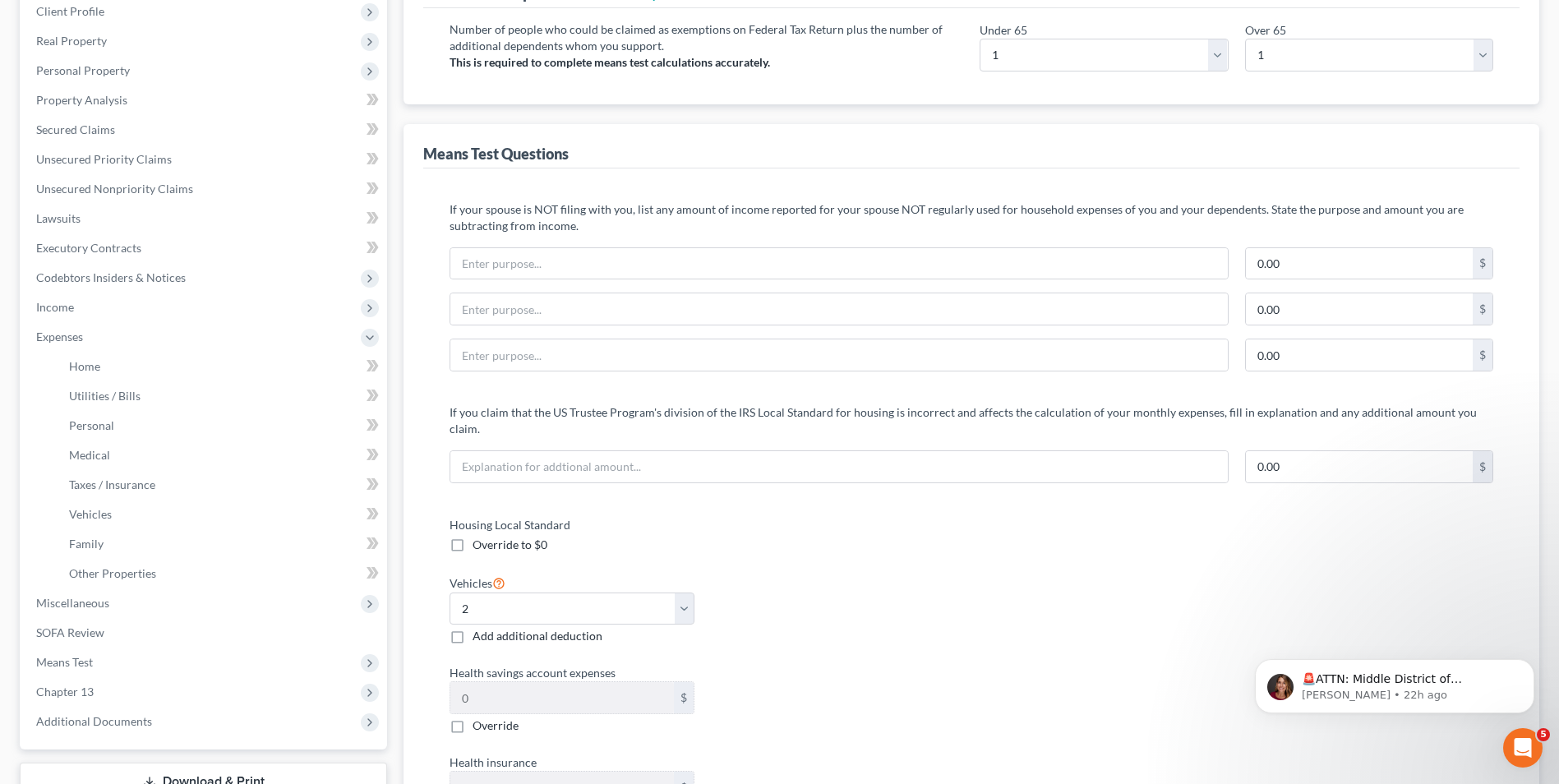
scroll to position [0, 0]
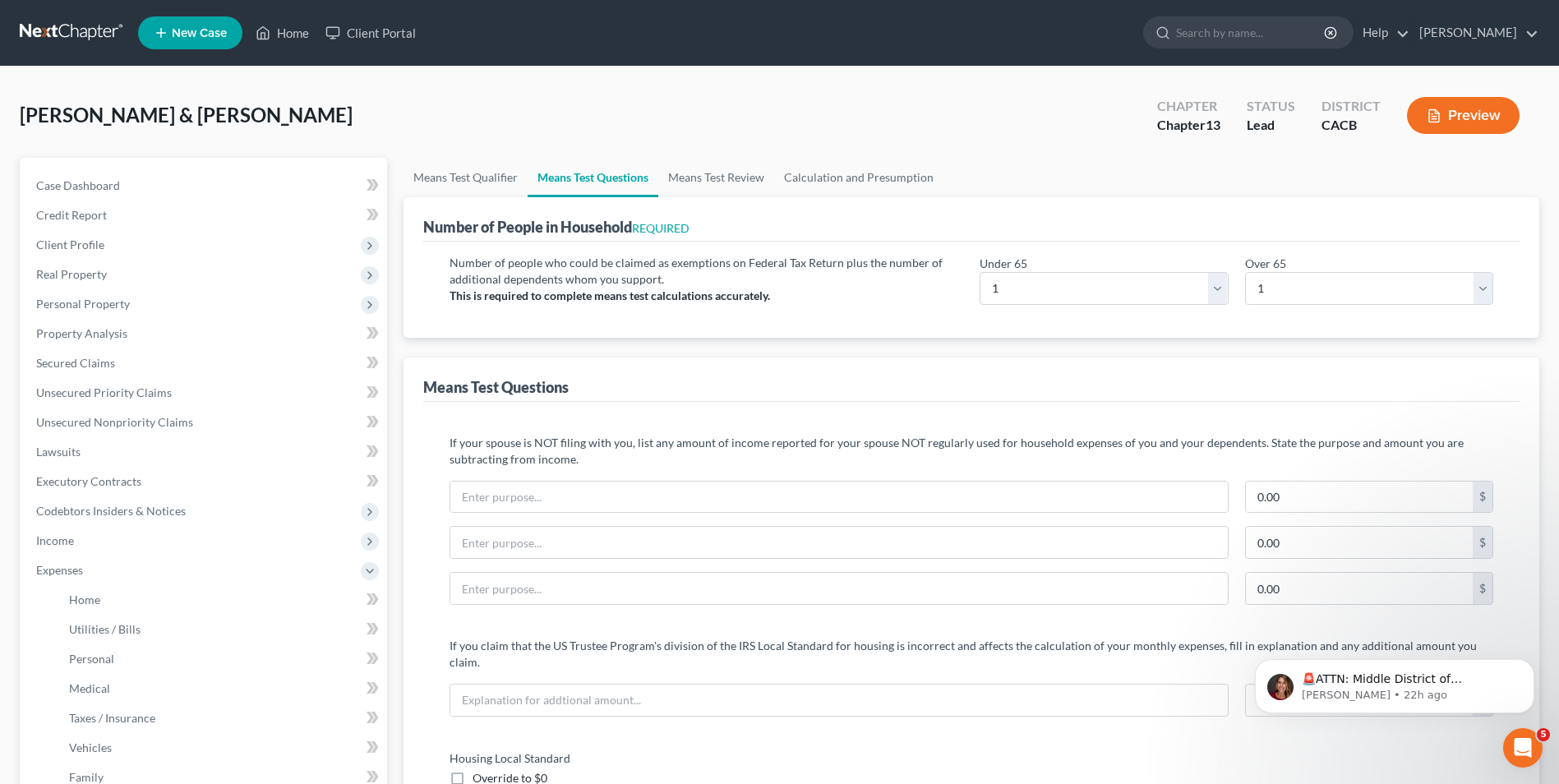
click at [1484, 120] on button "Preview" at bounding box center [1463, 115] width 113 height 37
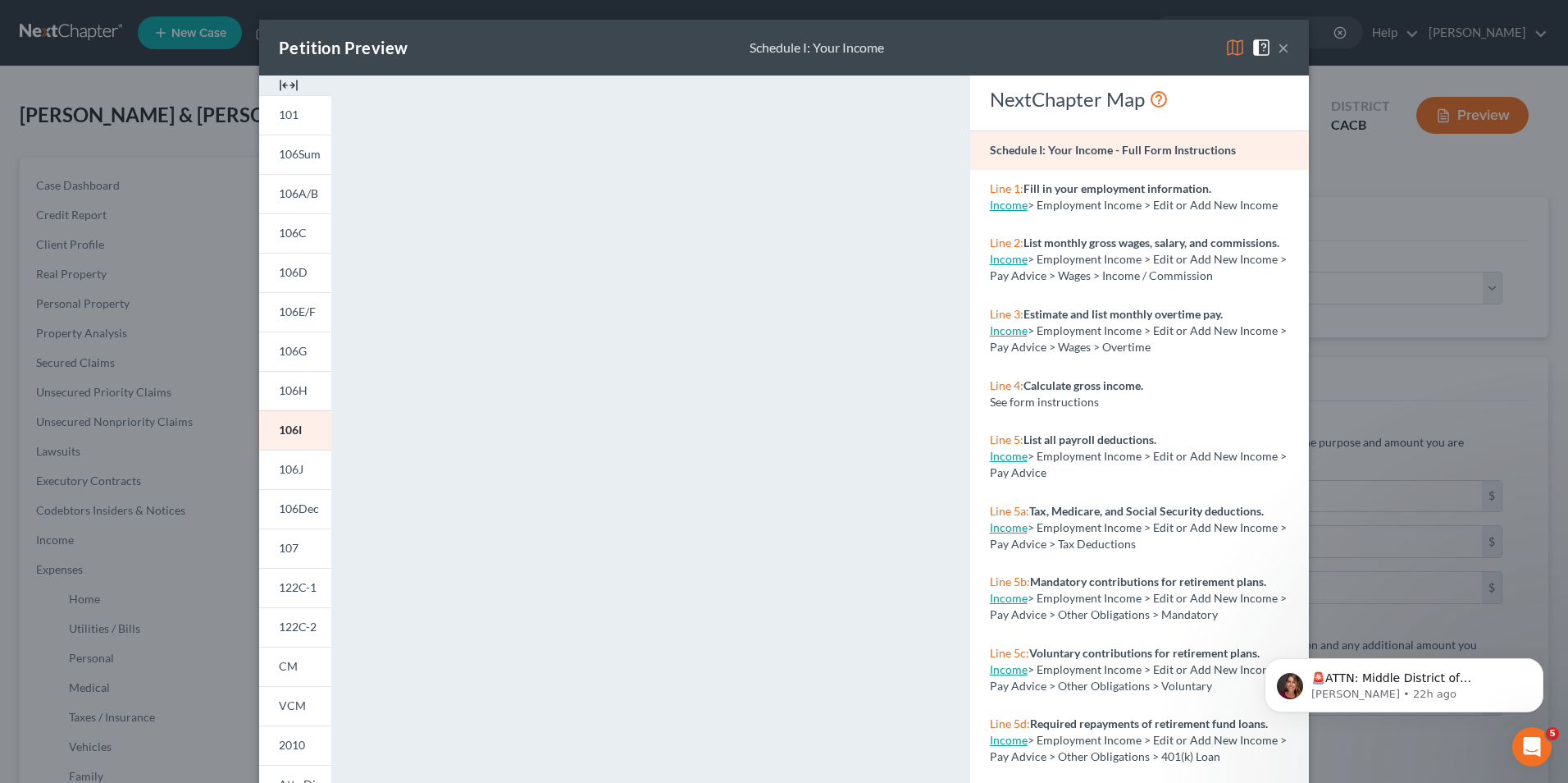
drag, startPoint x: 292, startPoint y: 460, endPoint x: 691, endPoint y: 453, distance: 399.1
click at [292, 460] on link "106J" at bounding box center [295, 469] width 72 height 39
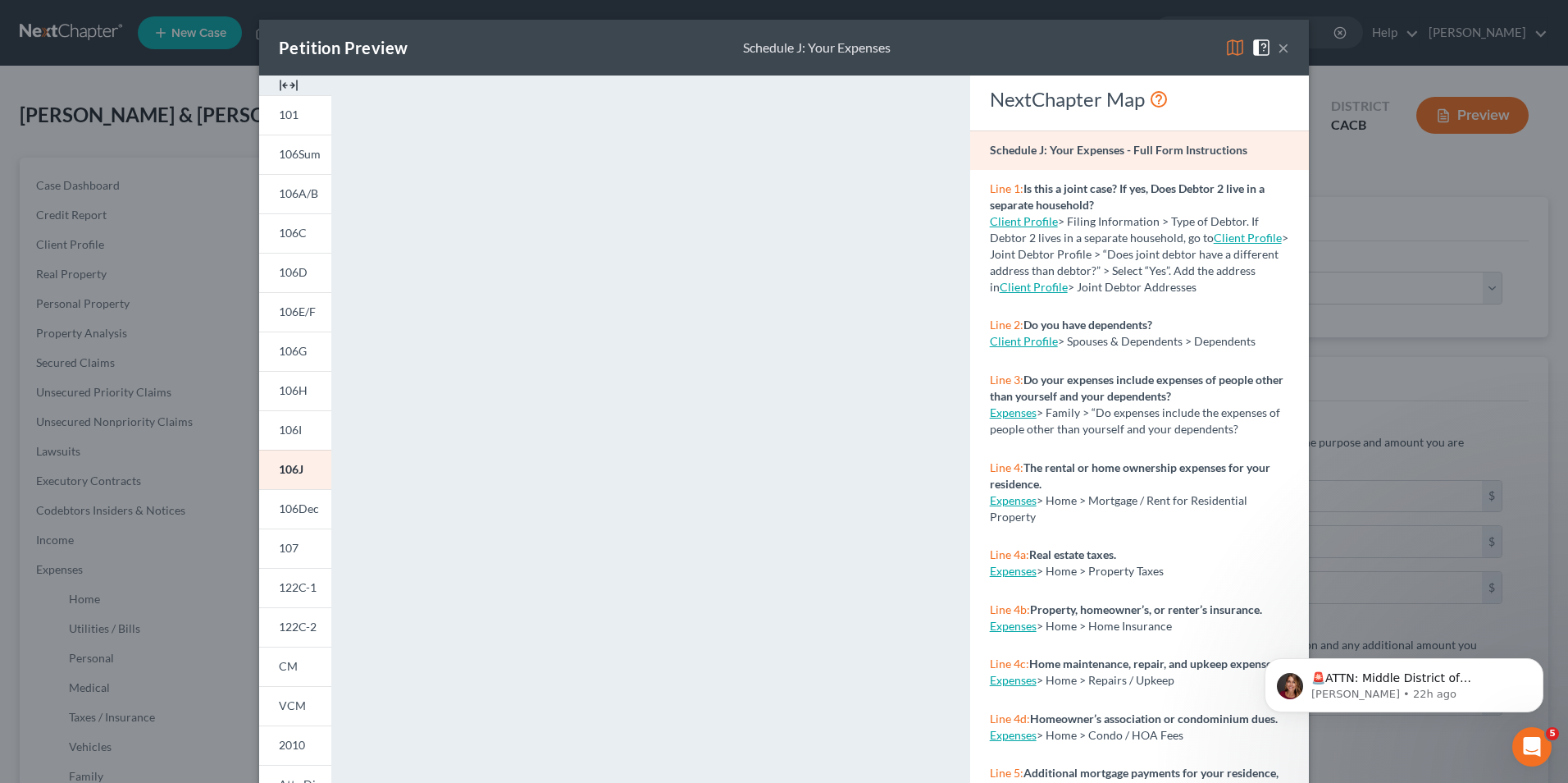
click at [1279, 55] on button "×" at bounding box center [1283, 47] width 11 height 20
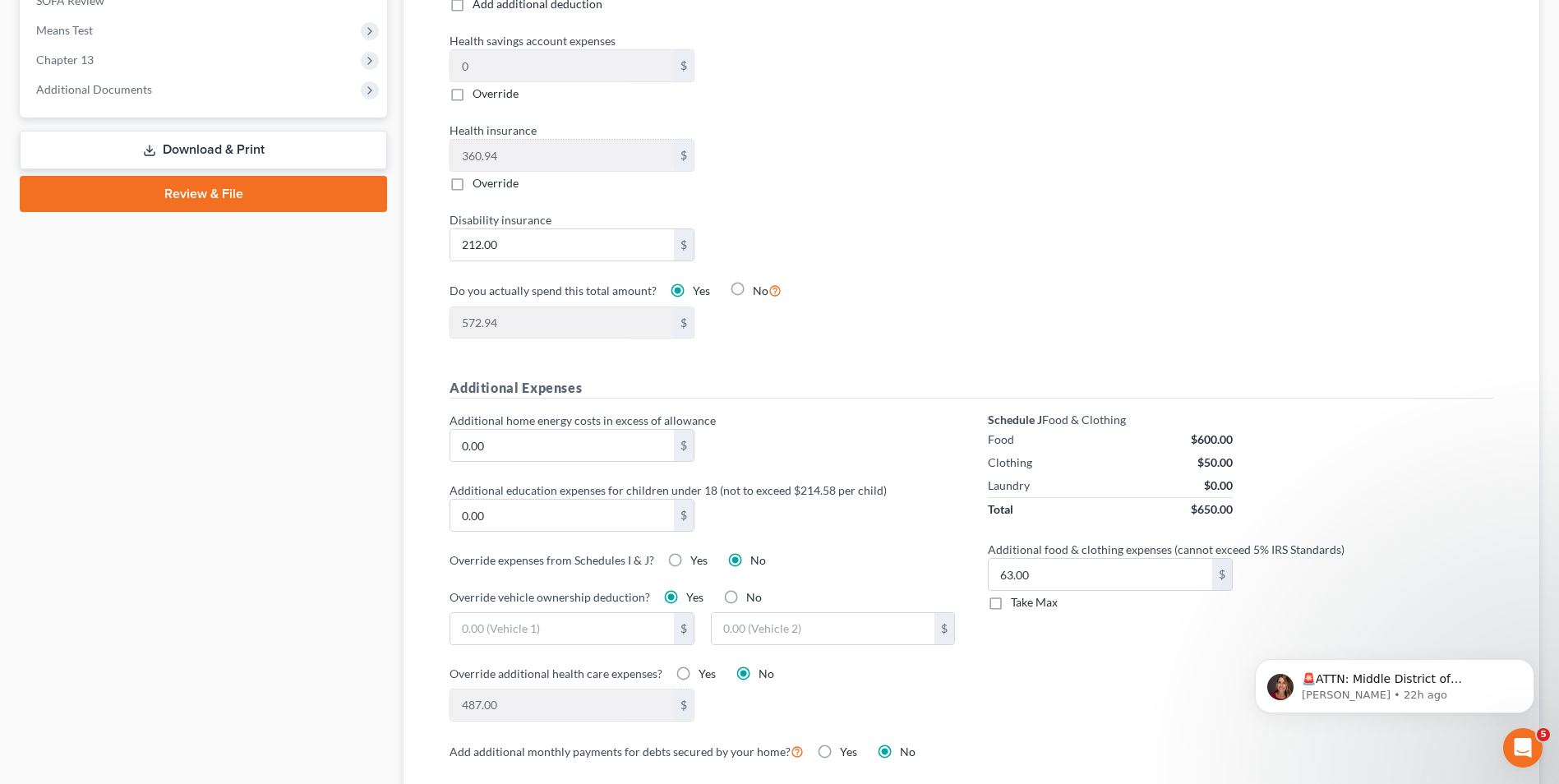
scroll to position [904, 0]
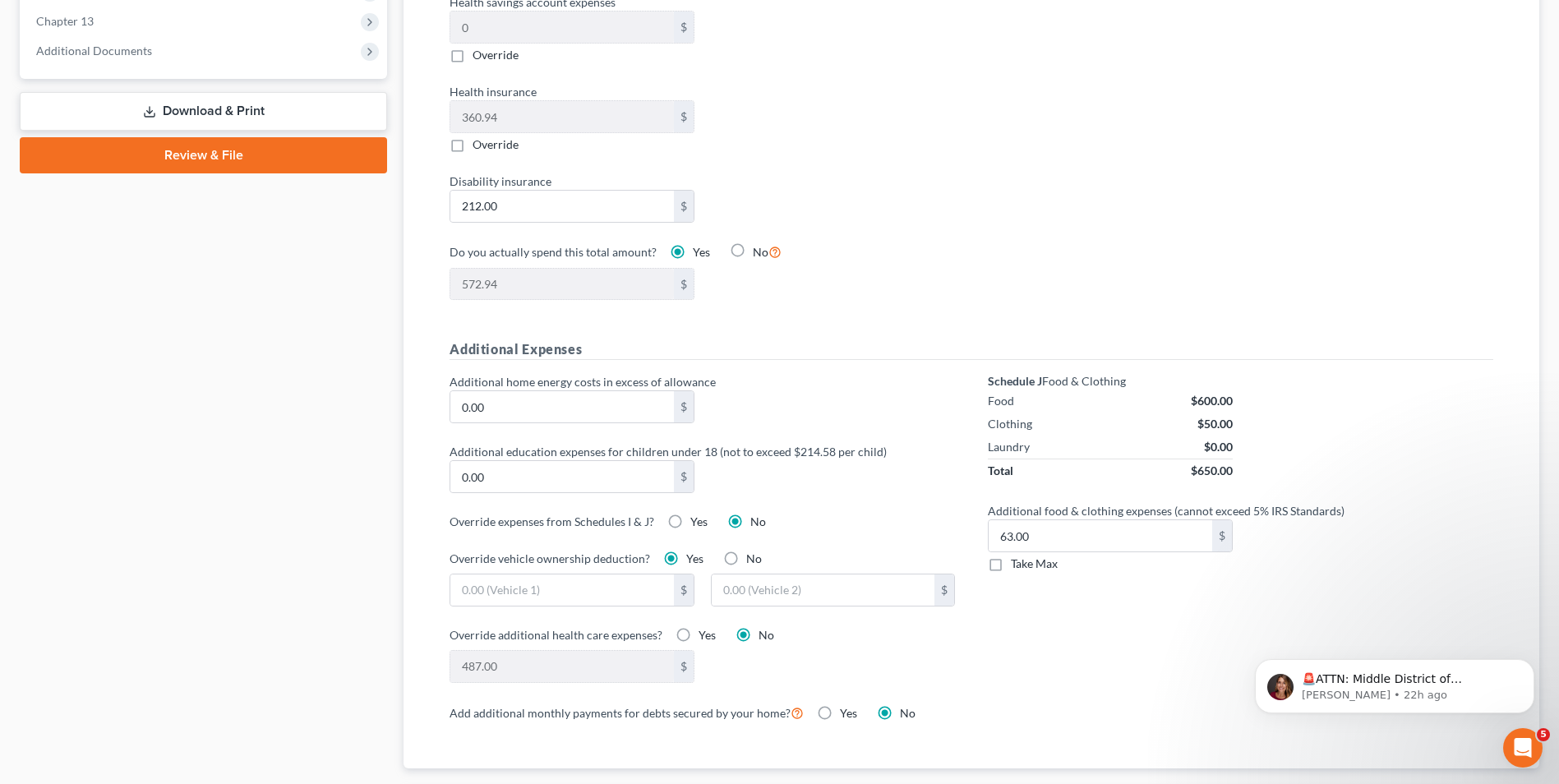
click at [746, 550] on label "No" at bounding box center [753, 558] width 15 height 16
click at [753, 550] on input "No" at bounding box center [758, 555] width 11 height 11
radio input "true"
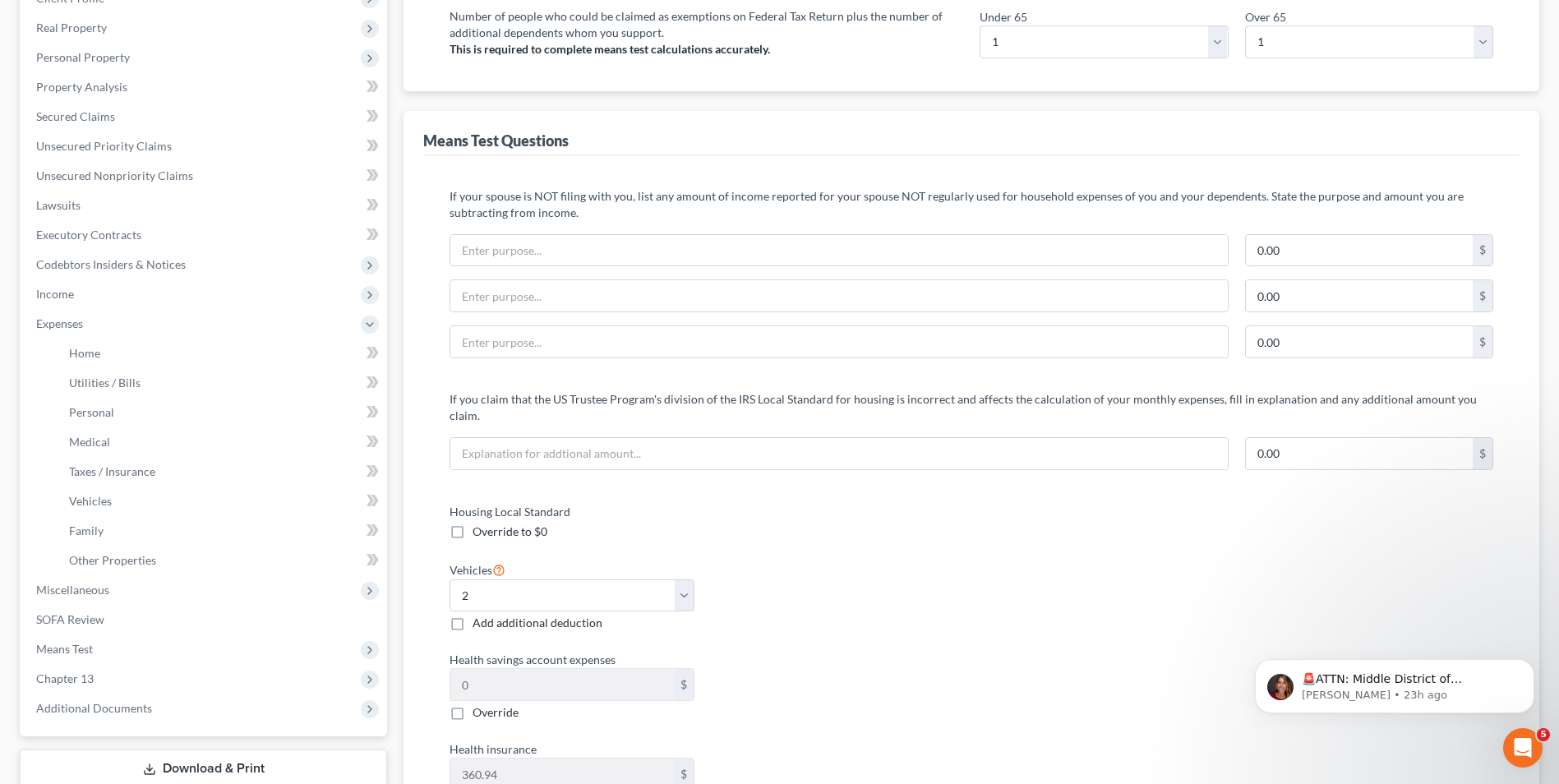
scroll to position [0, 0]
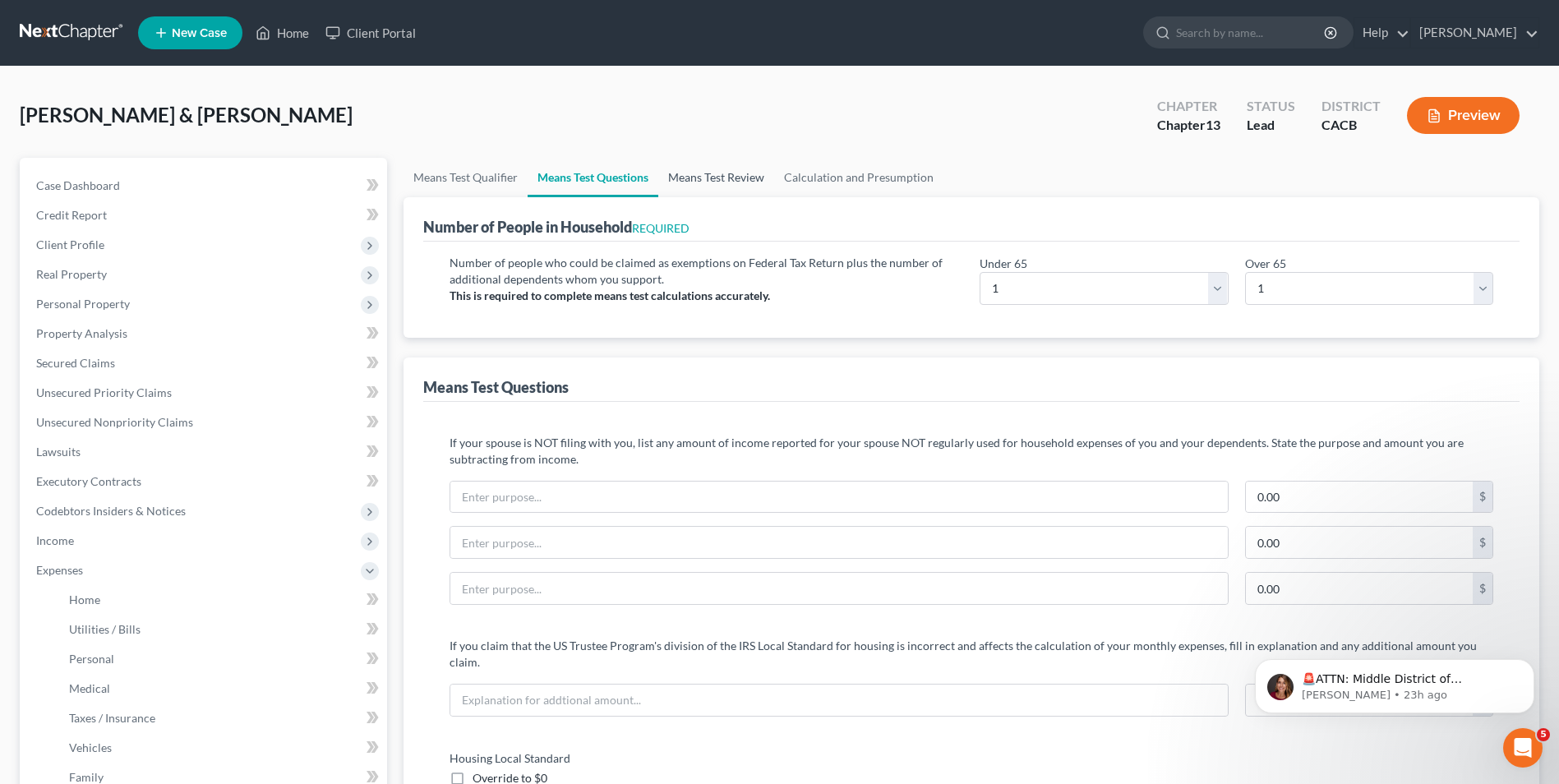
click at [714, 180] on link "Means Test Review" at bounding box center [716, 178] width 116 height 39
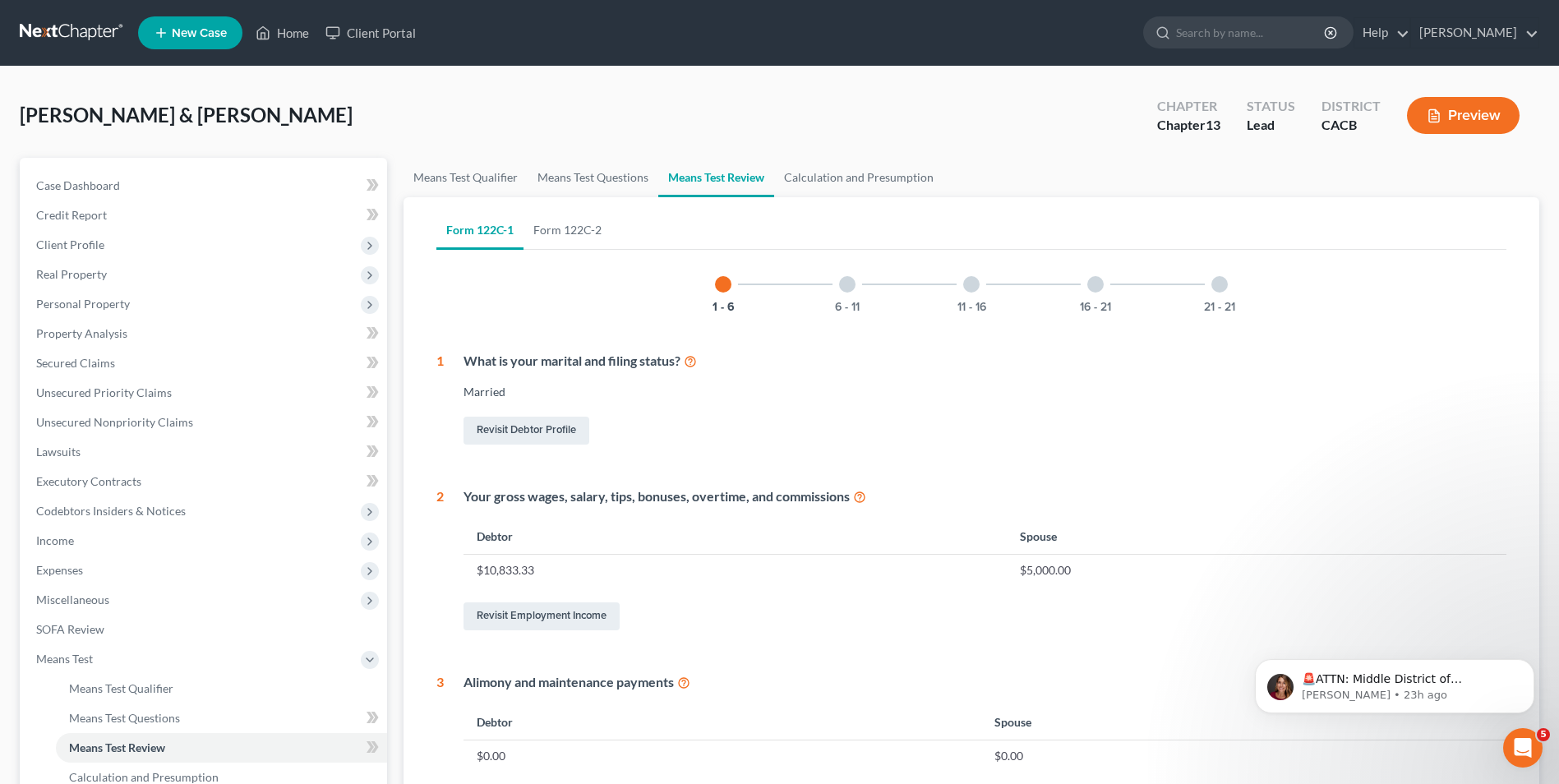
click at [843, 288] on div at bounding box center [847, 284] width 16 height 16
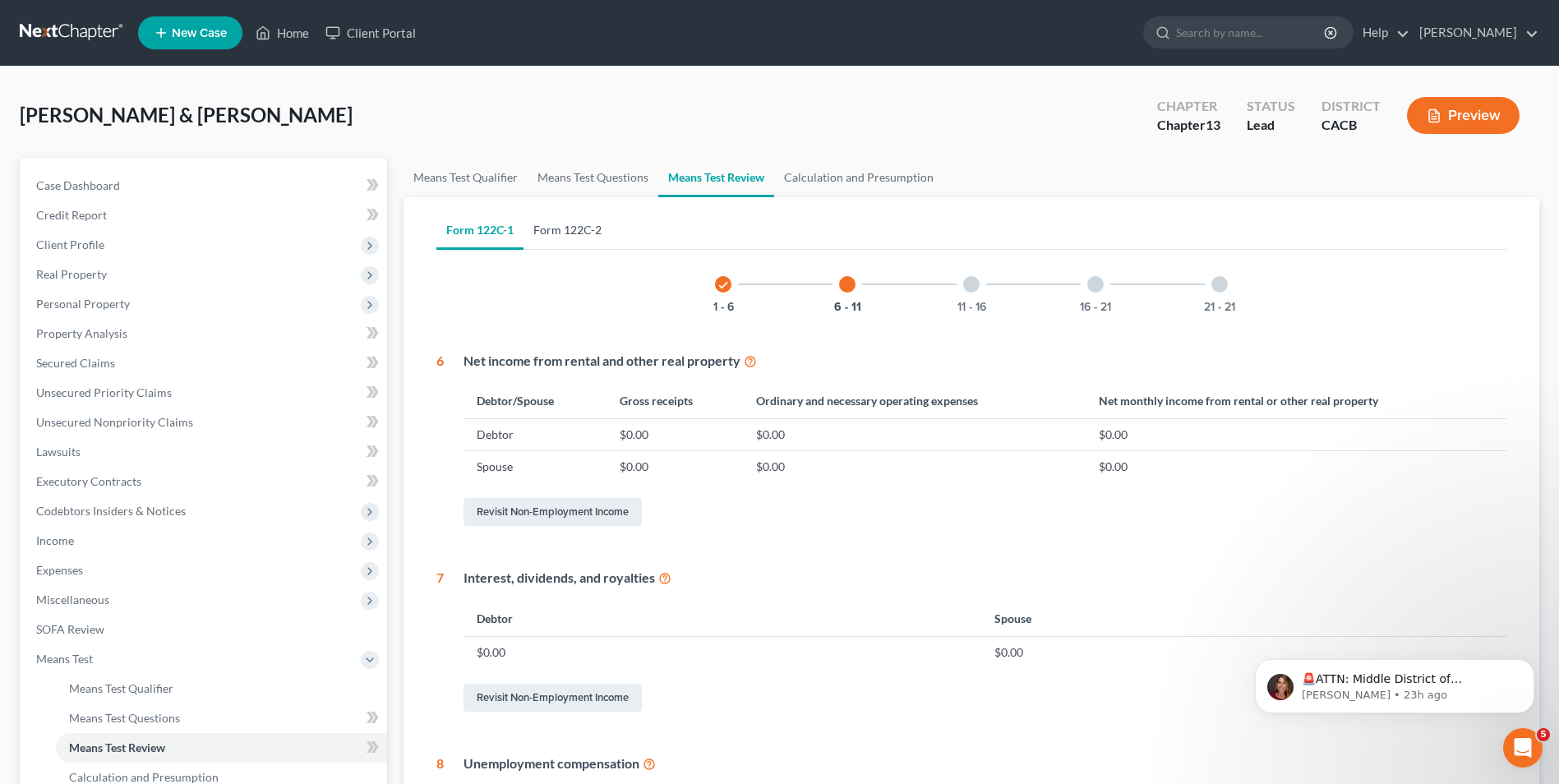
click at [557, 232] on link "Form 122C-2" at bounding box center [567, 230] width 88 height 39
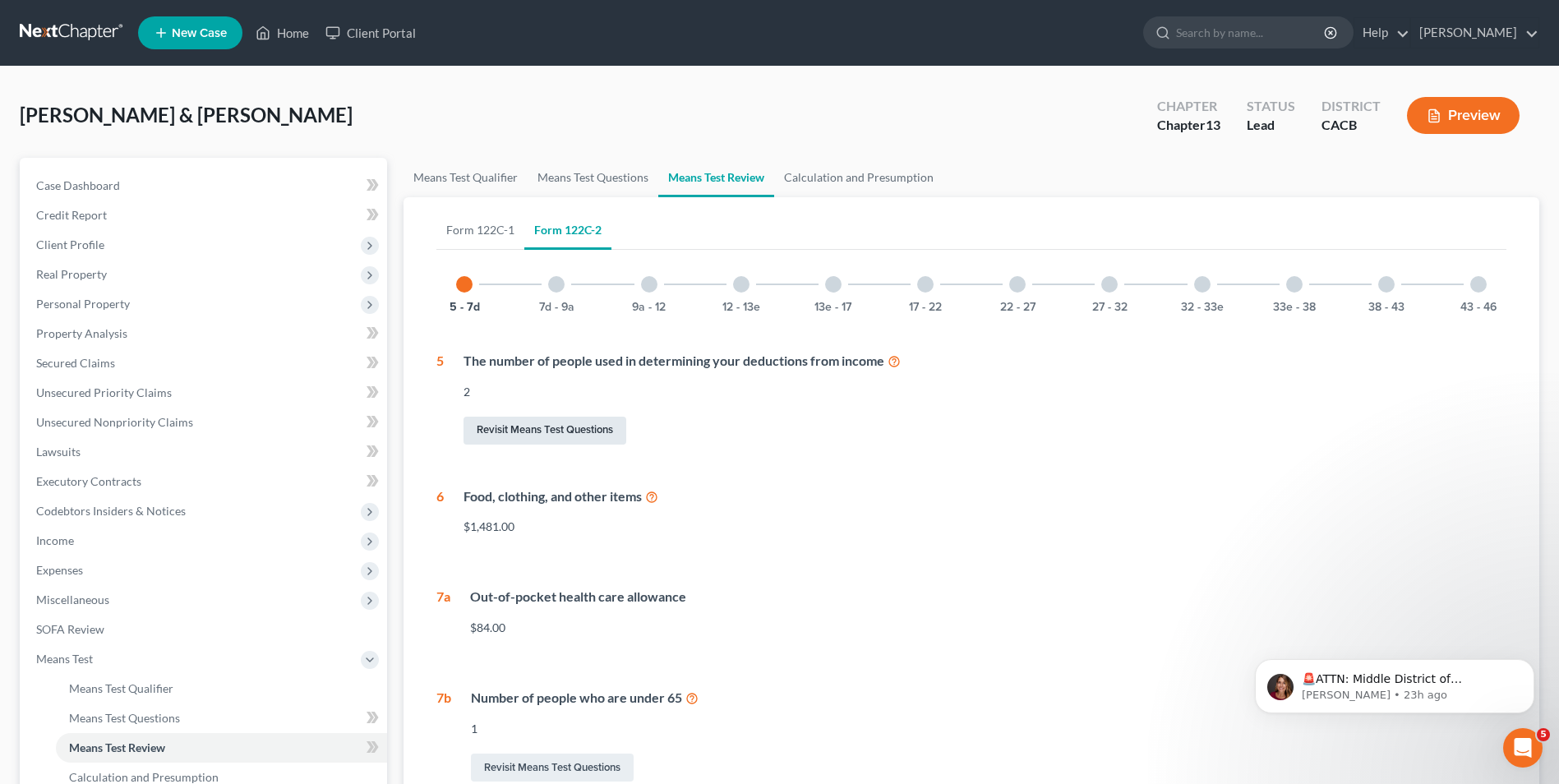
click at [543, 423] on link "Revisit Means Test Questions" at bounding box center [545, 430] width 162 height 28
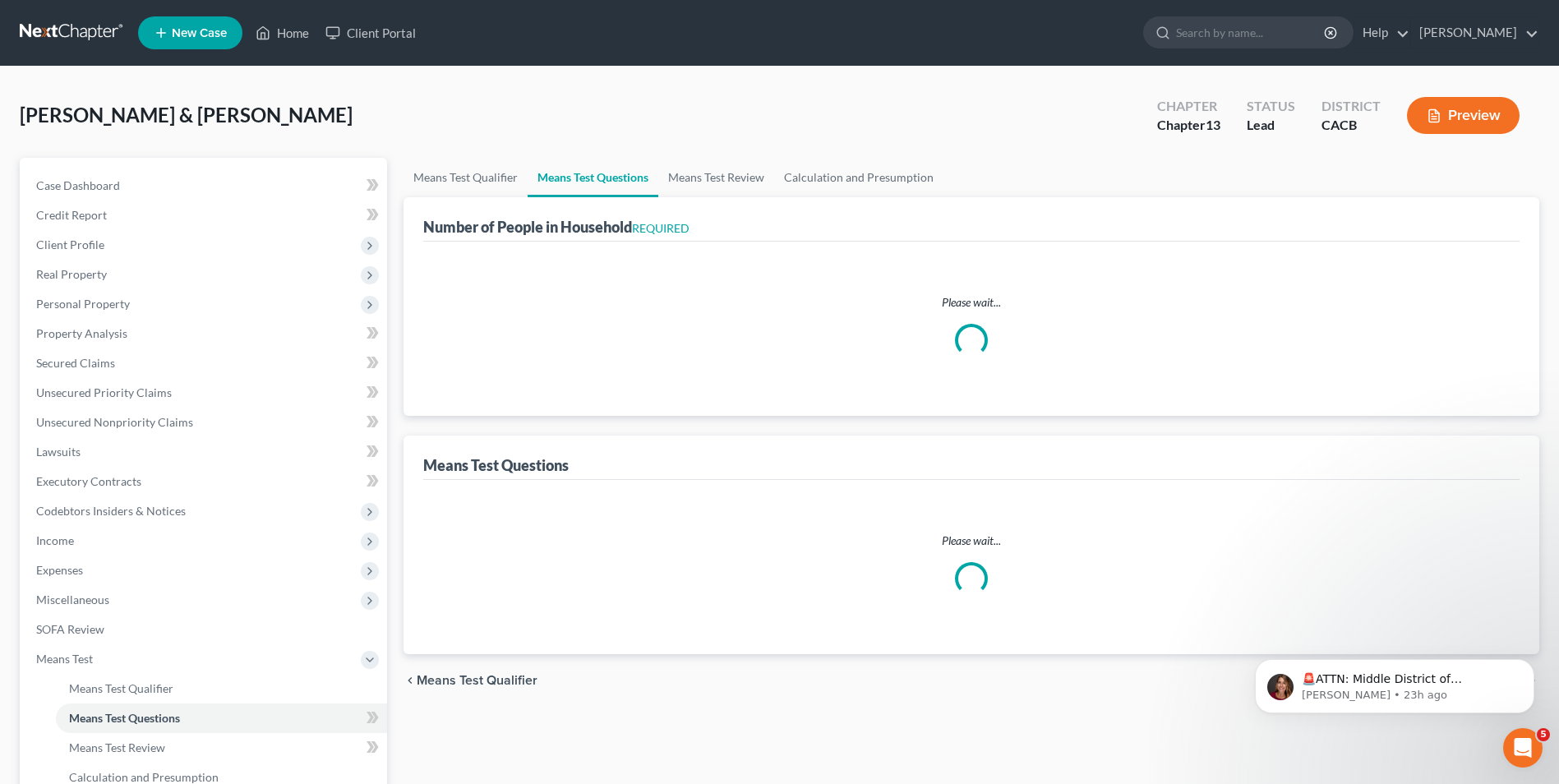
select select "0"
select select "60"
select select "0"
select select "60"
select select "1"
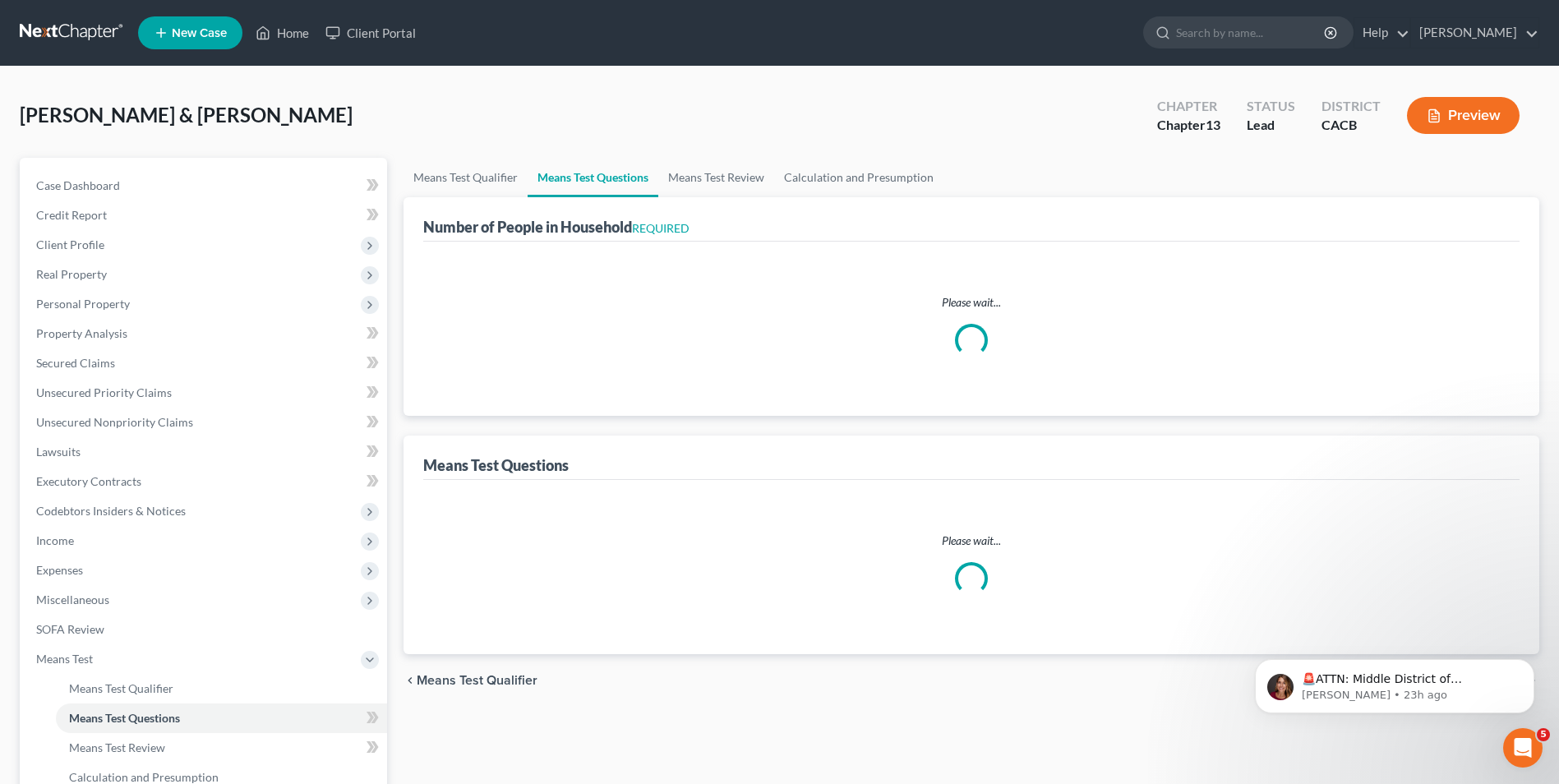
select select "1"
select select "2"
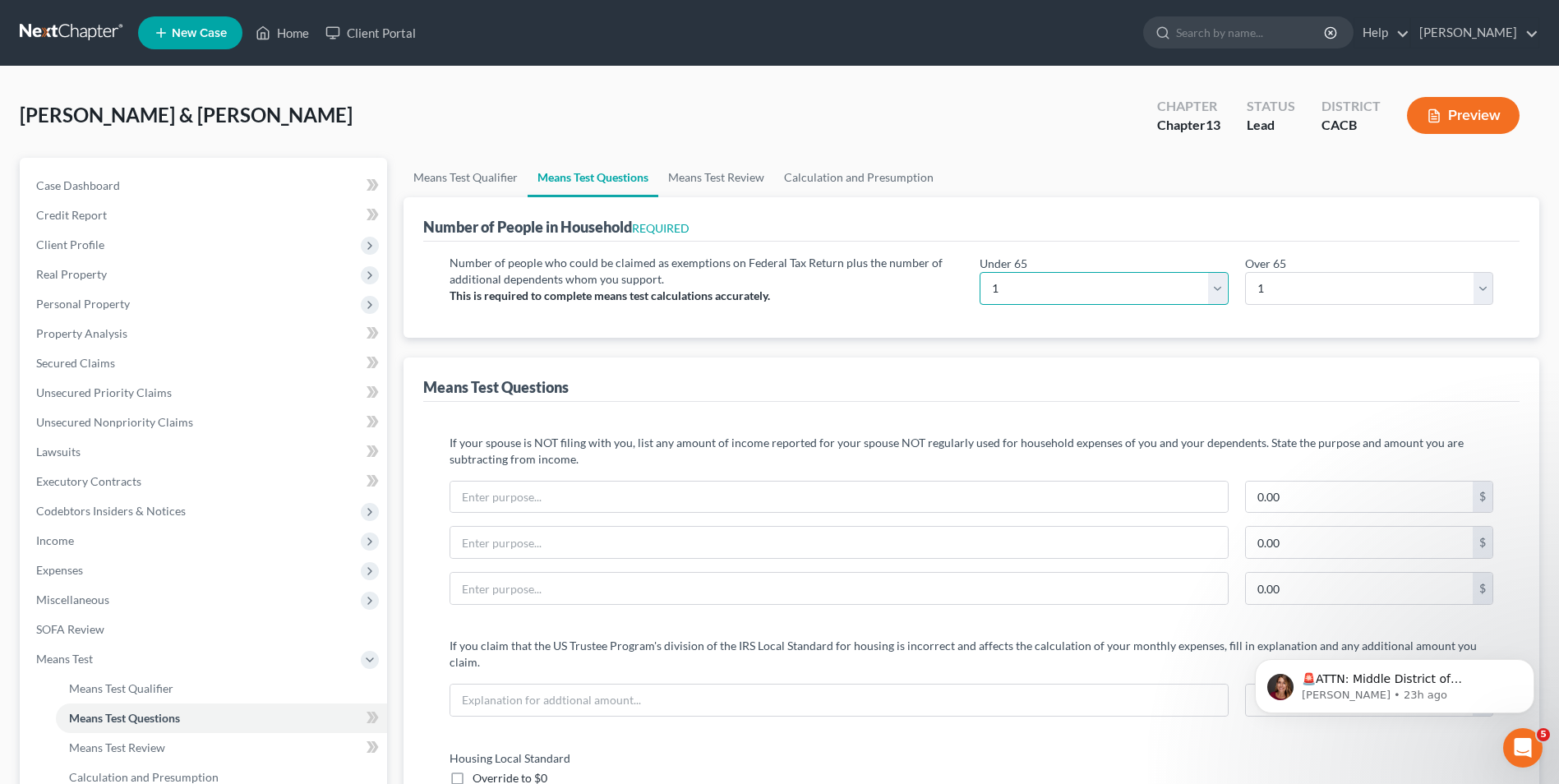
click at [1003, 290] on select "# 0 1 2 3 4 5 6 7 8 9 10" at bounding box center [1104, 288] width 249 height 32
select select "2"
click at [980, 272] on select "# 0 1 2 3 4 5 6 7 8 9 10" at bounding box center [1104, 288] width 249 height 32
click at [1152, 368] on div "Means Test Questions" at bounding box center [970, 379] width 1096 height 44
click at [746, 174] on link "Means Test Review" at bounding box center [716, 178] width 116 height 39
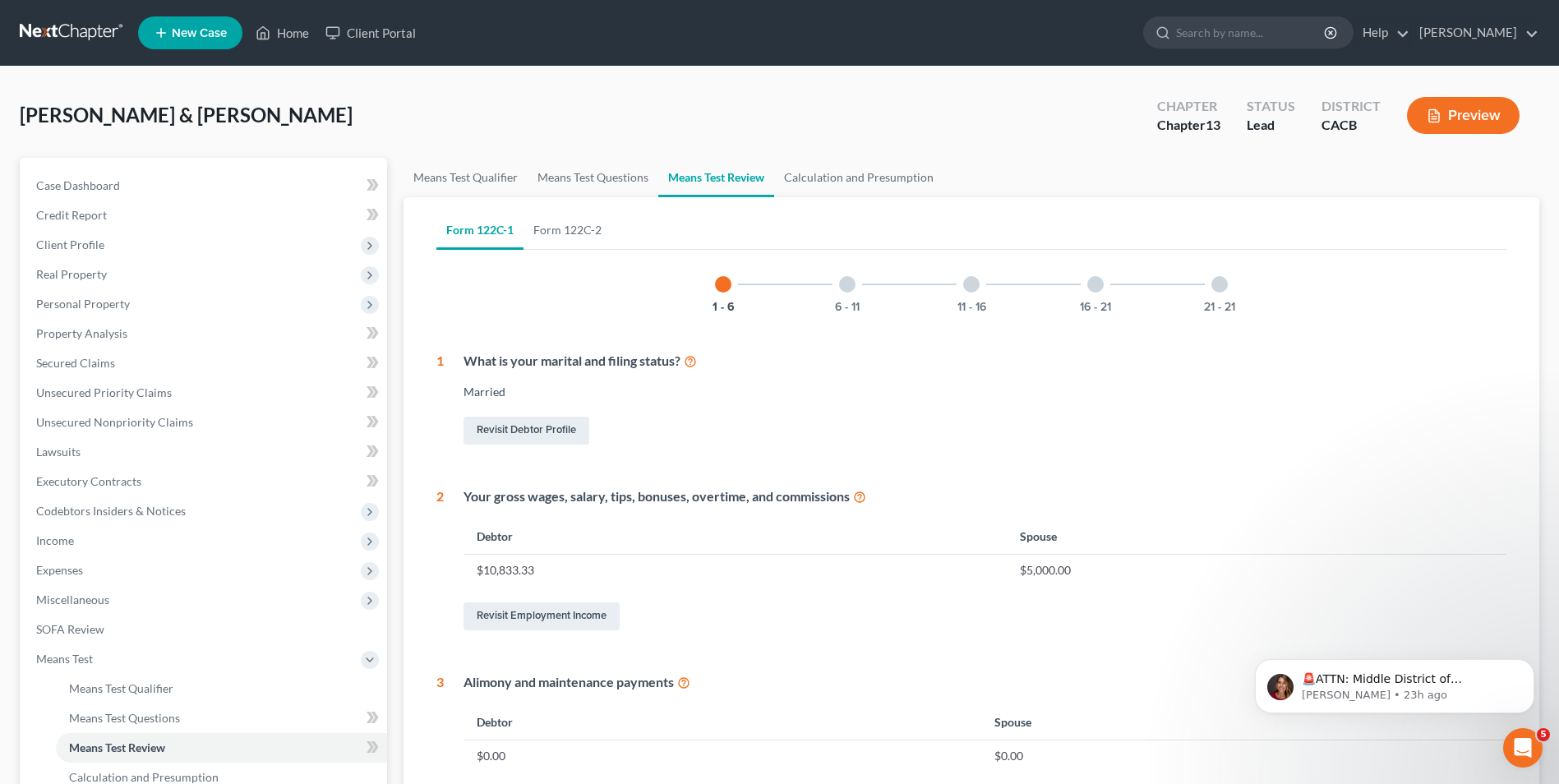
click at [849, 291] on div at bounding box center [847, 284] width 16 height 16
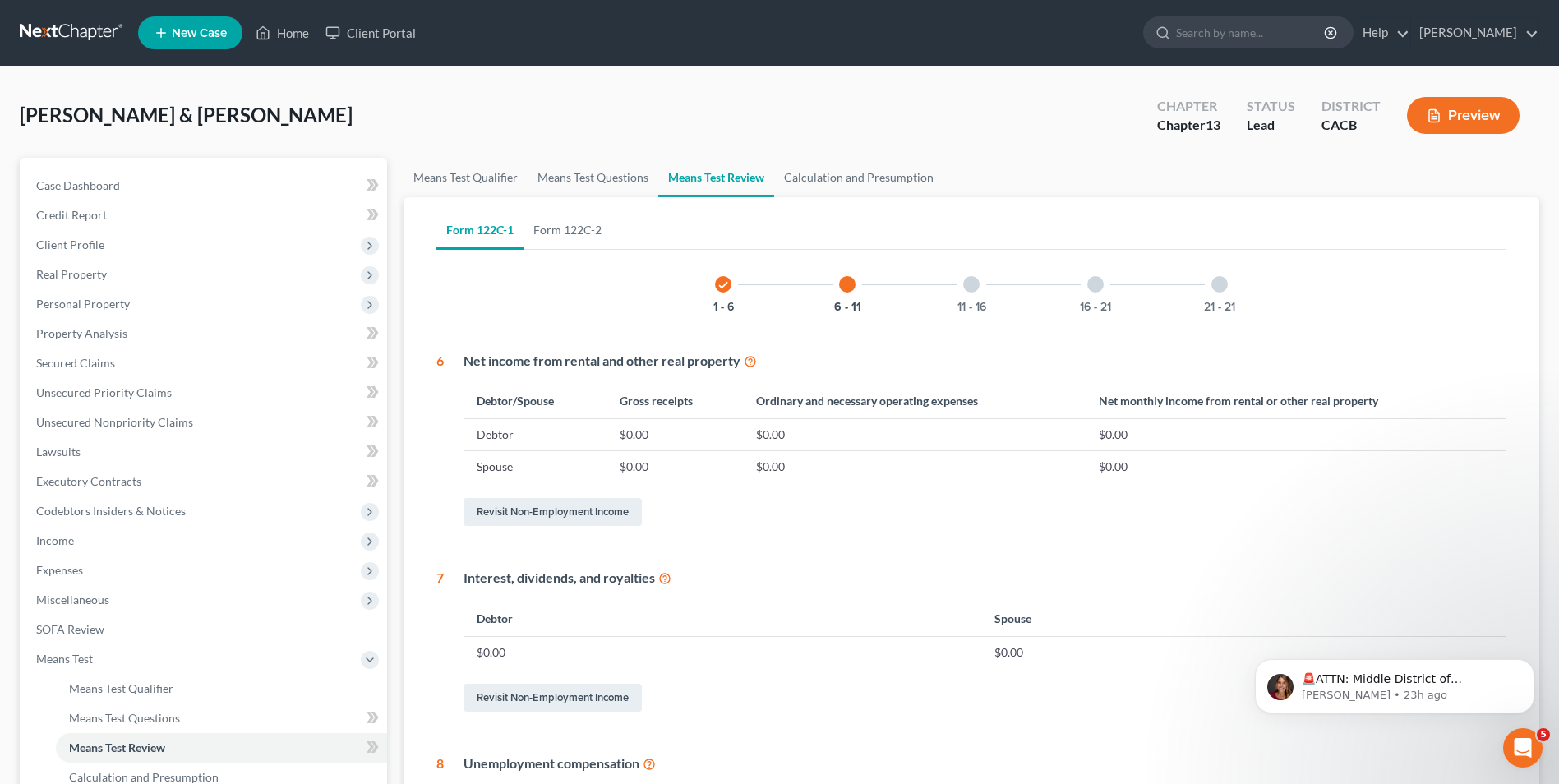
drag, startPoint x: 982, startPoint y: 284, endPoint x: 925, endPoint y: 282, distance: 57.0
click at [982, 284] on div "11 - 16" at bounding box center [970, 284] width 56 height 56
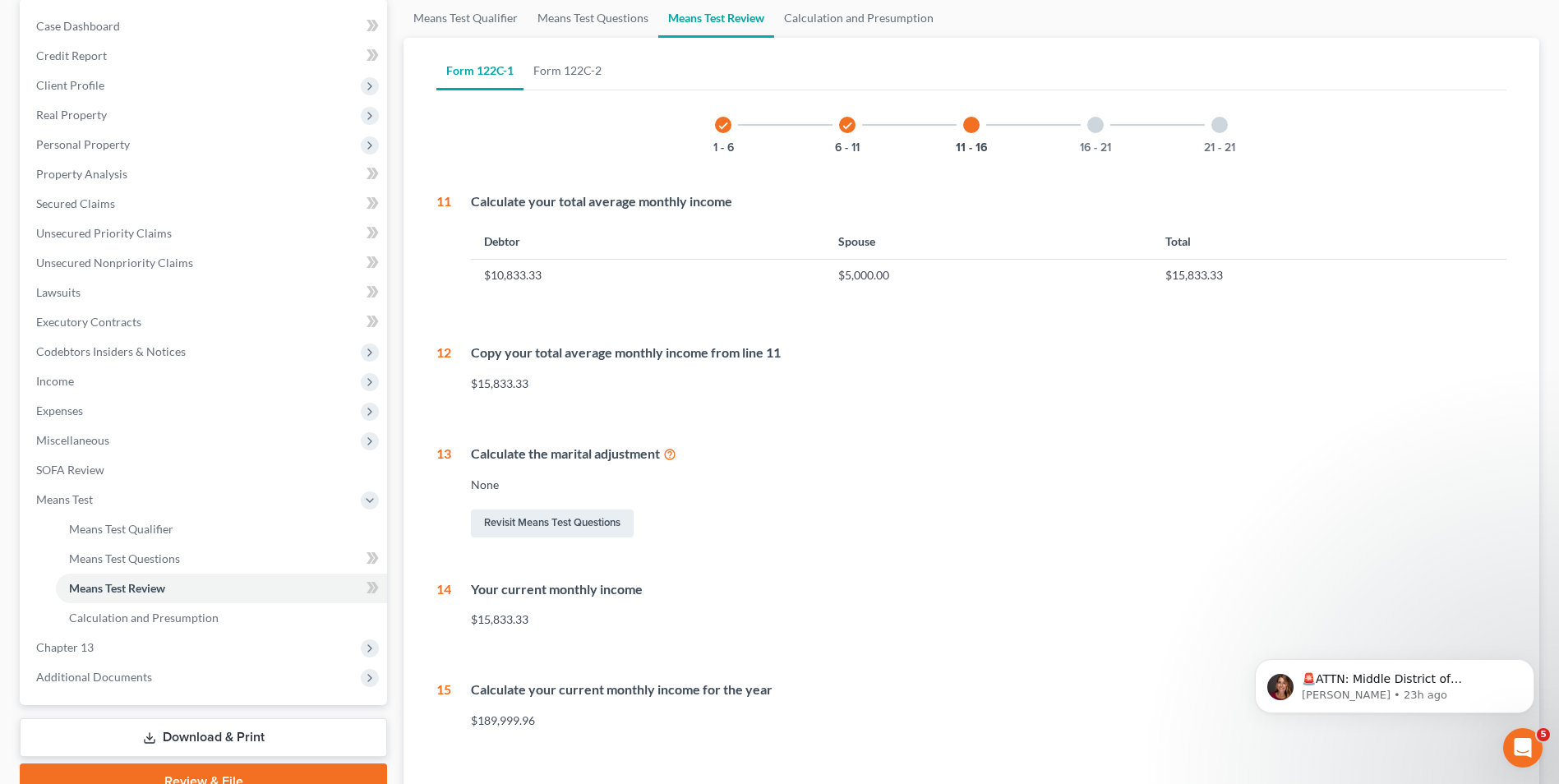
scroll to position [164, 0]
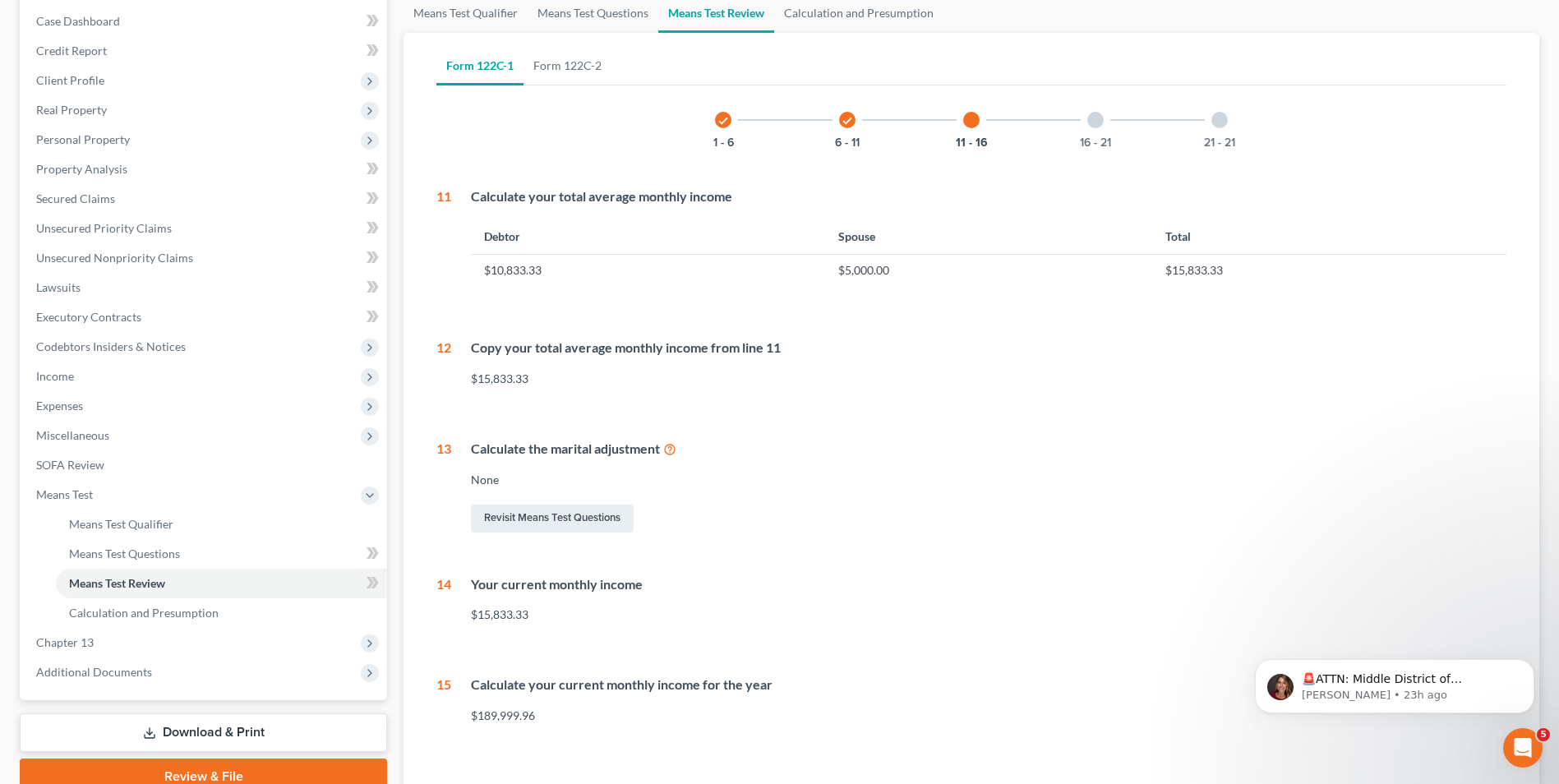
click at [1093, 120] on div at bounding box center [1095, 120] width 16 height 16
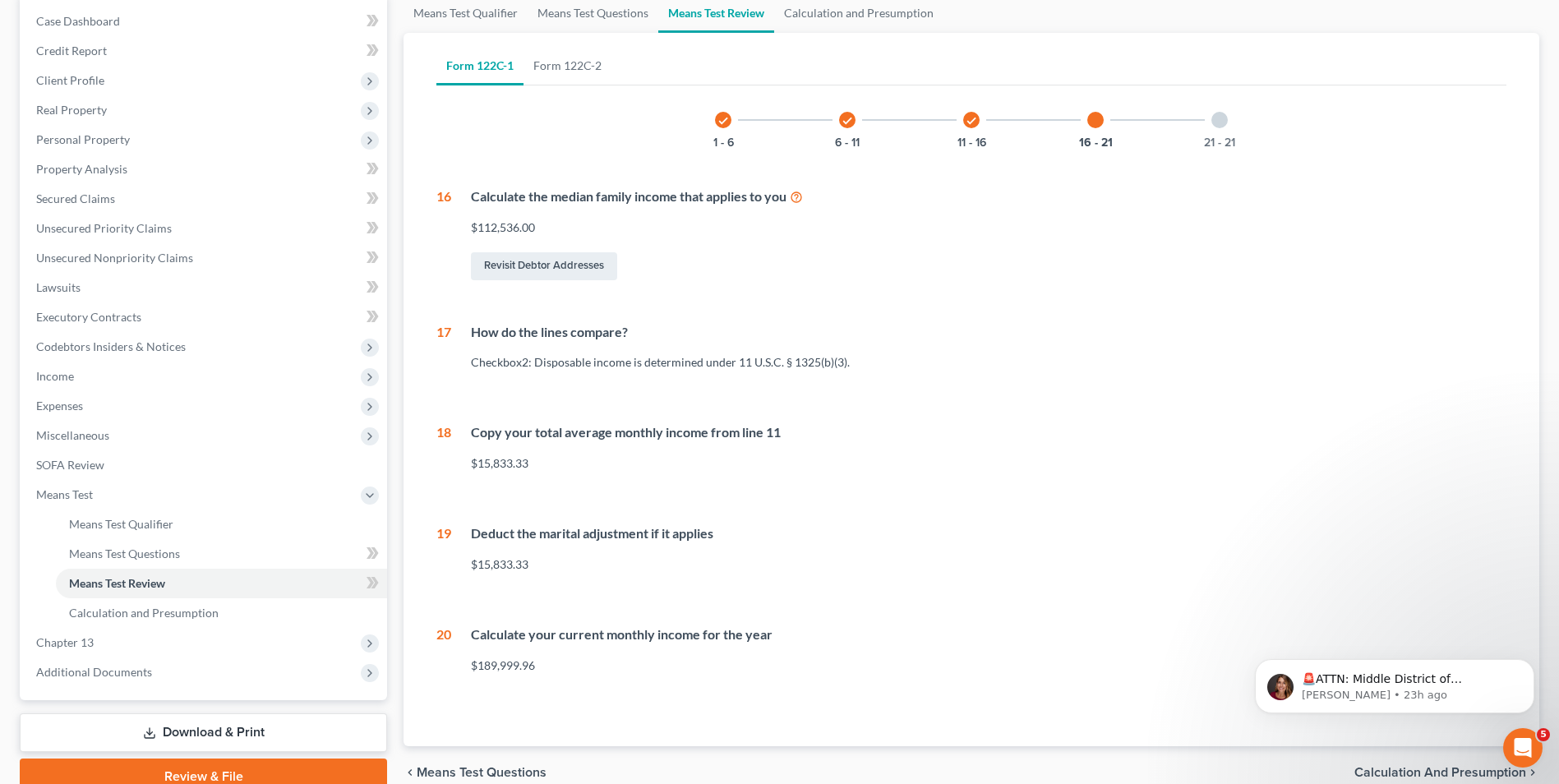
click at [1216, 120] on div at bounding box center [1219, 120] width 16 height 16
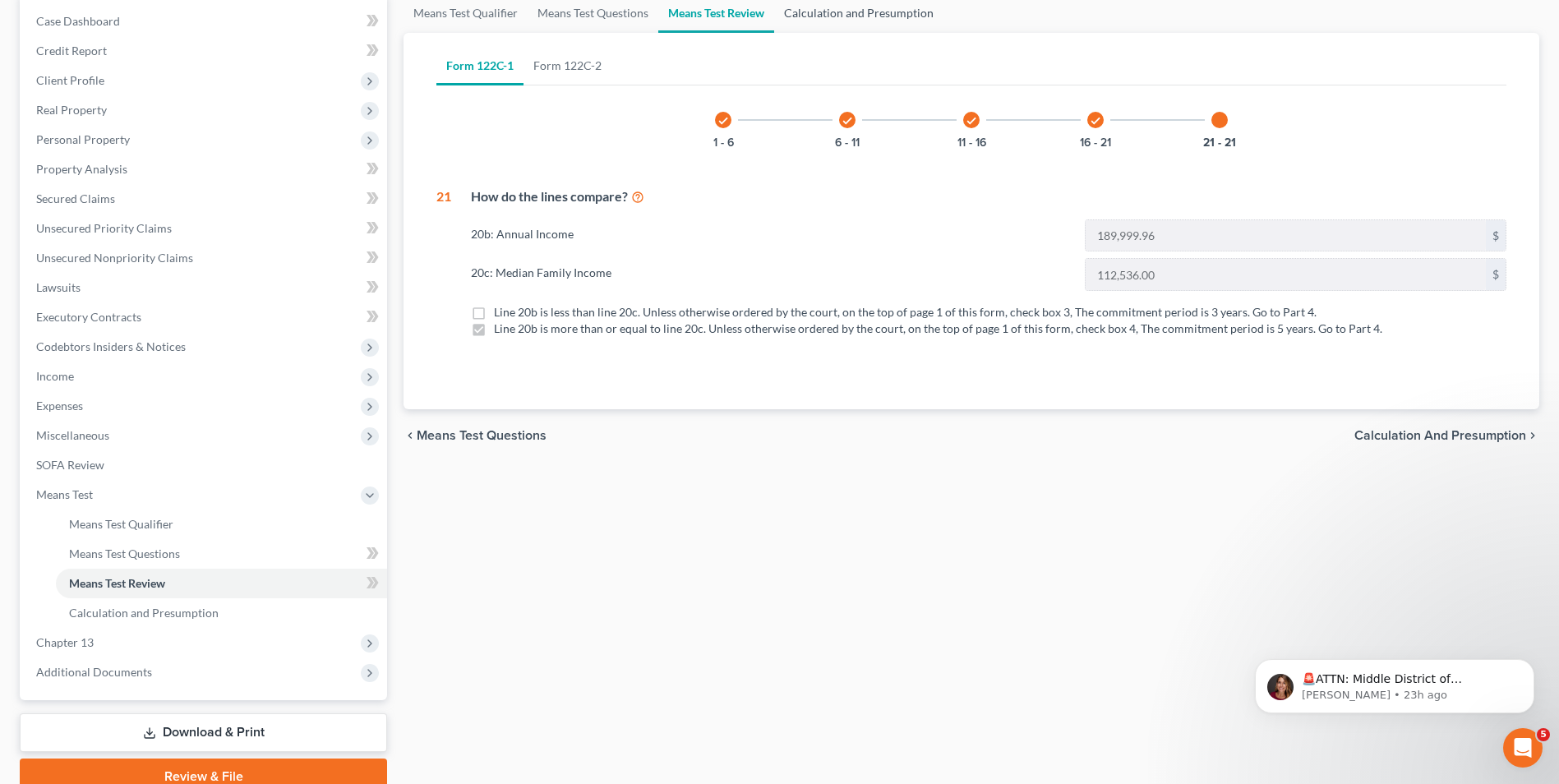
click at [847, 9] on link "Calculation and Presumption" at bounding box center [859, 13] width 169 height 39
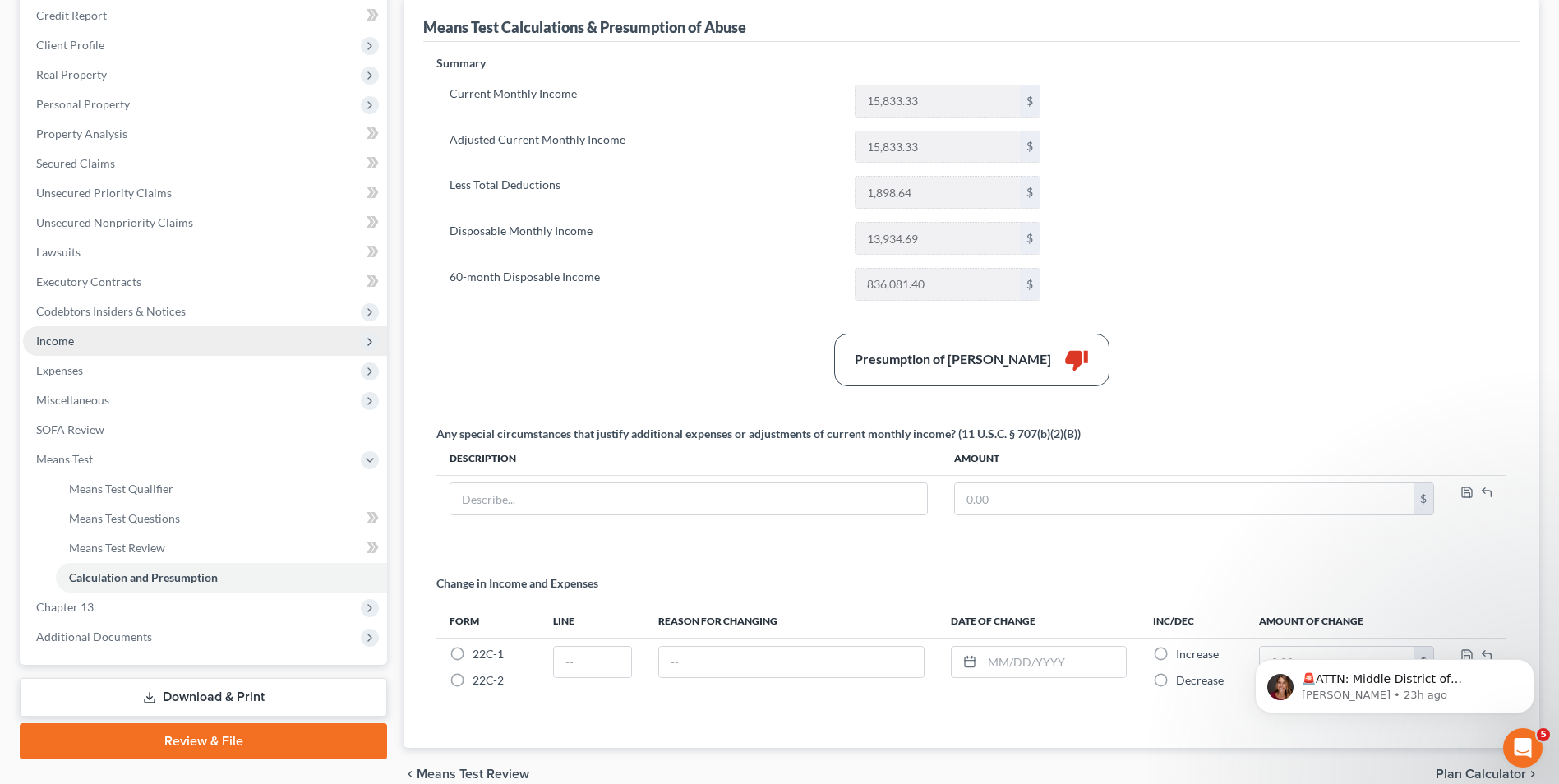
scroll to position [247, 0]
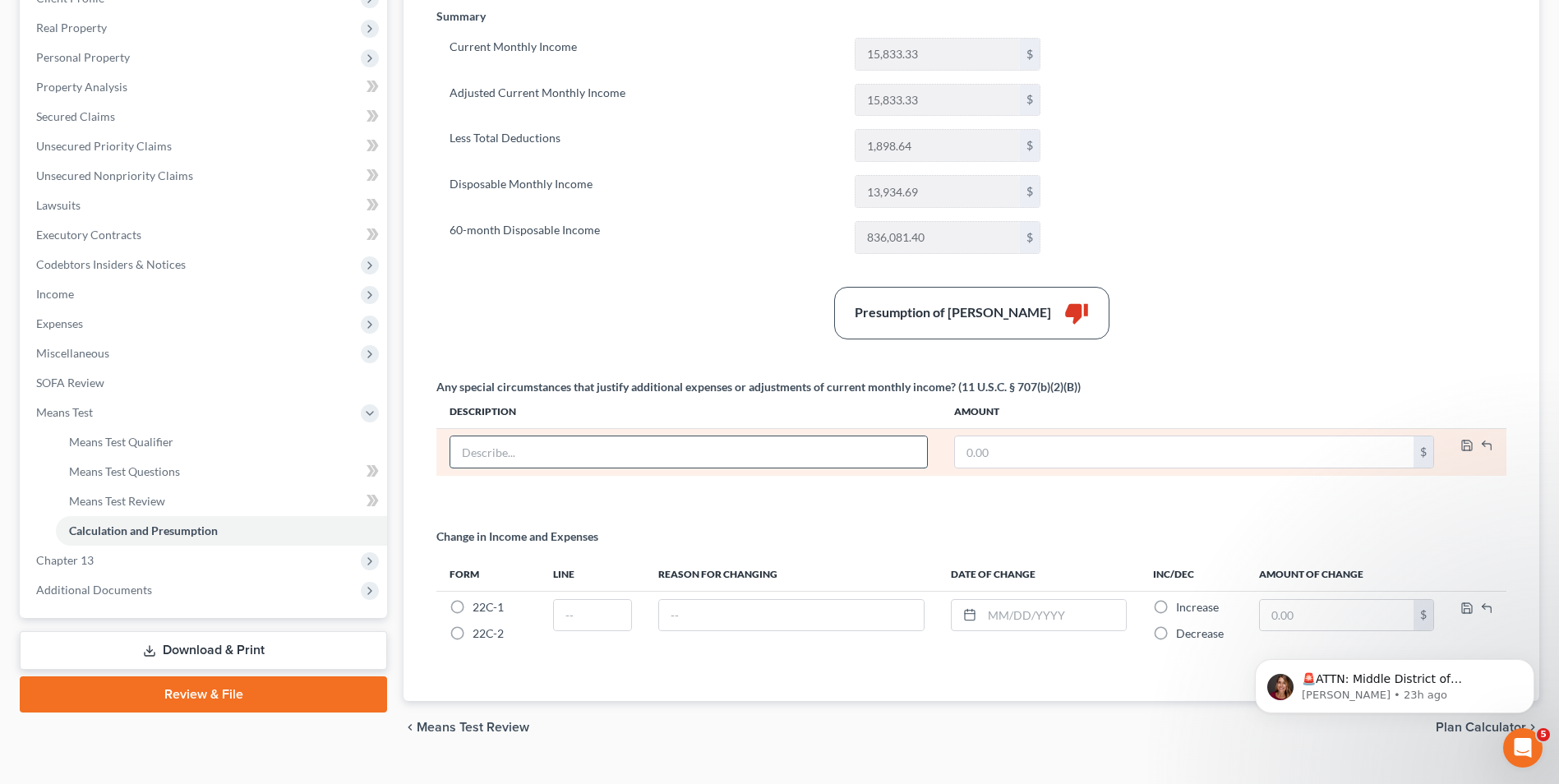
click at [552, 451] on input "text" at bounding box center [689, 452] width 477 height 32
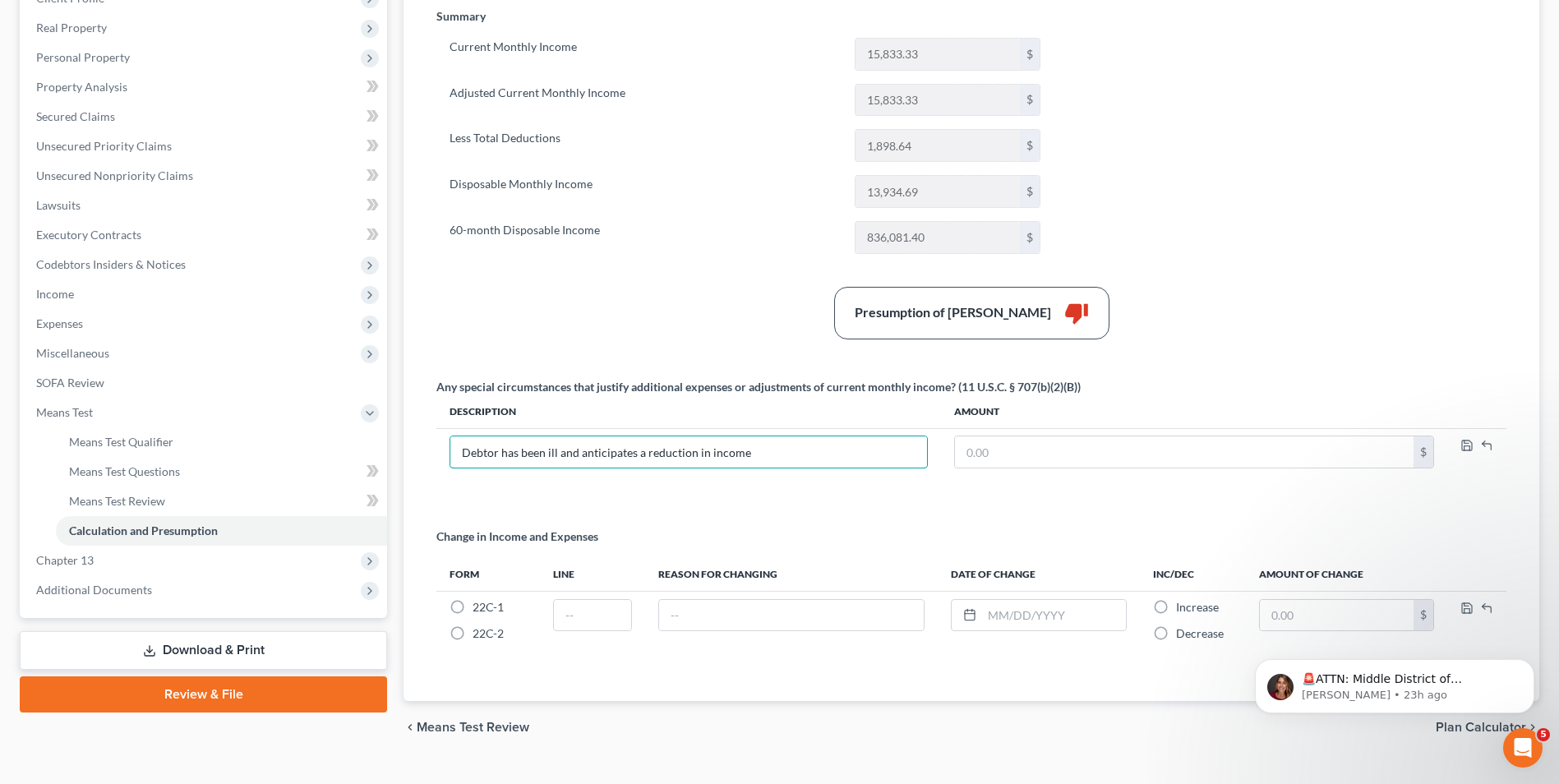
type input "Debtor has been ill and anticipates a reduction in income"
click at [663, 537] on div "Change in Income and Expenses" at bounding box center [971, 543] width 1070 height 30
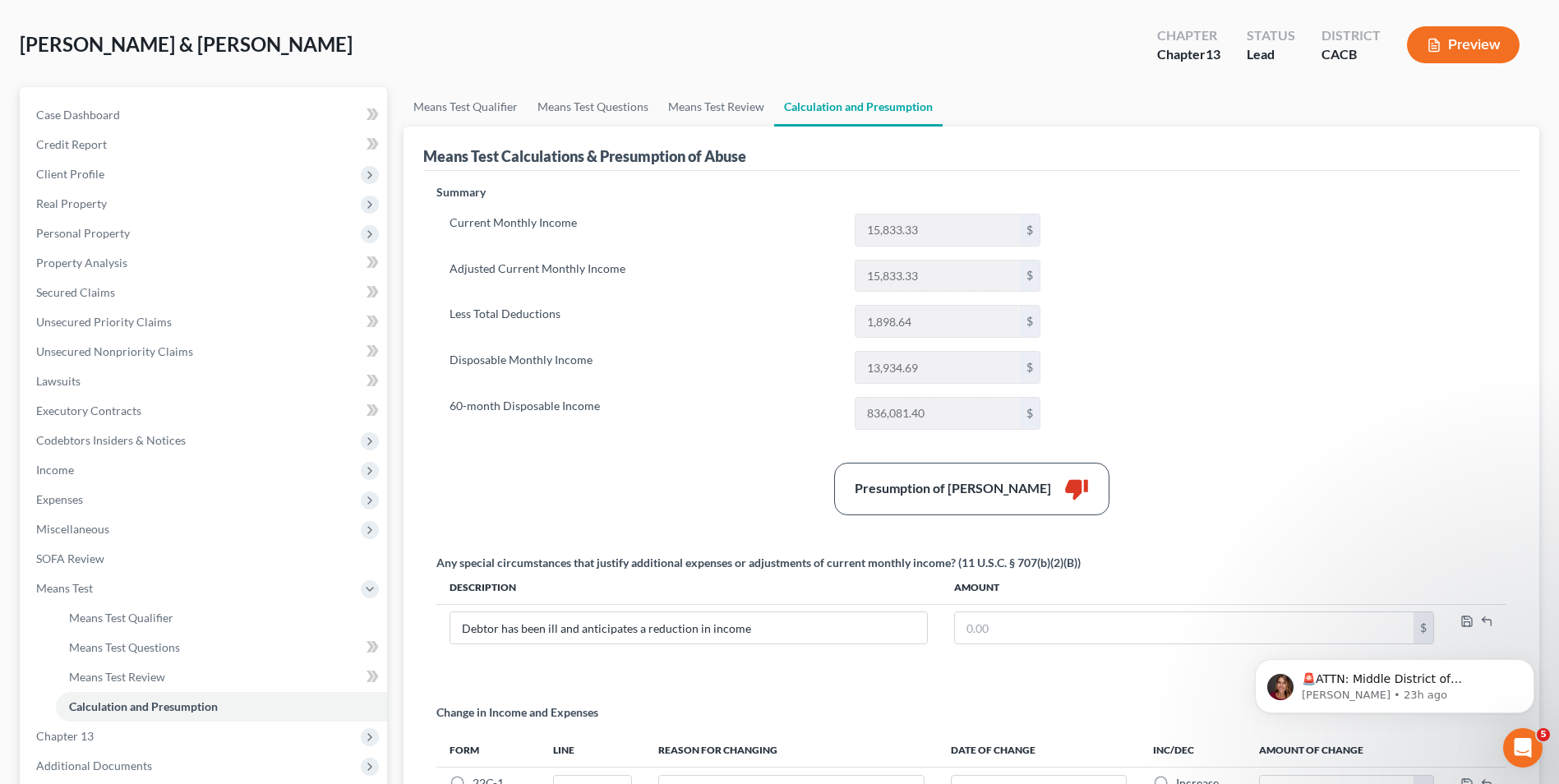
scroll to position [0, 0]
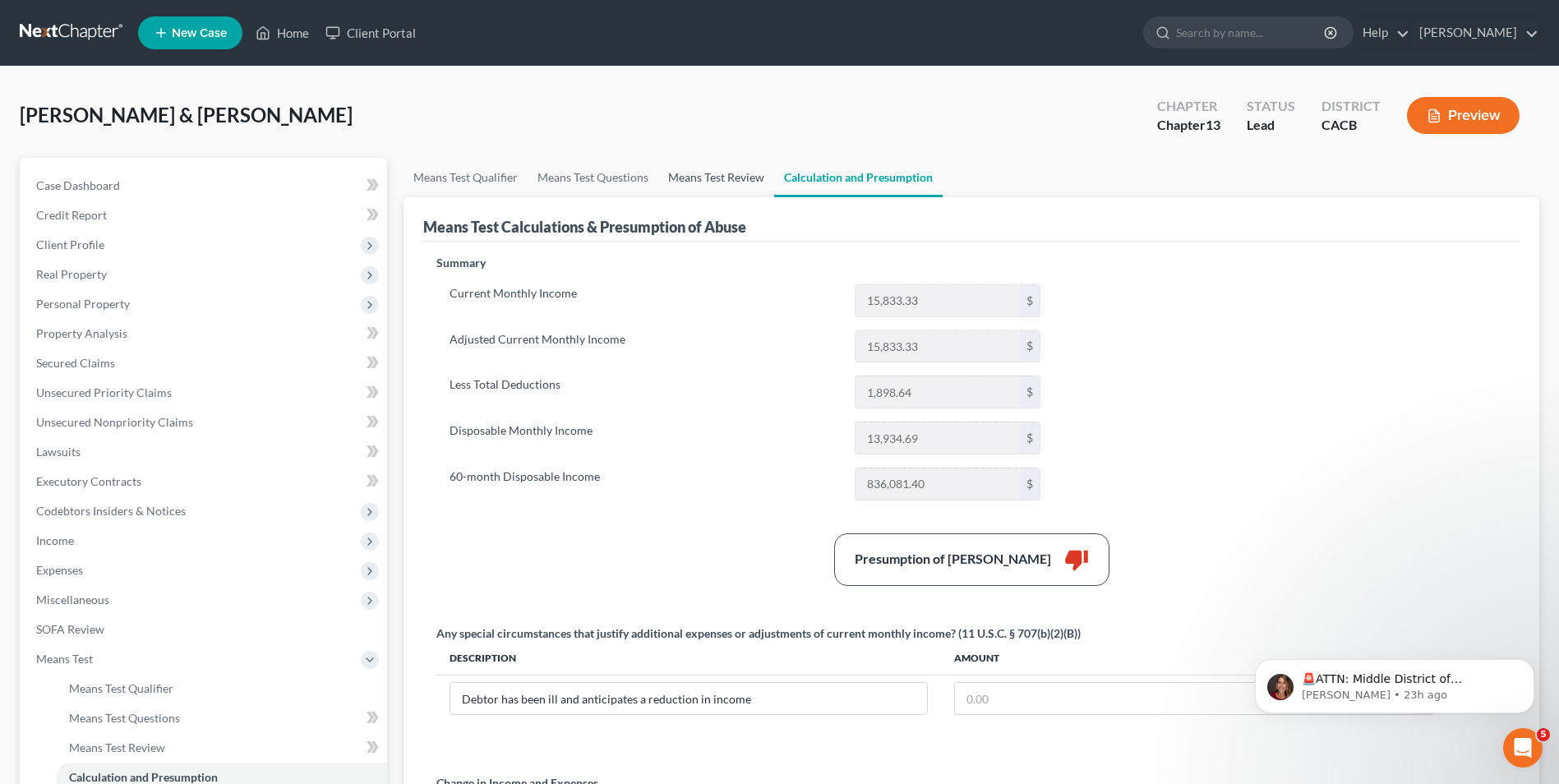
click at [715, 178] on link "Means Test Review" at bounding box center [716, 178] width 116 height 39
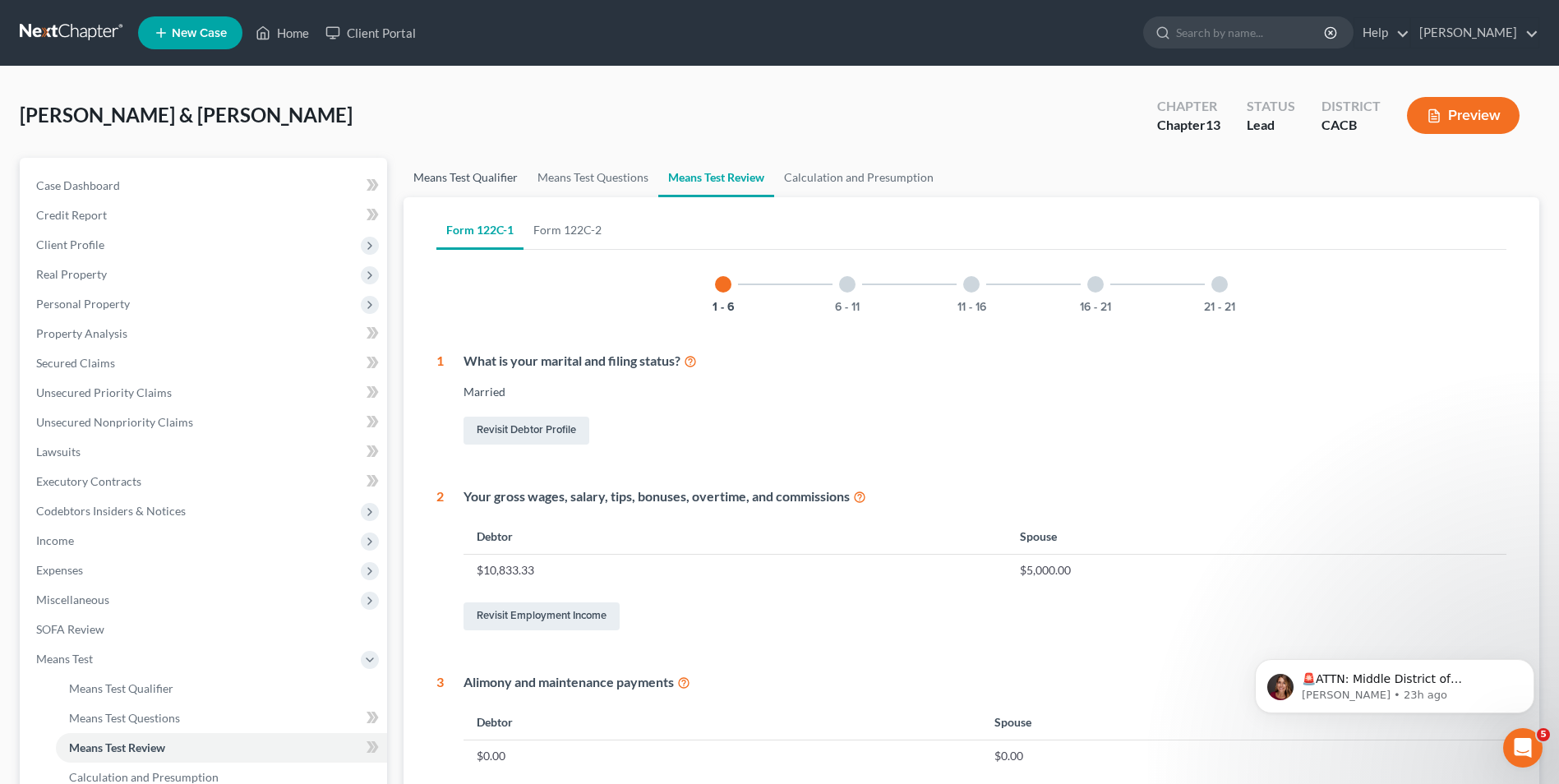
click at [466, 182] on link "Means Test Qualifier" at bounding box center [465, 178] width 124 height 39
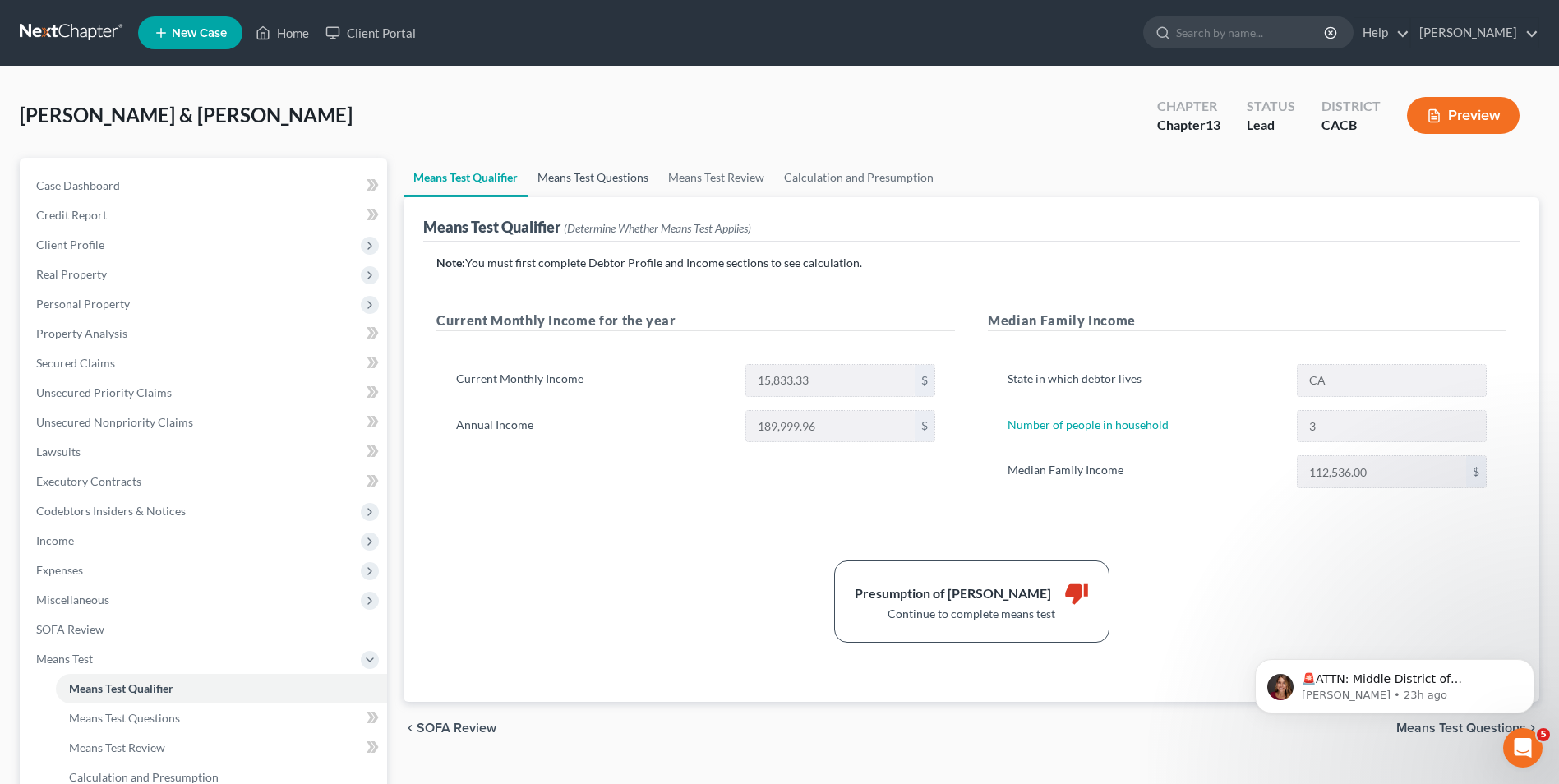
click at [614, 179] on link "Means Test Questions" at bounding box center [593, 178] width 131 height 39
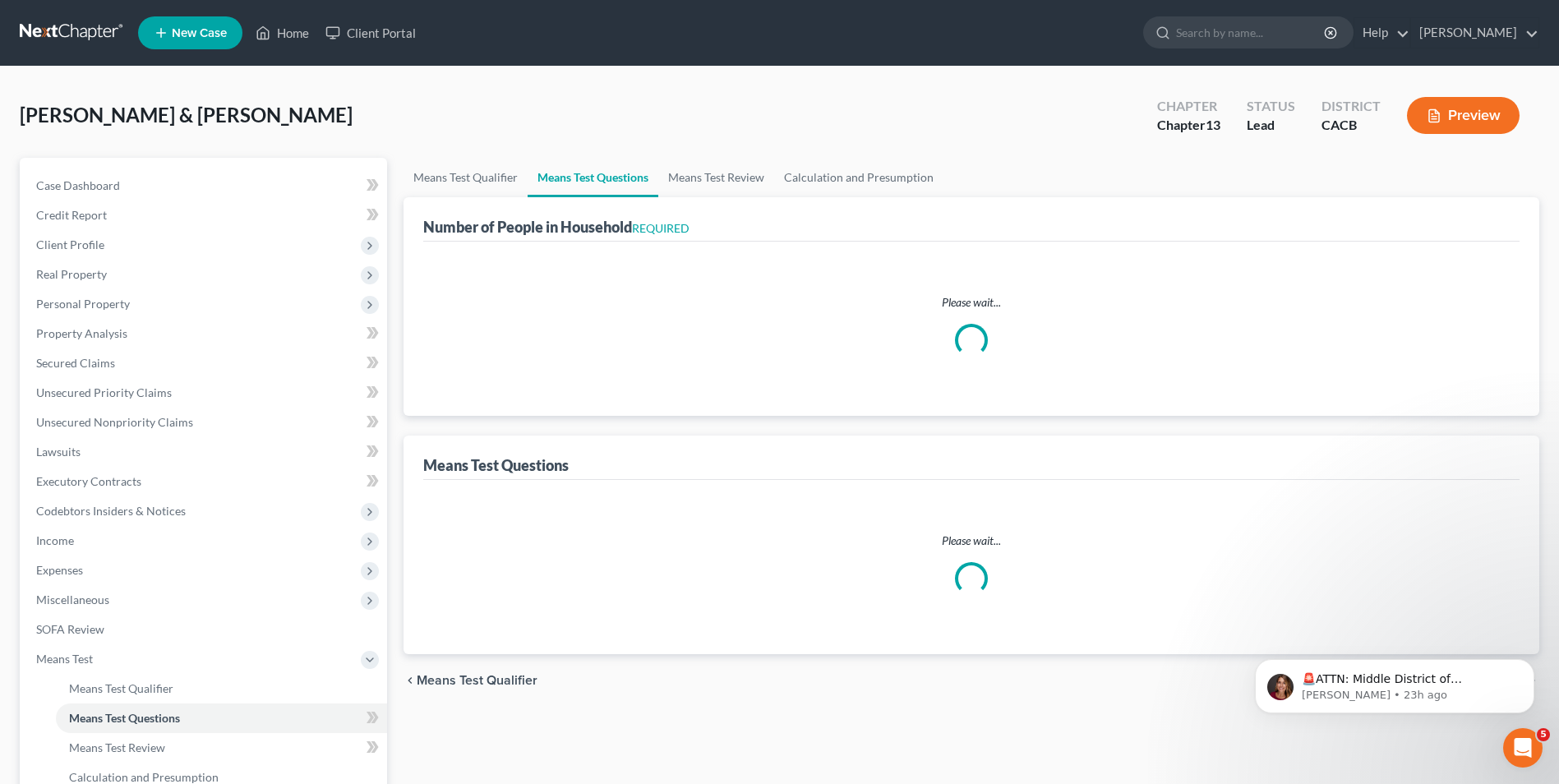
select select "0"
select select "60"
select select "0"
select select "60"
select select "2"
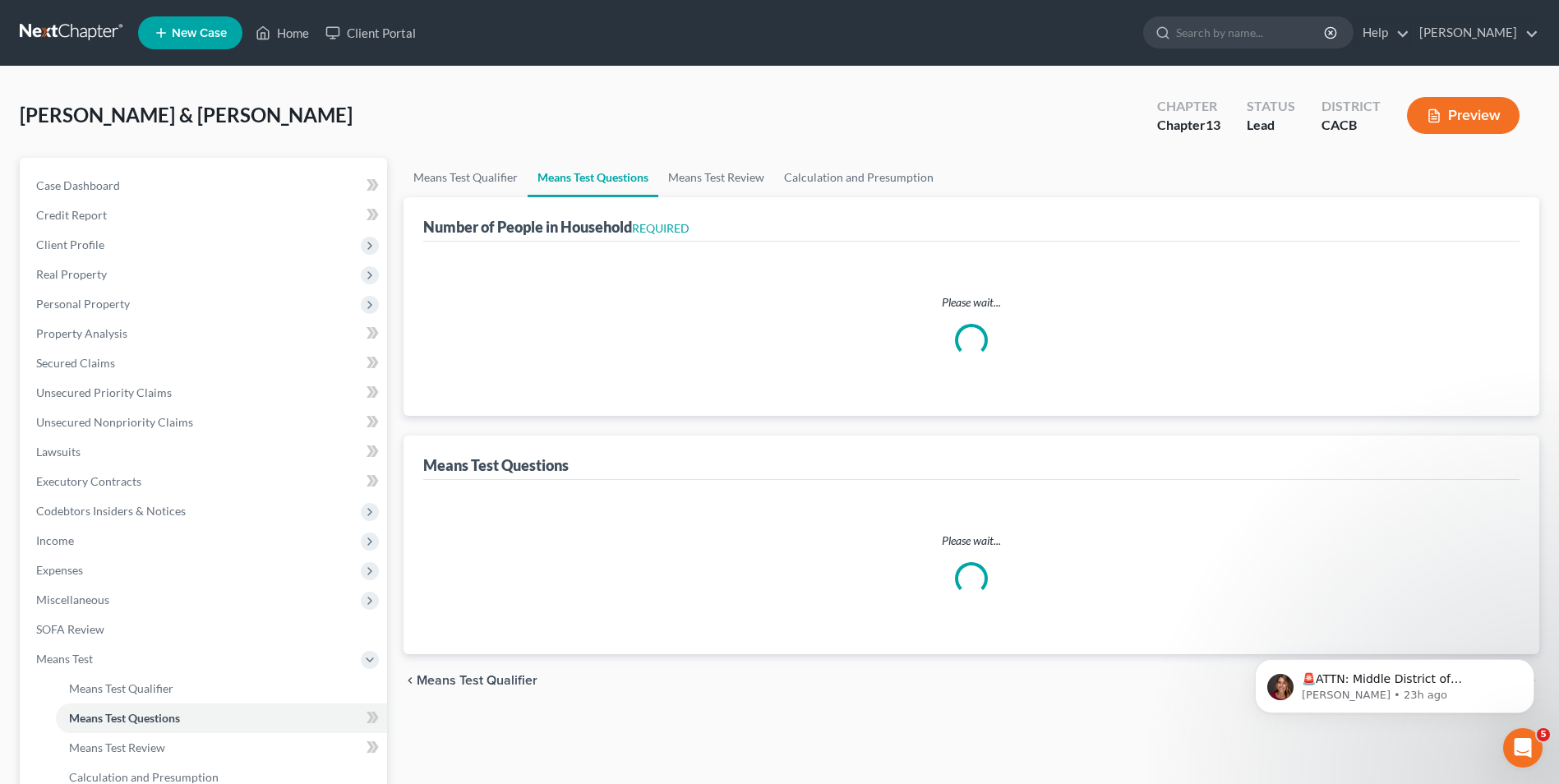
select select "1"
select select "2"
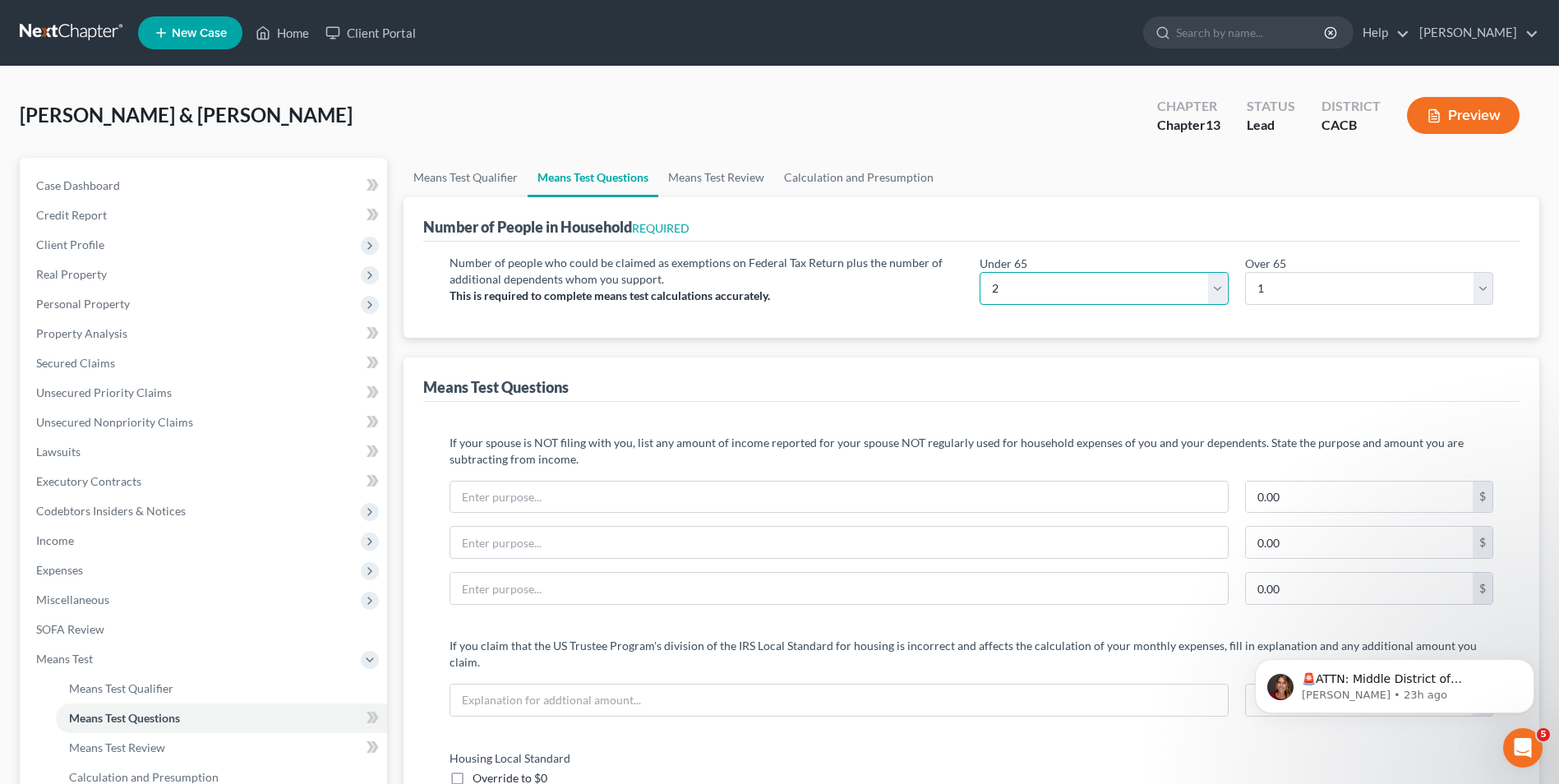
click at [1065, 281] on select "# 0 1 2 3 4 5 6 7 8 9 10" at bounding box center [1104, 288] width 249 height 32
select select "3"
click at [980, 272] on select "# 0 1 2 3 4 5 6 7 8 9 10" at bounding box center [1104, 288] width 249 height 32
click at [1281, 289] on select "# 0 1 2 3 4 5 6 7 8 9 10" at bounding box center [1369, 288] width 249 height 32
select select "0"
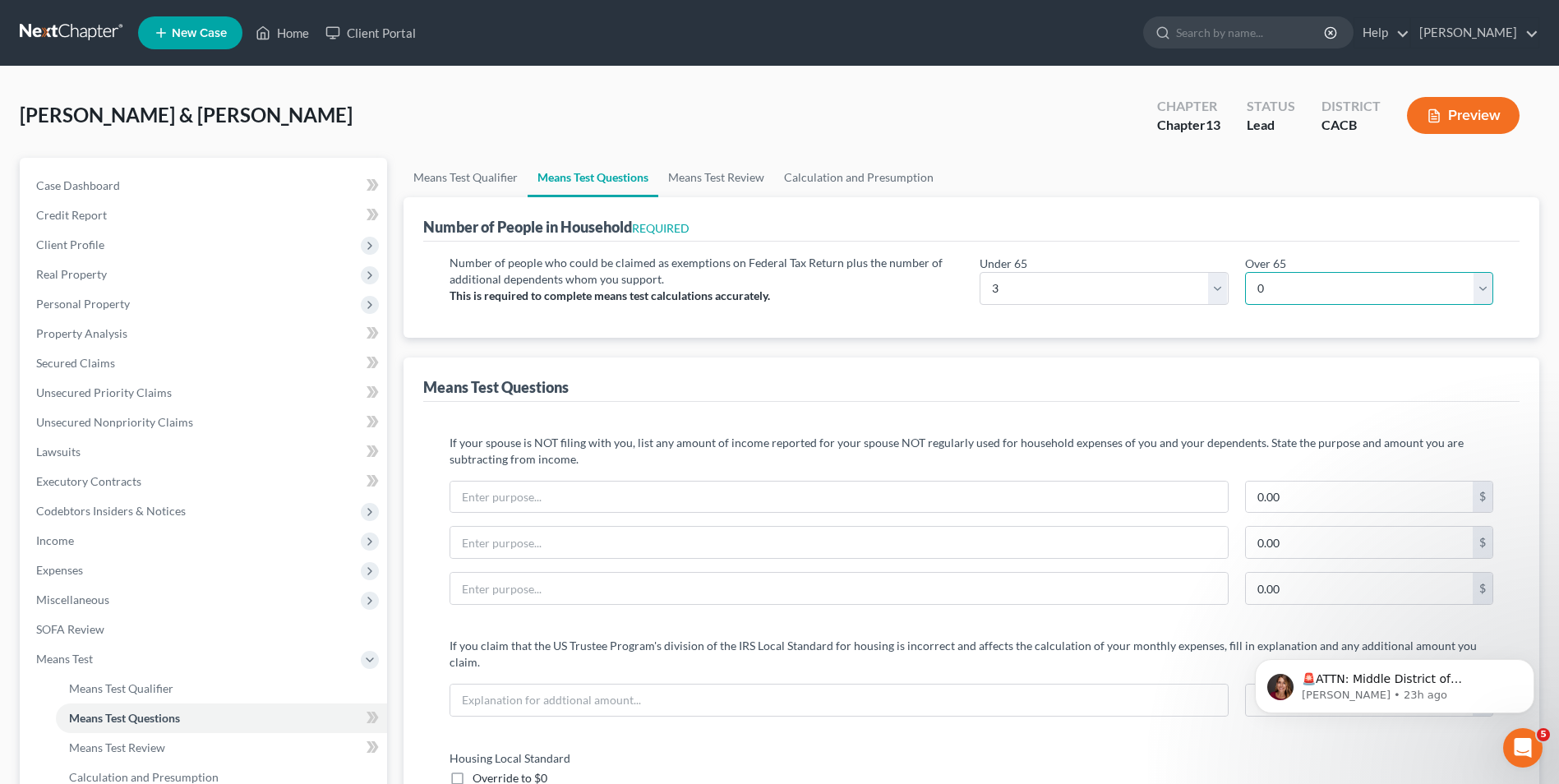
click at [1245, 272] on select "# 0 1 2 3 4 5 6 7 8 9 10" at bounding box center [1369, 288] width 249 height 32
click at [1089, 330] on div "Number of people who could be claimed as exemptions on Federal Tax Return plus …" at bounding box center [970, 290] width 1096 height 97
click at [680, 186] on link "Means Test Review" at bounding box center [716, 178] width 116 height 39
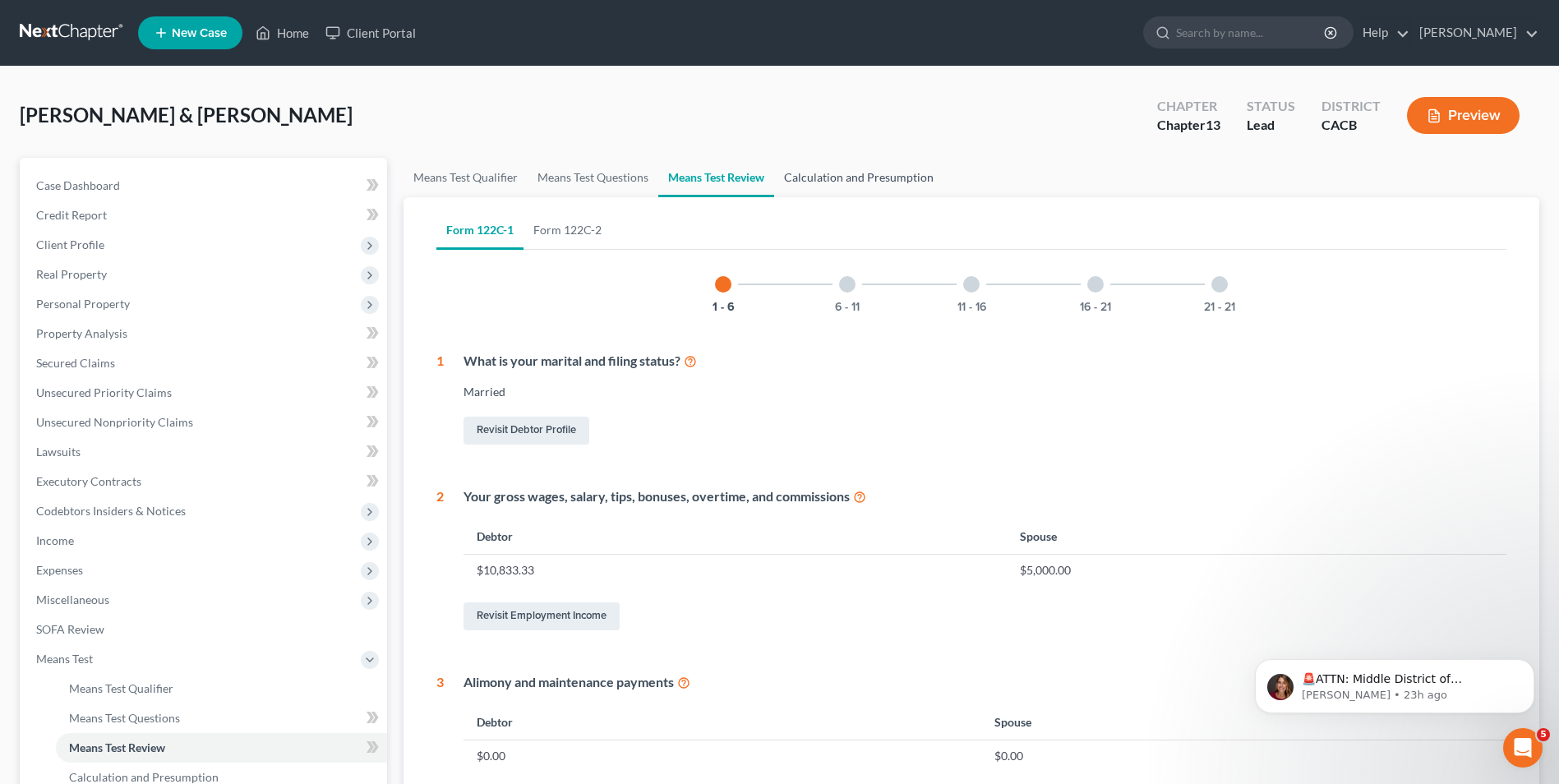
click at [881, 186] on link "Calculation and Presumption" at bounding box center [859, 178] width 169 height 39
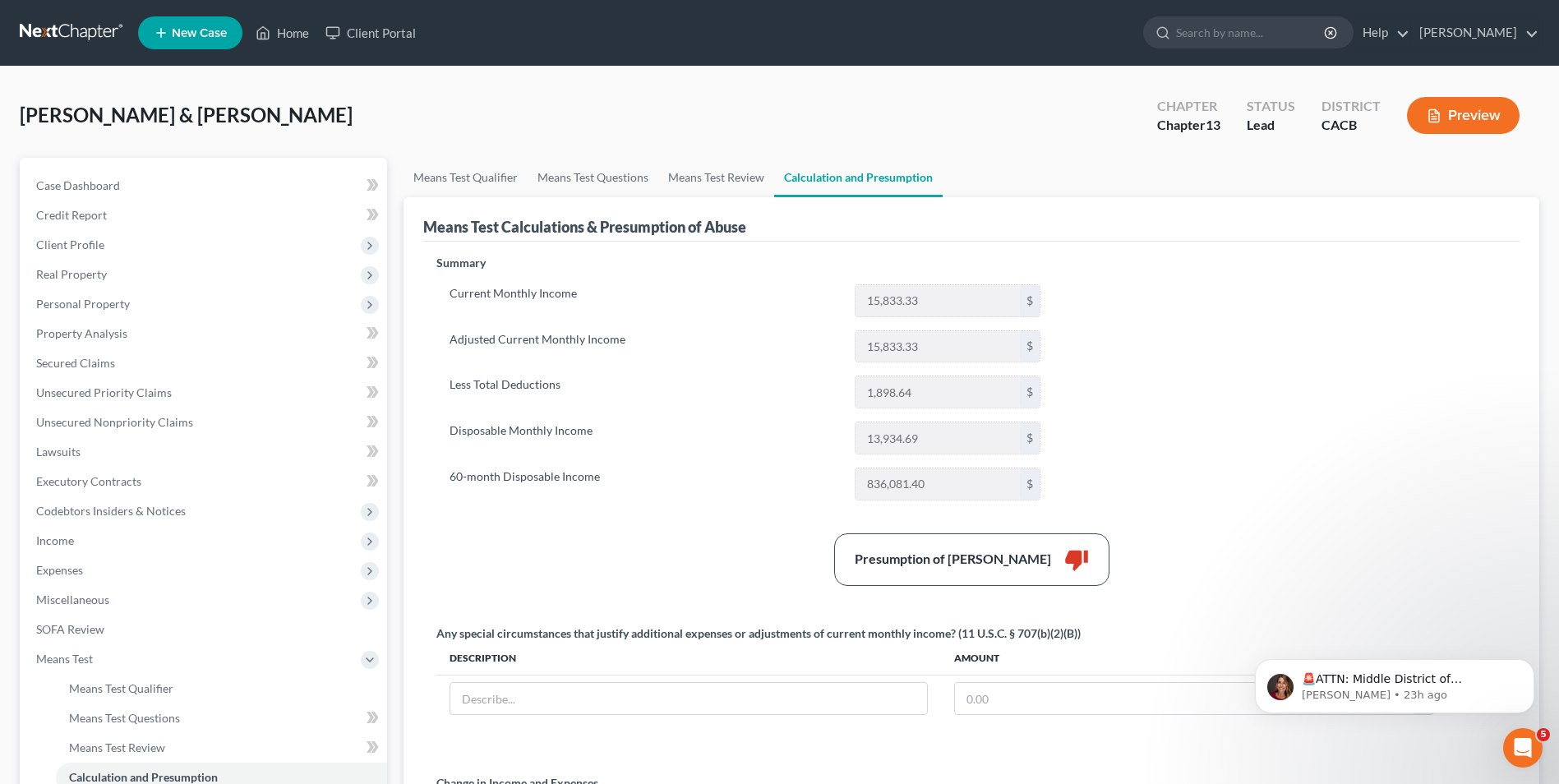
click at [644, 356] on label "Adjusted Current Monthly Income" at bounding box center [644, 347] width 405 height 32
click at [471, 184] on link "Means Test Qualifier" at bounding box center [465, 178] width 124 height 39
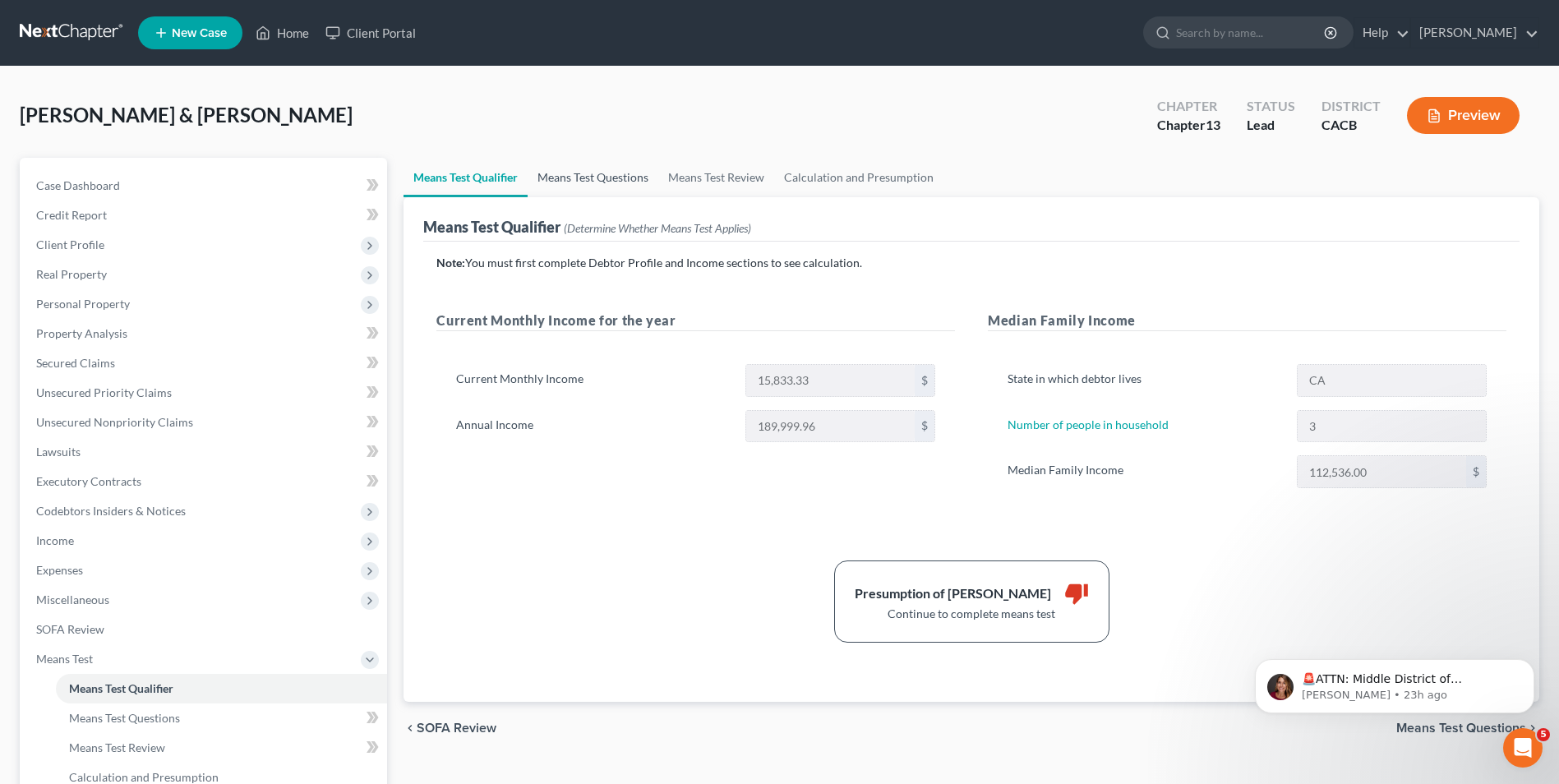
click at [583, 177] on link "Means Test Questions" at bounding box center [593, 178] width 131 height 39
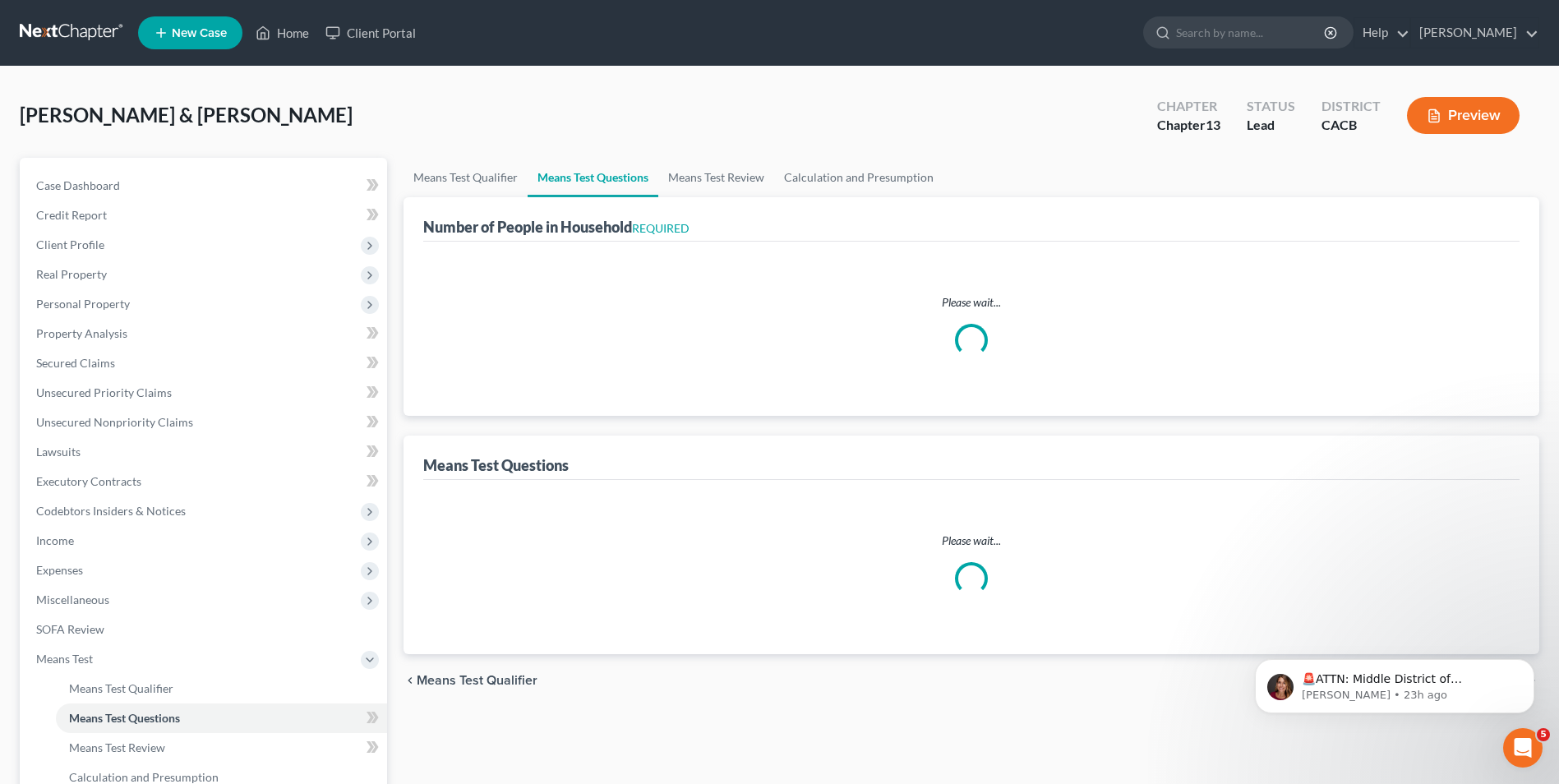
select select "0"
select select "60"
select select "0"
select select "60"
select select "3"
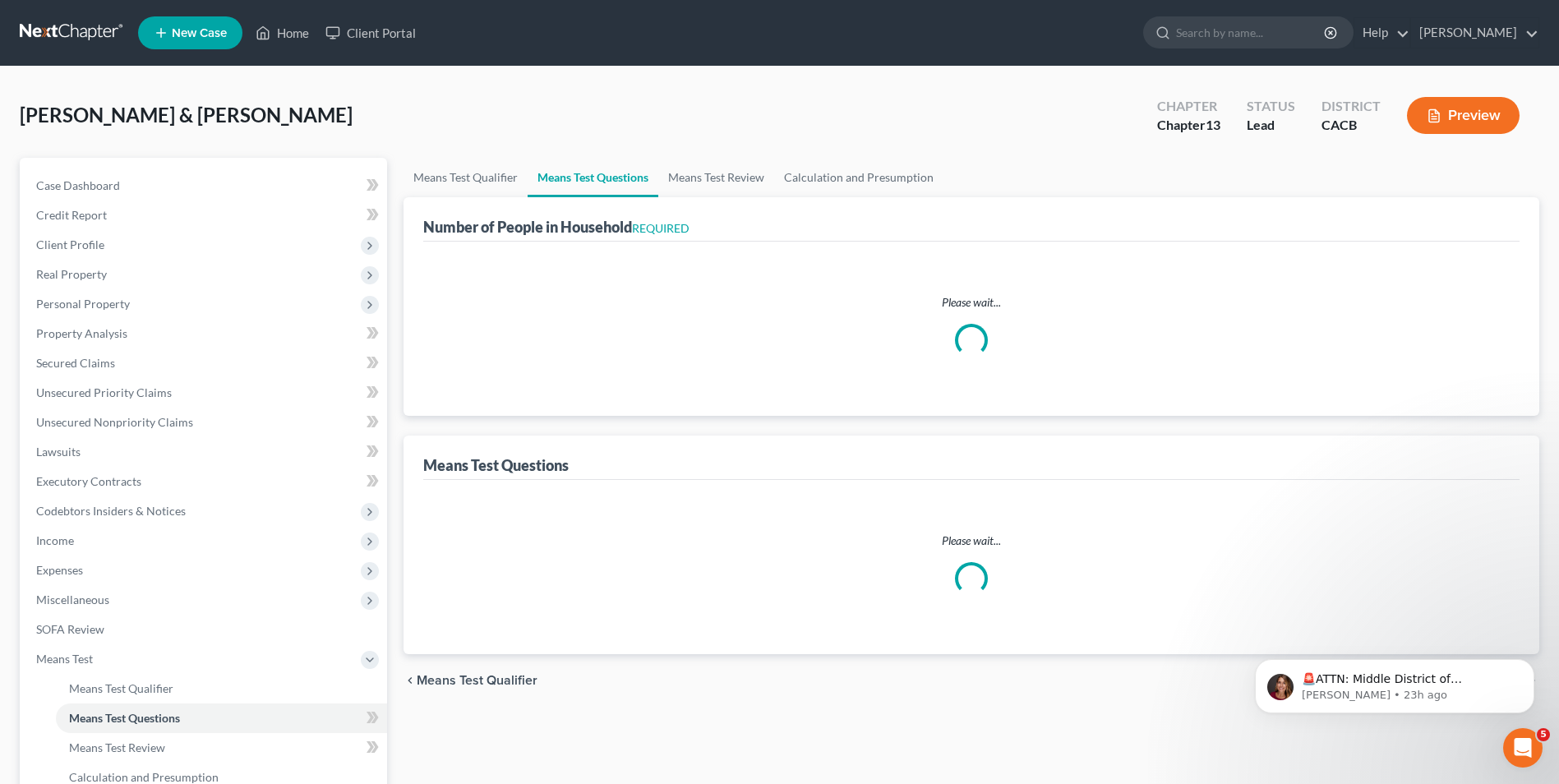
select select "0"
select select "2"
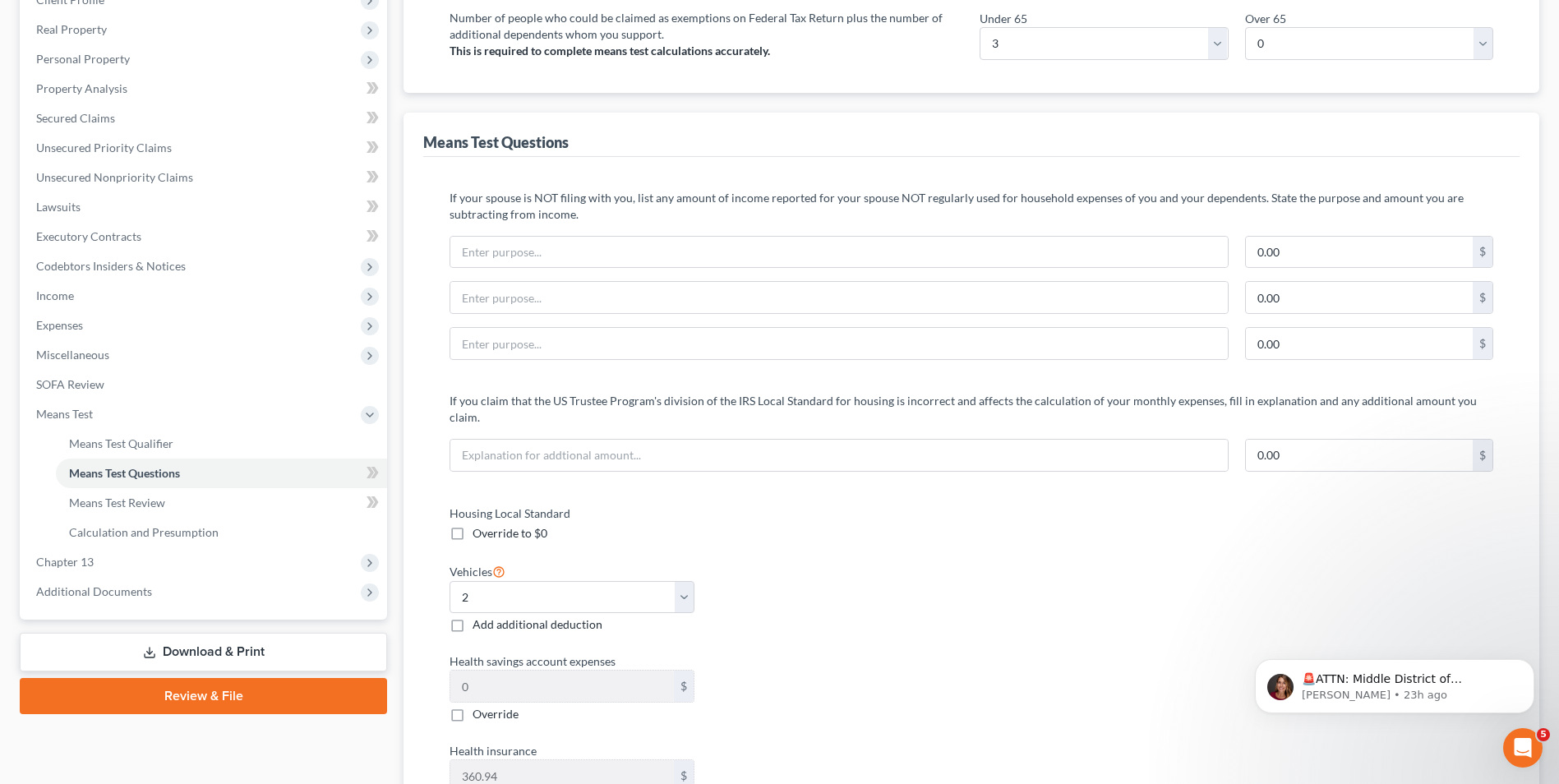
scroll to position [247, 0]
click at [472, 524] on label "Override to $0" at bounding box center [510, 531] width 75 height 16
click at [479, 524] on input "Override to $0" at bounding box center [484, 529] width 11 height 11
checkbox input "true"
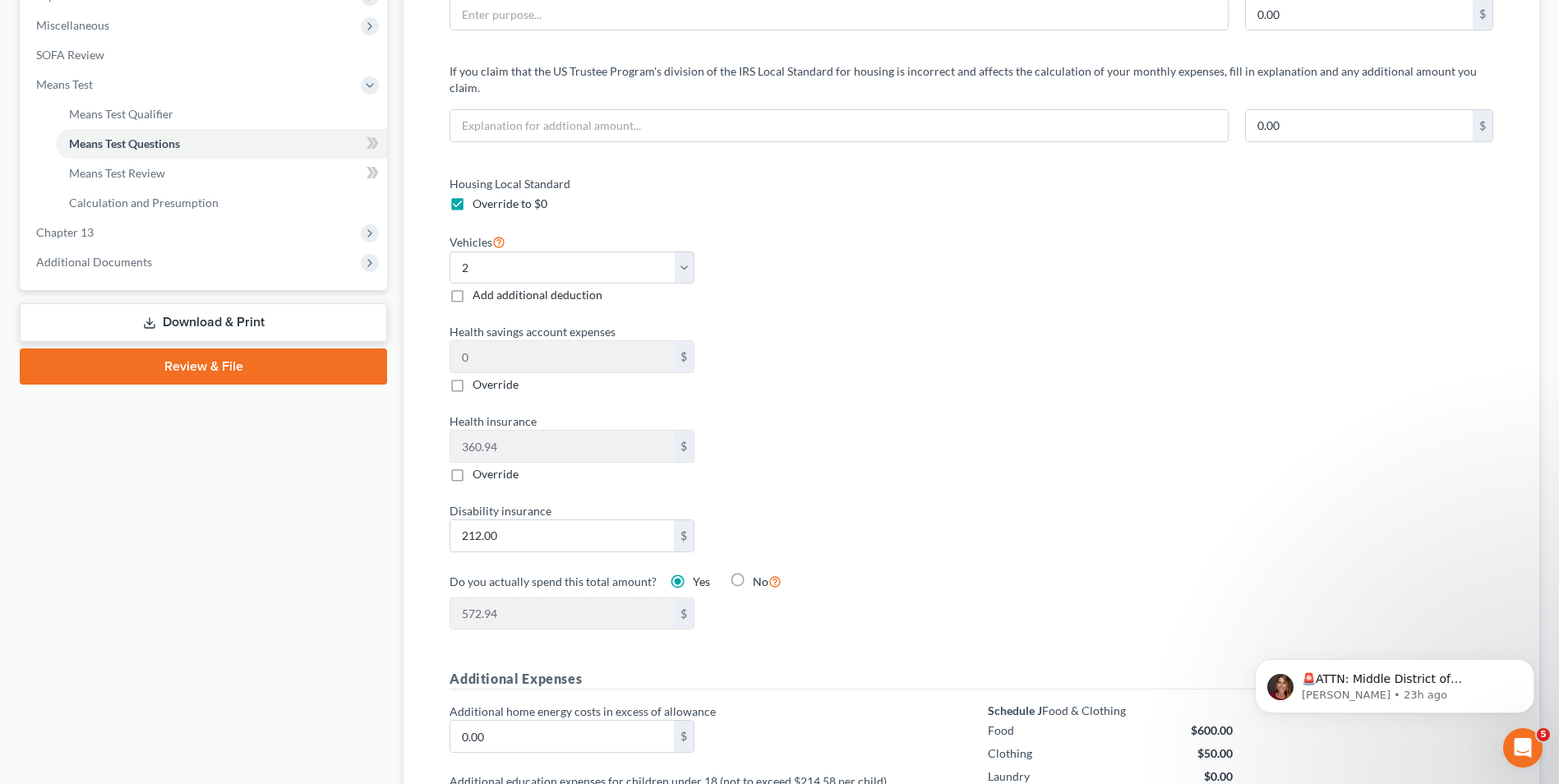
scroll to position [575, 0]
click at [472, 376] on label "Override" at bounding box center [495, 383] width 46 height 16
click at [479, 376] on input "Override" at bounding box center [484, 381] width 11 height 11
checkbox input "true"
click at [472, 465] on label "Override" at bounding box center [495, 472] width 46 height 16
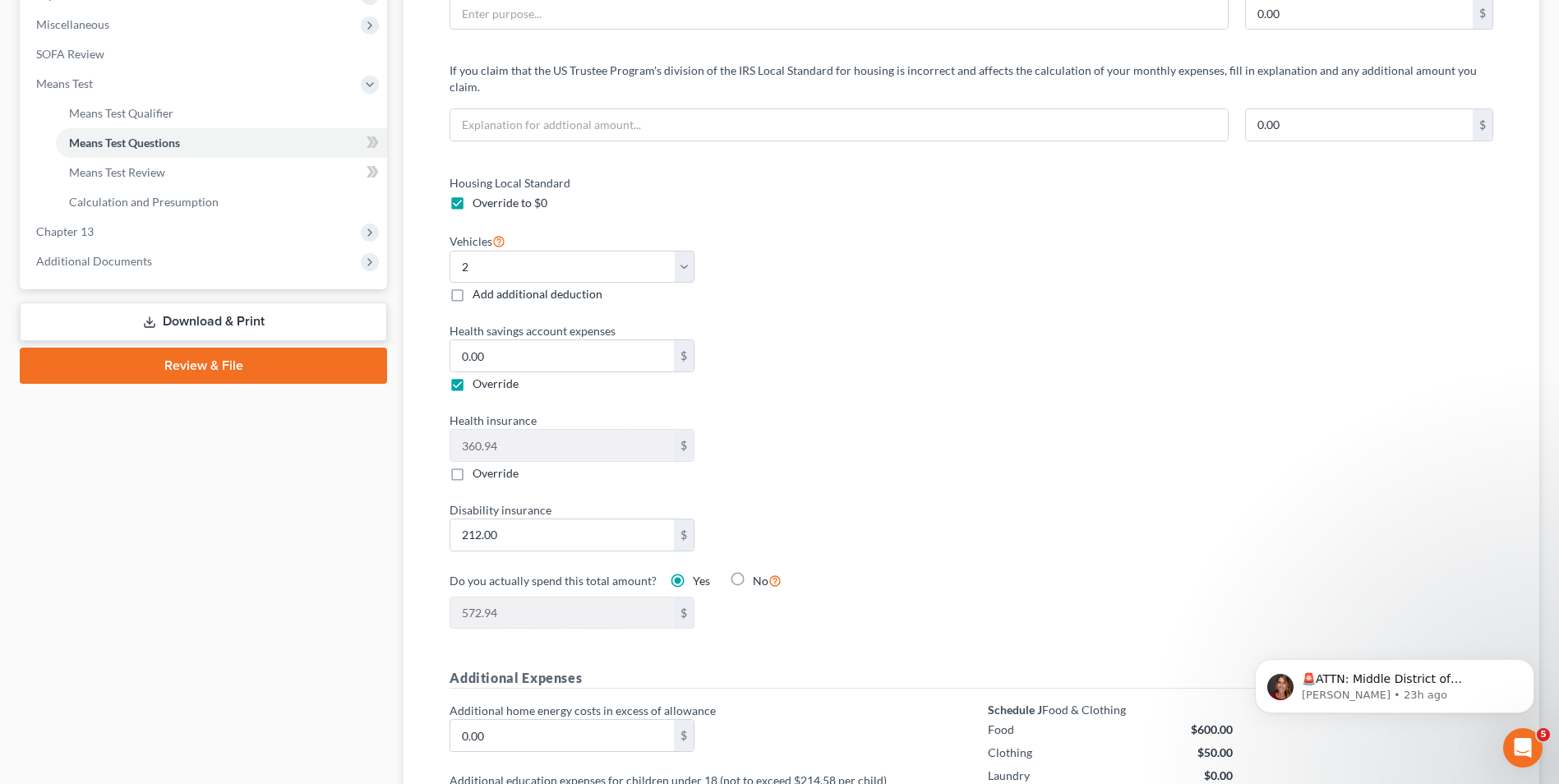
click at [479, 465] on input "Override" at bounding box center [484, 470] width 11 height 11
checkbox input "true"
type input "212.00"
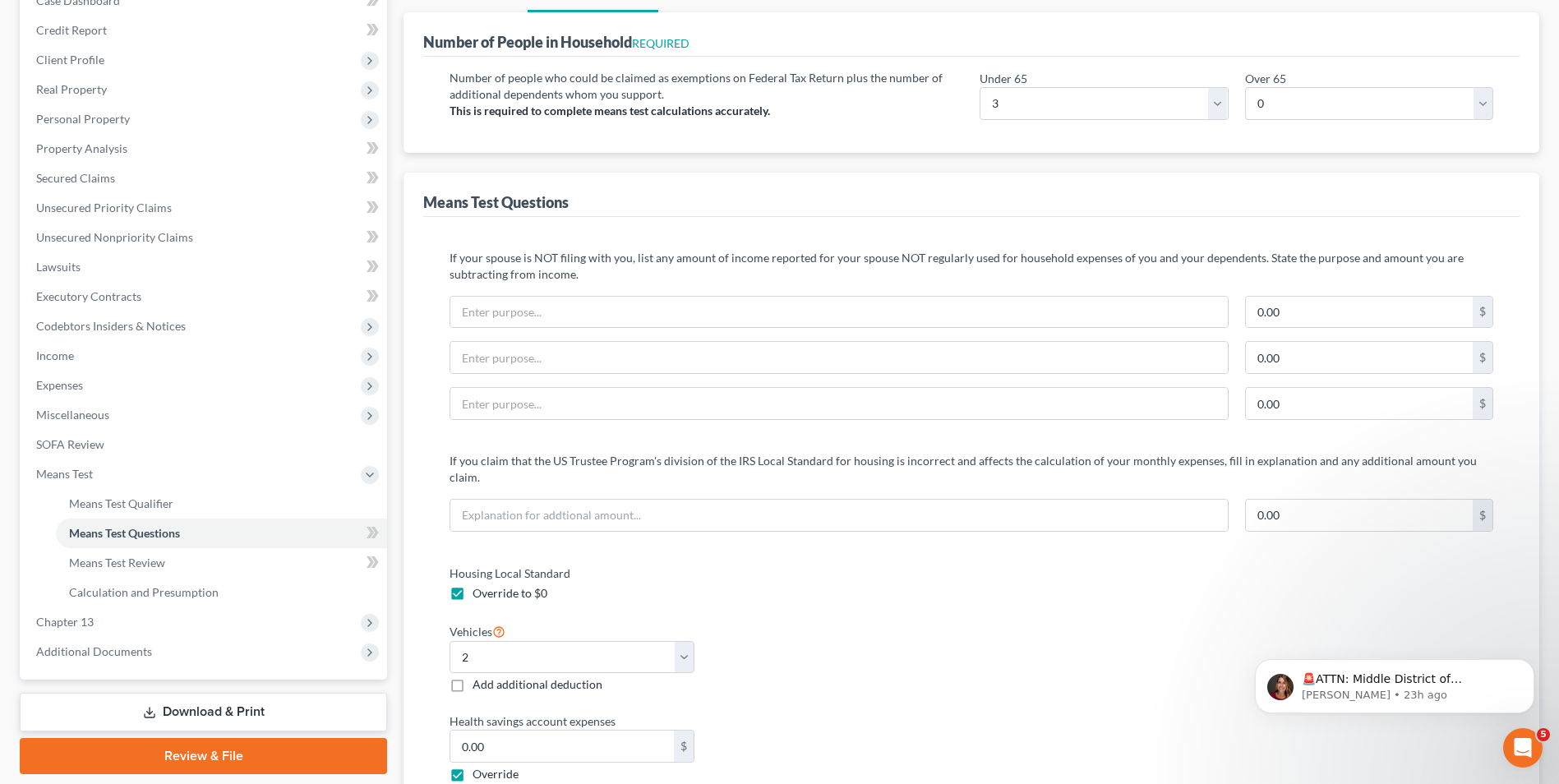
scroll to position [0, 0]
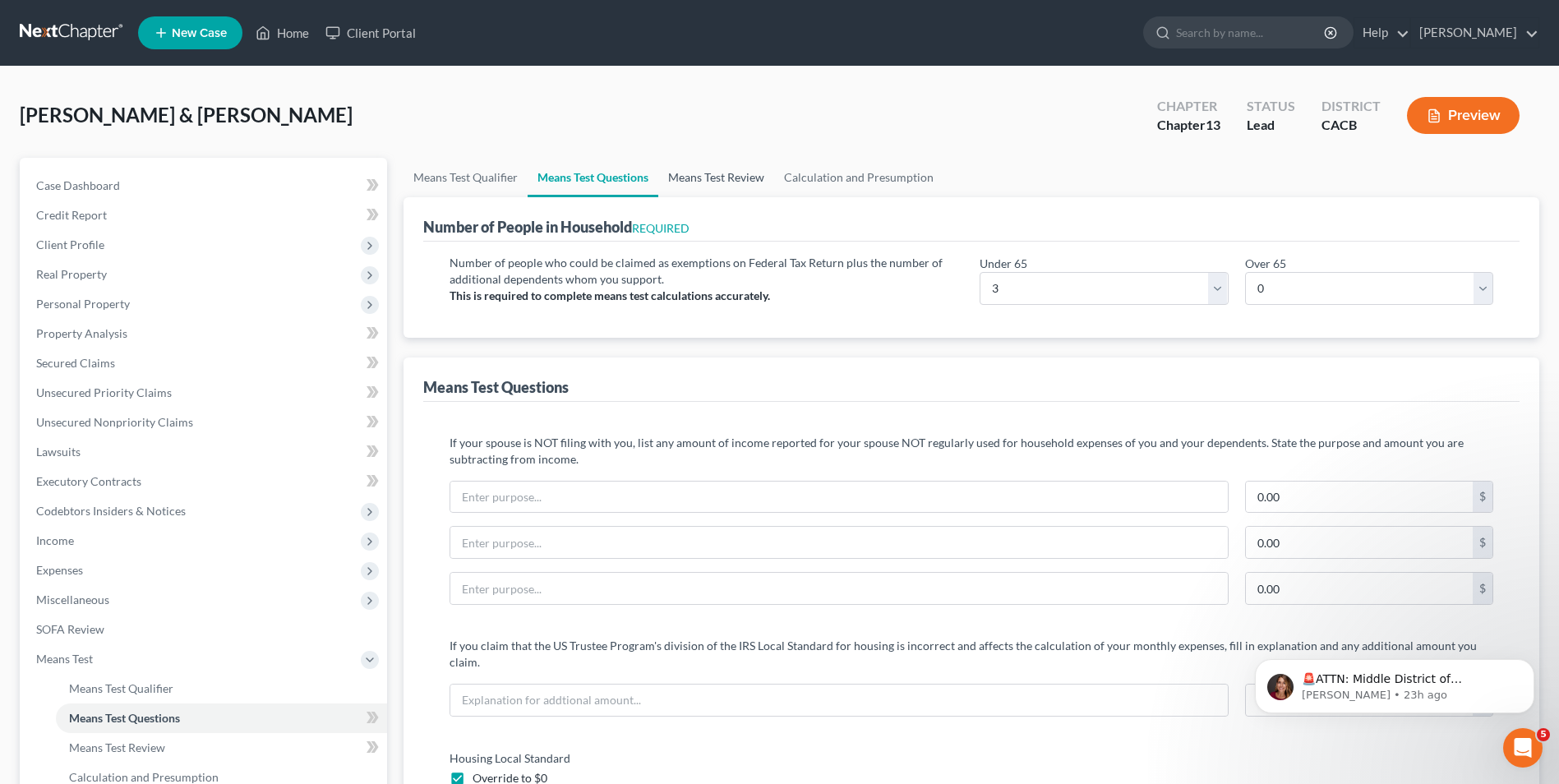
click at [743, 184] on link "Means Test Review" at bounding box center [716, 178] width 116 height 39
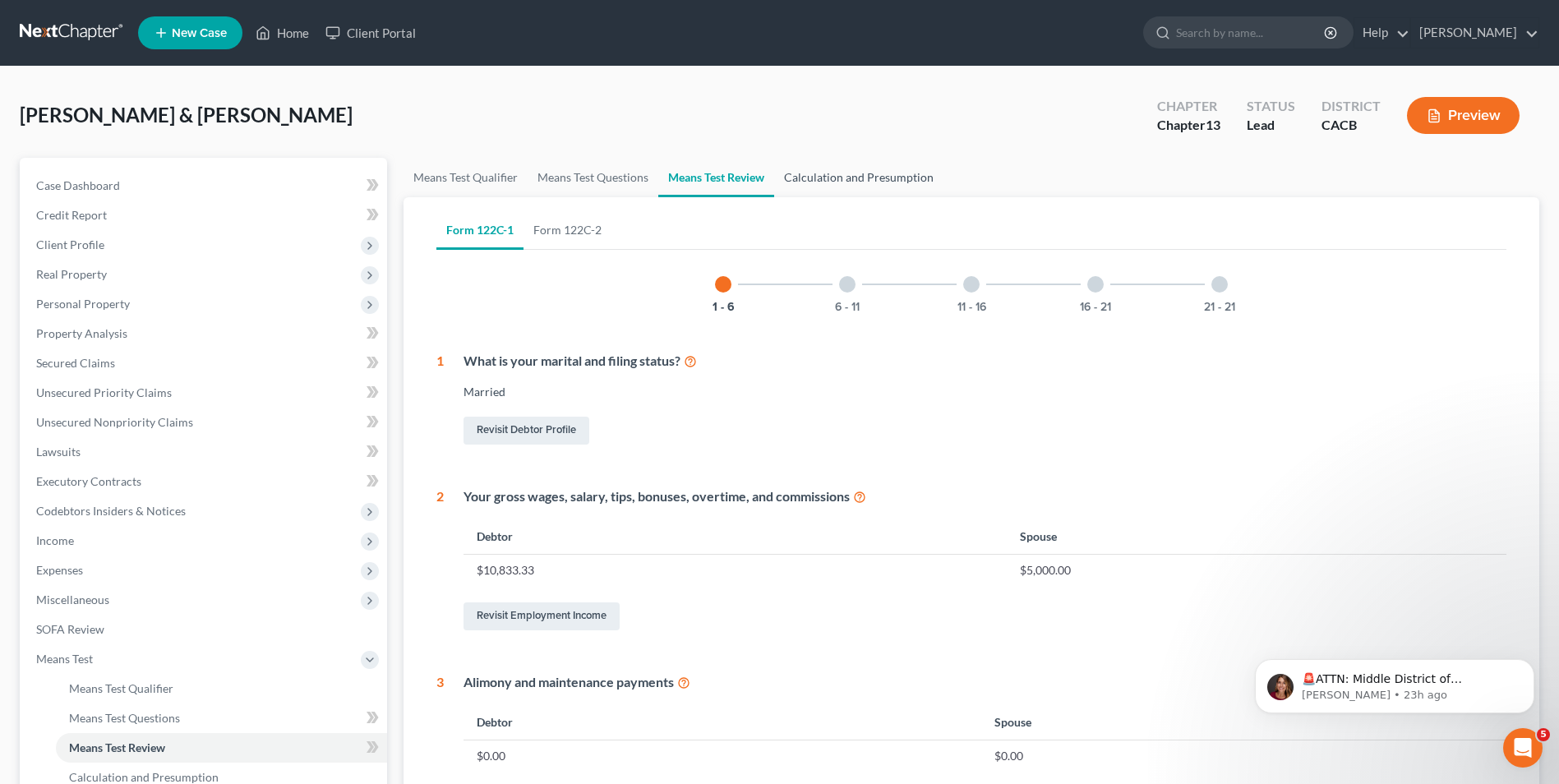
click at [829, 181] on link "Calculation and Presumption" at bounding box center [859, 178] width 169 height 39
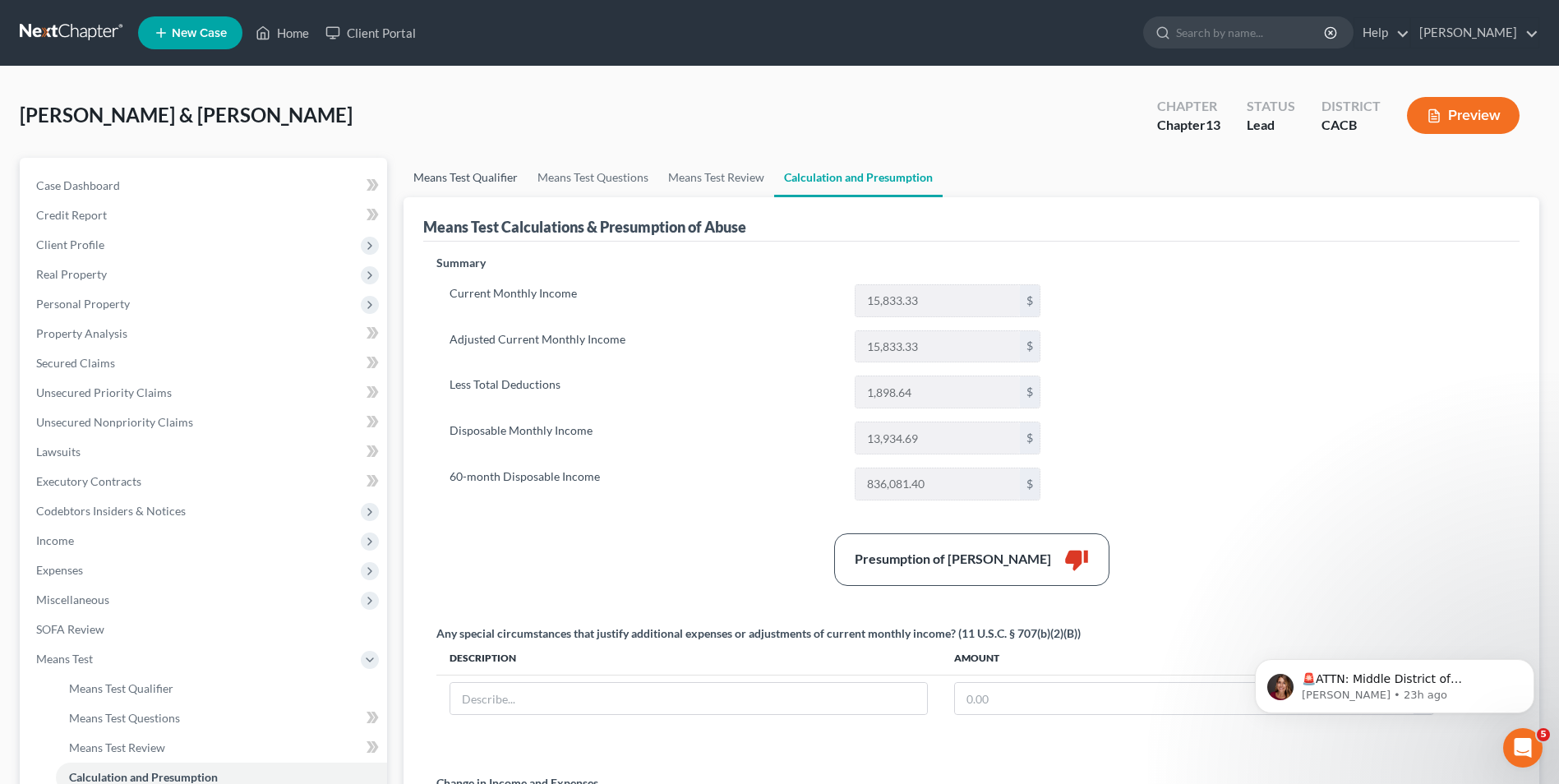
click at [459, 173] on link "Means Test Qualifier" at bounding box center [465, 178] width 124 height 39
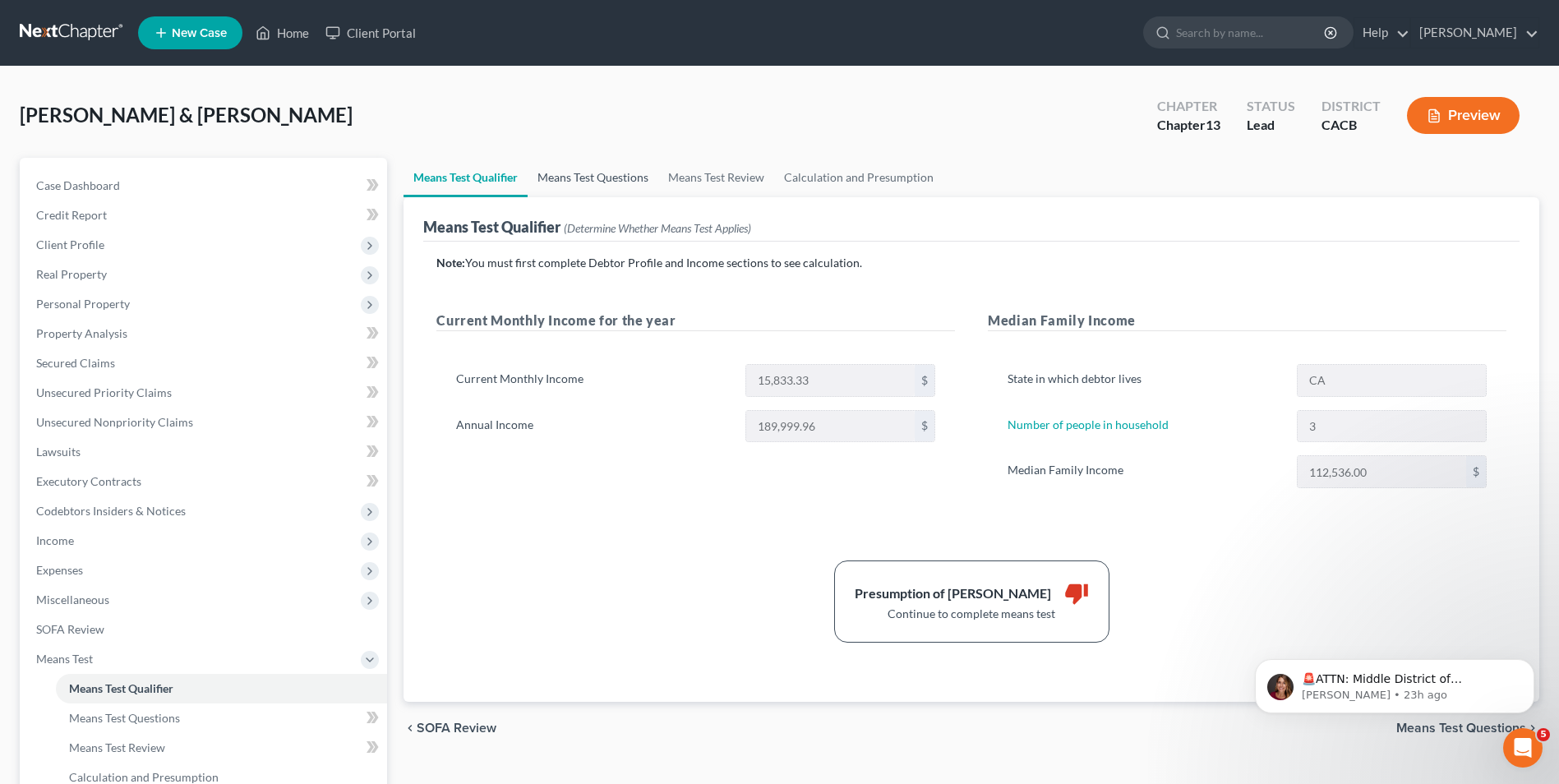
click at [584, 179] on link "Means Test Questions" at bounding box center [593, 178] width 131 height 39
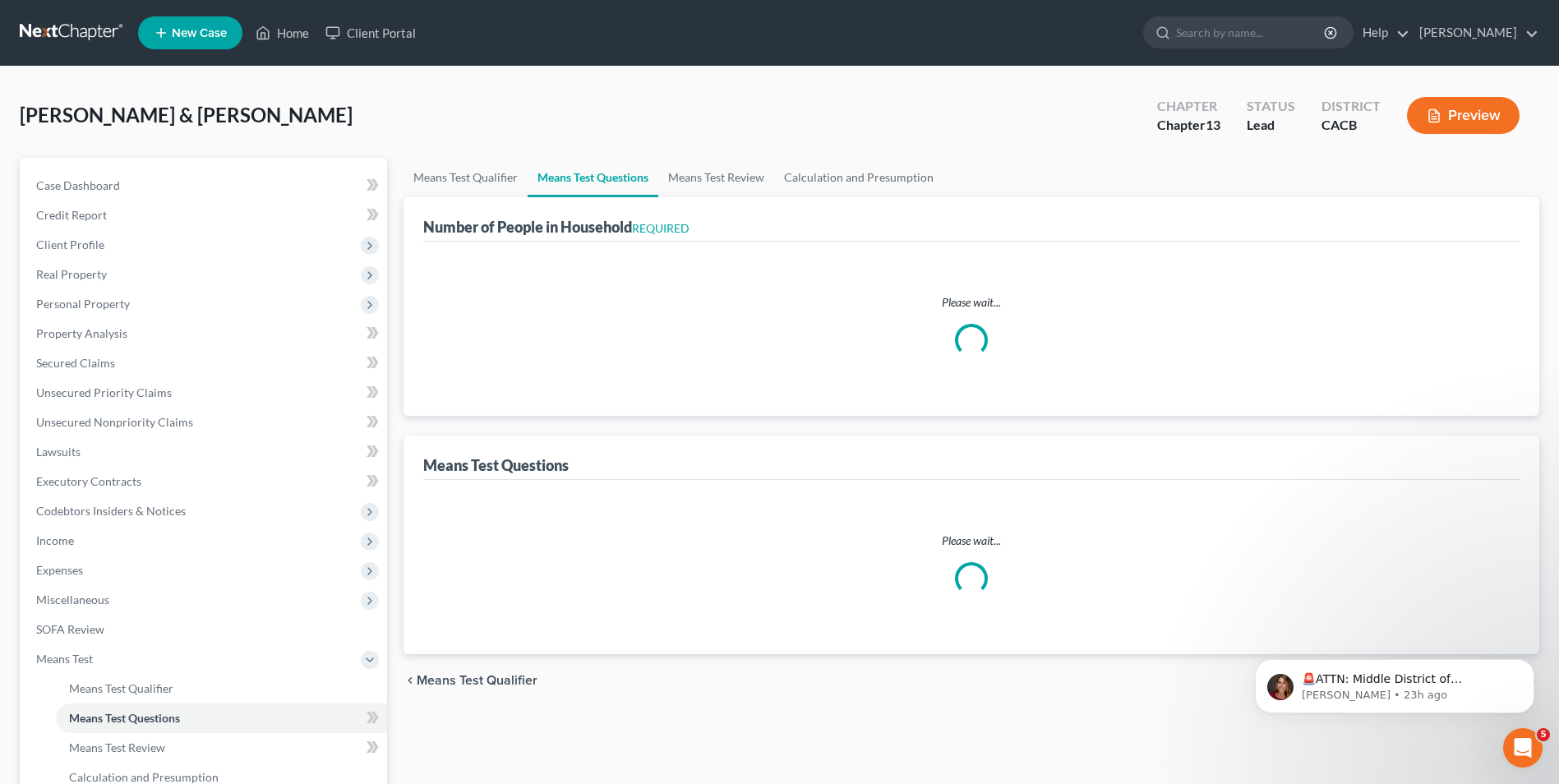
select select "0"
select select "60"
select select "0"
select select "60"
select select "3"
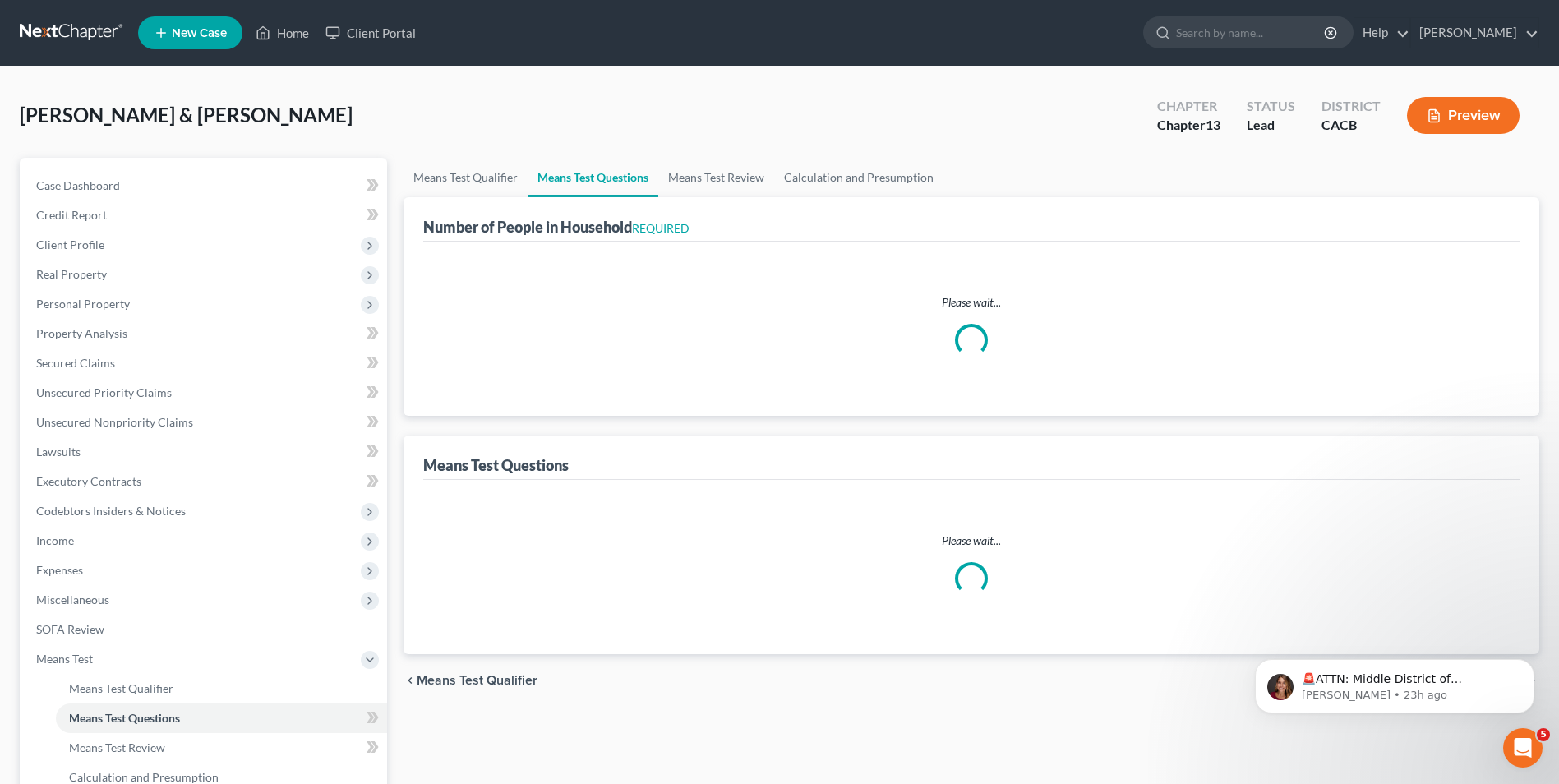
select select "0"
select select "2"
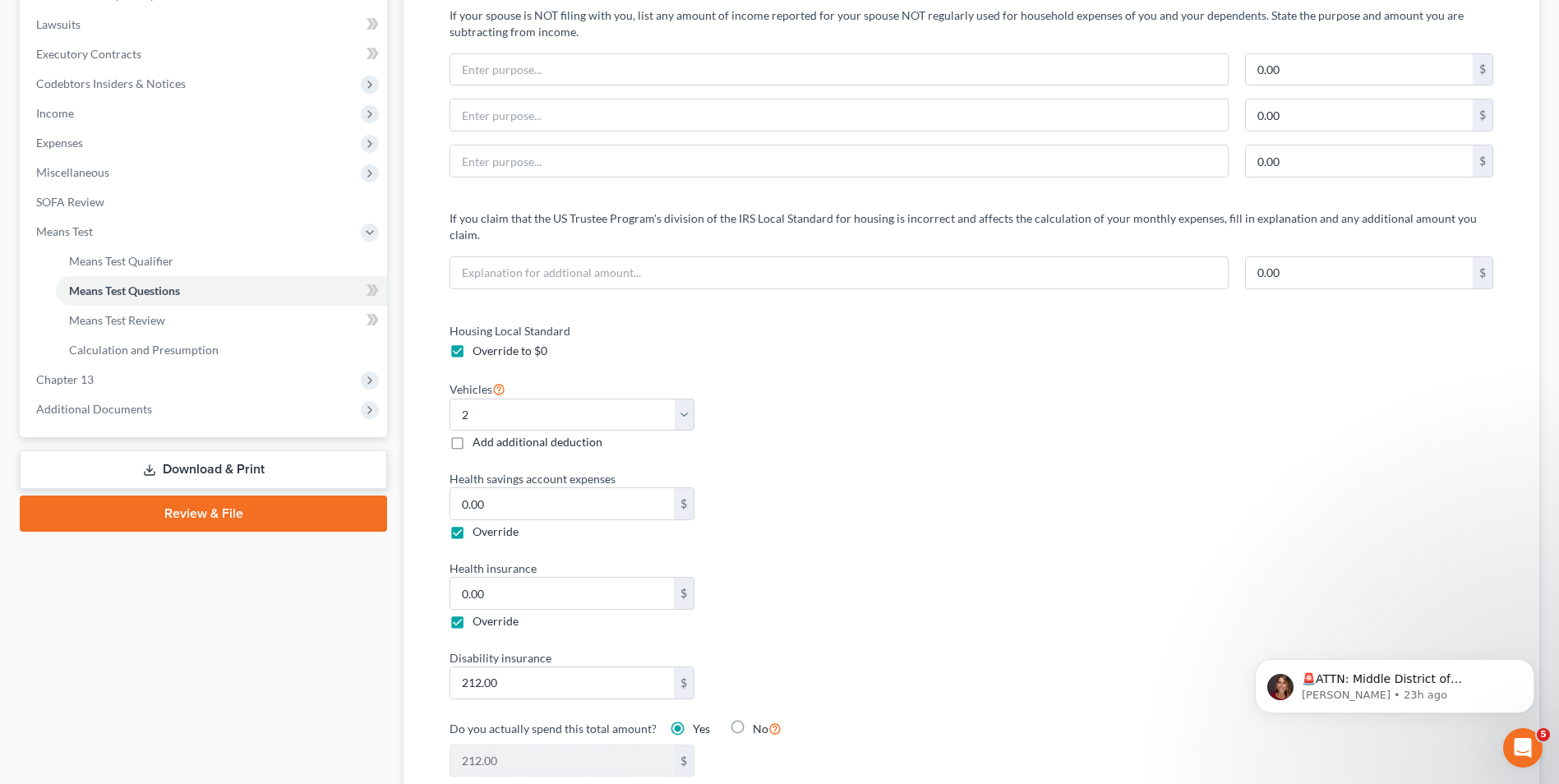
scroll to position [575, 0]
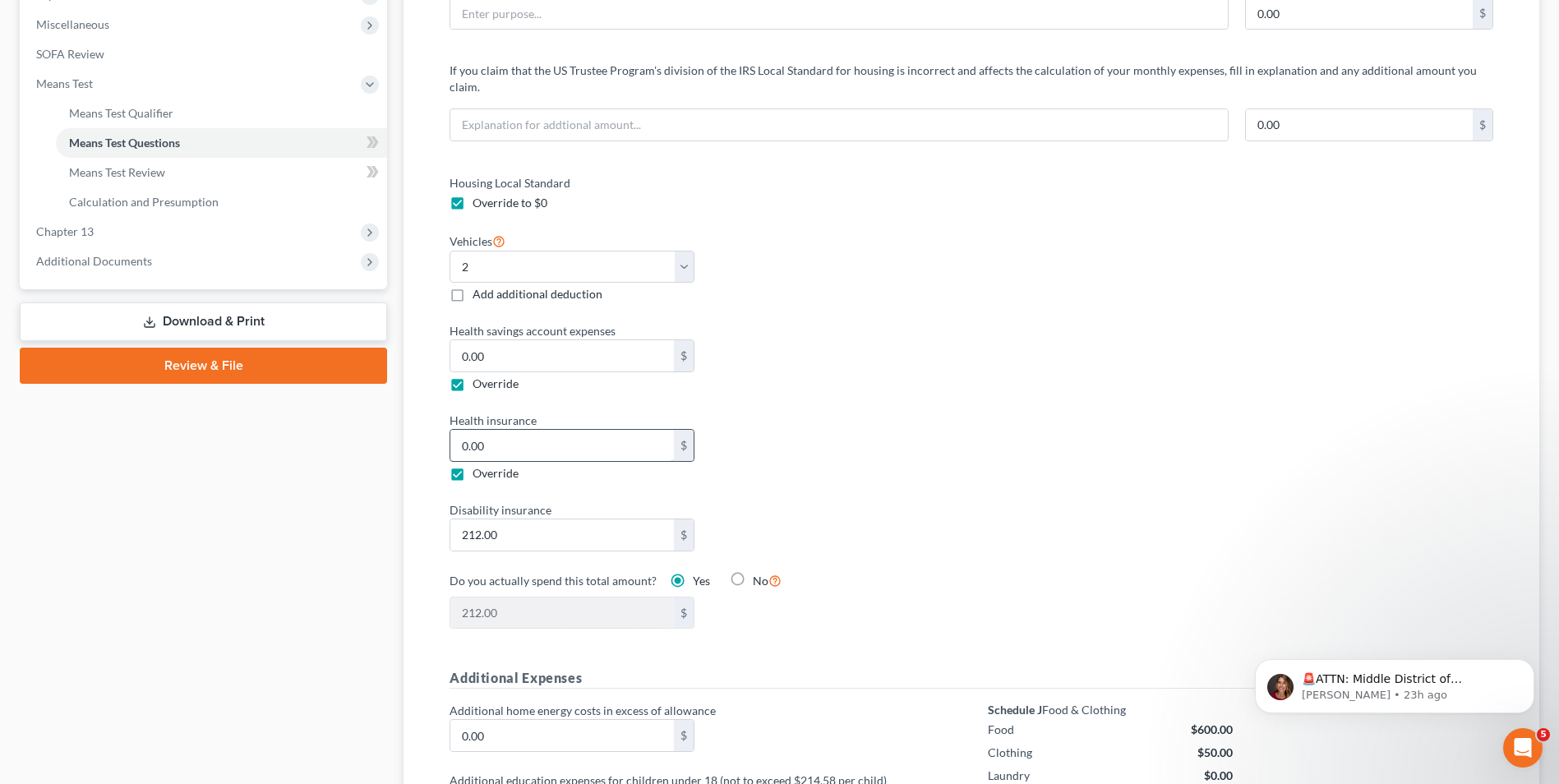
click at [533, 431] on input "0.00" at bounding box center [561, 445] width 223 height 32
type input "1"
type input "213.00"
type input "17"
type input "229.00"
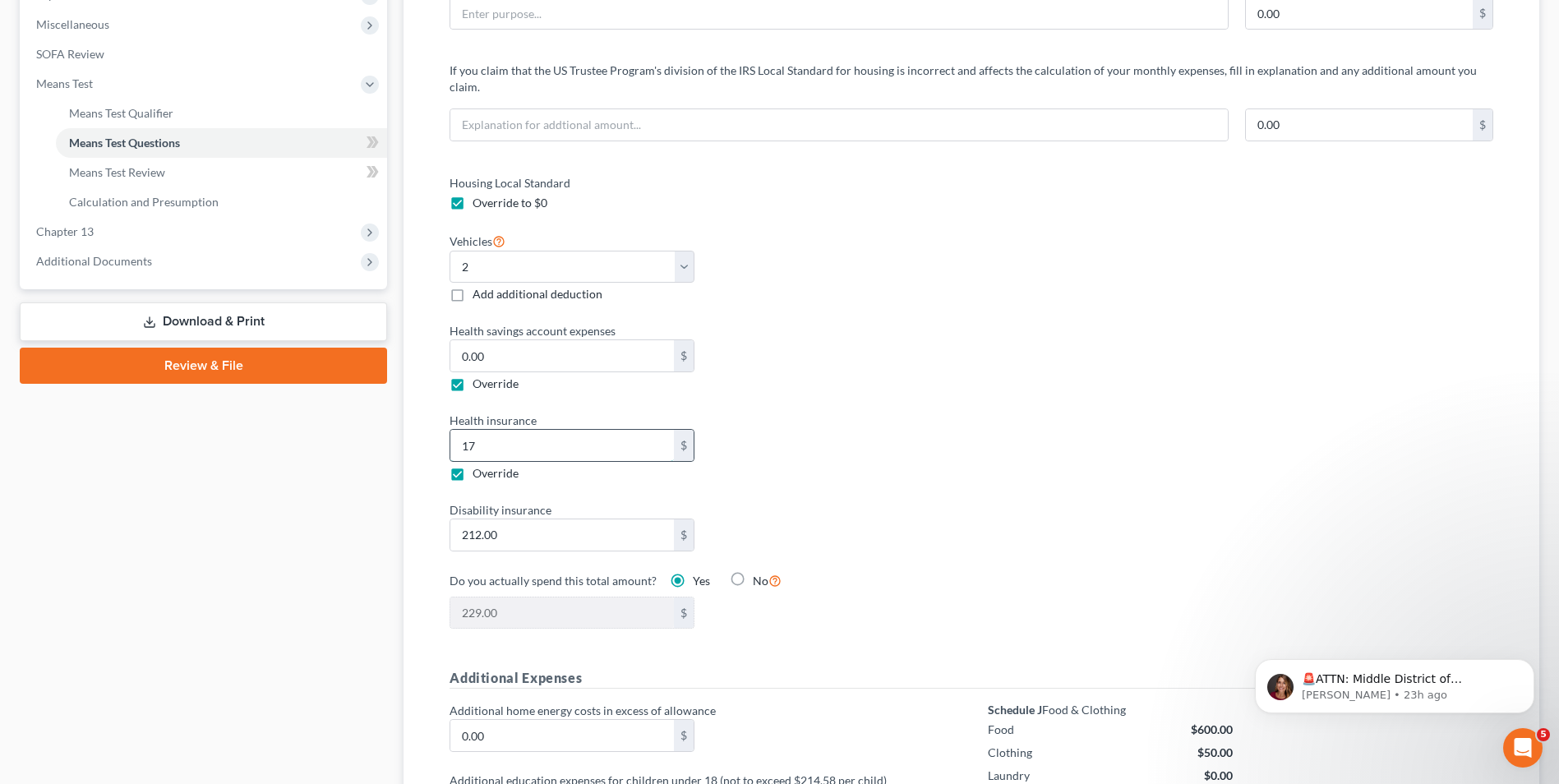
type input "170"
type input "382.00"
type input "170.00"
click at [1201, 470] on div "Housing Local Standard Override to $0 Vehicles Select 0 1 2 3 4 5 Add additiona…" at bounding box center [971, 412] width 1076 height 475
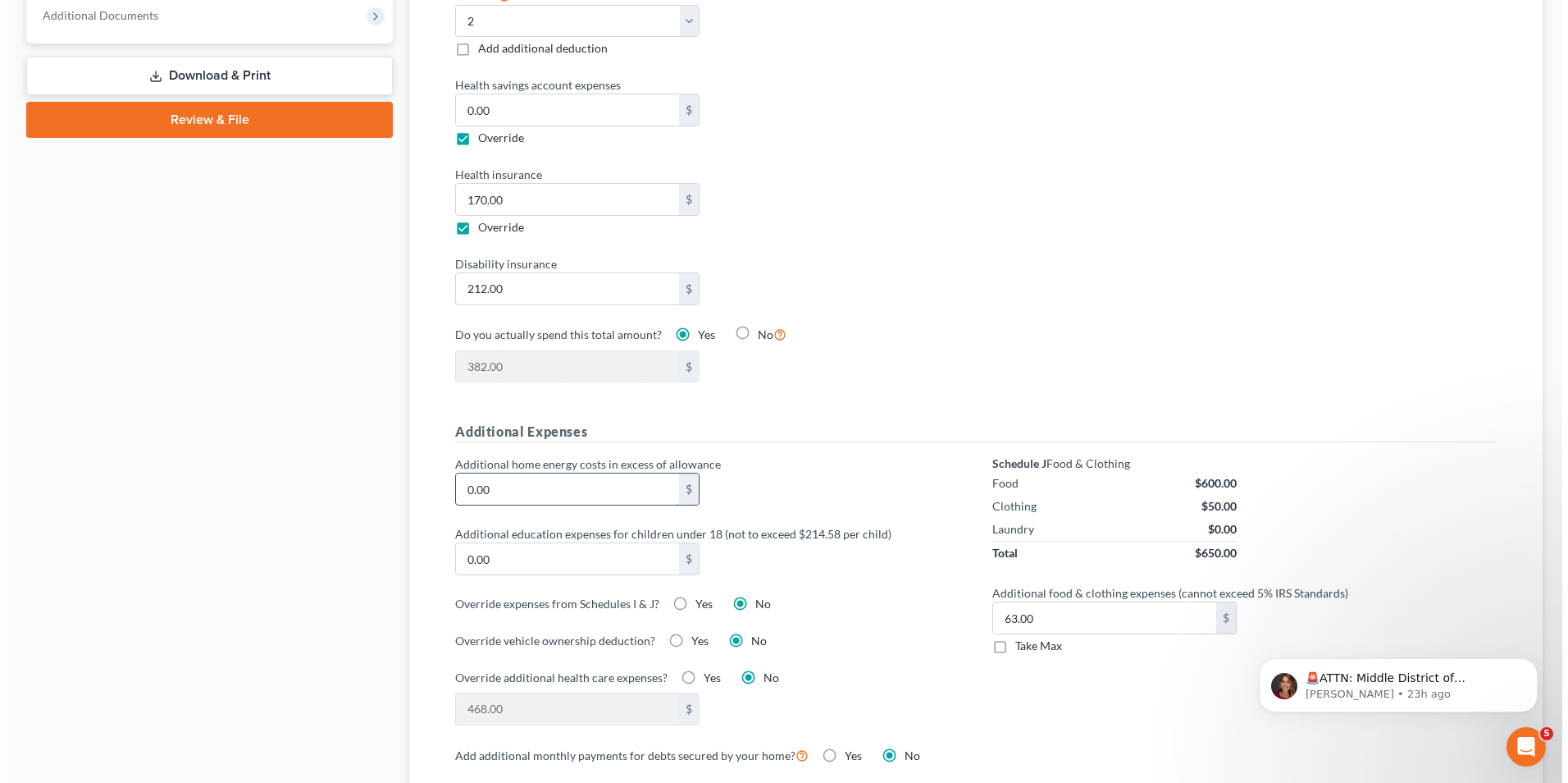
scroll to position [821, 0]
click at [689, 594] on label "Yes" at bounding box center [697, 602] width 17 height 16
click at [696, 594] on input "Yes" at bounding box center [701, 600] width 11 height 11
radio input "true"
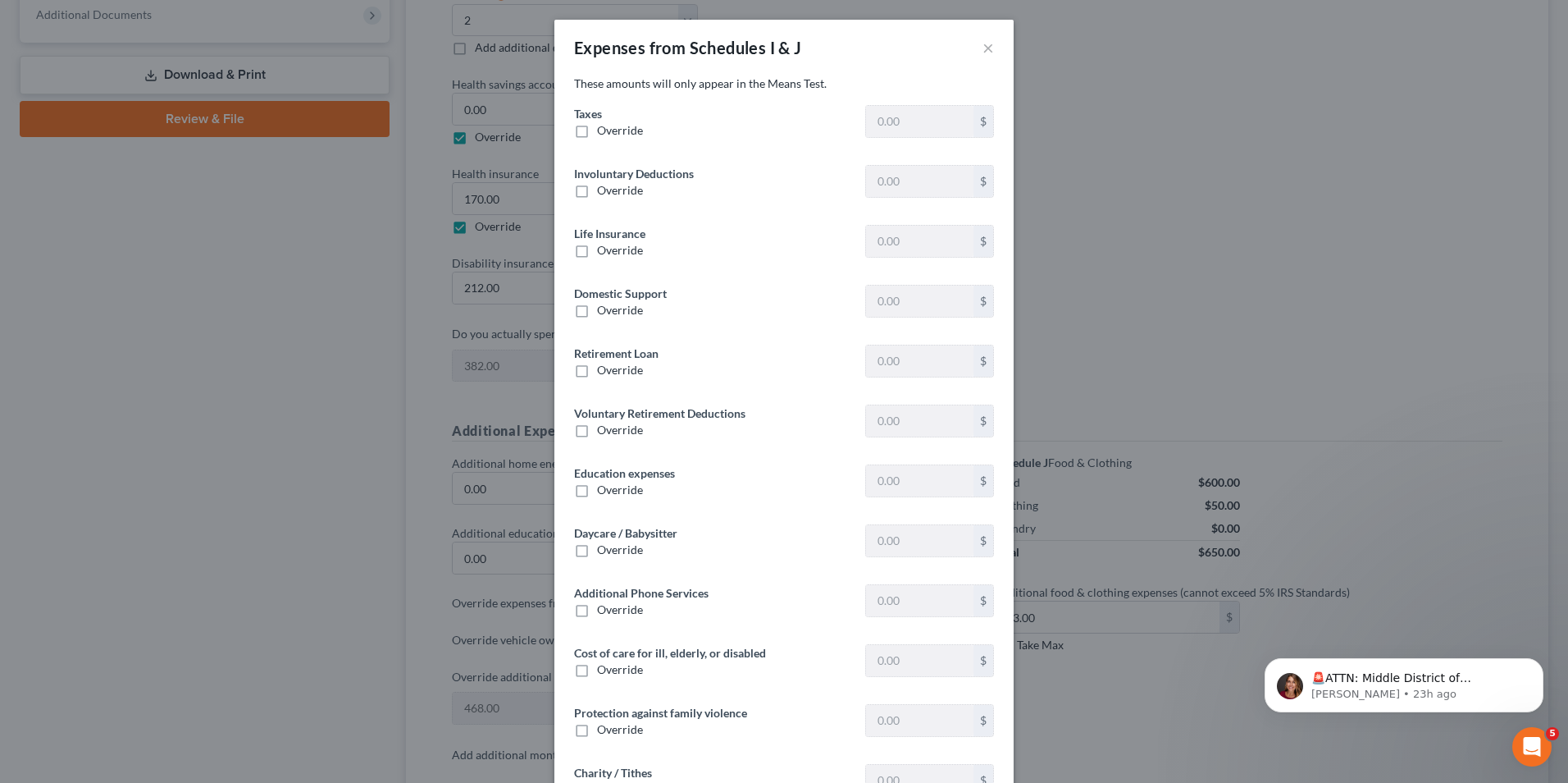
type input "86.70"
type input "0"
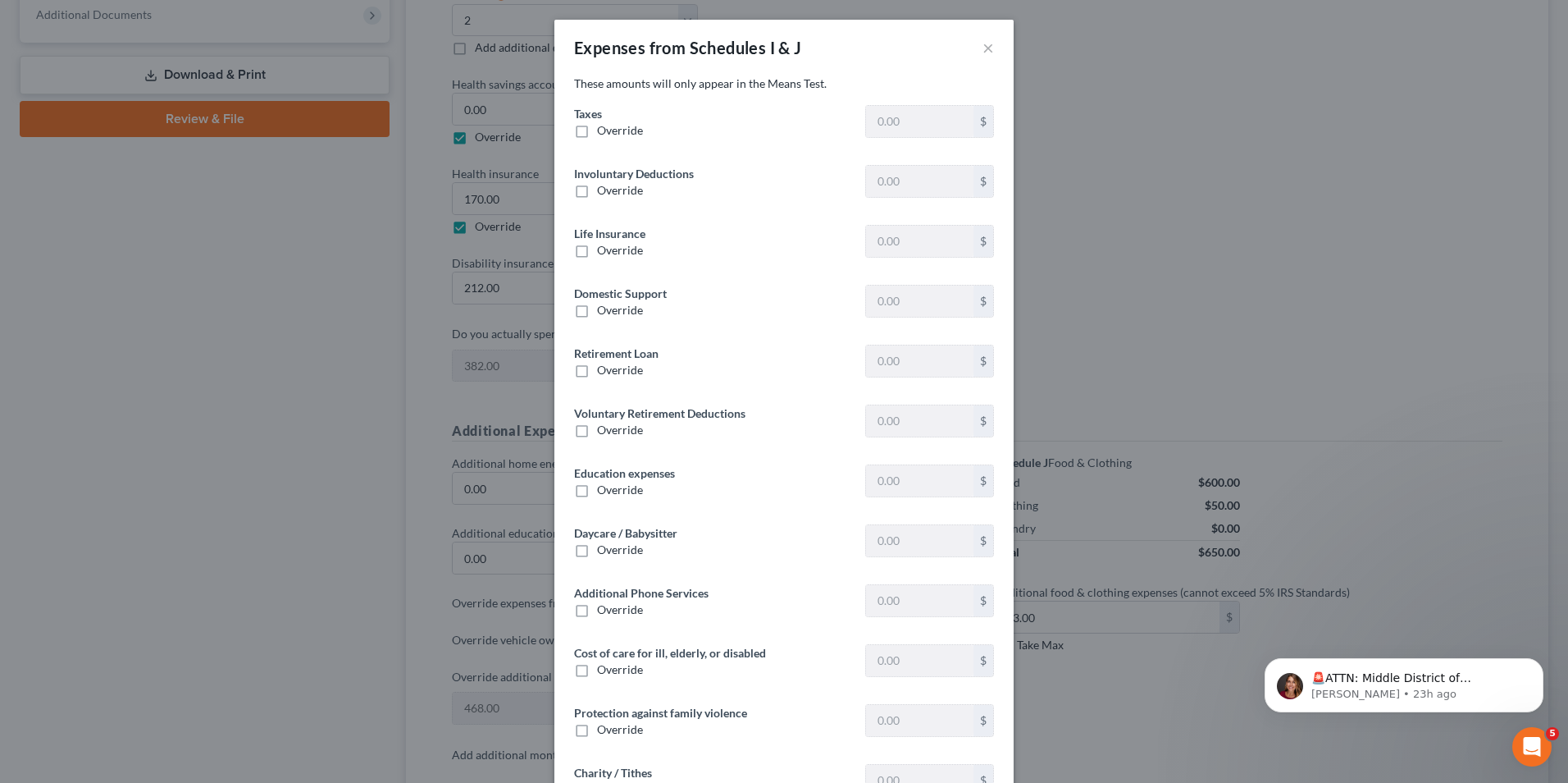
type input "0"
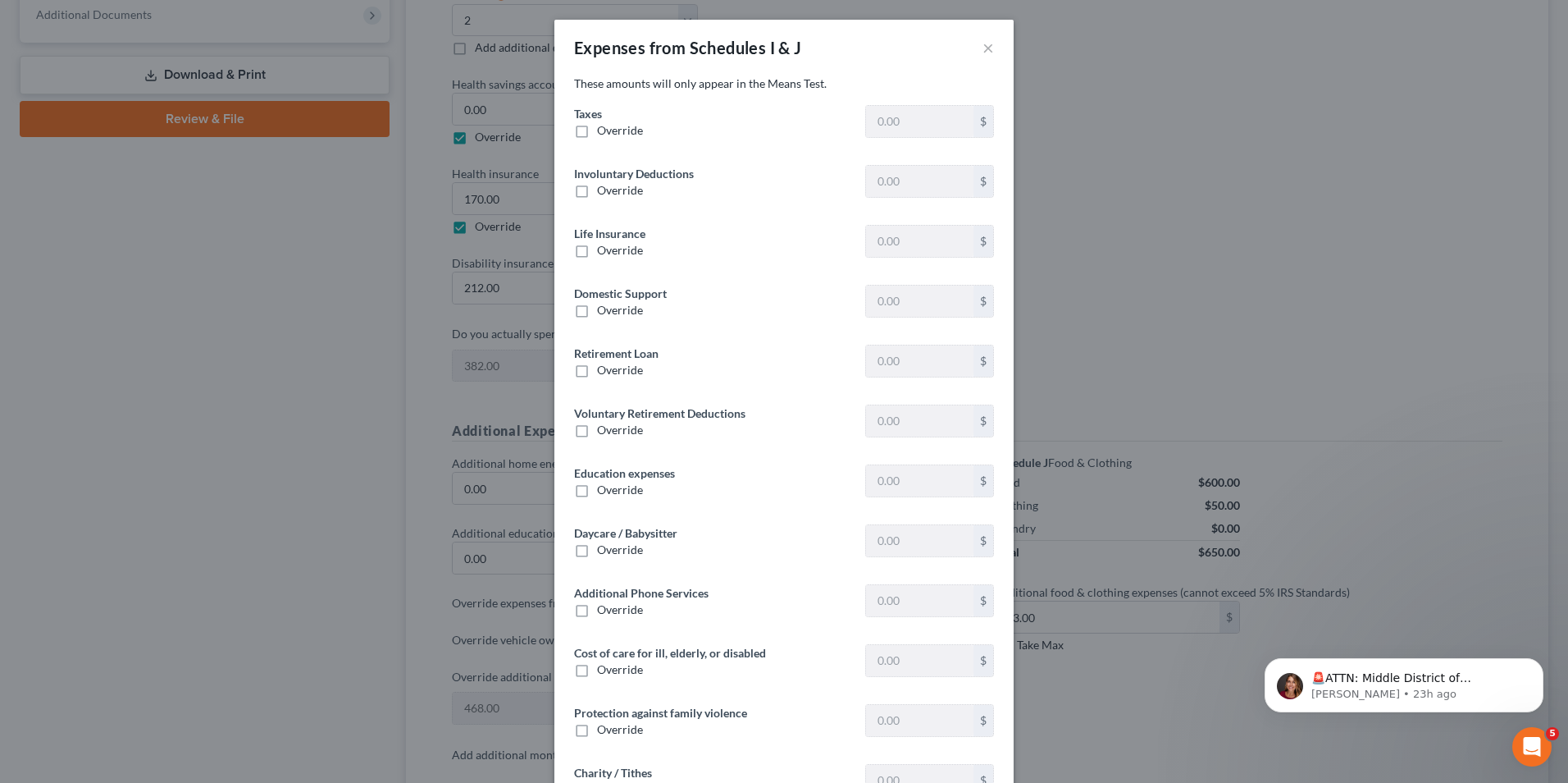
type input "0"
type input "25.00"
click at [597, 192] on label "Override" at bounding box center [620, 190] width 46 height 16
click at [604, 192] on input "Override" at bounding box center [609, 188] width 11 height 11
checkbox input "true"
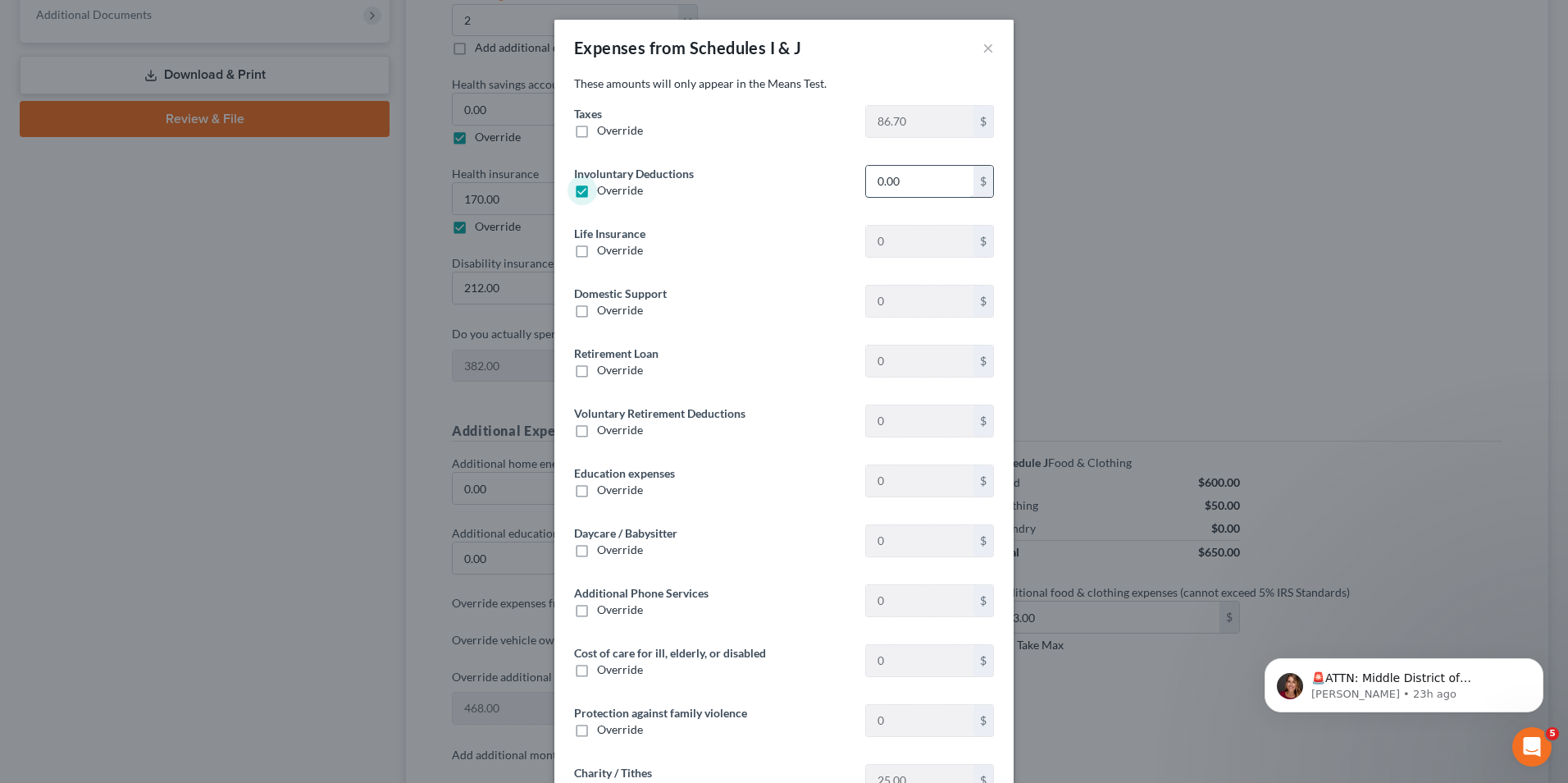
click at [900, 188] on input "0.00" at bounding box center [920, 181] width 107 height 32
type input "95.00"
click at [712, 284] on div "These amounts will only appear in the Means Test. Taxes Override 86.70 $ Involu…" at bounding box center [784, 450] width 460 height 751
click at [597, 128] on label "Override" at bounding box center [620, 130] width 46 height 16
click at [604, 128] on input "Override" at bounding box center [609, 127] width 11 height 11
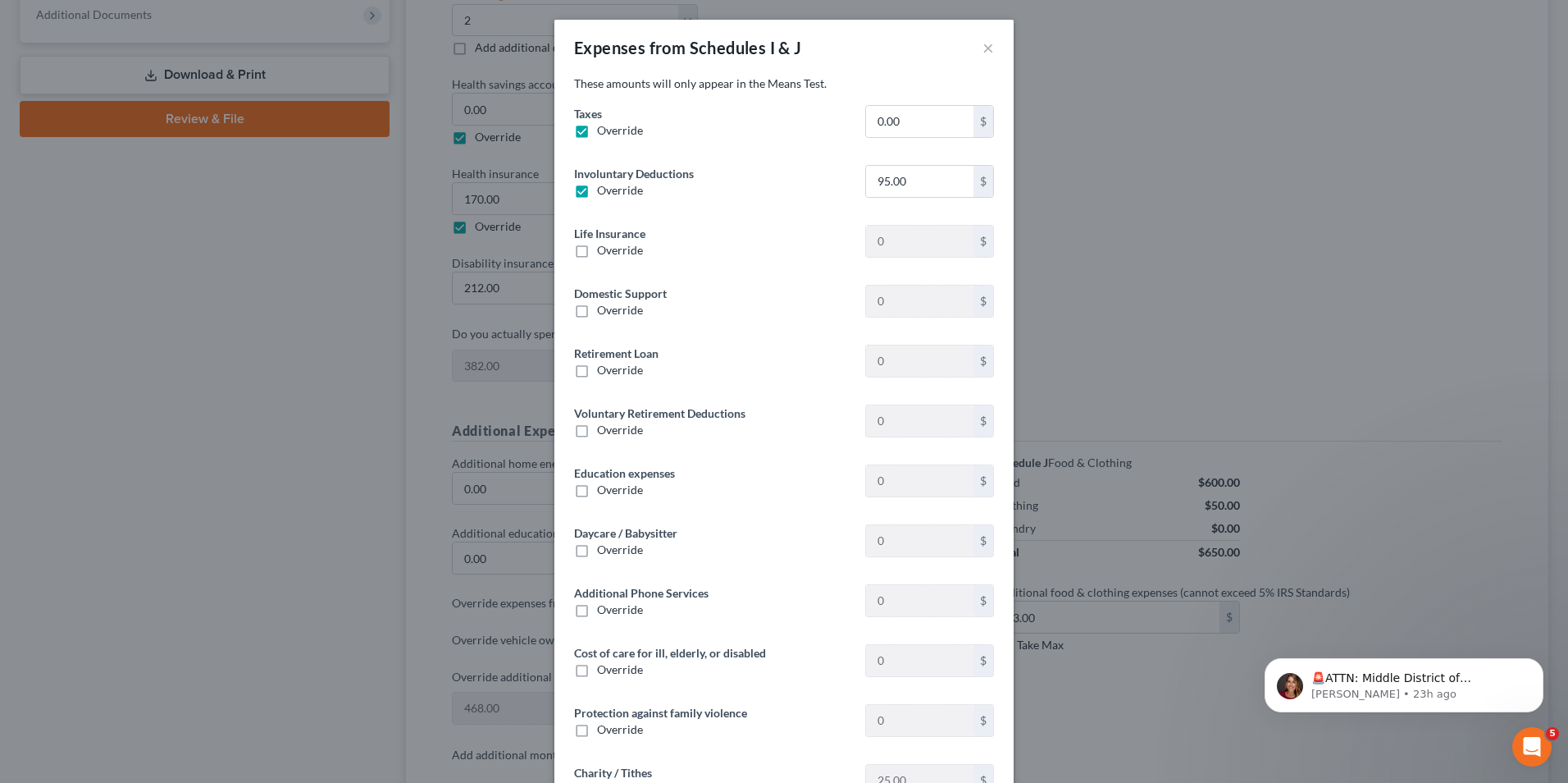
click at [597, 127] on label "Override" at bounding box center [620, 130] width 46 height 16
click at [604, 127] on input "Override" at bounding box center [609, 127] width 11 height 11
checkbox input "false"
click at [597, 192] on label "Override" at bounding box center [620, 190] width 46 height 16
click at [604, 192] on input "Override" at bounding box center [609, 188] width 11 height 11
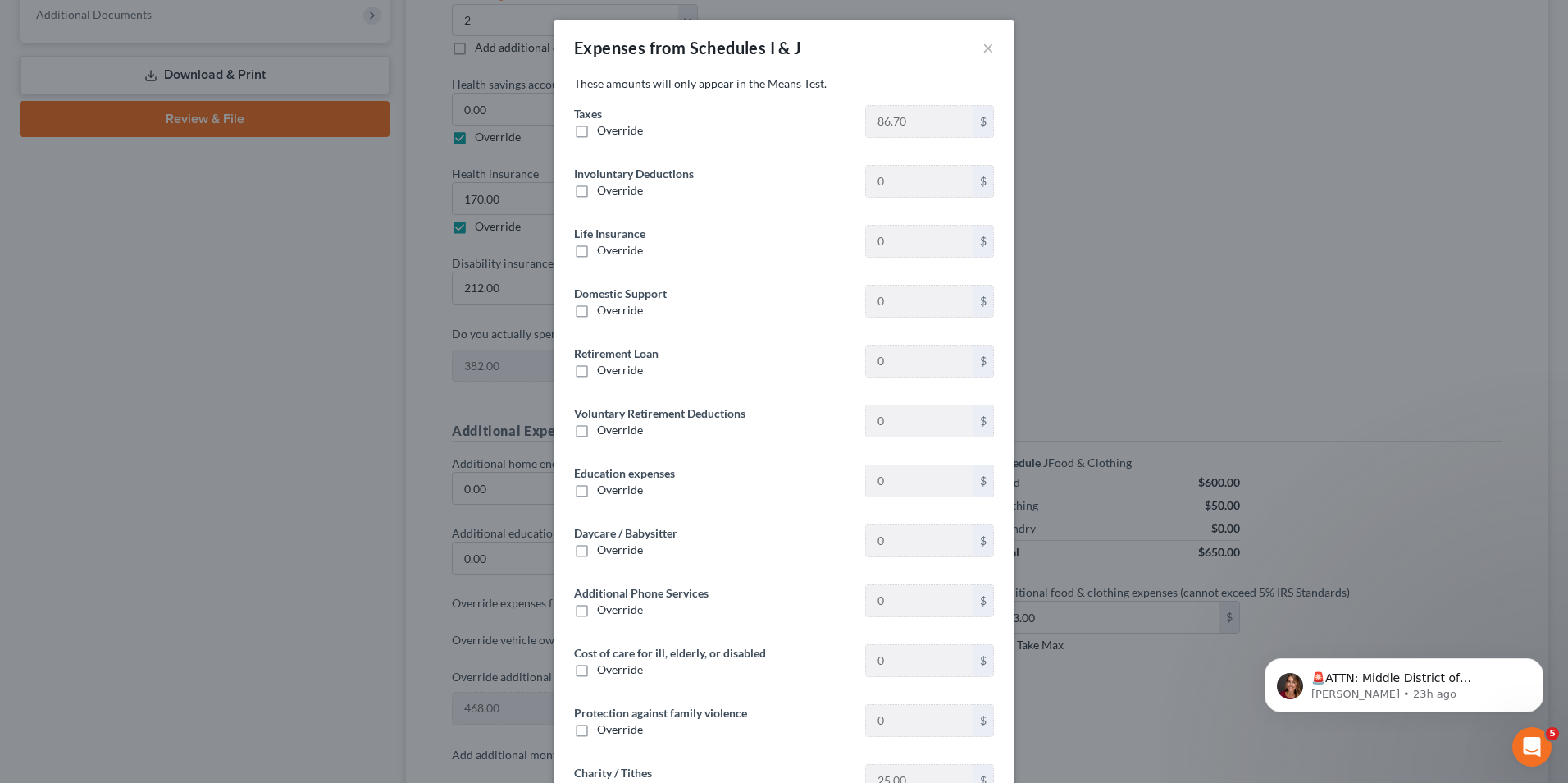
click at [597, 191] on label "Override" at bounding box center [620, 190] width 46 height 16
click at [604, 191] on input "Override" at bounding box center [609, 188] width 11 height 11
checkbox input "true"
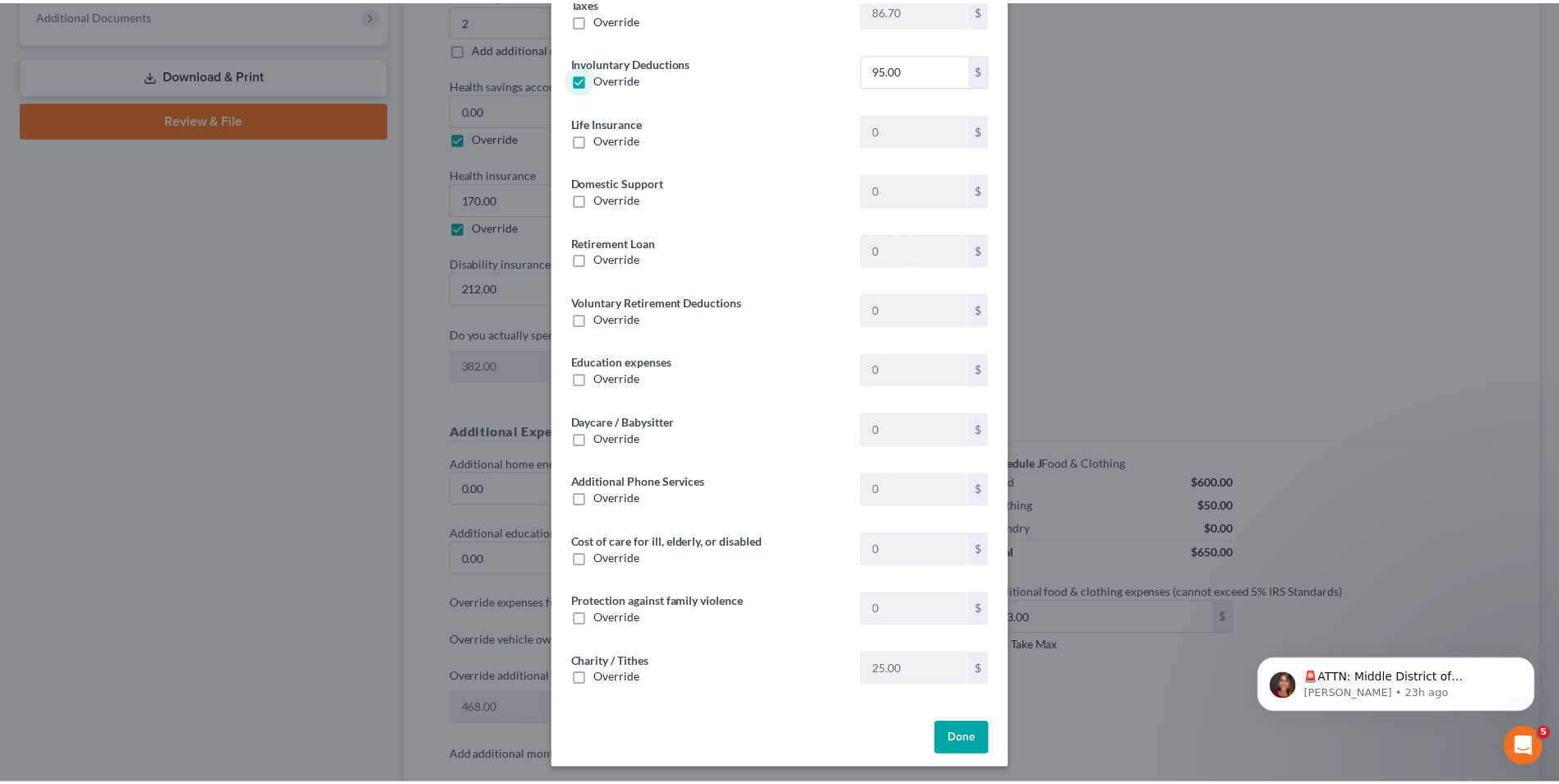
scroll to position [117, 0]
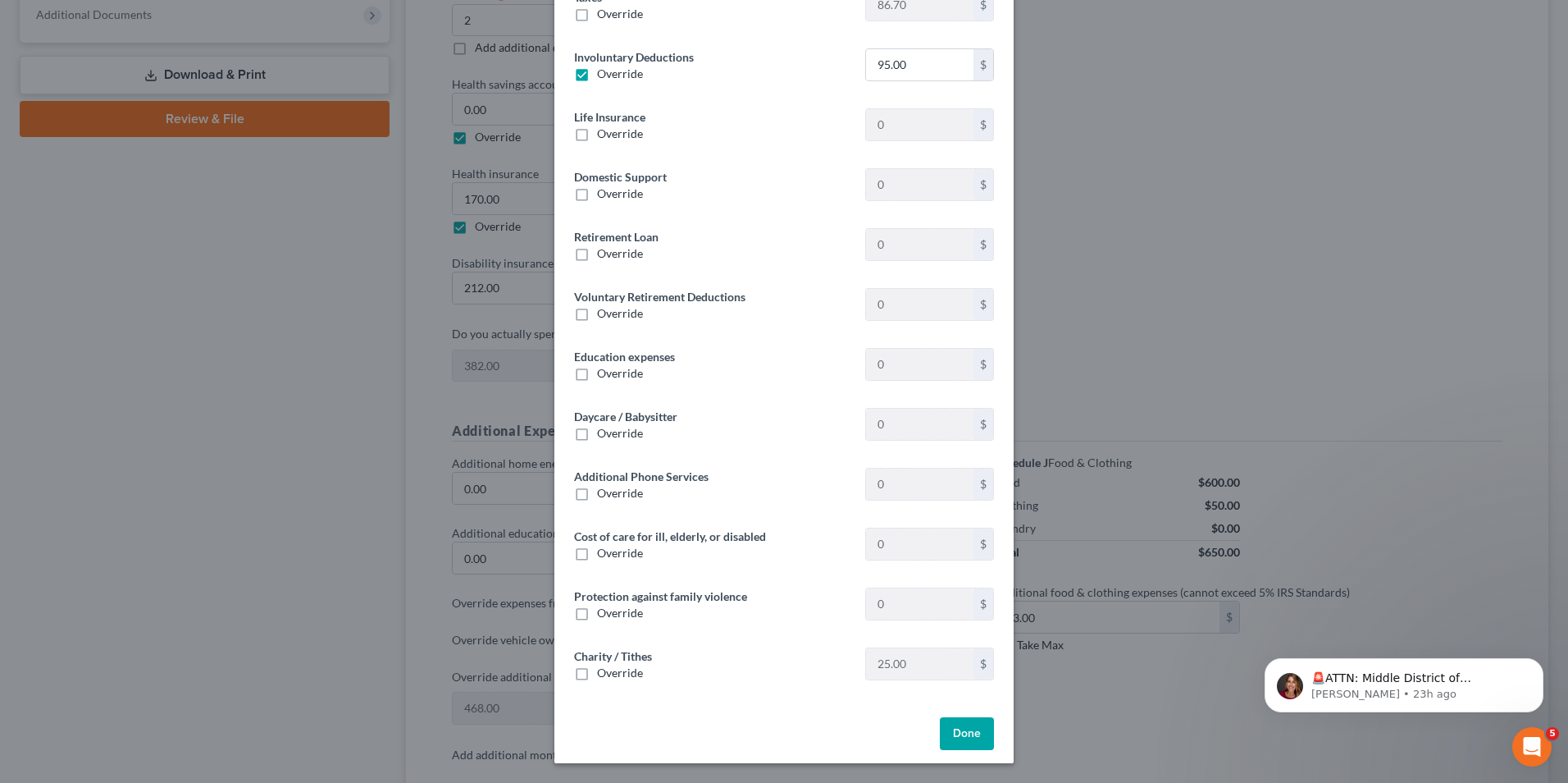
click at [982, 741] on button "Done" at bounding box center [966, 734] width 54 height 32
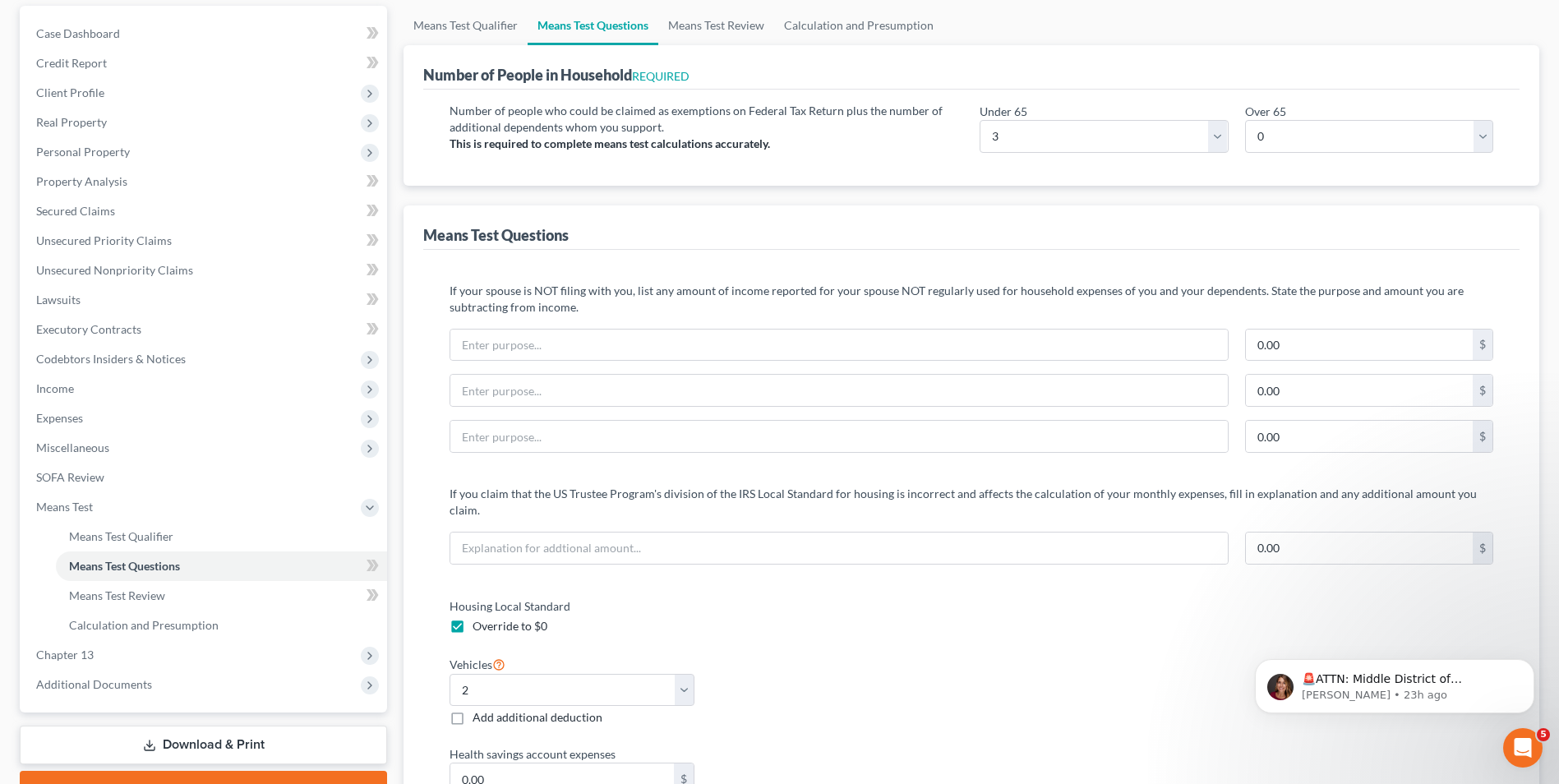
scroll to position [0, 0]
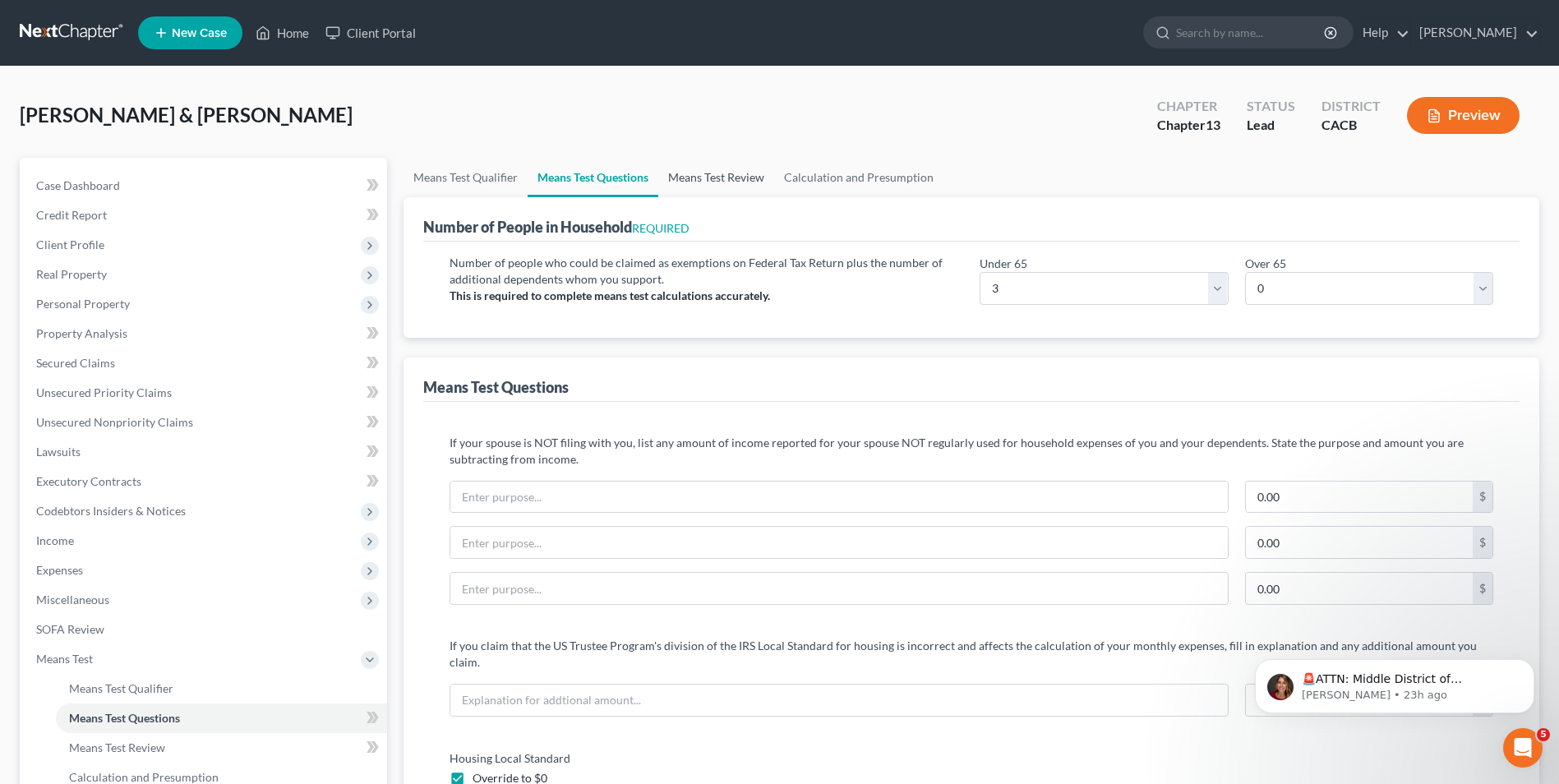
click at [721, 179] on link "Means Test Review" at bounding box center [716, 178] width 116 height 39
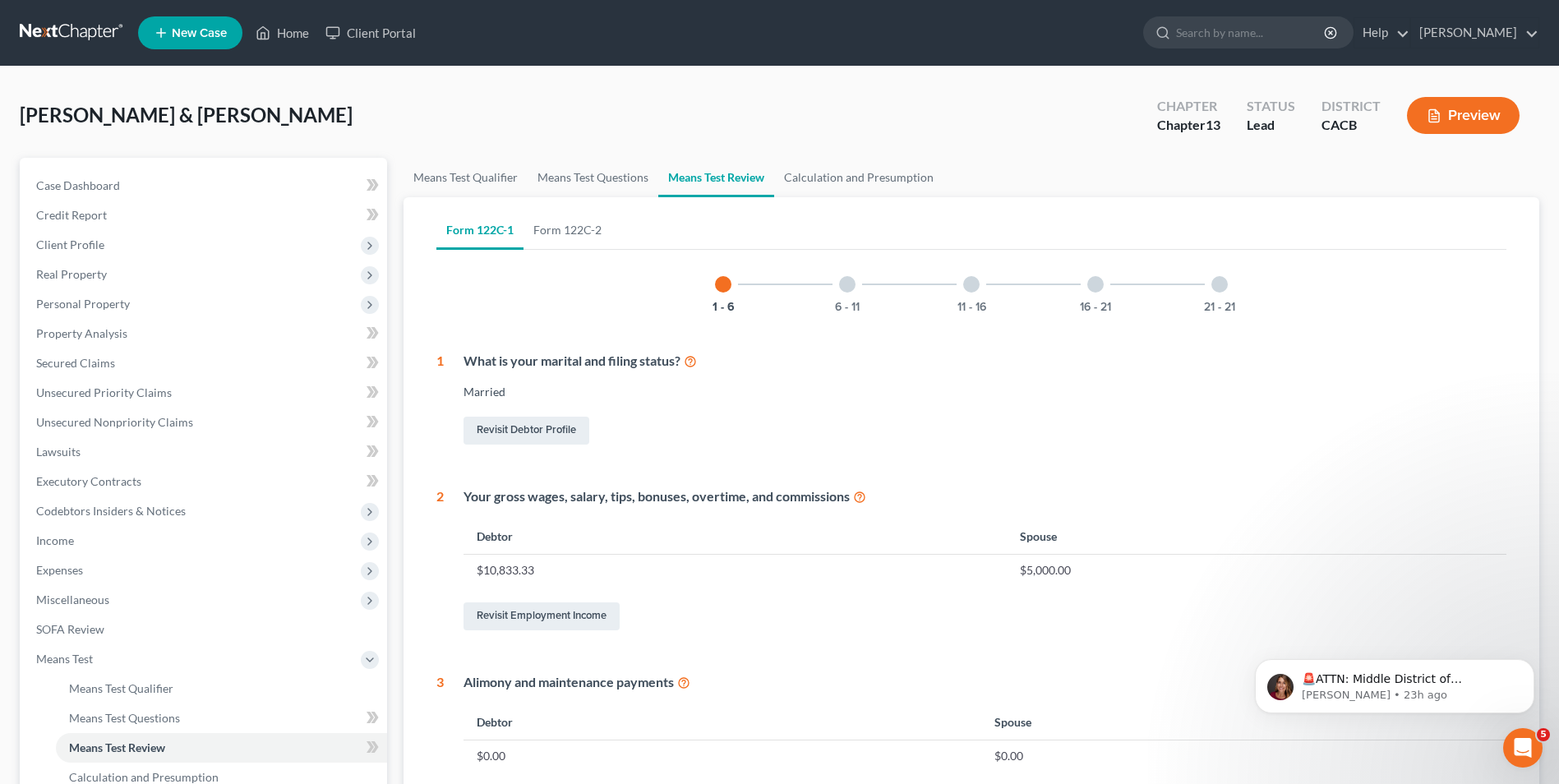
click at [853, 287] on div at bounding box center [847, 284] width 16 height 16
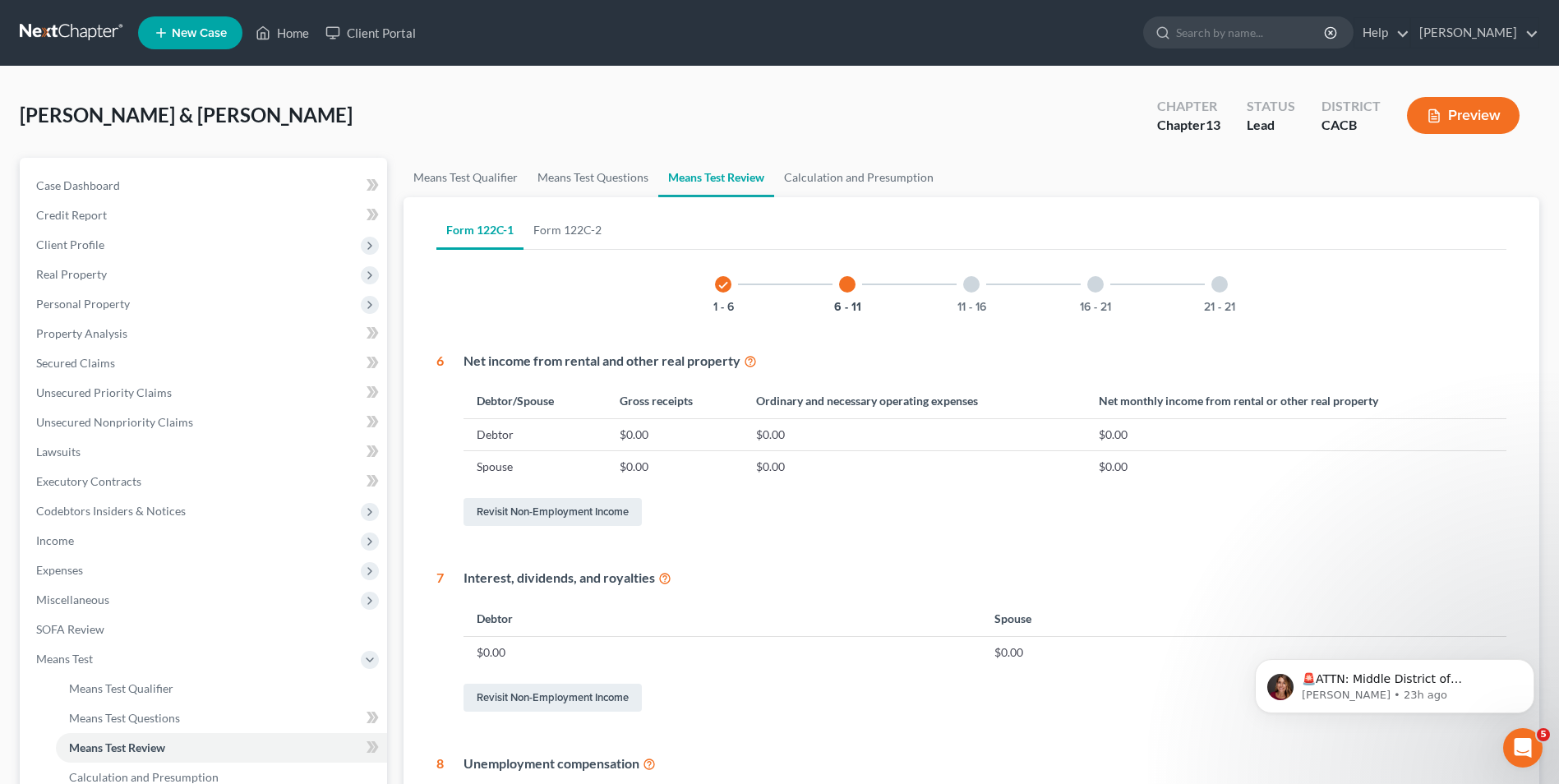
click at [967, 286] on div at bounding box center [970, 284] width 16 height 16
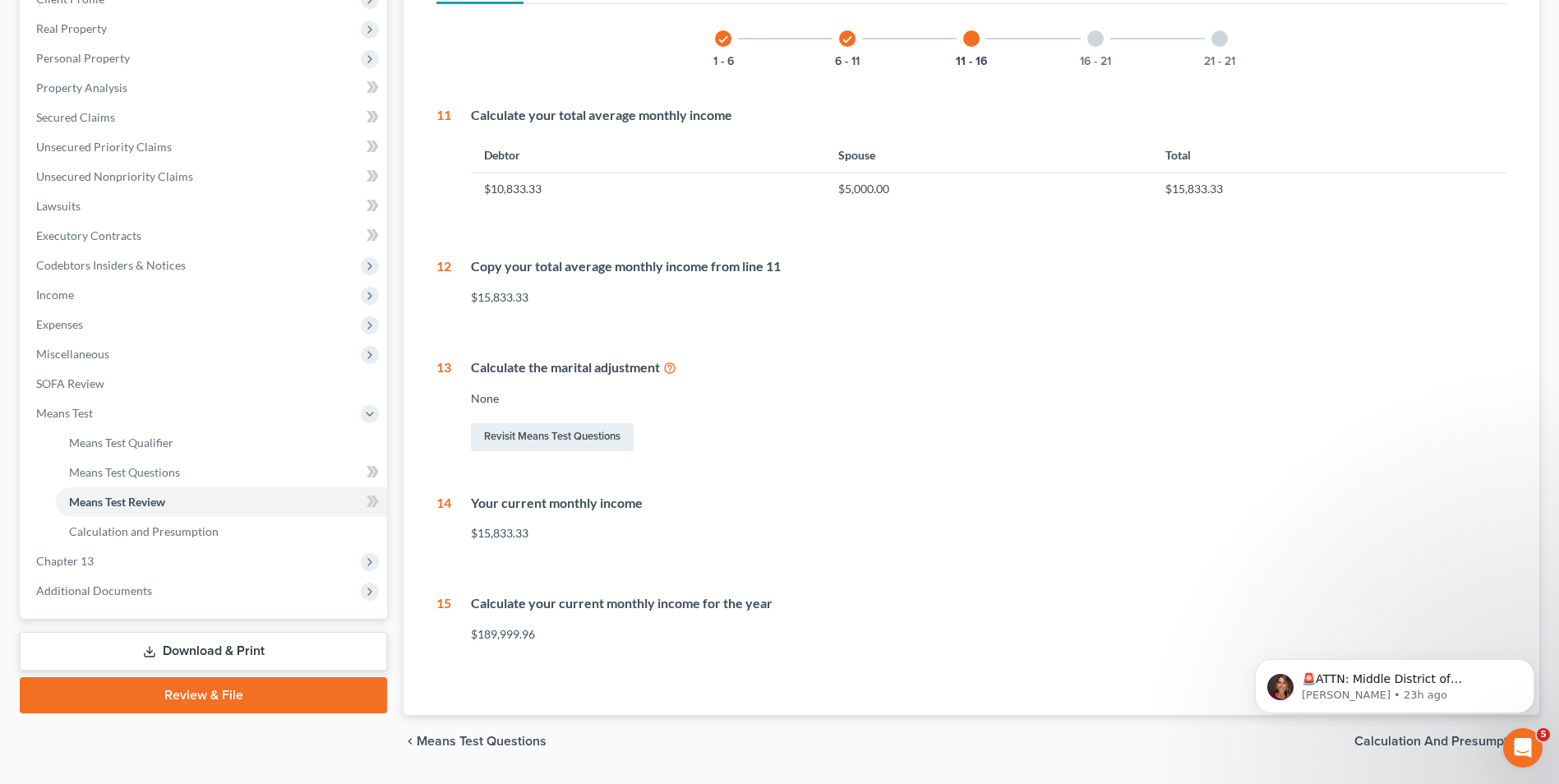
scroll to position [247, 0]
click at [583, 436] on link "Revisit Means Test Questions" at bounding box center [552, 436] width 162 height 28
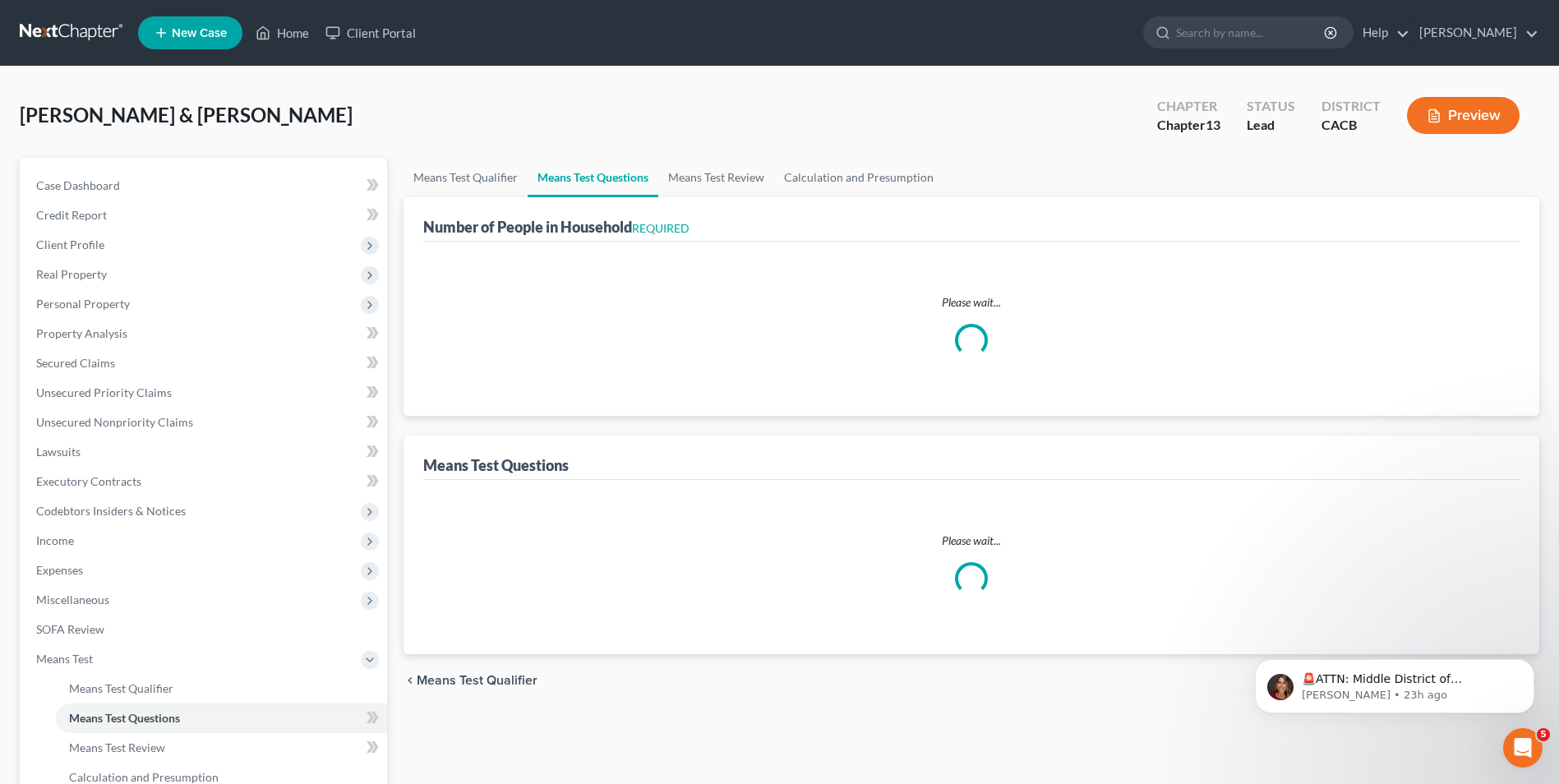
select select "0"
select select "60"
select select "0"
select select "60"
select select "3"
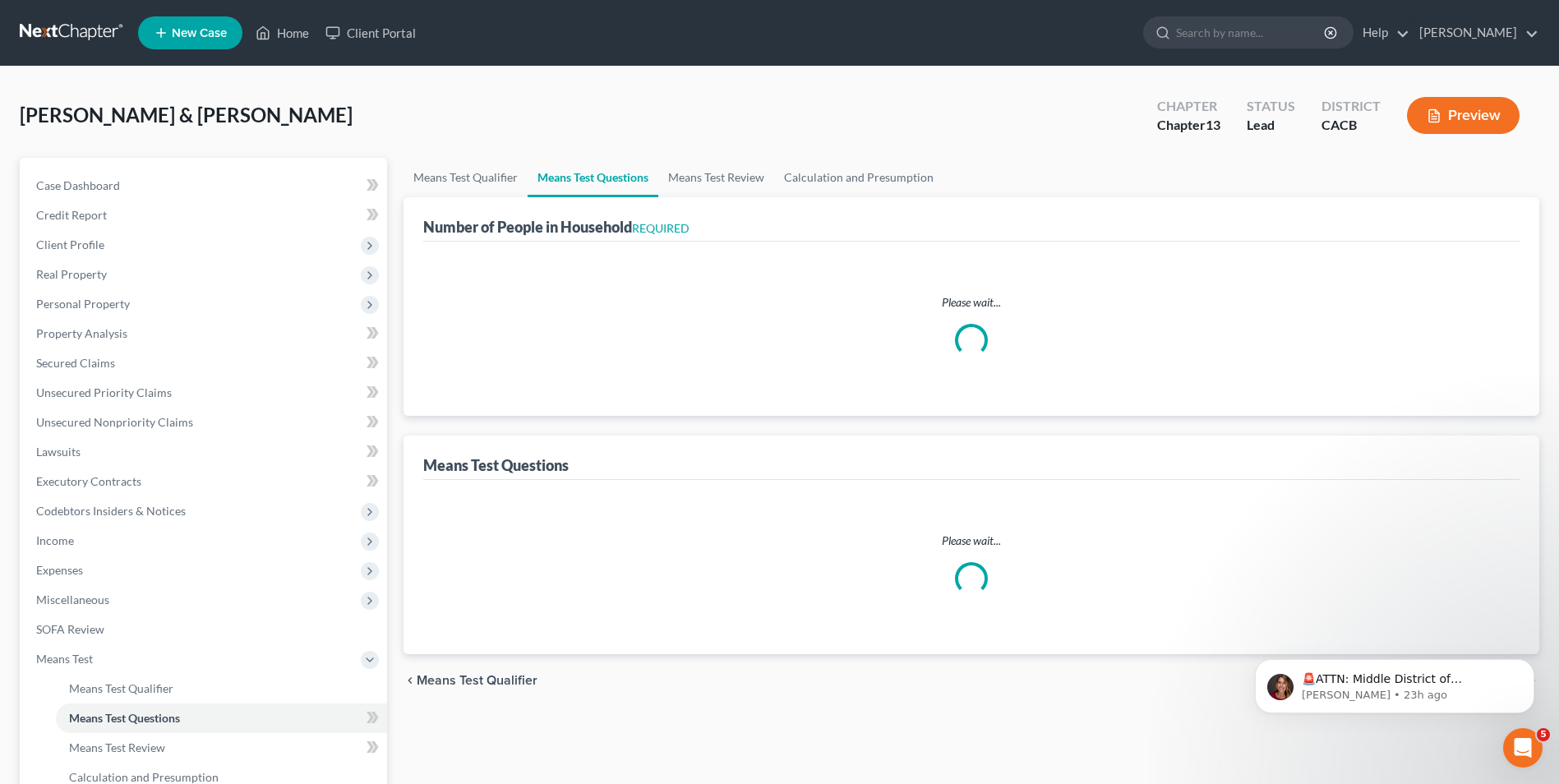
select select "0"
select select "2"
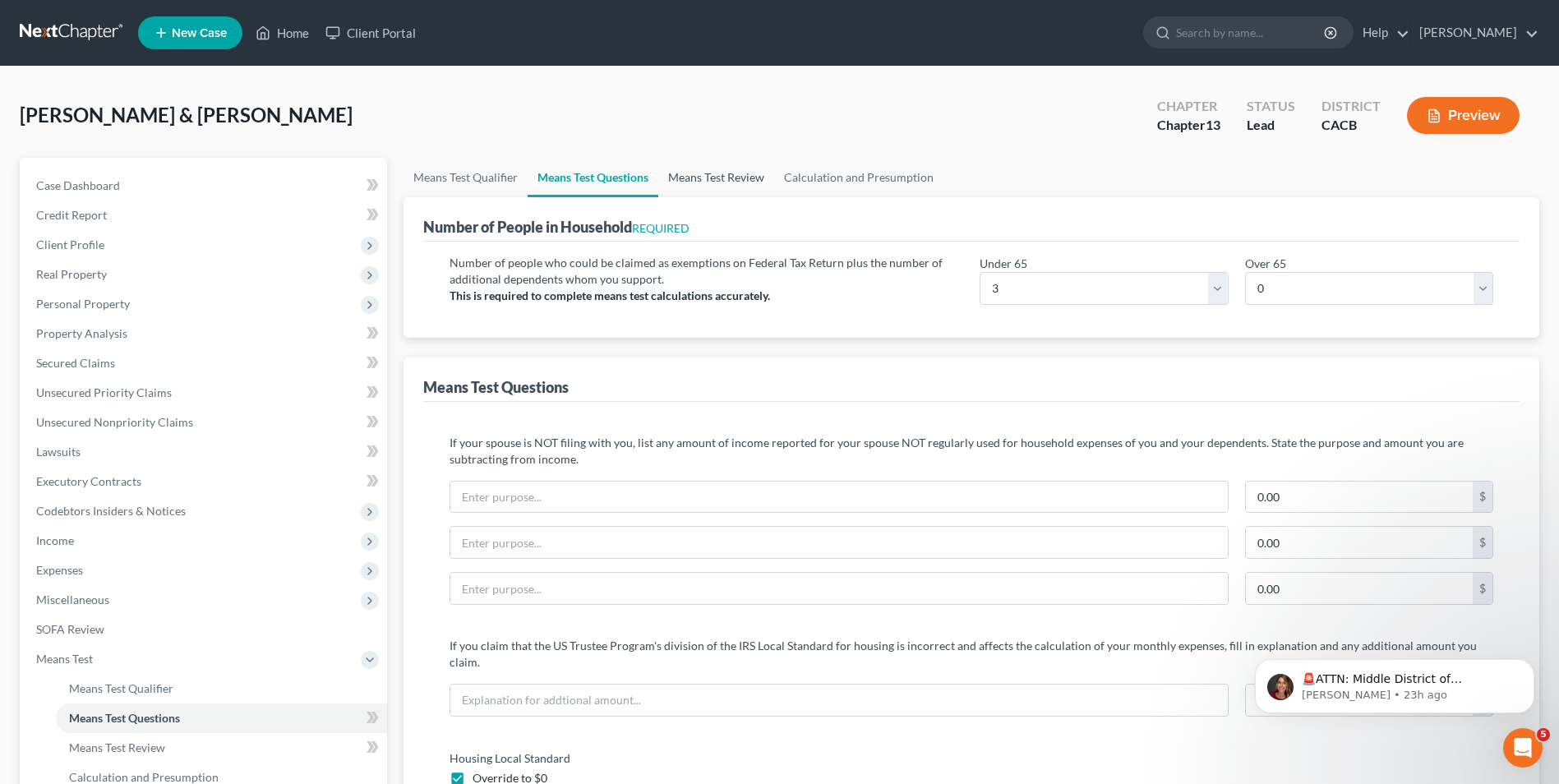
click at [718, 184] on link "Means Test Review" at bounding box center [716, 178] width 116 height 39
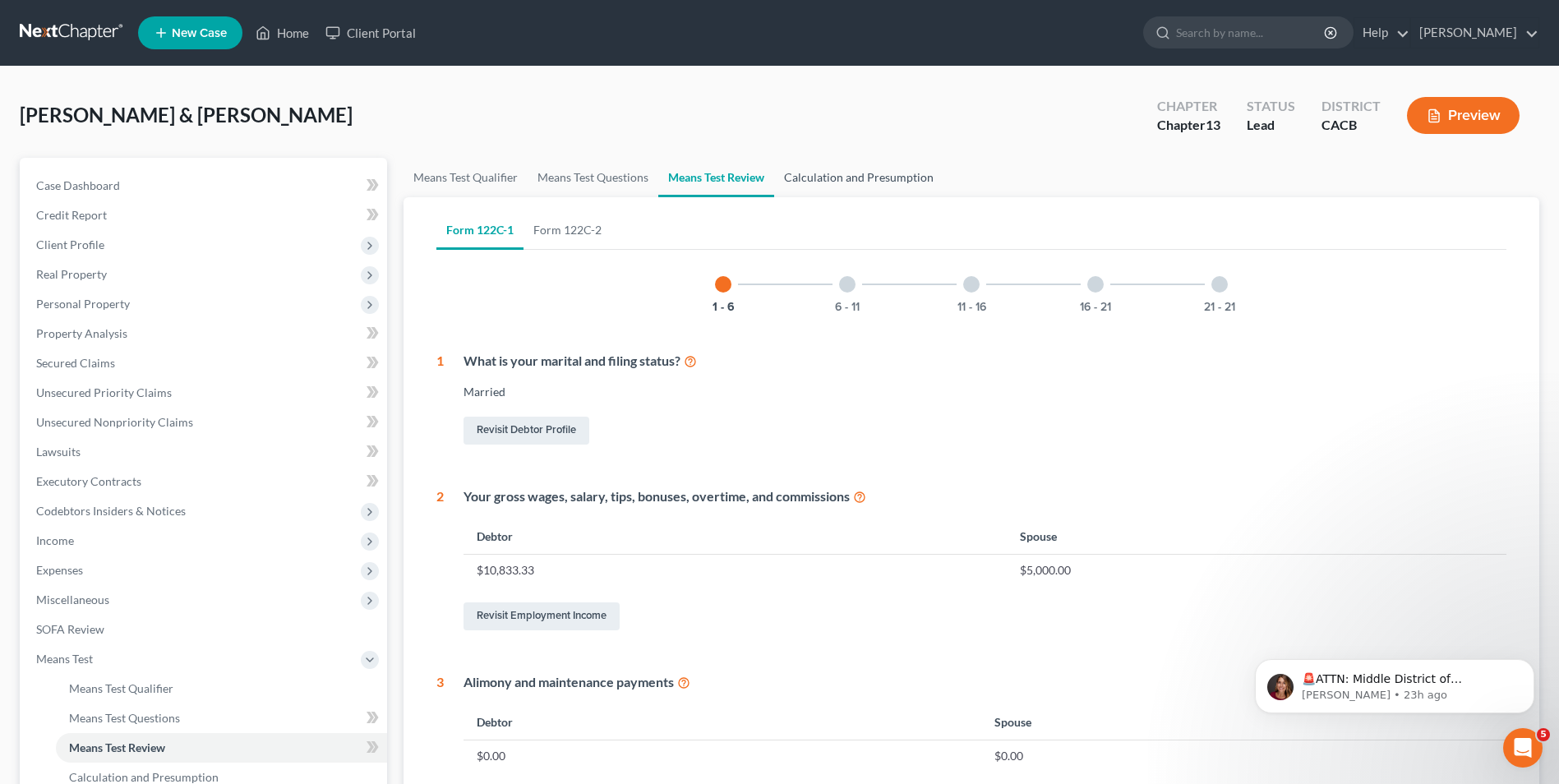
click at [869, 178] on link "Calculation and Presumption" at bounding box center [859, 178] width 169 height 39
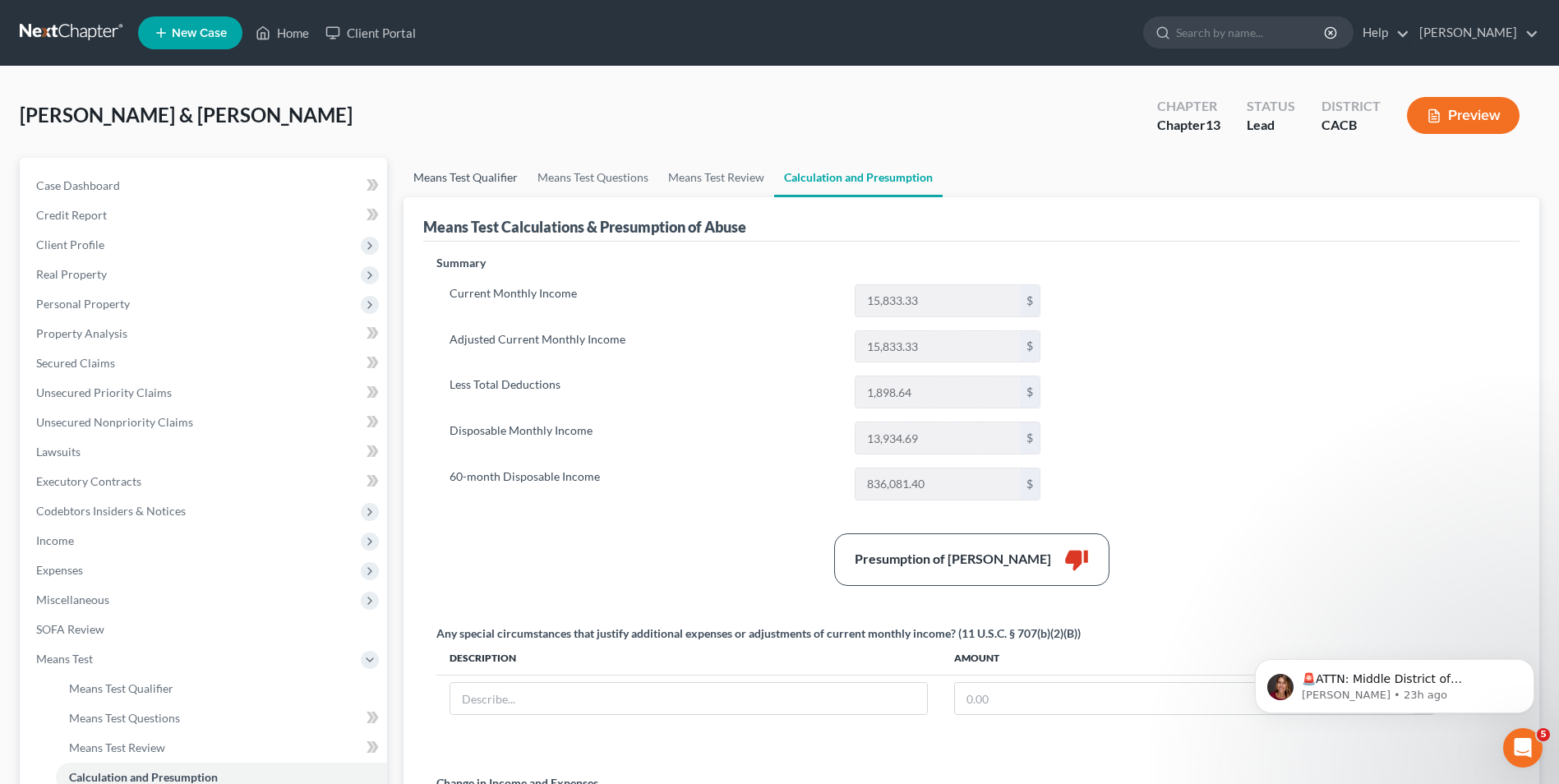
click at [465, 176] on link "Means Test Qualifier" at bounding box center [465, 178] width 124 height 39
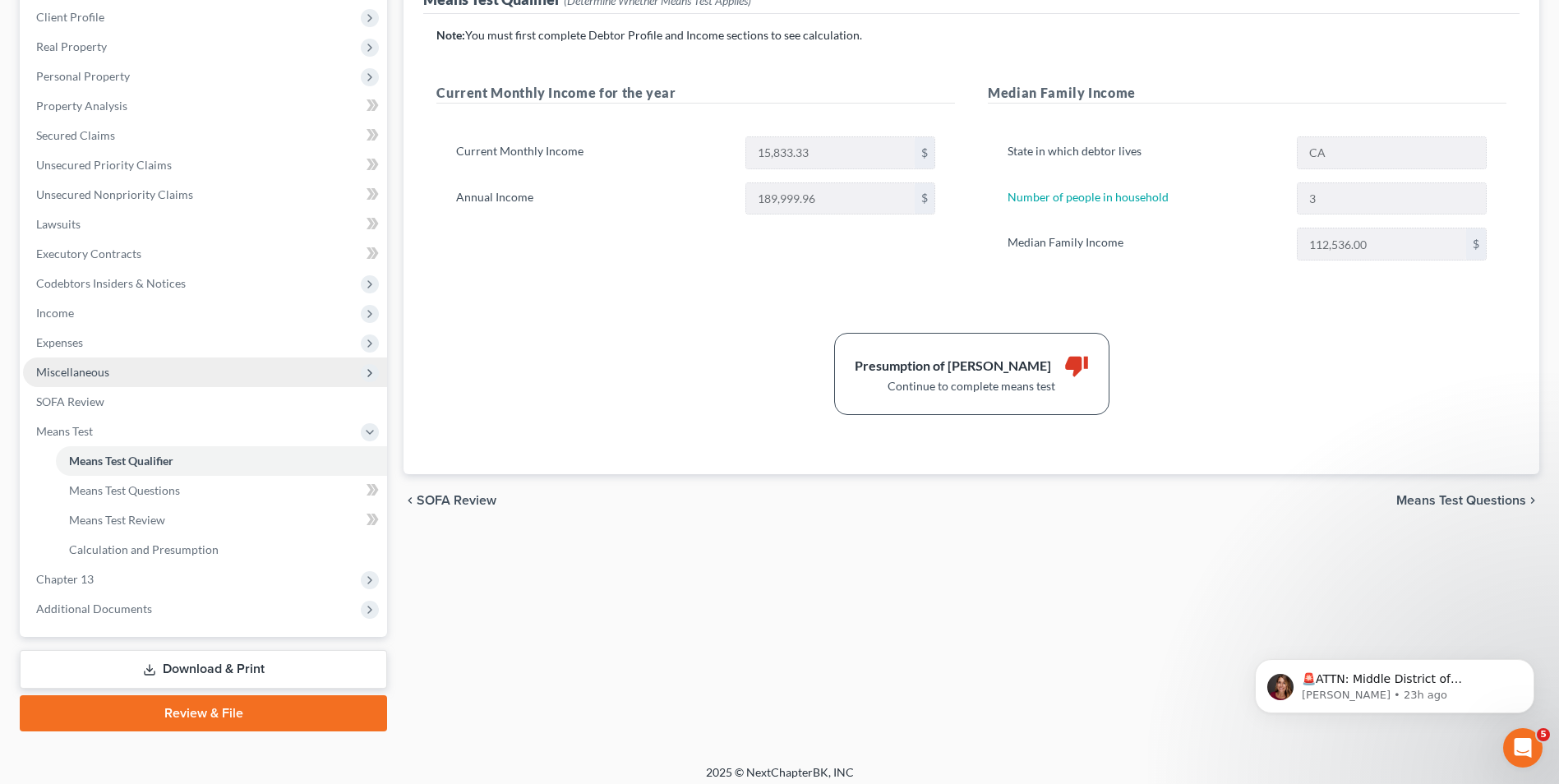
scroll to position [237, 0]
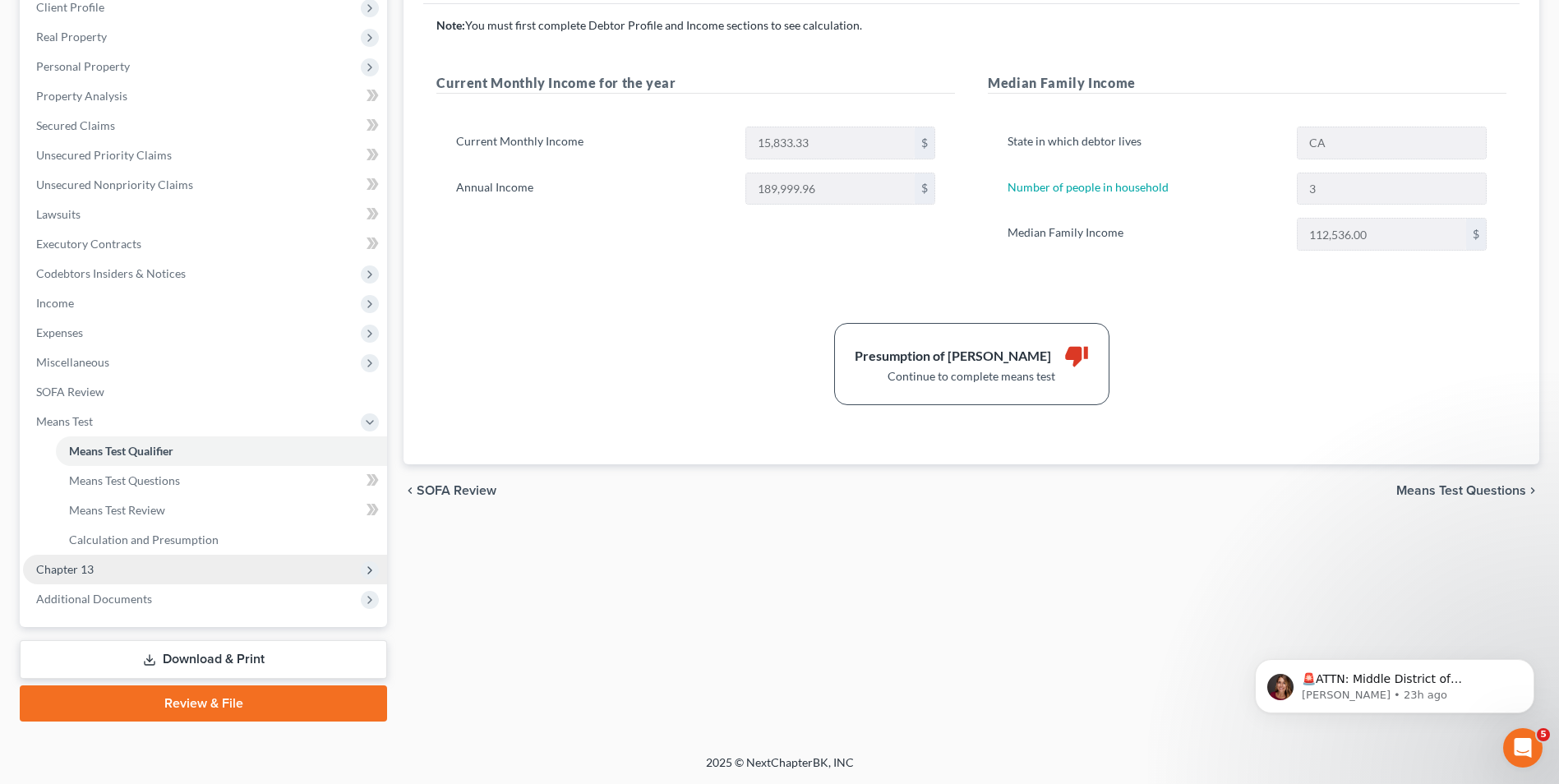
click at [83, 571] on span "Chapter 13" at bounding box center [64, 569] width 57 height 14
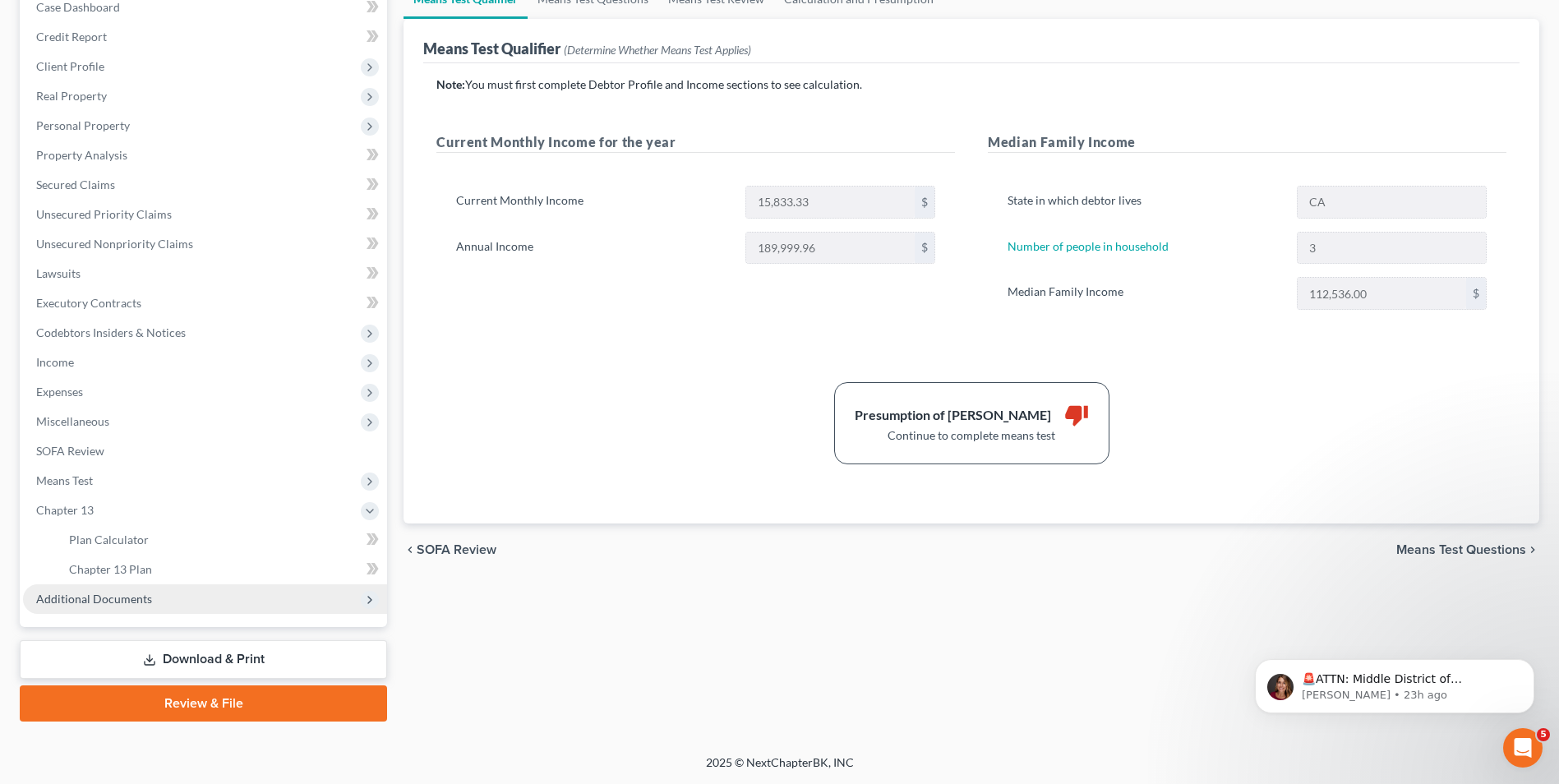
scroll to position [178, 0]
click at [107, 601] on span "Additional Documents" at bounding box center [94, 599] width 116 height 14
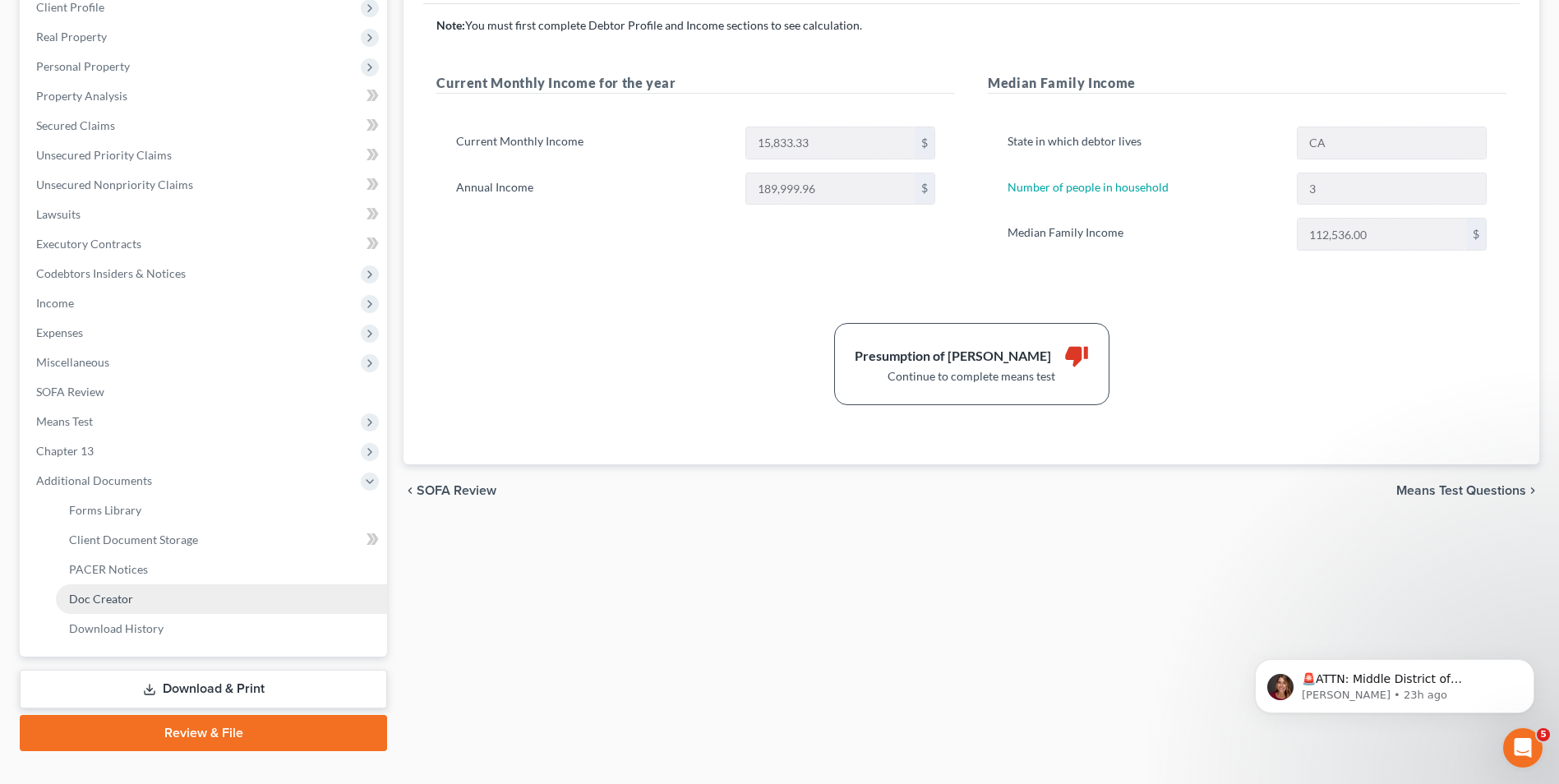
scroll to position [0, 0]
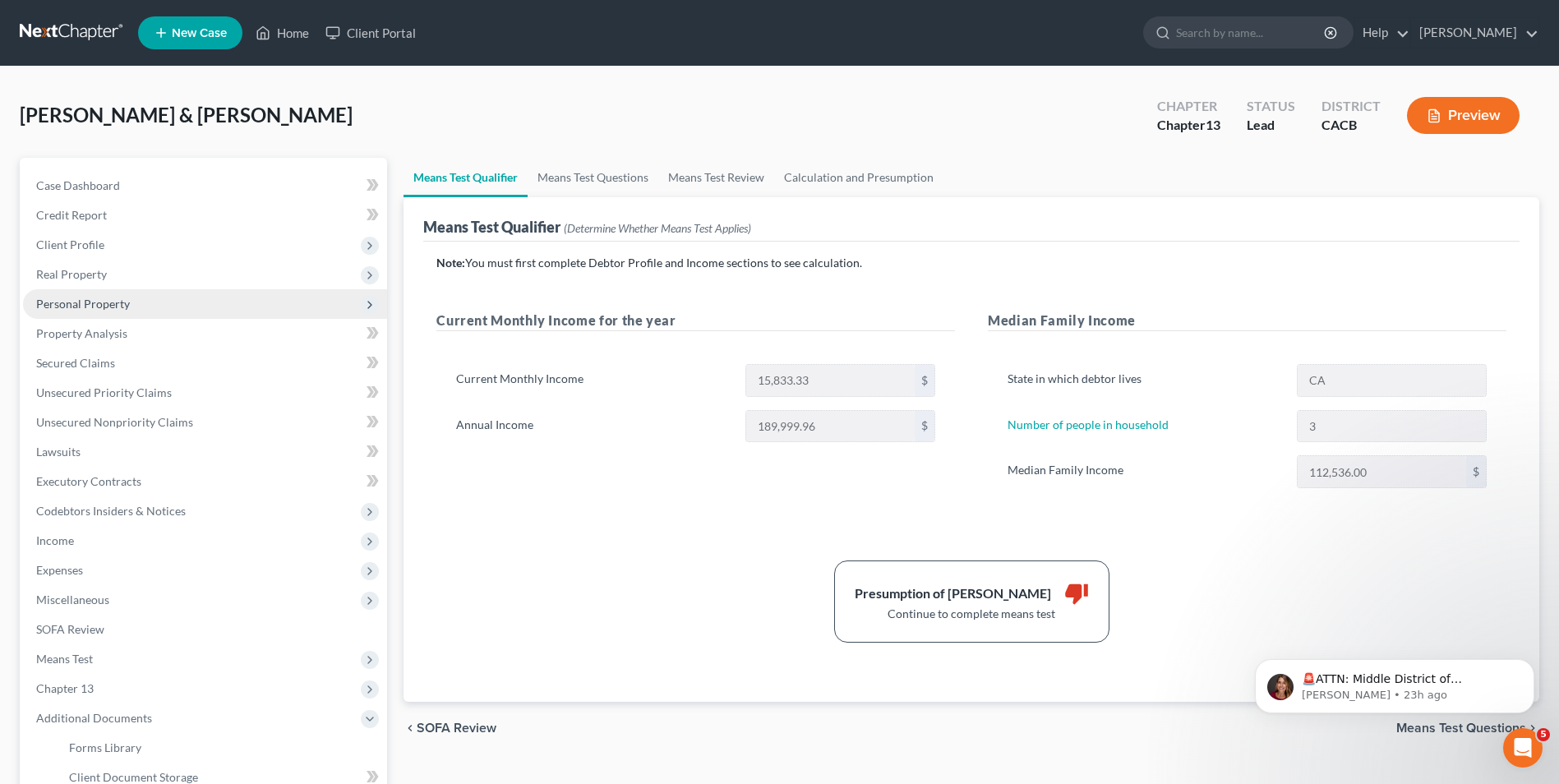
click at [97, 303] on span "Personal Property" at bounding box center [83, 303] width 94 height 14
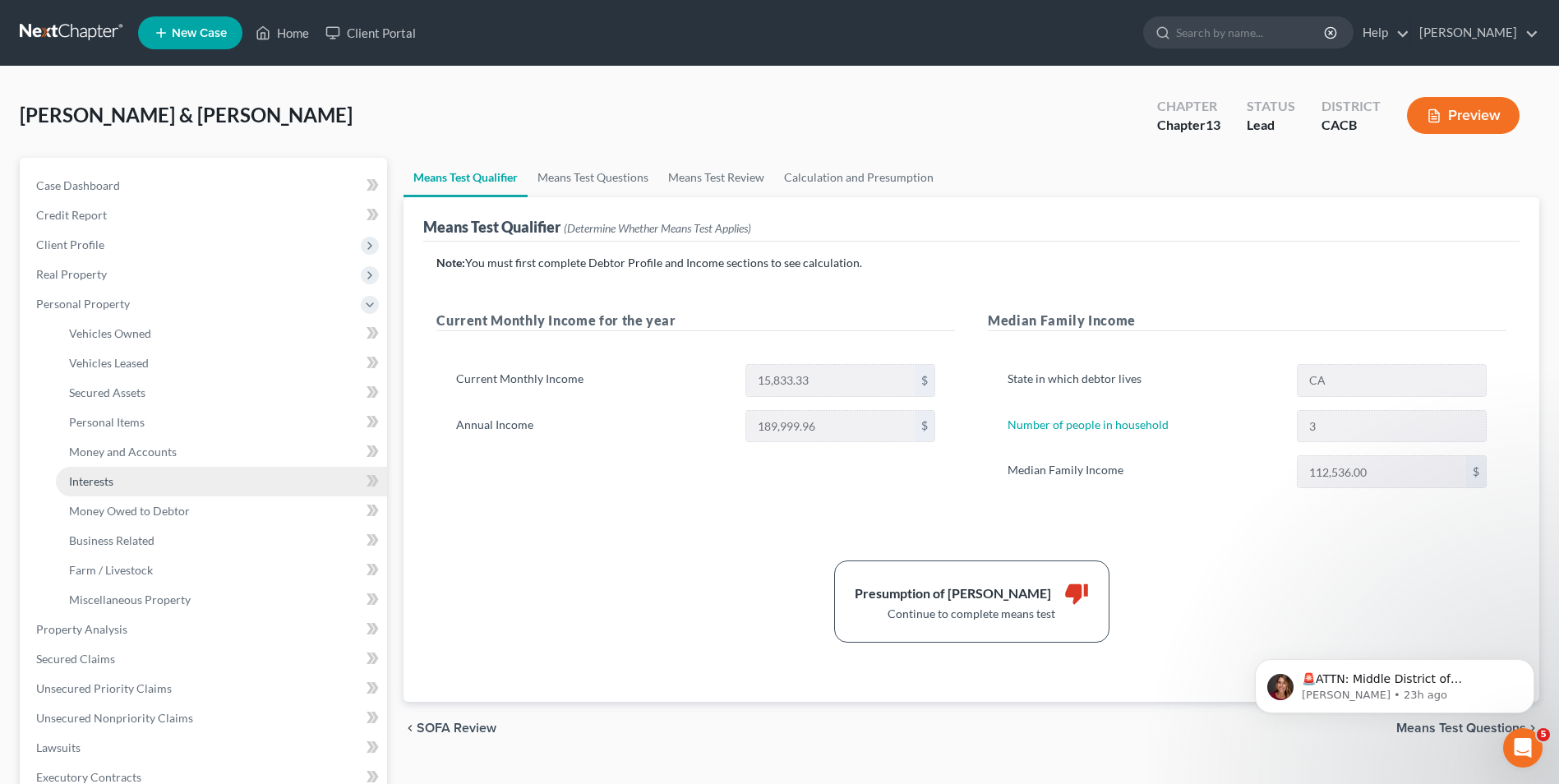
click at [97, 483] on span "Interests" at bounding box center [91, 481] width 44 height 14
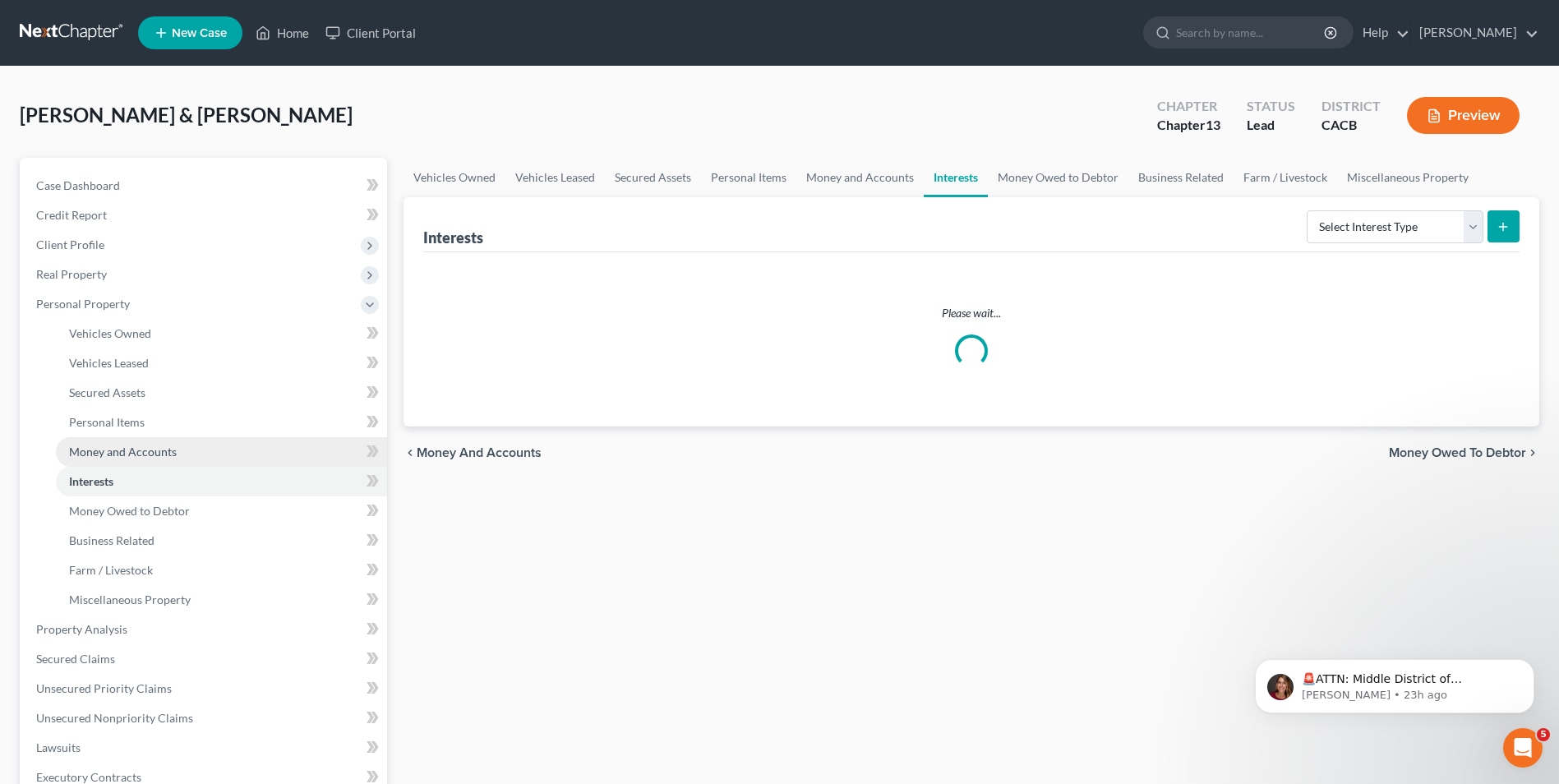
click at [117, 449] on span "Money and Accounts" at bounding box center [123, 451] width 108 height 14
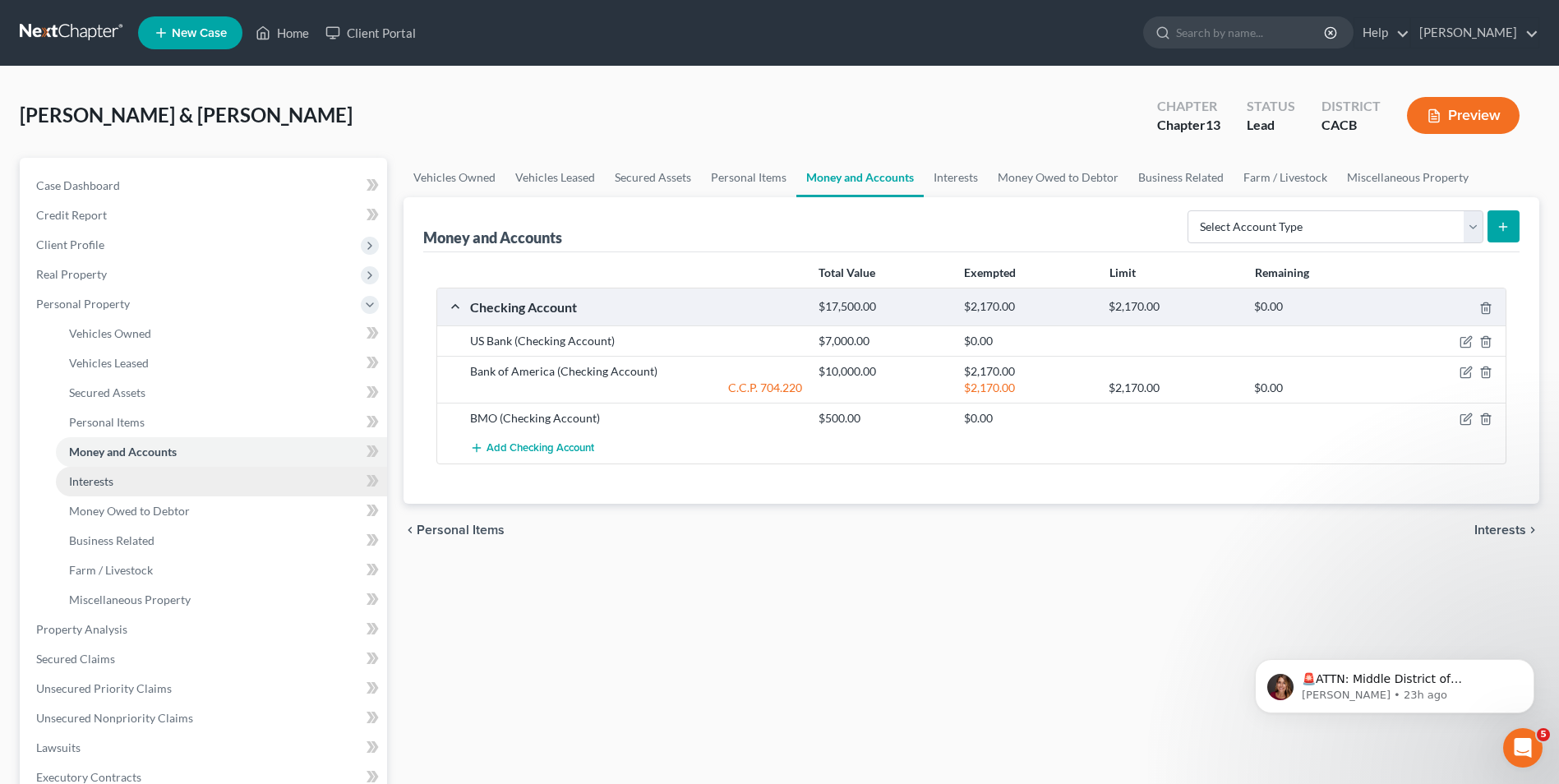
click at [81, 482] on span "Interests" at bounding box center [91, 481] width 44 height 14
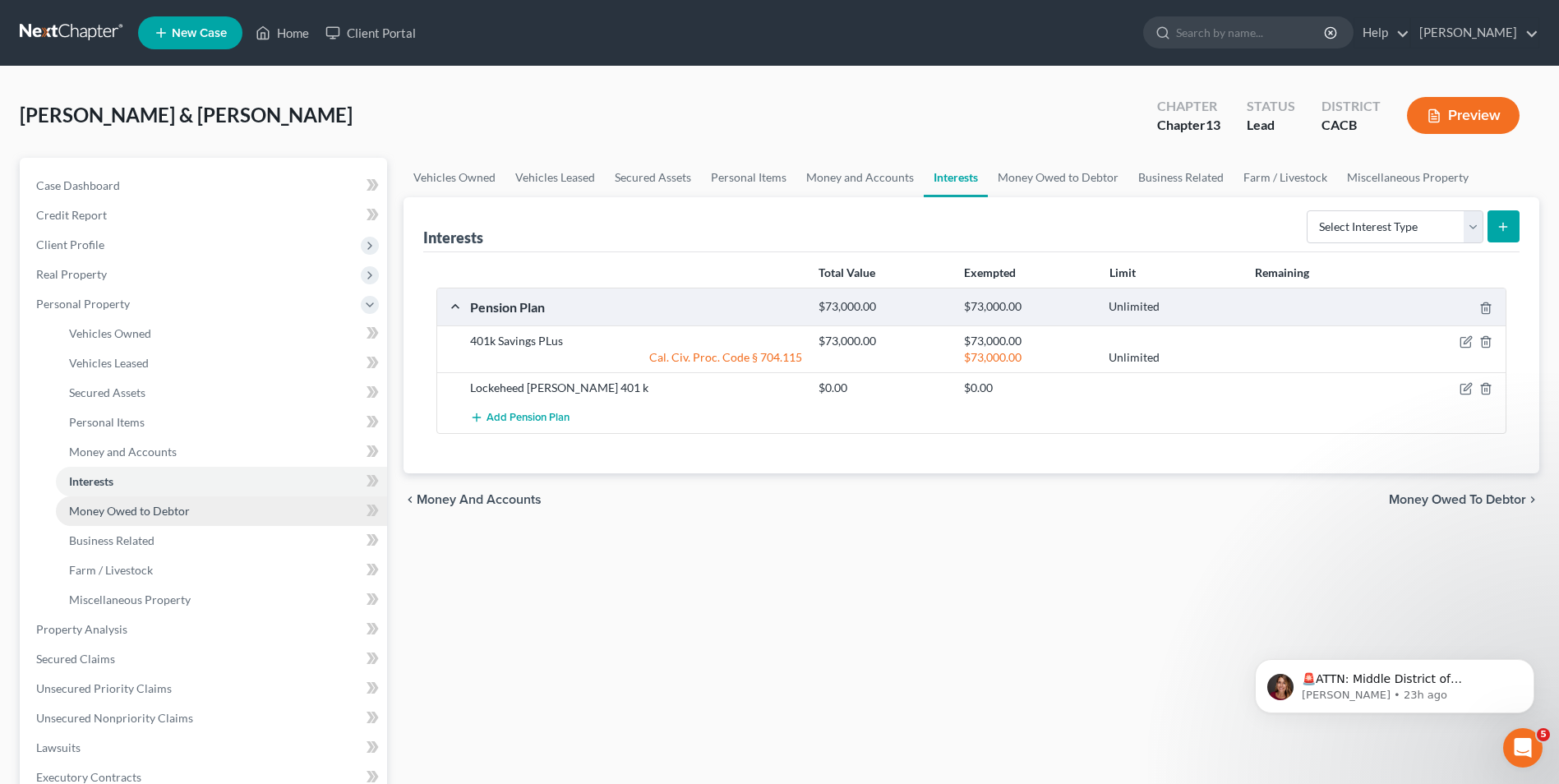
click at [99, 510] on span "Money Owed to Debtor" at bounding box center [129, 511] width 120 height 14
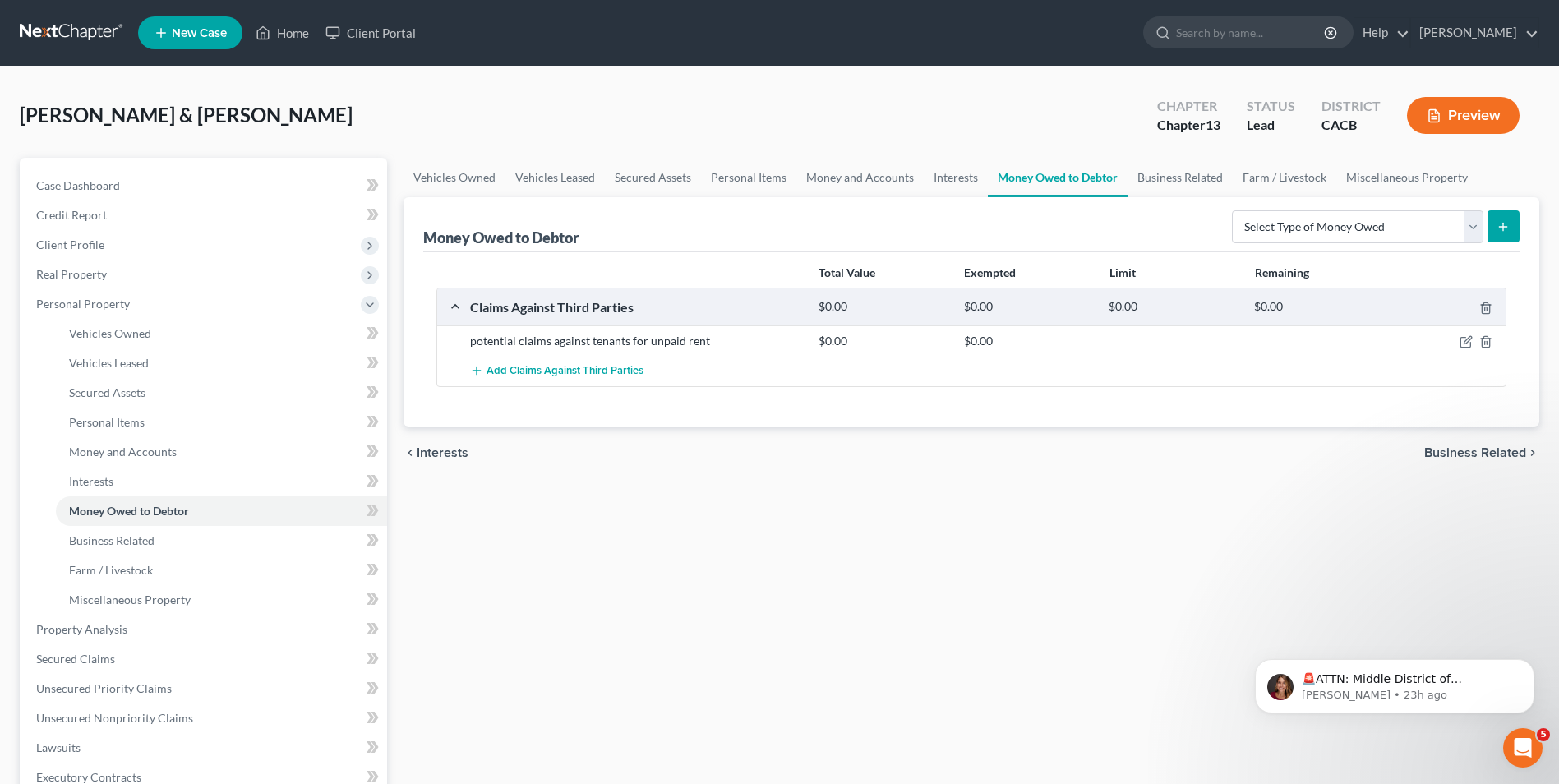
click at [716, 658] on div "Vehicles Owned Vehicles Leased Secured Assets Personal Items Money and Accounts…" at bounding box center [971, 647] width 1152 height 979
click at [1179, 184] on link "Business Related" at bounding box center [1180, 178] width 105 height 39
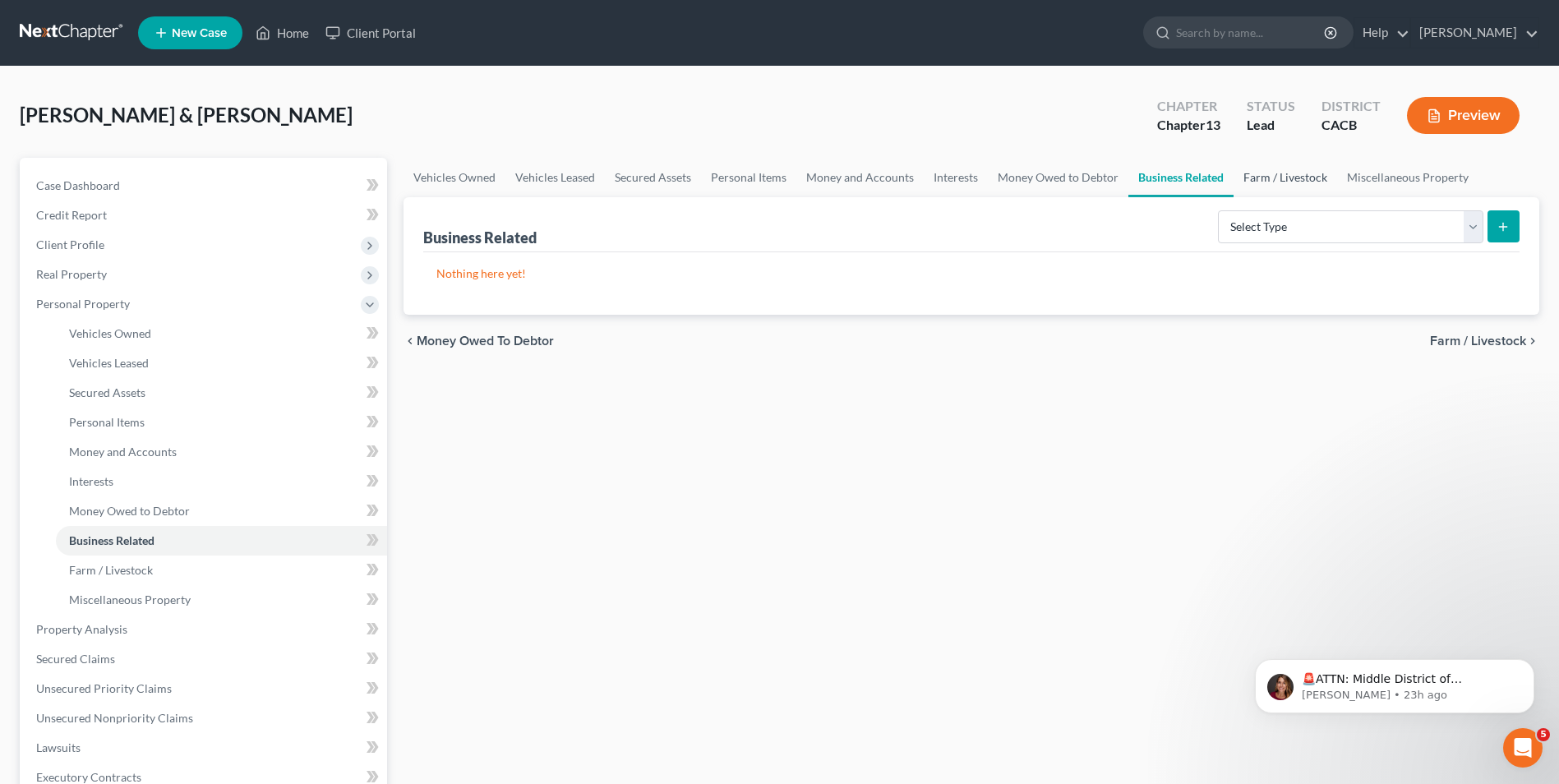
click at [1272, 184] on link "Farm / Livestock" at bounding box center [1285, 178] width 103 height 39
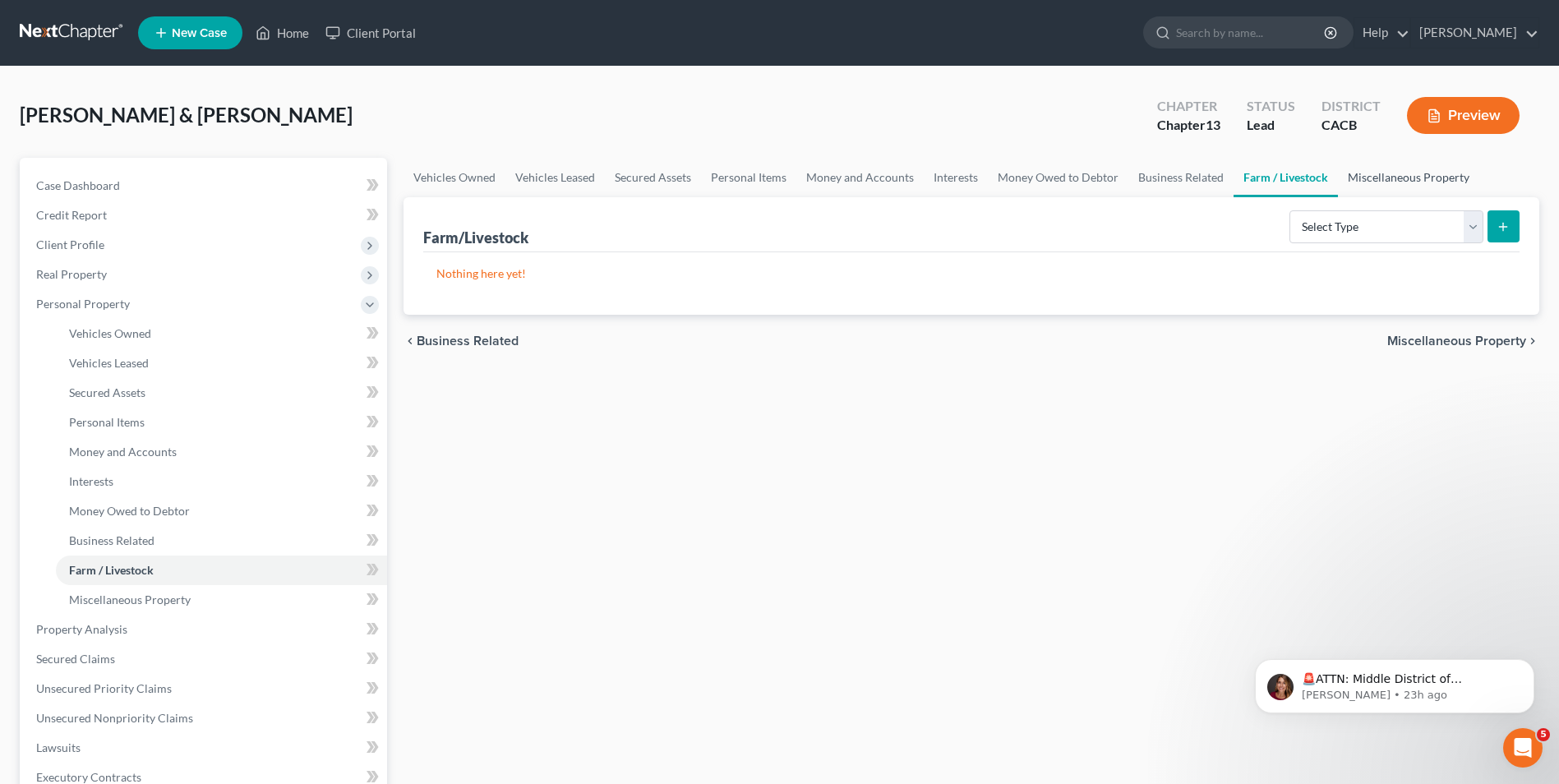
click at [1358, 183] on link "Miscellaneous Property" at bounding box center [1408, 178] width 141 height 39
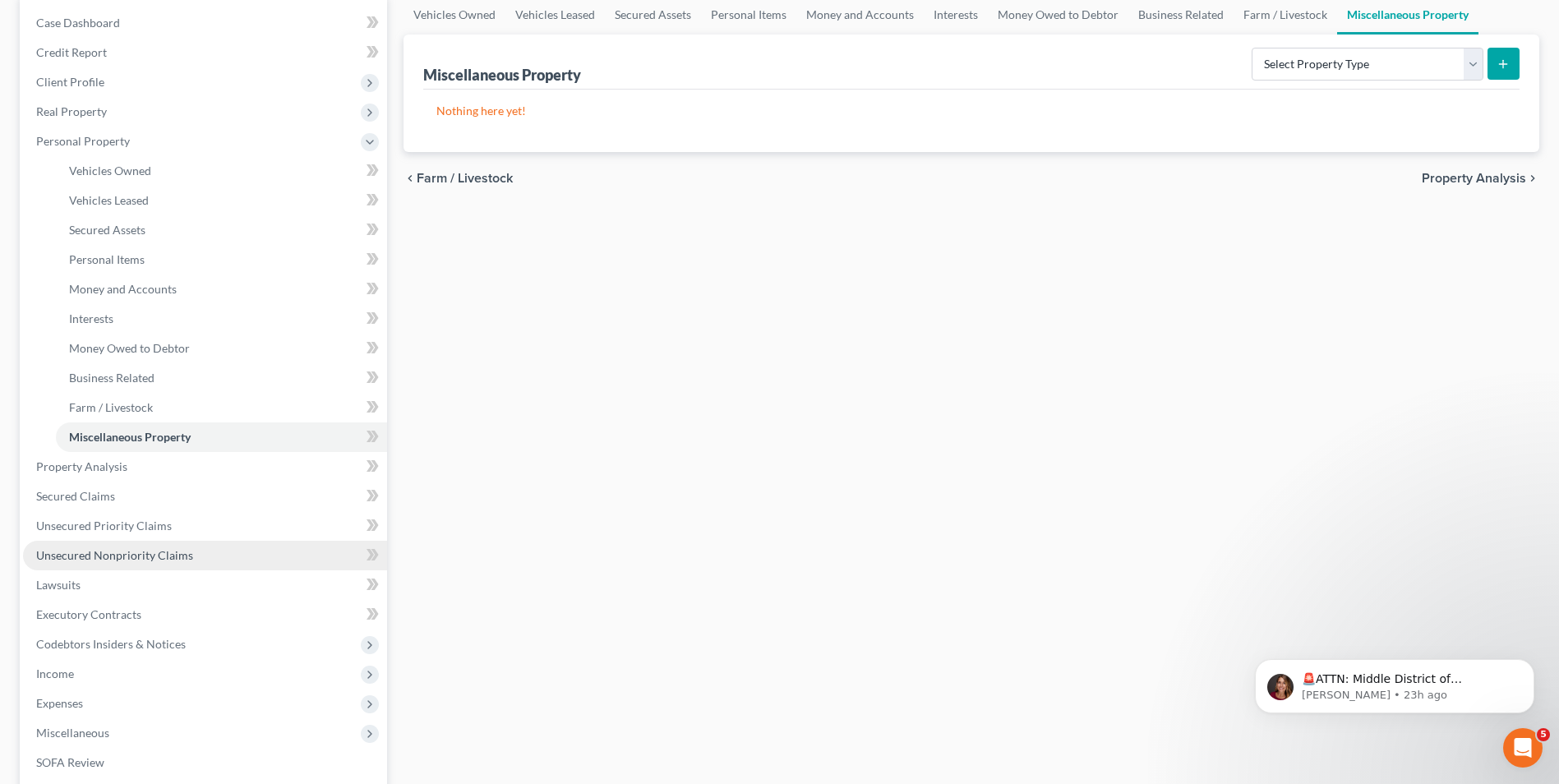
scroll to position [164, 0]
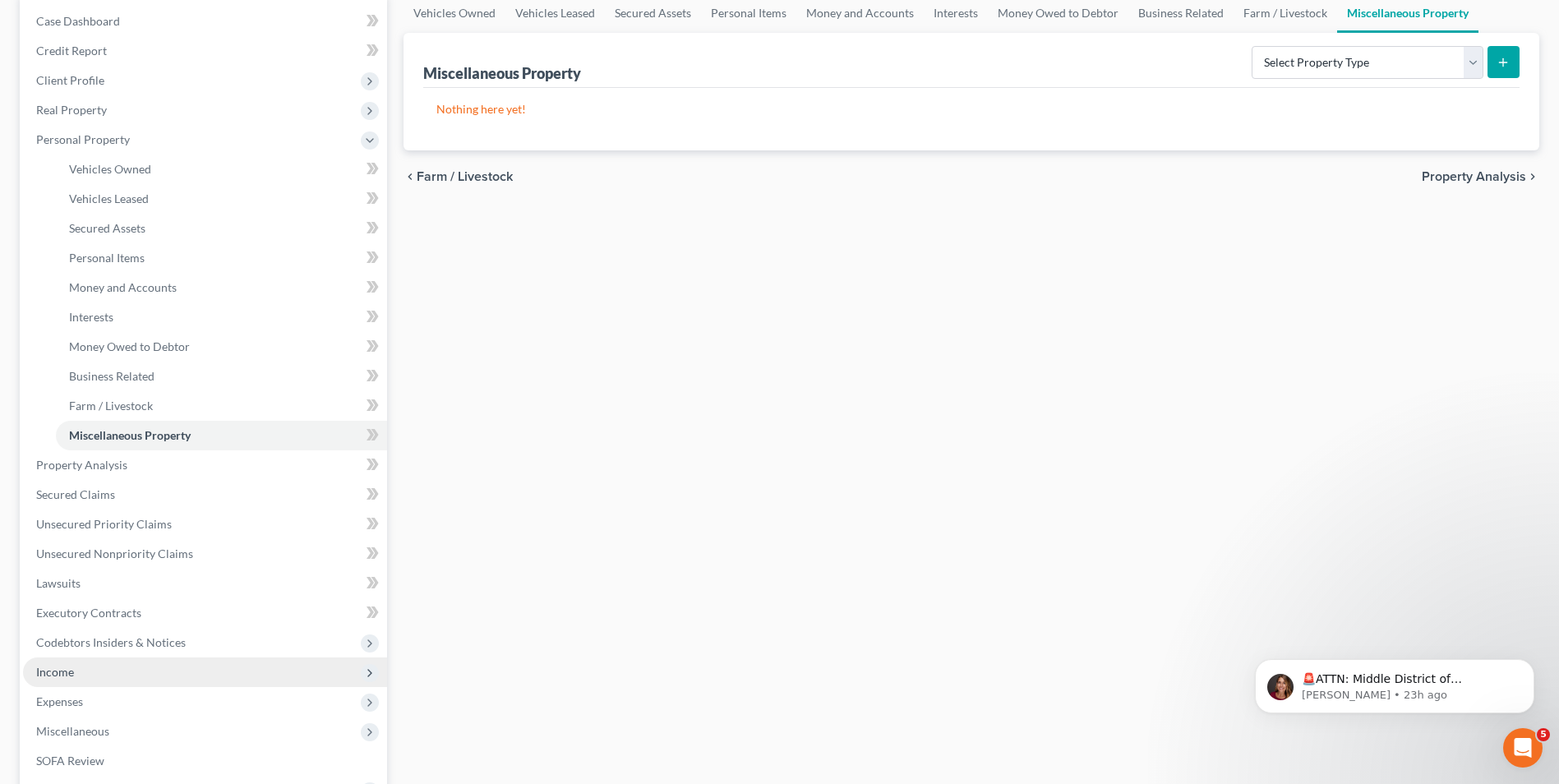
click at [96, 669] on span "Income" at bounding box center [205, 672] width 364 height 30
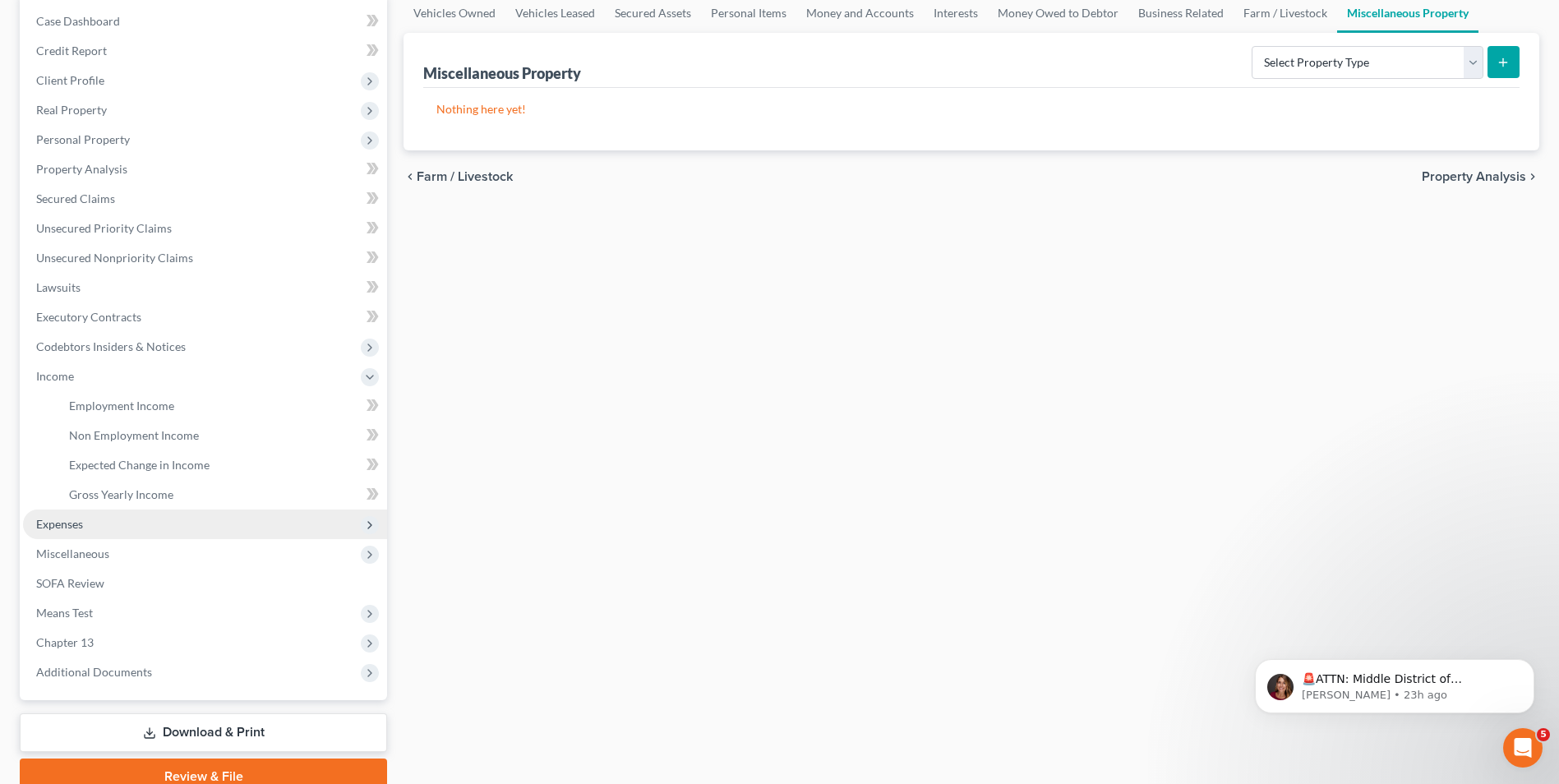
click at [81, 530] on span "Expenses" at bounding box center [205, 524] width 364 height 30
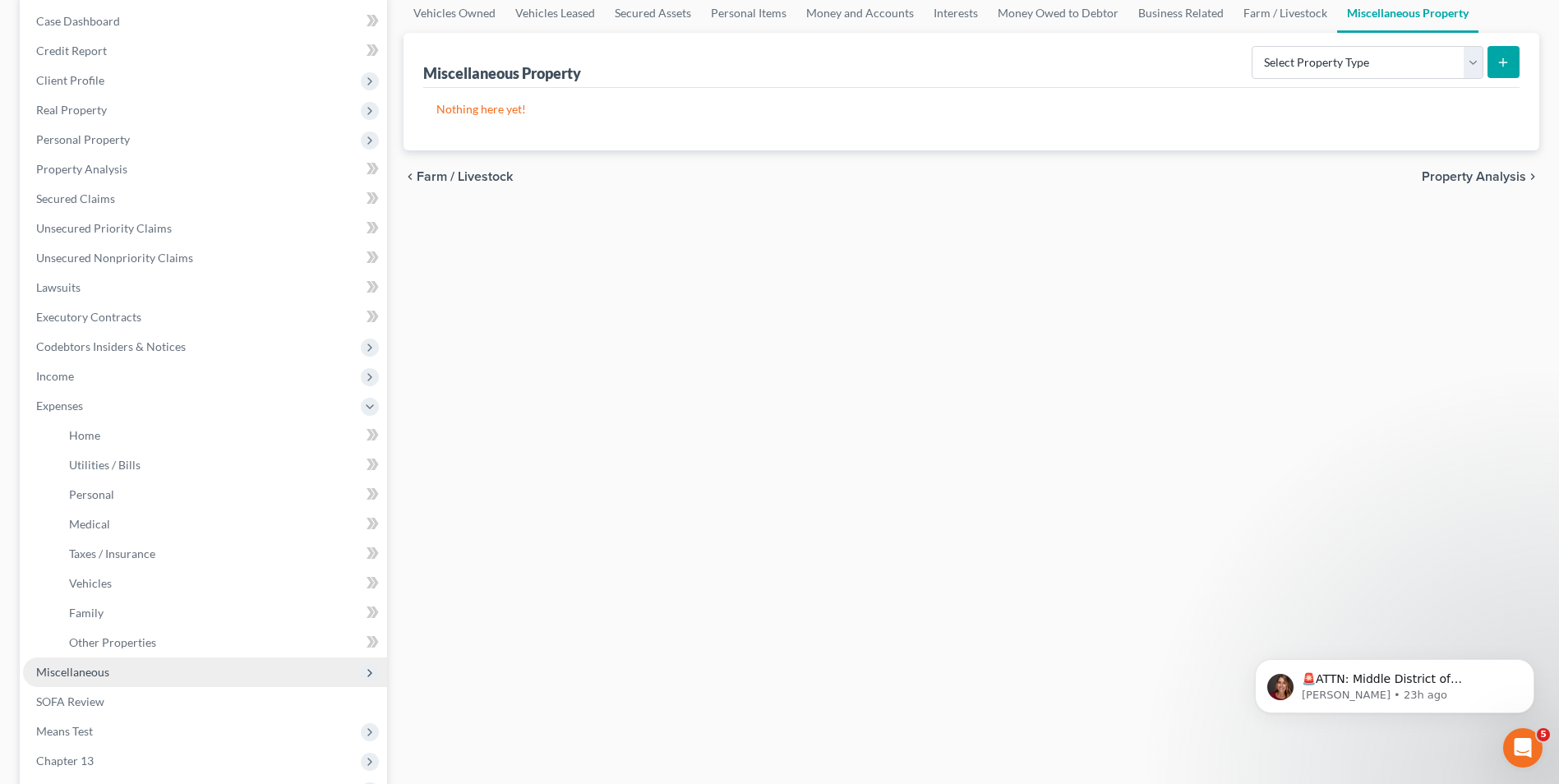
click at [75, 670] on span "Miscellaneous" at bounding box center [73, 671] width 73 height 14
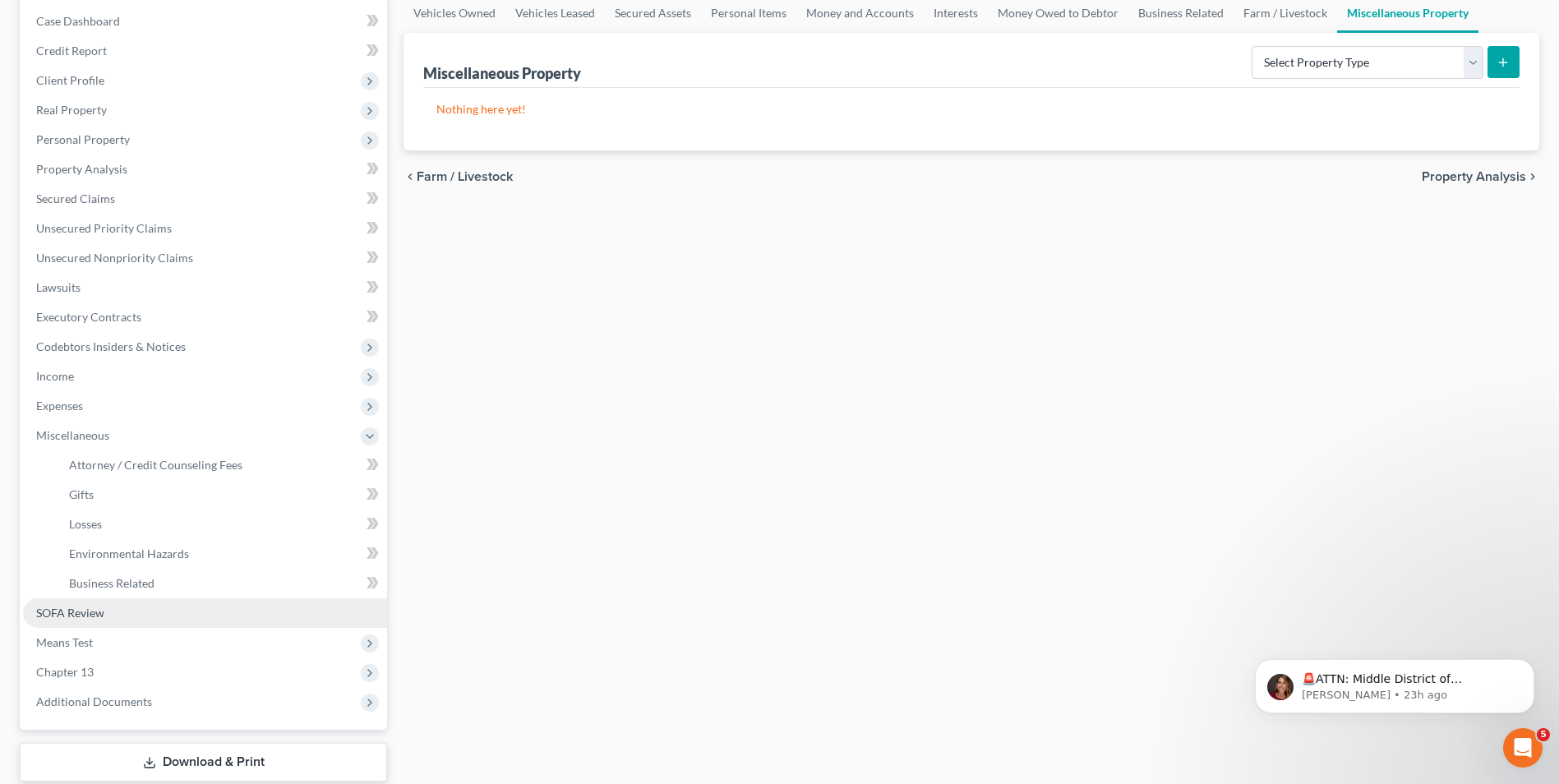
click at [84, 613] on span "SOFA Review" at bounding box center [70, 612] width 68 height 14
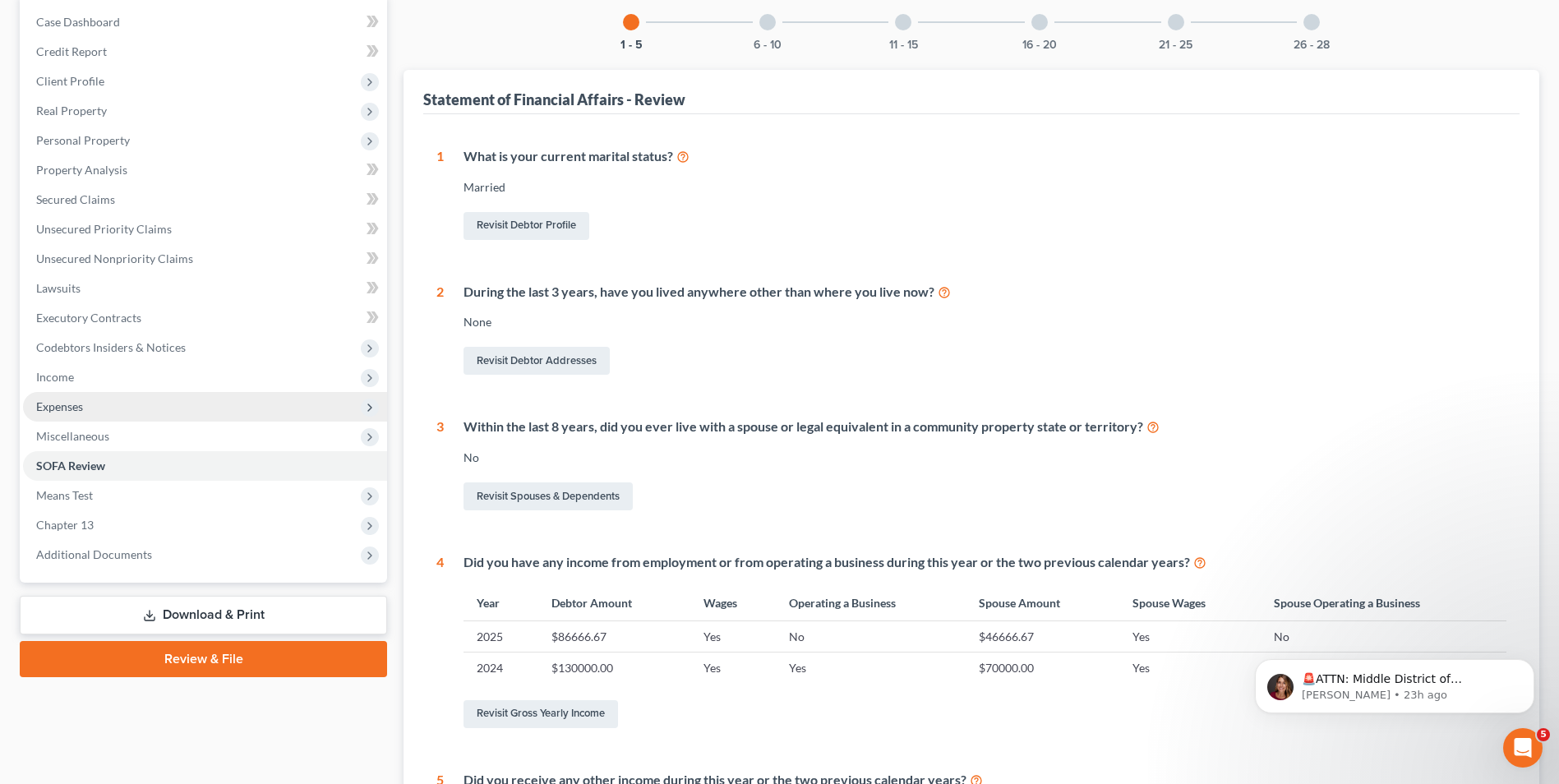
scroll to position [164, 0]
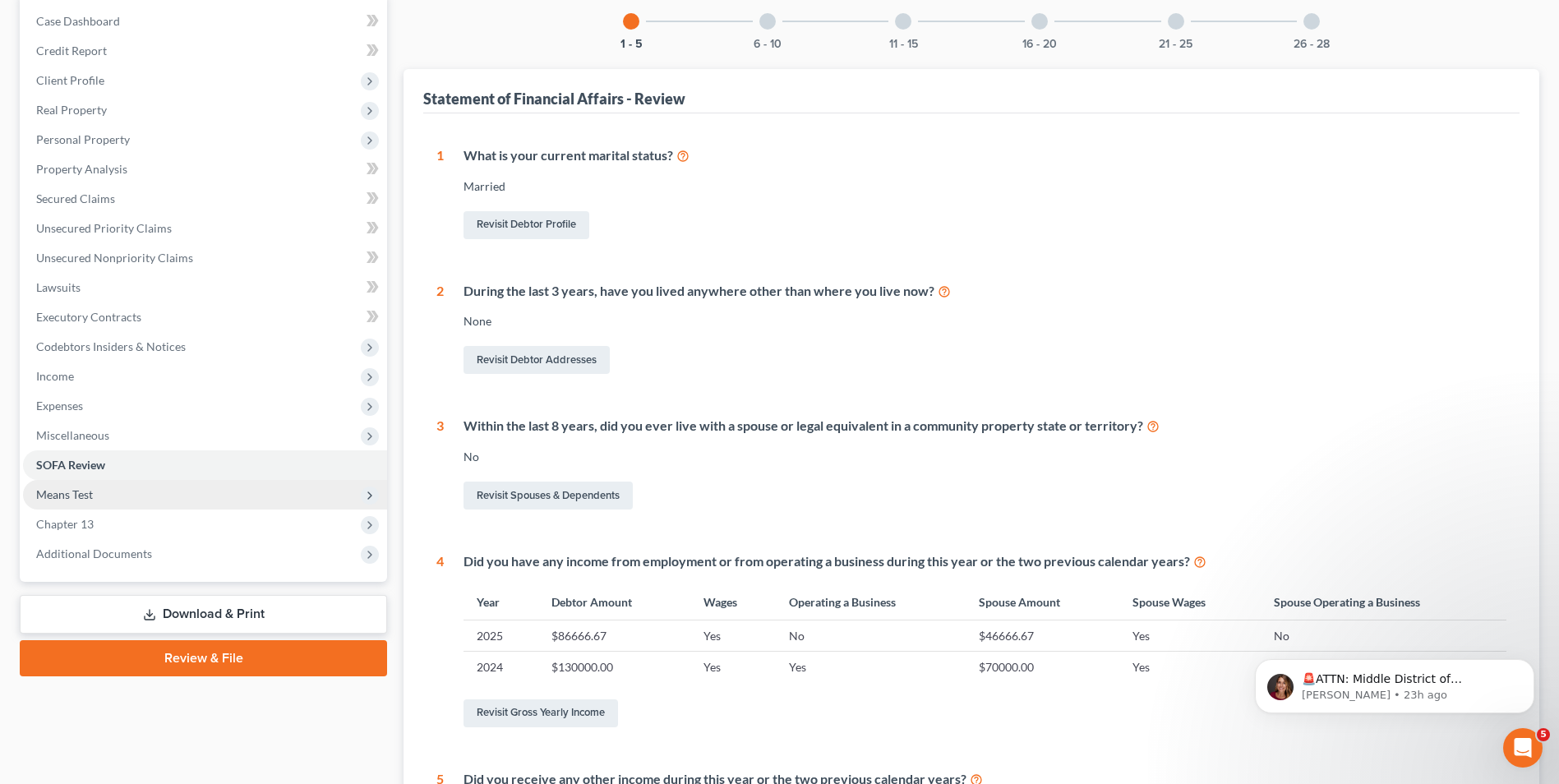
click at [99, 496] on span "Means Test" at bounding box center [205, 494] width 364 height 30
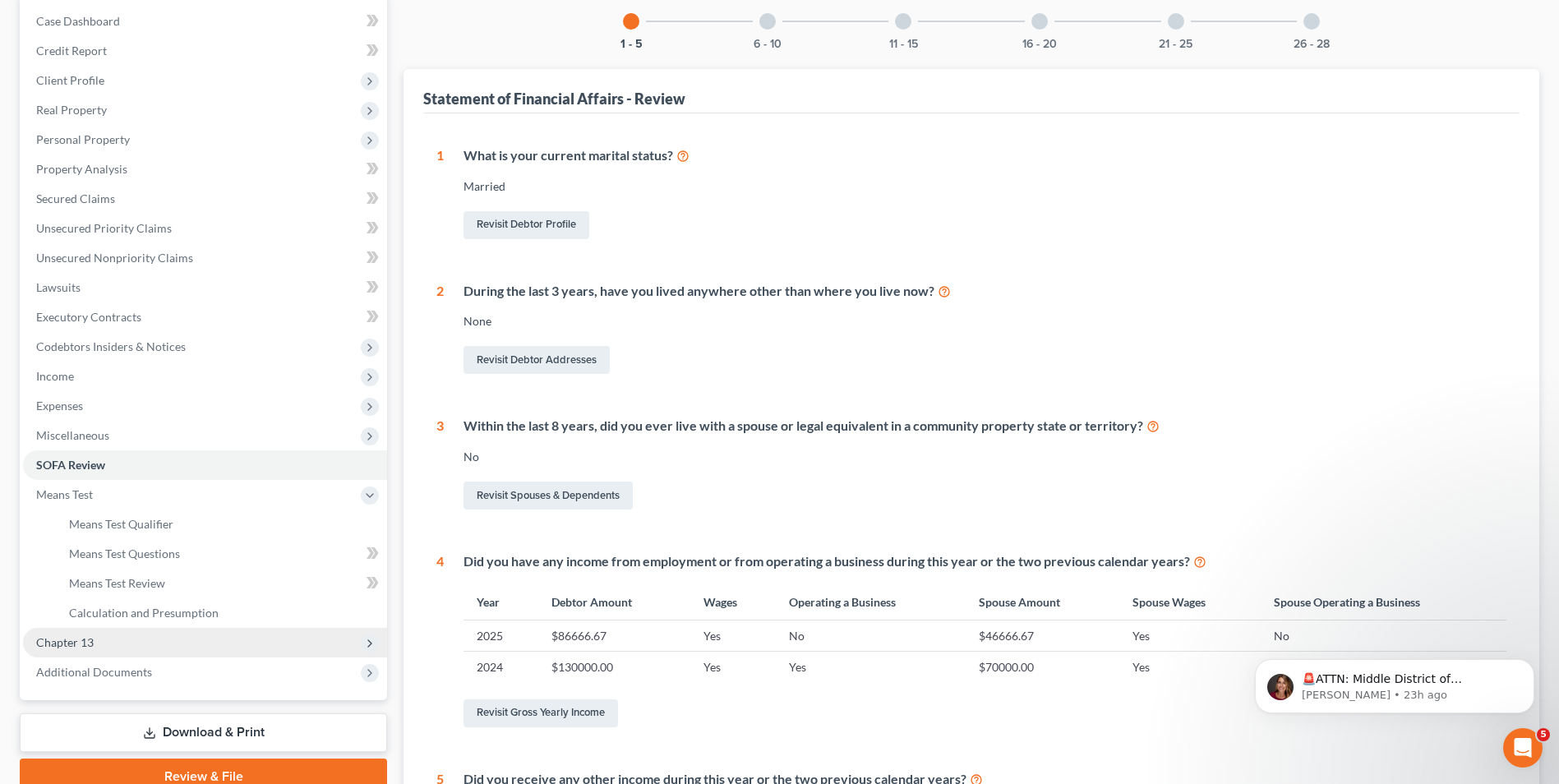
click at [78, 647] on span "Chapter 13" at bounding box center [64, 642] width 57 height 14
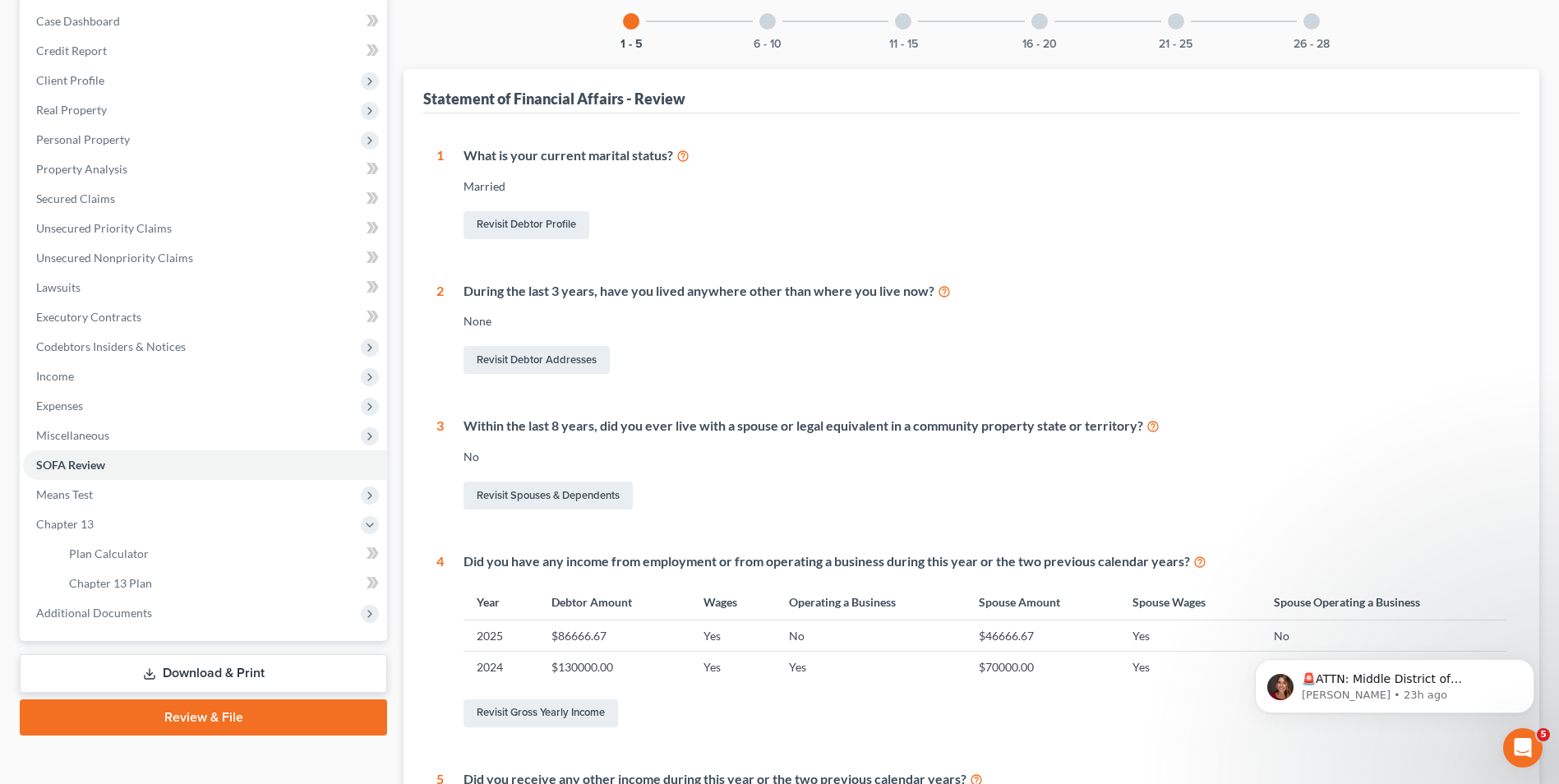
drag, startPoint x: 116, startPoint y: 374, endPoint x: 659, endPoint y: 350, distance: 543.5
click at [116, 374] on span "Income" at bounding box center [205, 376] width 364 height 30
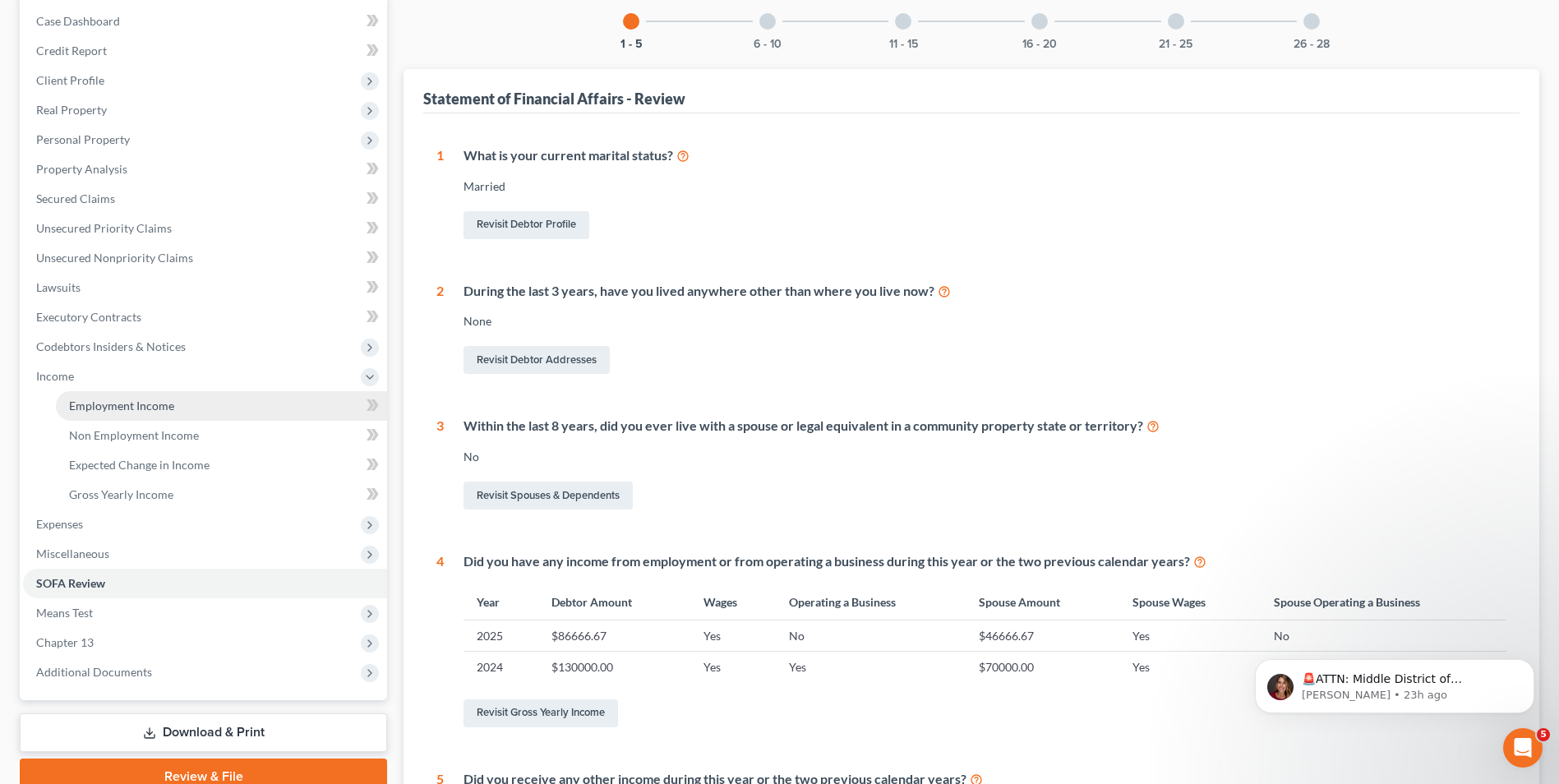
click at [113, 403] on span "Employment Income" at bounding box center [121, 406] width 105 height 14
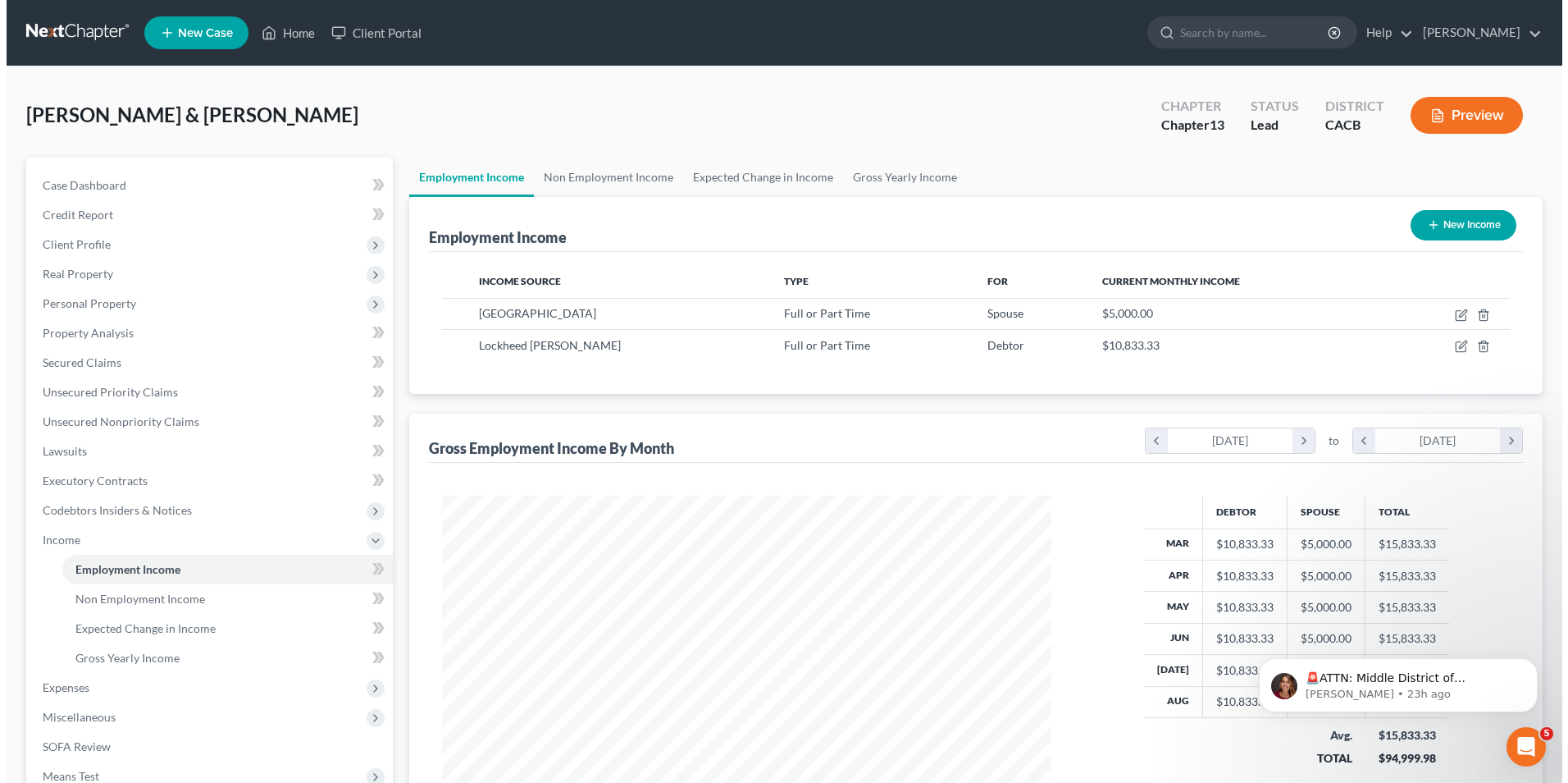
scroll to position [304, 641]
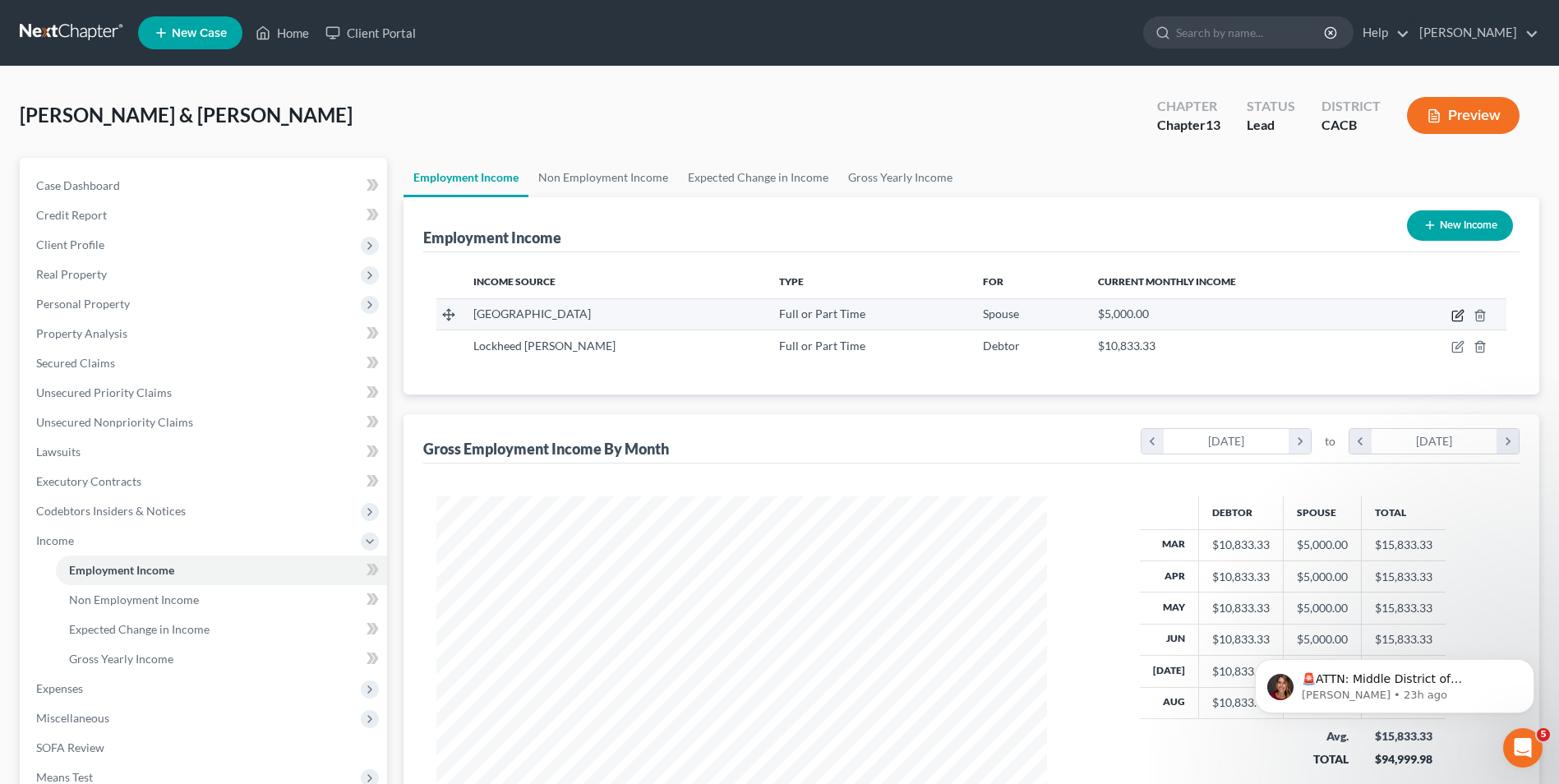
click at [1461, 312] on icon "button" at bounding box center [1459, 313] width 8 height 8
select select "0"
select select "4"
select select "0"
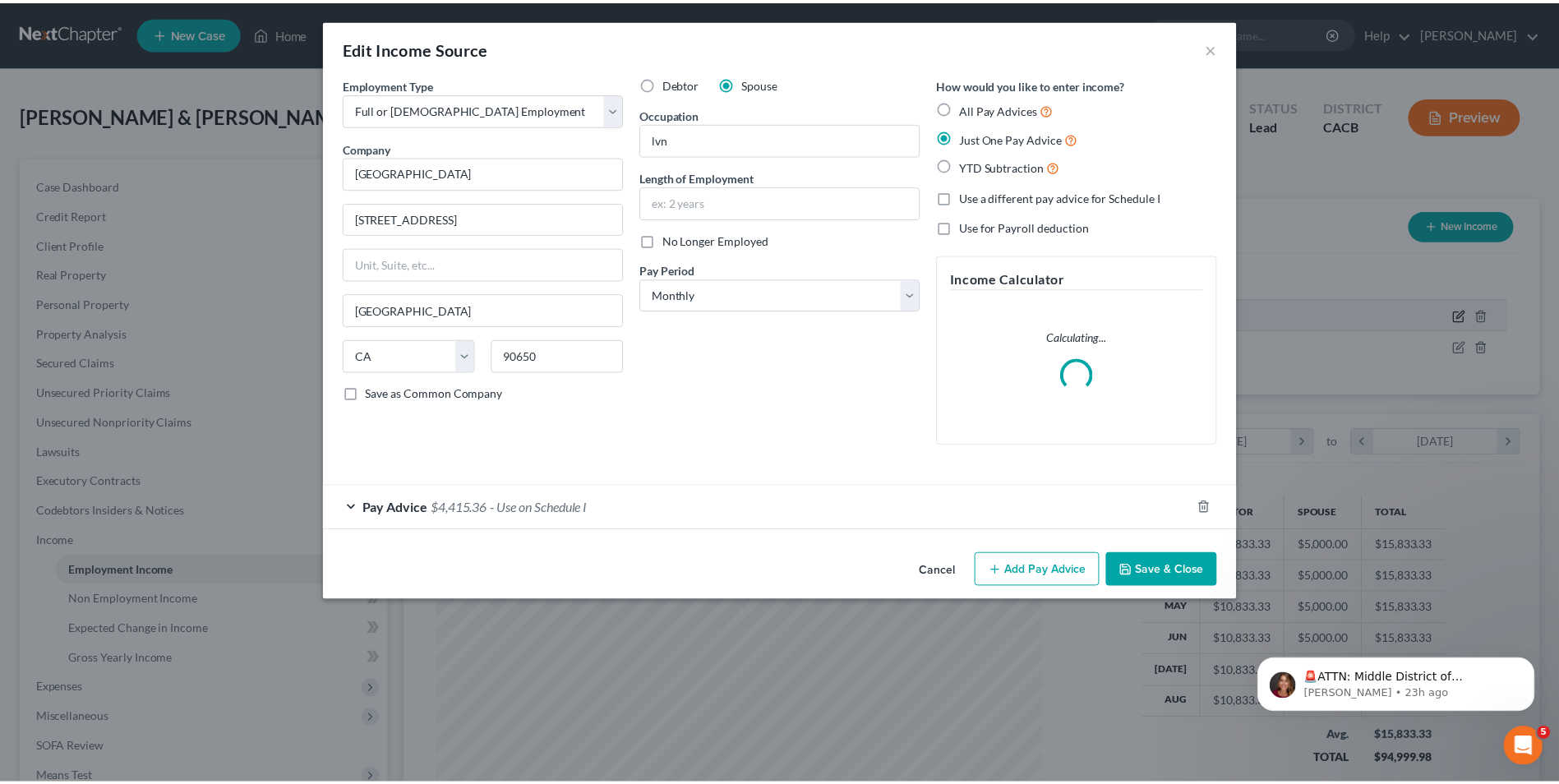
scroll to position [307, 649]
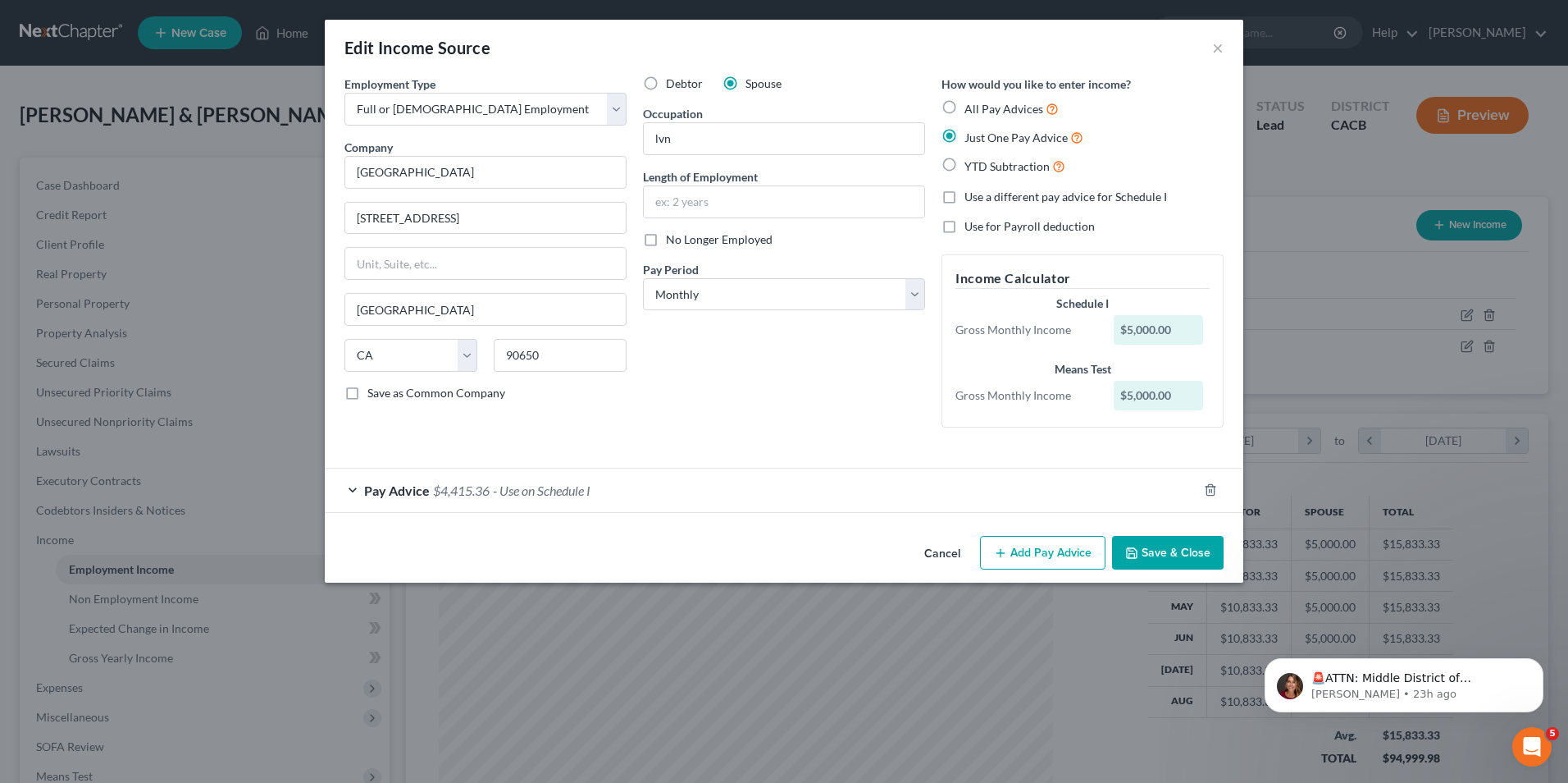
click at [807, 404] on div "Debtor Spouse Occupation lvn Length of Employment No Longer Employed Pay Period…" at bounding box center [784, 258] width 298 height 365
click at [1170, 550] on button "Save & Close" at bounding box center [1167, 553] width 112 height 34
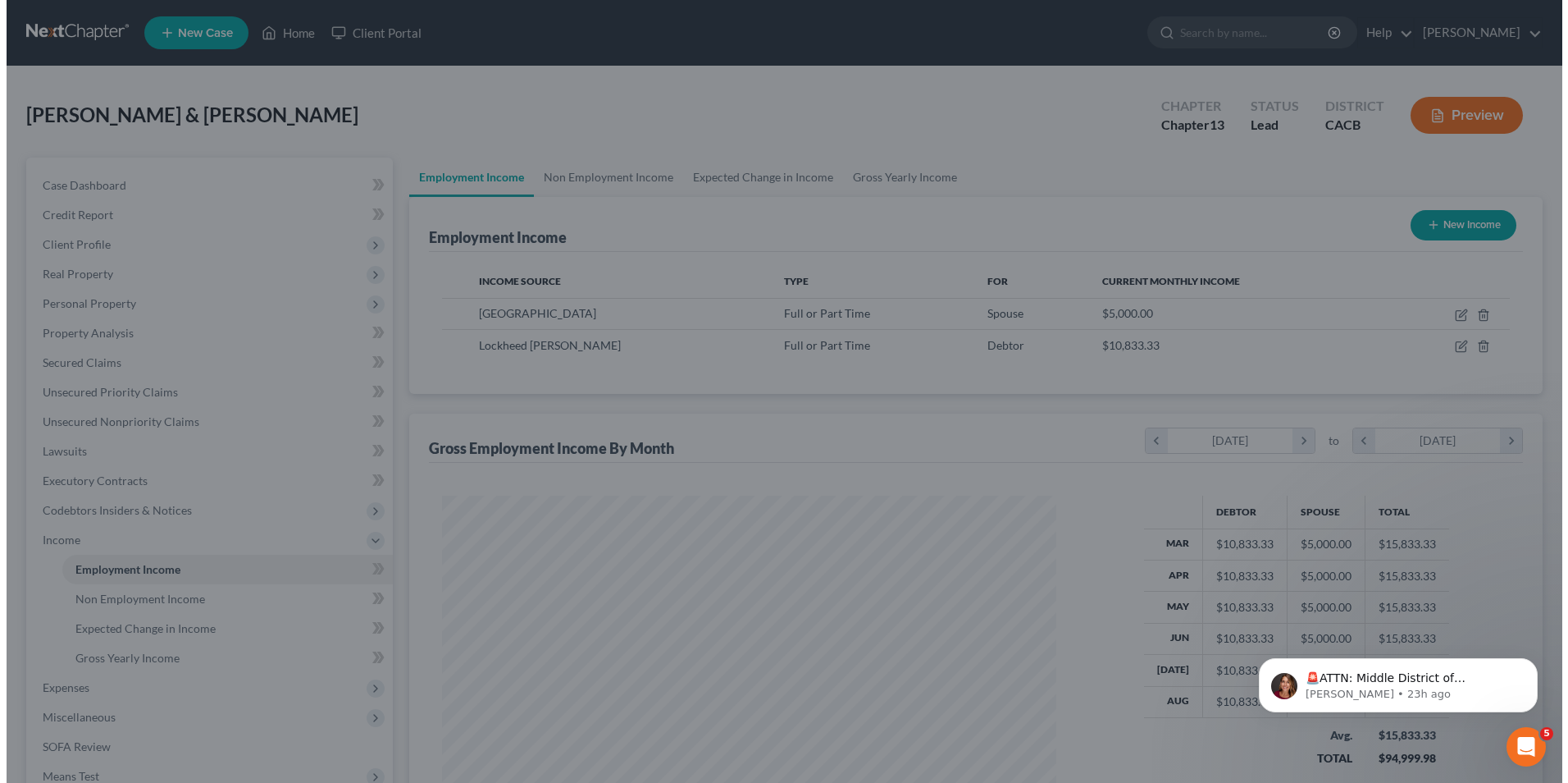
scroll to position [820158, 819529]
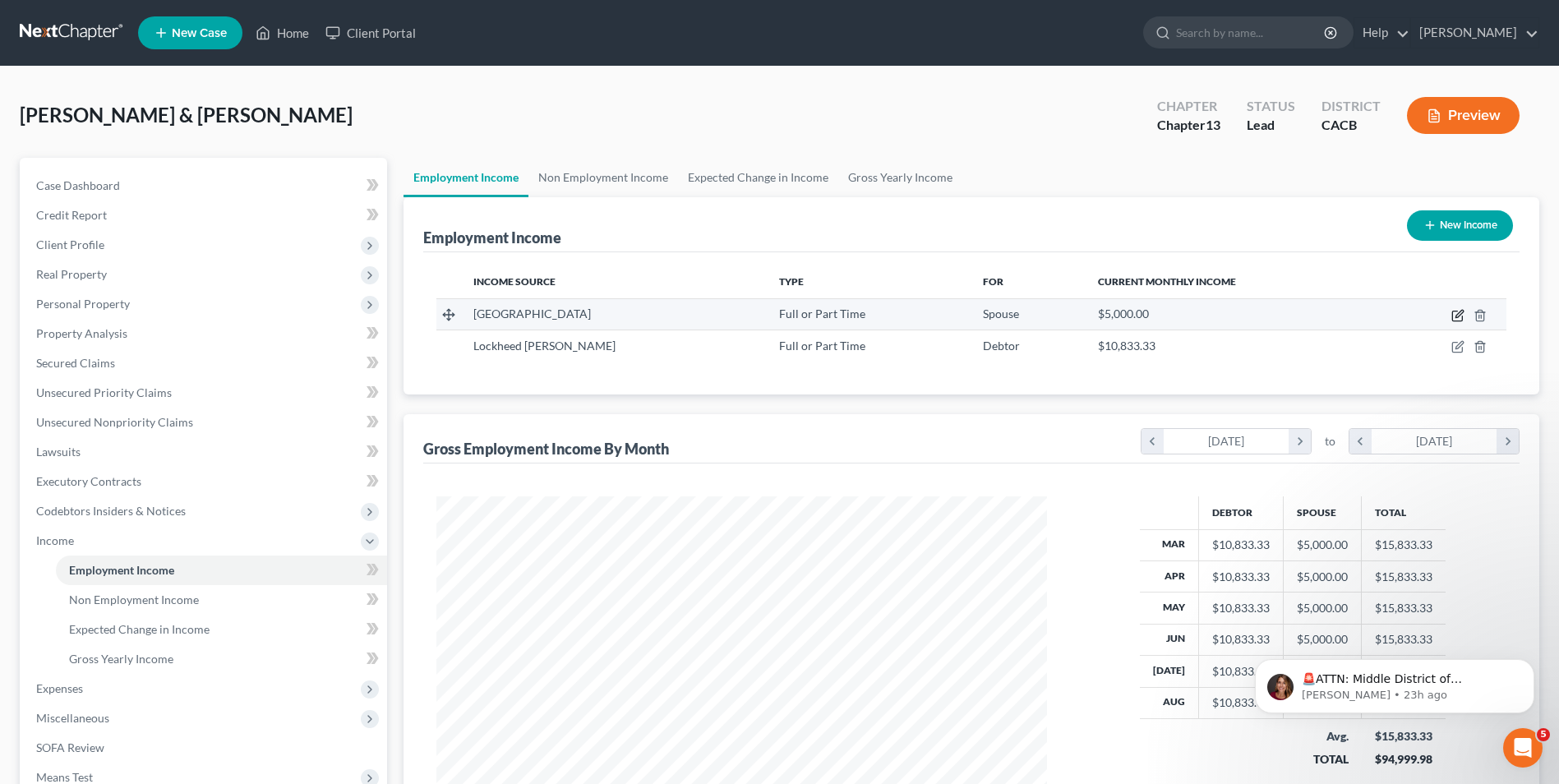
click at [1461, 314] on icon "button" at bounding box center [1459, 313] width 8 height 8
select select "0"
select select "4"
select select "0"
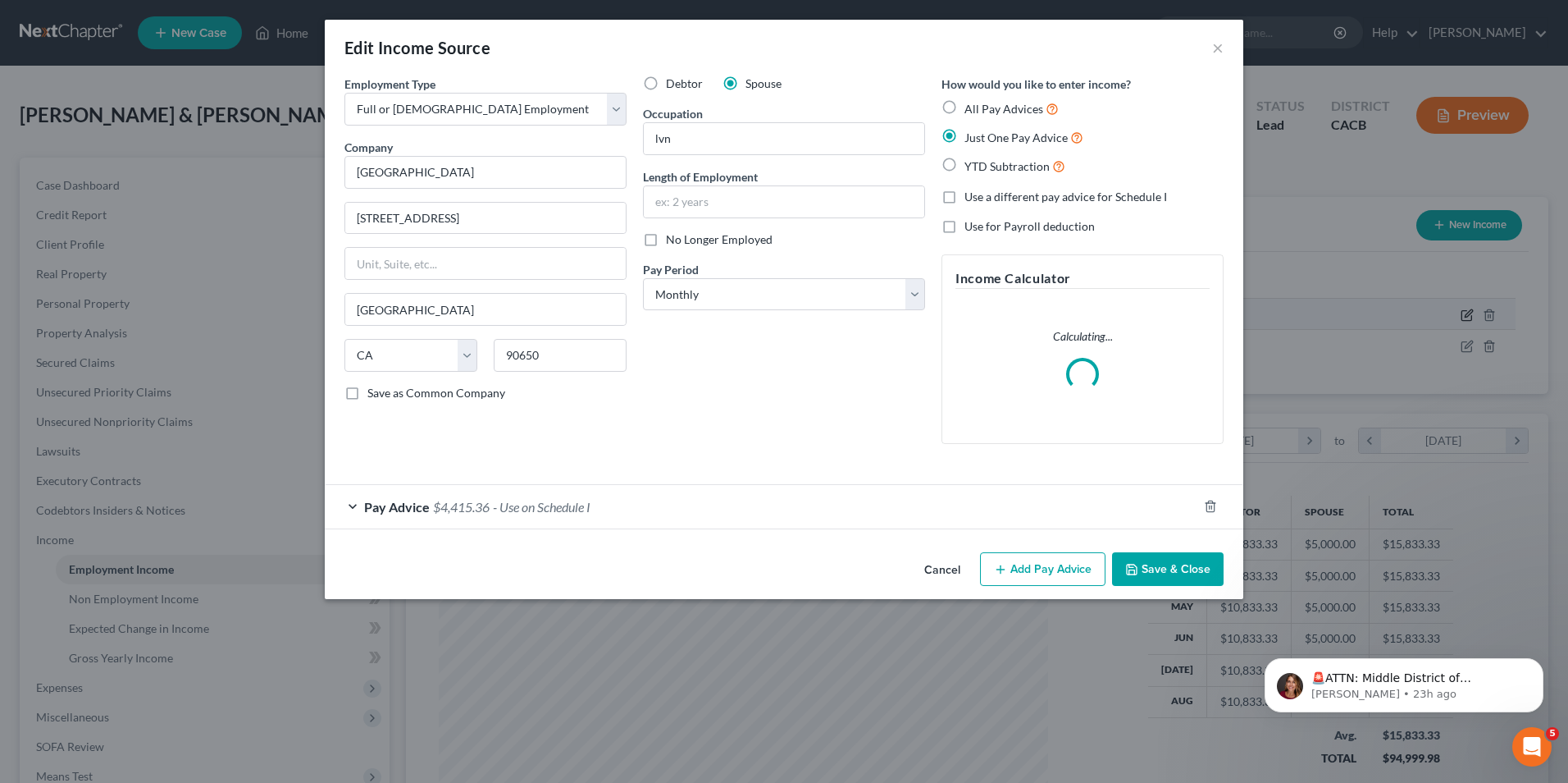
scroll to position [307, 648]
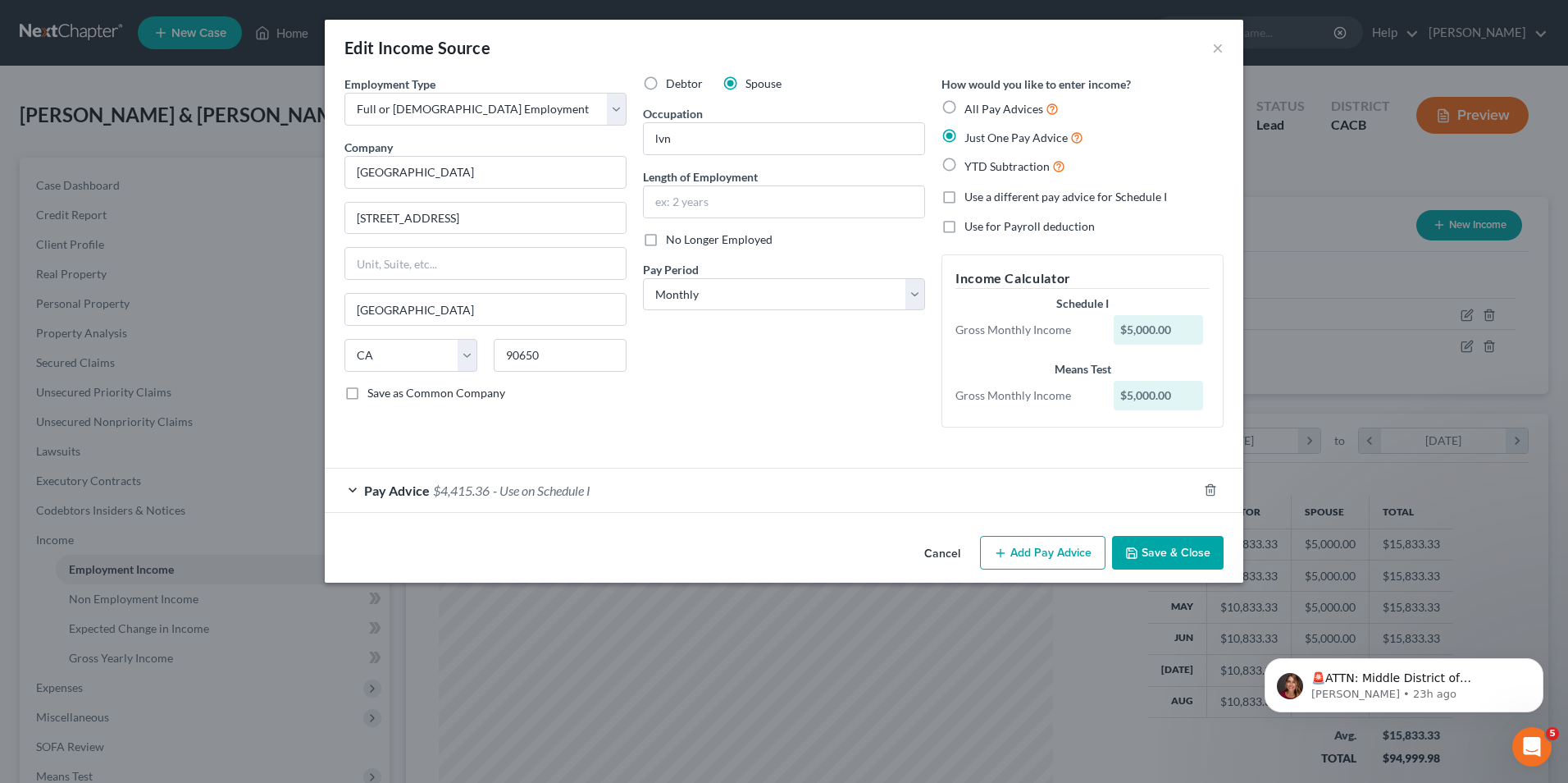
click at [561, 493] on span "- Use on Schedule I" at bounding box center [541, 490] width 97 height 15
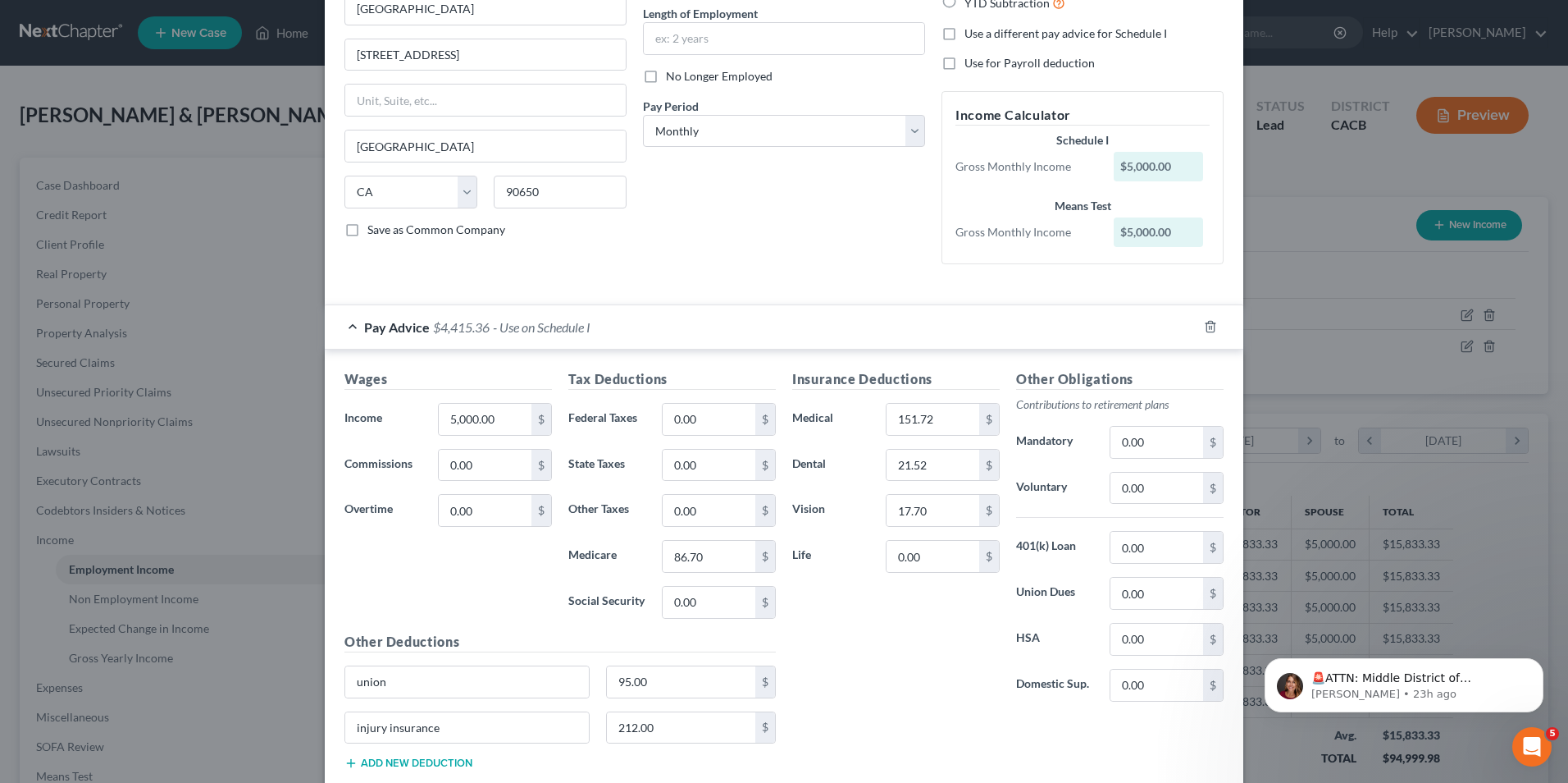
scroll to position [164, 0]
click at [500, 426] on input "5,000.00" at bounding box center [485, 418] width 93 height 32
type input "6,170.17"
click at [704, 415] on input "0.00" at bounding box center [709, 418] width 93 height 32
type input "195.59"
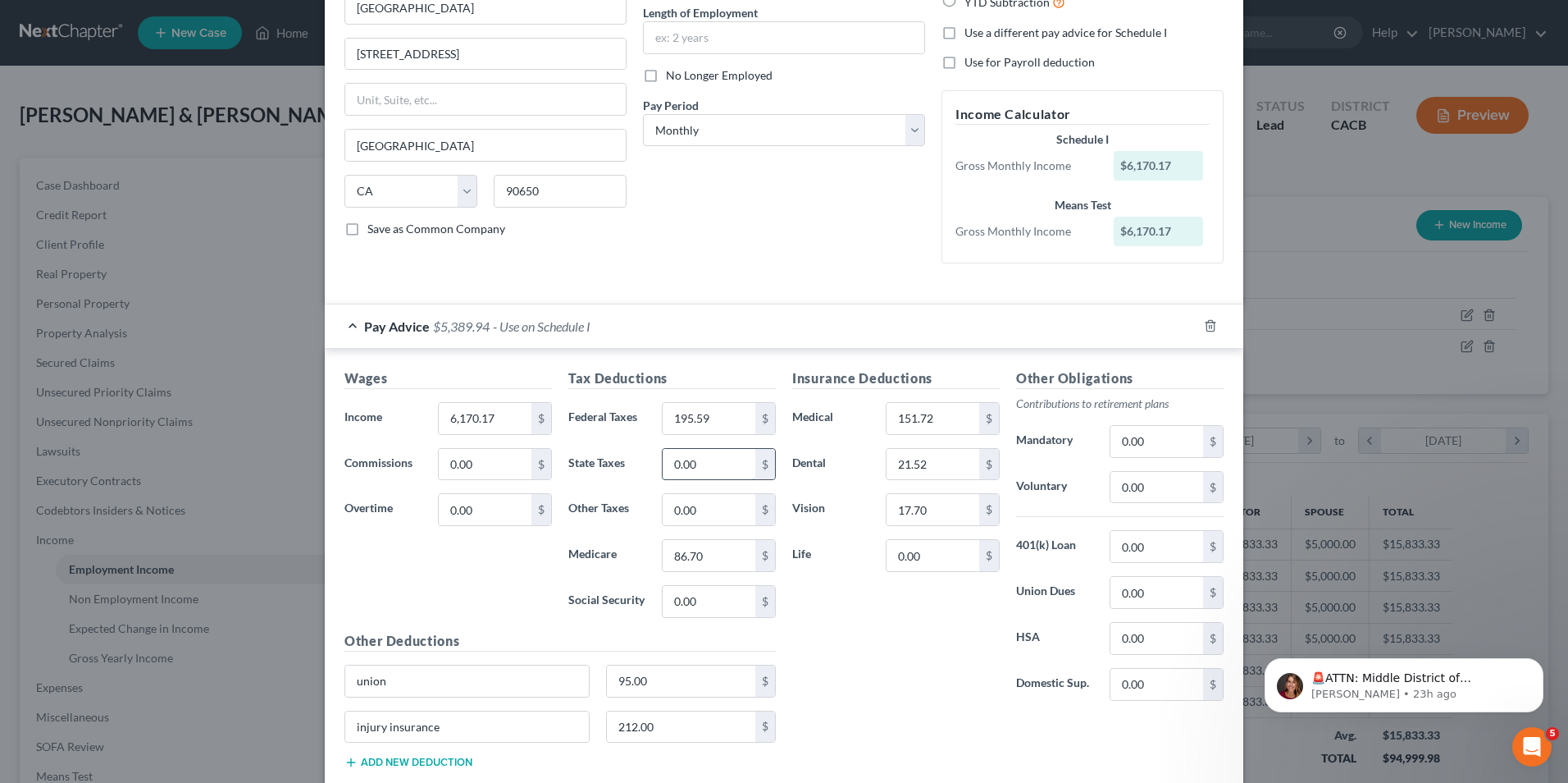
click at [703, 455] on input "0.00" at bounding box center [709, 464] width 93 height 32
type input "54.51"
click at [720, 607] on input "0.00" at bounding box center [709, 601] width 93 height 32
click at [1161, 593] on input "0.00" at bounding box center [1156, 592] width 93 height 32
click at [726, 560] on input "86.70" at bounding box center [709, 555] width 93 height 32
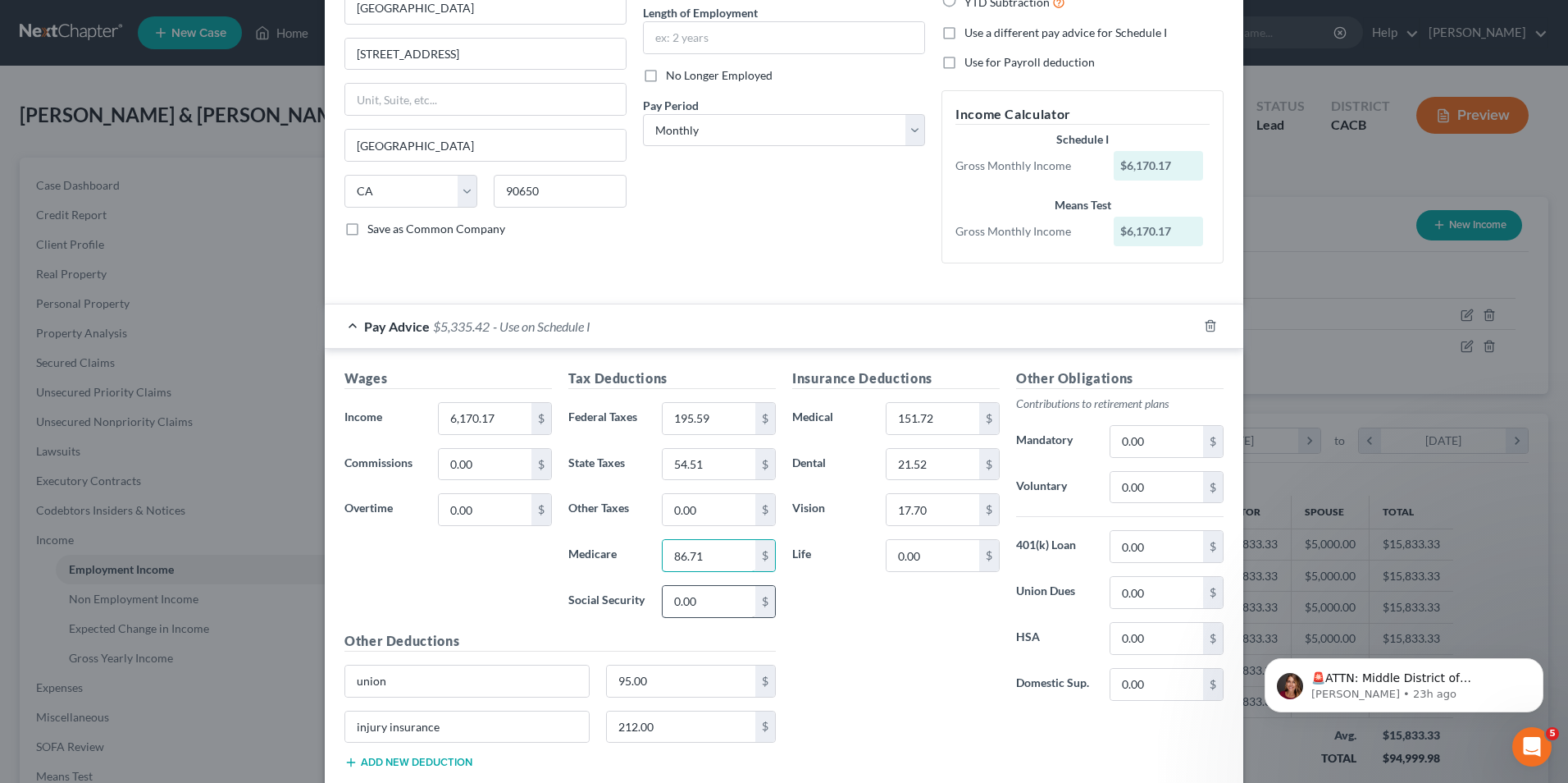
type input "86.71"
click at [722, 610] on input "0.00" at bounding box center [709, 601] width 93 height 32
click at [1150, 455] on input "0.00" at bounding box center [1156, 441] width 93 height 32
type input "550.00"
click at [1150, 490] on input "0.00" at bounding box center [1156, 487] width 93 height 32
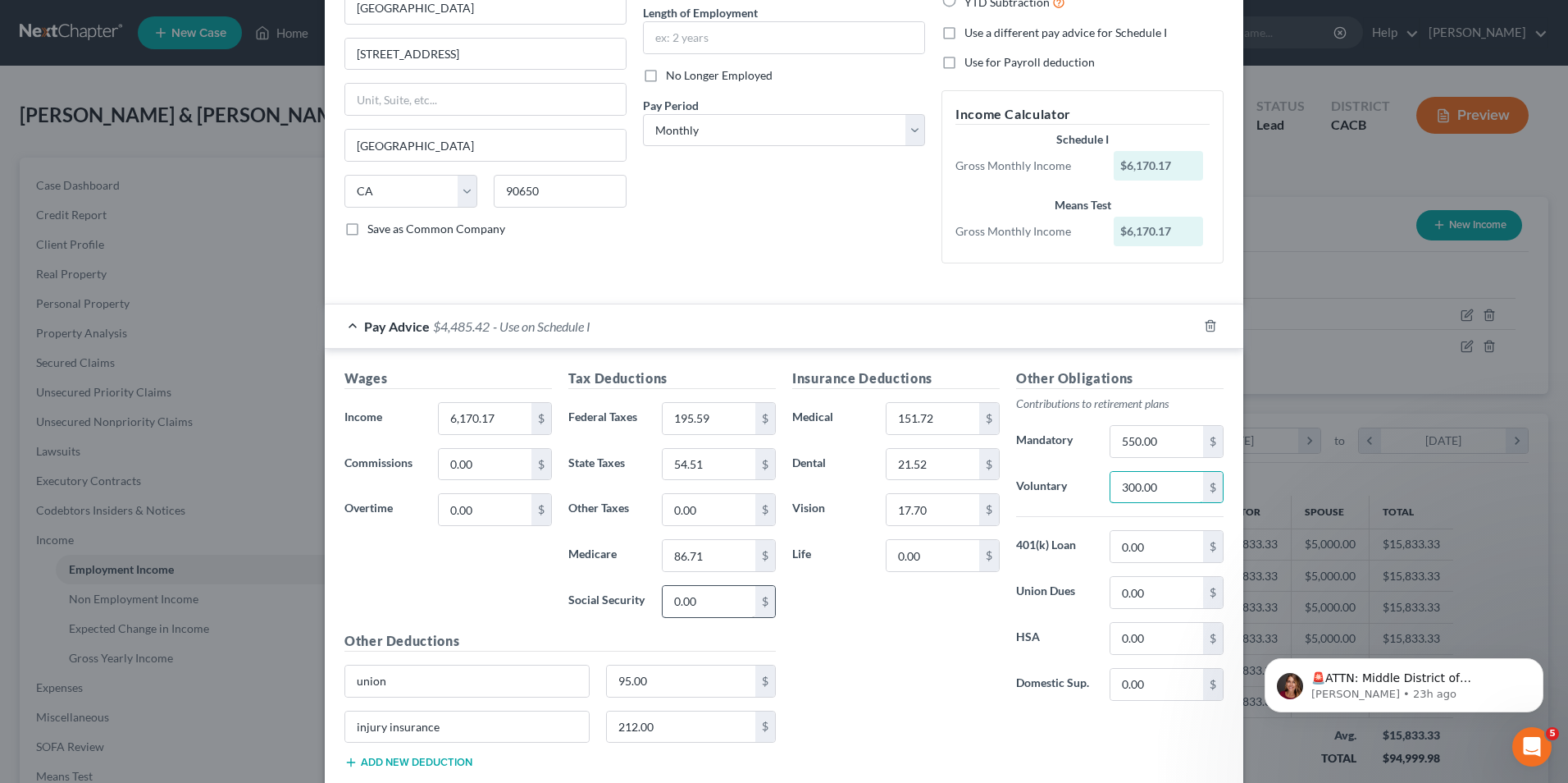
type input "300.00"
click at [709, 606] on input "0.00" at bounding box center [709, 601] width 93 height 32
type input "150.00"
click at [904, 673] on div "Insurance Deductions Medical 151.72 $ Dental 21.52 $ Vision 17.70 $ Life 0.00 $" at bounding box center [896, 541] width 224 height 345
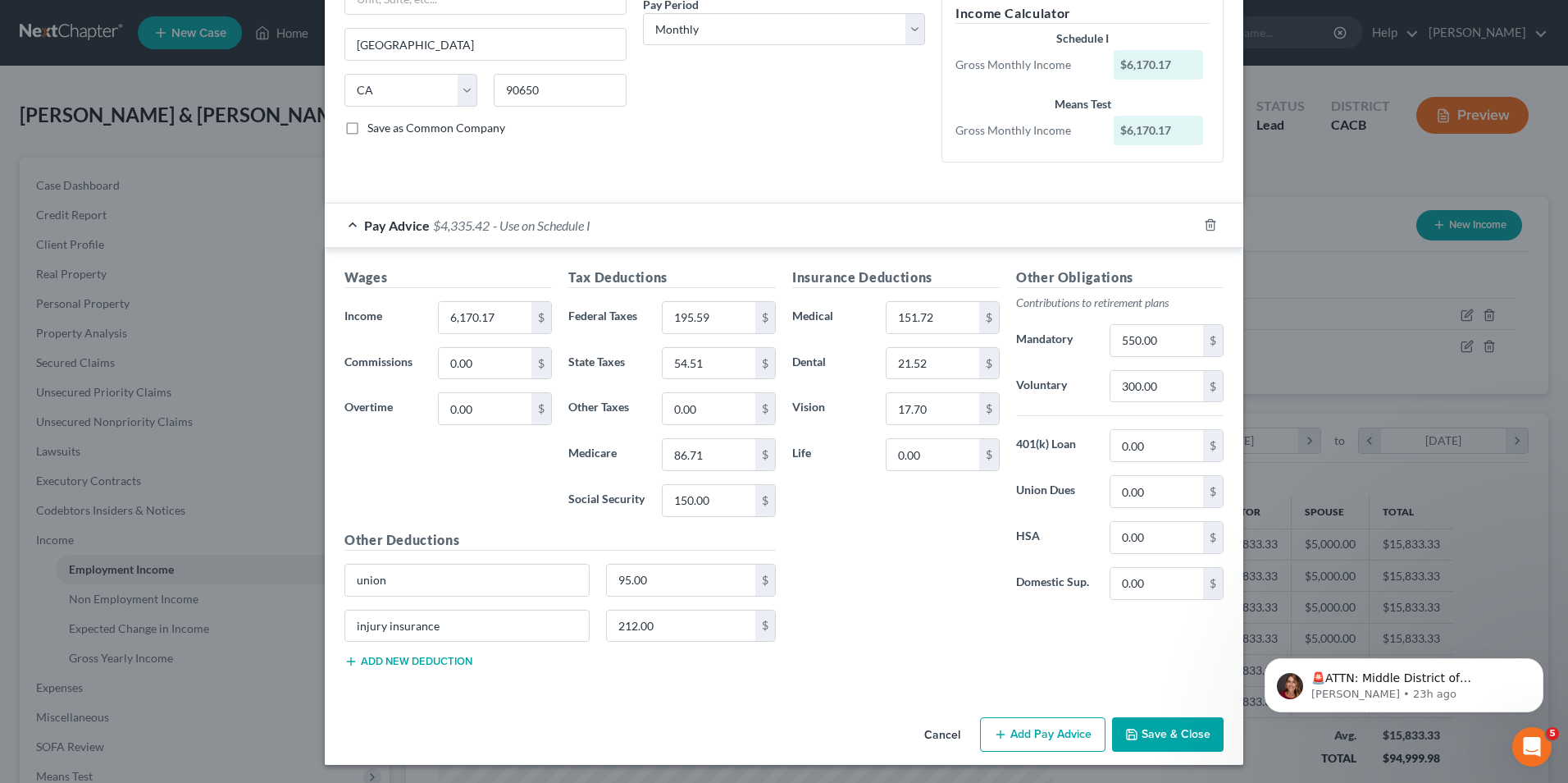
scroll to position [267, 0]
click at [705, 635] on input "212.00" at bounding box center [681, 624] width 149 height 32
drag, startPoint x: 483, startPoint y: 627, endPoint x: 0, endPoint y: 594, distance: 484.1
click at [0, 595] on html "Home New Case Client Portal [PERSON_NAME] [EMAIL_ADDRESS][DOMAIN_NAME] My Accou…" at bounding box center [784, 510] width 1568 height 1020
type input "s"
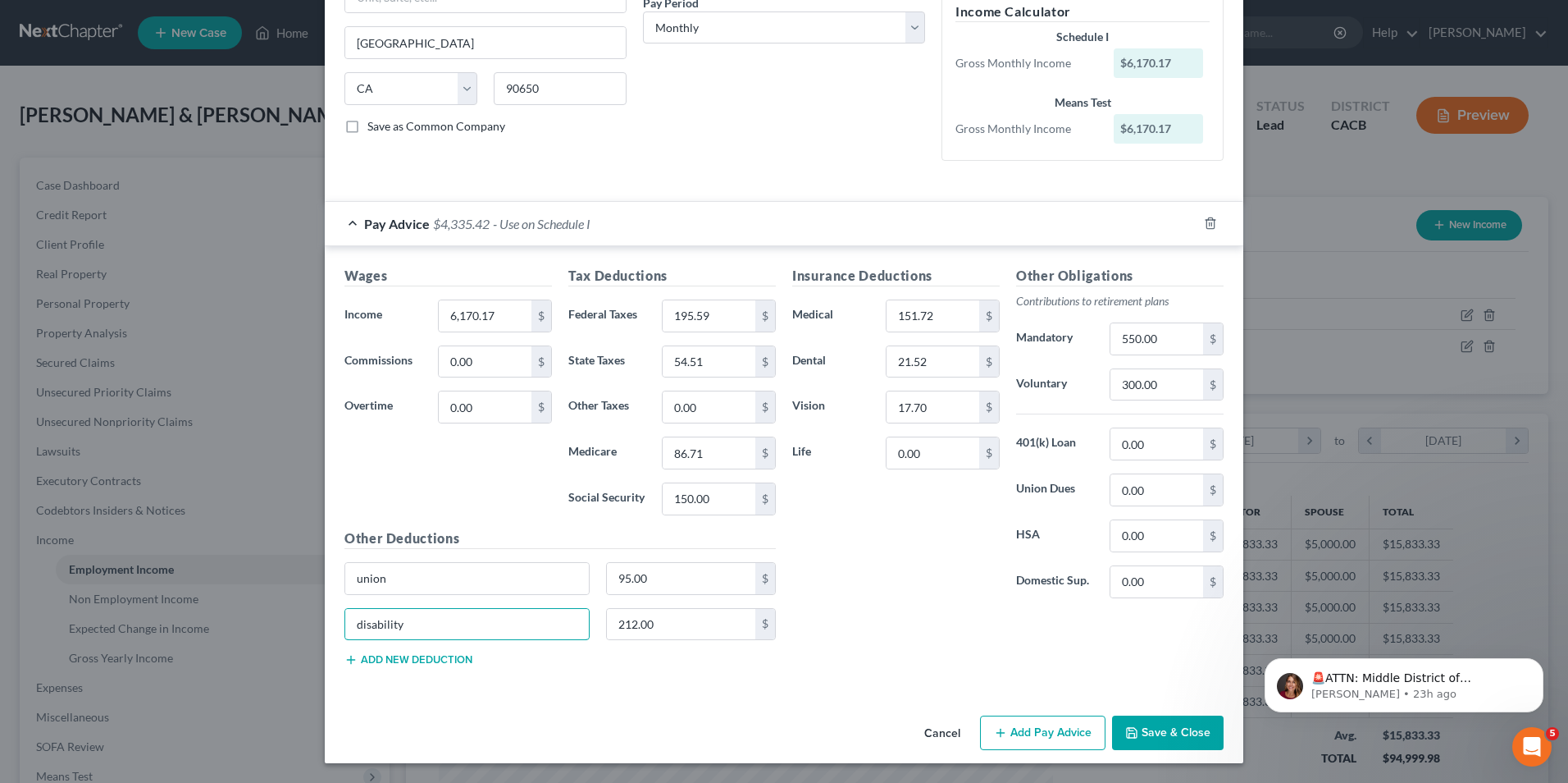
type input "disability"
type input "71.76"
click at [374, 660] on button "Add new deduction" at bounding box center [408, 659] width 128 height 13
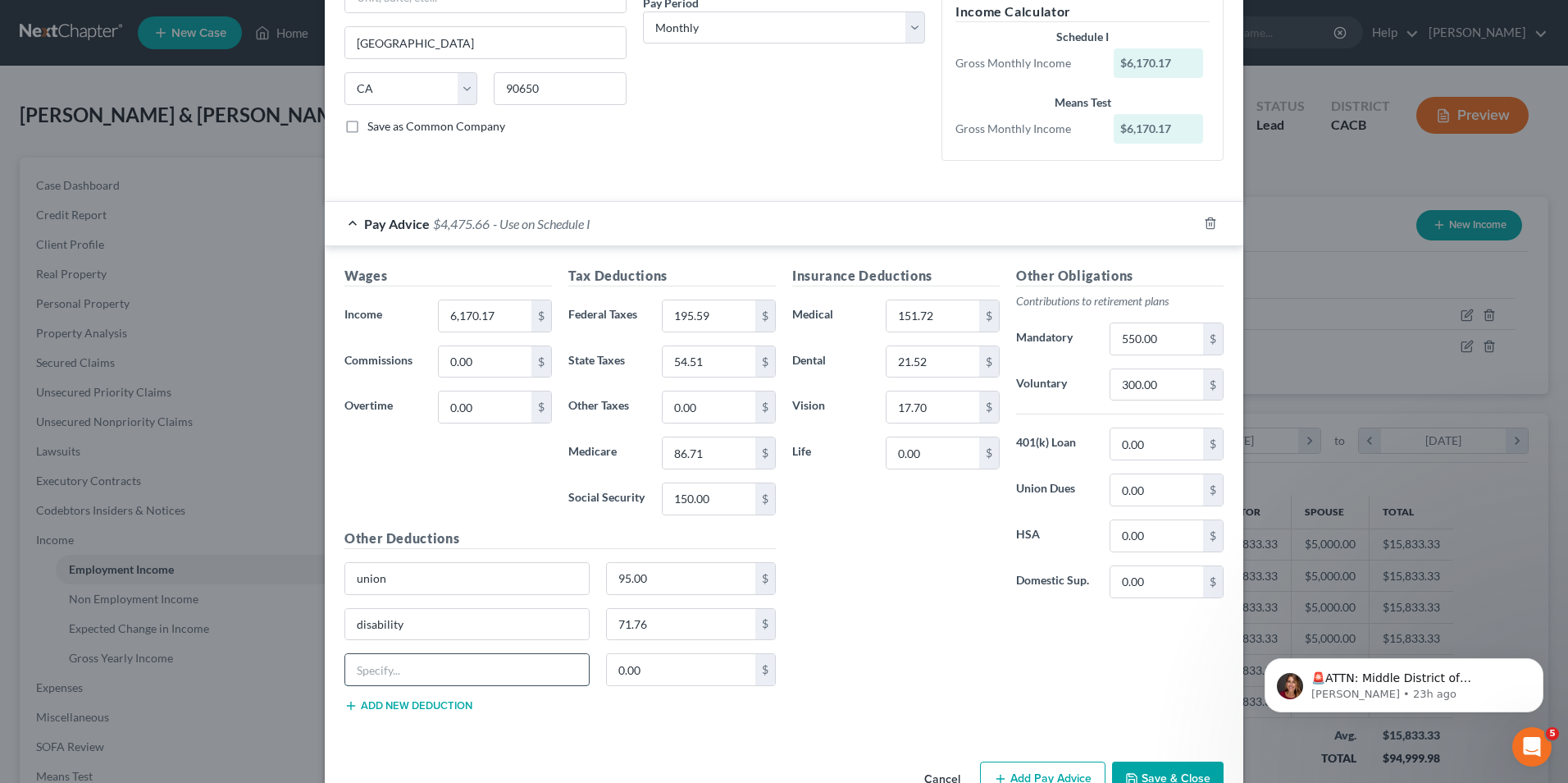
click at [394, 664] on input "text" at bounding box center [467, 670] width 244 height 32
click at [441, 665] on input "text" at bounding box center [467, 670] width 244 height 32
type input "fed tax adj"
type input "200.00"
click at [431, 701] on button "Add new deduction" at bounding box center [408, 705] width 128 height 13
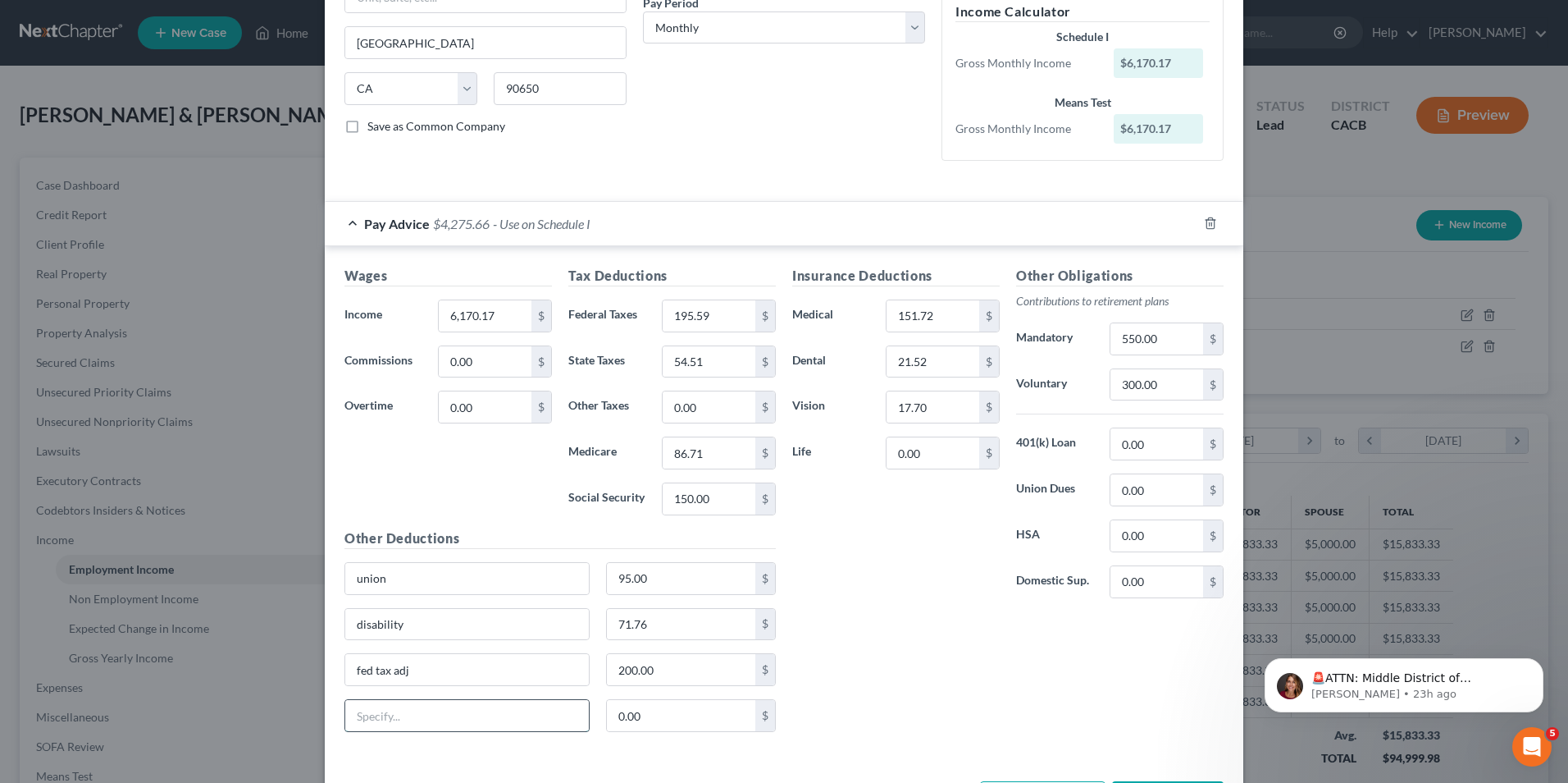
click at [431, 701] on input "text" at bounding box center [467, 716] width 244 height 32
type input "S"
type input "pers surv"
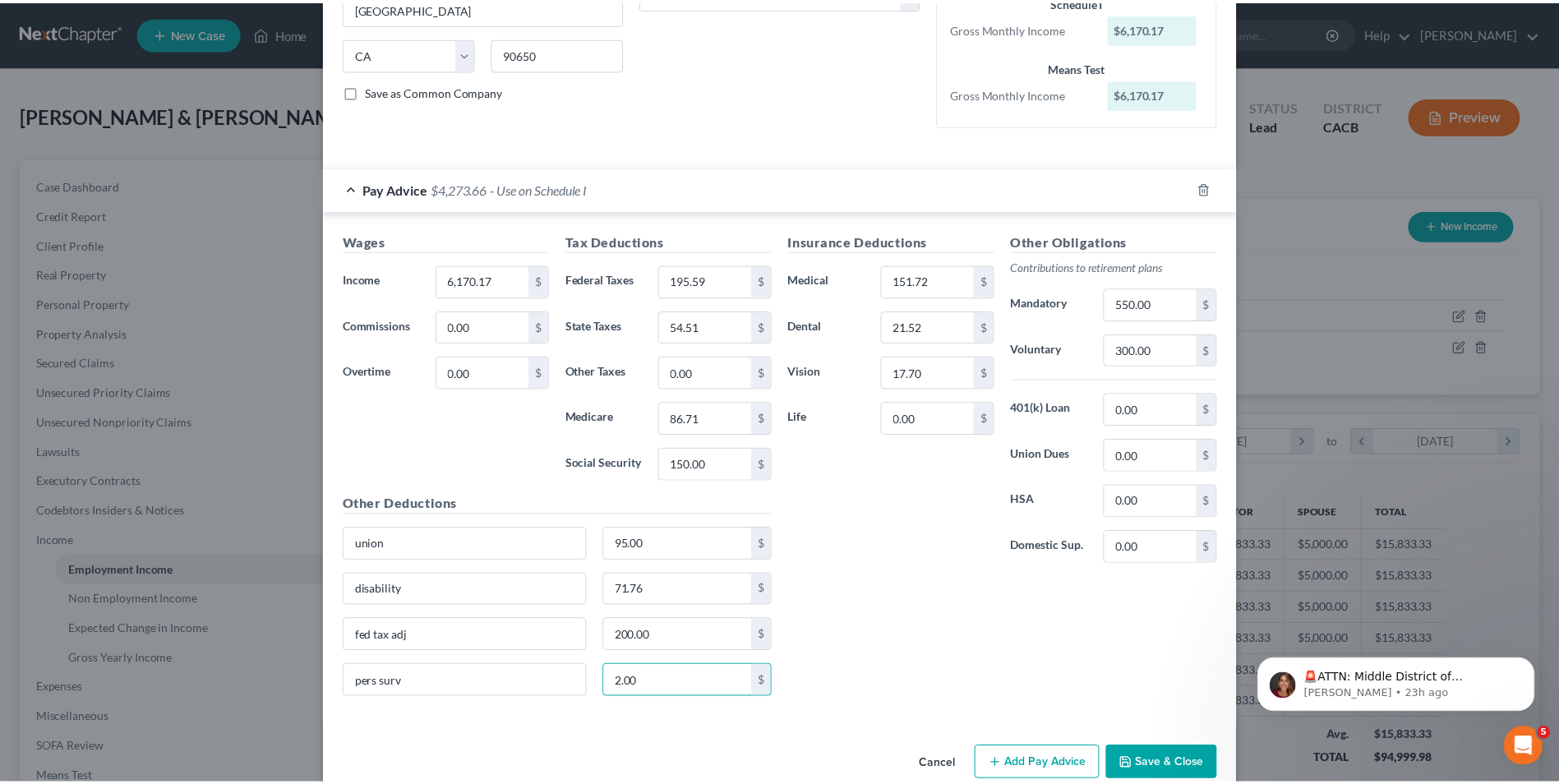
scroll to position [332, 0]
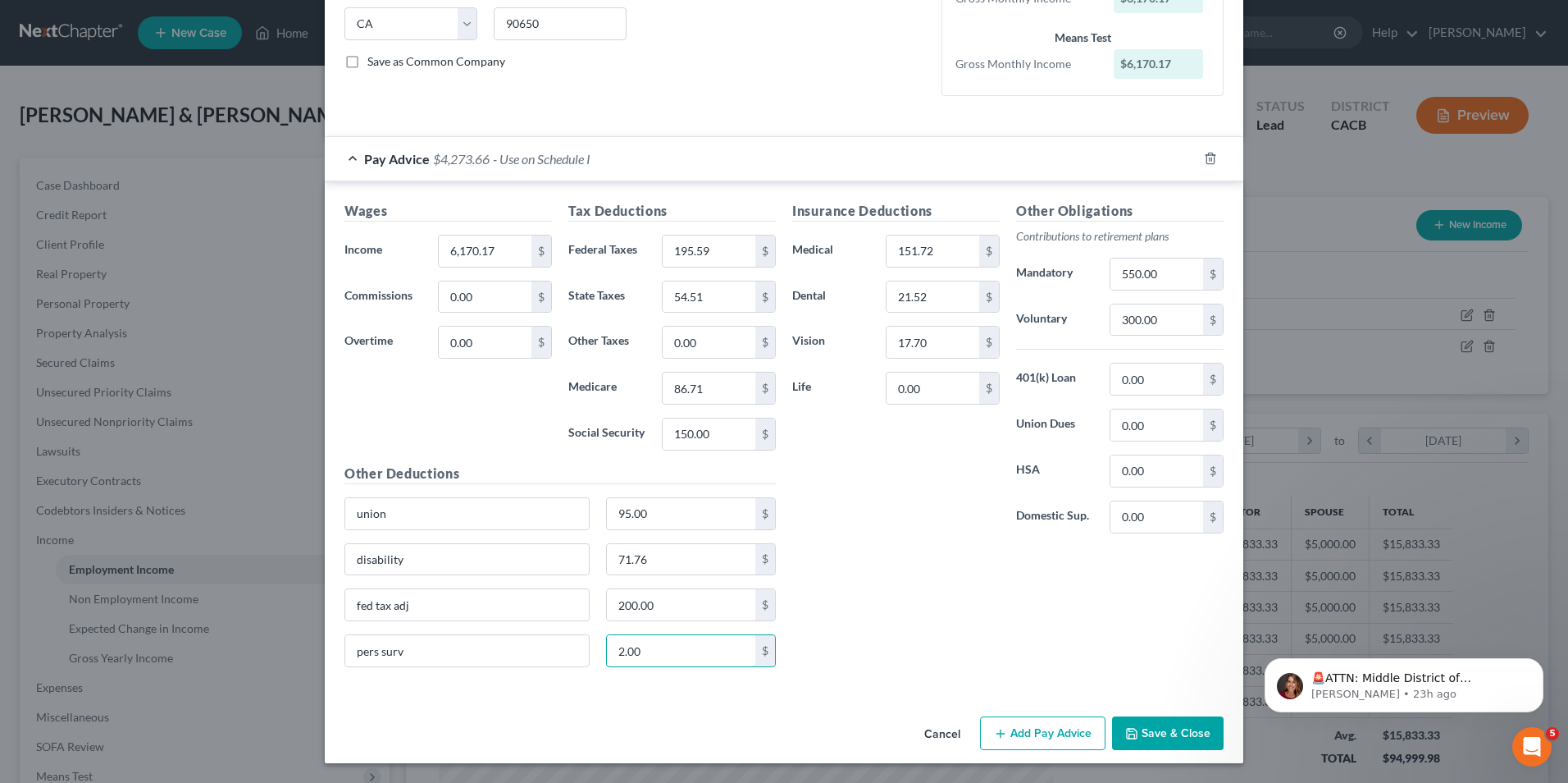
type input "2.00"
click at [472, 691] on div "Wages Income * 6,170.17 $ Commissions 0.00 $ Overtime 0.00 $ Tax Deductions Fed…" at bounding box center [784, 438] width 918 height 512
click at [419, 660] on input "pers surv" at bounding box center [467, 651] width 244 height 32
type input "pers surv. etc 1300.67"
click at [946, 625] on div "Insurance Deductions Medical 151.72 $ Dental 21.52 $ Vision 17.70 $ Life 0.00 $…" at bounding box center [1008, 441] width 448 height 479
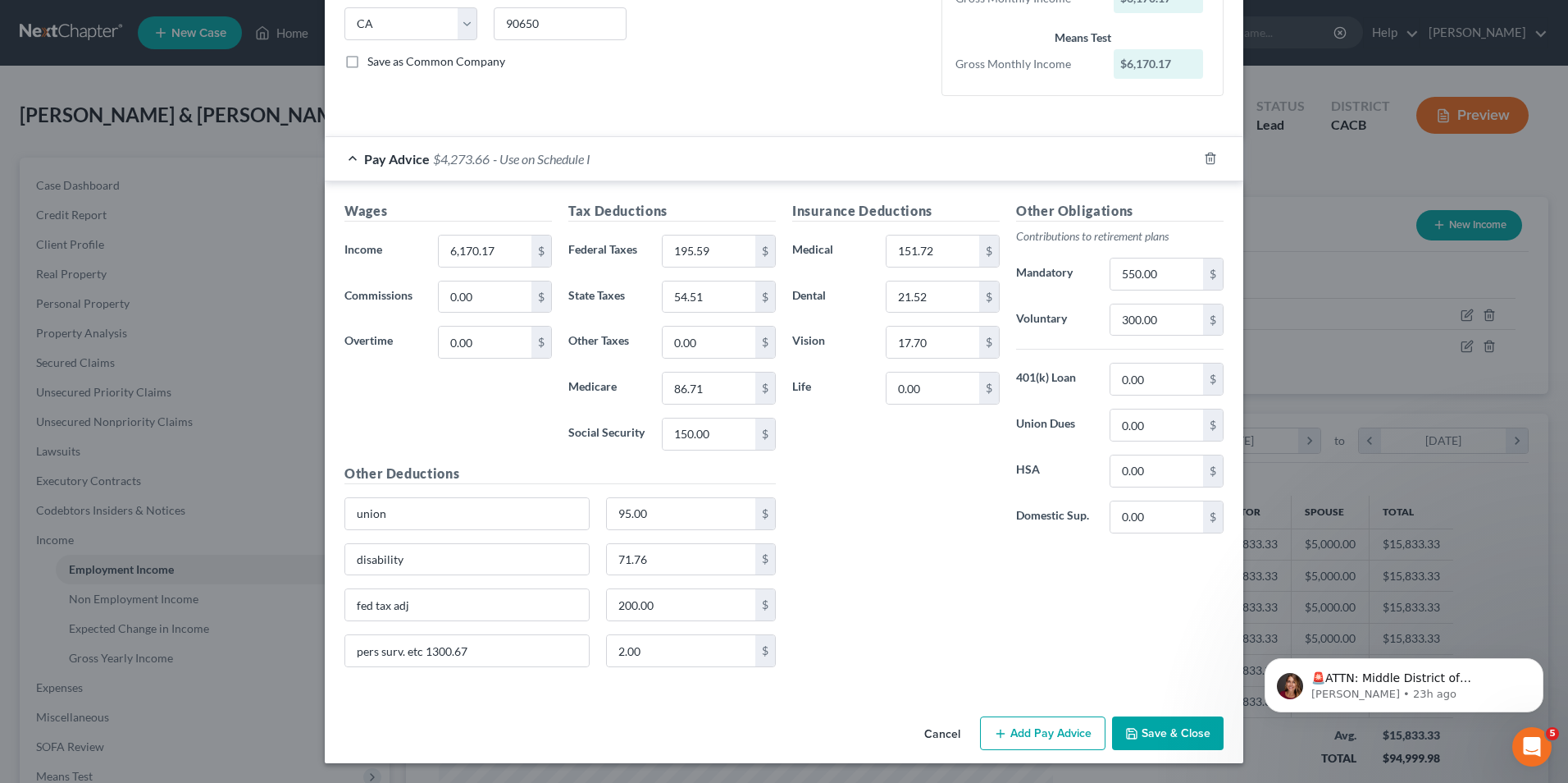
click at [958, 619] on div "Insurance Deductions Medical 151.72 $ Dental 21.52 $ Vision 17.70 $ Life 0.00 $…" at bounding box center [1008, 441] width 448 height 479
click at [1158, 731] on button "Save & Close" at bounding box center [1167, 734] width 112 height 34
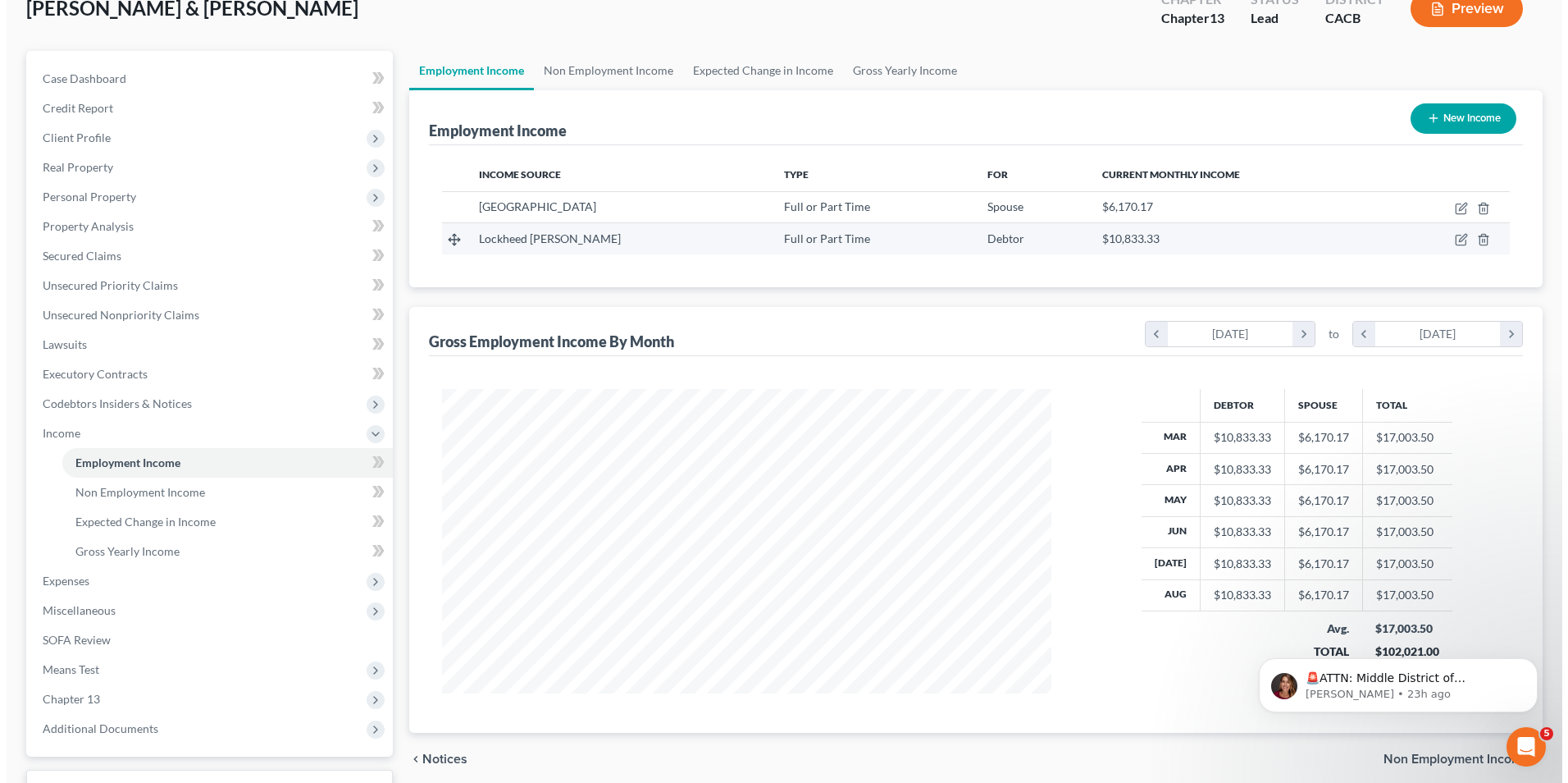
scroll to position [0, 0]
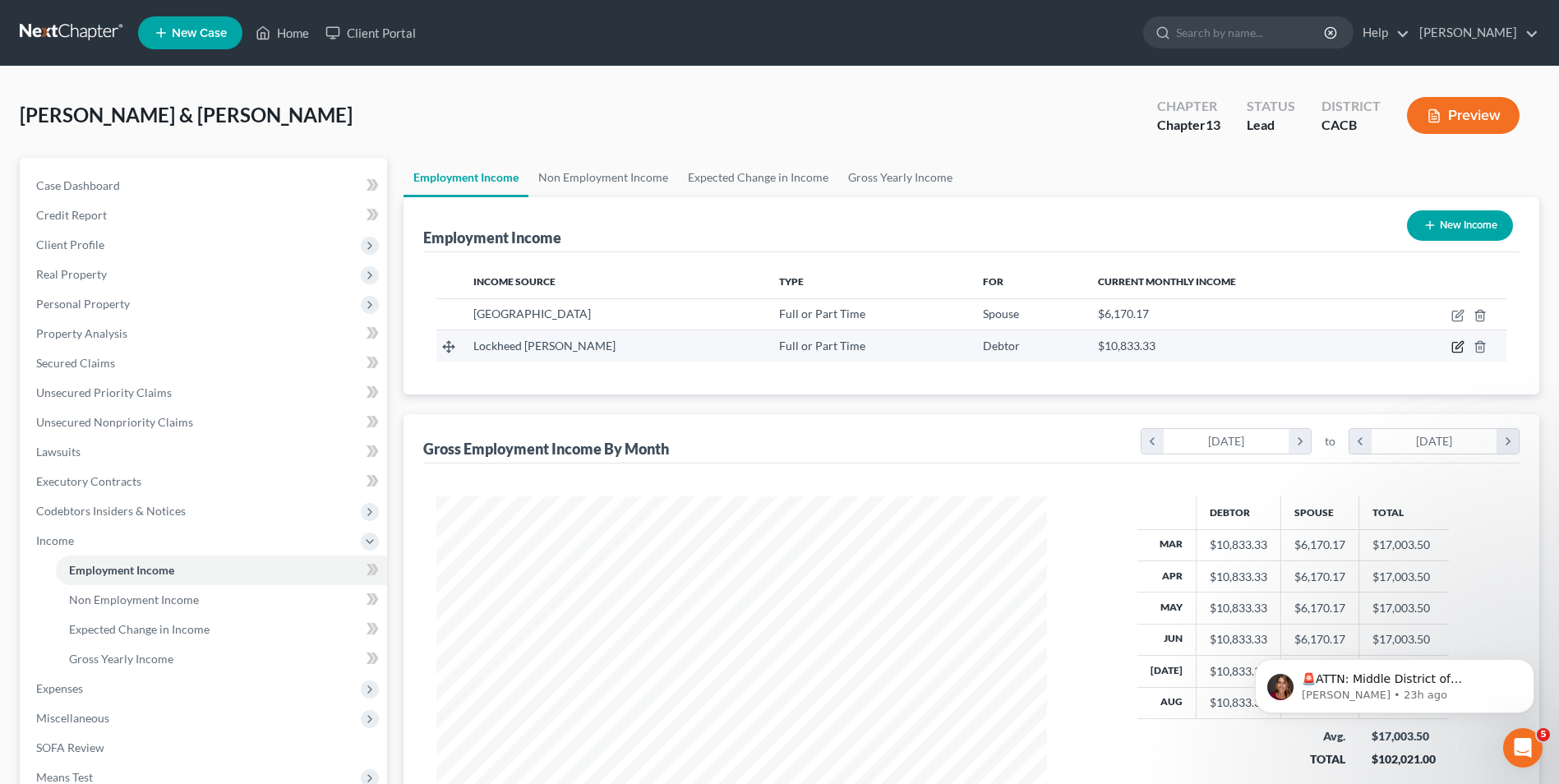
click at [1456, 346] on icon "button" at bounding box center [1459, 345] width 8 height 8
select select "0"
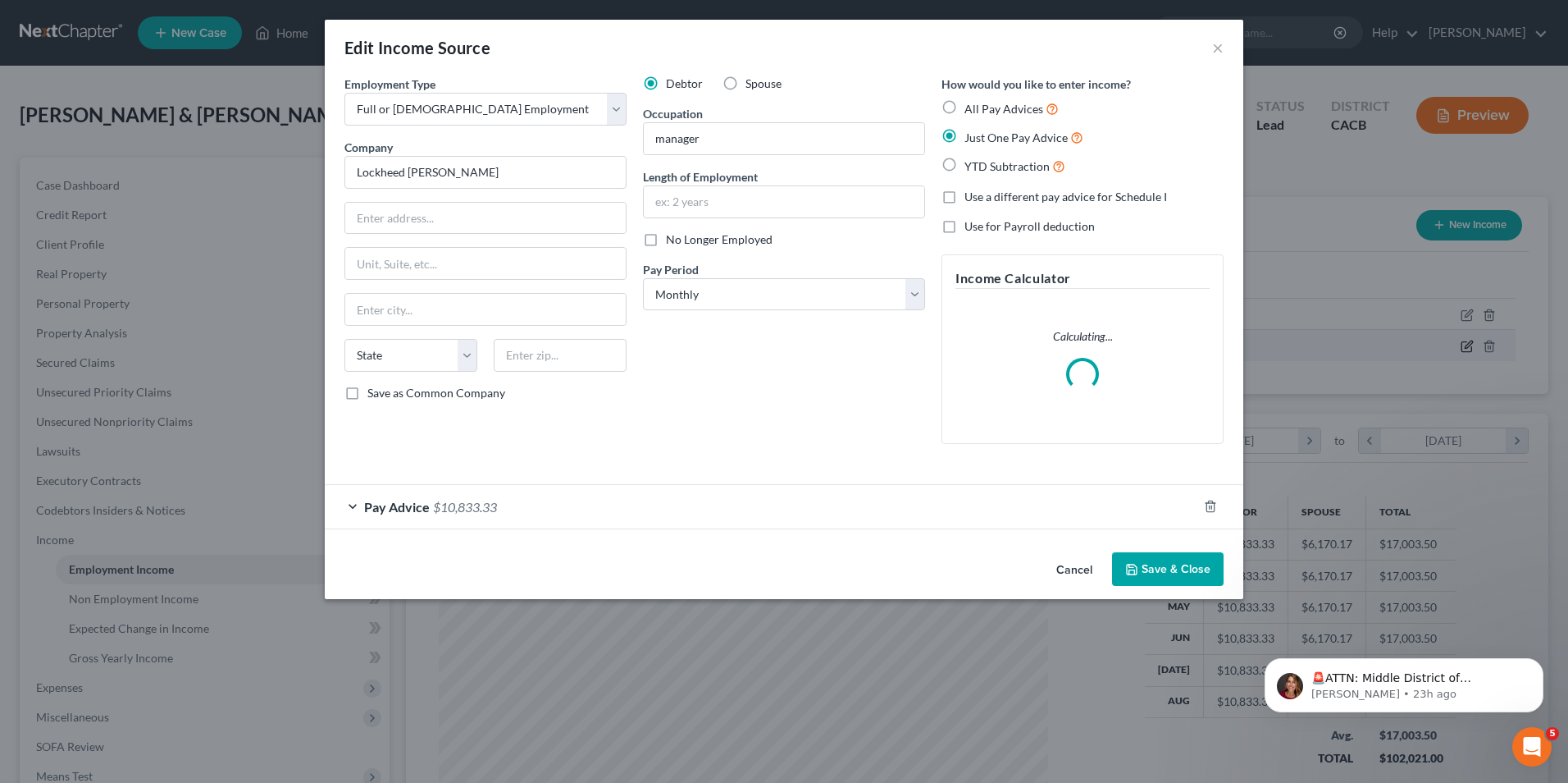
scroll to position [307, 648]
click at [431, 224] on input "text" at bounding box center [485, 218] width 281 height 32
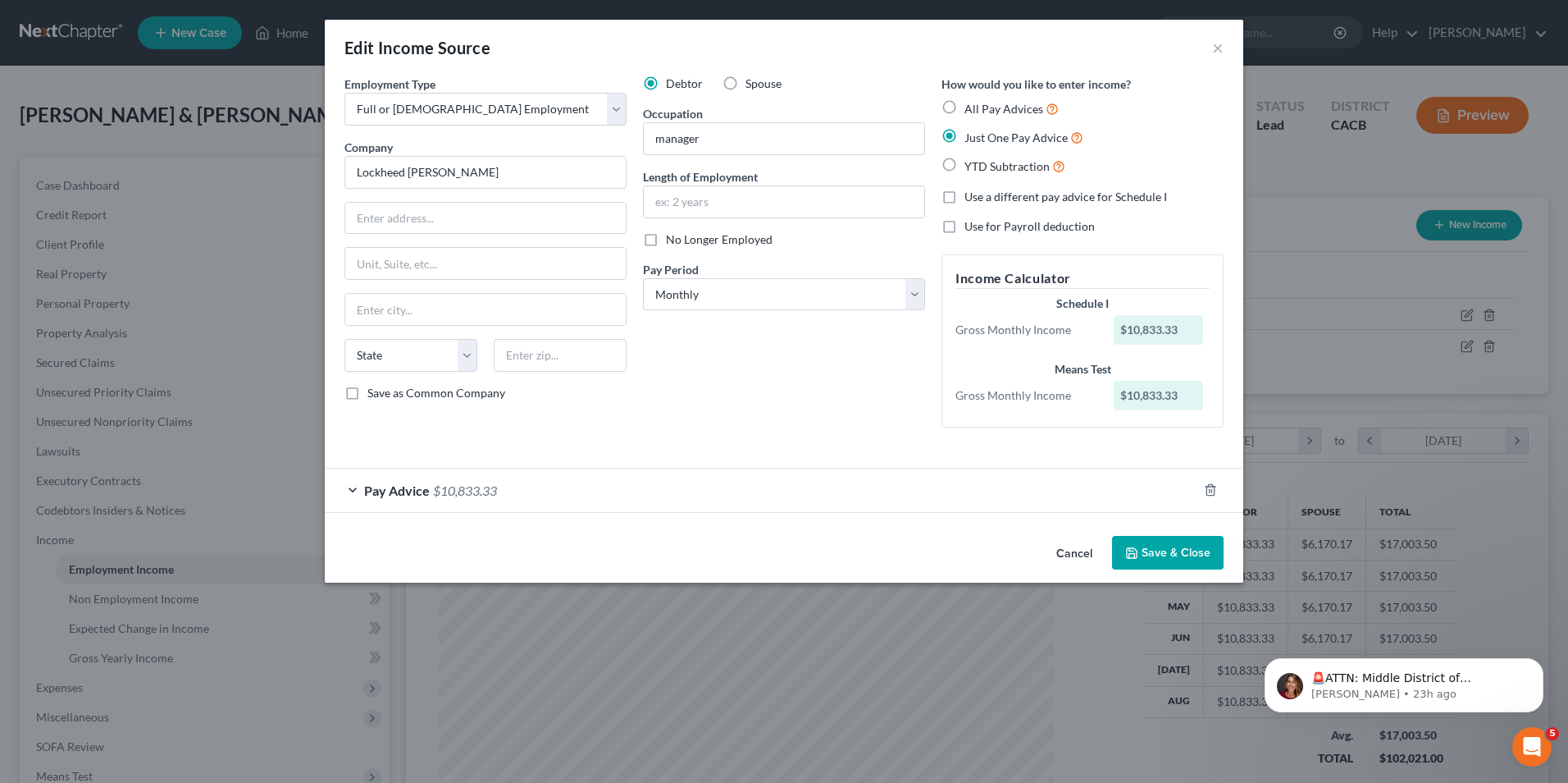
click at [736, 392] on div "Debtor Spouse Occupation manager Length of Employment No Longer Employed Pay Pe…" at bounding box center [784, 258] width 298 height 365
click at [474, 486] on span "$10,833.33" at bounding box center [465, 490] width 64 height 15
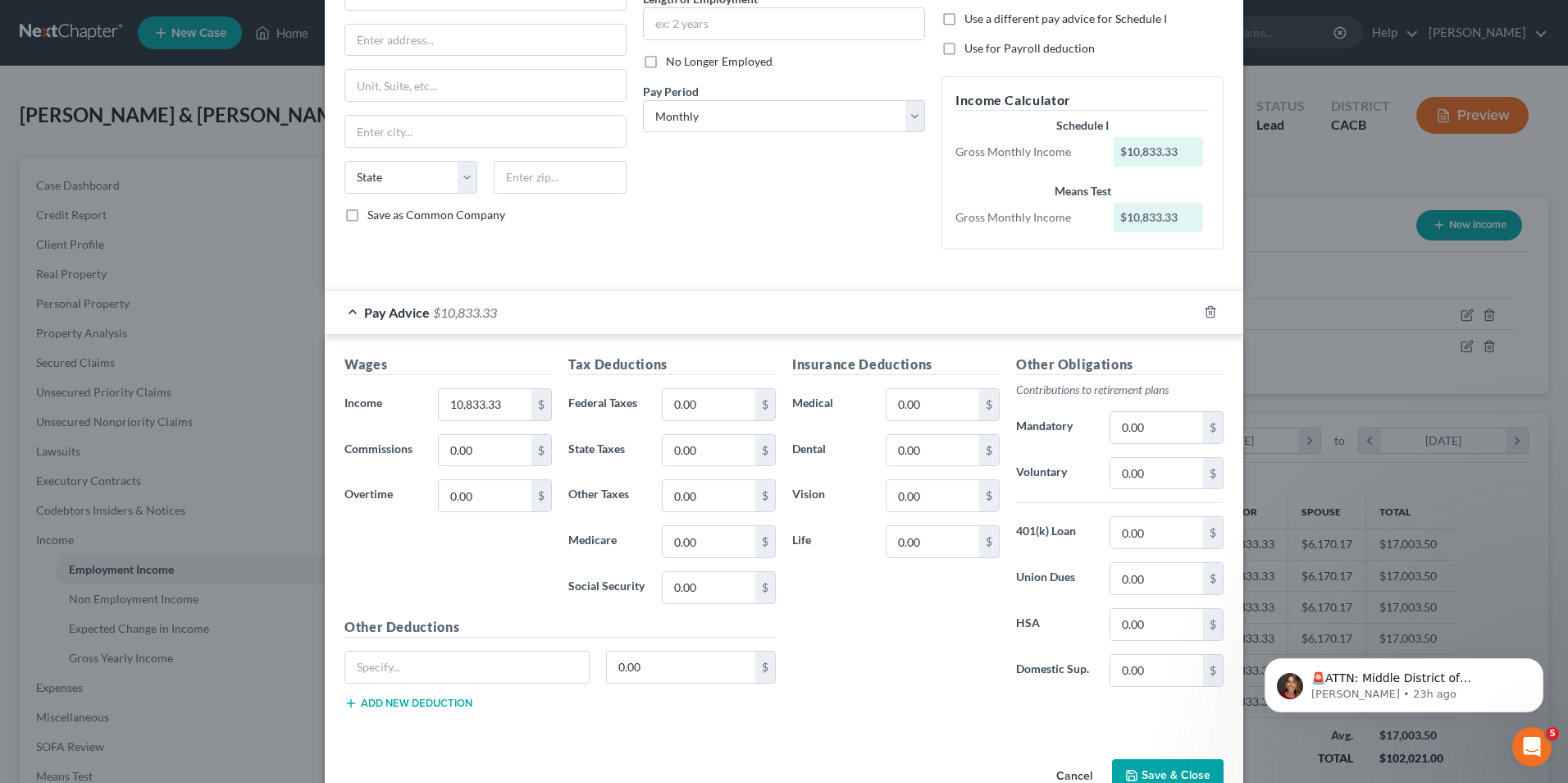
scroll to position [221, 0]
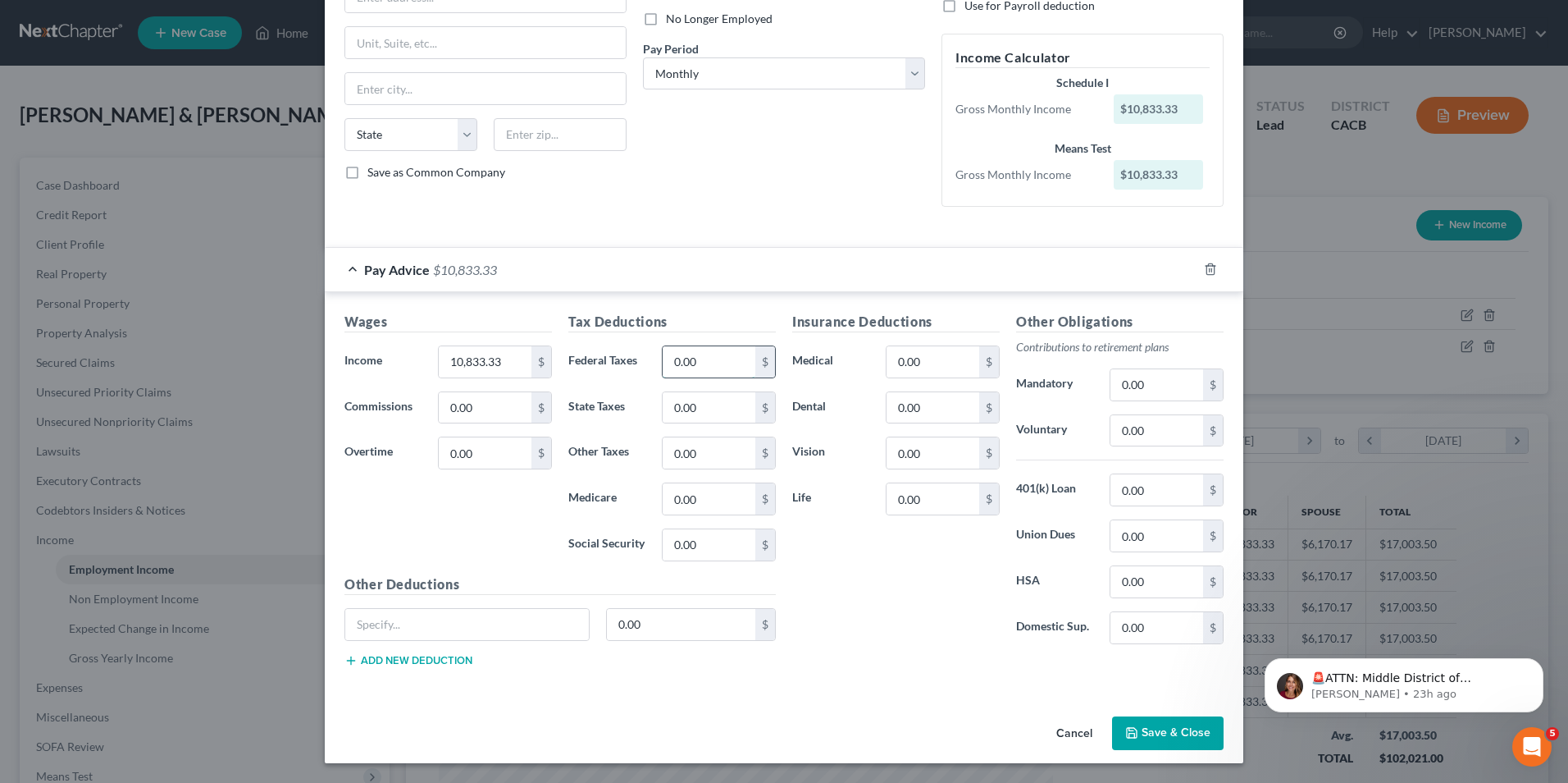
click at [728, 367] on input "0.00" at bounding box center [709, 362] width 93 height 32
type input "210.02"
click at [728, 409] on input "0.00" at bounding box center [709, 408] width 93 height 32
type input "153.39"
click at [717, 458] on input "0.00" at bounding box center [709, 453] width 93 height 32
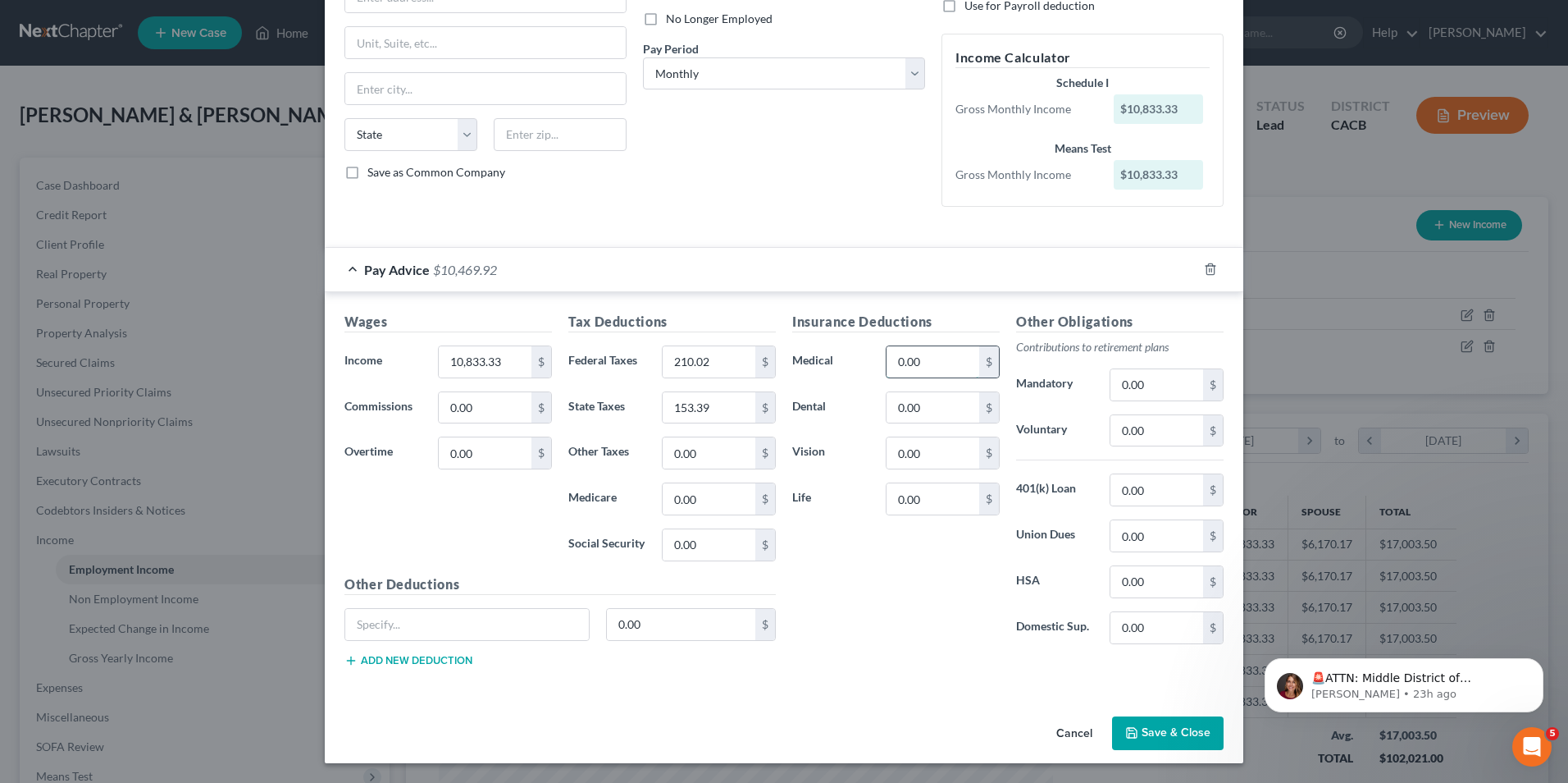
click at [940, 363] on input "0.00" at bounding box center [933, 362] width 93 height 32
type input "36.57"
click at [548, 624] on input "text" at bounding box center [467, 624] width 244 height 32
type input "disability"
drag, startPoint x: 668, startPoint y: 624, endPoint x: 478, endPoint y: 637, distance: 190.4
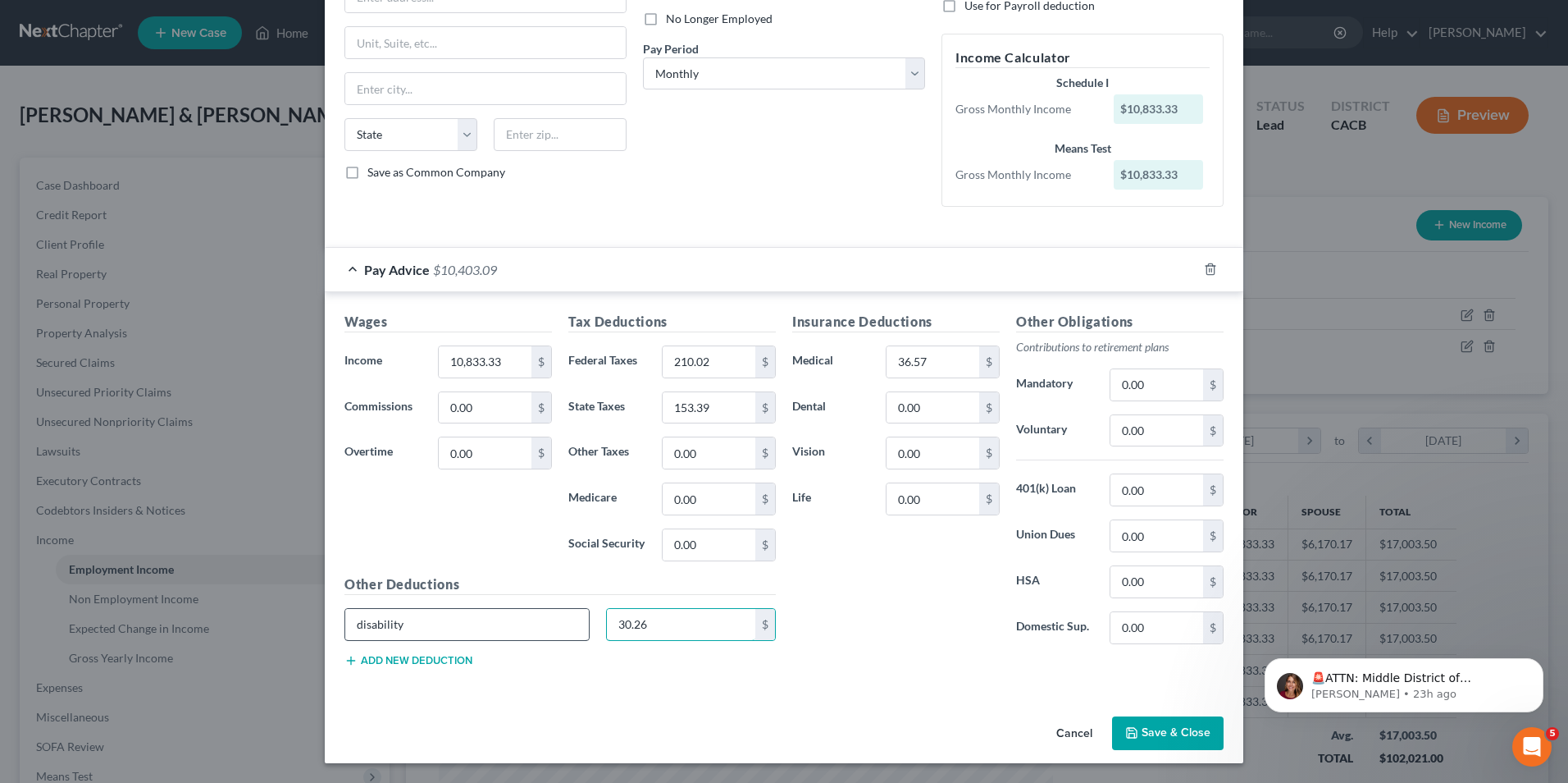
click at [478, 637] on div "disability 30.26 $" at bounding box center [559, 631] width 448 height 46
type input "156.37"
click at [431, 658] on button "Add new deduction" at bounding box center [408, 660] width 128 height 13
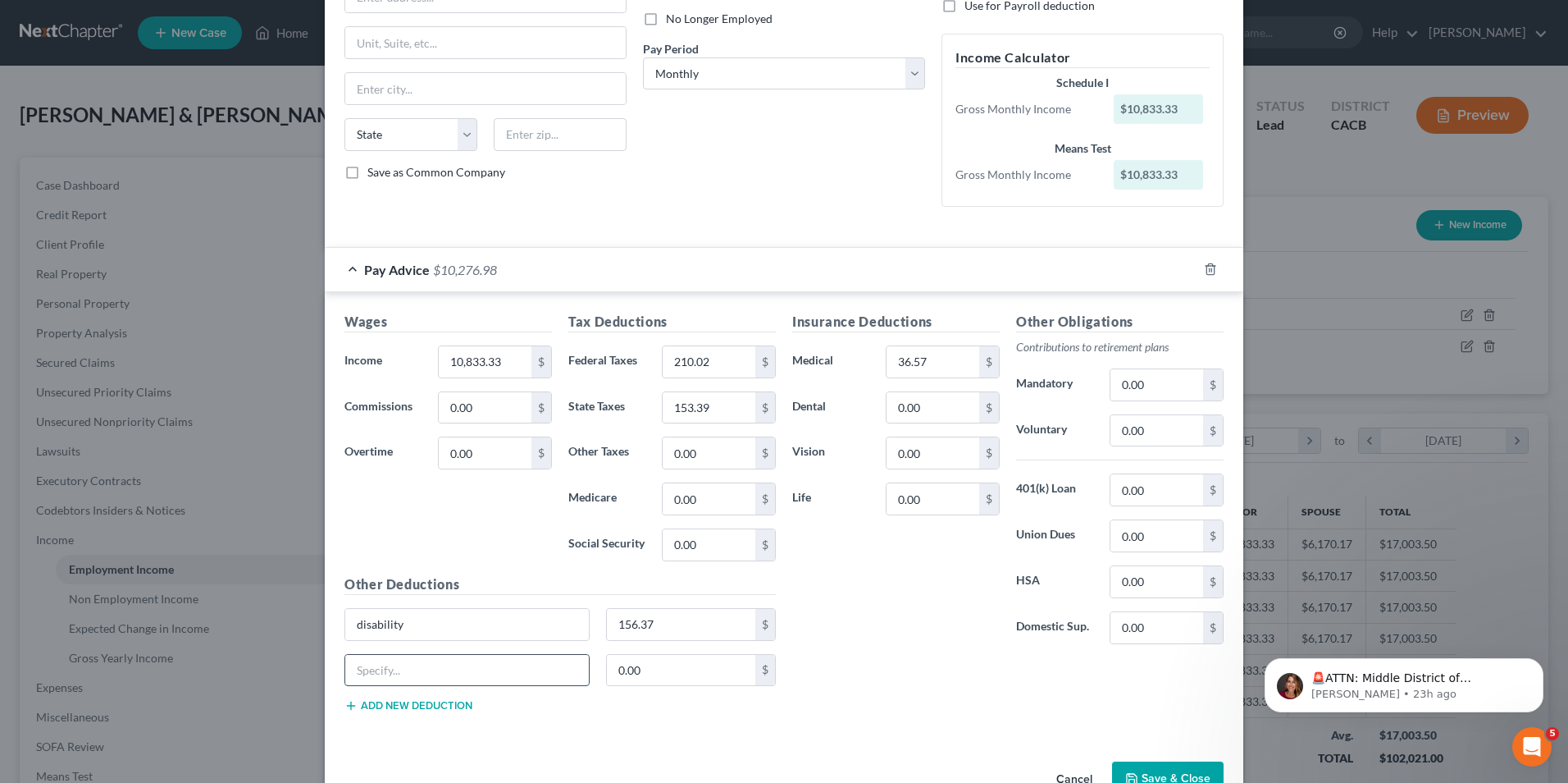
click at [420, 665] on input "text" at bounding box center [467, 670] width 244 height 32
type input "ca oasdi disability"
type input "30.26"
click at [960, 655] on div "Insurance Deductions Medical 36.57 $ Dental 0.00 $ Vision 0.00 $ Life 0.00 $" at bounding box center [896, 484] width 224 height 345
click at [1006, 678] on div "Insurance Deductions Medical 36.57 $ Dental 0.00 $ Vision 0.00 $ Life 0.00 $ Ot…" at bounding box center [1008, 519] width 448 height 414
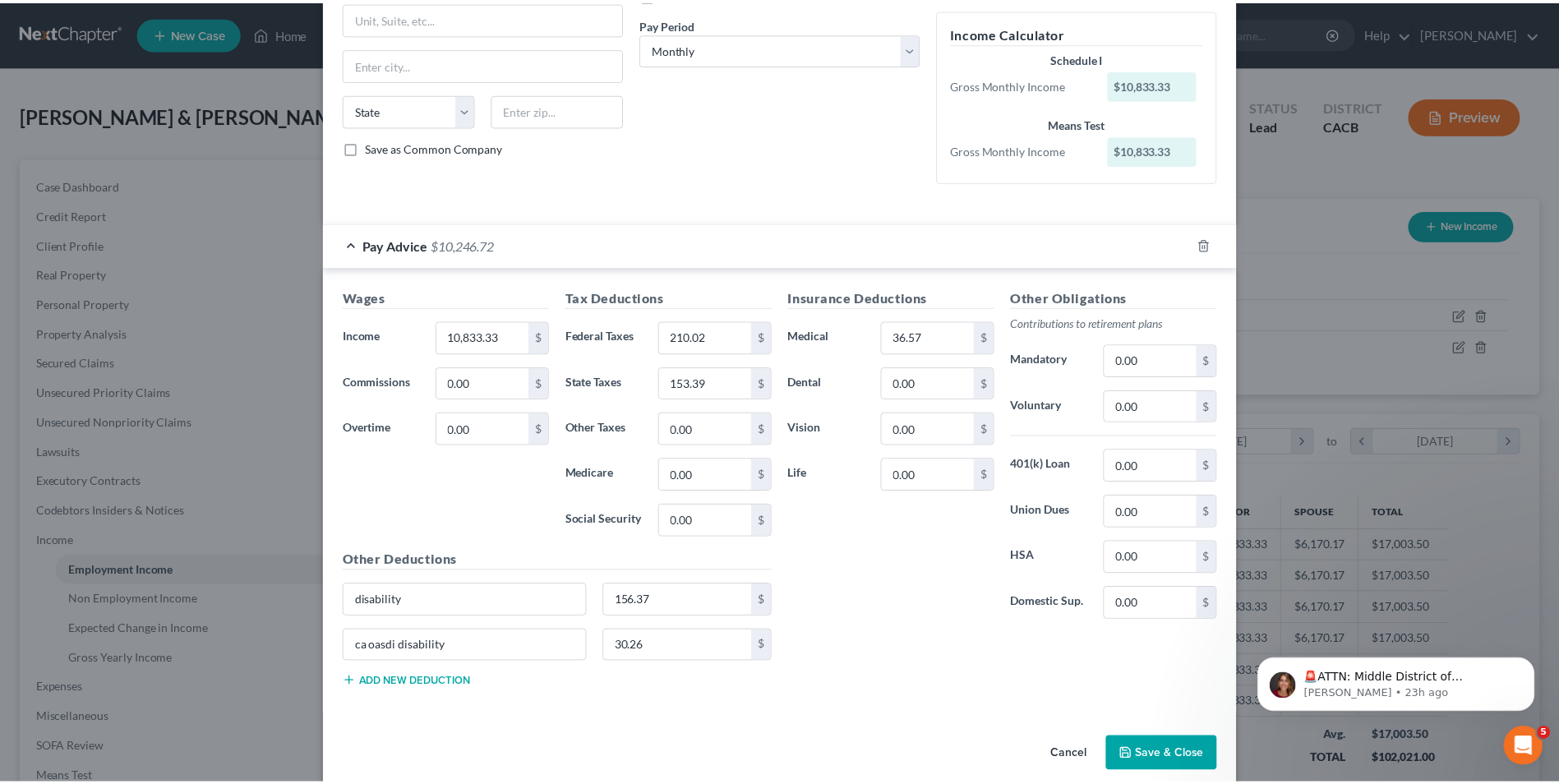
scroll to position [267, 0]
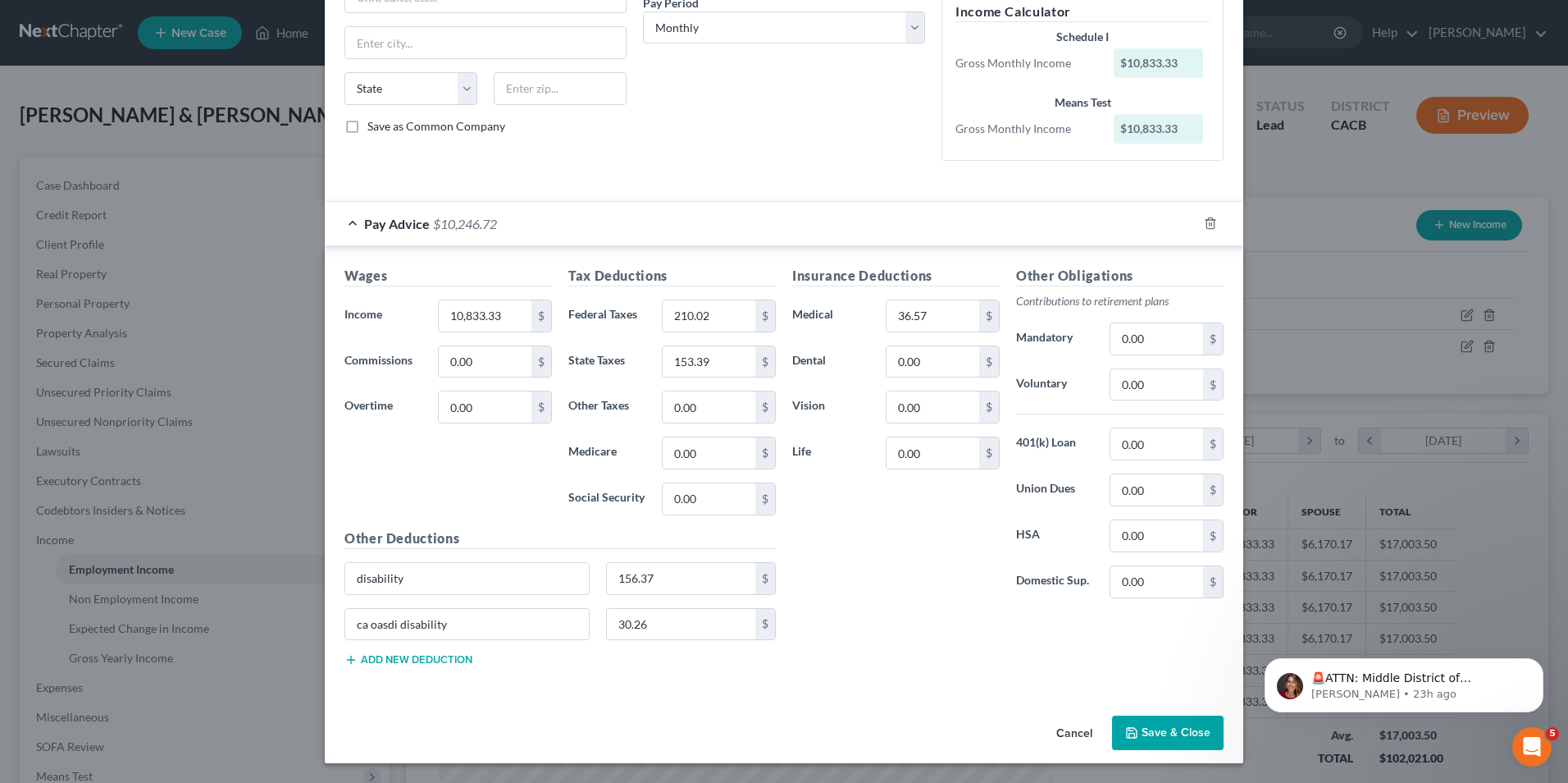
click at [1158, 740] on button "Save & Close" at bounding box center [1167, 733] width 112 height 34
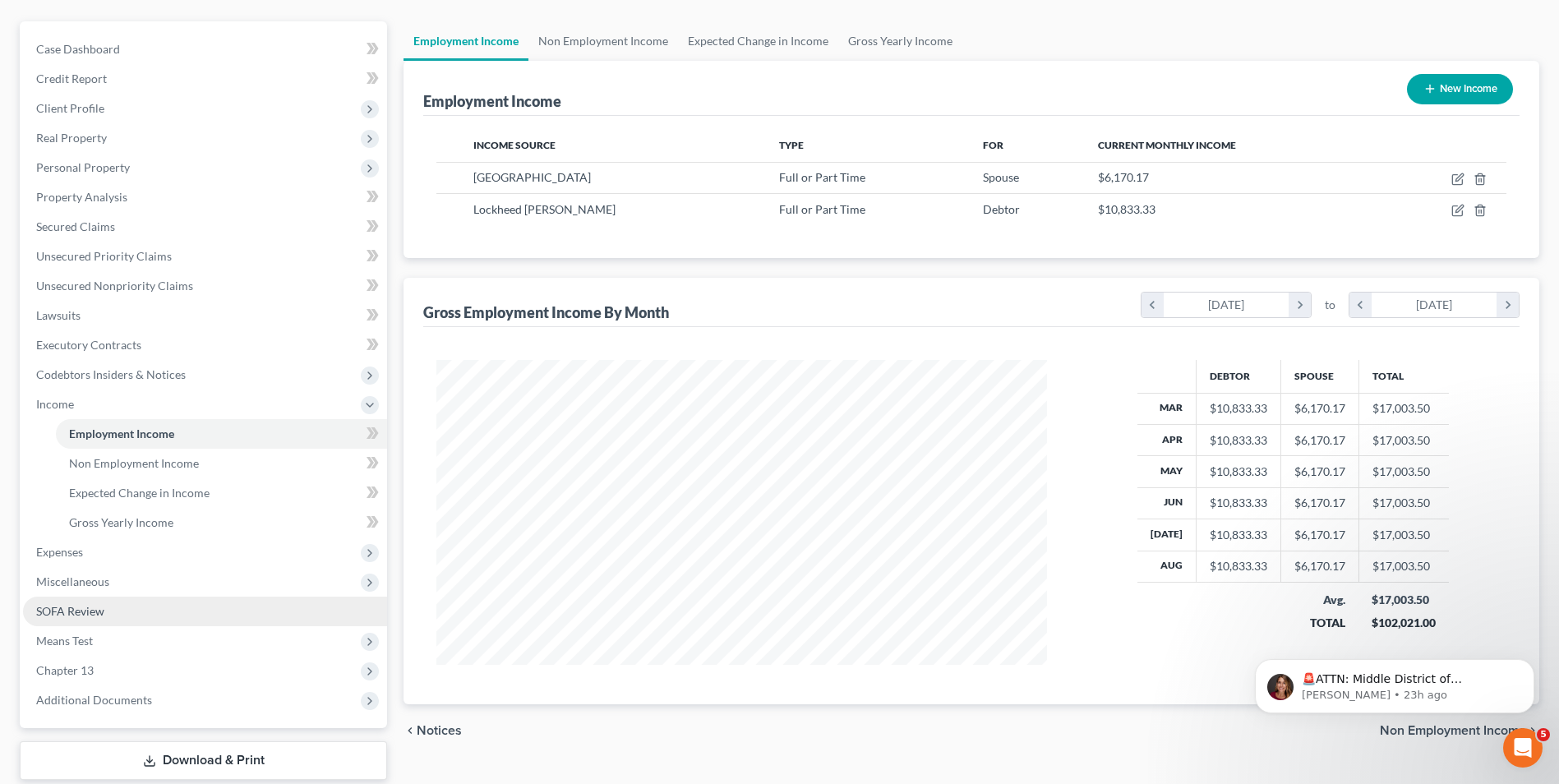
scroll to position [164, 0]
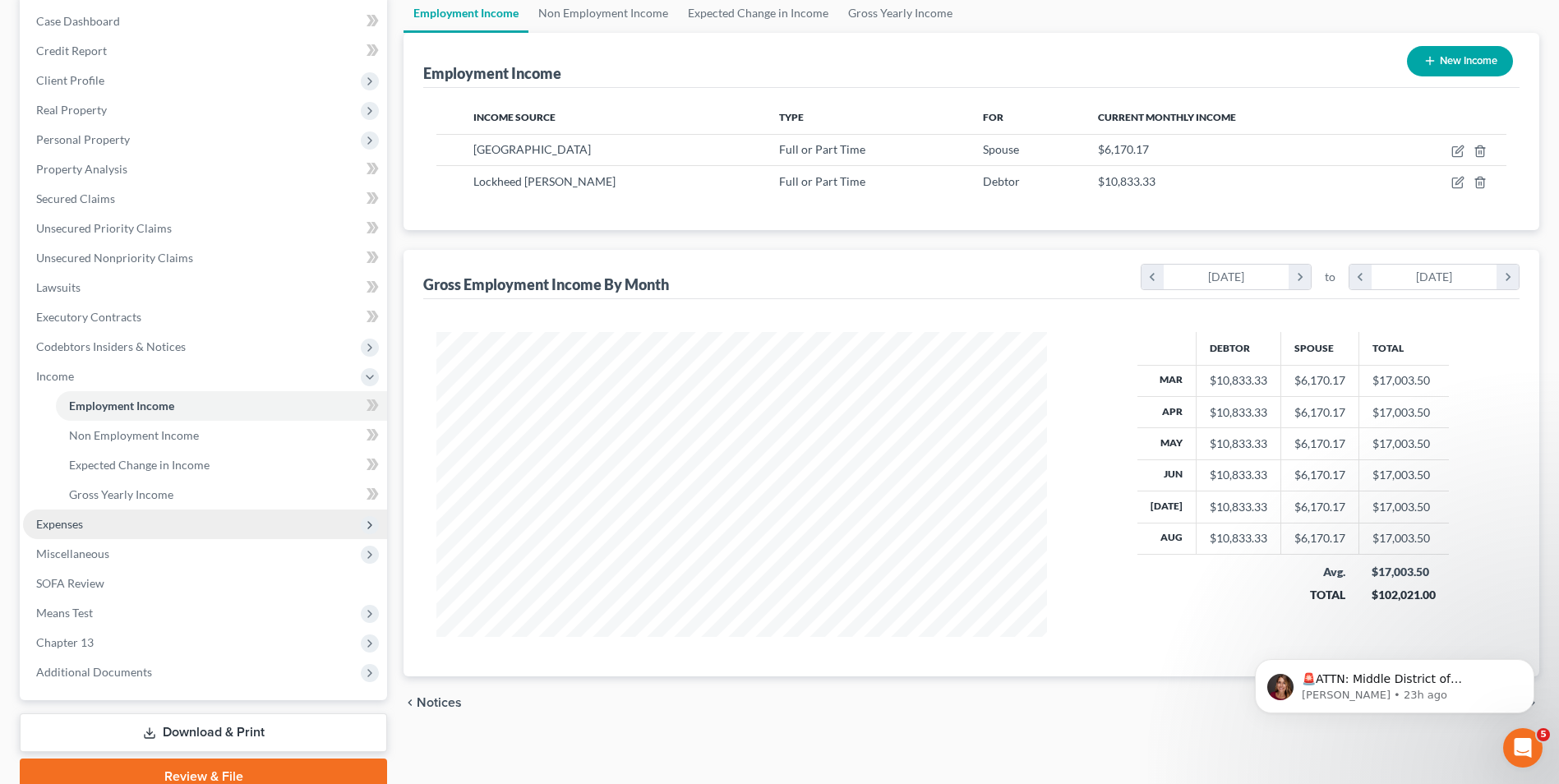
click at [100, 530] on span "Expenses" at bounding box center [205, 524] width 364 height 30
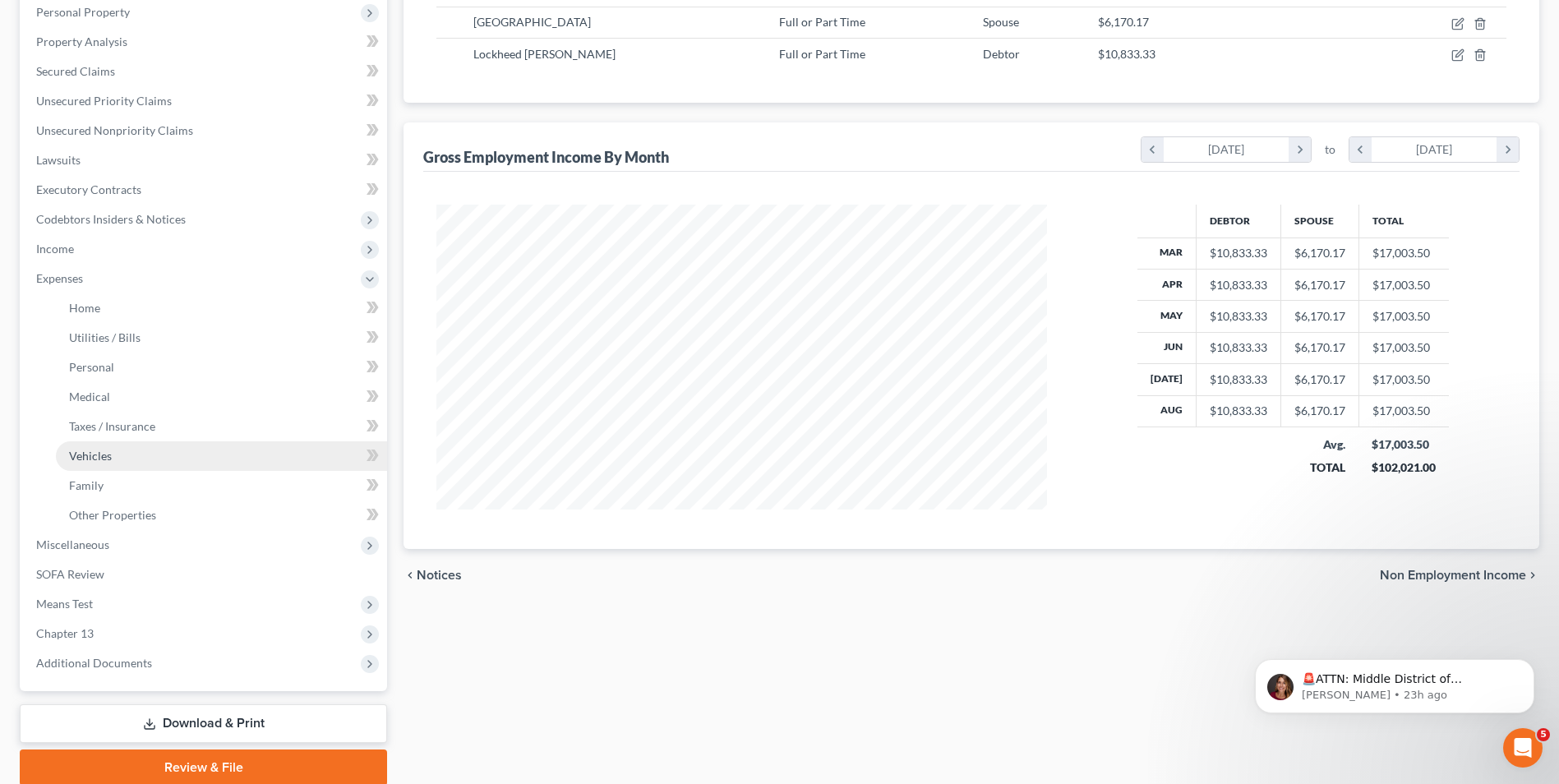
scroll to position [329, 0]
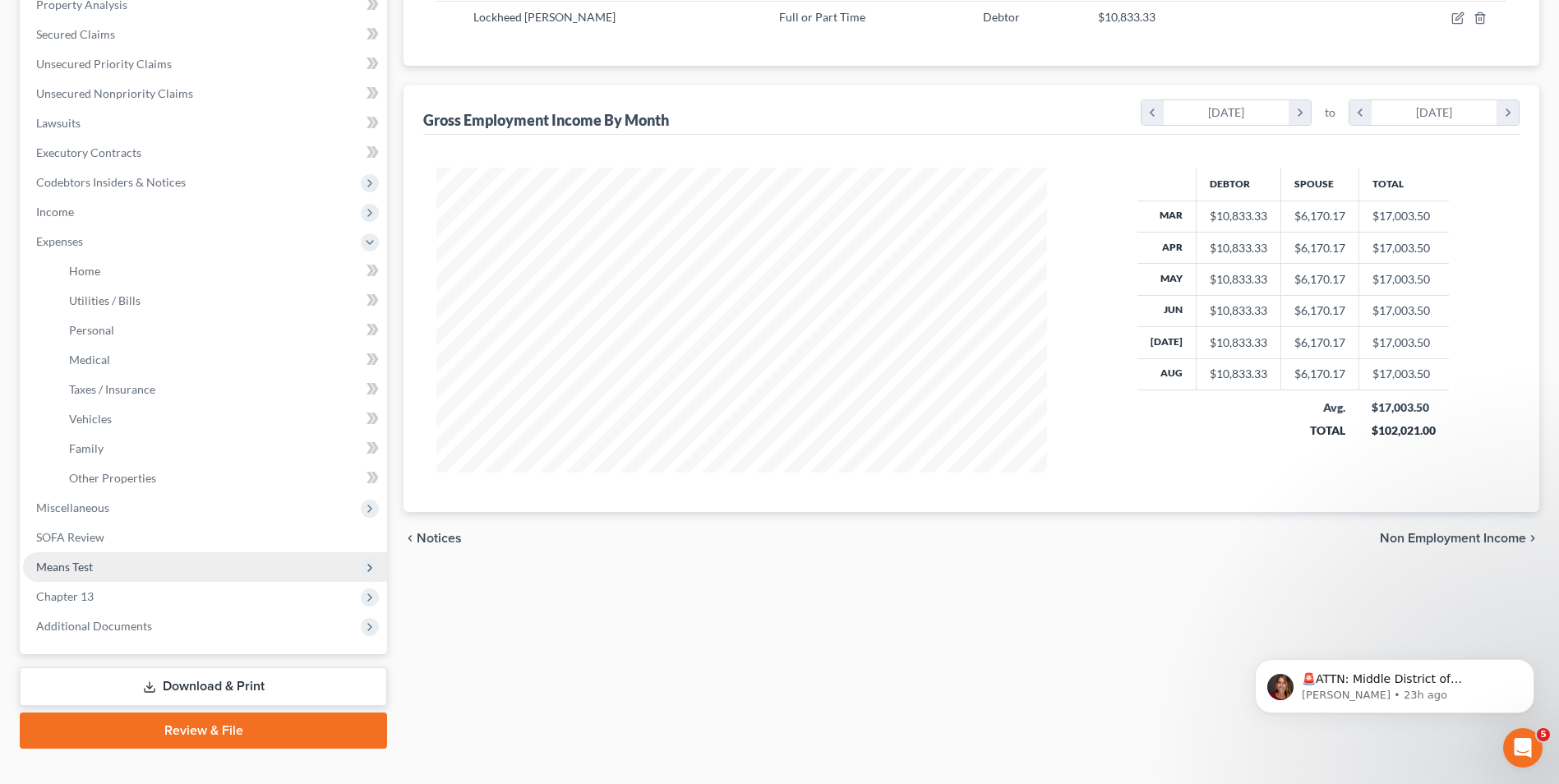
click at [75, 560] on span "Means Test" at bounding box center [64, 566] width 56 height 14
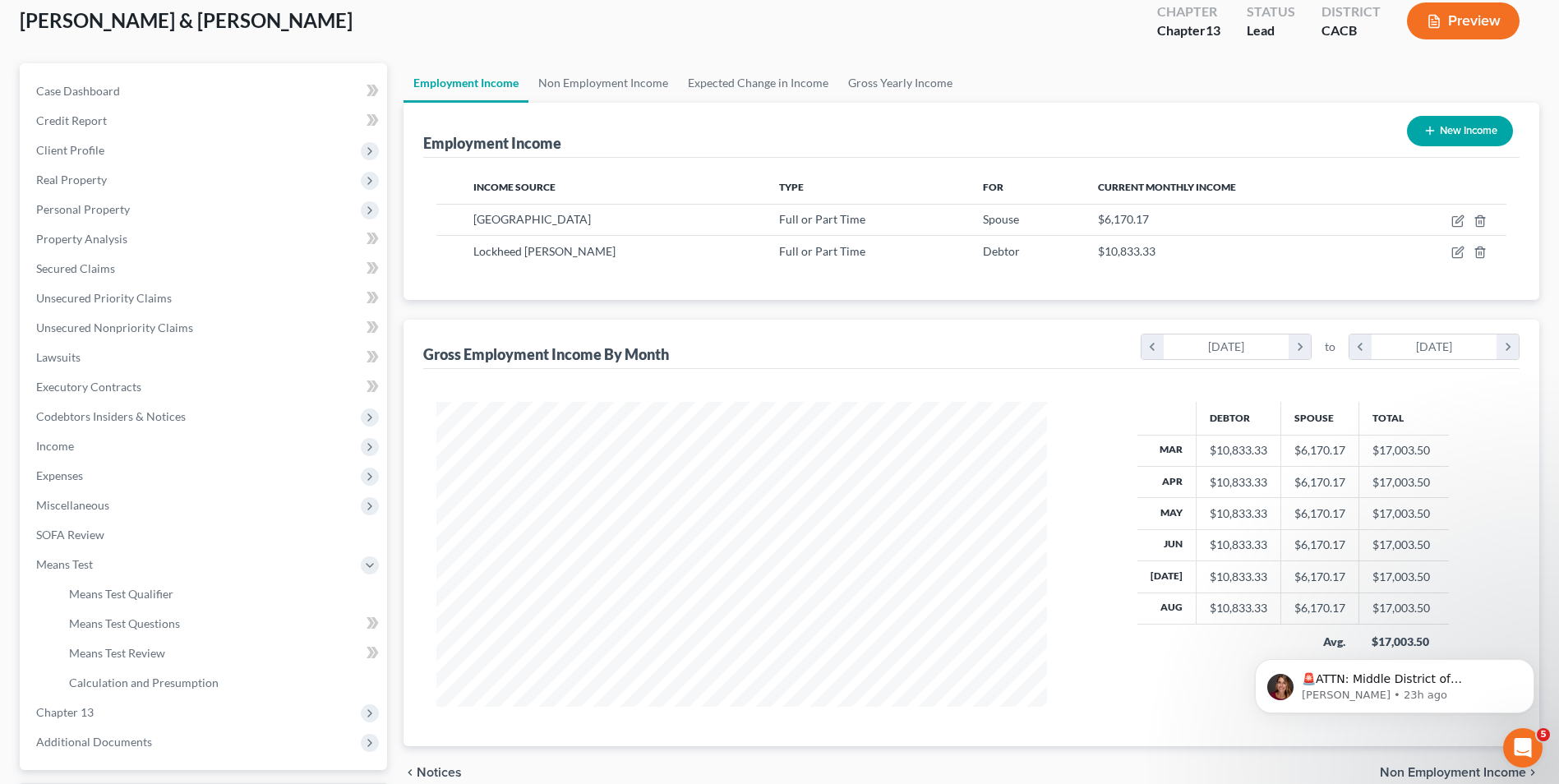
scroll to position [237, 0]
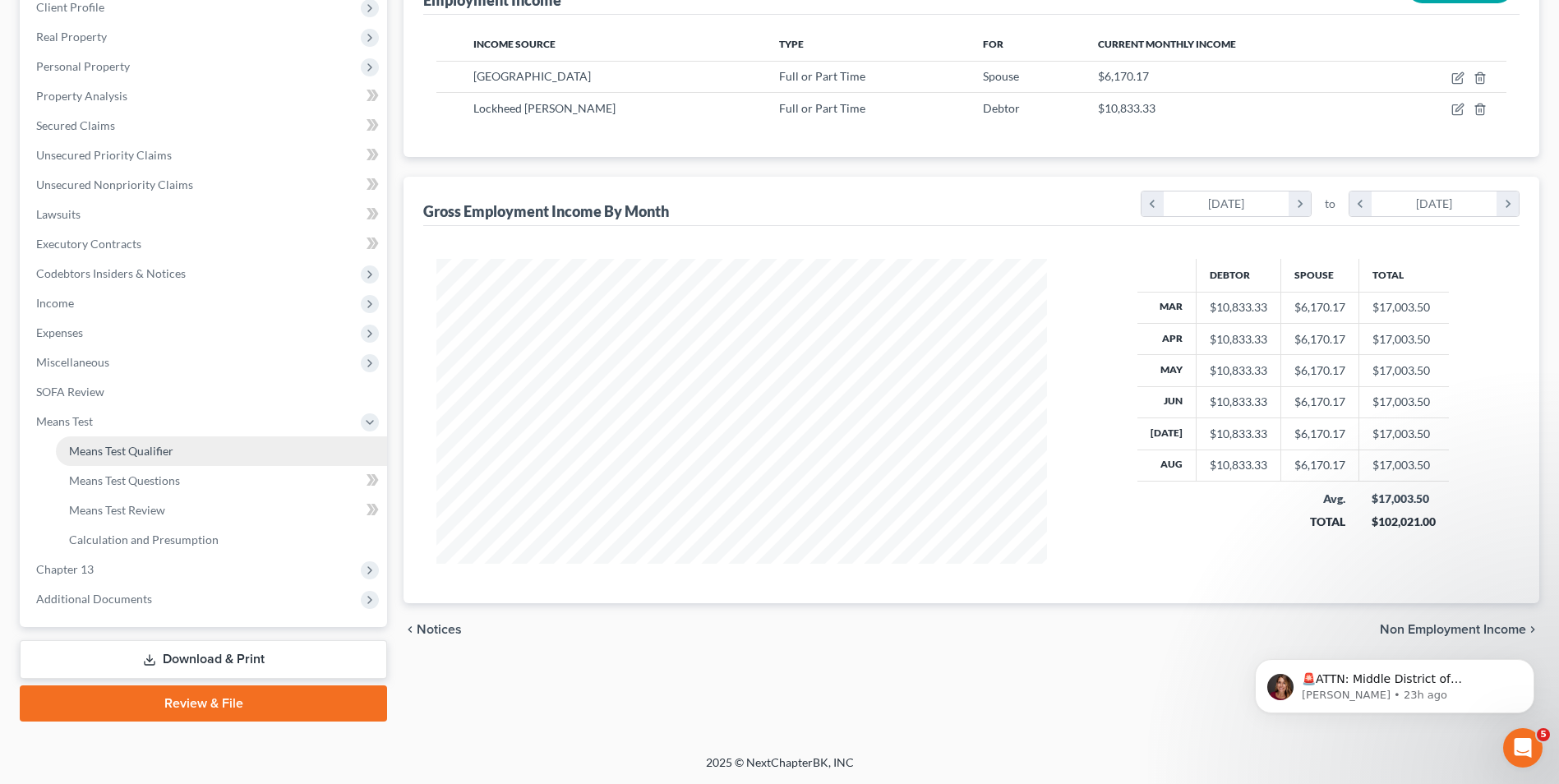
click at [166, 444] on span "Means Test Qualifier" at bounding box center [121, 450] width 104 height 14
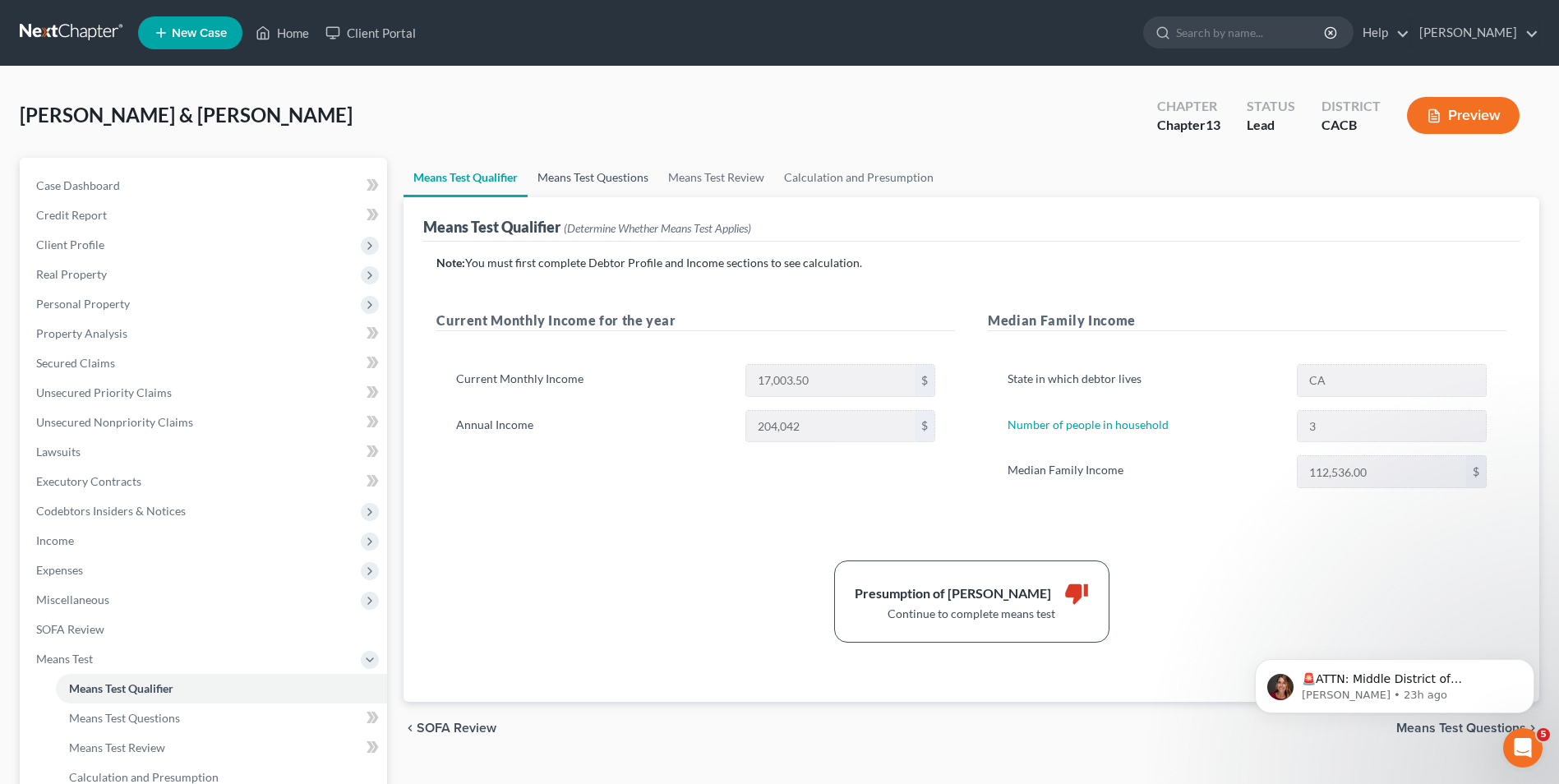
click at [582, 182] on link "Means Test Questions" at bounding box center [593, 178] width 131 height 39
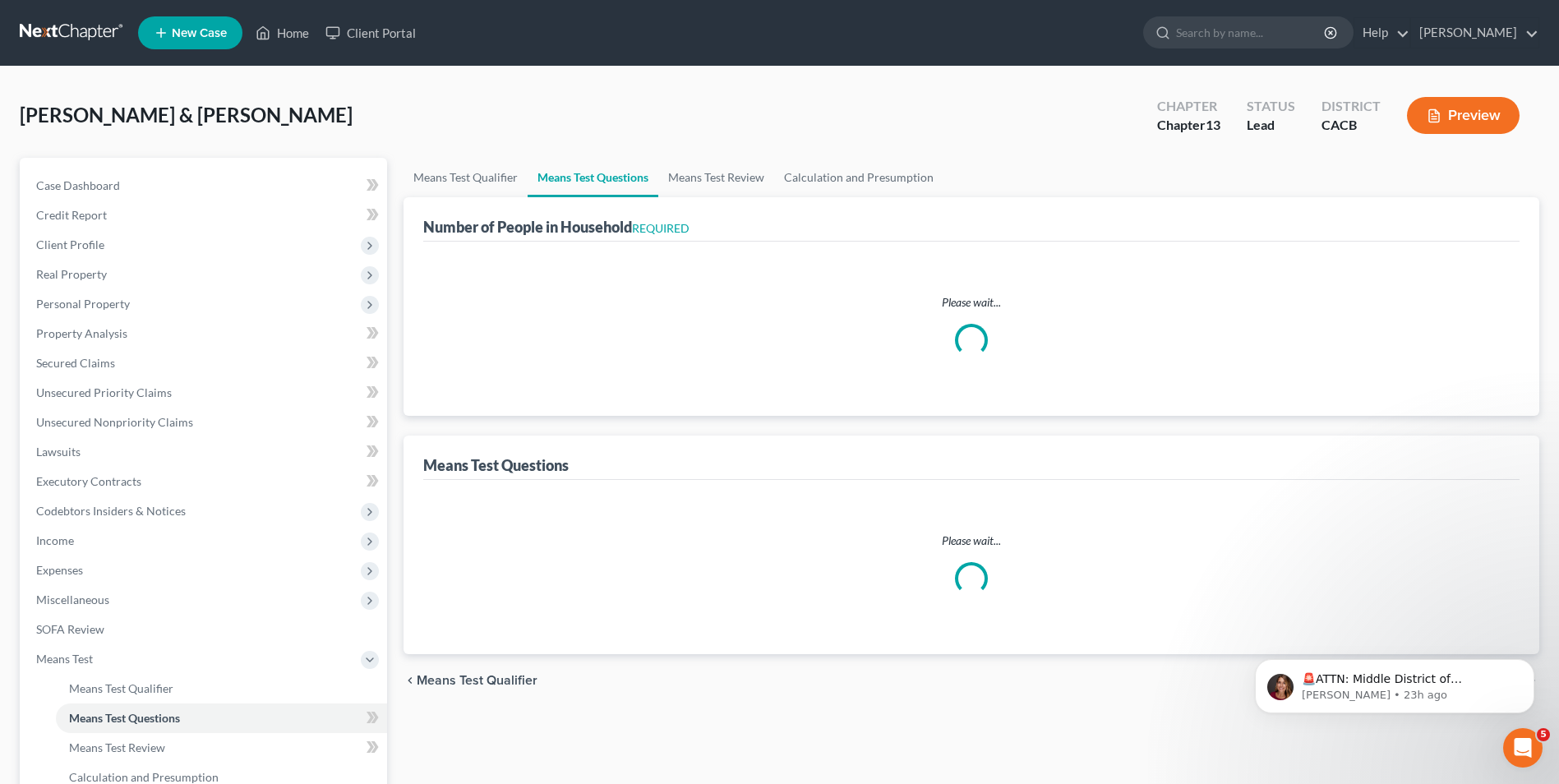
select select "0"
select select "60"
select select "0"
select select "60"
select select "3"
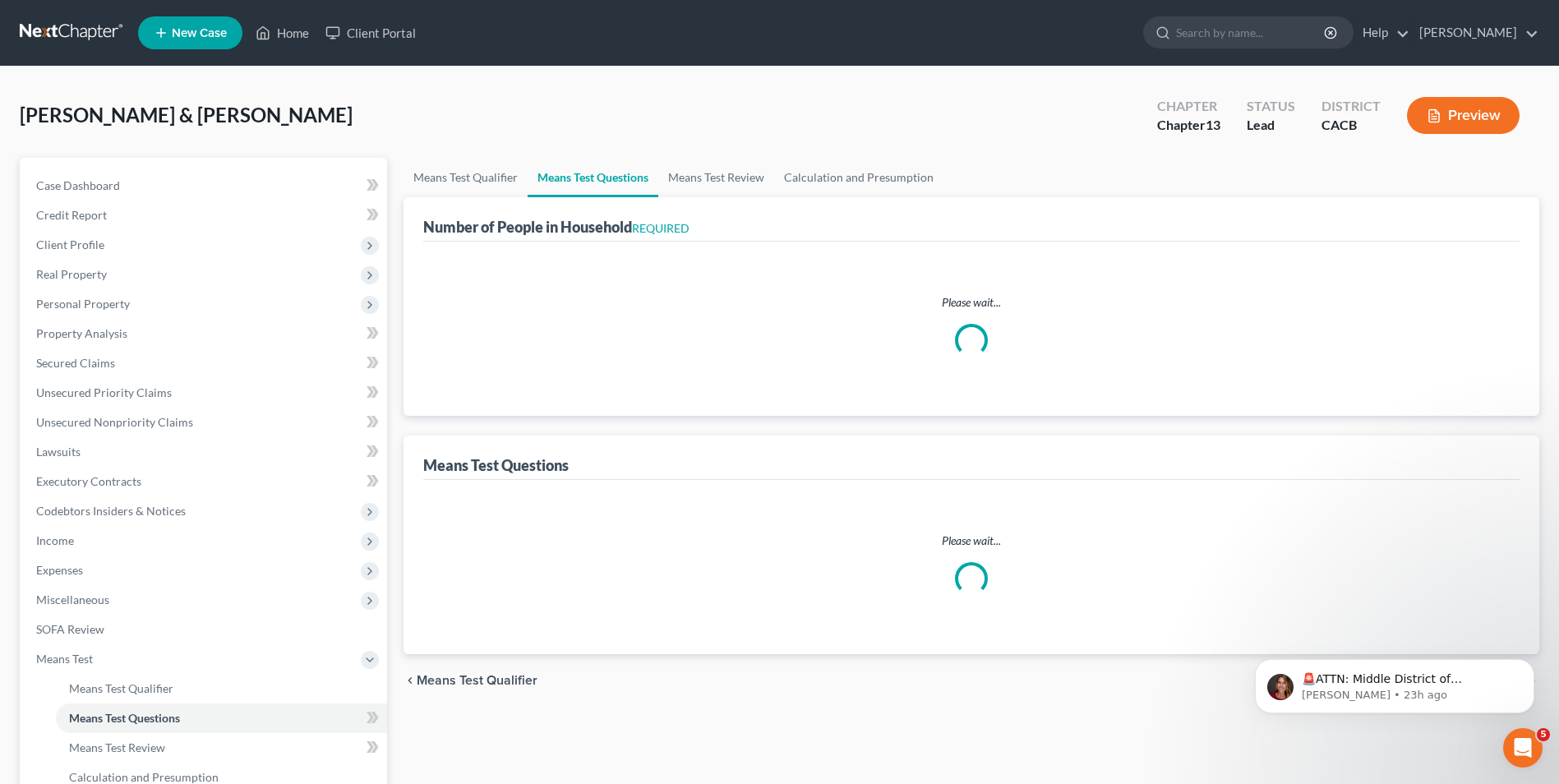
select select "0"
select select "2"
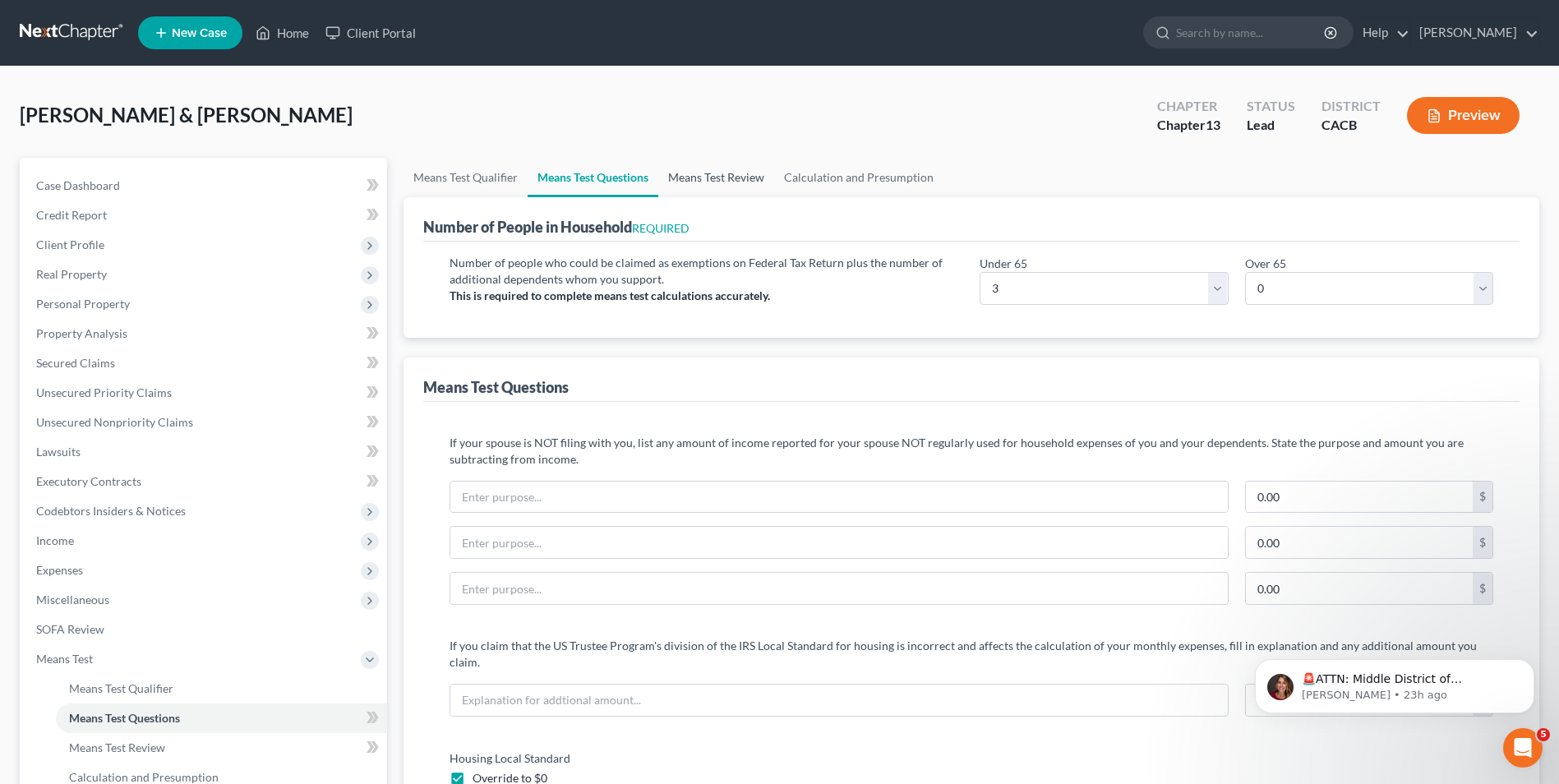
click at [701, 182] on link "Means Test Review" at bounding box center [716, 178] width 116 height 39
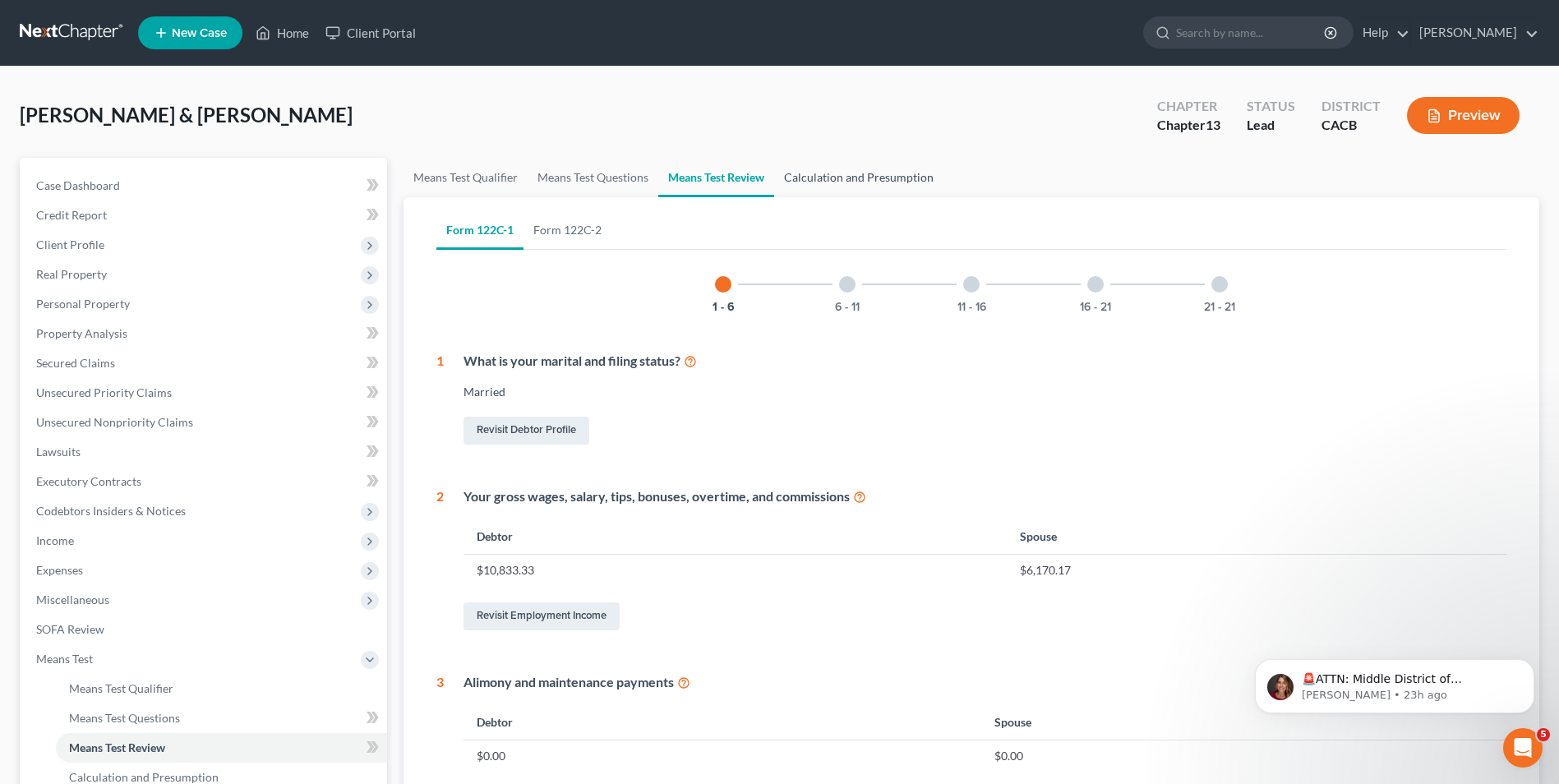
click at [906, 184] on link "Calculation and Presumption" at bounding box center [859, 178] width 169 height 39
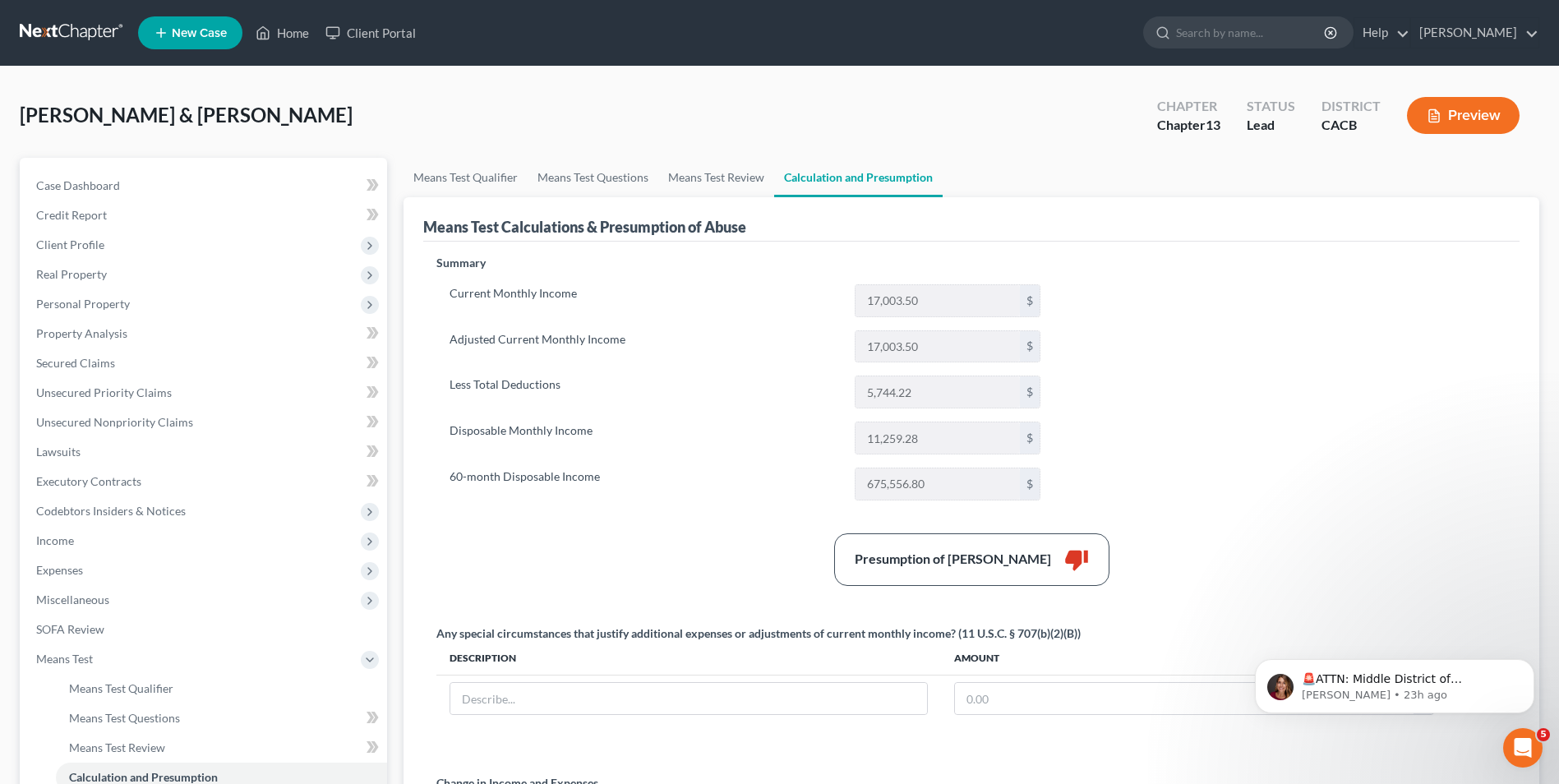
scroll to position [247, 0]
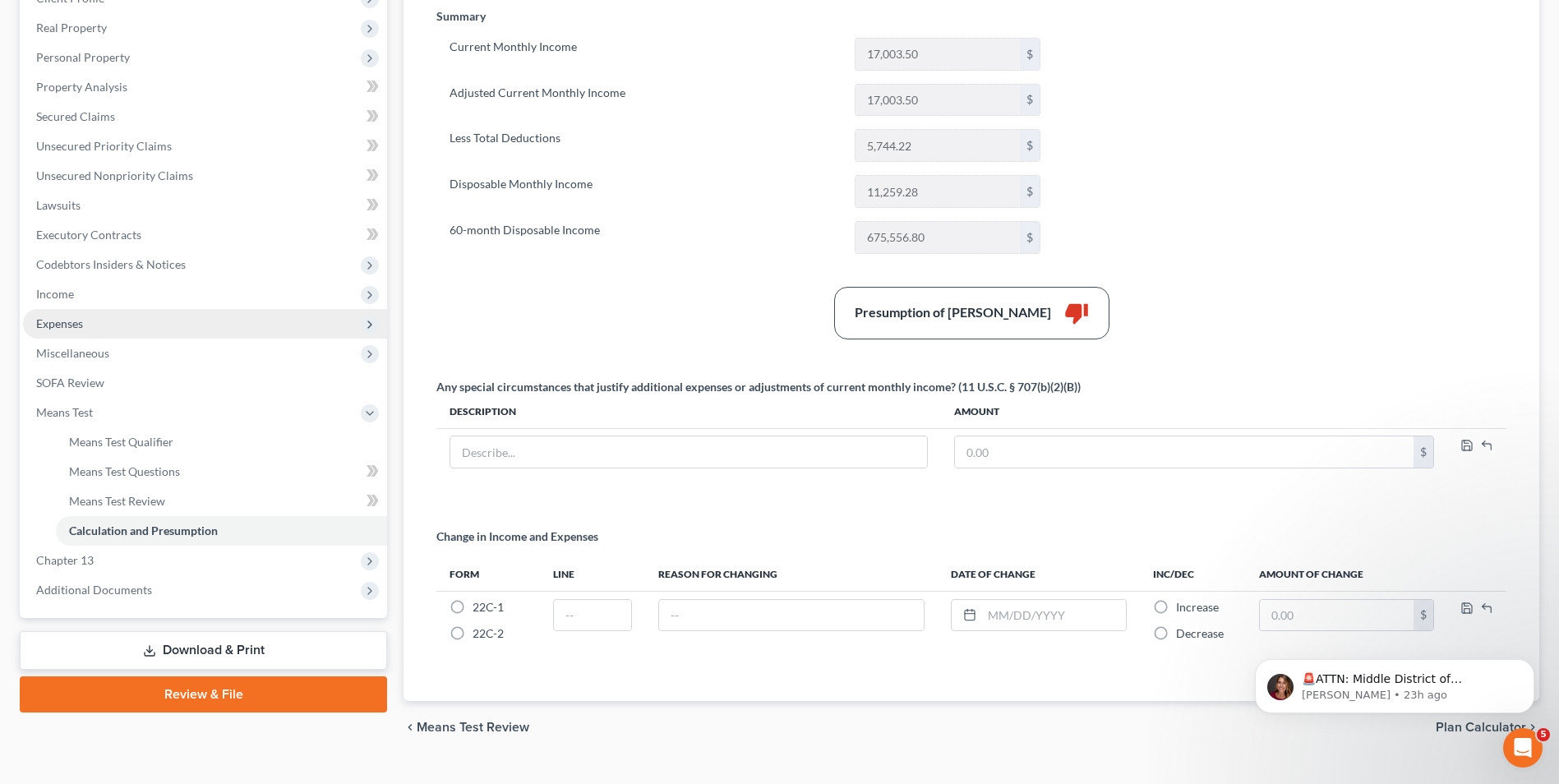
click at [75, 332] on span "Expenses" at bounding box center [205, 324] width 364 height 30
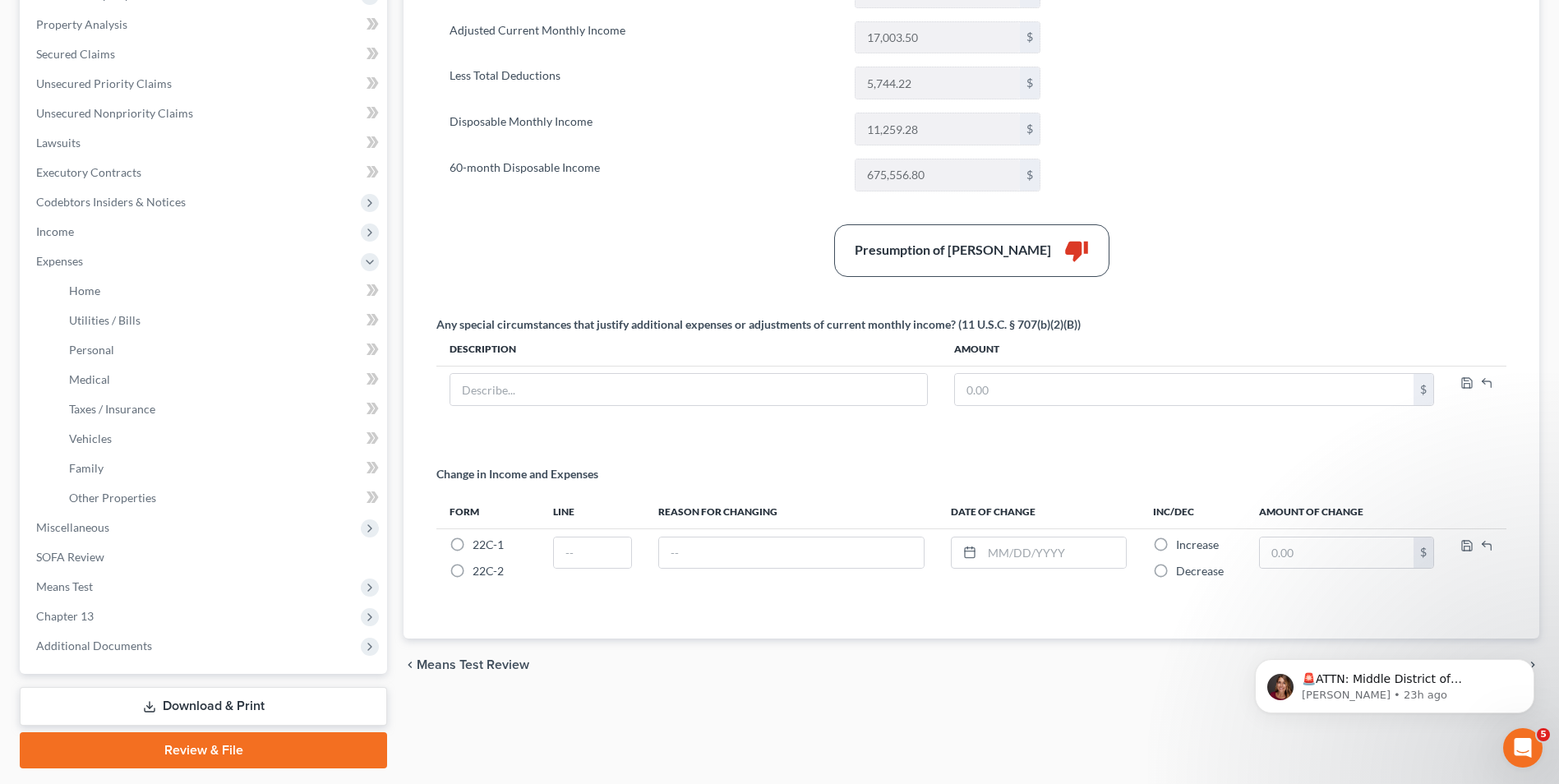
scroll to position [356, 0]
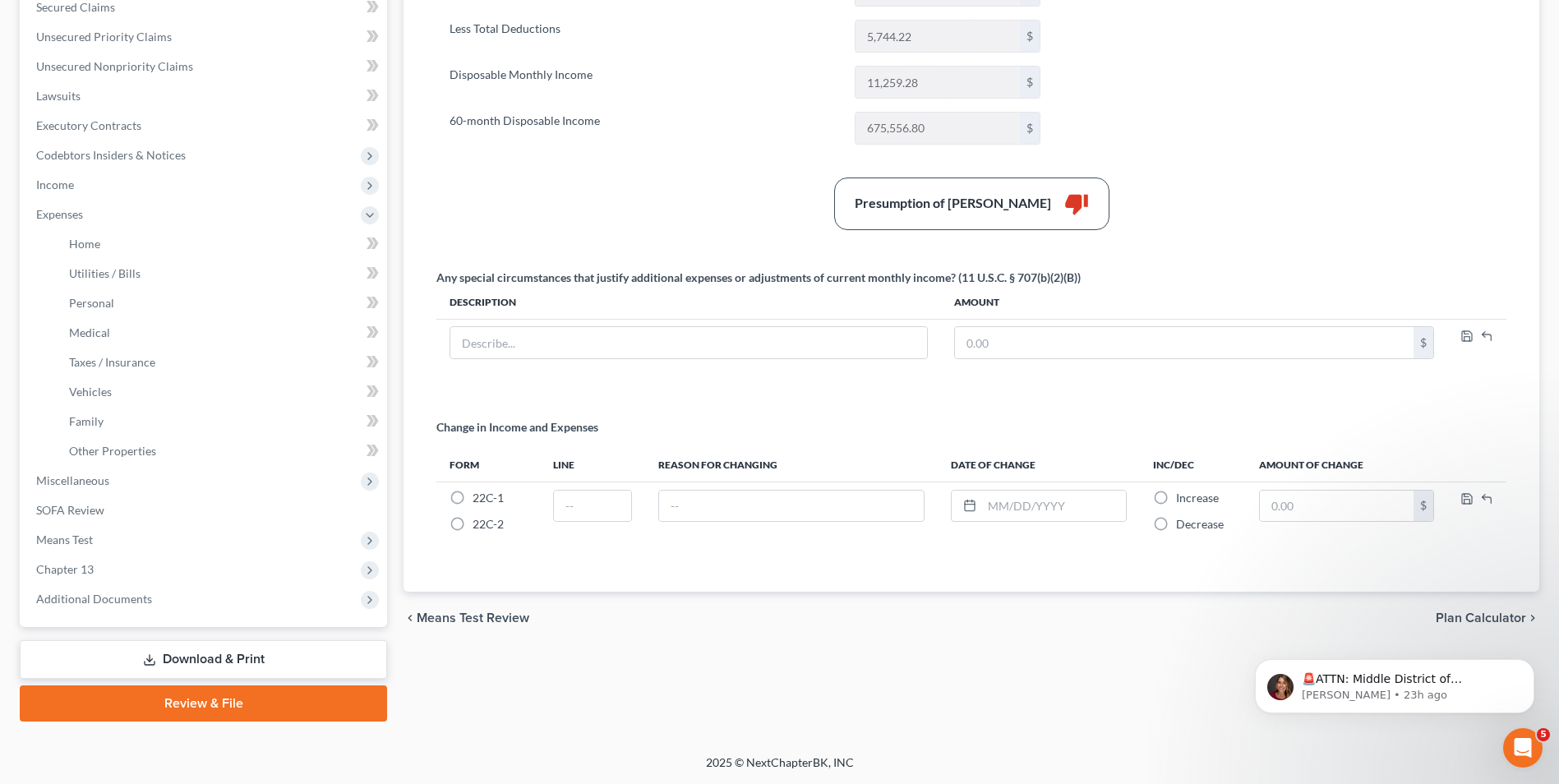
click at [187, 661] on link "Download & Print" at bounding box center [203, 658] width 367 height 38
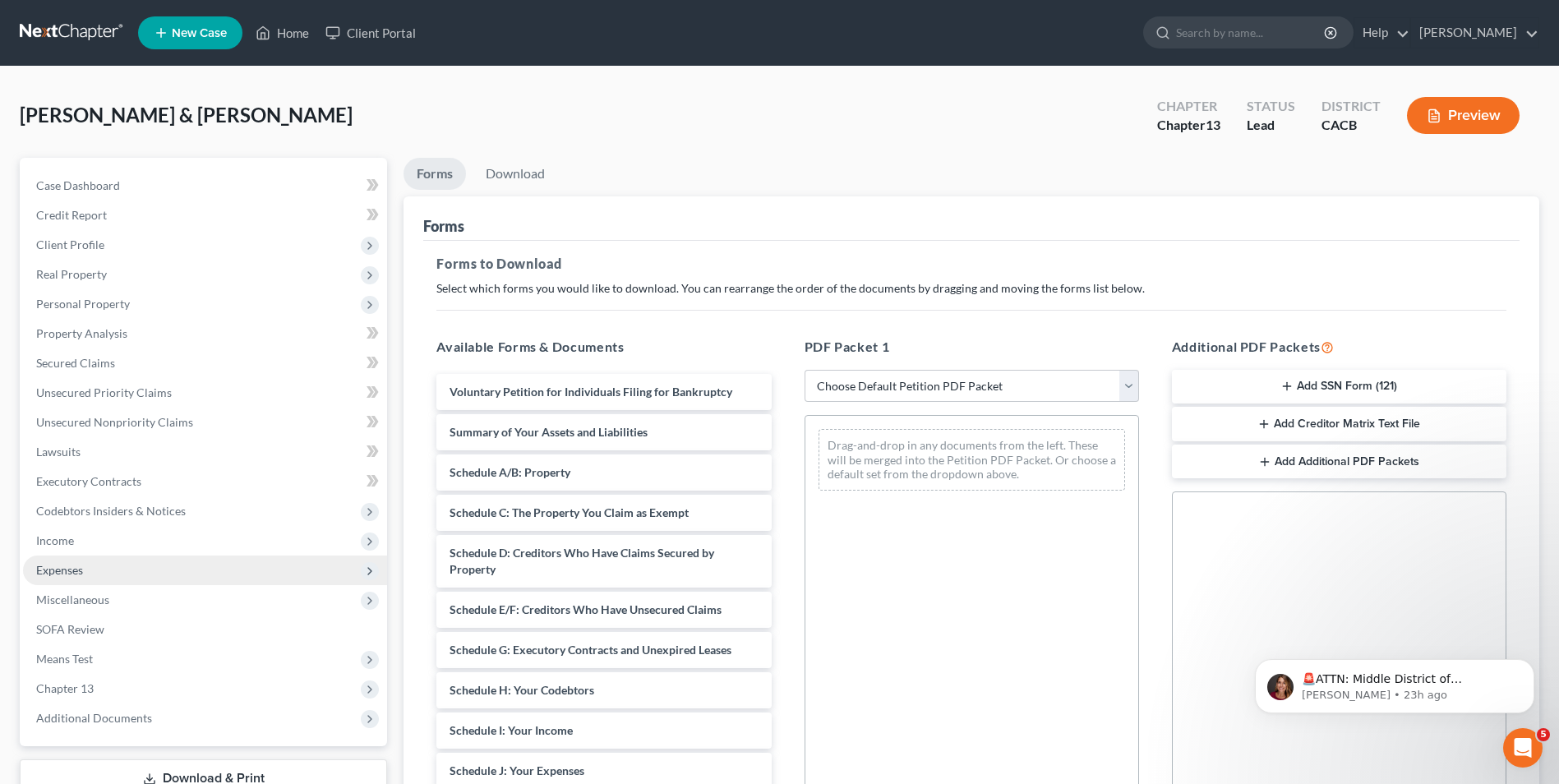
click at [71, 567] on span "Expenses" at bounding box center [59, 570] width 47 height 14
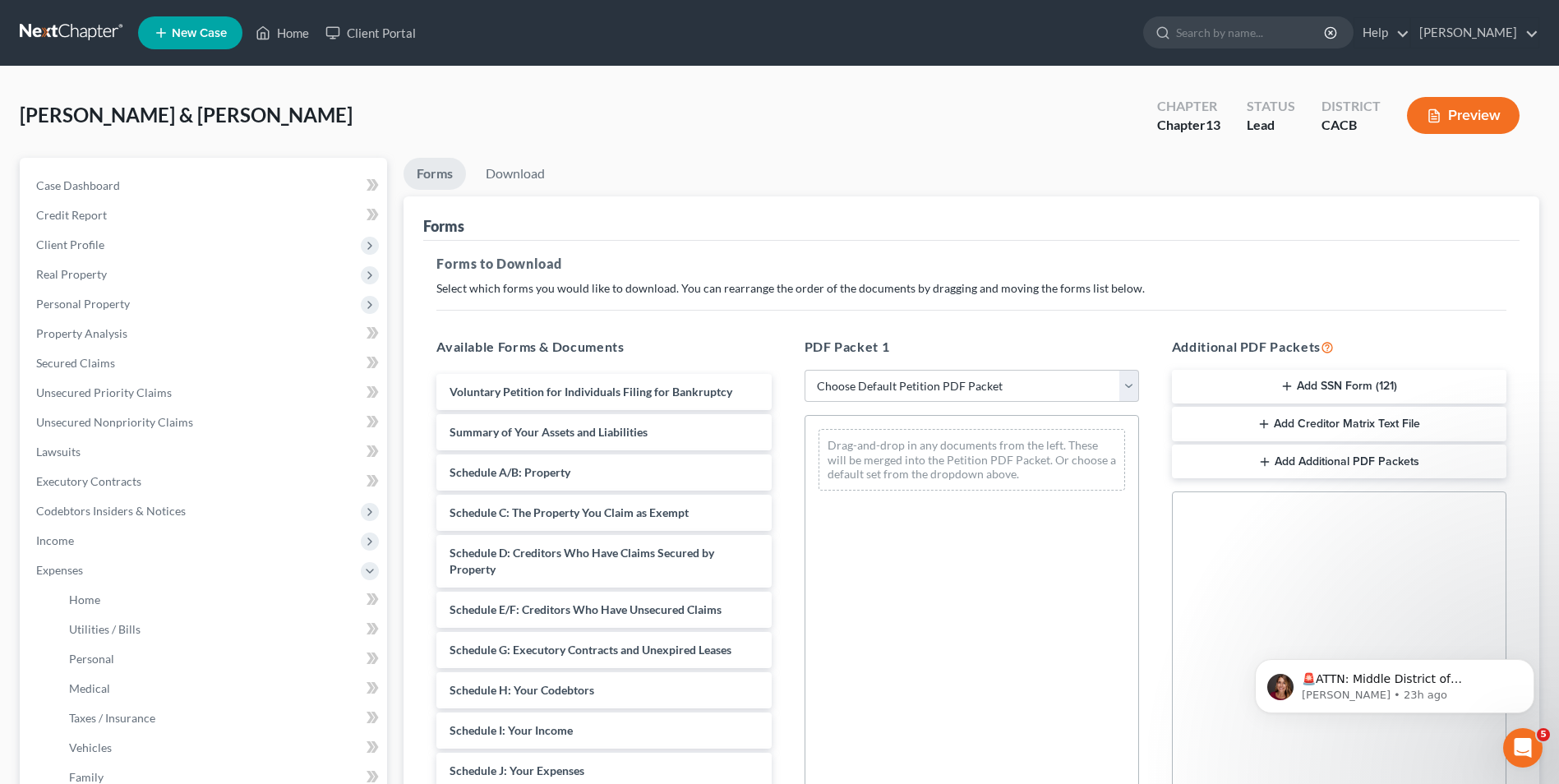
click at [1458, 123] on button "Preview" at bounding box center [1463, 115] width 113 height 37
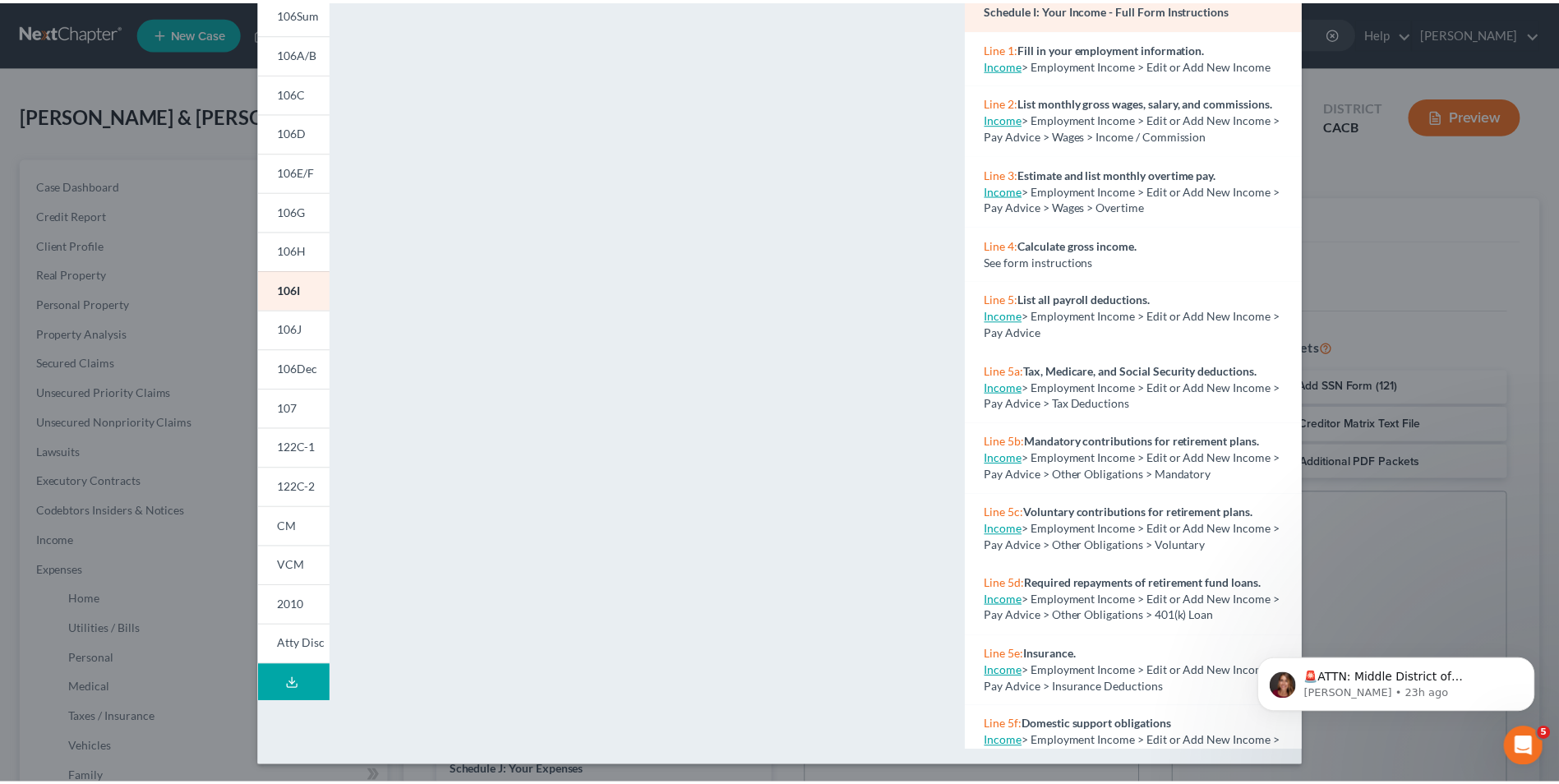
scroll to position [143, 0]
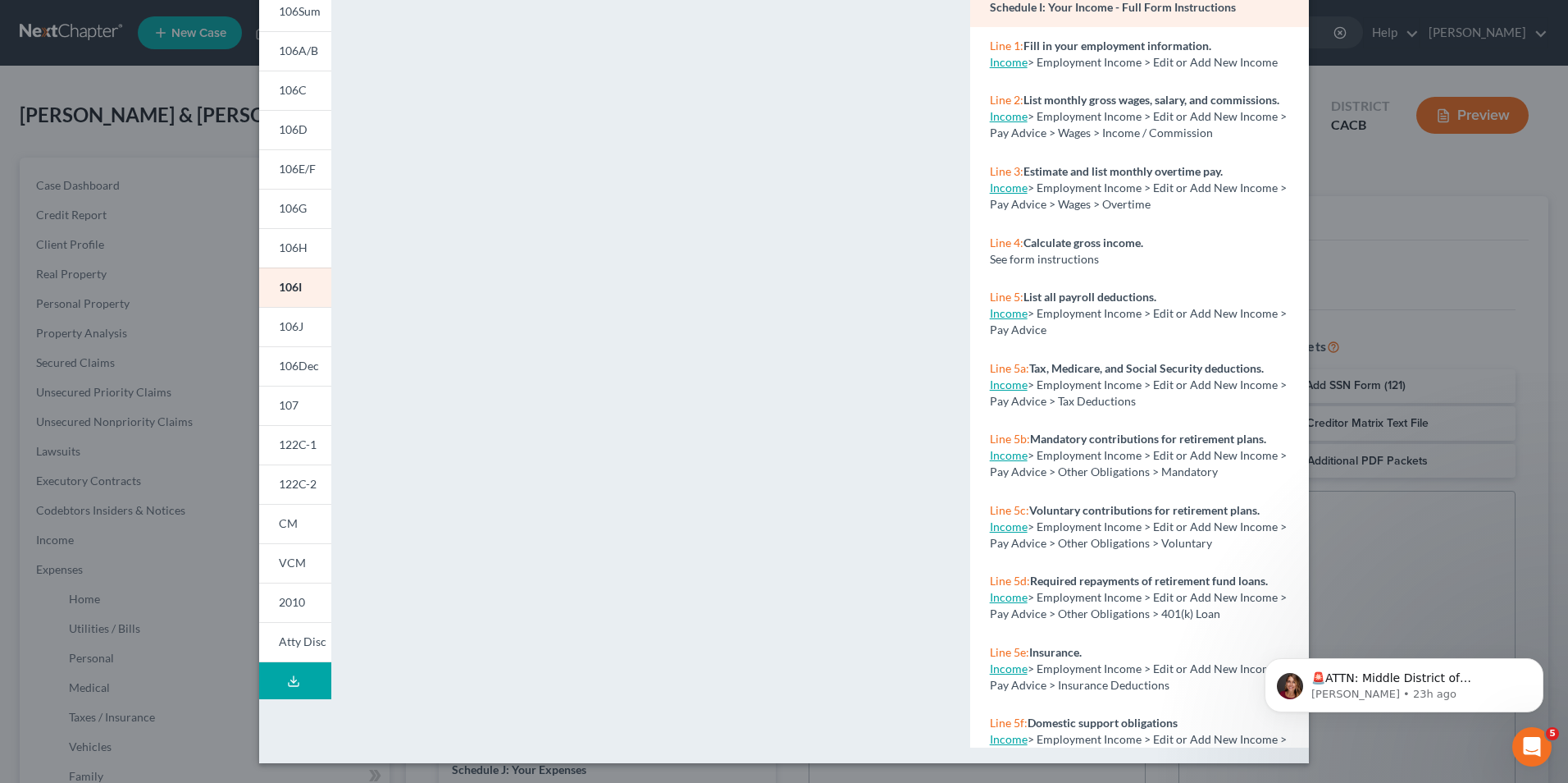
drag, startPoint x: 1432, startPoint y: 222, endPoint x: 1420, endPoint y: 233, distance: 16.3
click at [1432, 222] on div "Petition Preview Schedule I: Your Income × 101 106Sum 106A/B 106C 106D 106E/F 1…" at bounding box center [784, 392] width 1568 height 783
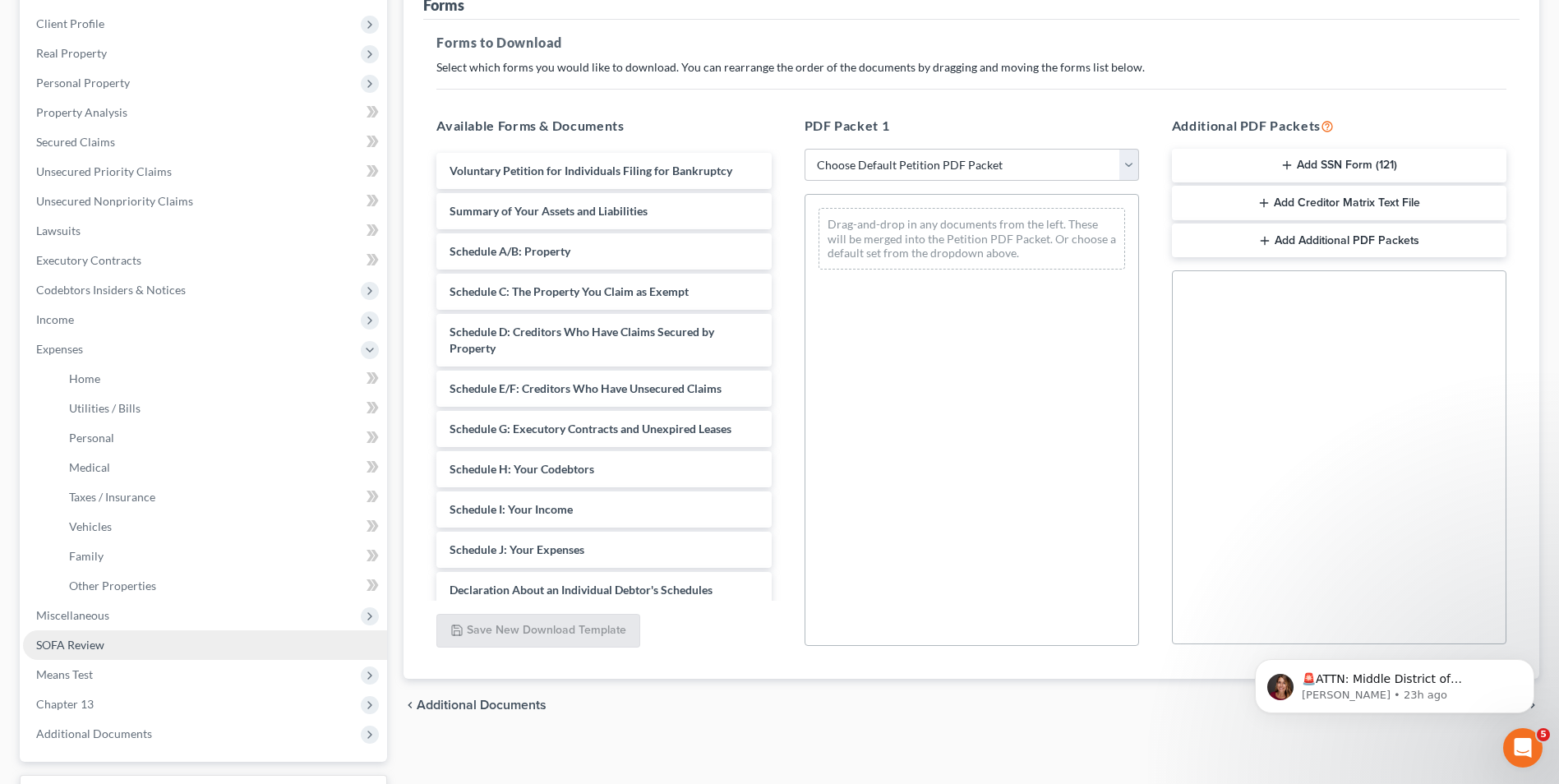
scroll to position [82, 0]
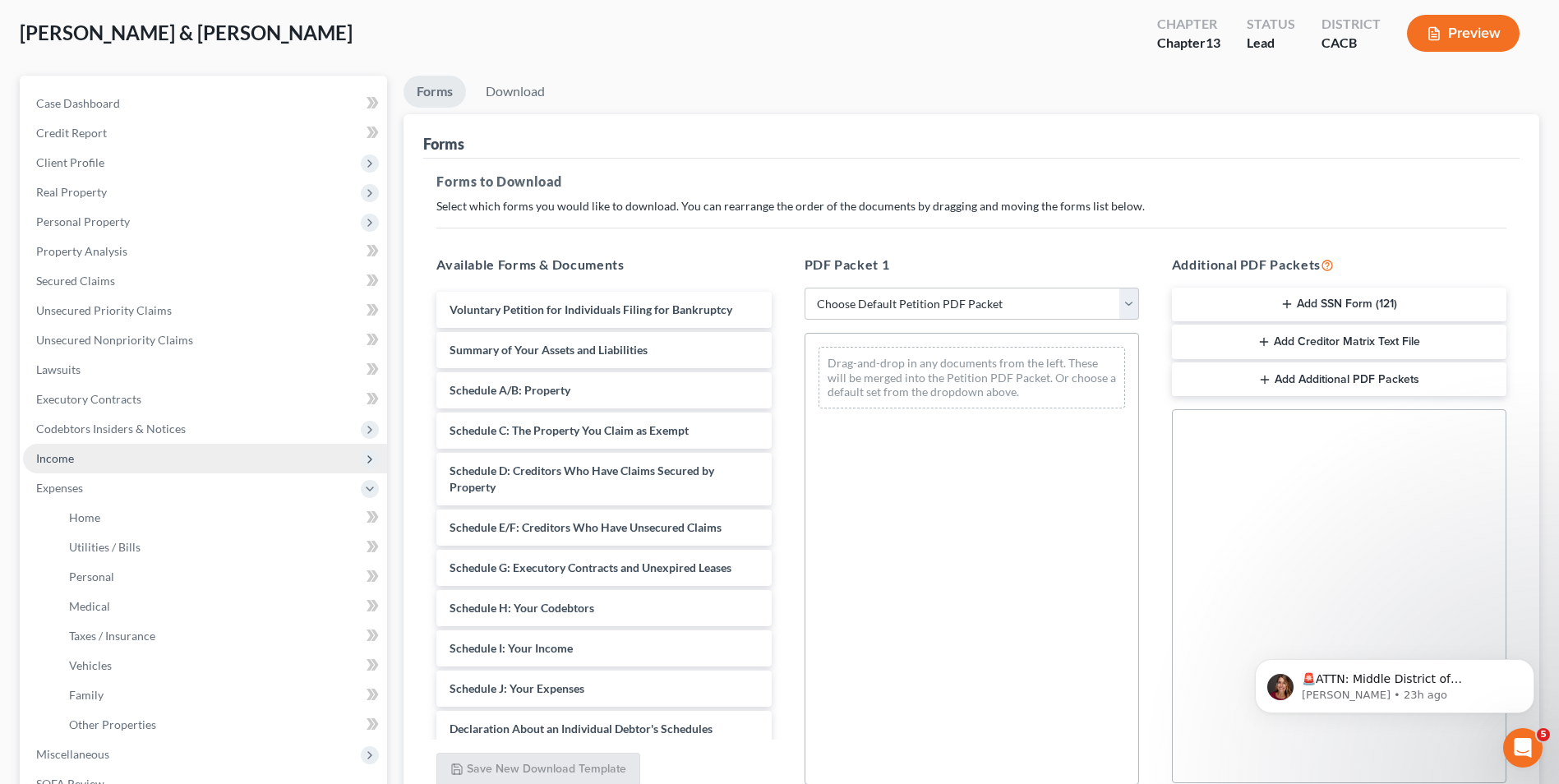
click at [74, 458] on span "Income" at bounding box center [205, 458] width 364 height 30
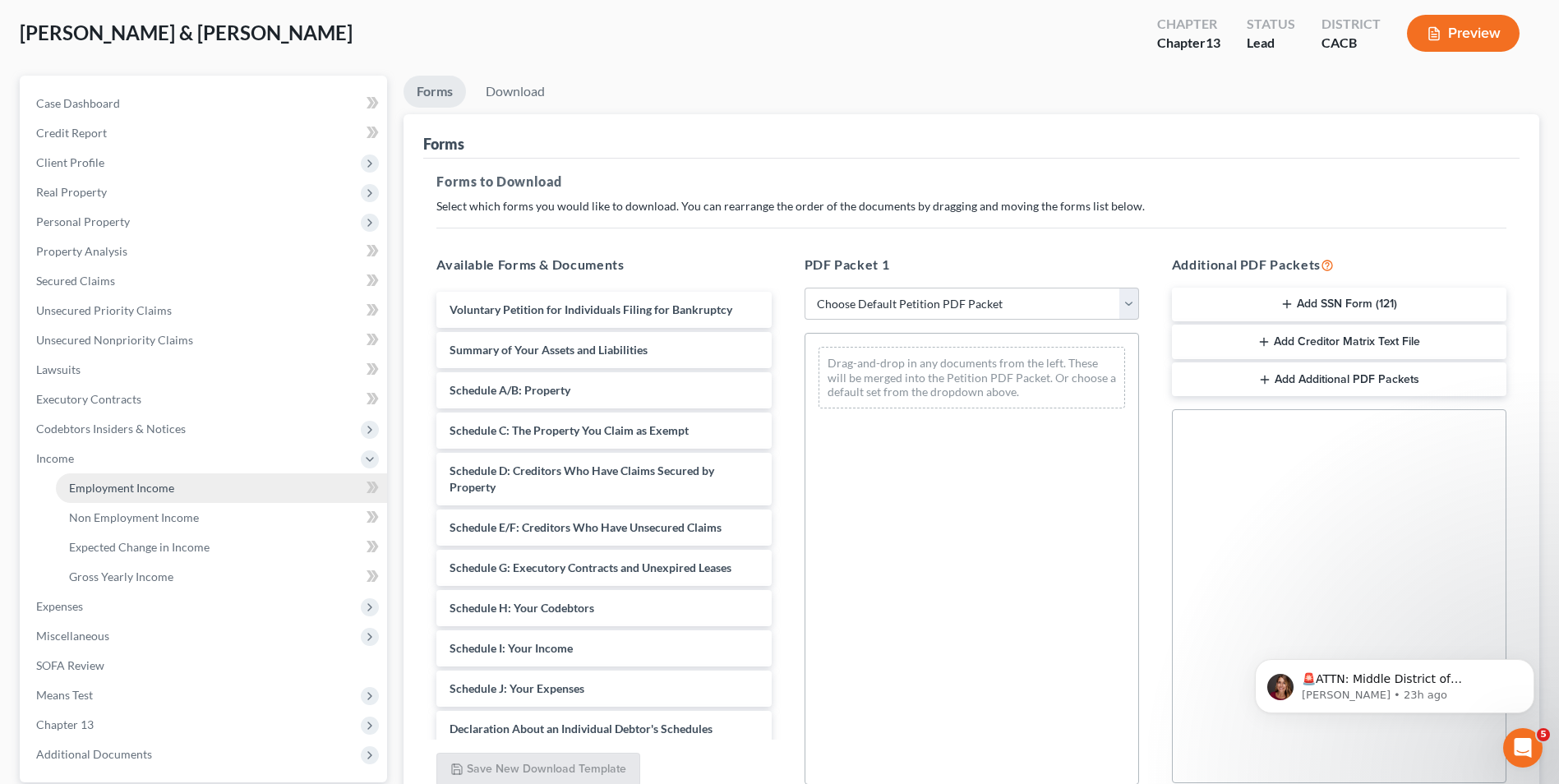
click at [67, 495] on link "Employment Income" at bounding box center [221, 488] width 331 height 30
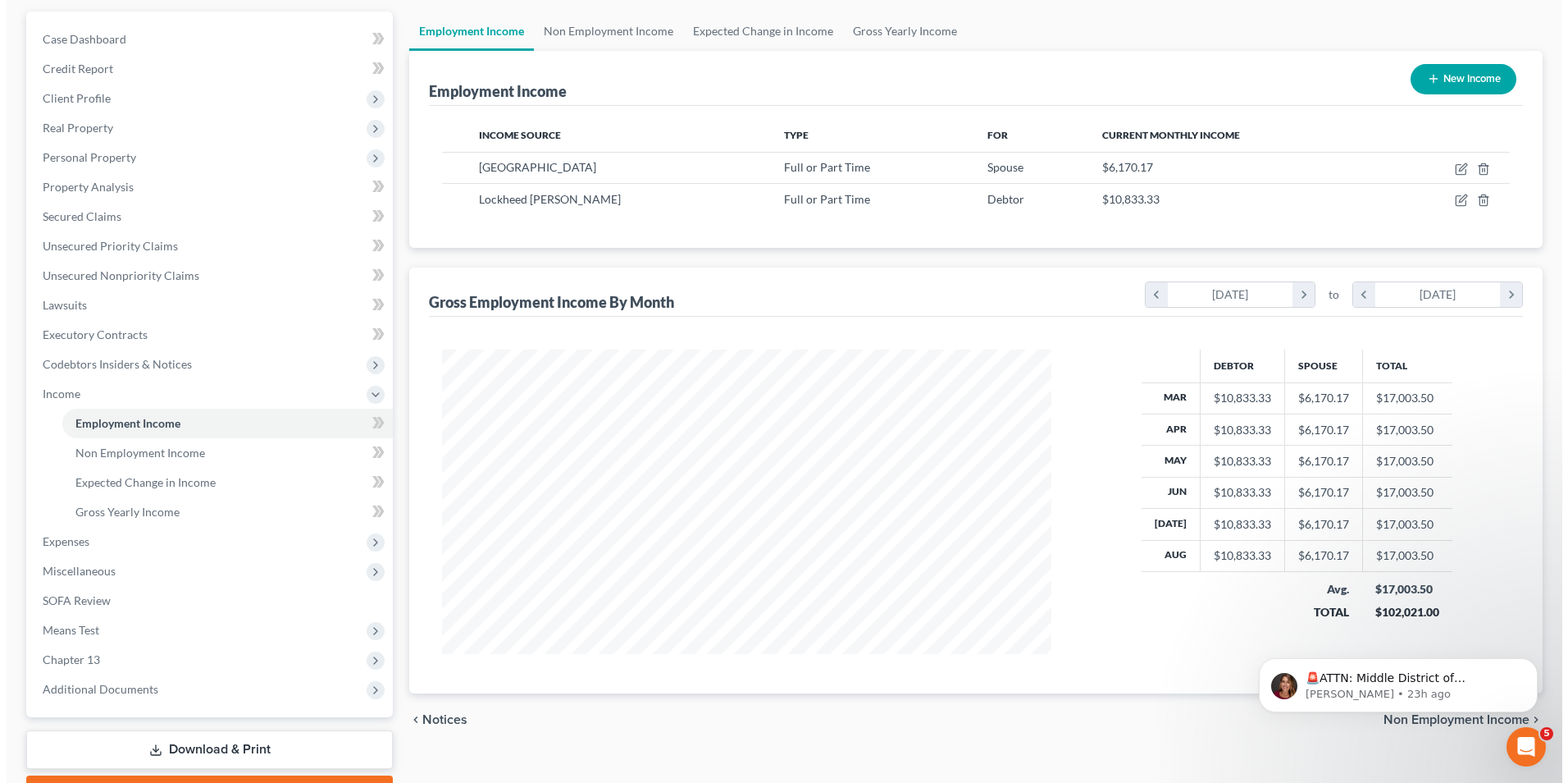
scroll to position [73, 0]
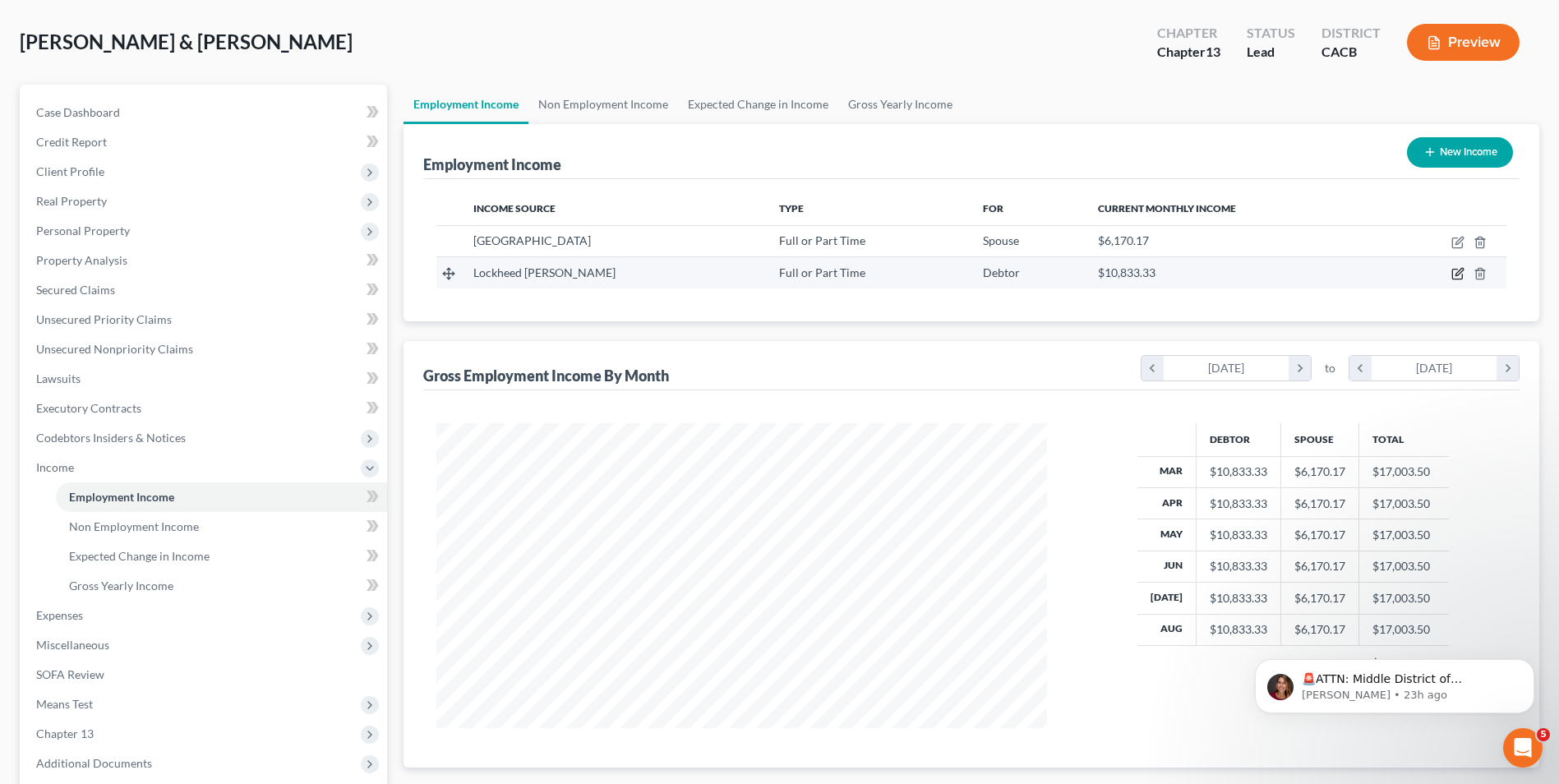
click at [1462, 277] on icon "button" at bounding box center [1457, 275] width 10 height 10
select select "0"
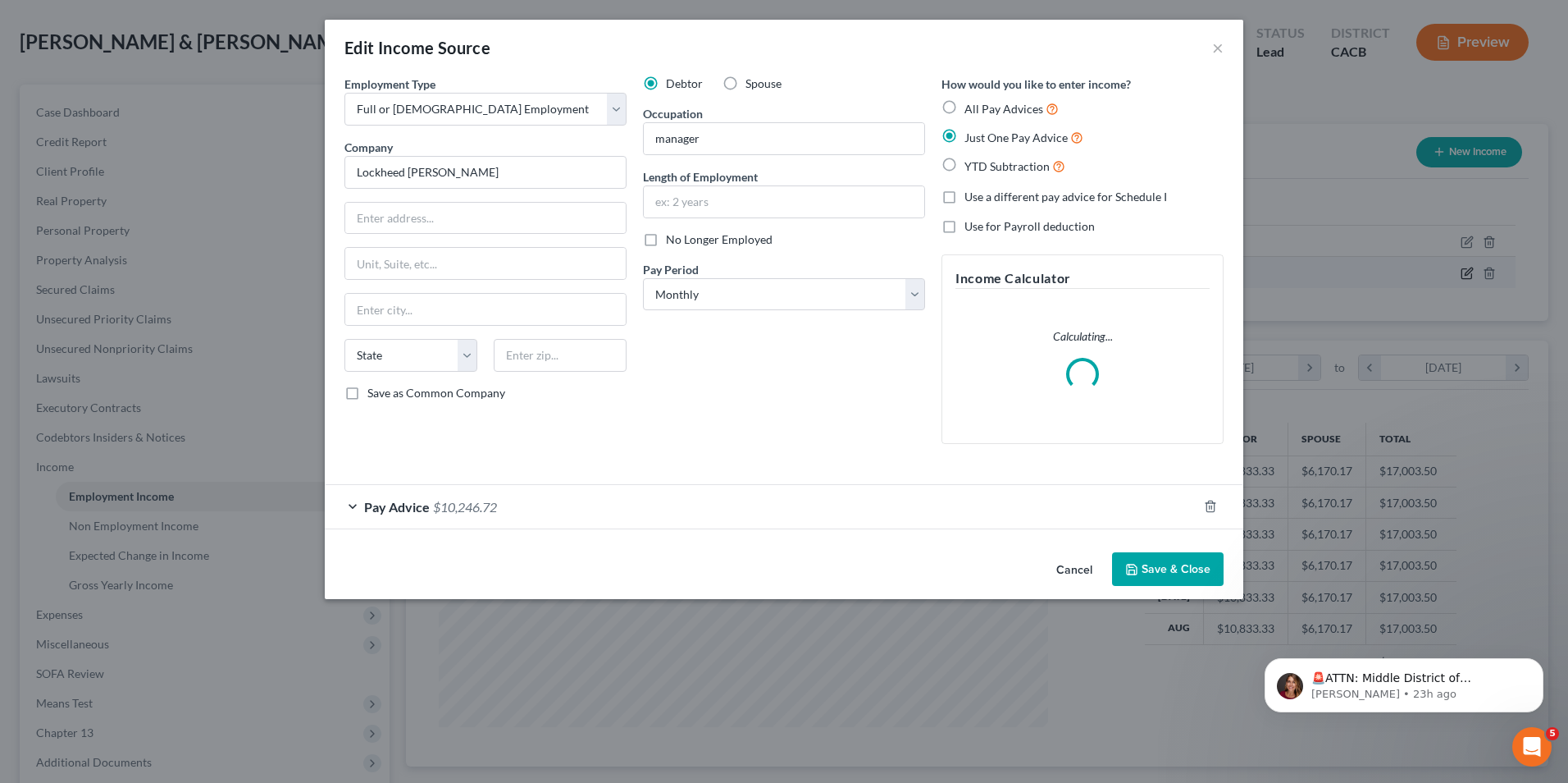
scroll to position [307, 648]
click at [537, 512] on div "Pay Advice $10,246.72" at bounding box center [761, 506] width 872 height 44
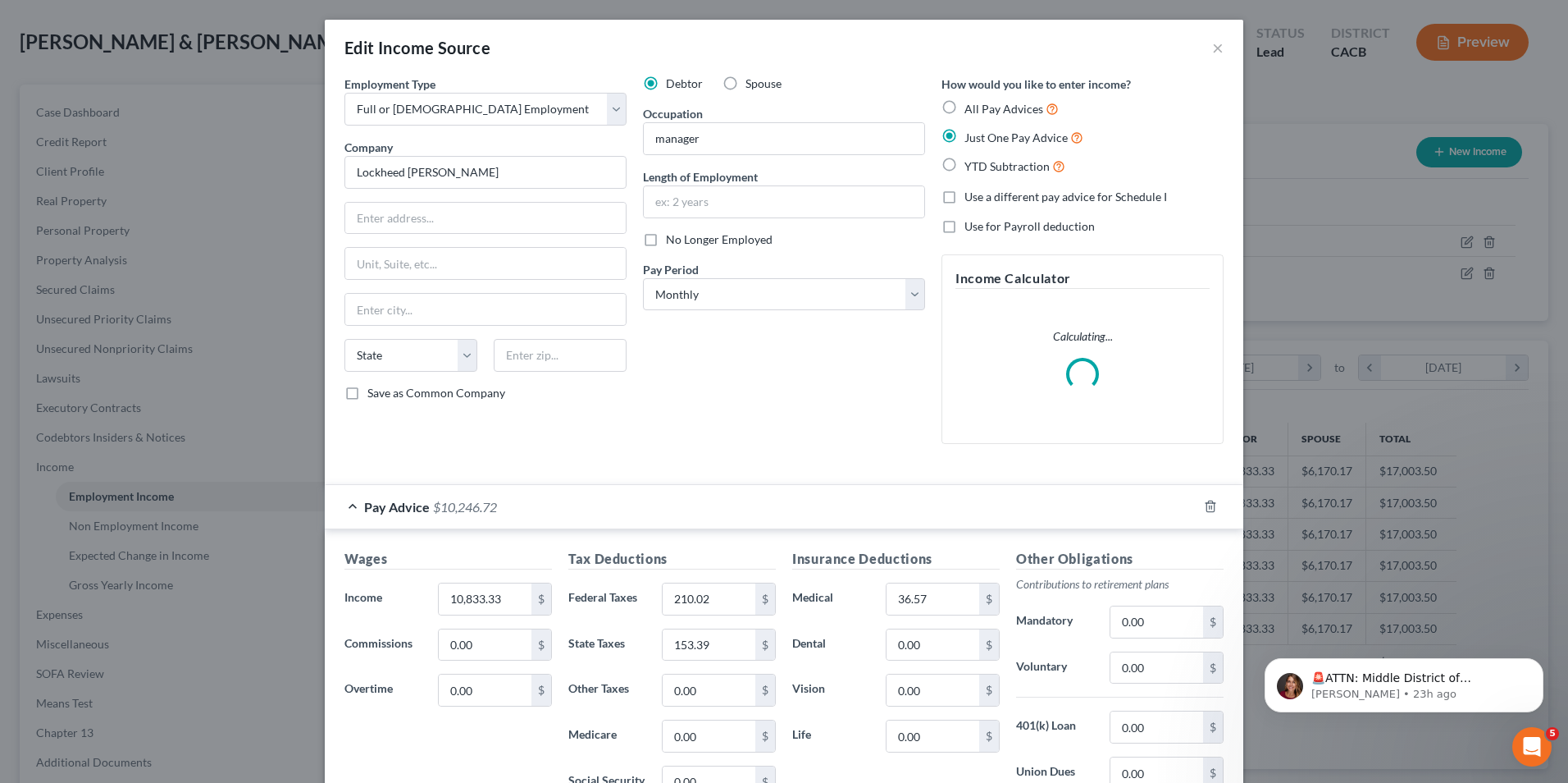
scroll to position [246, 0]
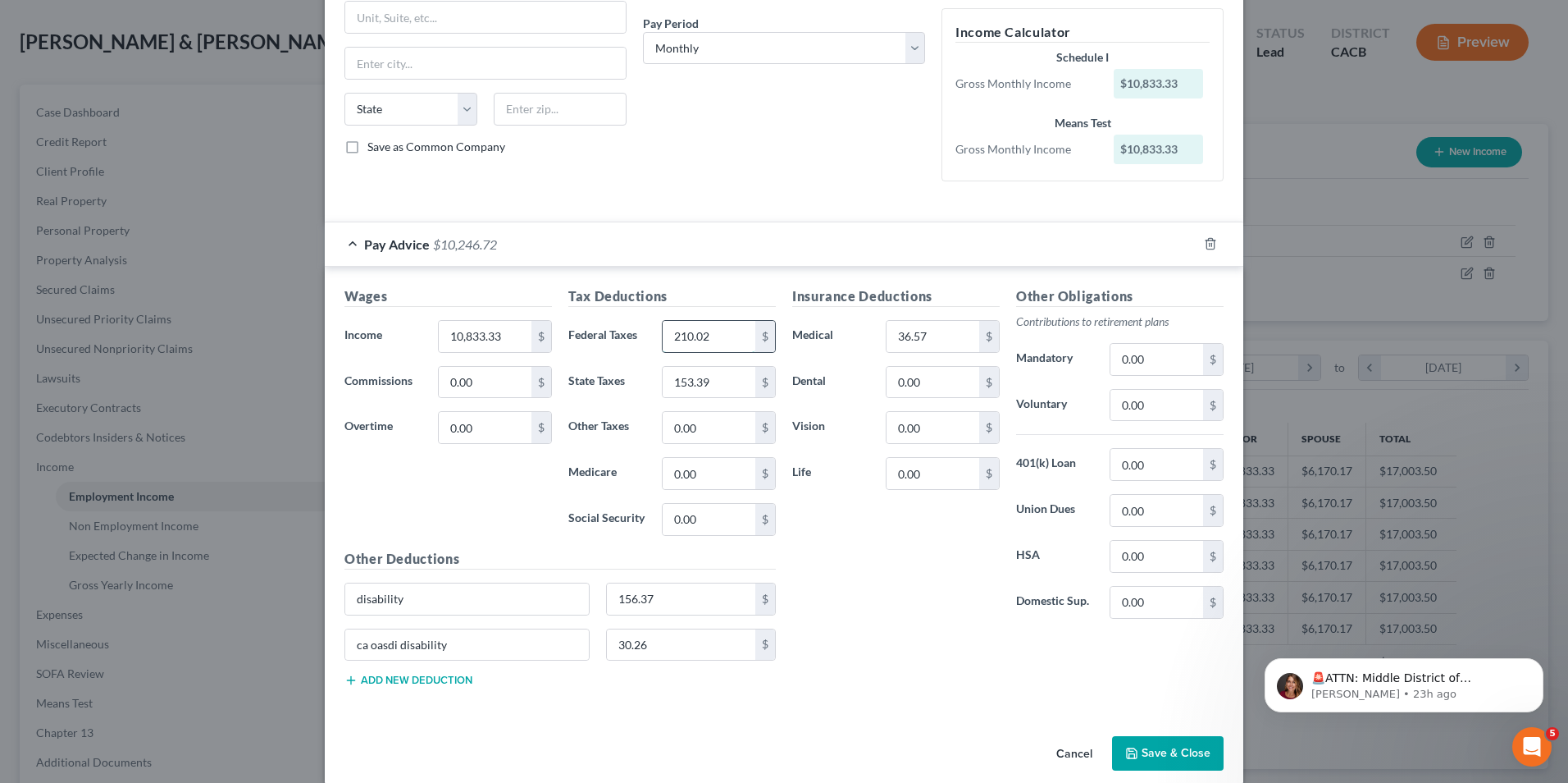
click at [727, 332] on input "210.02" at bounding box center [709, 336] width 93 height 32
type input "2"
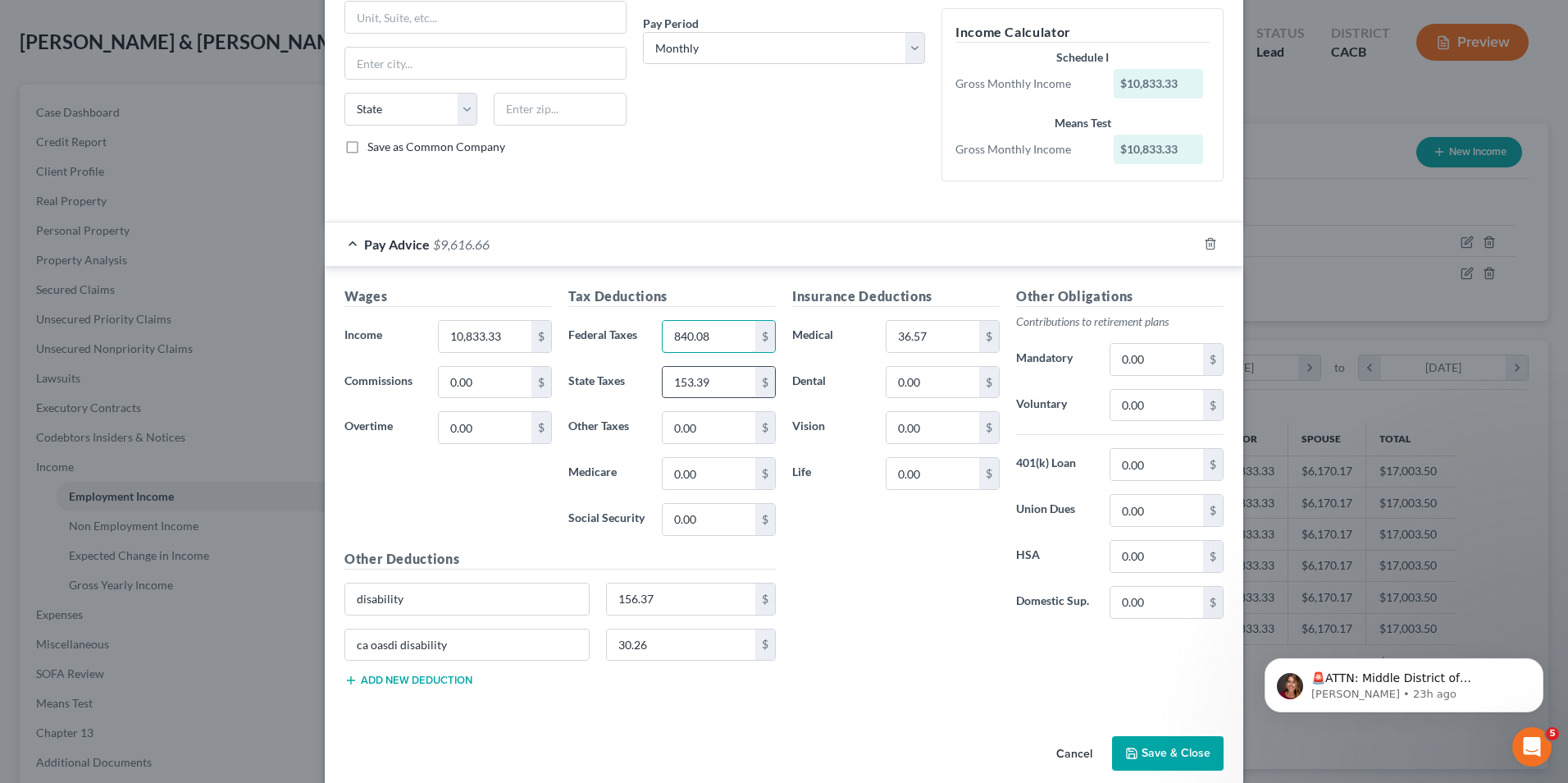
type input "840.08"
click at [726, 384] on input "153.39" at bounding box center [709, 382] width 93 height 32
type input "613.56"
click at [938, 334] on input "36.57" at bounding box center [933, 336] width 93 height 32
type input "146.28"
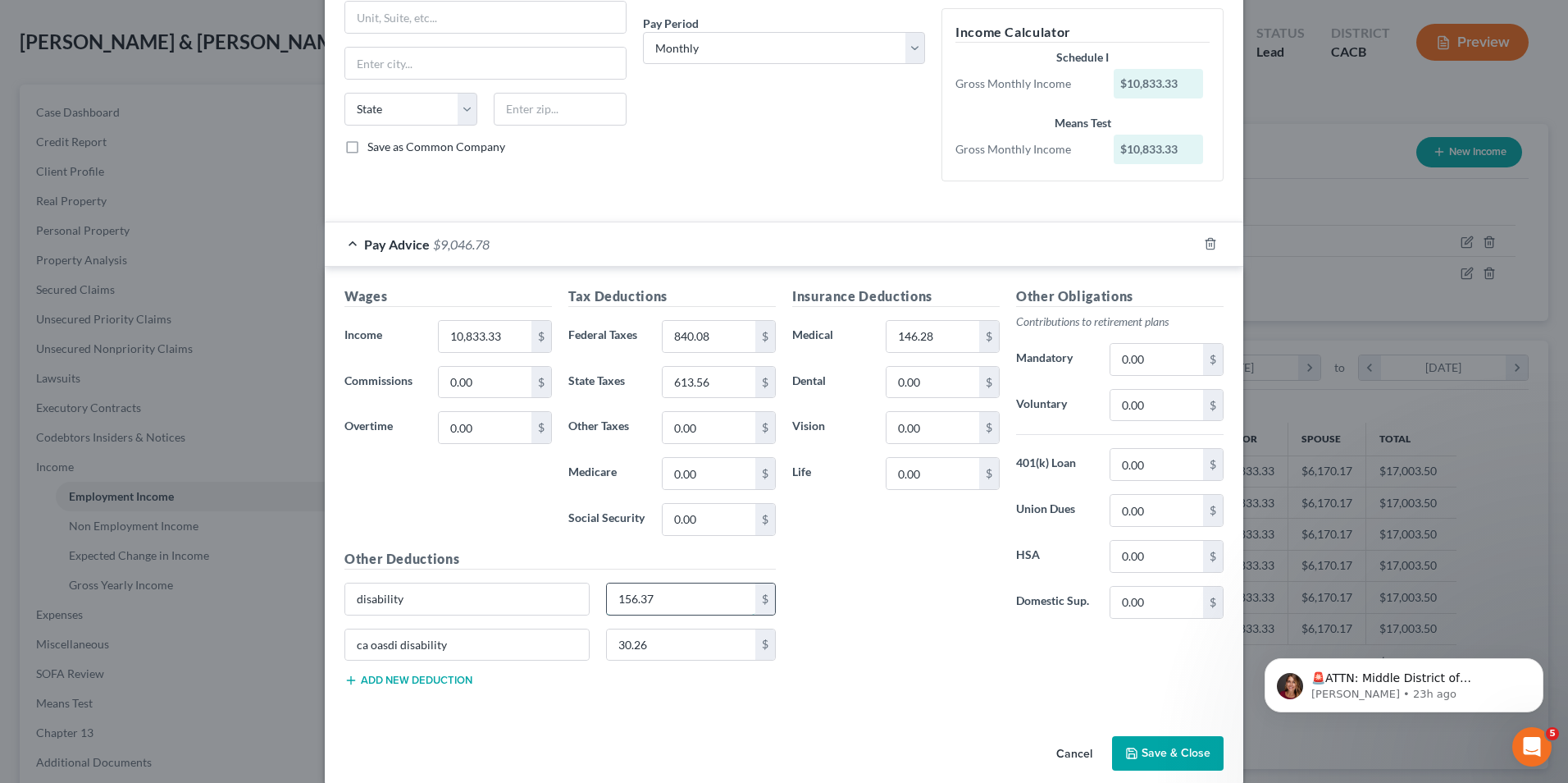
click at [651, 597] on input "156.37" at bounding box center [681, 599] width 149 height 32
type input "625.48"
click at [680, 652] on input "30.26" at bounding box center [681, 645] width 149 height 32
type input "121.04"
click at [929, 636] on div "Insurance Deductions Medical 146.28 $ Dental 0.00 $ Vision 0.00 $ Life 0.00 $ O…" at bounding box center [1008, 493] width 448 height 414
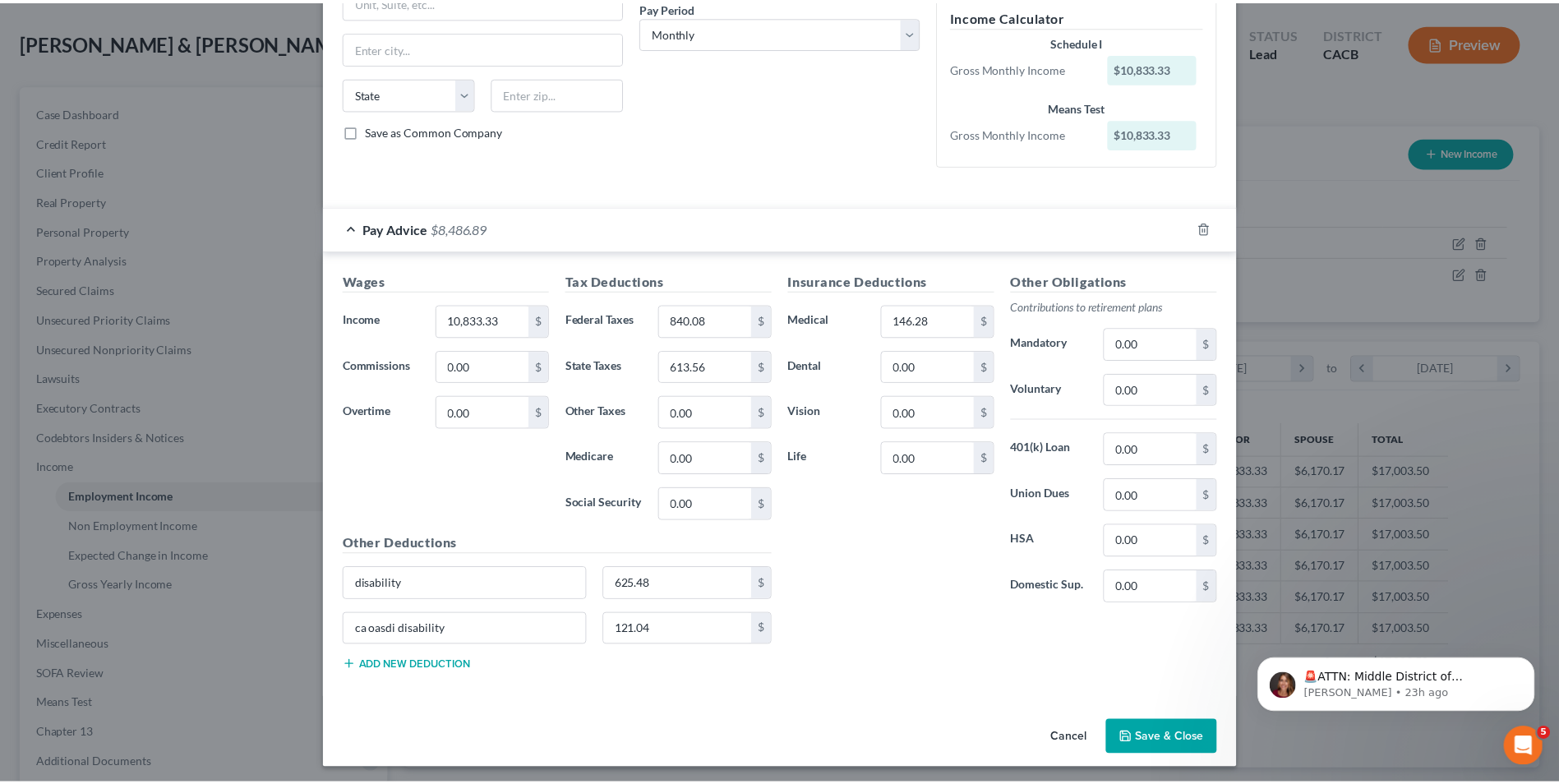
scroll to position [267, 0]
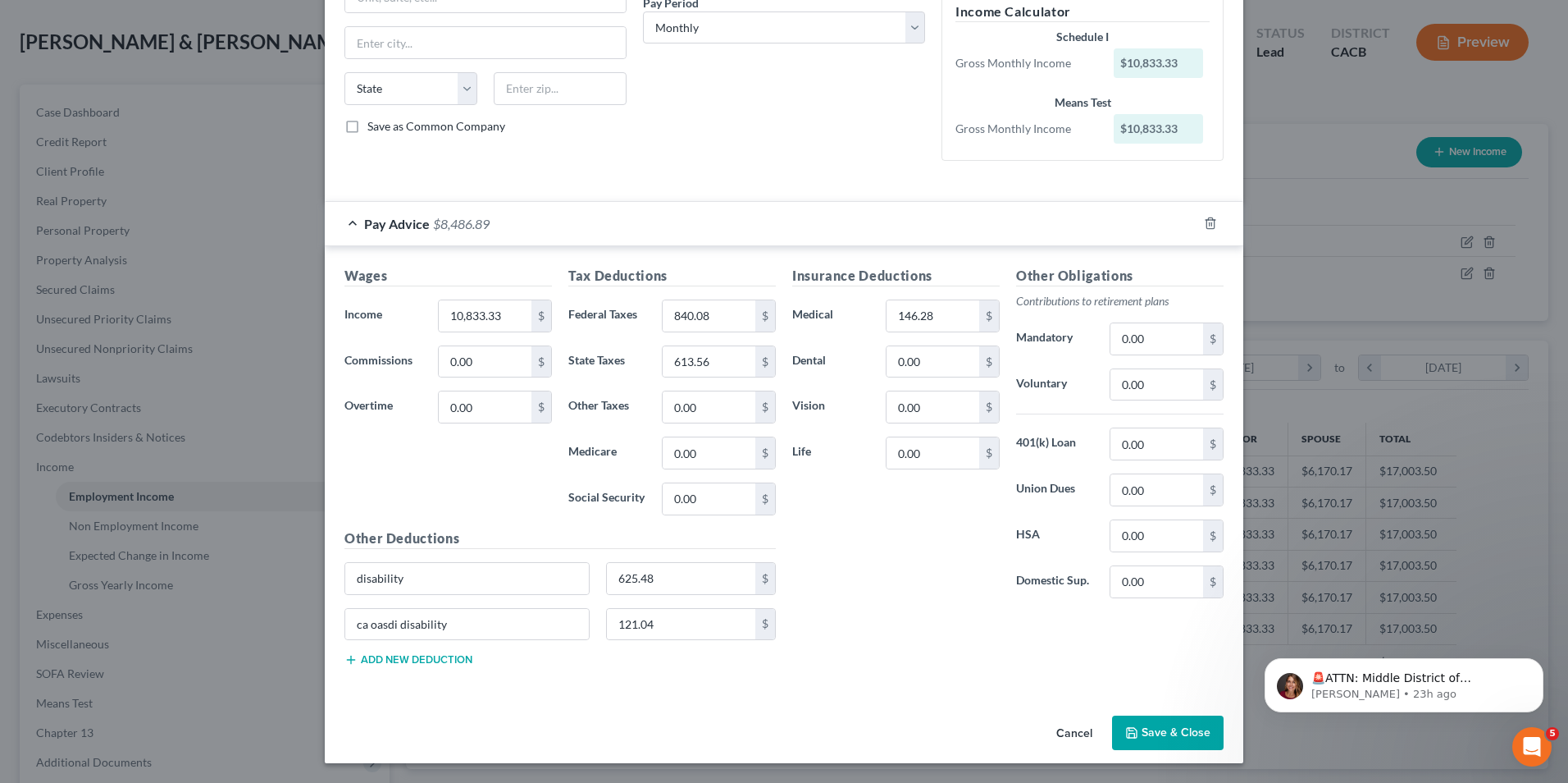
click at [1142, 741] on button "Save & Close" at bounding box center [1167, 733] width 112 height 34
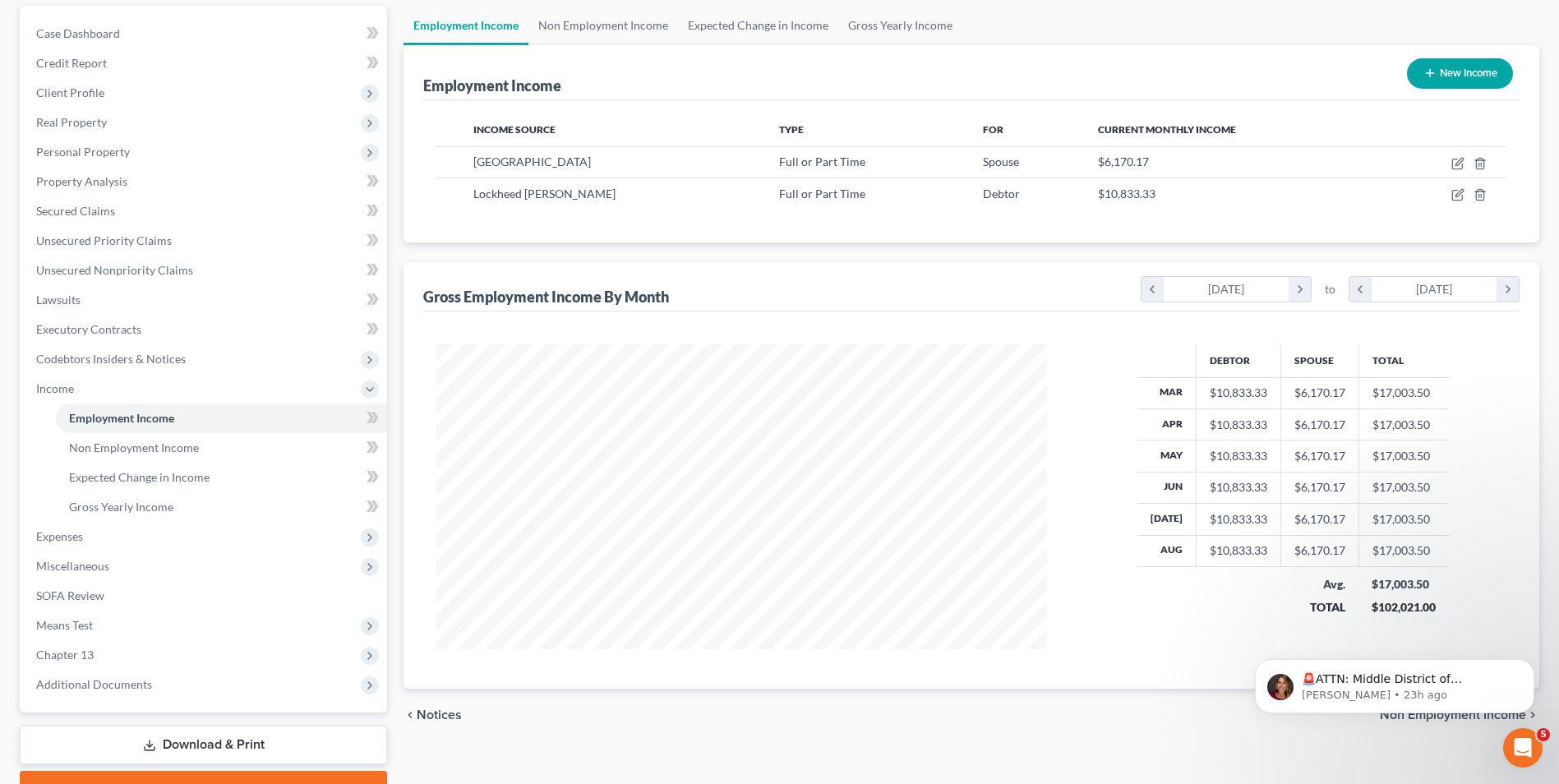
scroll to position [237, 0]
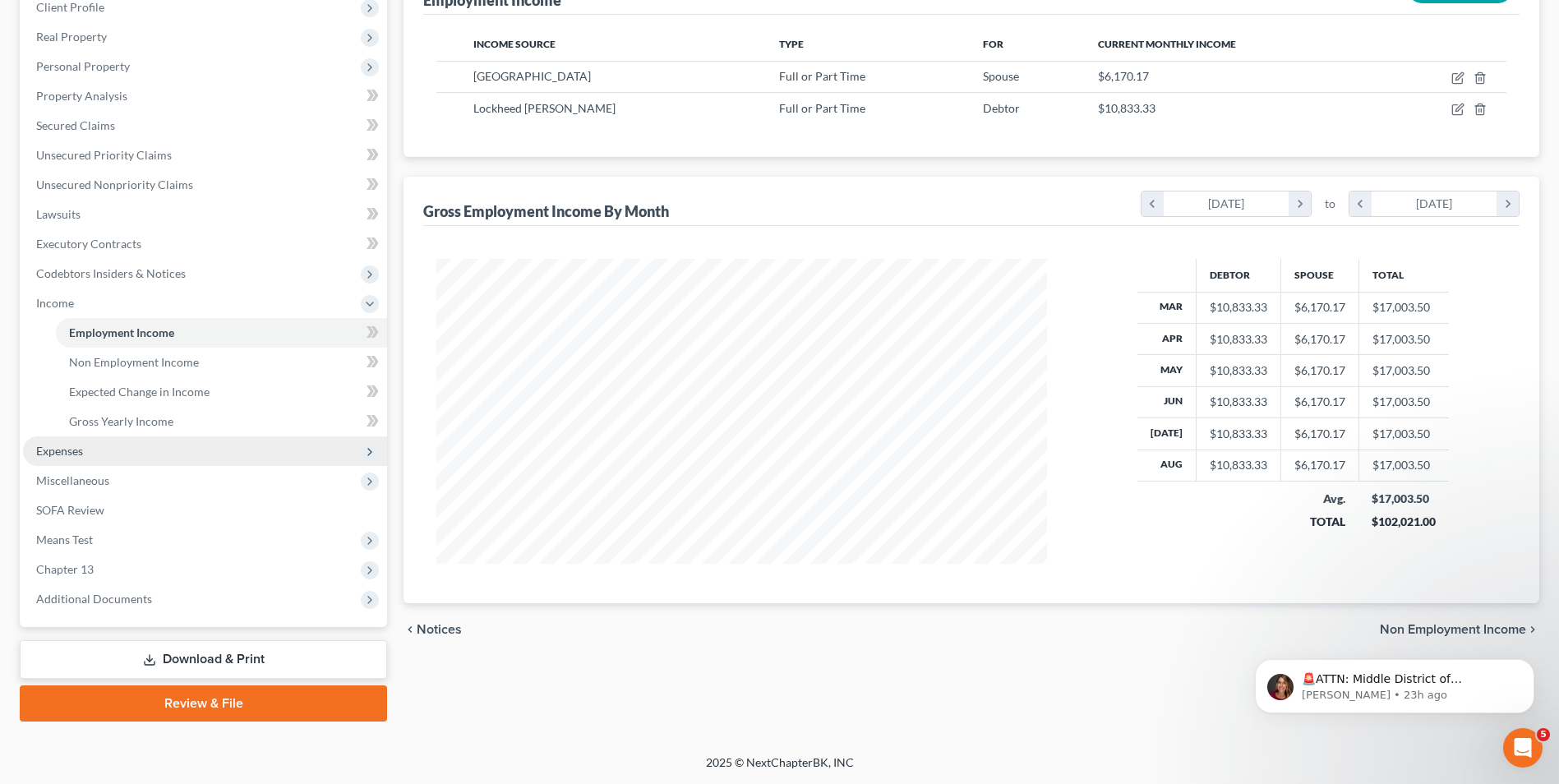
click at [70, 442] on span "Expenses" at bounding box center [205, 451] width 364 height 30
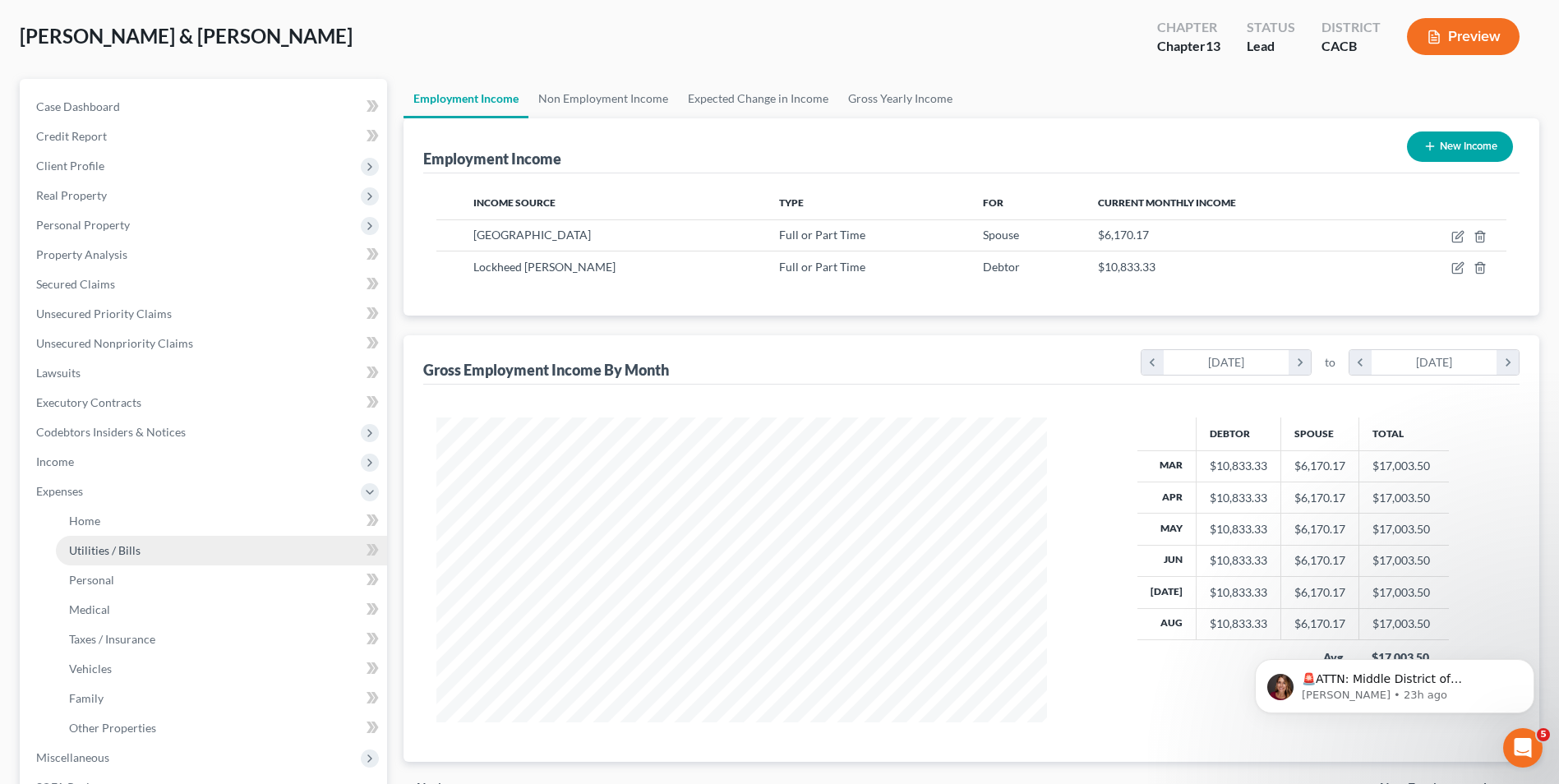
scroll to position [164, 0]
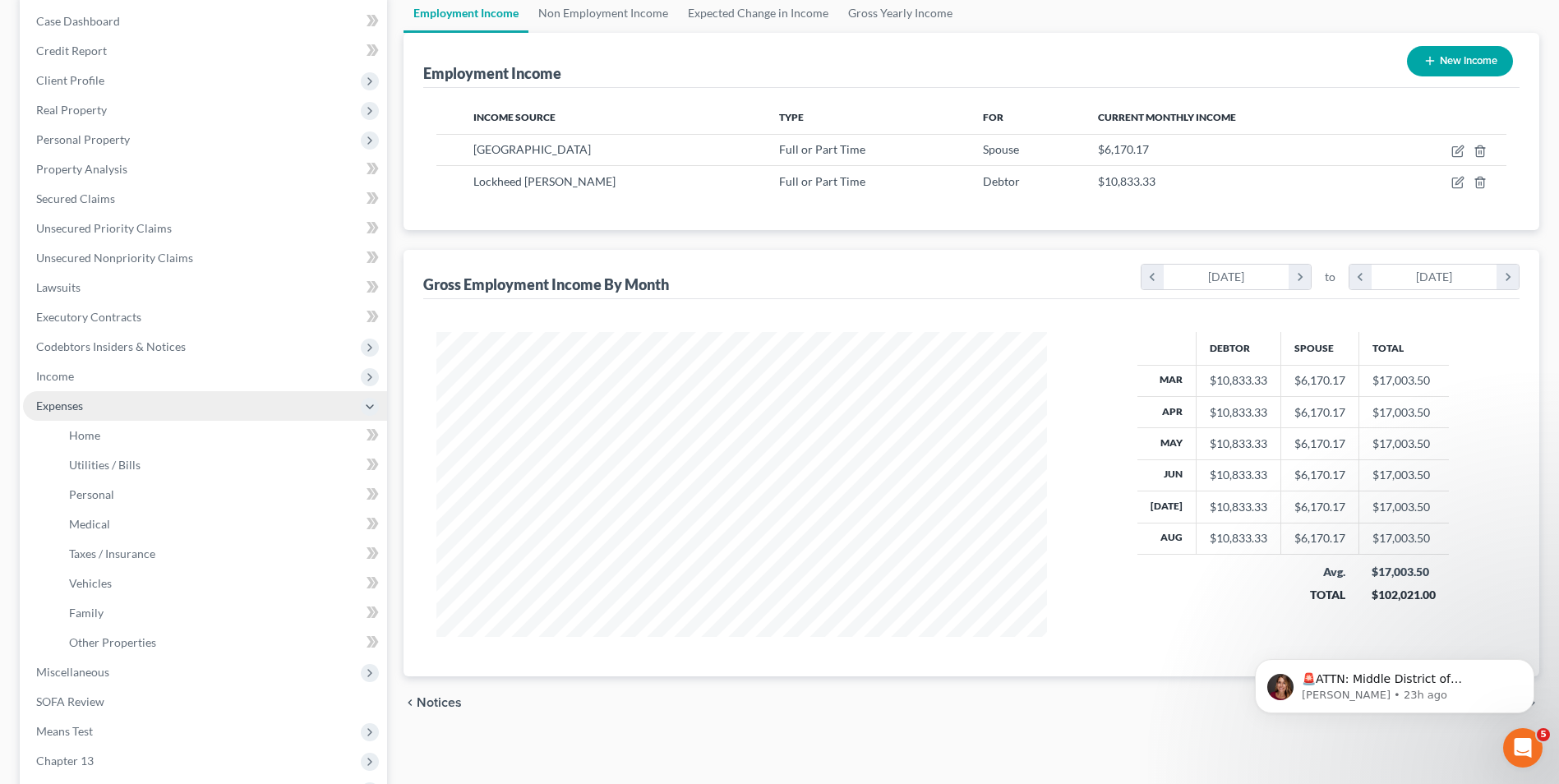
click at [73, 407] on span "Expenses" at bounding box center [59, 406] width 47 height 14
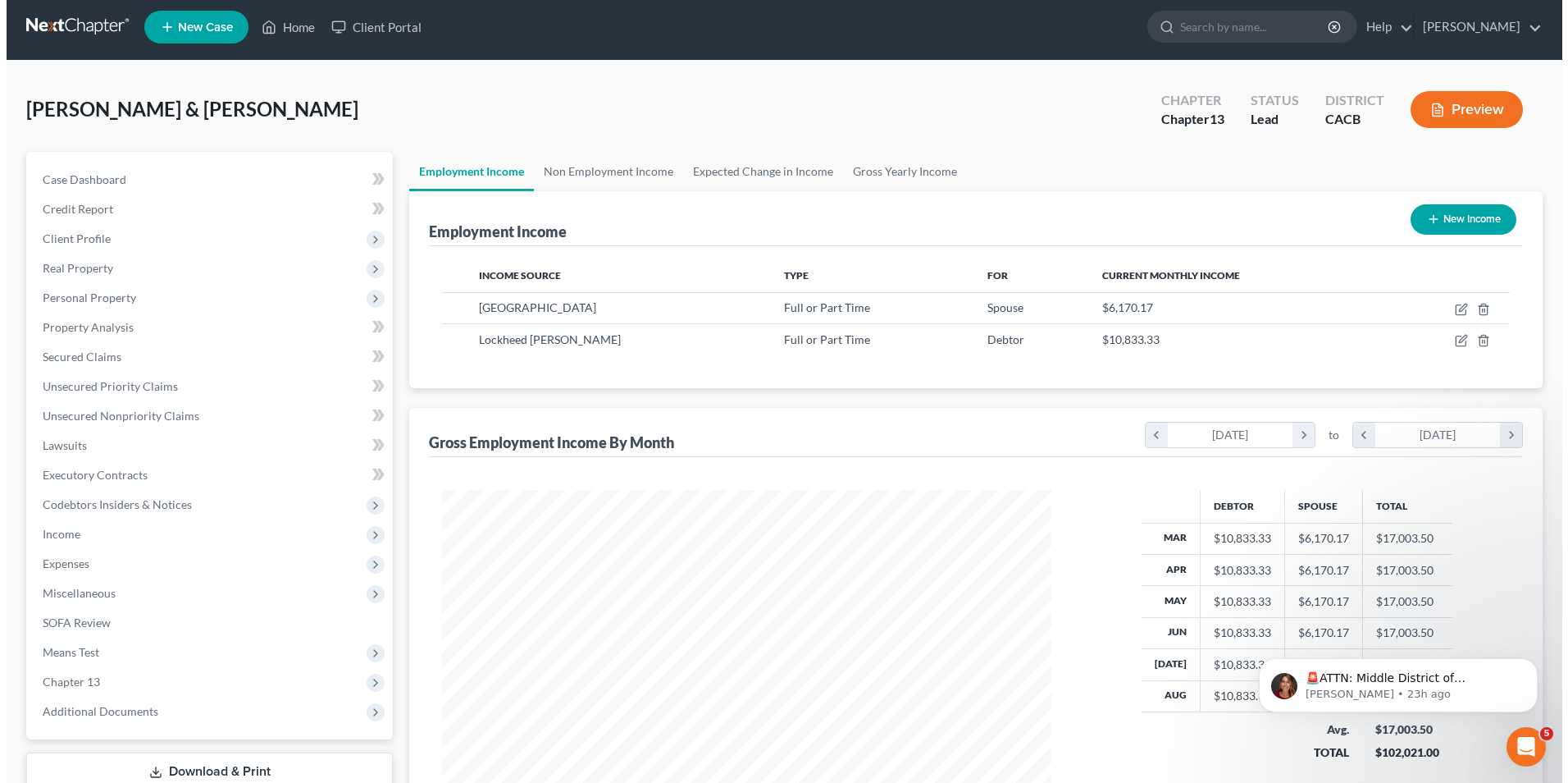
scroll to position [0, 0]
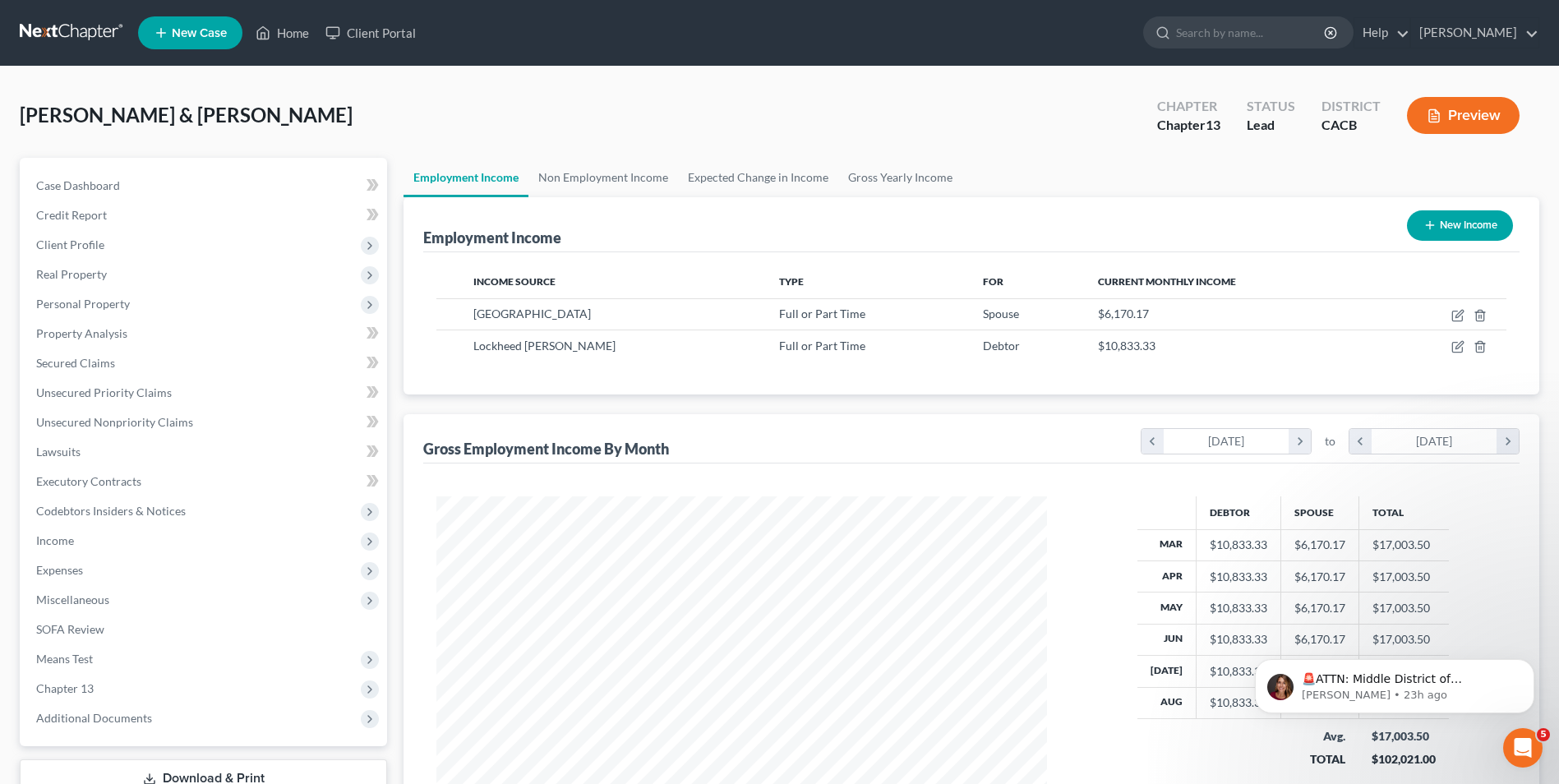
click at [1473, 115] on button "Preview" at bounding box center [1463, 115] width 113 height 37
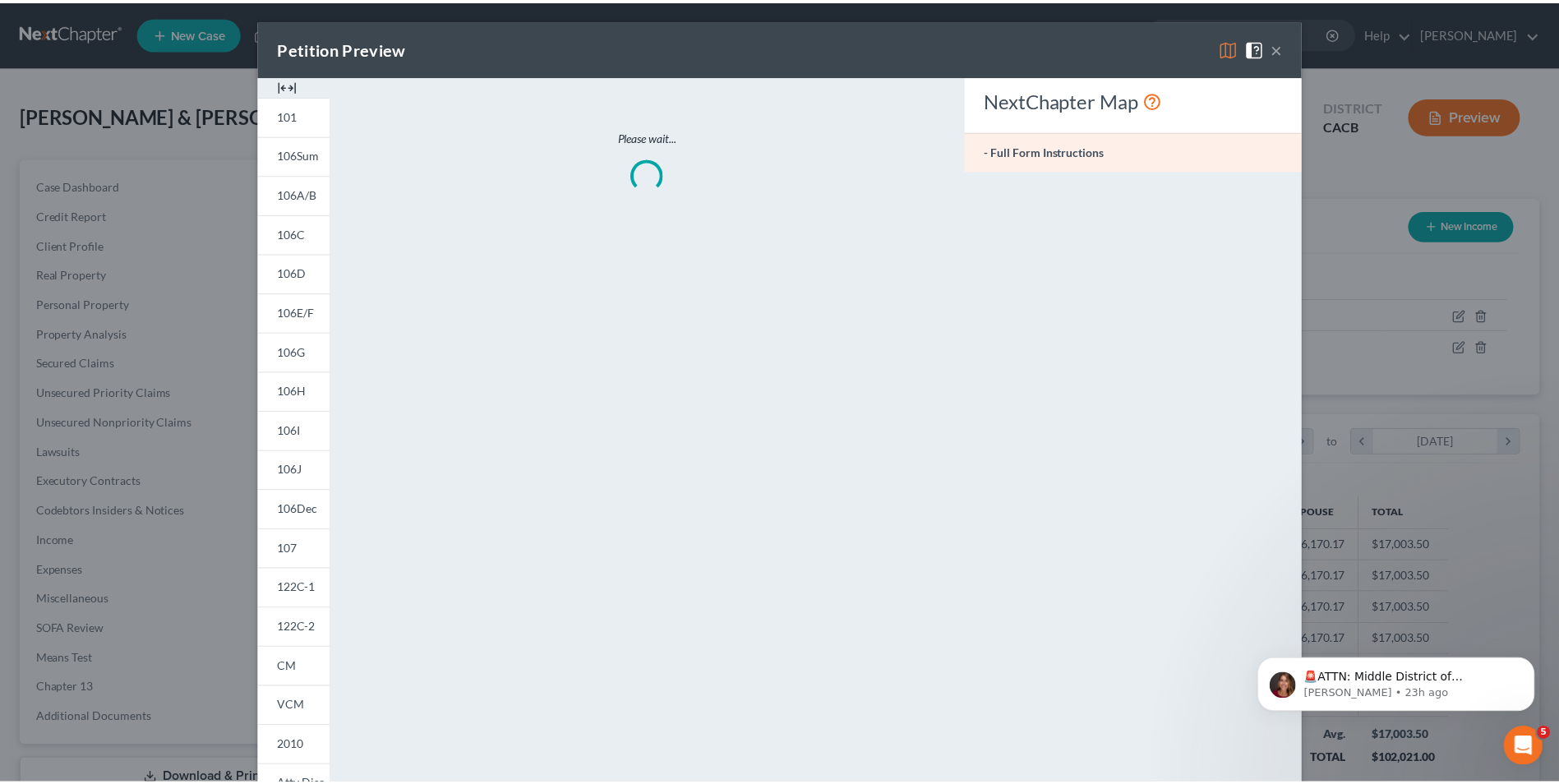
scroll to position [307, 649]
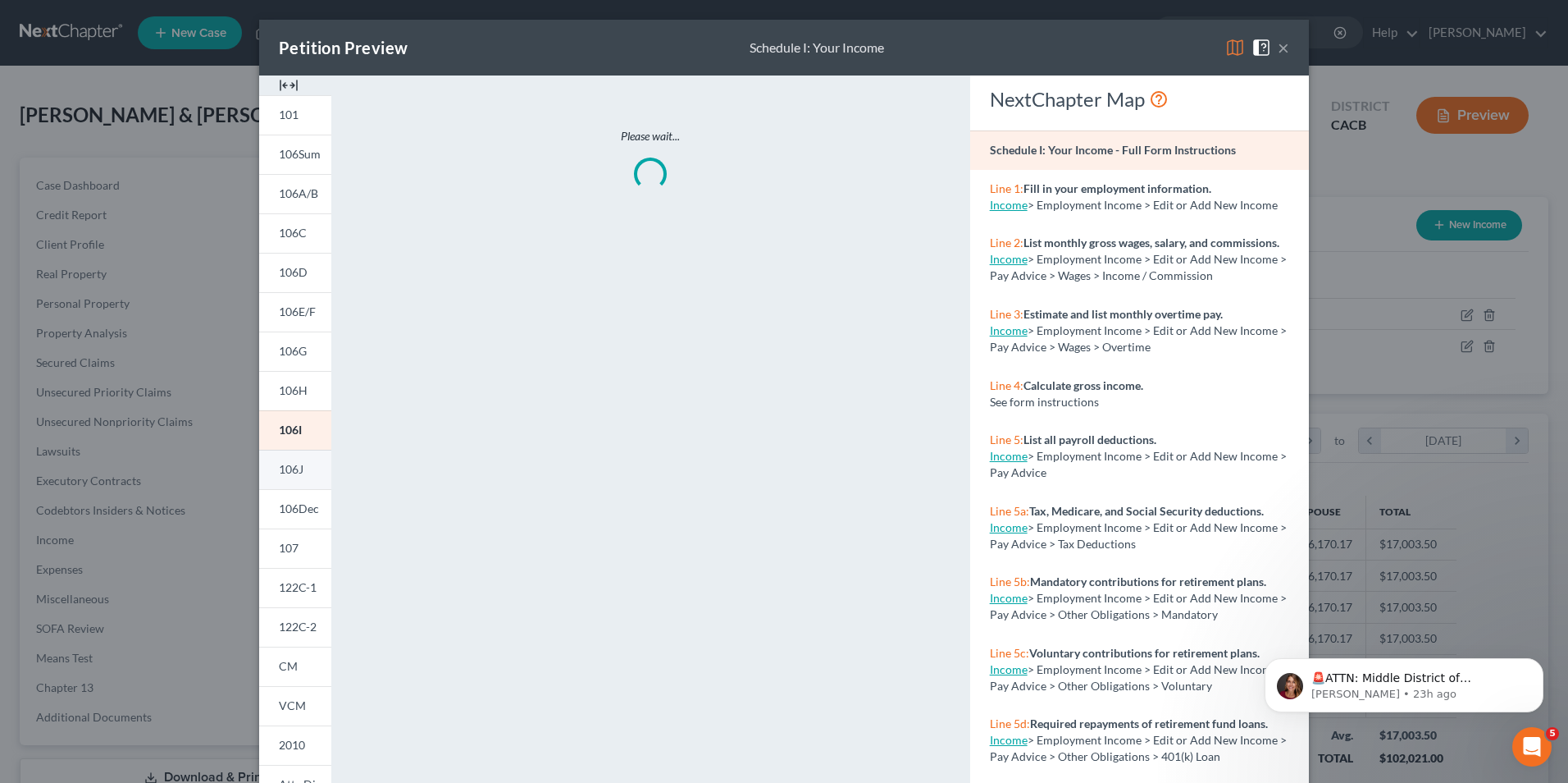
click at [304, 467] on link "106J" at bounding box center [295, 469] width 72 height 39
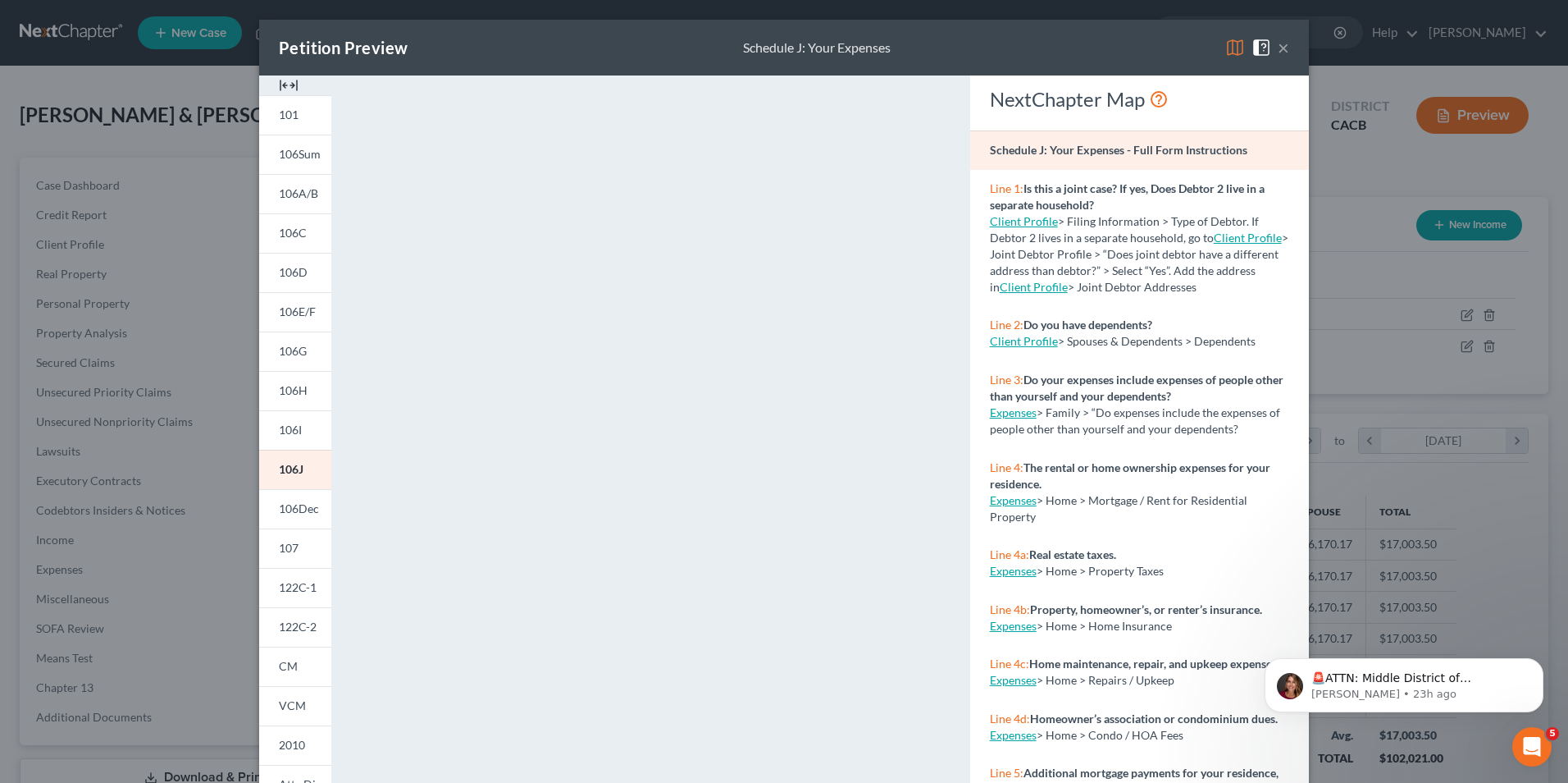
click at [1270, 45] on span at bounding box center [1264, 46] width 26 height 14
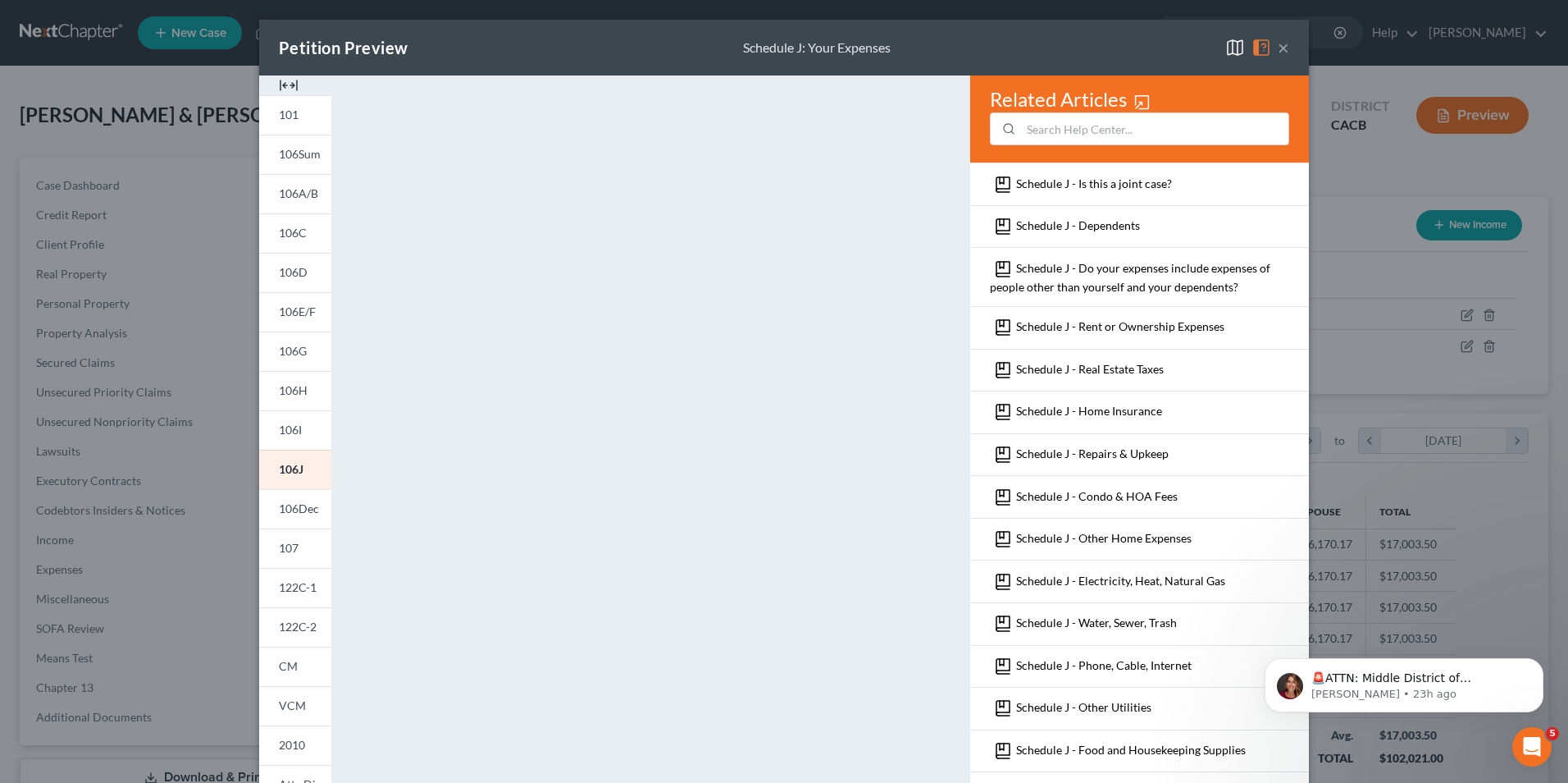
click at [1271, 45] on span at bounding box center [1264, 46] width 26 height 14
click at [1271, 46] on span at bounding box center [1264, 46] width 26 height 14
click at [172, 467] on div "Petition Preview Schedule J: Your Expenses × 101 106Sum 106A/B 106C 106D 106E/F…" at bounding box center [784, 392] width 1568 height 783
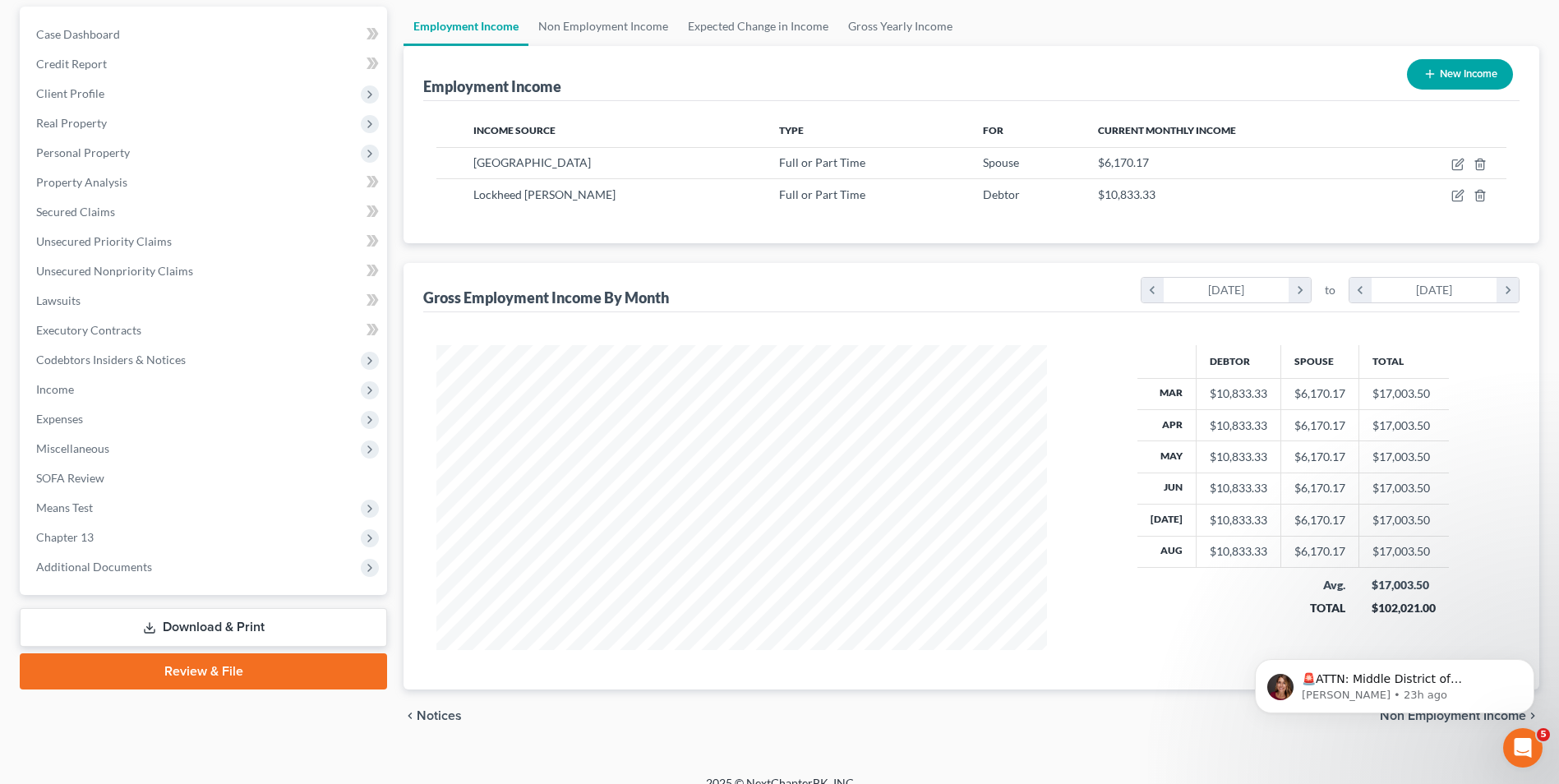
scroll to position [164, 0]
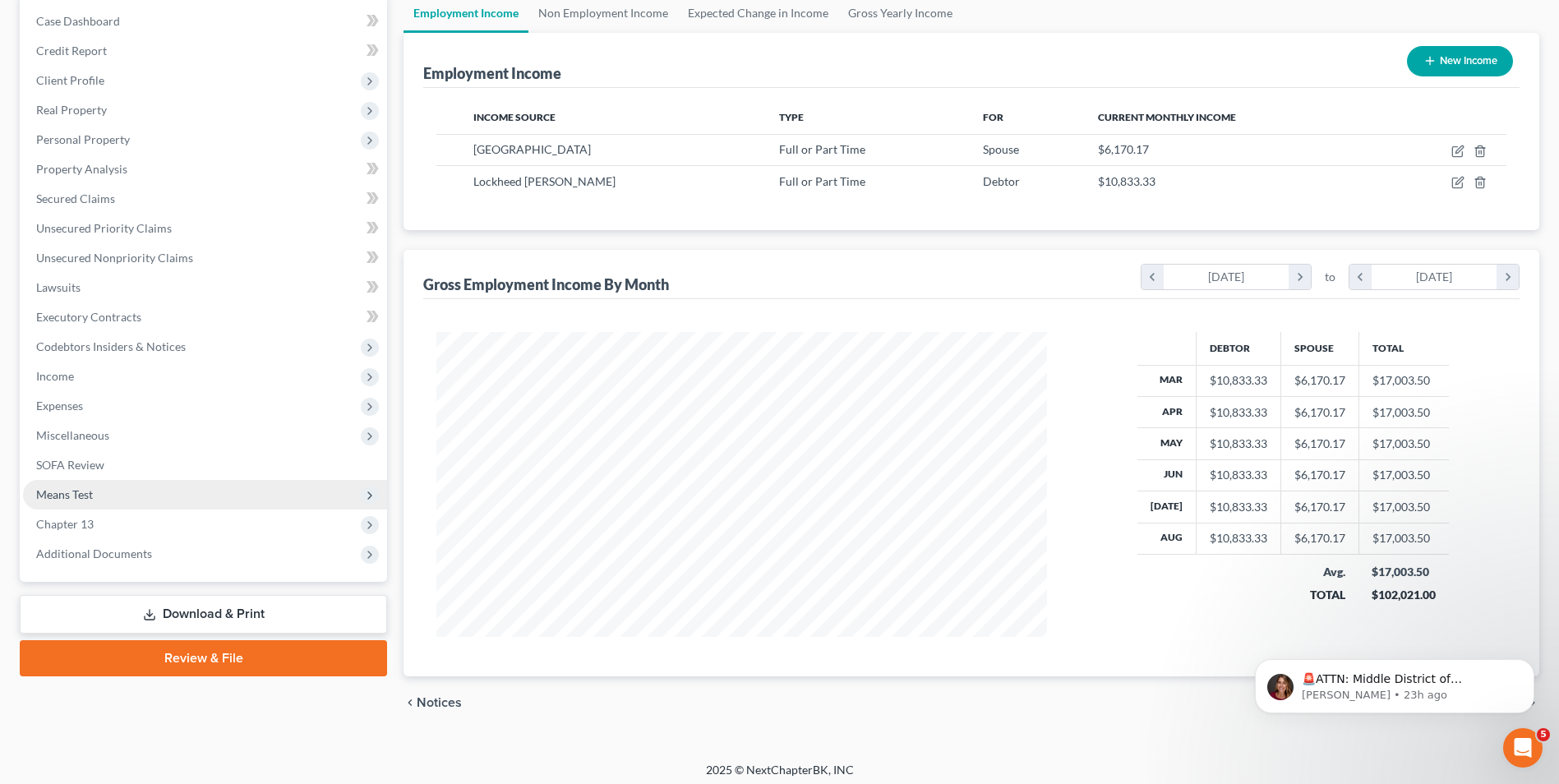
click at [84, 502] on span "Means Test" at bounding box center [205, 494] width 364 height 30
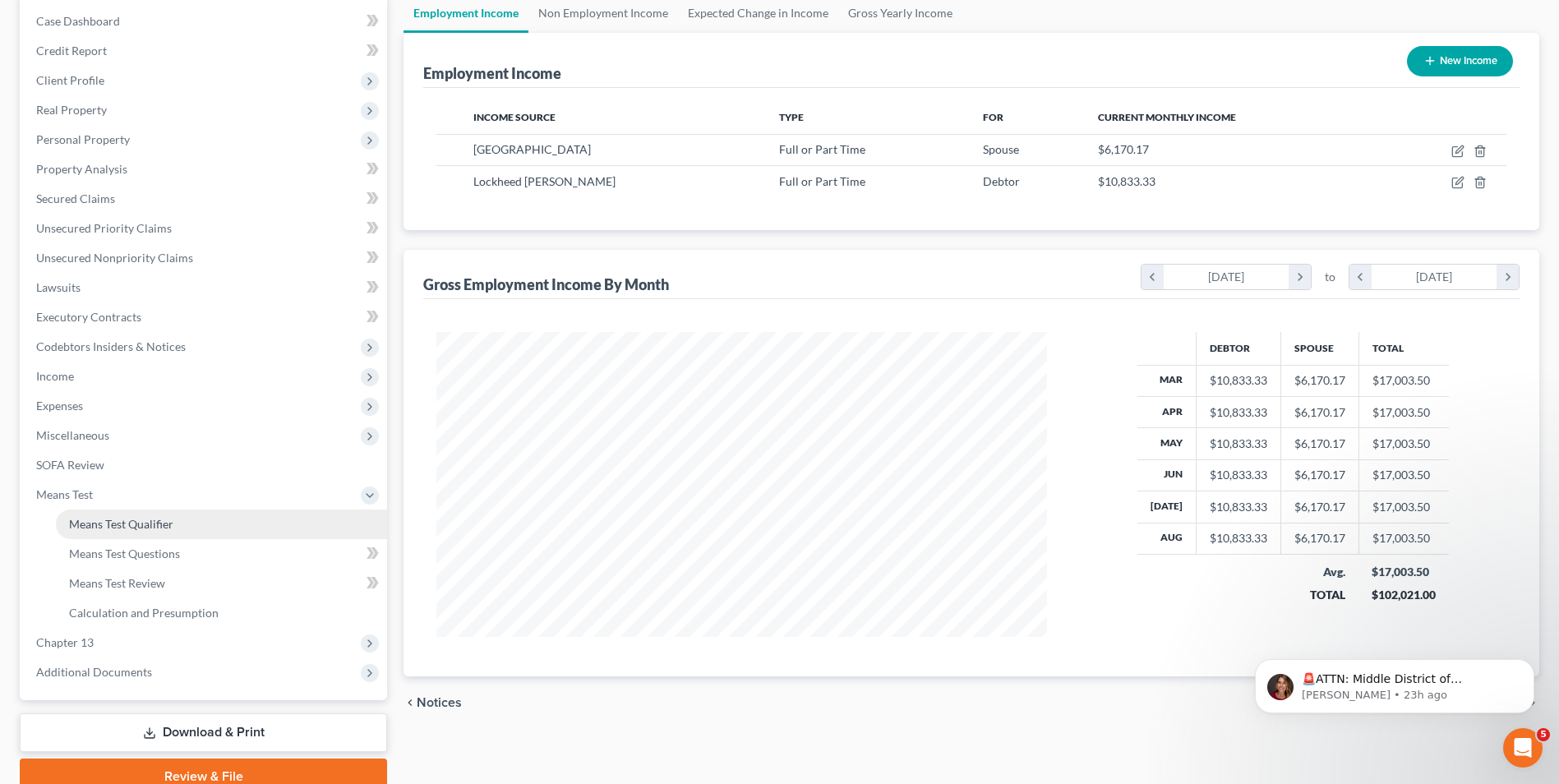
click at [114, 529] on span "Means Test Qualifier" at bounding box center [121, 524] width 104 height 14
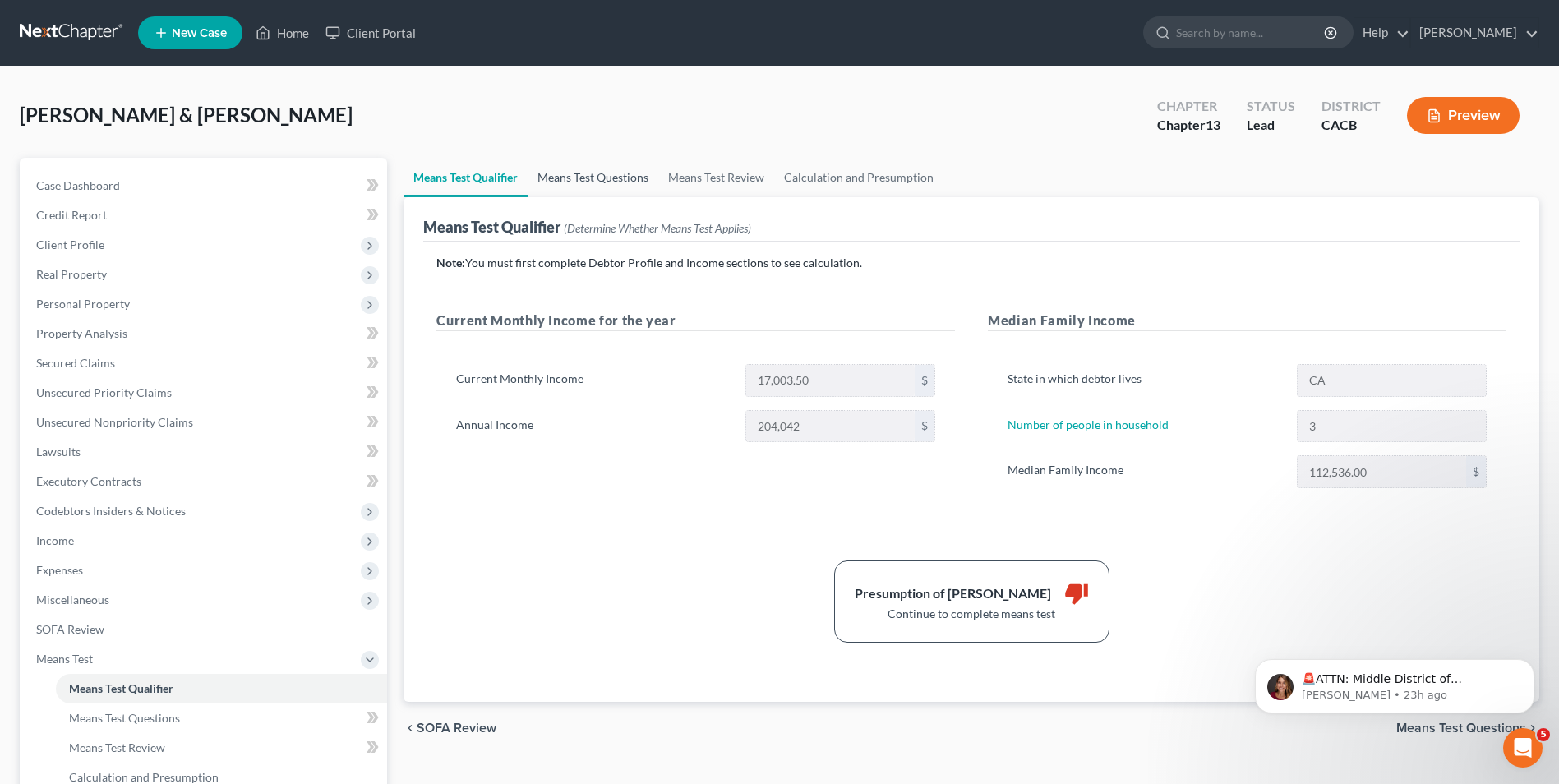
click at [599, 186] on link "Means Test Questions" at bounding box center [593, 178] width 131 height 39
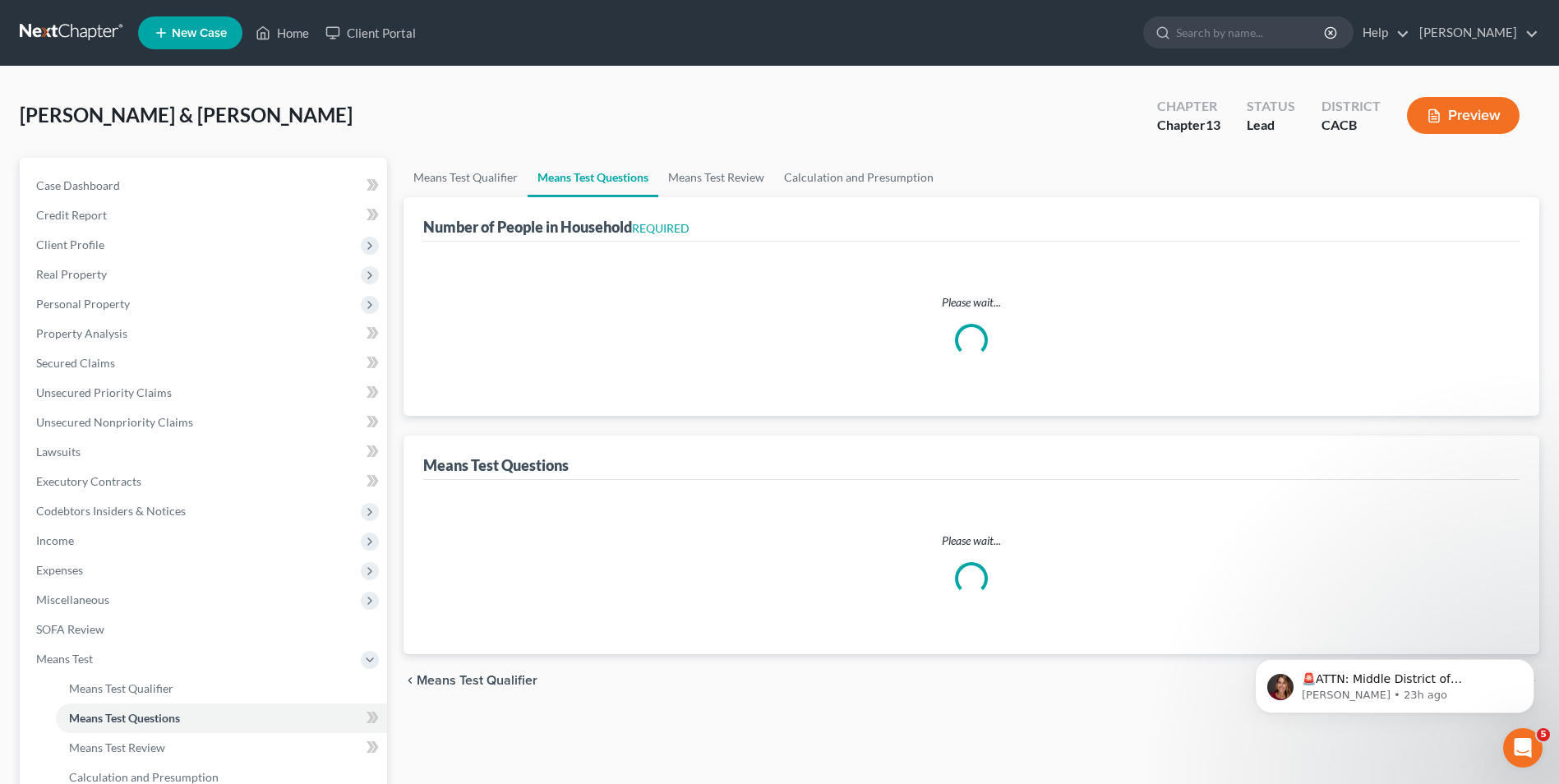
select select "0"
select select "60"
select select "0"
select select "60"
select select "3"
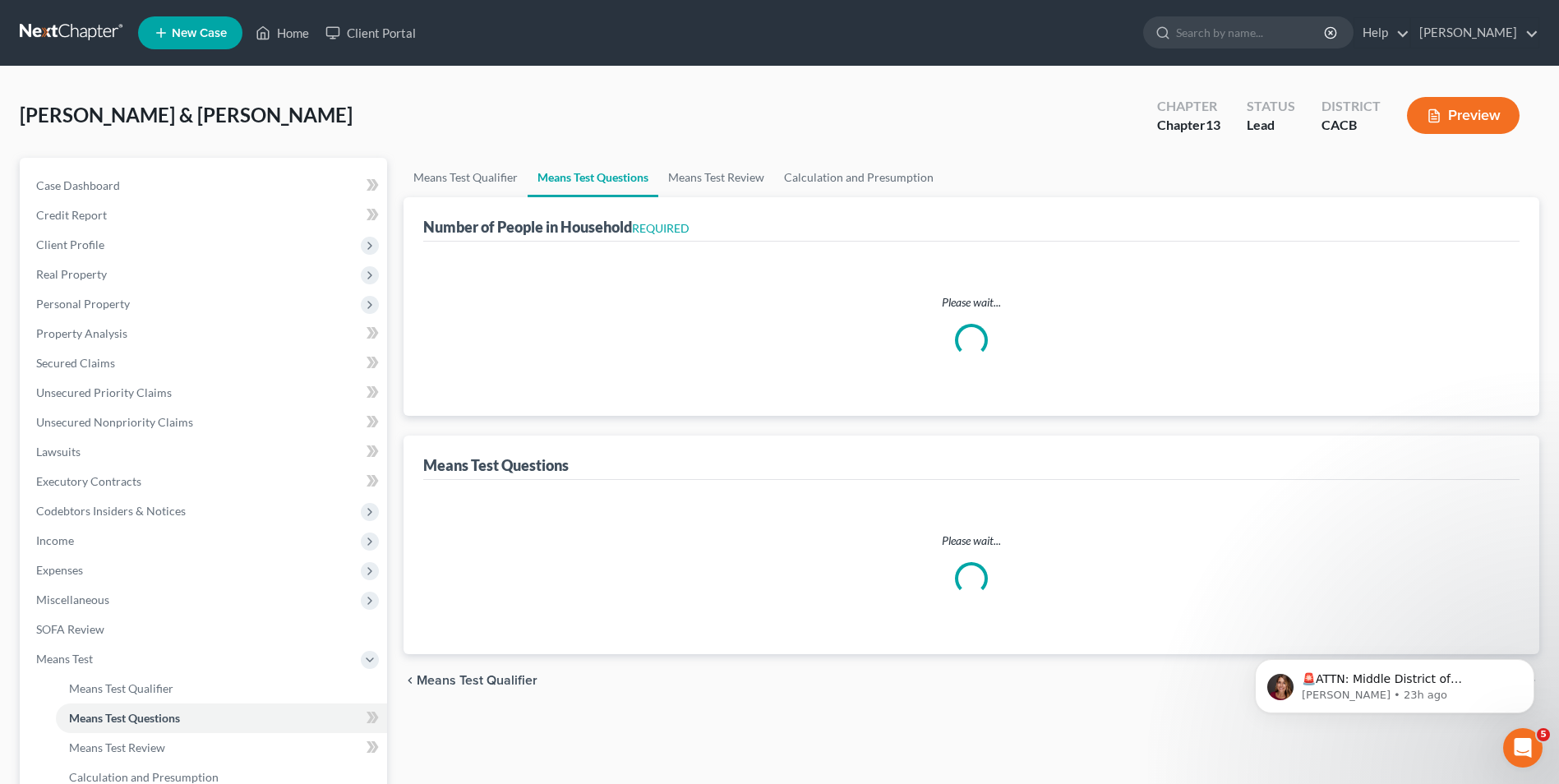
select select "0"
select select "2"
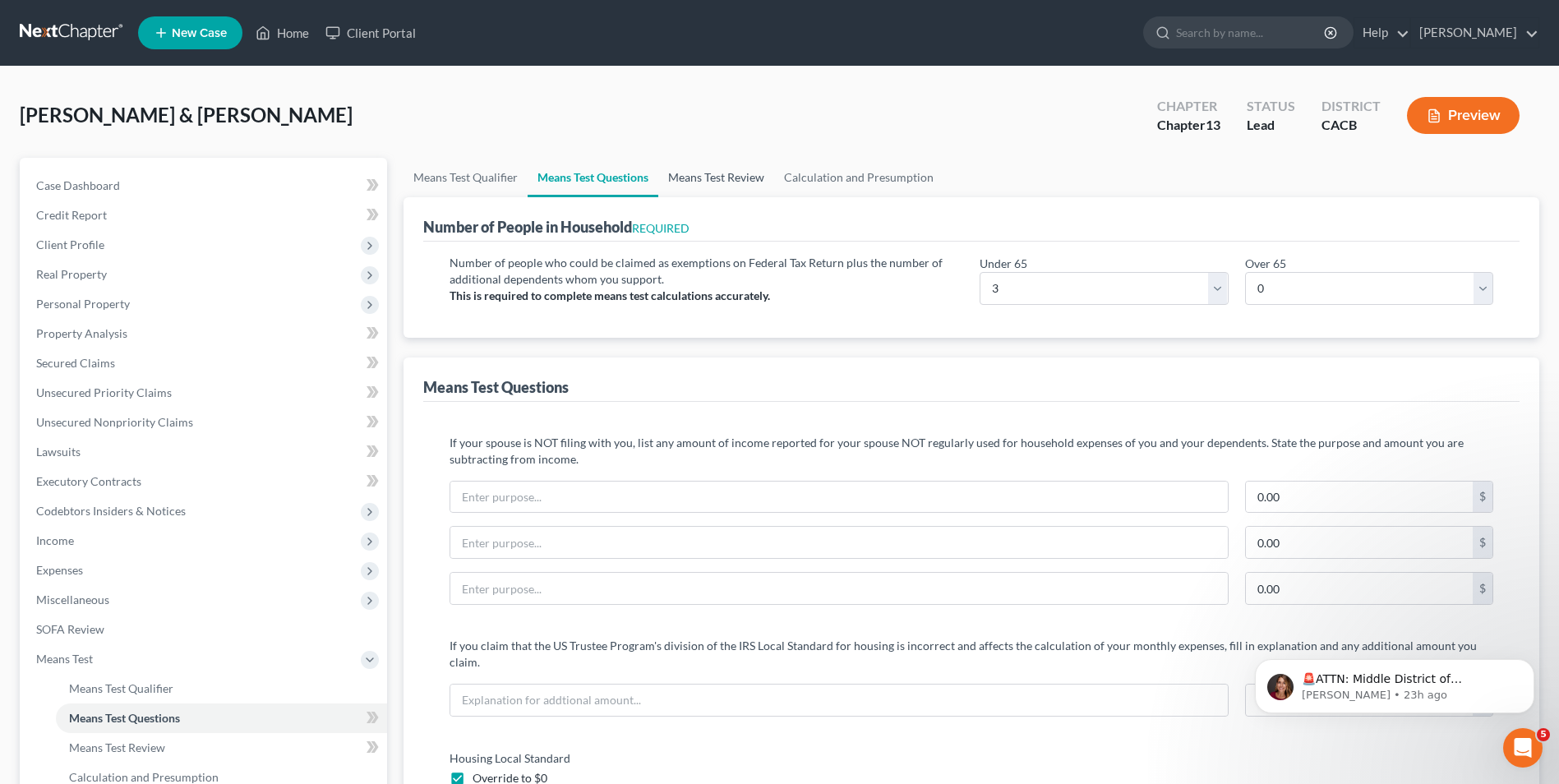
click at [706, 178] on link "Means Test Review" at bounding box center [716, 178] width 116 height 39
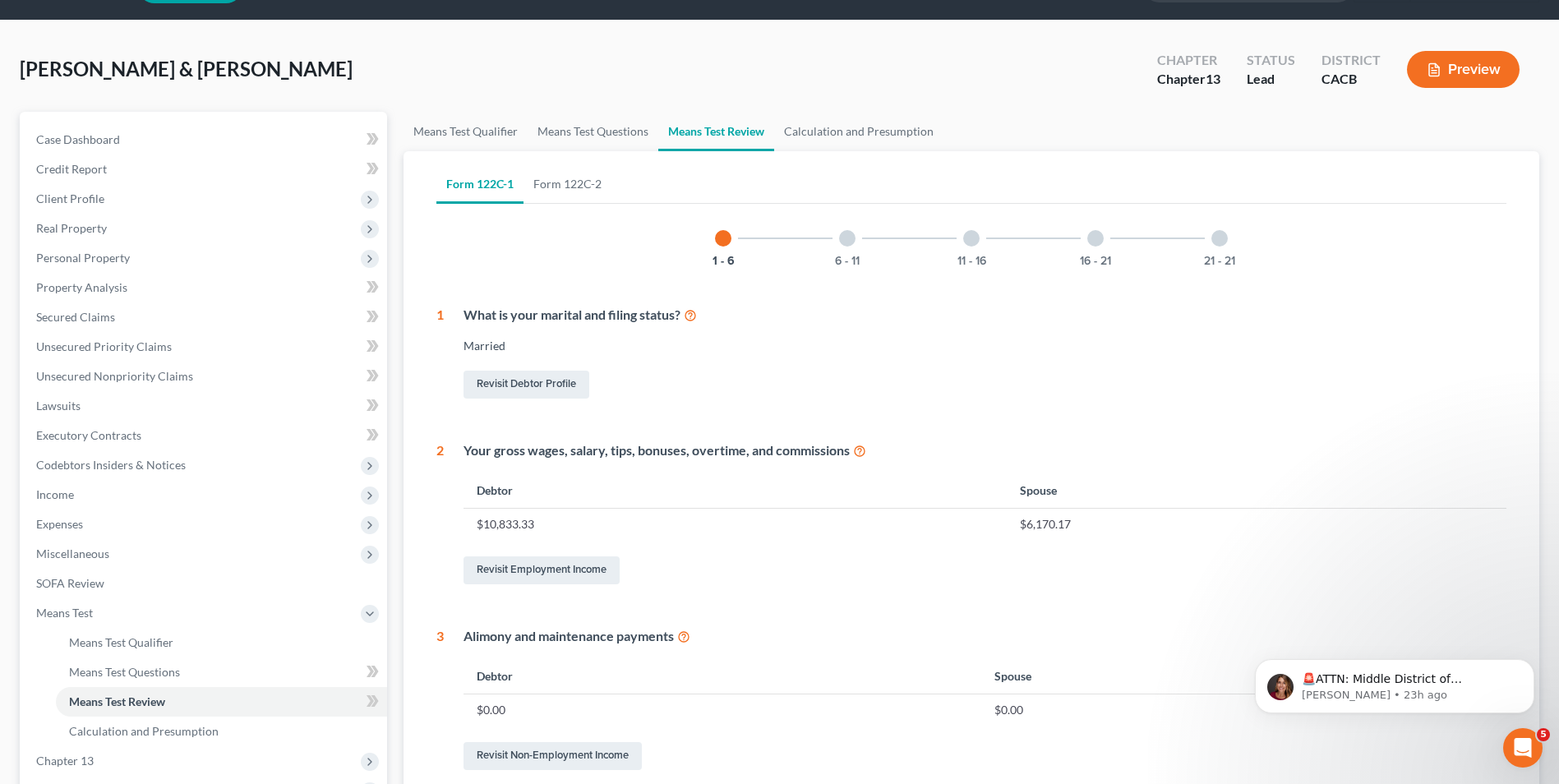
scroll to position [82, 0]
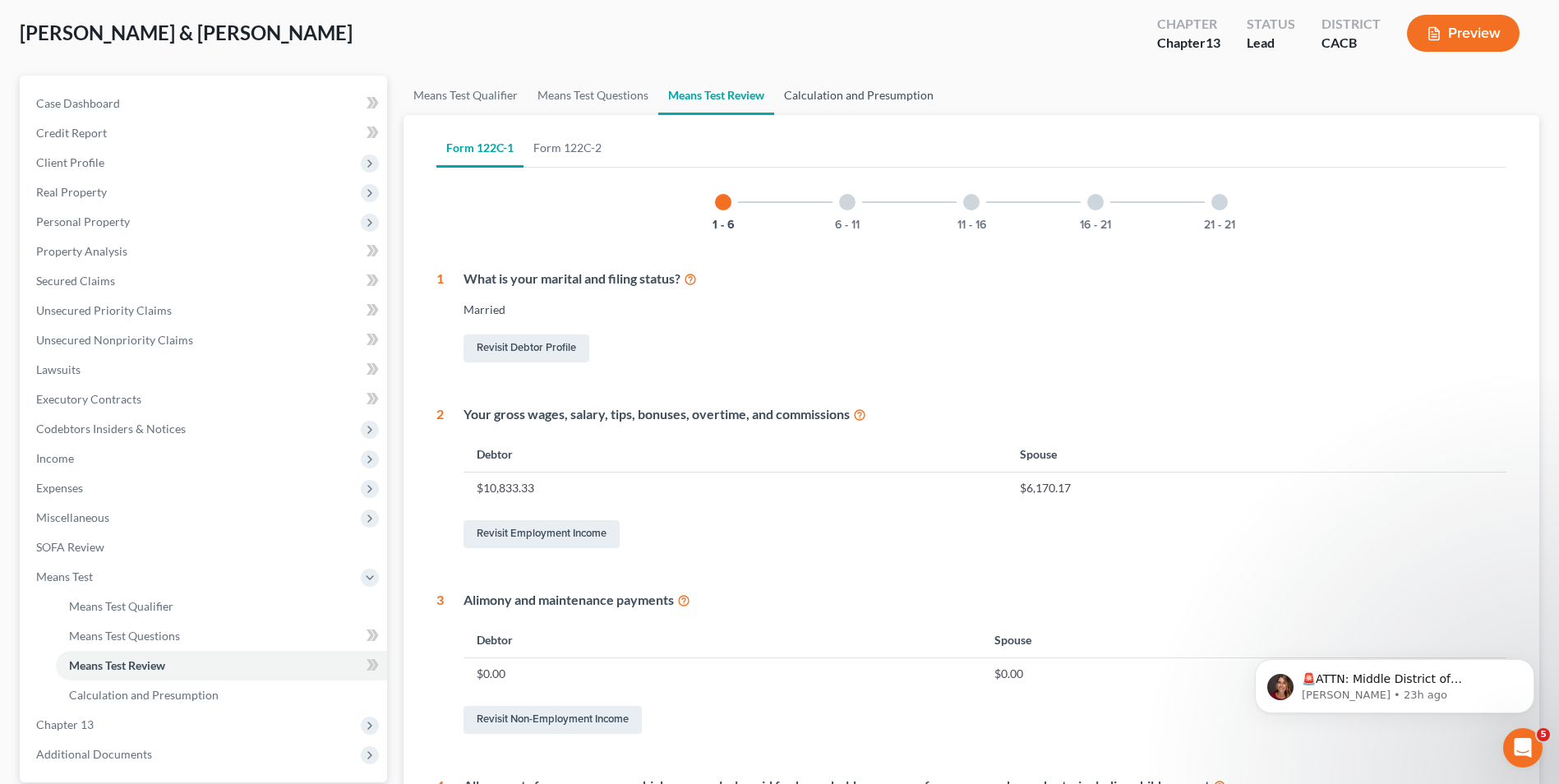
click at [820, 100] on link "Calculation and Presumption" at bounding box center [859, 95] width 169 height 39
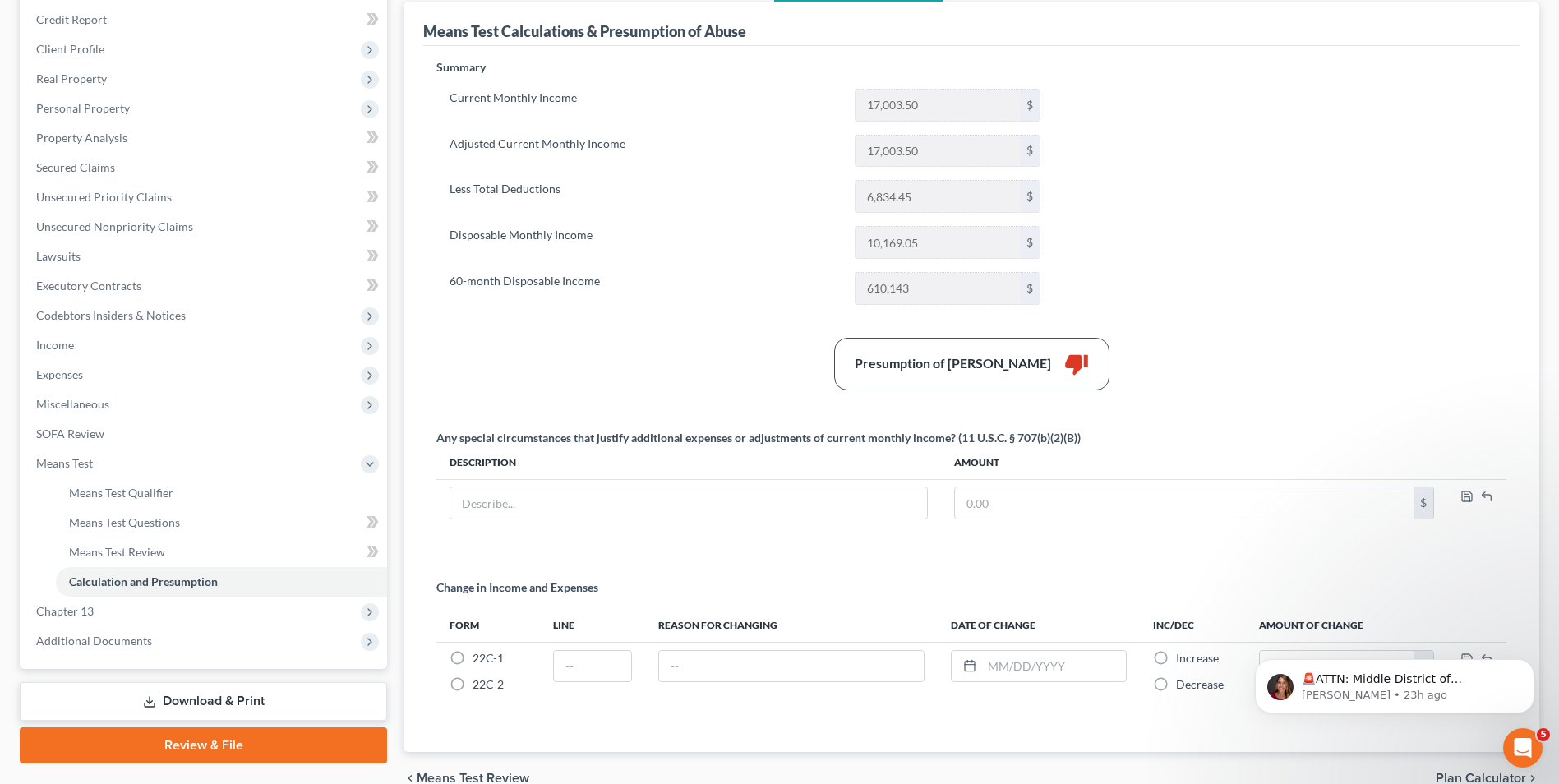
scroll to position [196, 0]
click at [51, 618] on span "Chapter 13" at bounding box center [205, 610] width 364 height 30
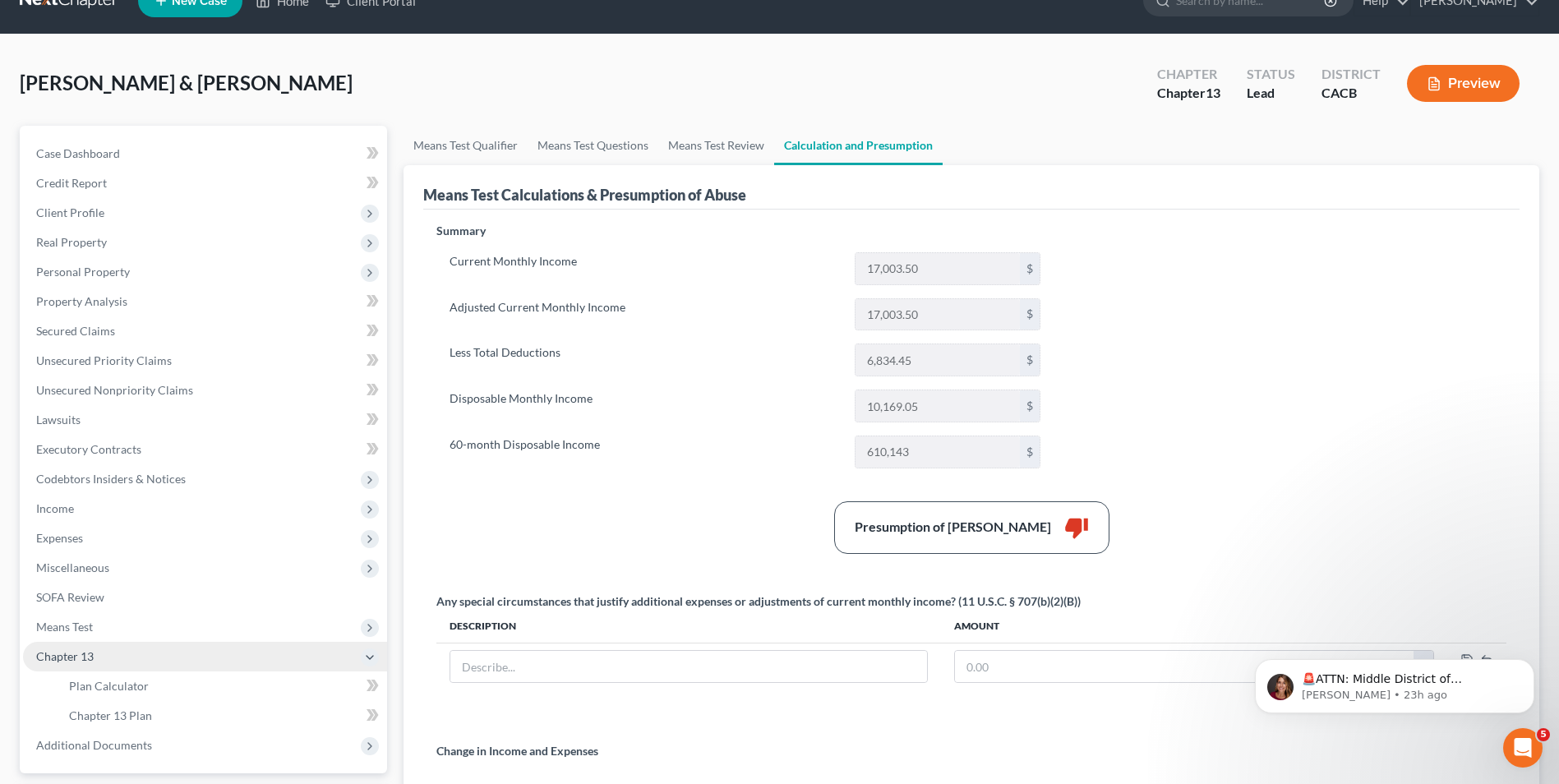
scroll to position [278, 0]
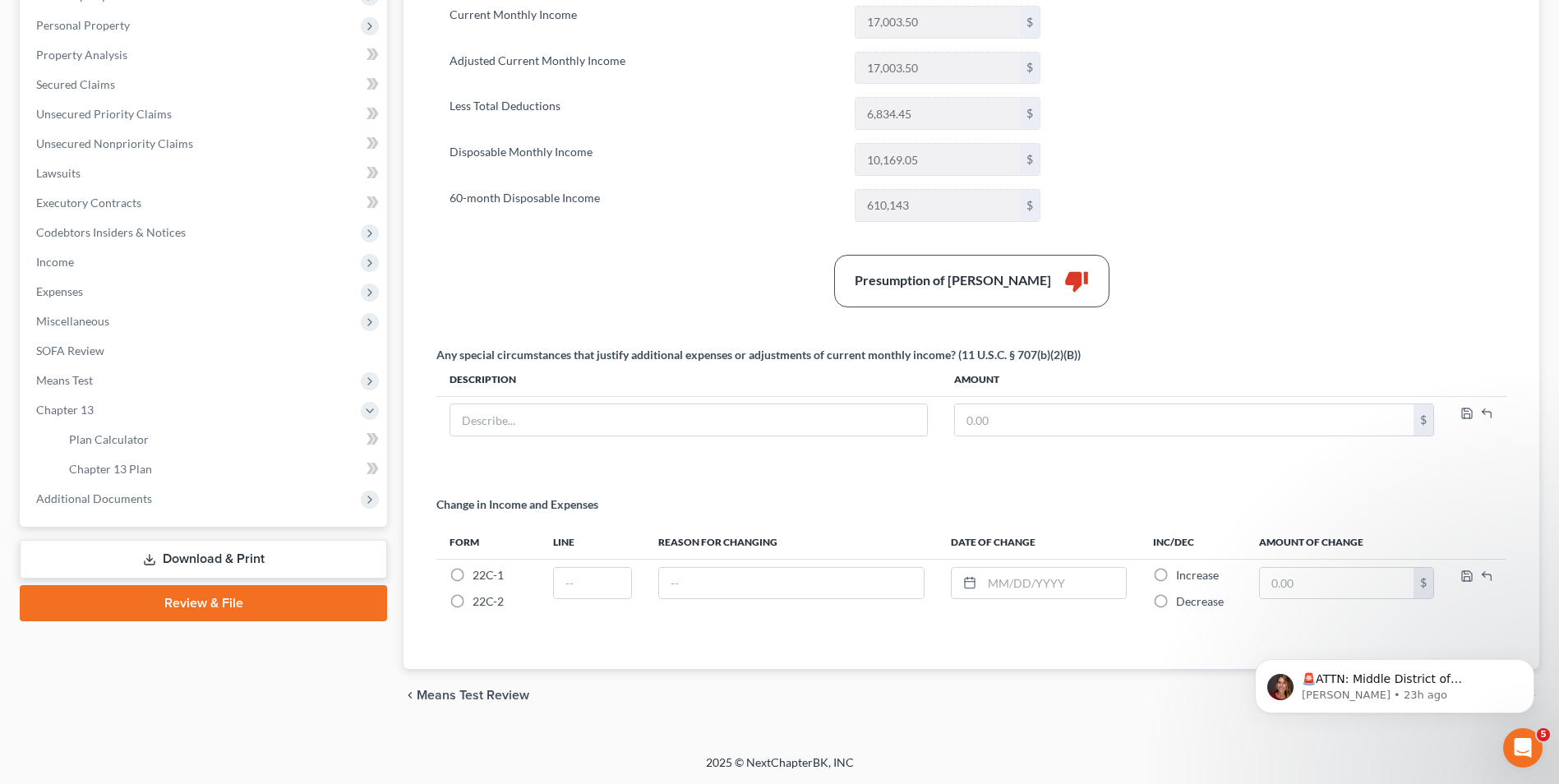
click at [224, 560] on link "Download & Print" at bounding box center [203, 559] width 367 height 38
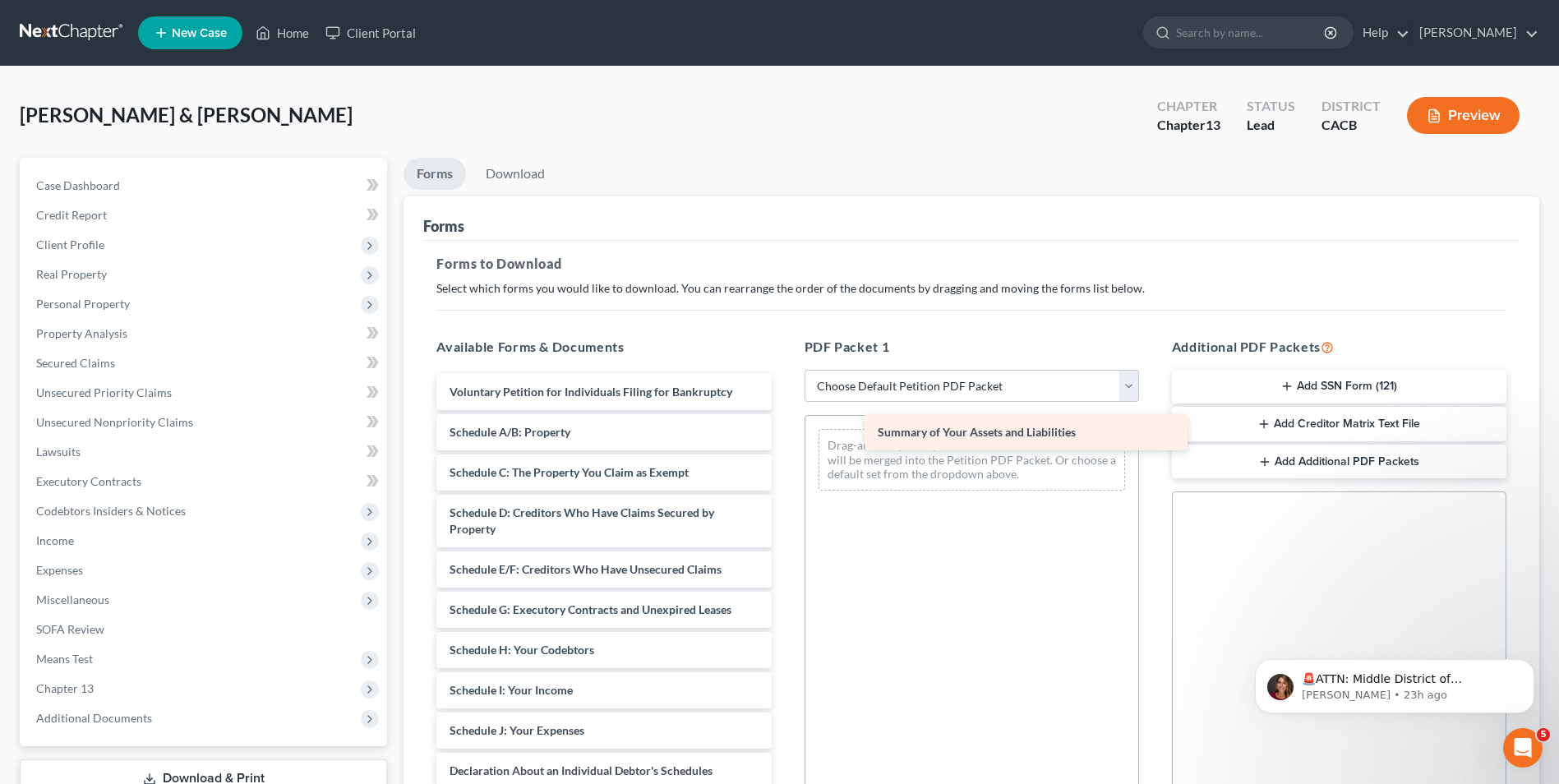
drag, startPoint x: 604, startPoint y: 436, endPoint x: 1040, endPoint y: 436, distance: 436.0
click at [784, 436] on div "Summary of Your Assets and Liabilities Voluntary Petition for Individuals Filin…" at bounding box center [603, 739] width 360 height 729
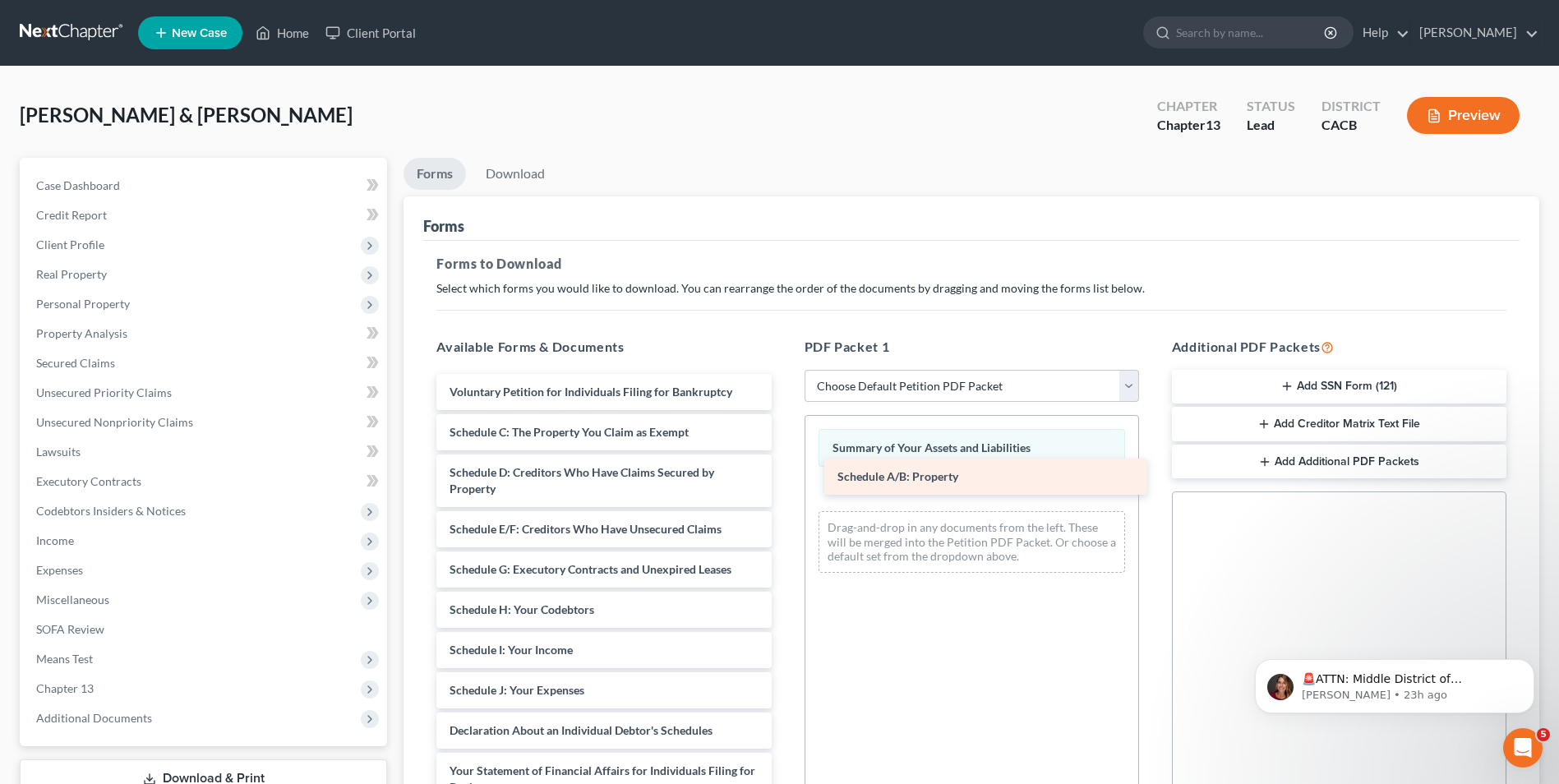
drag, startPoint x: 566, startPoint y: 441, endPoint x: 953, endPoint y: 485, distance: 389.5
click at [784, 485] on div "Schedule A/B: Property Voluntary Petition for Individuals Filing for Bankruptcy…" at bounding box center [603, 718] width 360 height 689
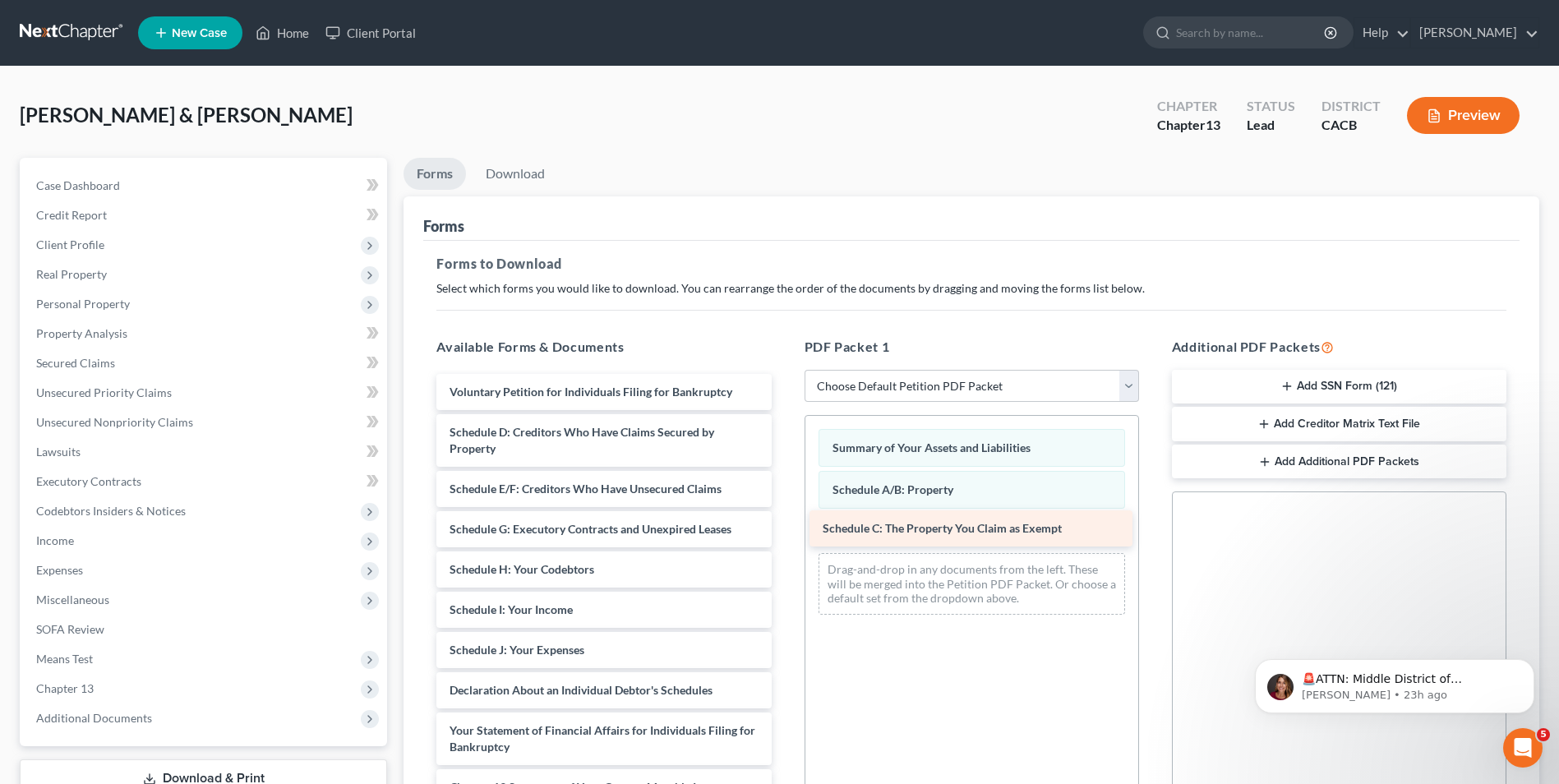
drag, startPoint x: 592, startPoint y: 435, endPoint x: 964, endPoint y: 530, distance: 383.9
click at [784, 530] on div "Schedule C: The Property You Claim as Exempt Voluntary Petition for Individuals…" at bounding box center [603, 699] width 360 height 649
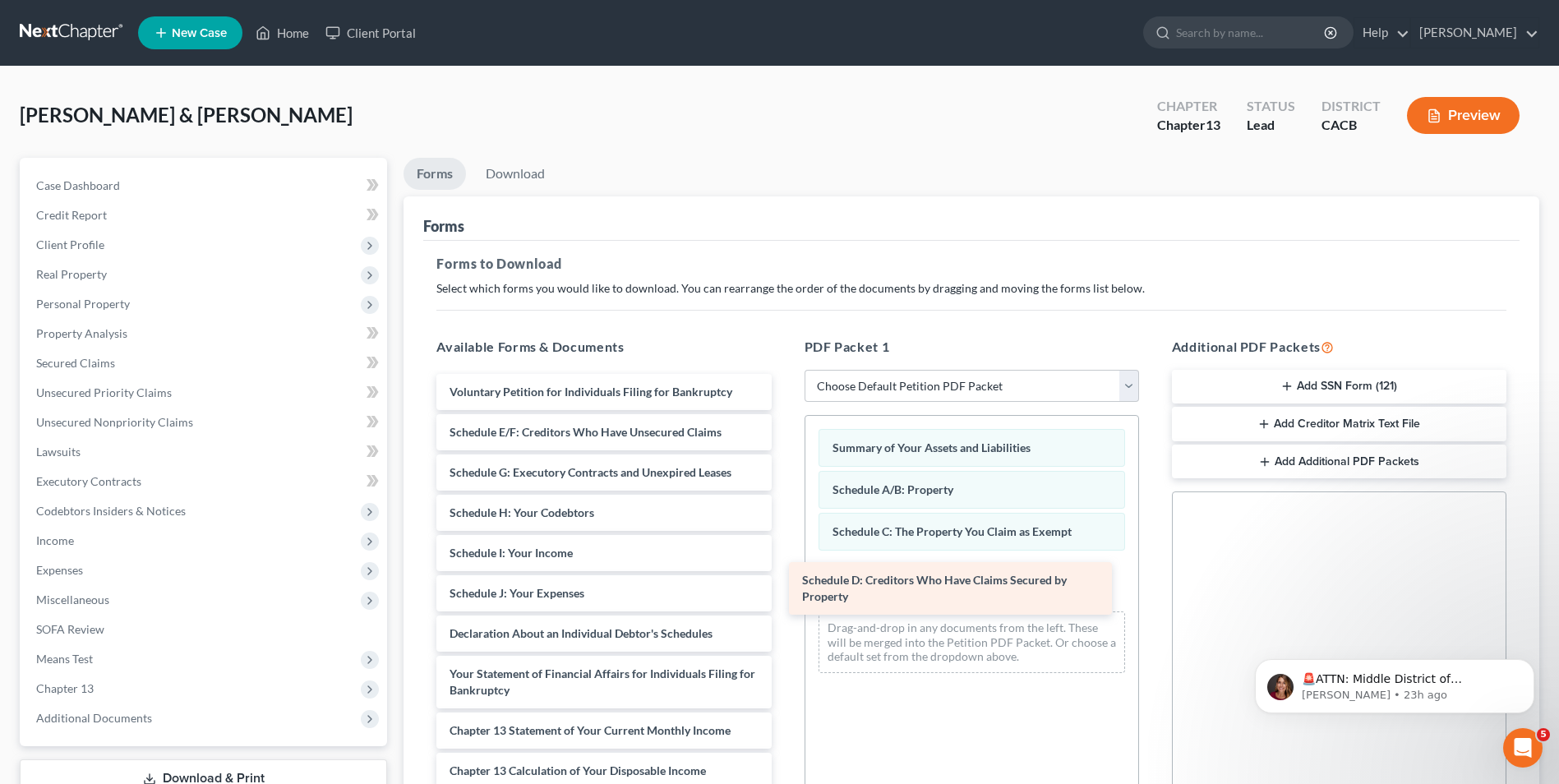
drag, startPoint x: 594, startPoint y: 446, endPoint x: 946, endPoint y: 594, distance: 381.8
click at [784, 594] on div "Schedule D: Creditors Who Have Claims Secured by Property Voluntary Petition fo…" at bounding box center [603, 670] width 360 height 593
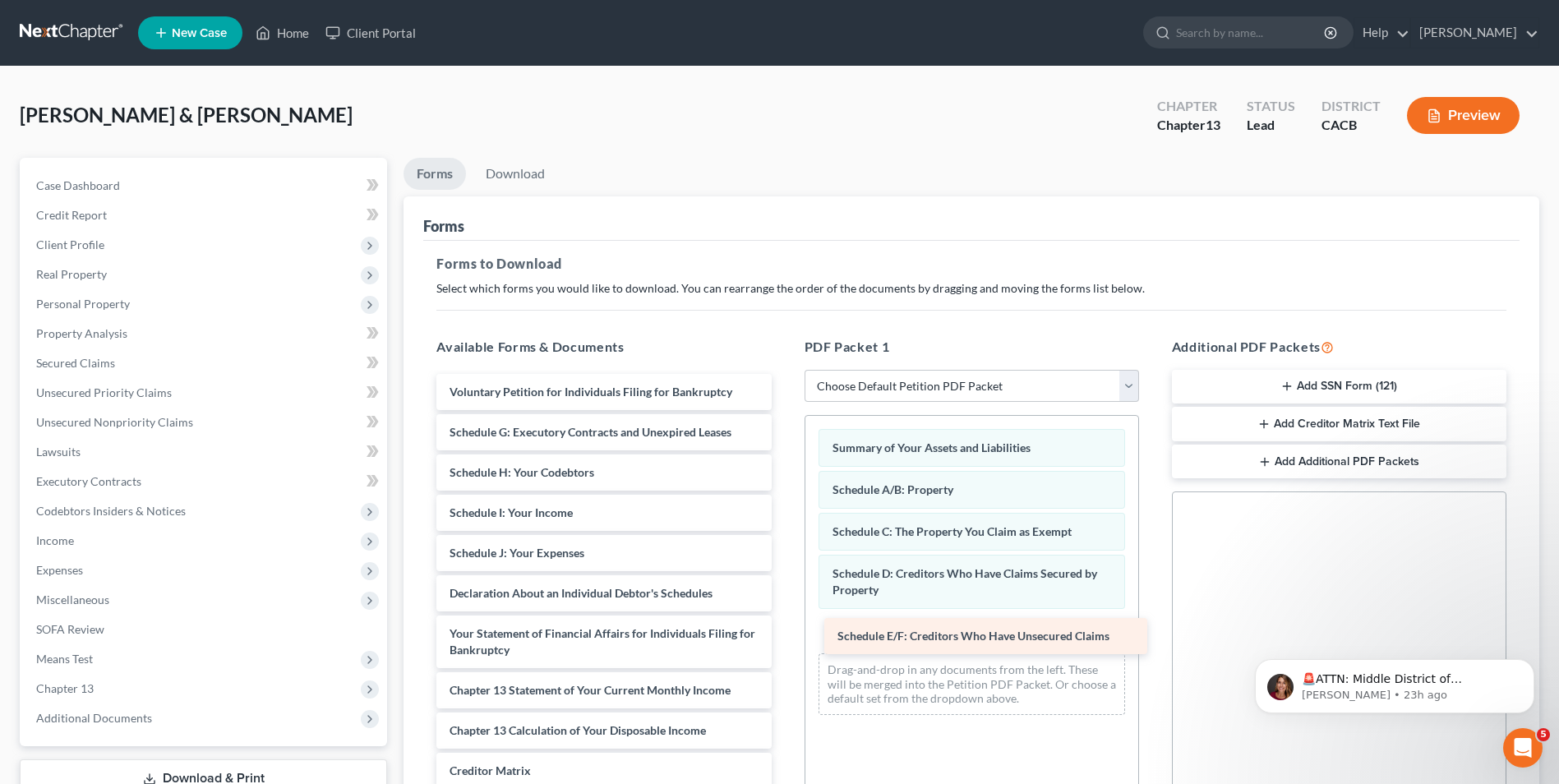
drag, startPoint x: 578, startPoint y: 431, endPoint x: 966, endPoint y: 635, distance: 438.4
click at [784, 635] on div "Schedule E/F: Creditors Who Have Unsecured Claims Voluntary Petition for Indivi…" at bounding box center [603, 650] width 360 height 552
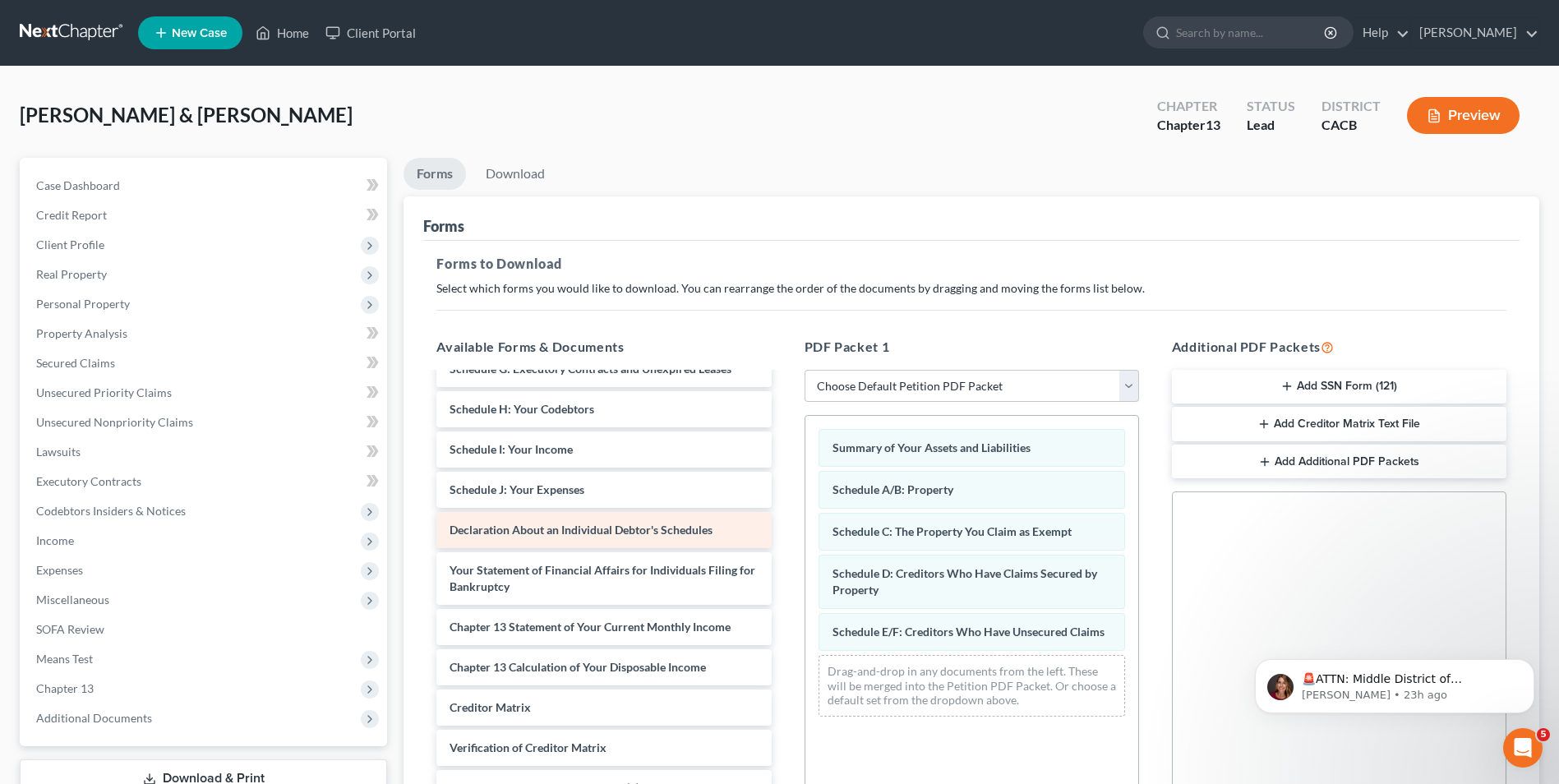
scroll to position [26, 0]
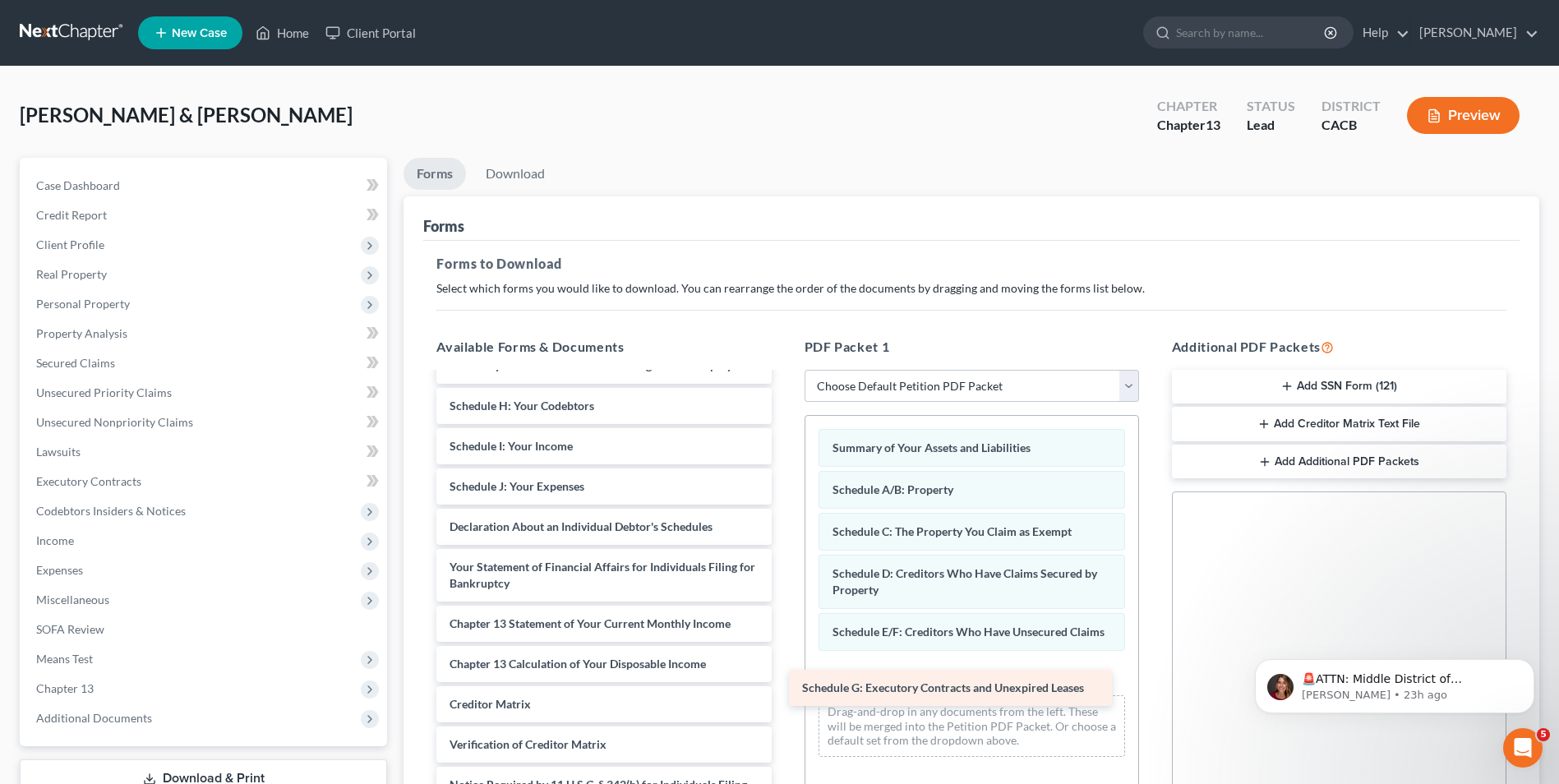
drag, startPoint x: 603, startPoint y: 408, endPoint x: 956, endPoint y: 690, distance: 451.8
click at [784, 690] on div "Schedule G: Executory Contracts and Unexpired Leases Voluntary Petition for Ind…" at bounding box center [603, 603] width 360 height 512
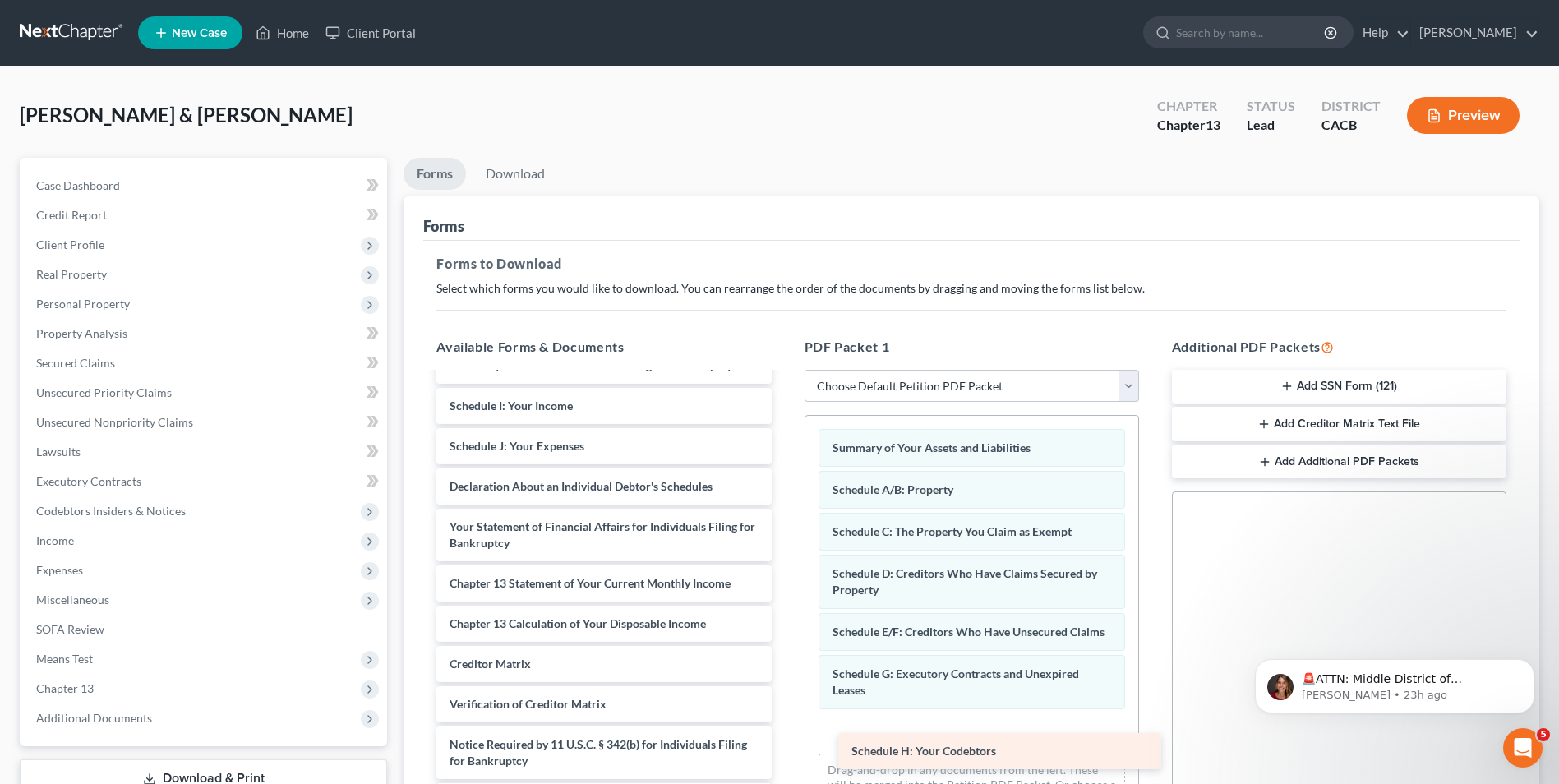
drag, startPoint x: 537, startPoint y: 412, endPoint x: 939, endPoint y: 758, distance: 530.4
click at [784, 758] on div "Schedule H: Your Codebtors Voluntary Petition for Individuals Filing for Bankru…" at bounding box center [603, 583] width 360 height 471
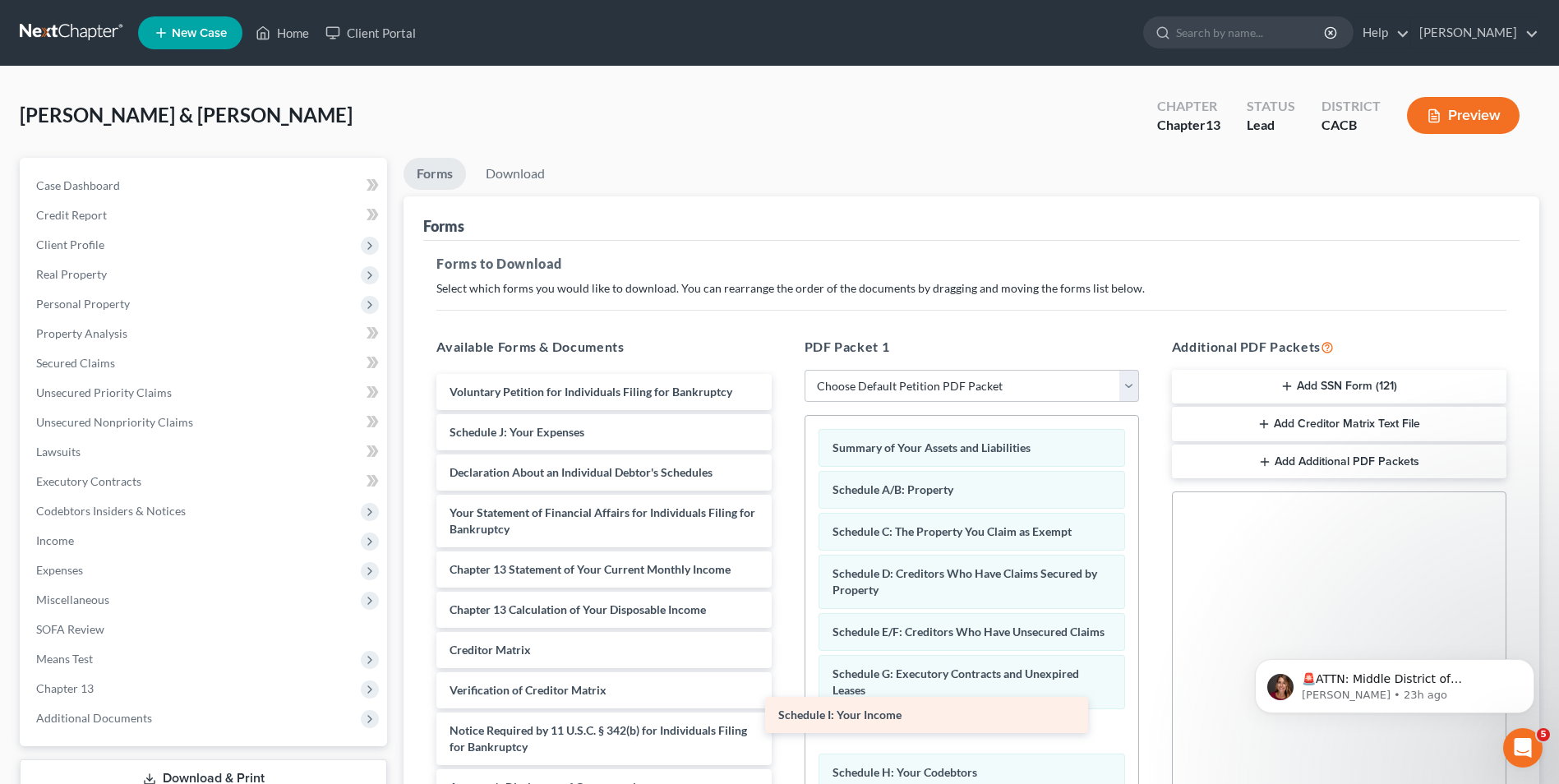
scroll to position [0, 0]
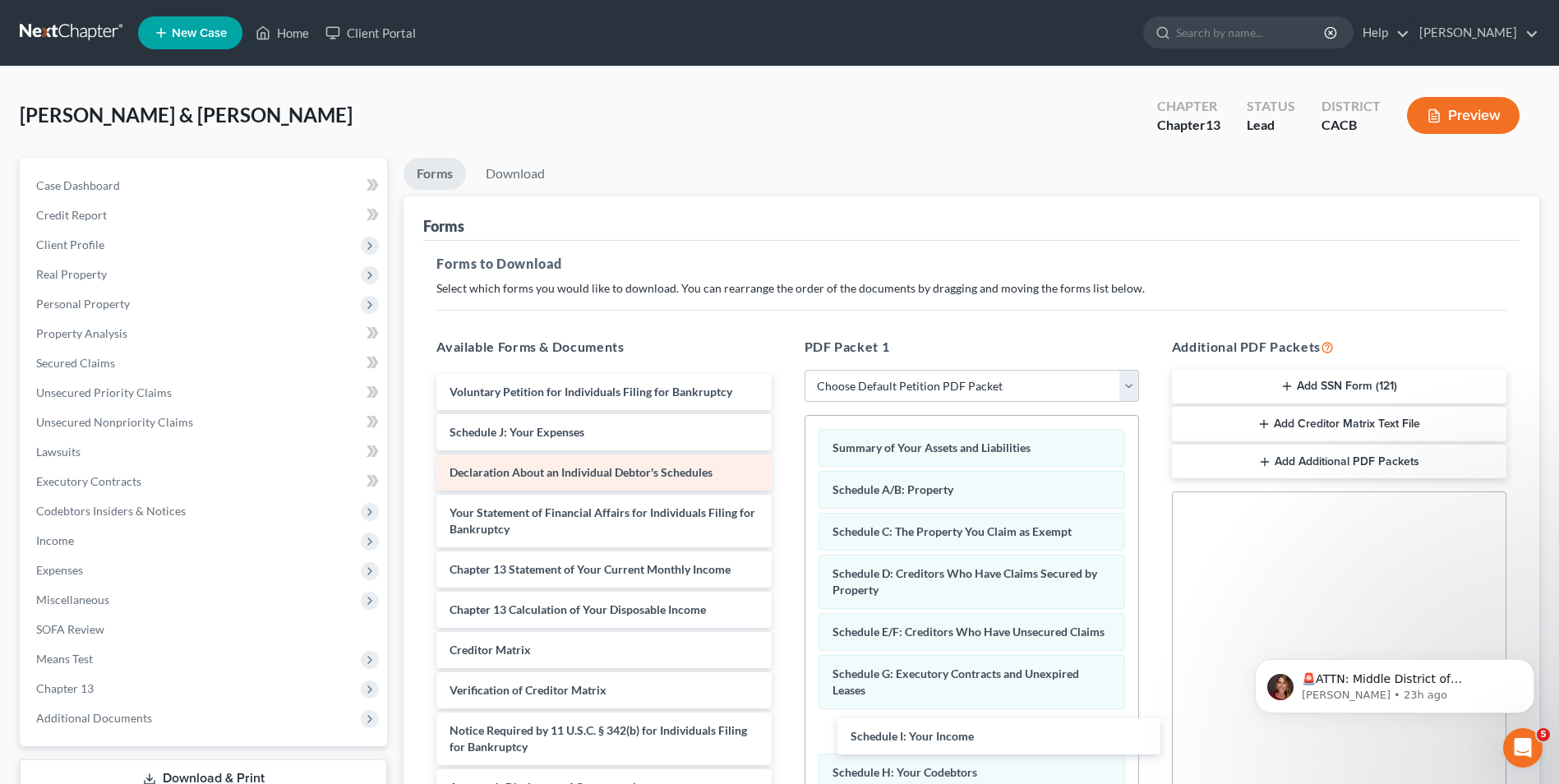
drag, startPoint x: 484, startPoint y: 413, endPoint x: 618, endPoint y: 485, distance: 152.1
click at [784, 732] on div "Schedule I: Your Income Voluntary Petition for Individuals Filing for Bankruptc…" at bounding box center [603, 589] width 360 height 431
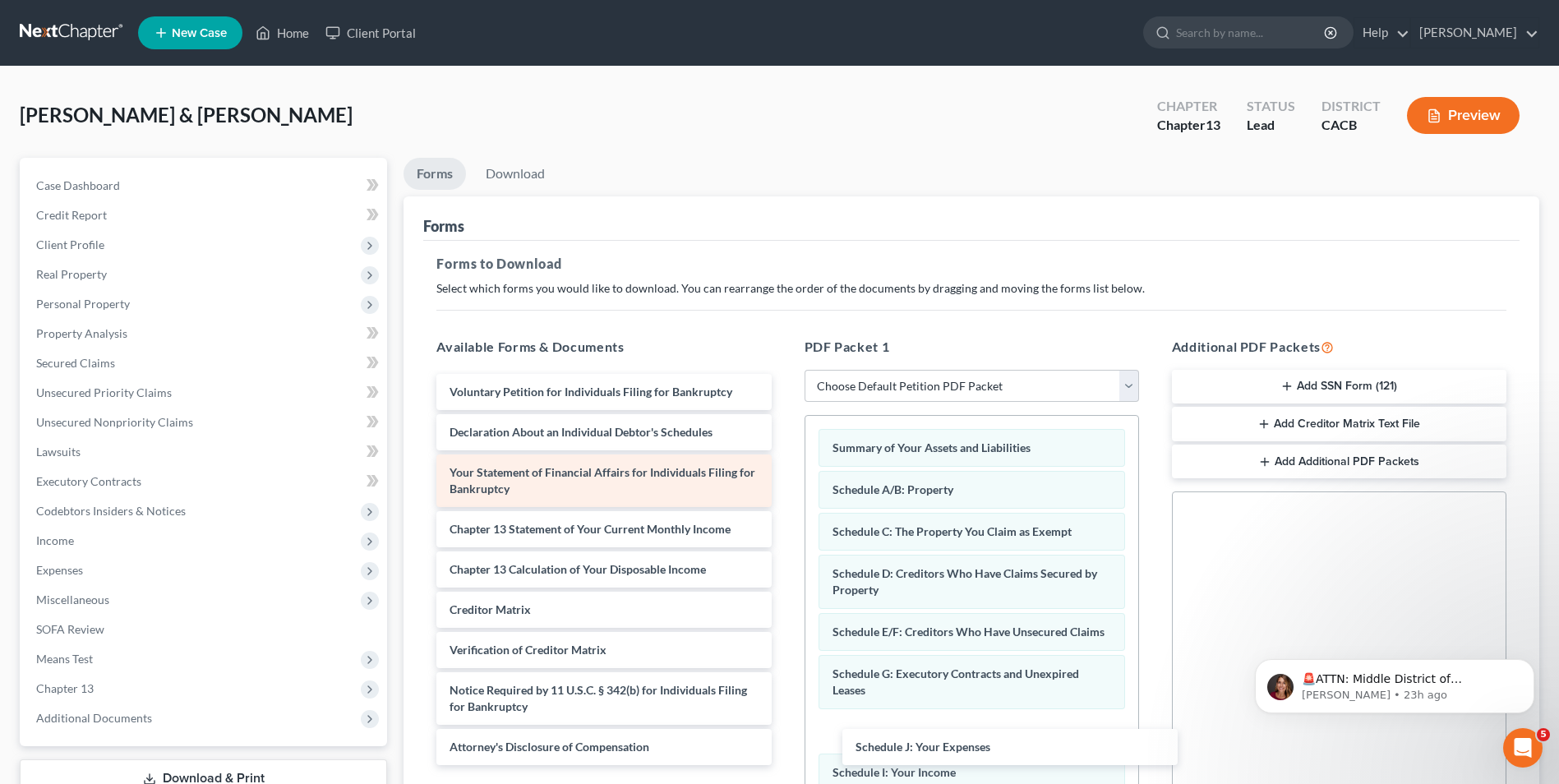
drag, startPoint x: 586, startPoint y: 440, endPoint x: 618, endPoint y: 485, distance: 55.2
click at [784, 739] on div "Schedule J: Your Expenses Voluntary Petition for Individuals Filing for Bankrup…" at bounding box center [603, 570] width 360 height 391
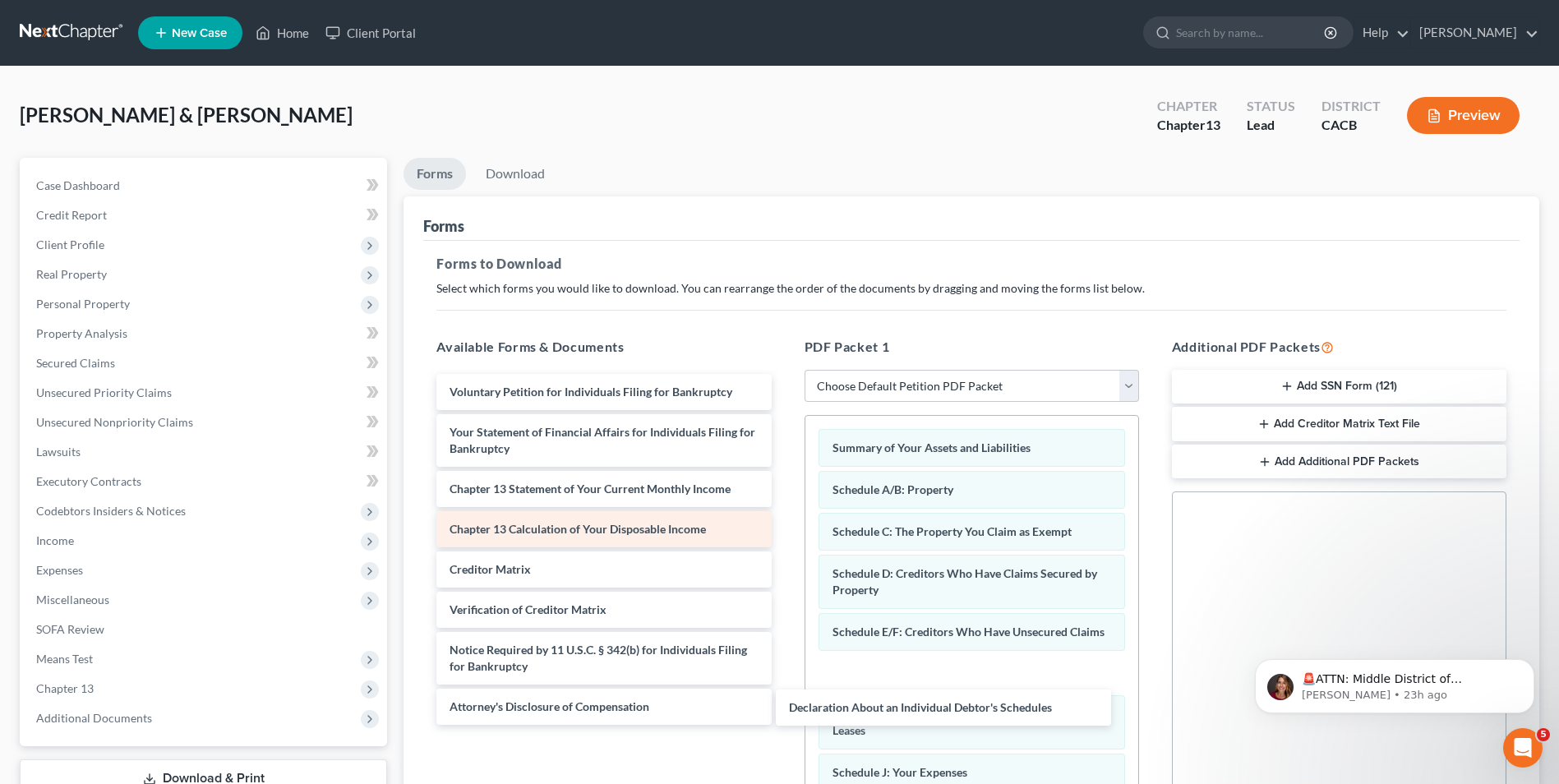
drag, startPoint x: 607, startPoint y: 434, endPoint x: 718, endPoint y: 534, distance: 149.4
click at [784, 709] on div "Declaration About an Individual Debtor's Schedules Voluntary Petition for Indiv…" at bounding box center [603, 549] width 360 height 351
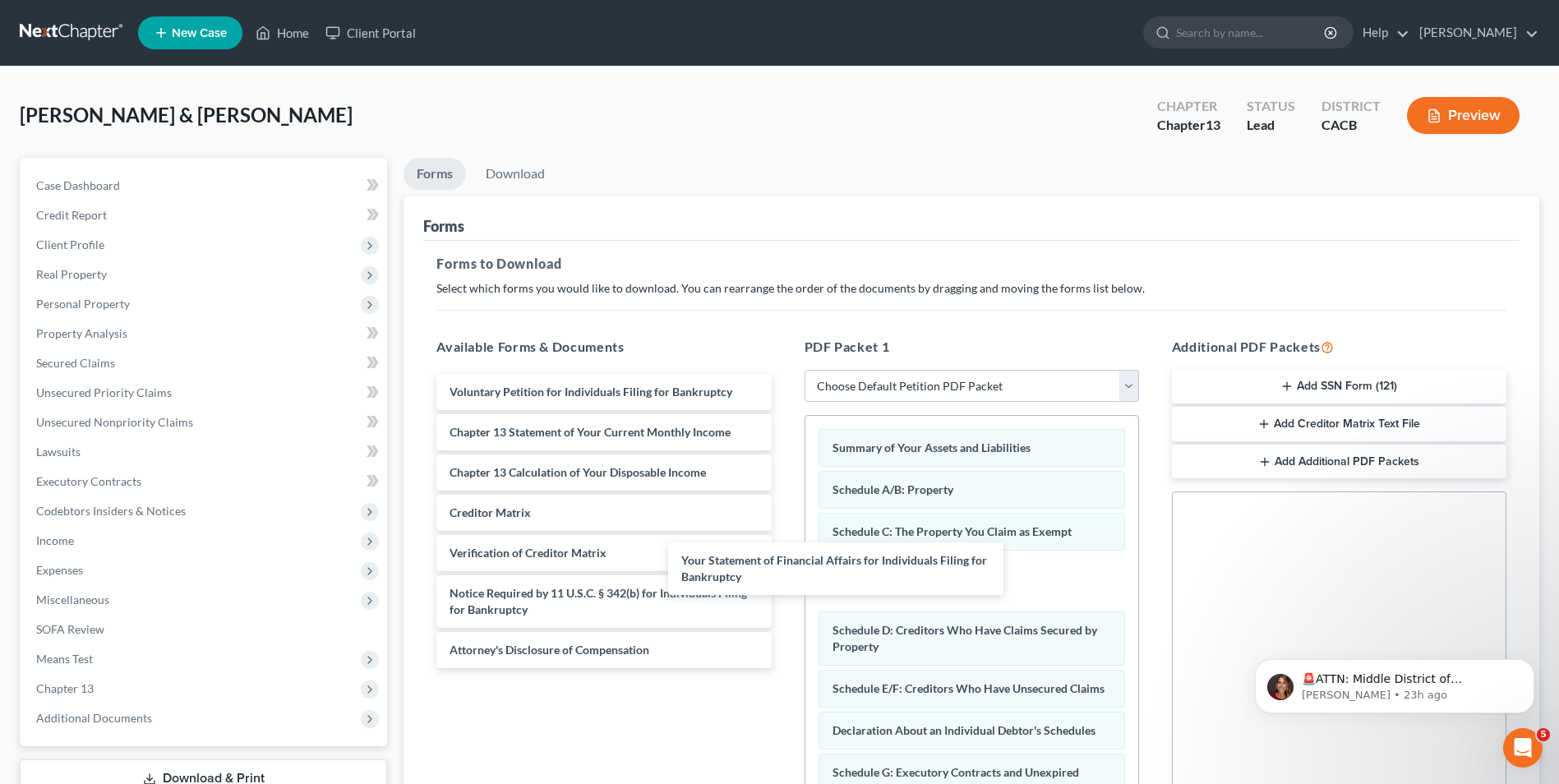
drag, startPoint x: 636, startPoint y: 444, endPoint x: 804, endPoint y: 545, distance: 196.0
click at [784, 572] on div "Your Statement of Financial Affairs for Individuals Filing for Bankruptcy Volun…" at bounding box center [603, 521] width 360 height 294
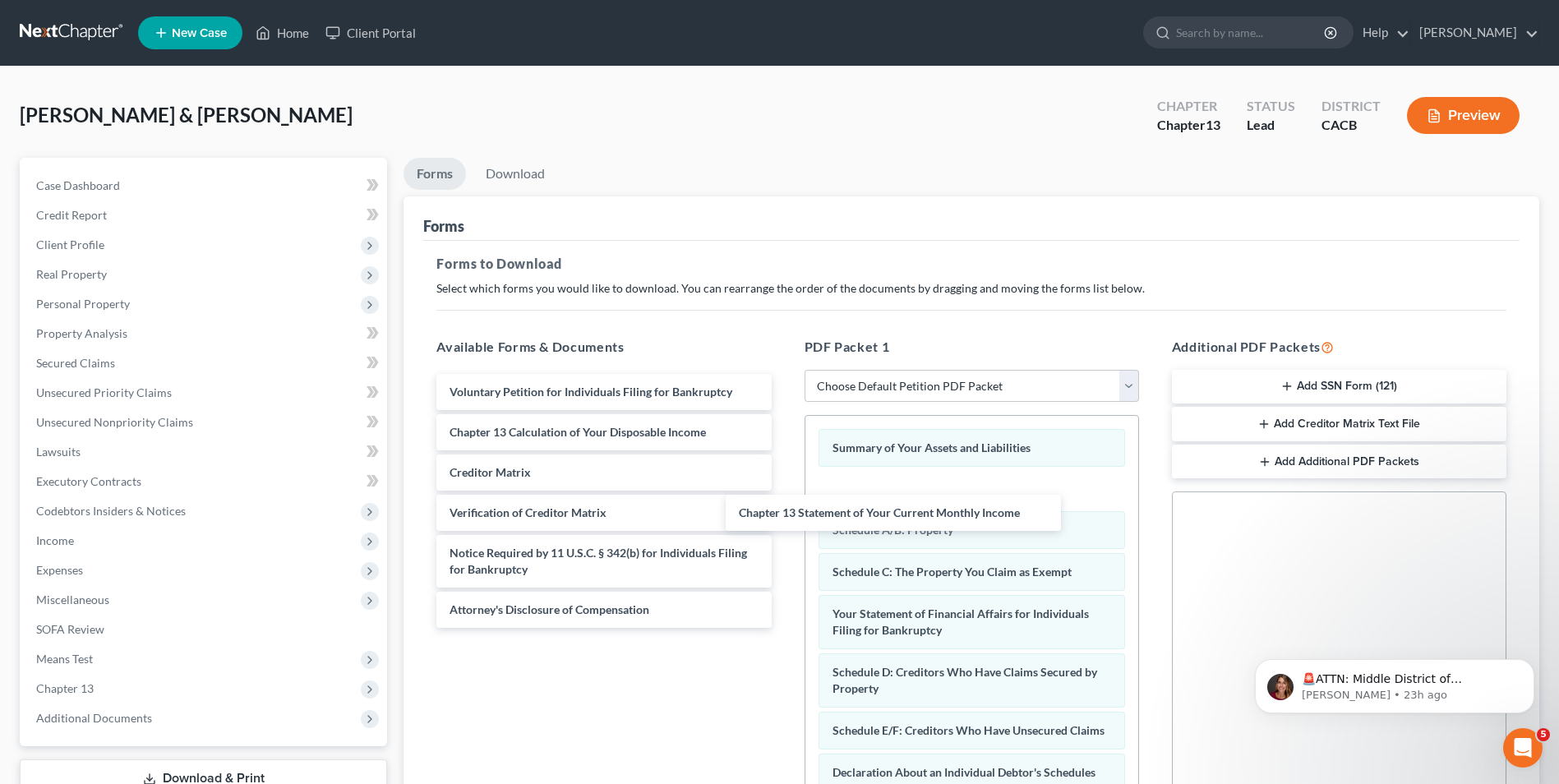
drag, startPoint x: 624, startPoint y: 435, endPoint x: 859, endPoint y: 507, distance: 245.8
click at [784, 515] on div "Chapter 13 Statement of Your Current Monthly Income Voluntary Petition for Indi…" at bounding box center [603, 500] width 360 height 254
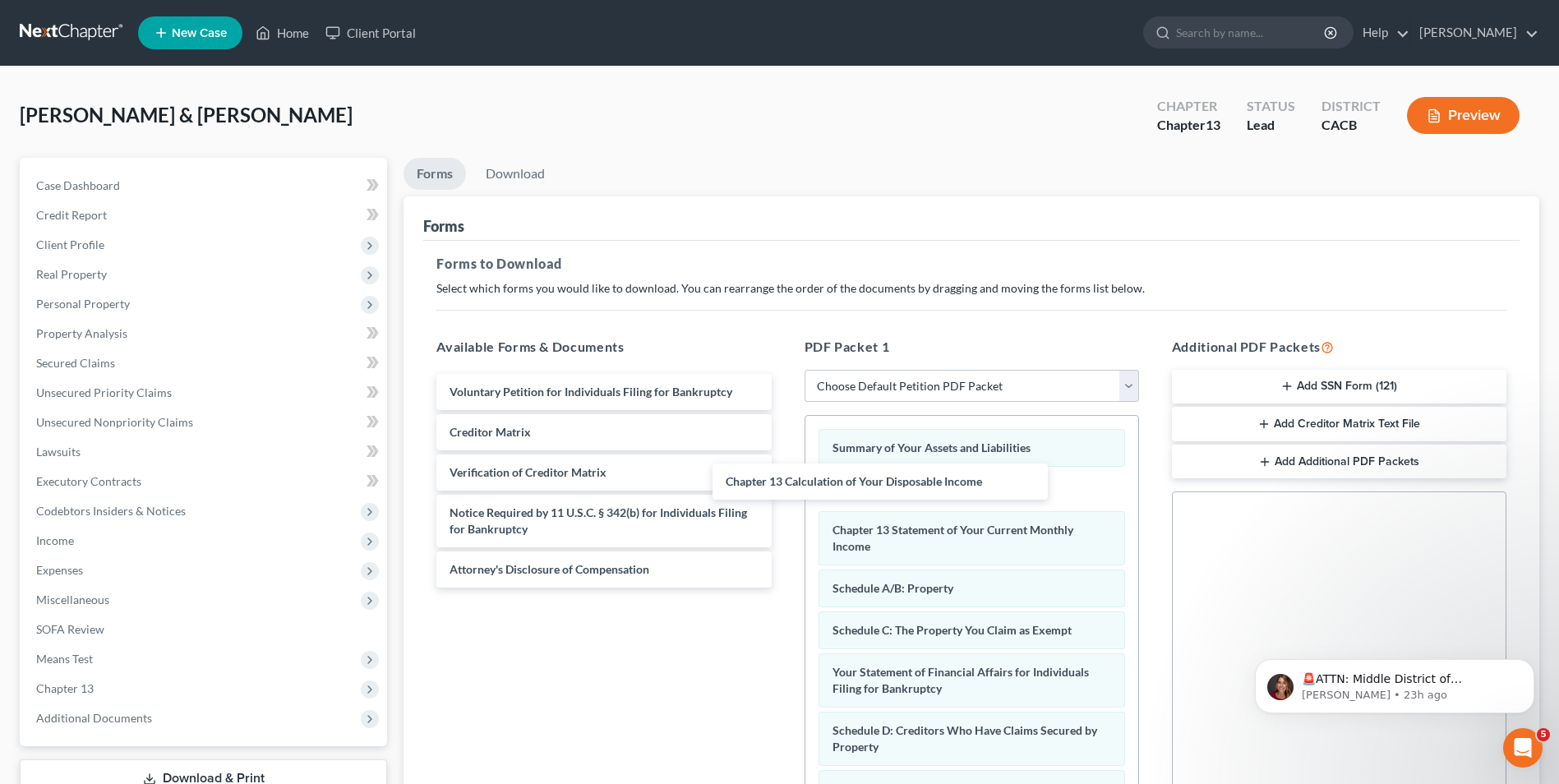
click at [784, 475] on div "Chapter 13 Calculation of Your Disposable Income Voluntary Petition for Individ…" at bounding box center [603, 481] width 360 height 214
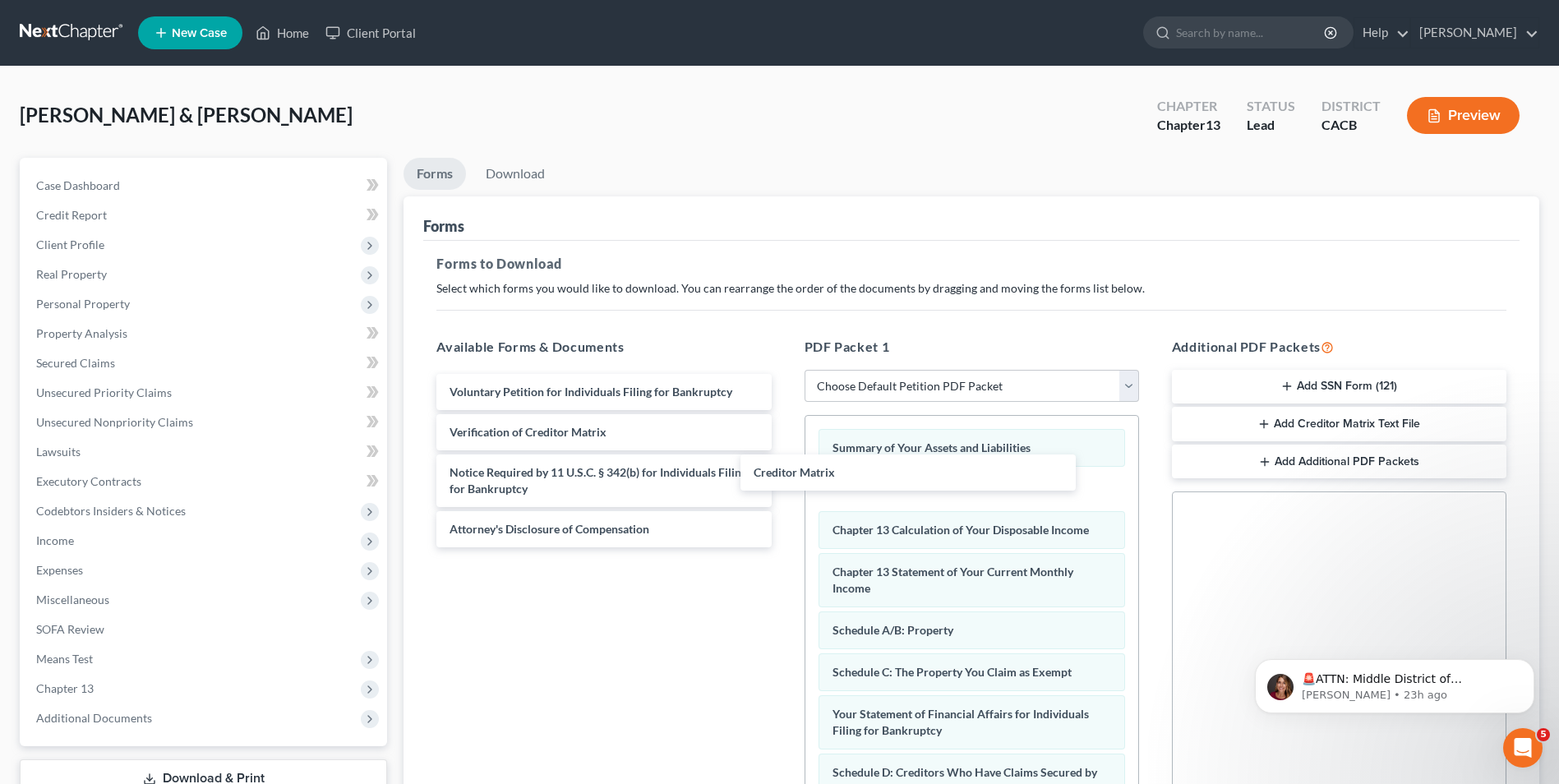
click at [784, 463] on div "Creditor Matrix Voluntary Petition for Individuals Filing for Bankruptcy Credit…" at bounding box center [603, 460] width 360 height 173
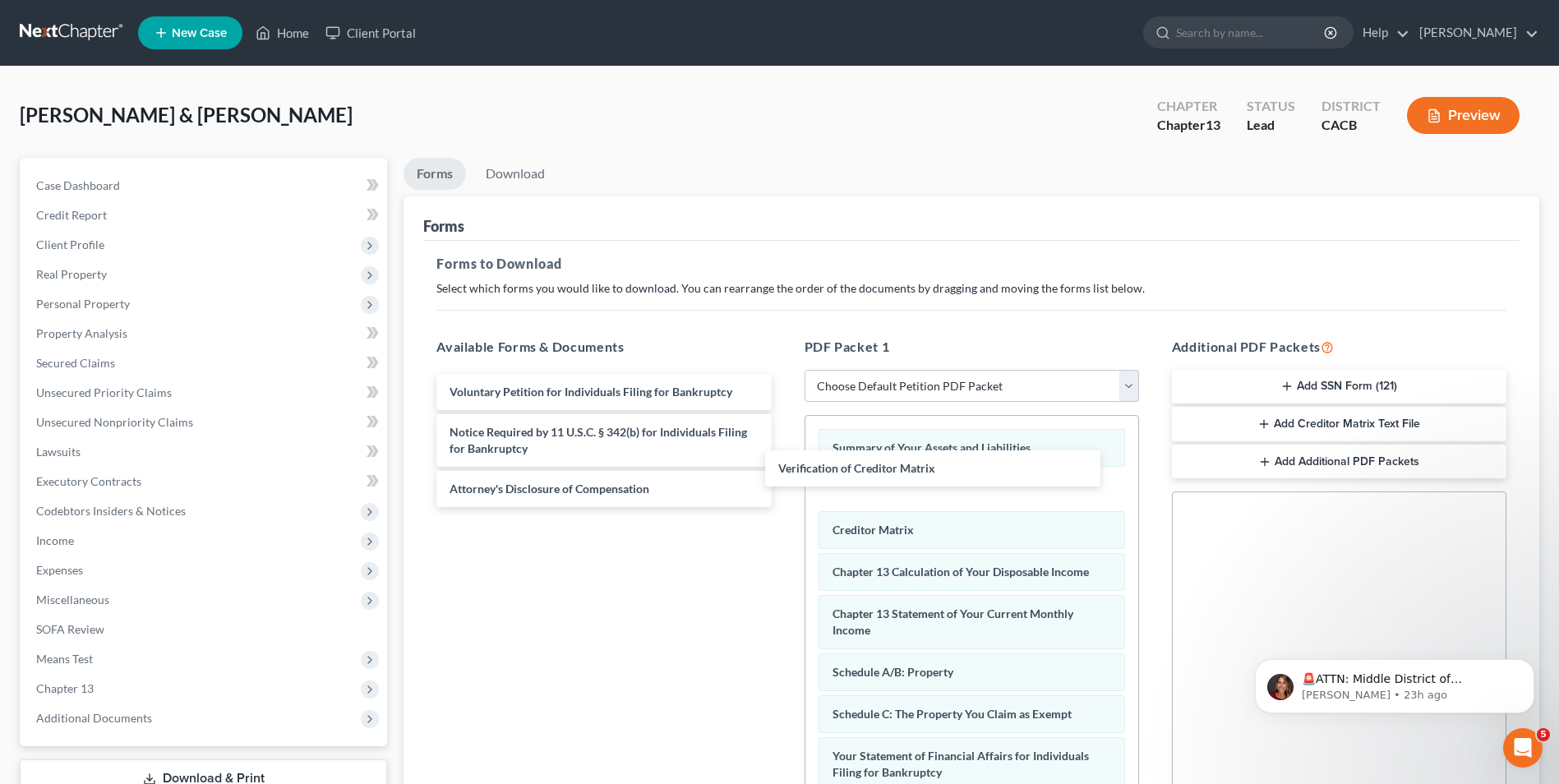
drag, startPoint x: 550, startPoint y: 435, endPoint x: 566, endPoint y: 436, distance: 16.0
click at [784, 471] on div "Verification of Creditor Matrix Voluntary Petition for Individuals Filing for B…" at bounding box center [603, 441] width 360 height 133
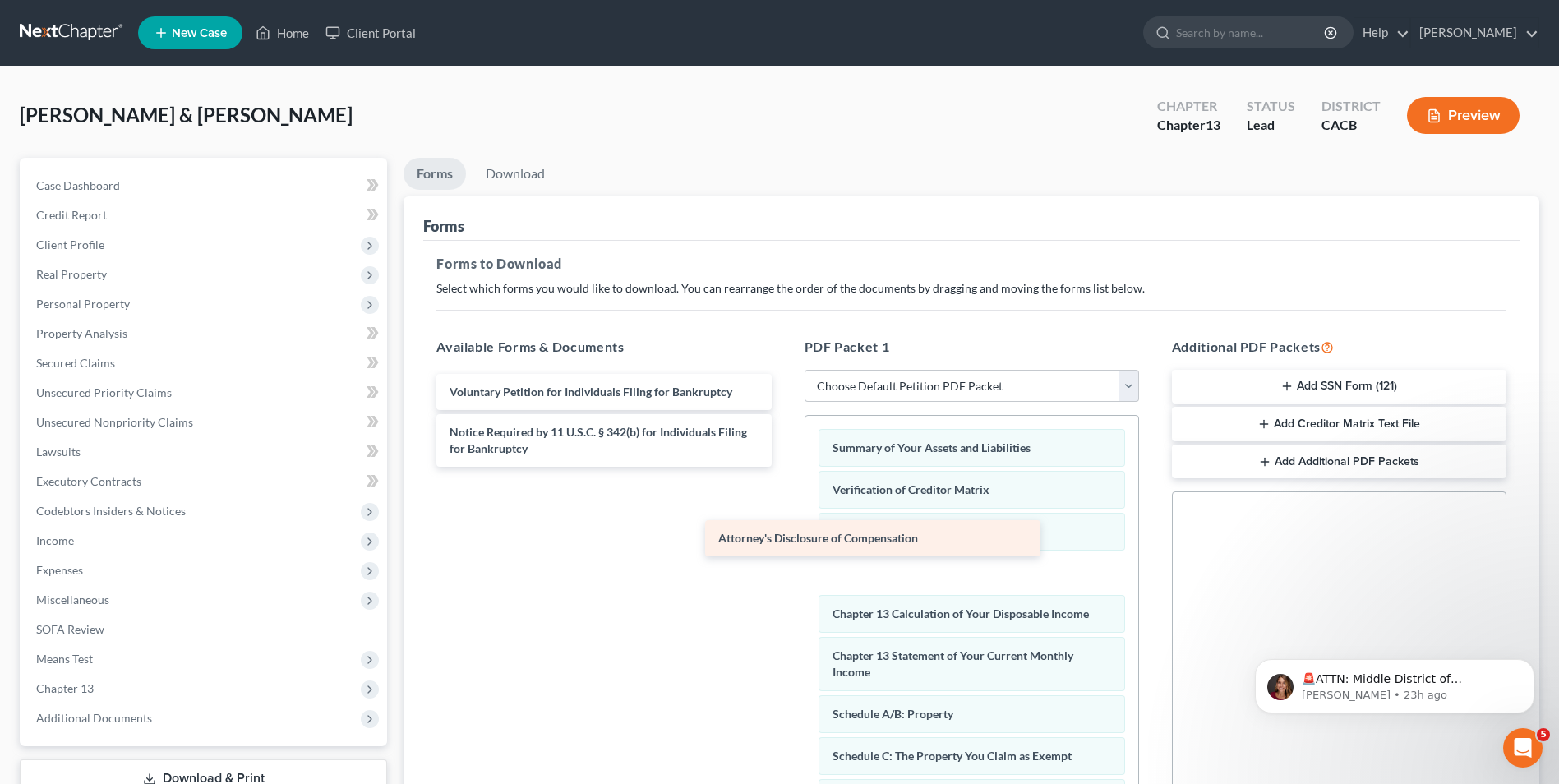
drag, startPoint x: 636, startPoint y: 494, endPoint x: 948, endPoint y: 550, distance: 317.0
click at [784, 466] on div "Attorney's Disclosure of Compensation Voluntary Petition for Individuals Filing…" at bounding box center [603, 420] width 360 height 93
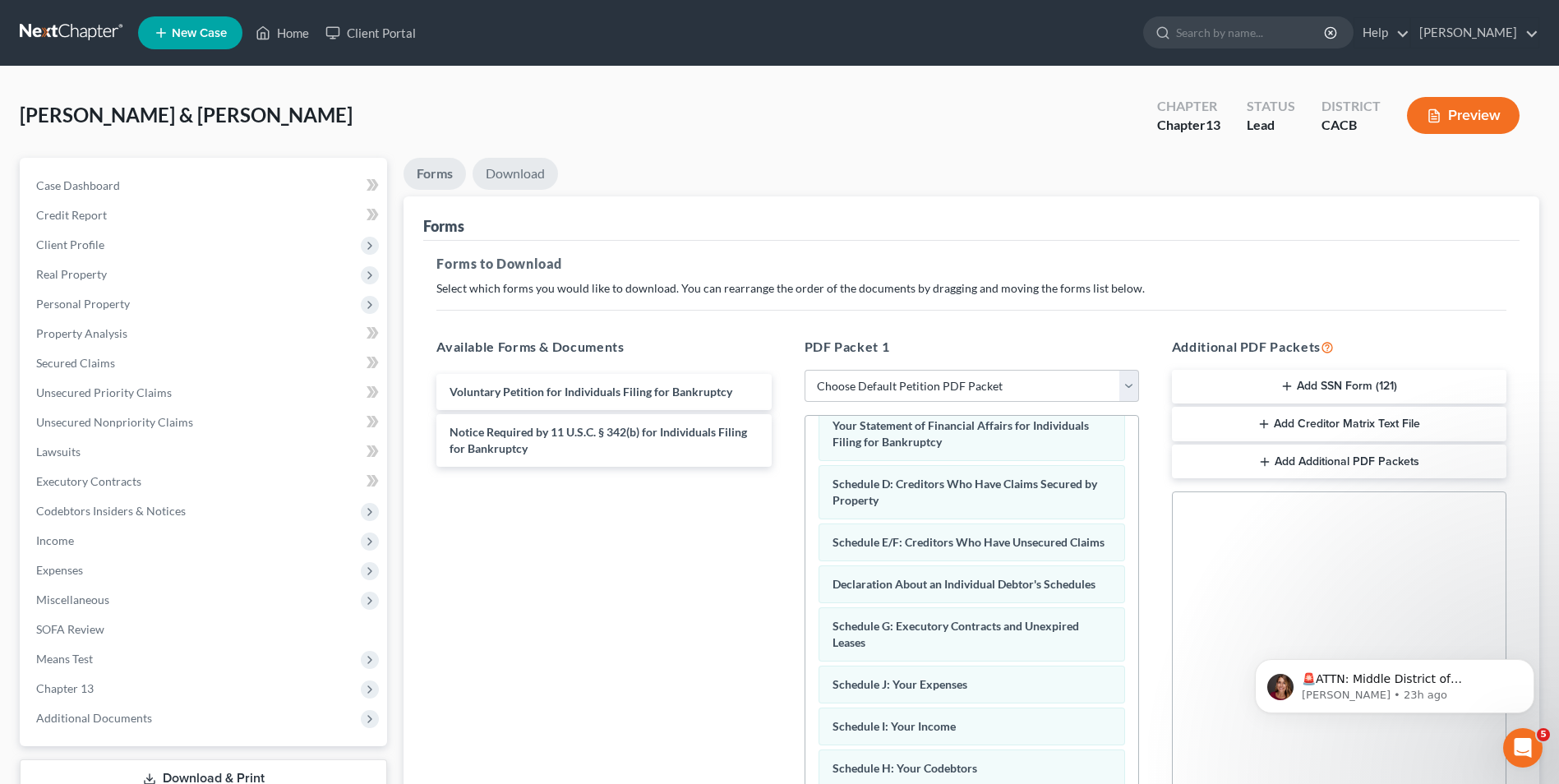
click at [538, 173] on link "Download" at bounding box center [515, 174] width 85 height 32
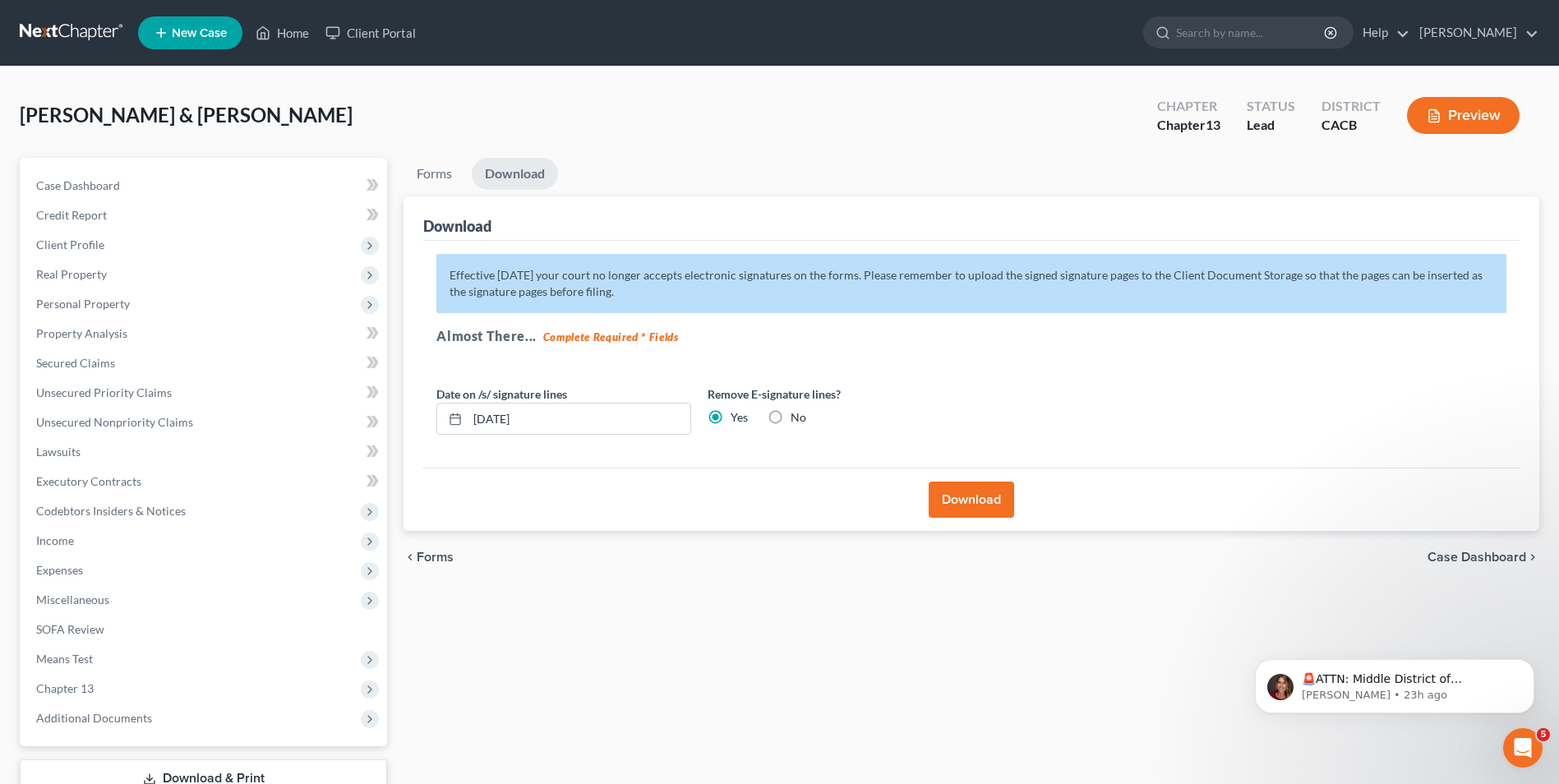
click at [972, 499] on button "Download" at bounding box center [971, 500] width 85 height 36
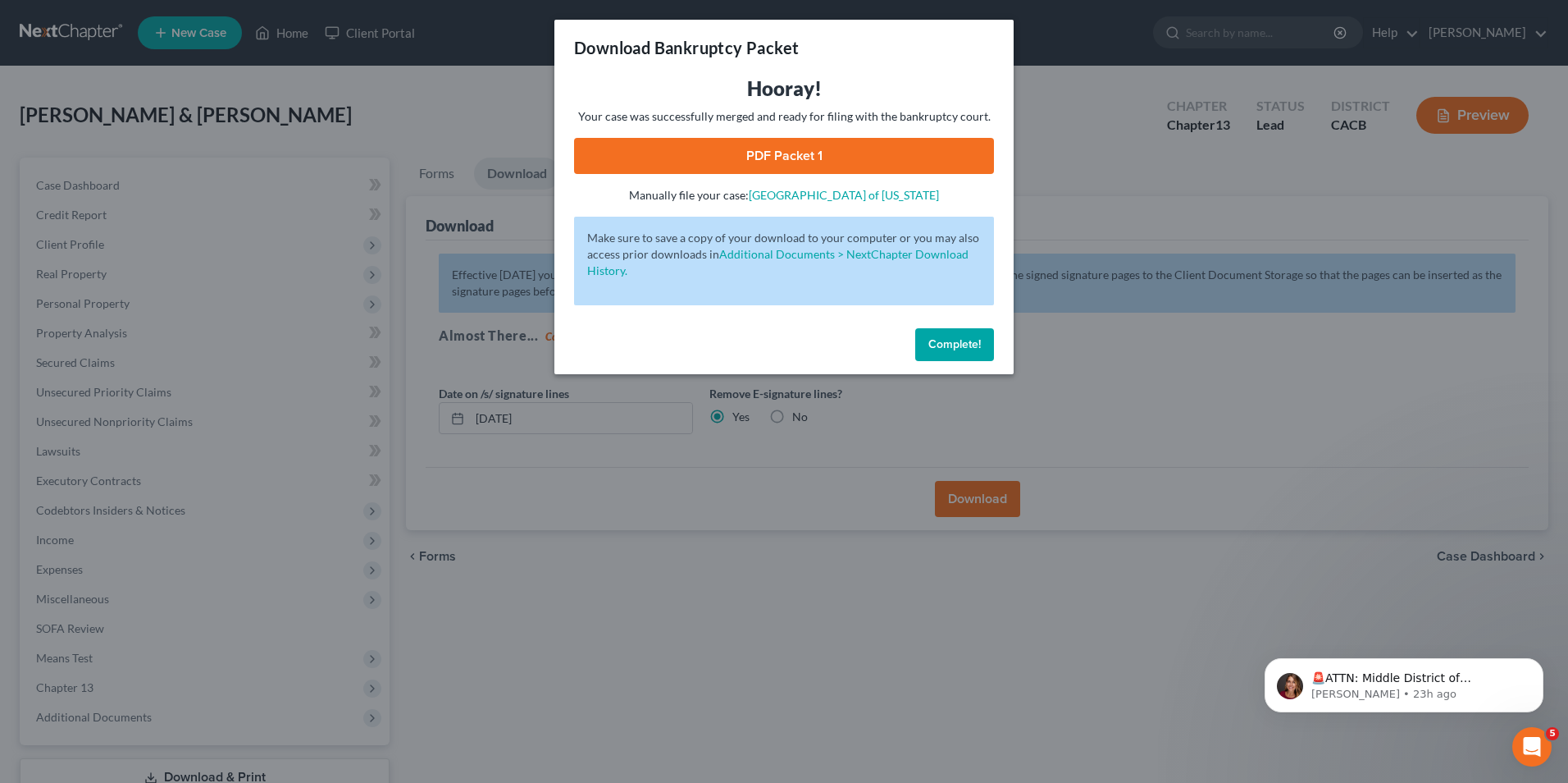
drag, startPoint x: 766, startPoint y: 148, endPoint x: 535, endPoint y: 312, distance: 283.3
click at [766, 148] on link "PDF Packet 1" at bounding box center [784, 156] width 420 height 36
drag, startPoint x: 963, startPoint y: 351, endPoint x: 360, endPoint y: 774, distance: 736.6
click at [963, 351] on span "Complete!" at bounding box center [955, 344] width 53 height 14
